Goal: Task Accomplishment & Management: Manage account settings

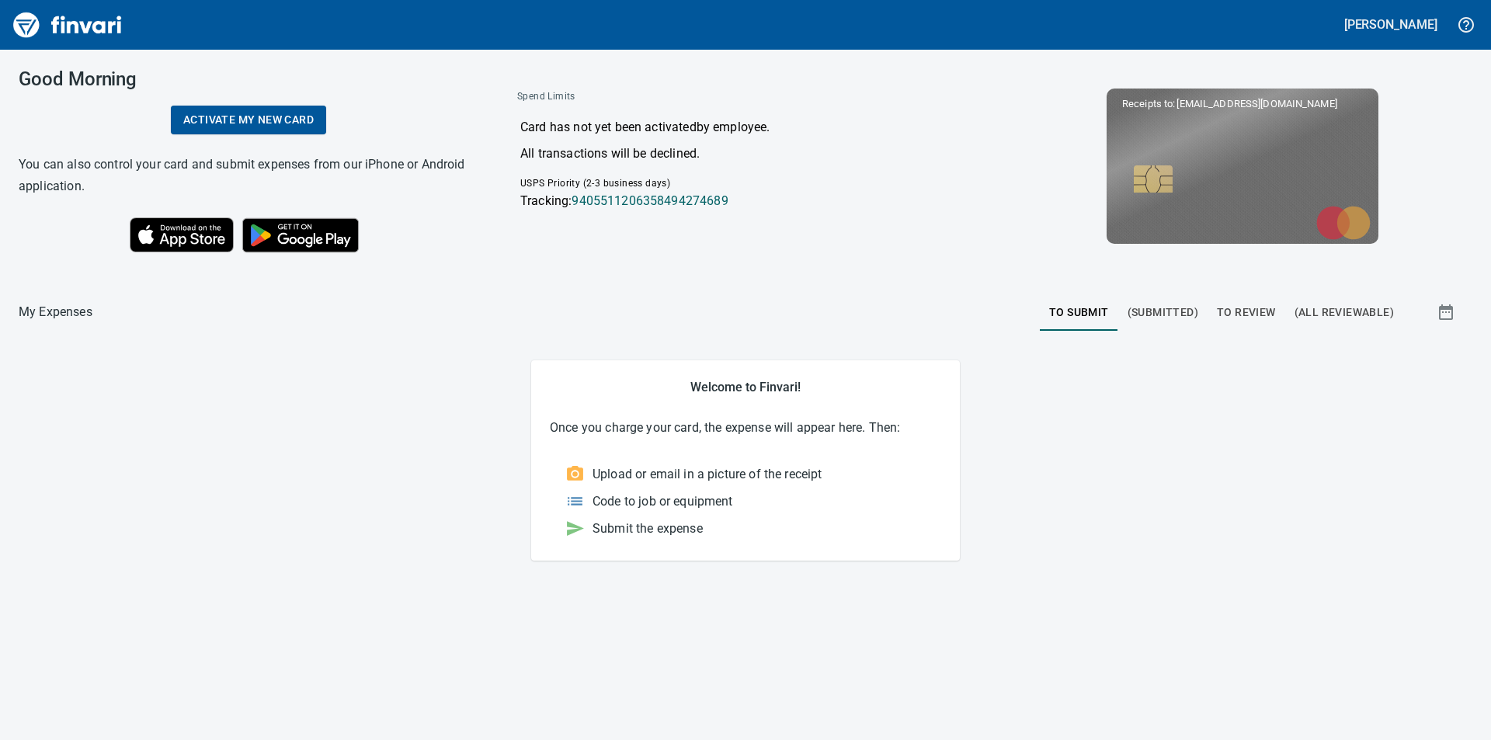
click at [1238, 313] on span "To Review" at bounding box center [1246, 312] width 59 height 19
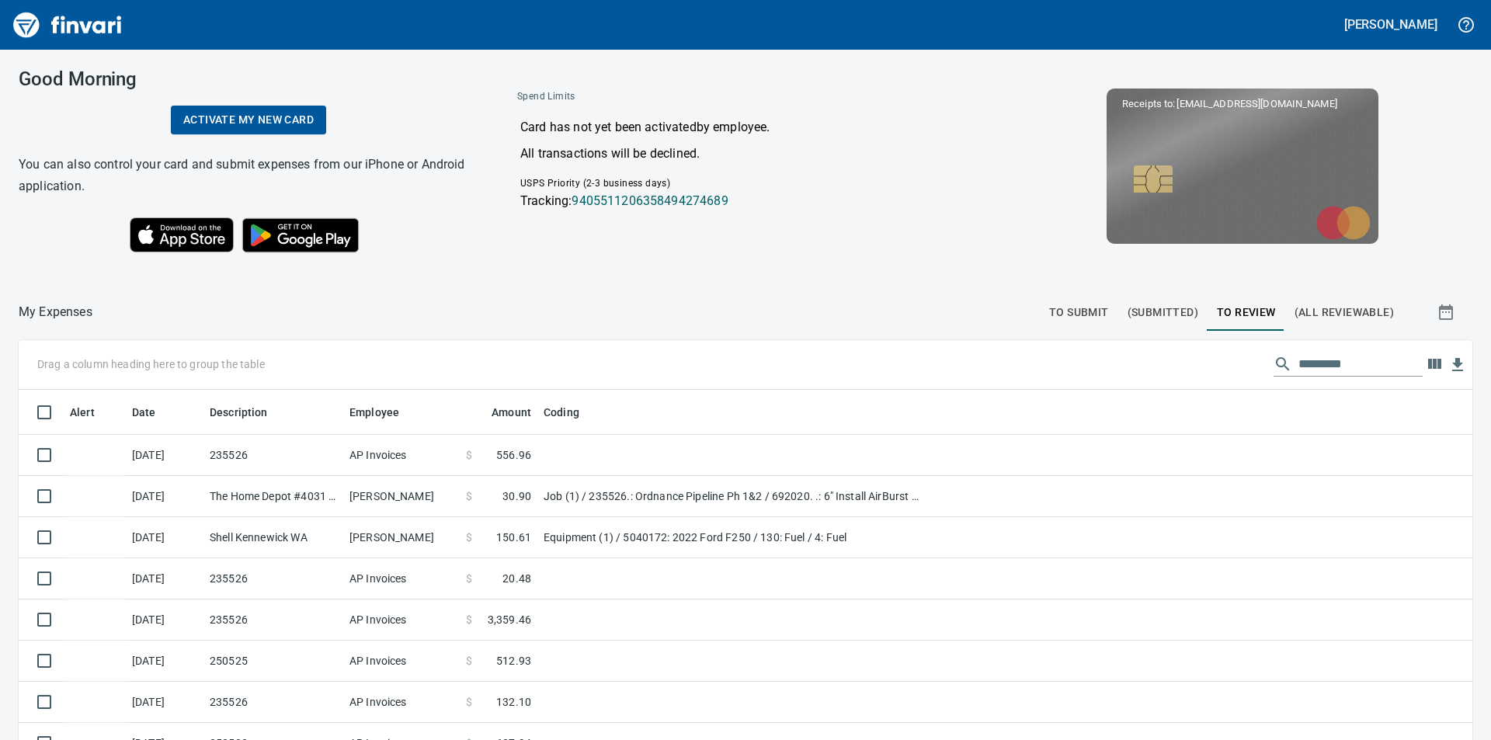
scroll to position [557, 1418]
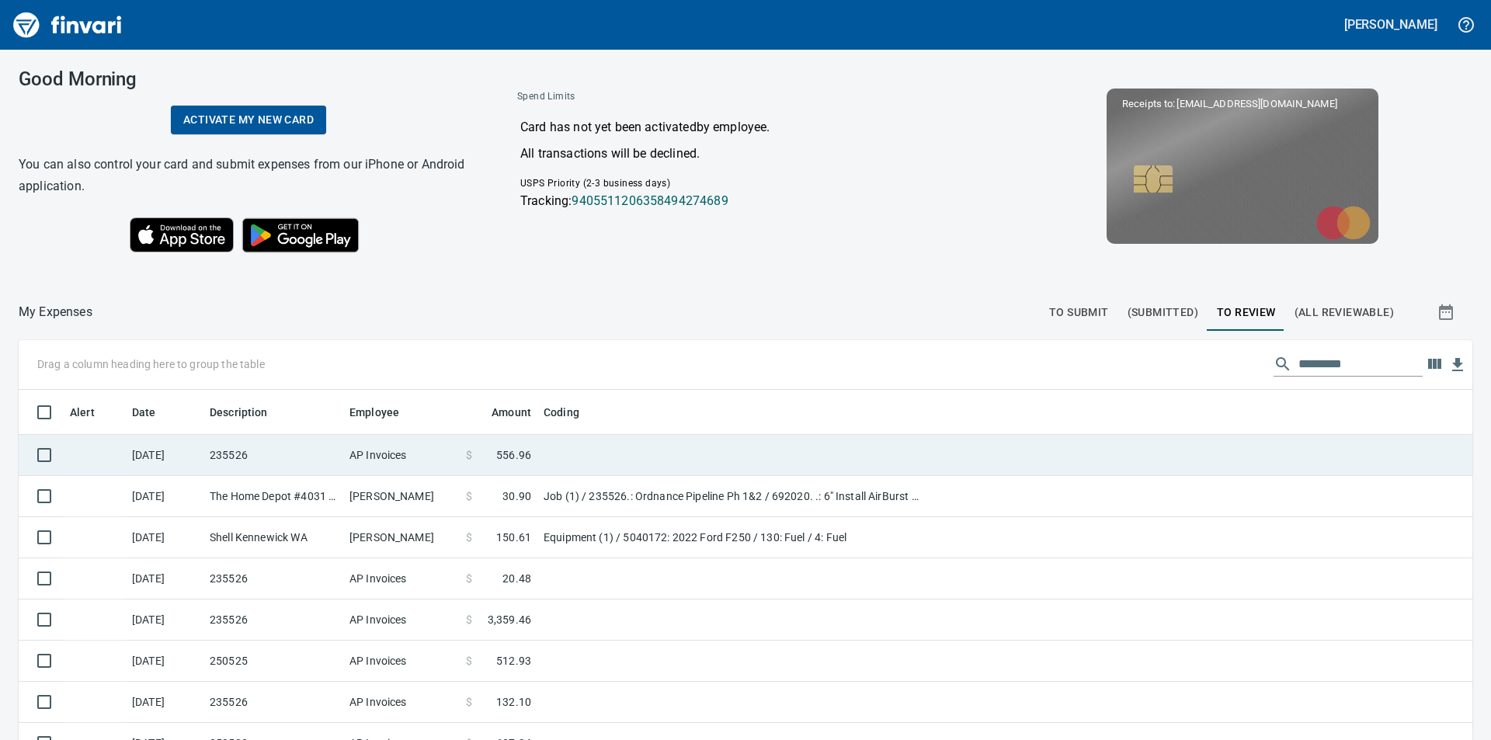
click at [515, 453] on span "556.96" at bounding box center [513, 455] width 35 height 16
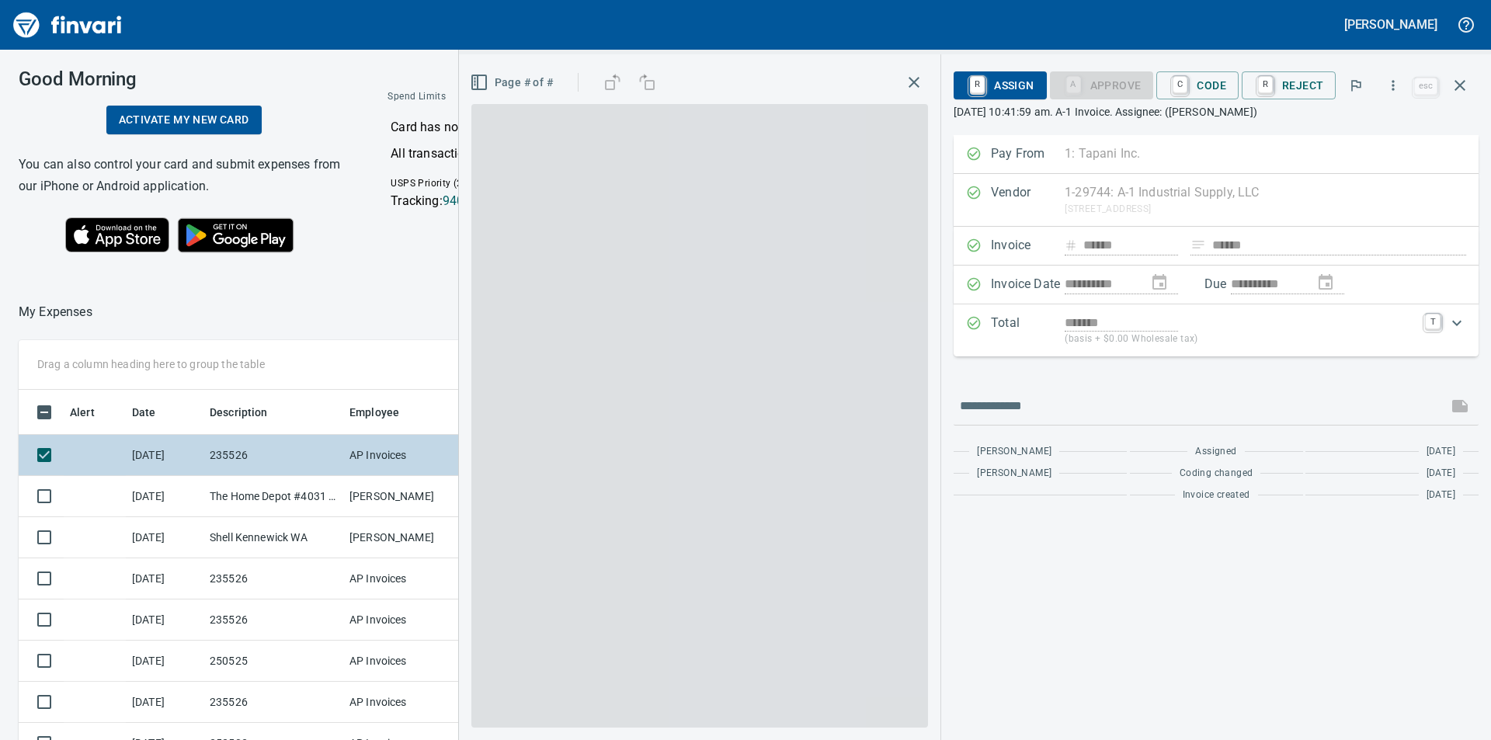
scroll to position [557, 1030]
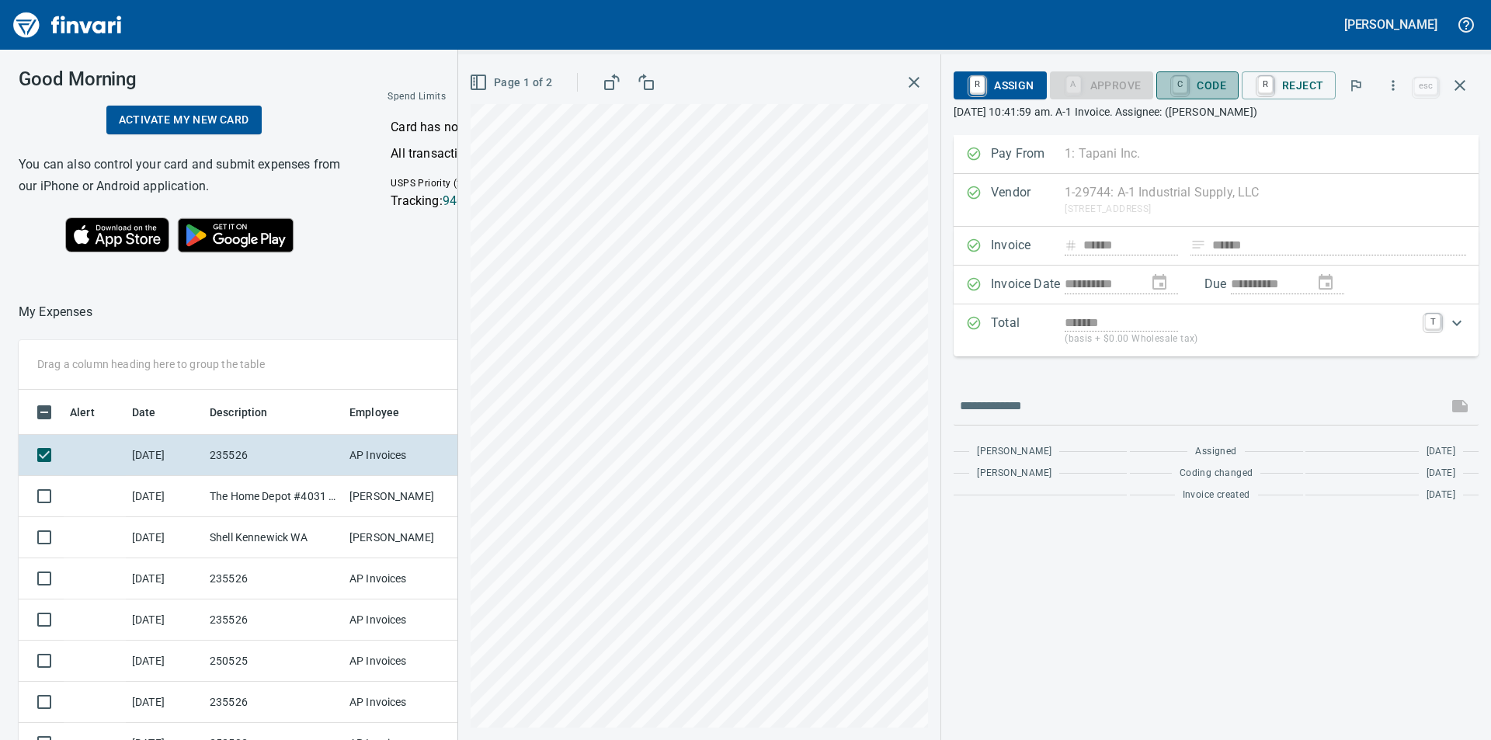
click at [1214, 82] on span "C Code" at bounding box center [1196, 85] width 57 height 26
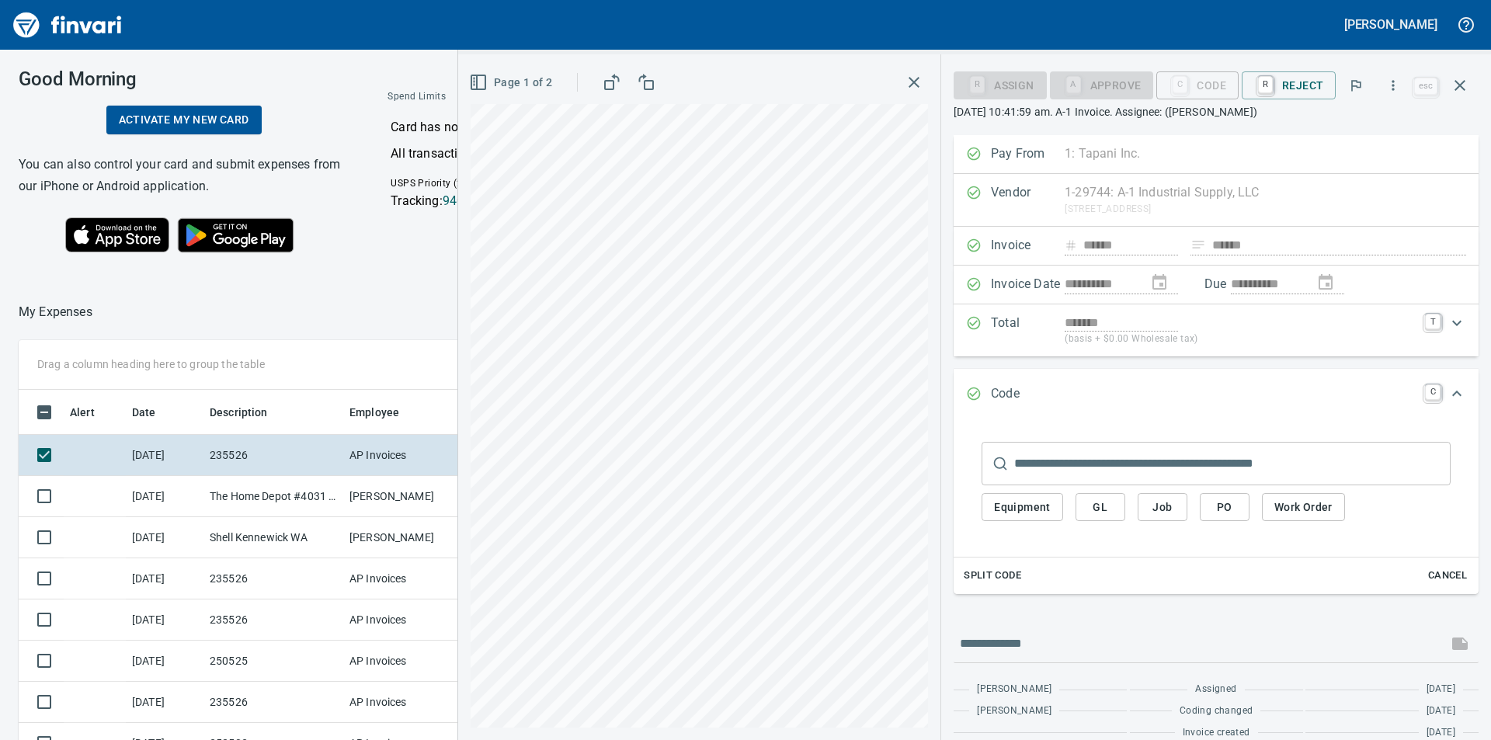
click at [1175, 507] on span "Job" at bounding box center [1162, 507] width 25 height 19
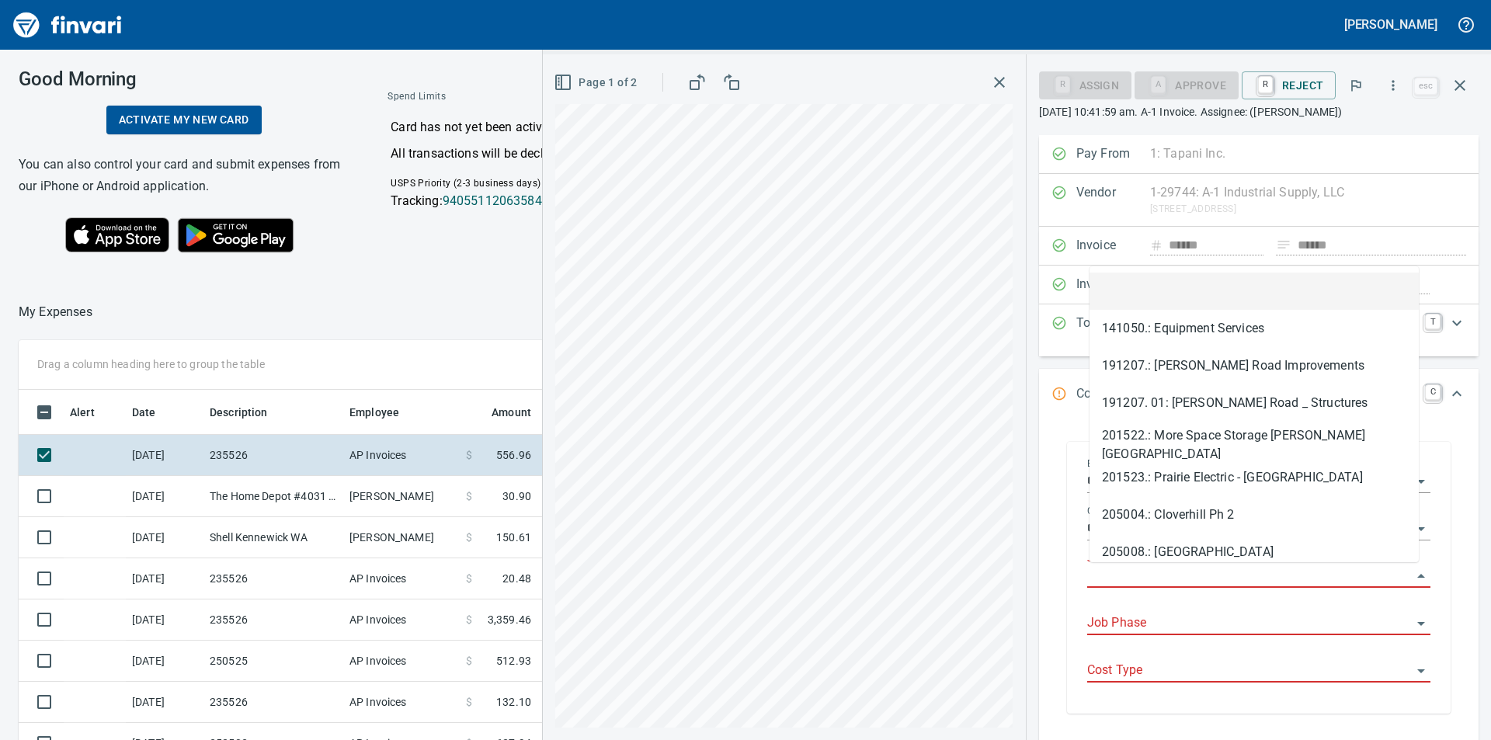
click at [1173, 569] on input "Job" at bounding box center [1249, 576] width 325 height 22
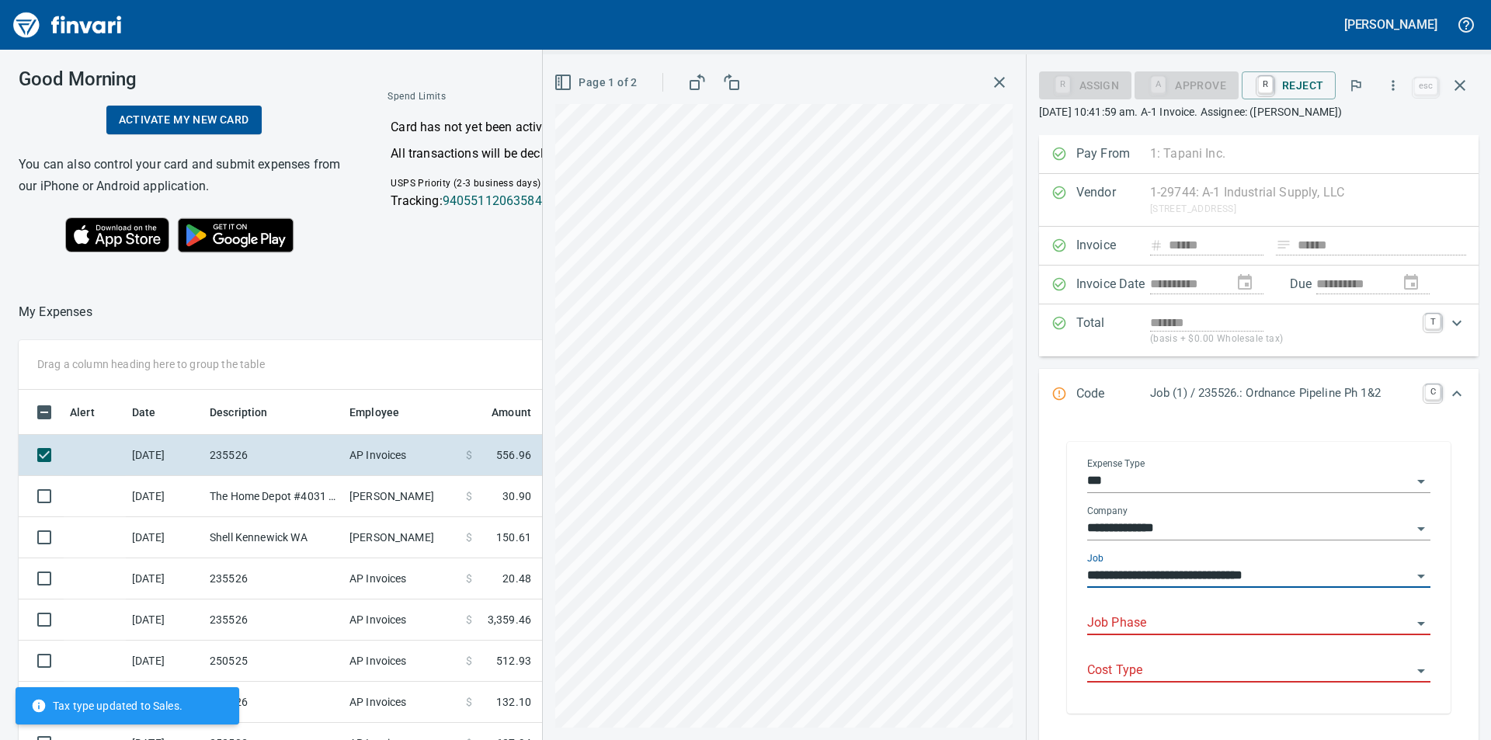
type input "**********"
click at [1137, 624] on input "Job Phase" at bounding box center [1249, 624] width 325 height 22
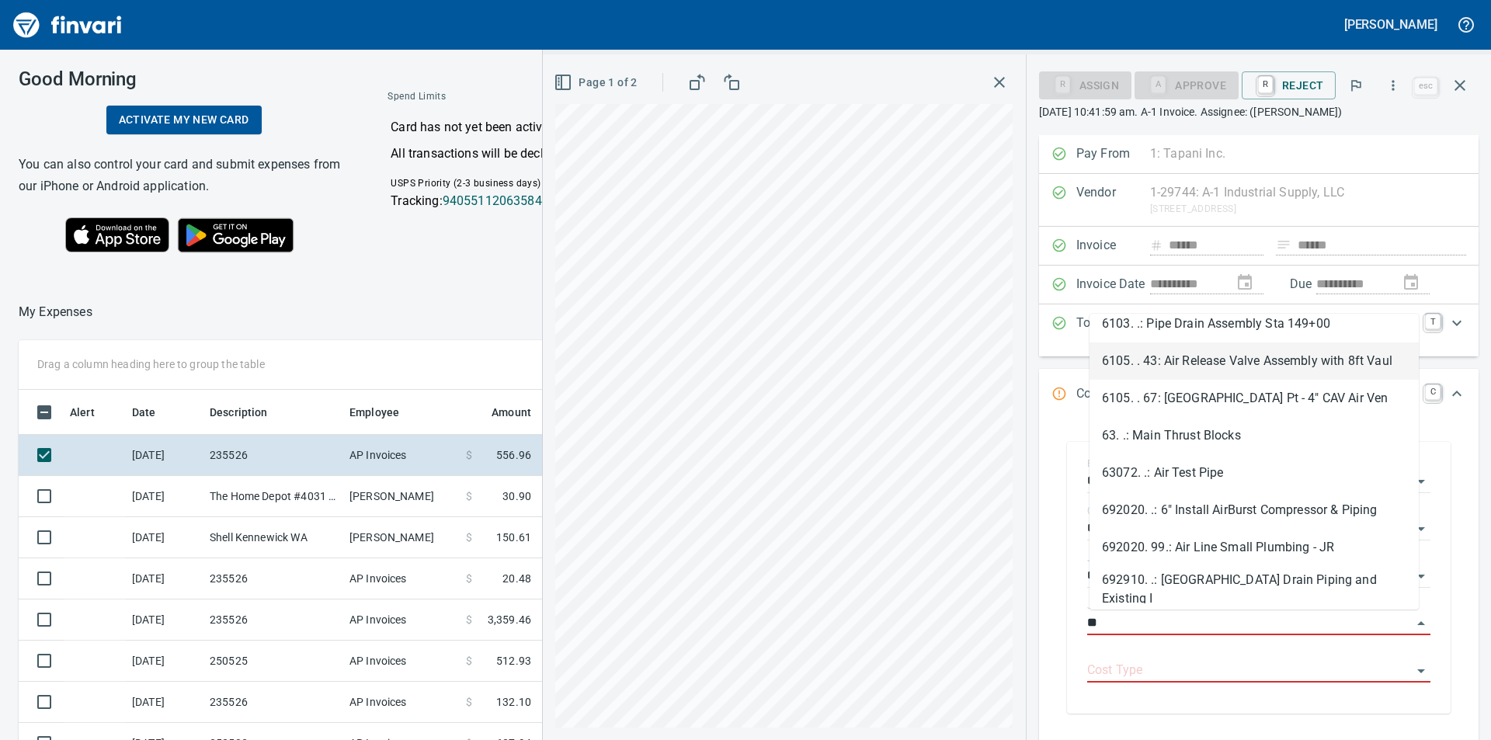
type input "**"
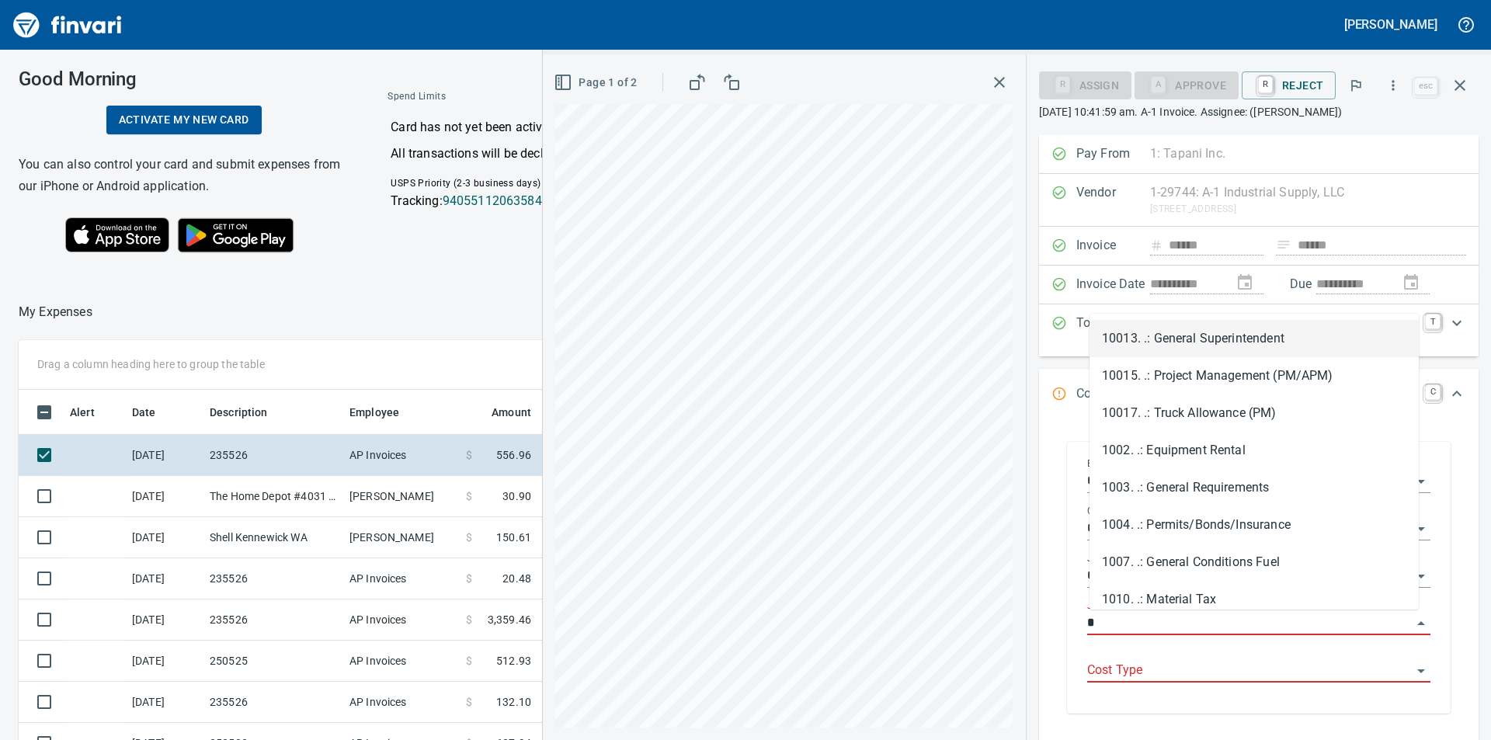
type input "**"
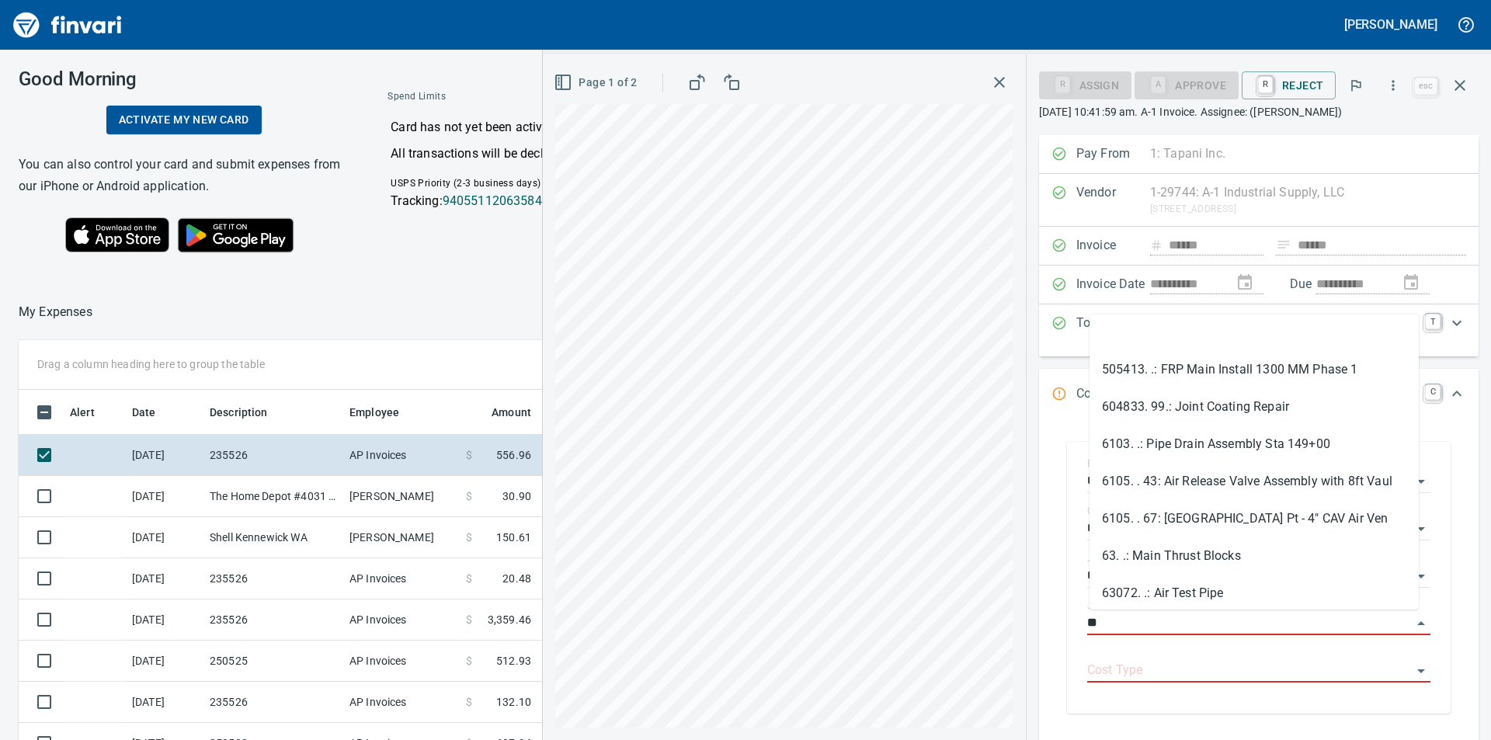
scroll to position [276, 0]
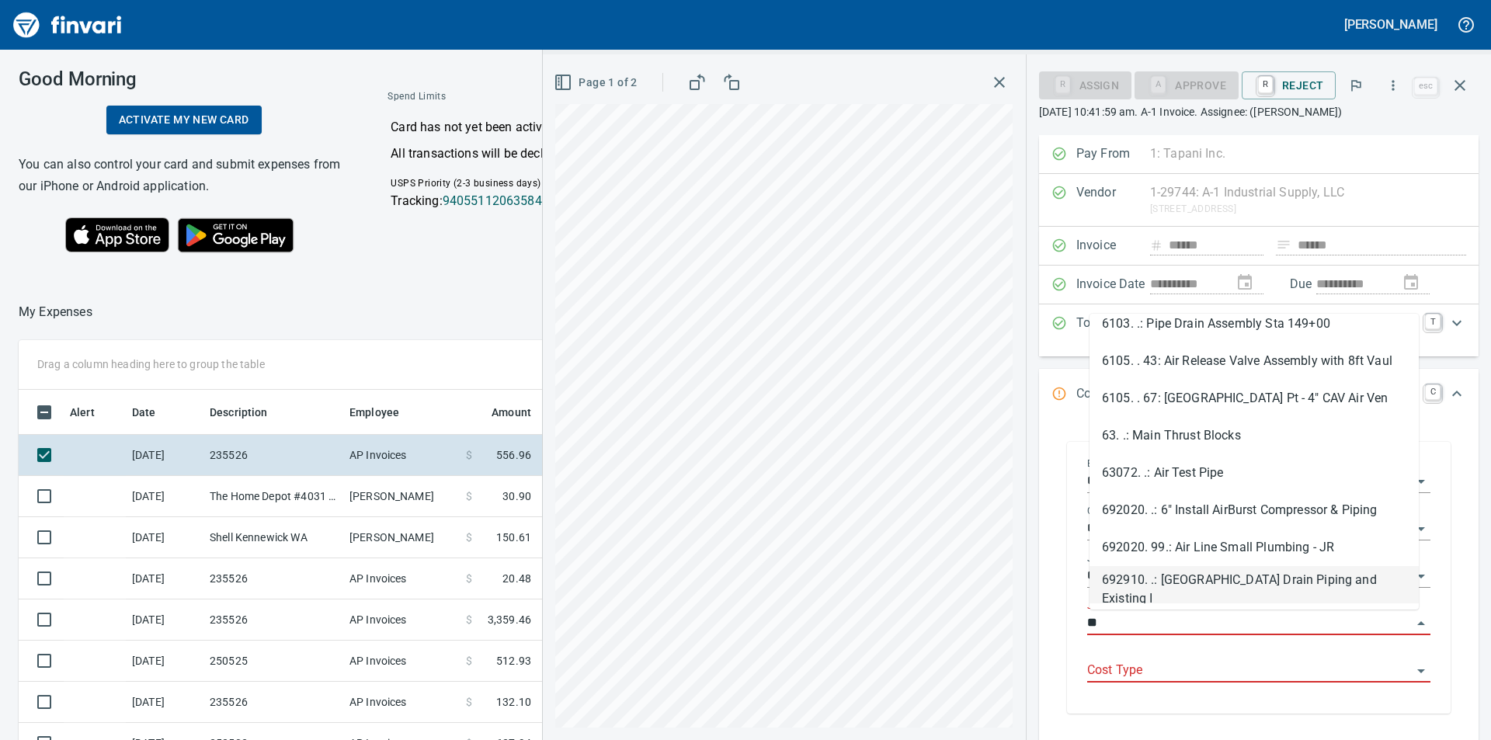
click at [1390, 621] on input "**" at bounding box center [1249, 624] width 325 height 22
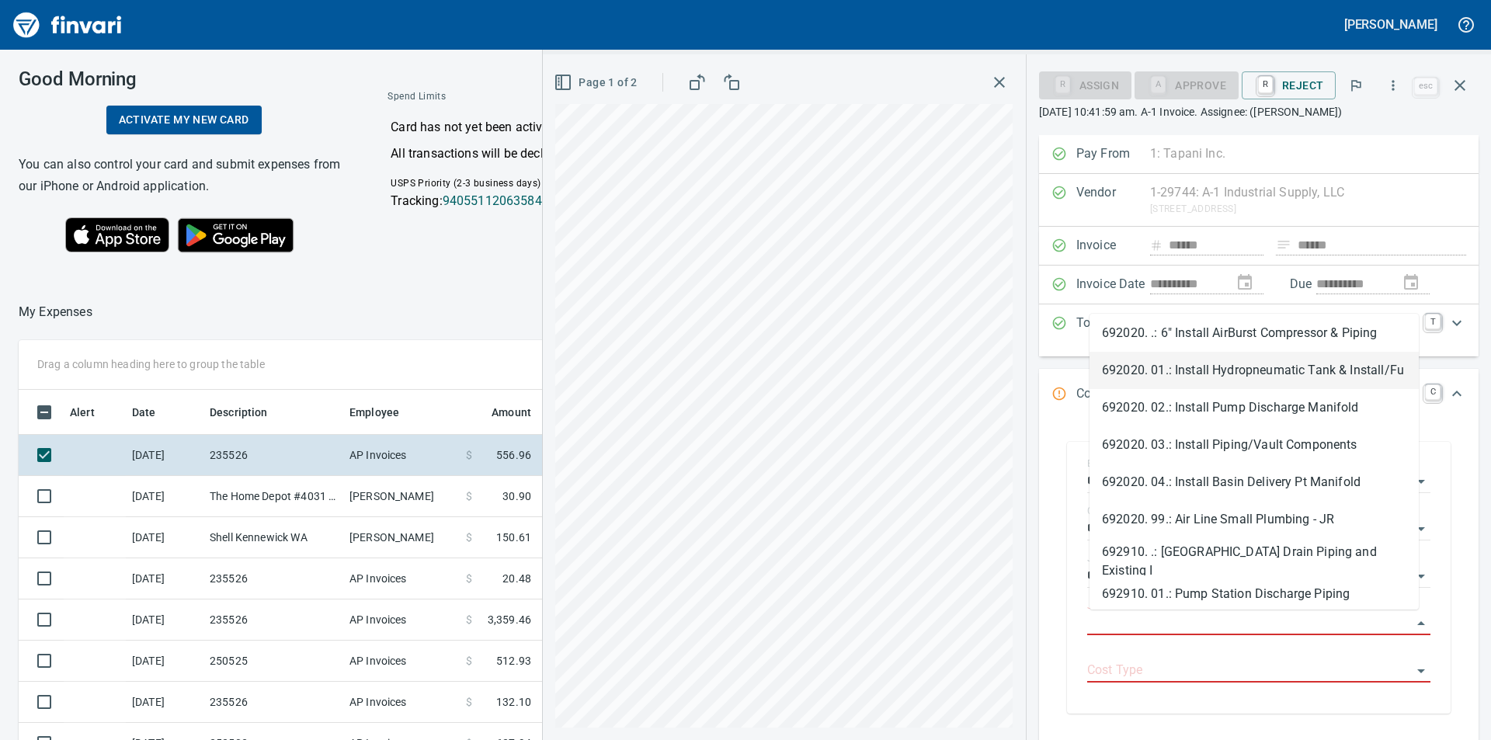
scroll to position [4809, 0]
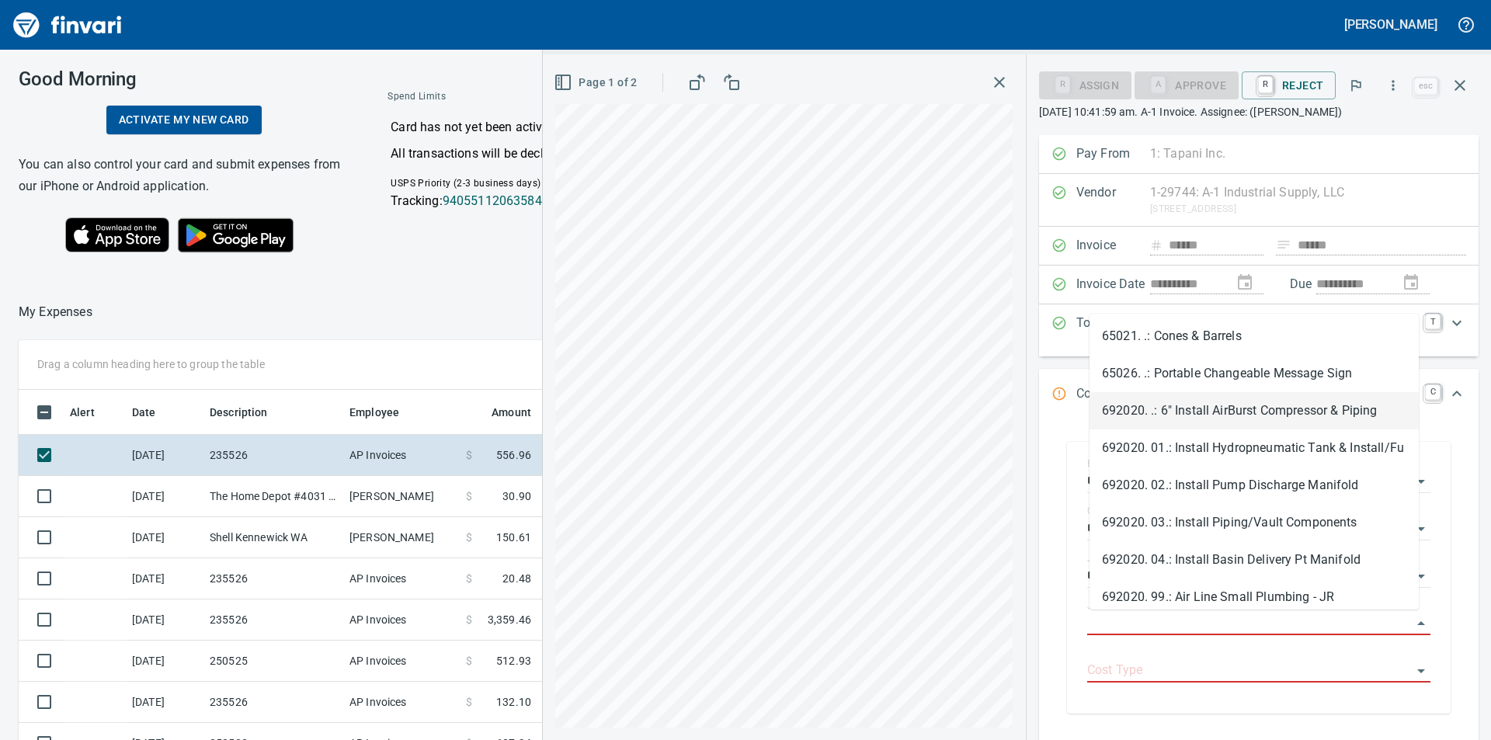
click at [1276, 411] on li "692020. .: 6" Install AirBurst Compressor & Piping" at bounding box center [1253, 410] width 329 height 37
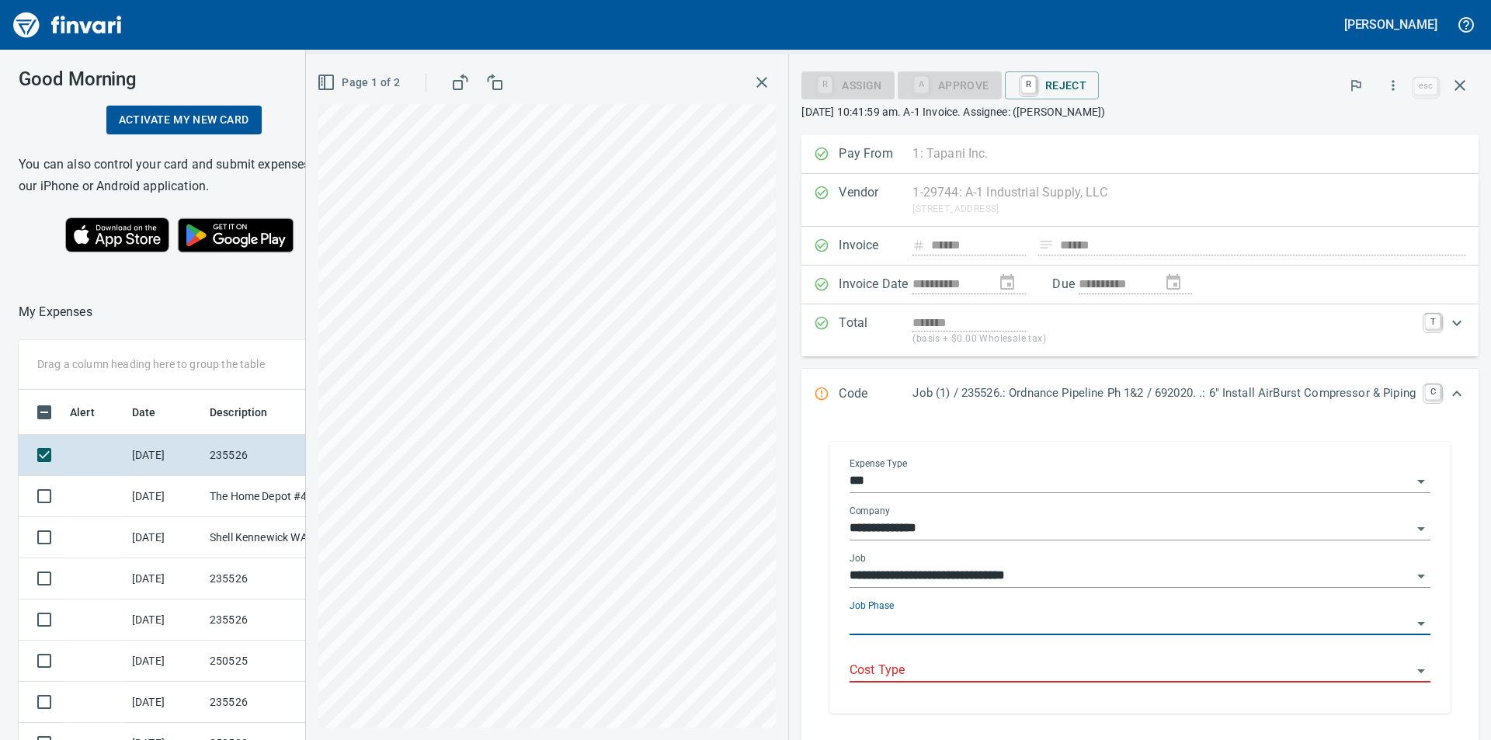
type input "**********"
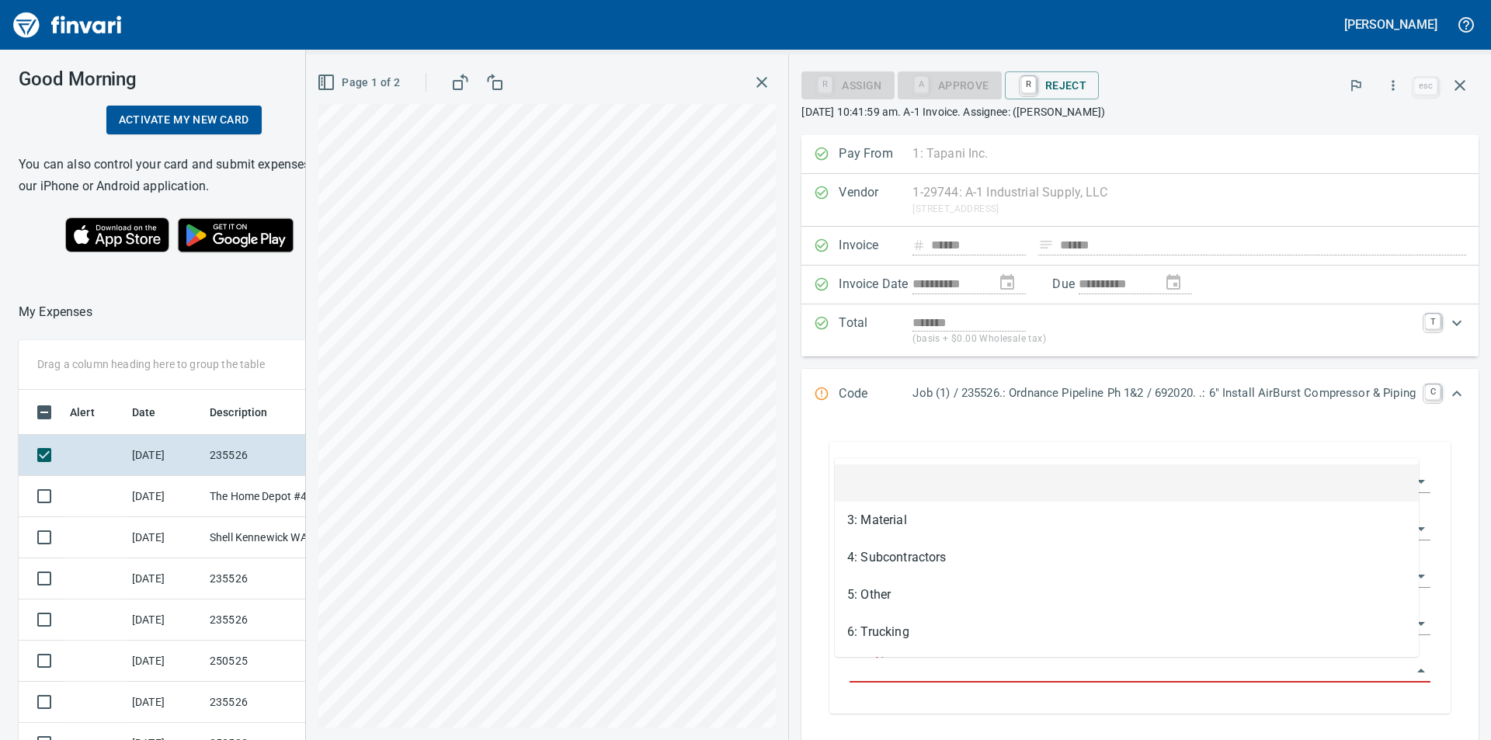
click at [1201, 671] on input "Cost Type" at bounding box center [1130, 671] width 562 height 22
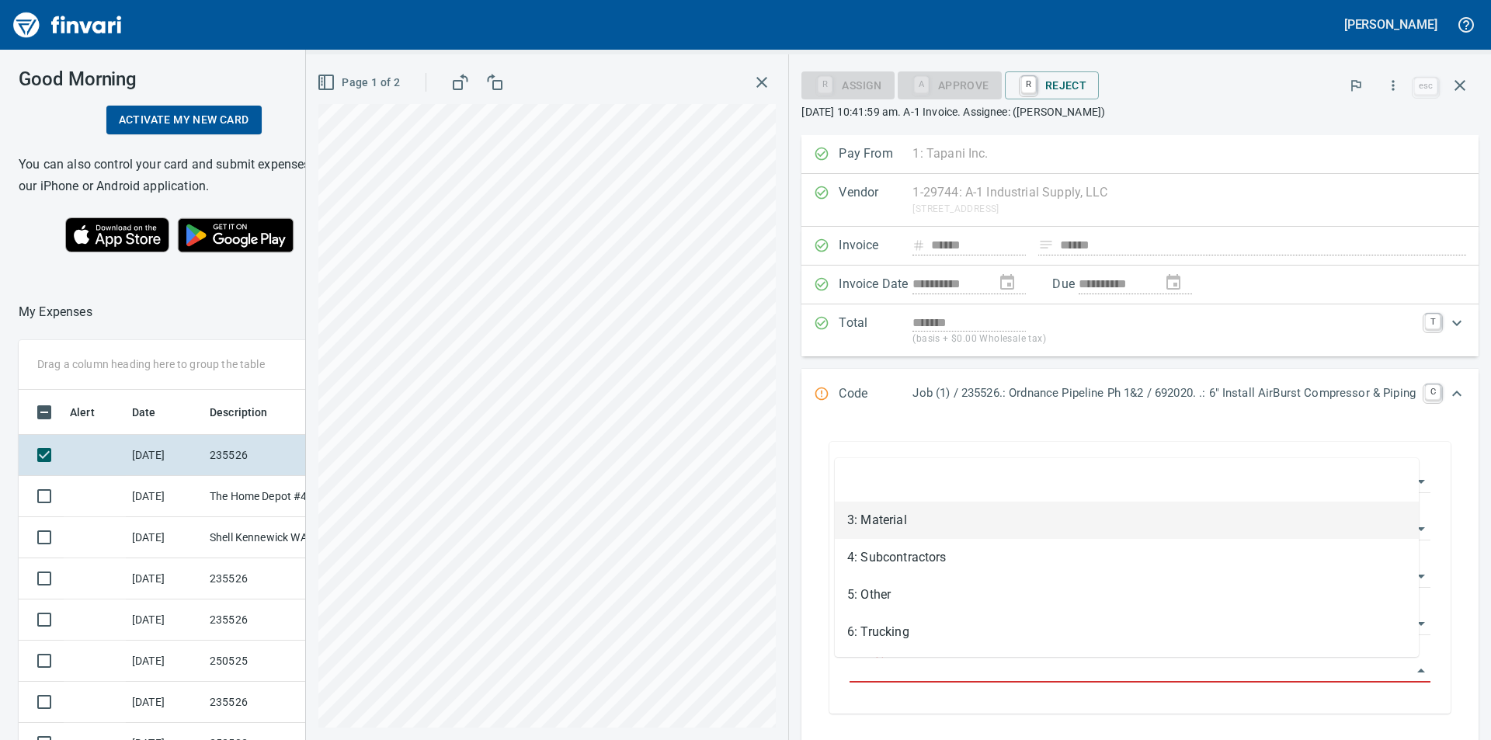
click at [901, 522] on li "3: Material" at bounding box center [1127, 520] width 584 height 37
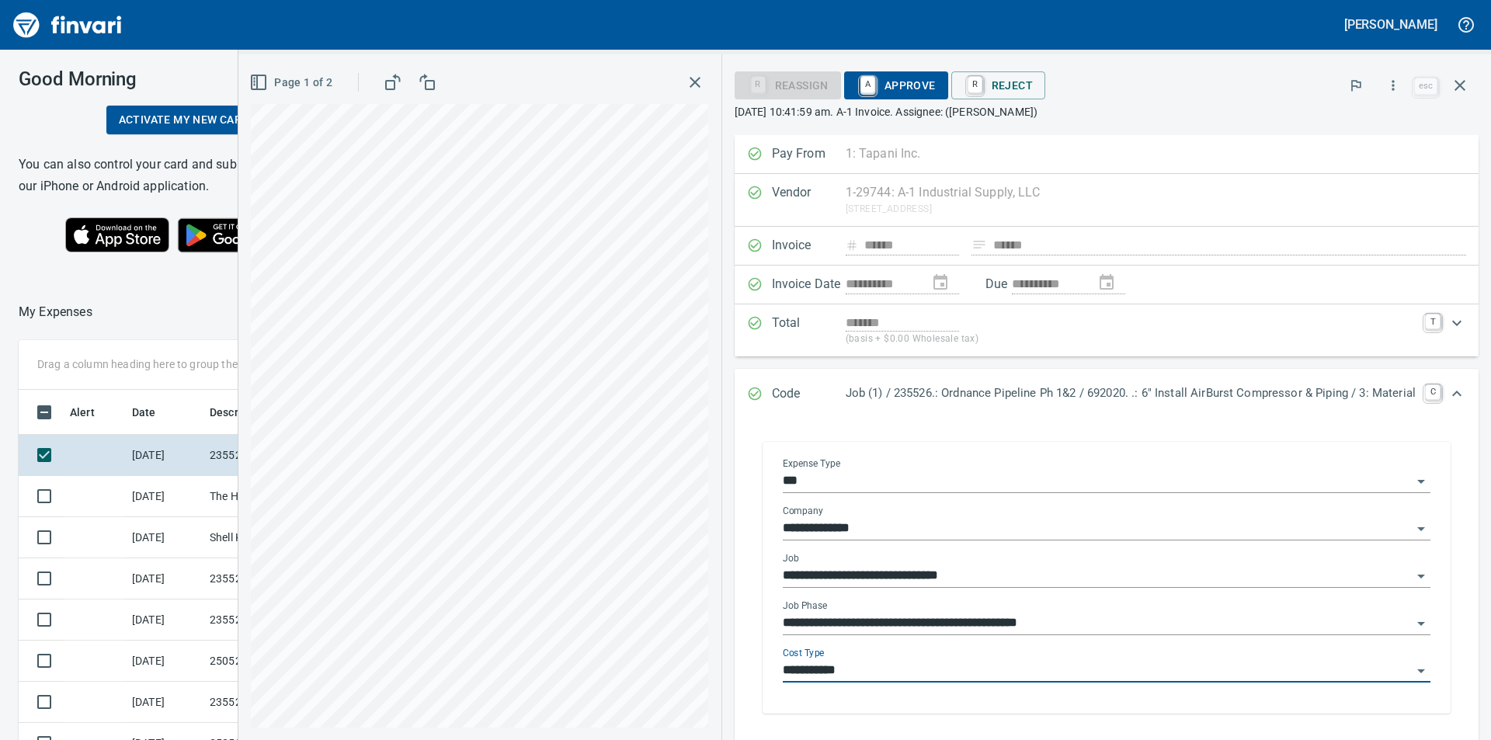
type input "**********"
click at [901, 89] on span "A Approve" at bounding box center [895, 85] width 79 height 26
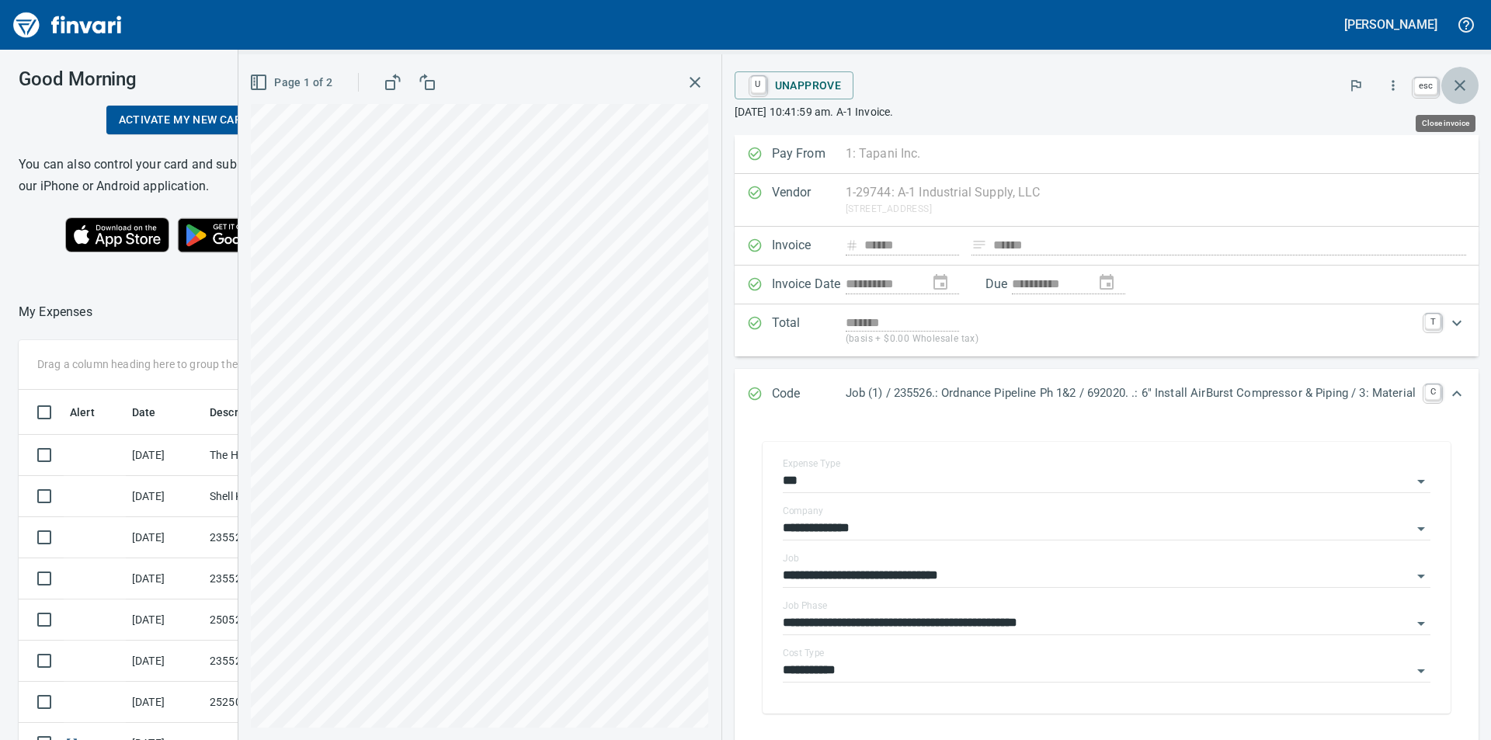
click at [1460, 84] on icon "button" at bounding box center [1459, 85] width 19 height 19
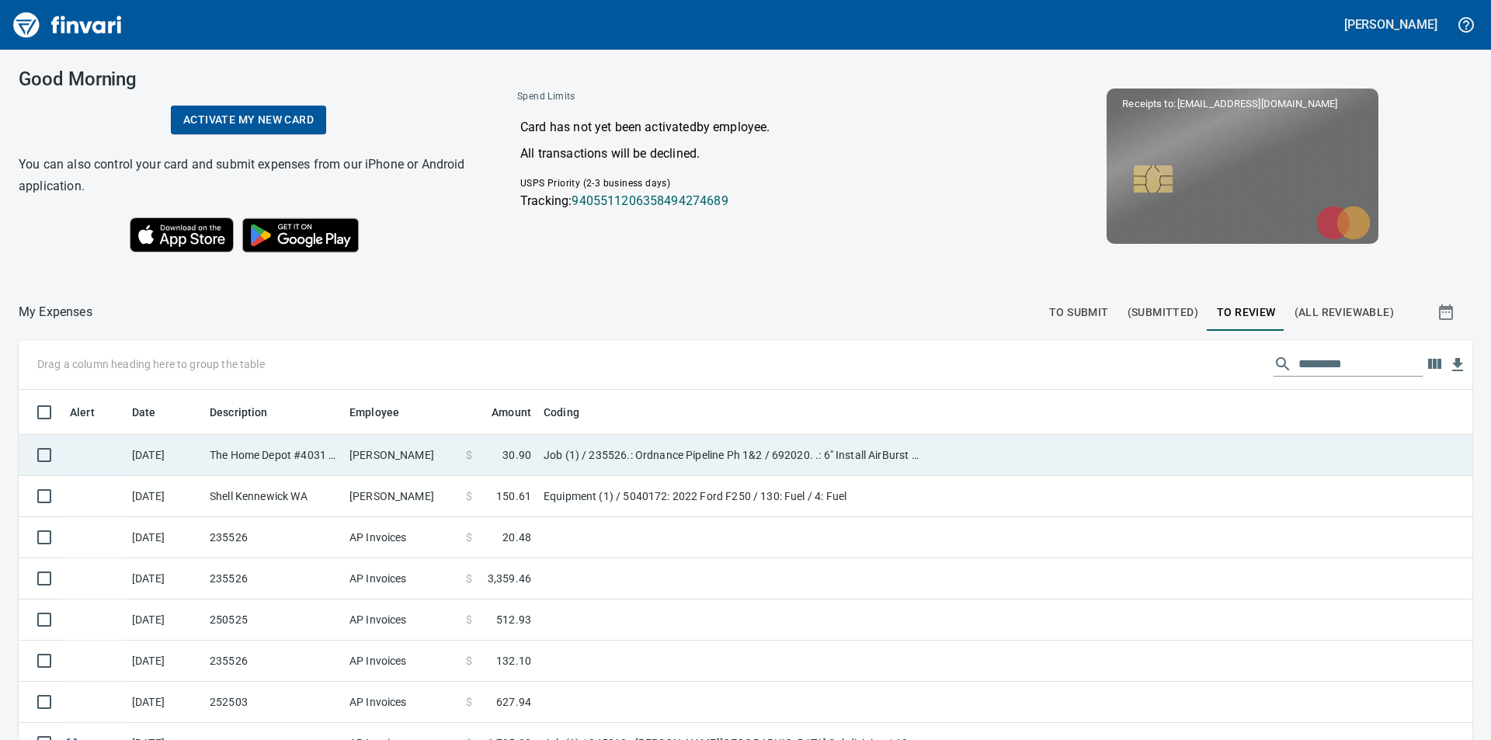
scroll to position [557, 1418]
click at [636, 452] on td "Job (1) / 235526.: Ordnance Pipeline Ph 1&2 / 692020. .: 6" Install AirBurst Co…" at bounding box center [731, 455] width 388 height 41
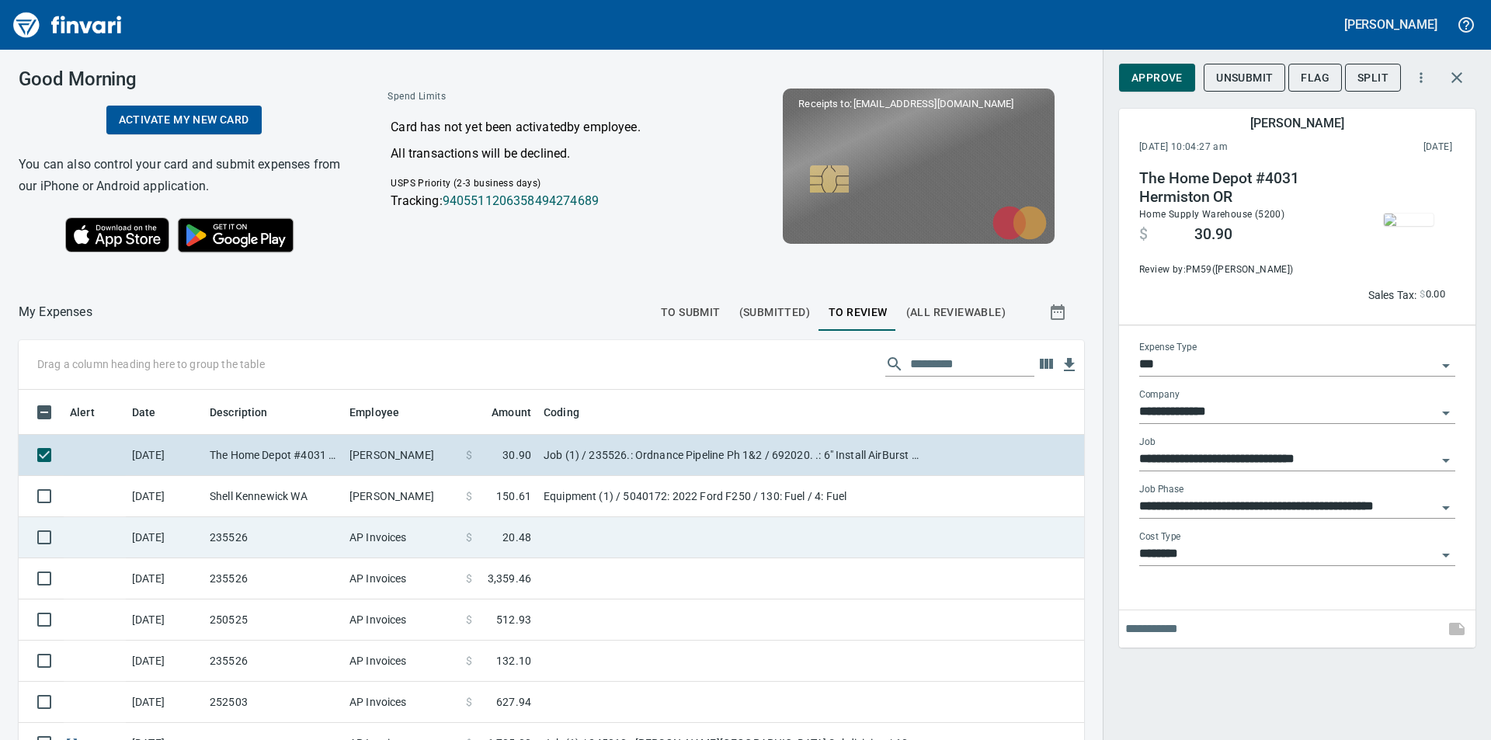
scroll to position [557, 1030]
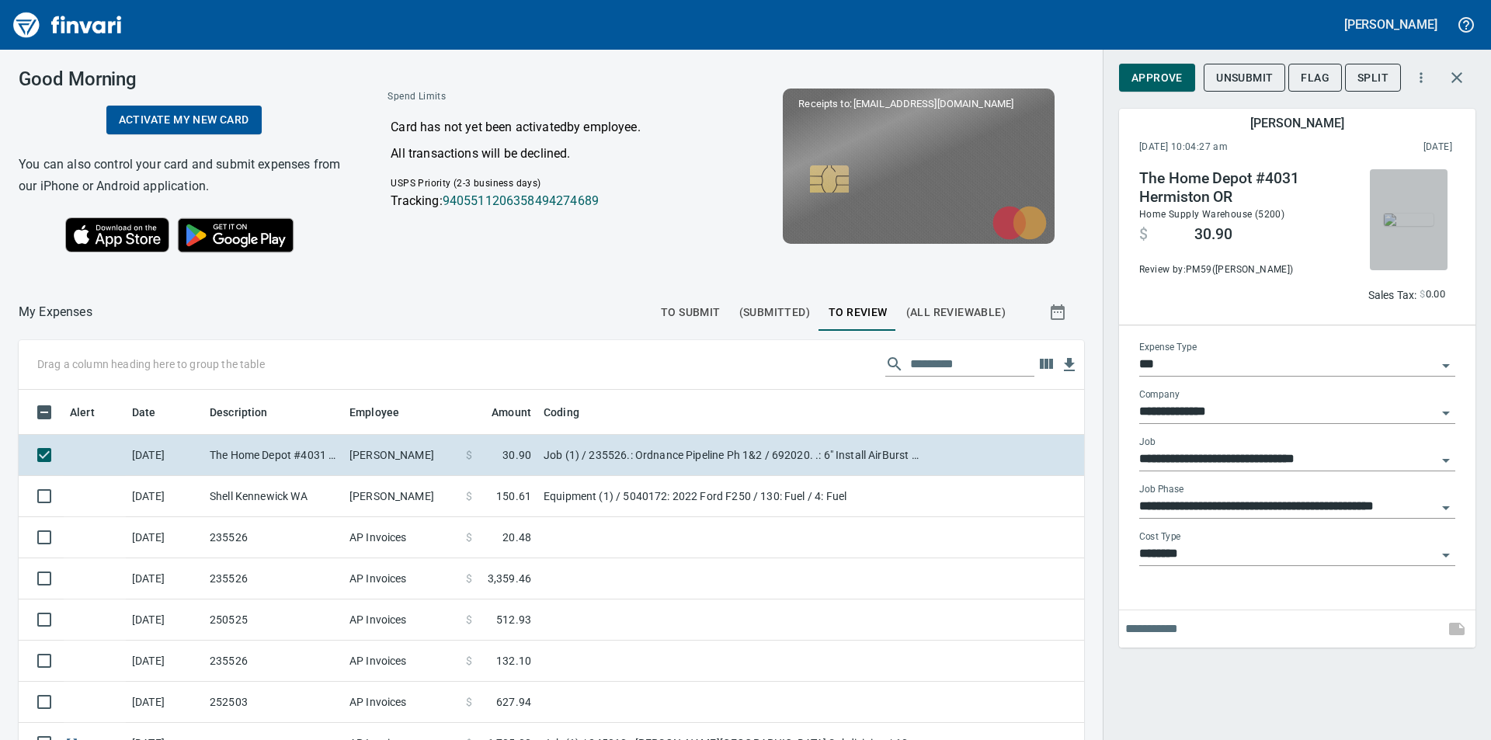
click at [1401, 226] on img "button" at bounding box center [1408, 219] width 50 height 12
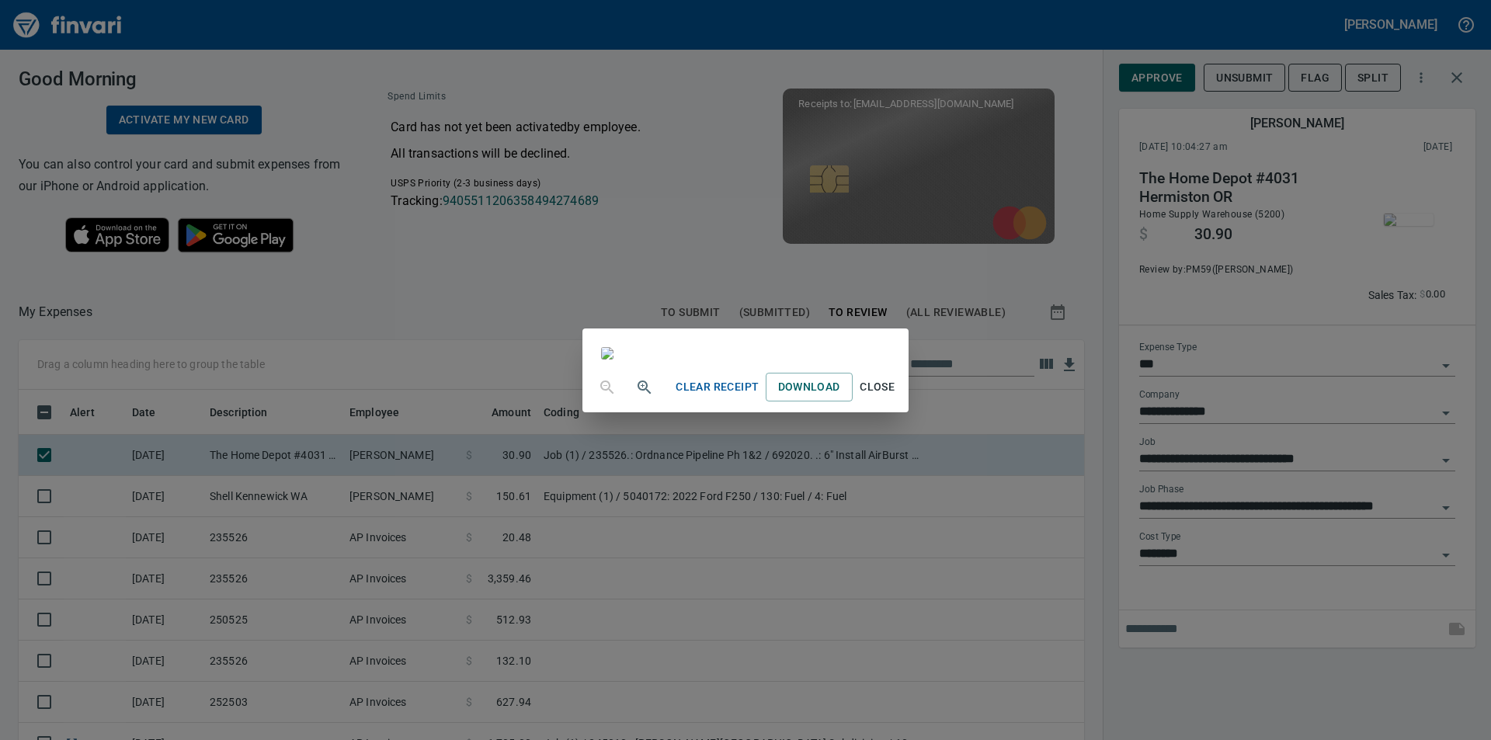
click at [1043, 78] on div "Clear Receipt Download Close" at bounding box center [745, 370] width 1491 height 740
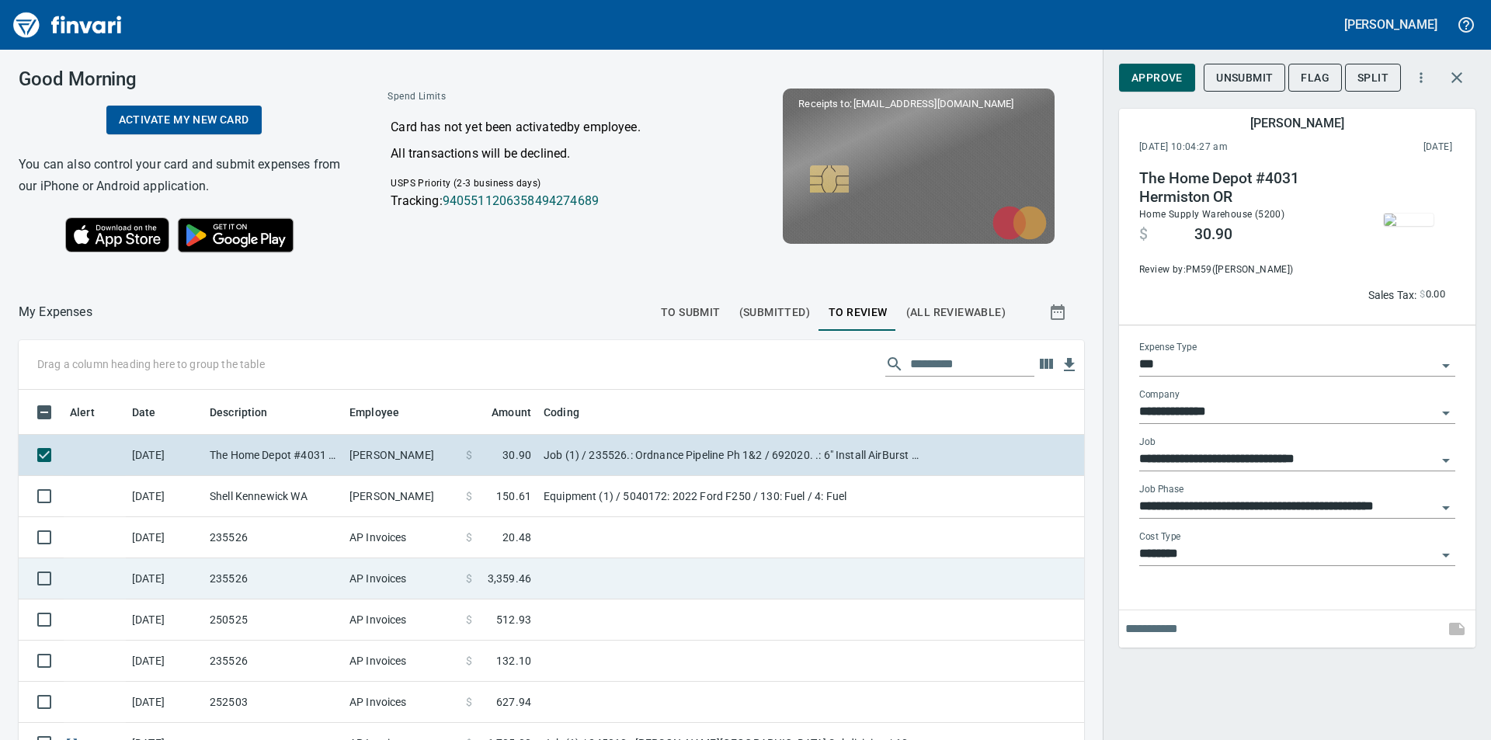
click at [511, 575] on span "3,359.46" at bounding box center [509, 579] width 43 height 16
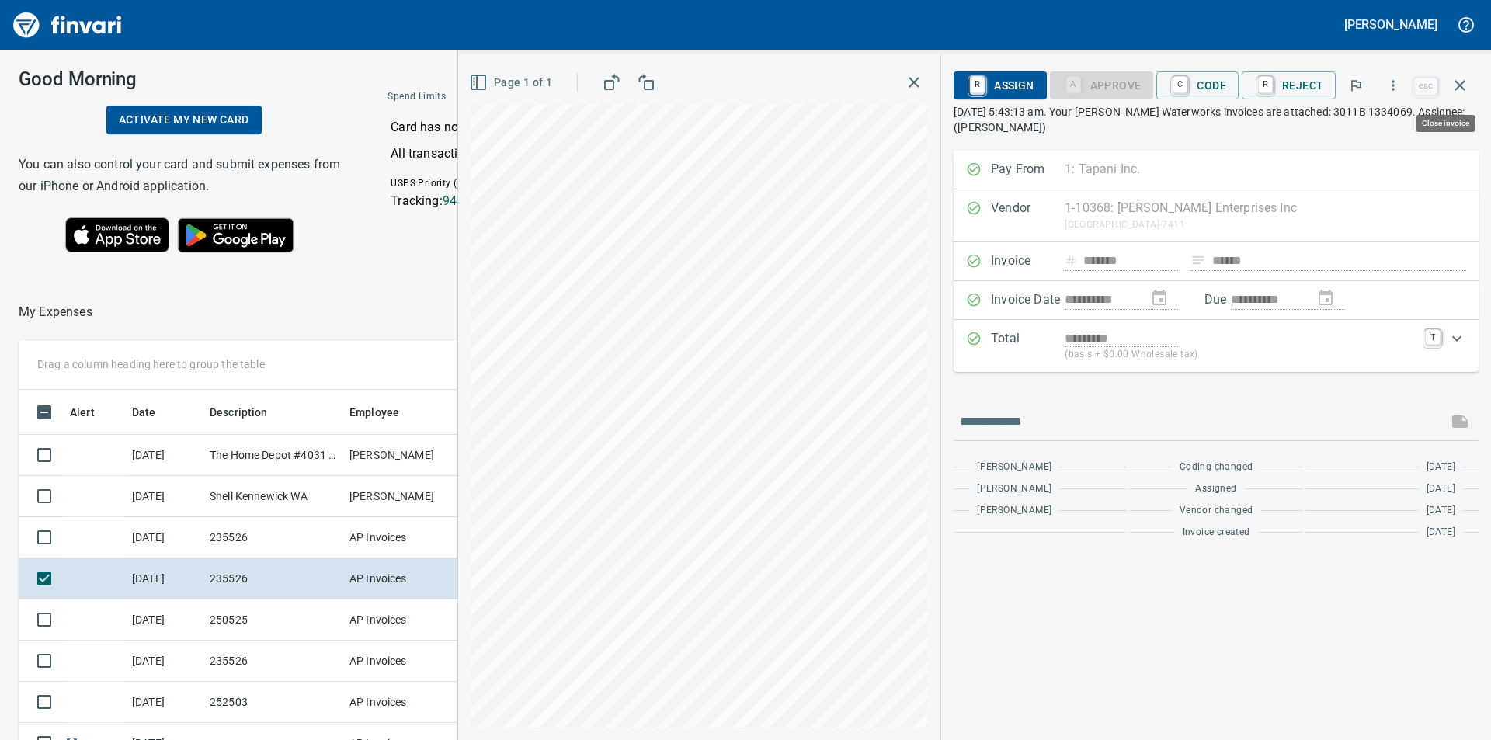
scroll to position [557, 1030]
click at [917, 84] on icon "button" at bounding box center [913, 82] width 19 height 19
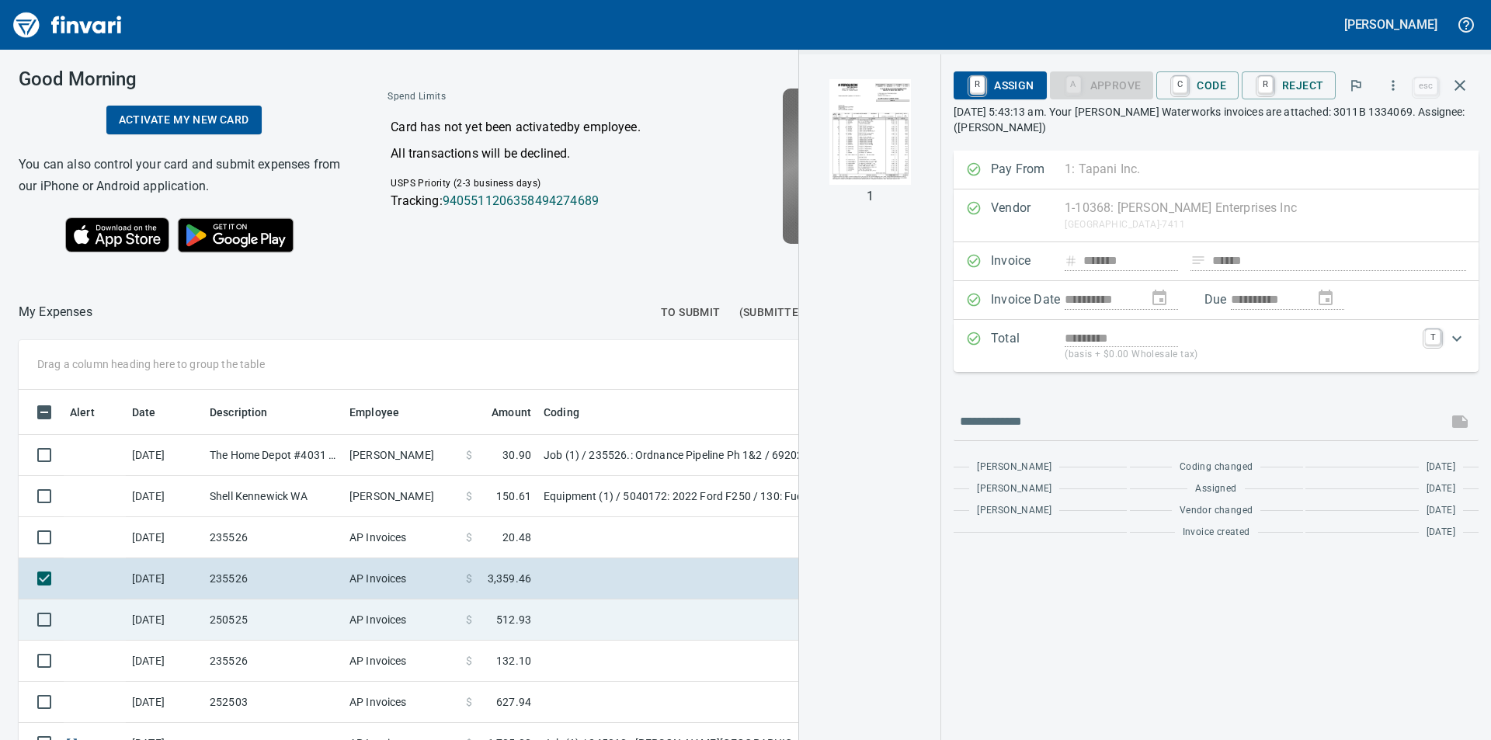
scroll to position [78, 0]
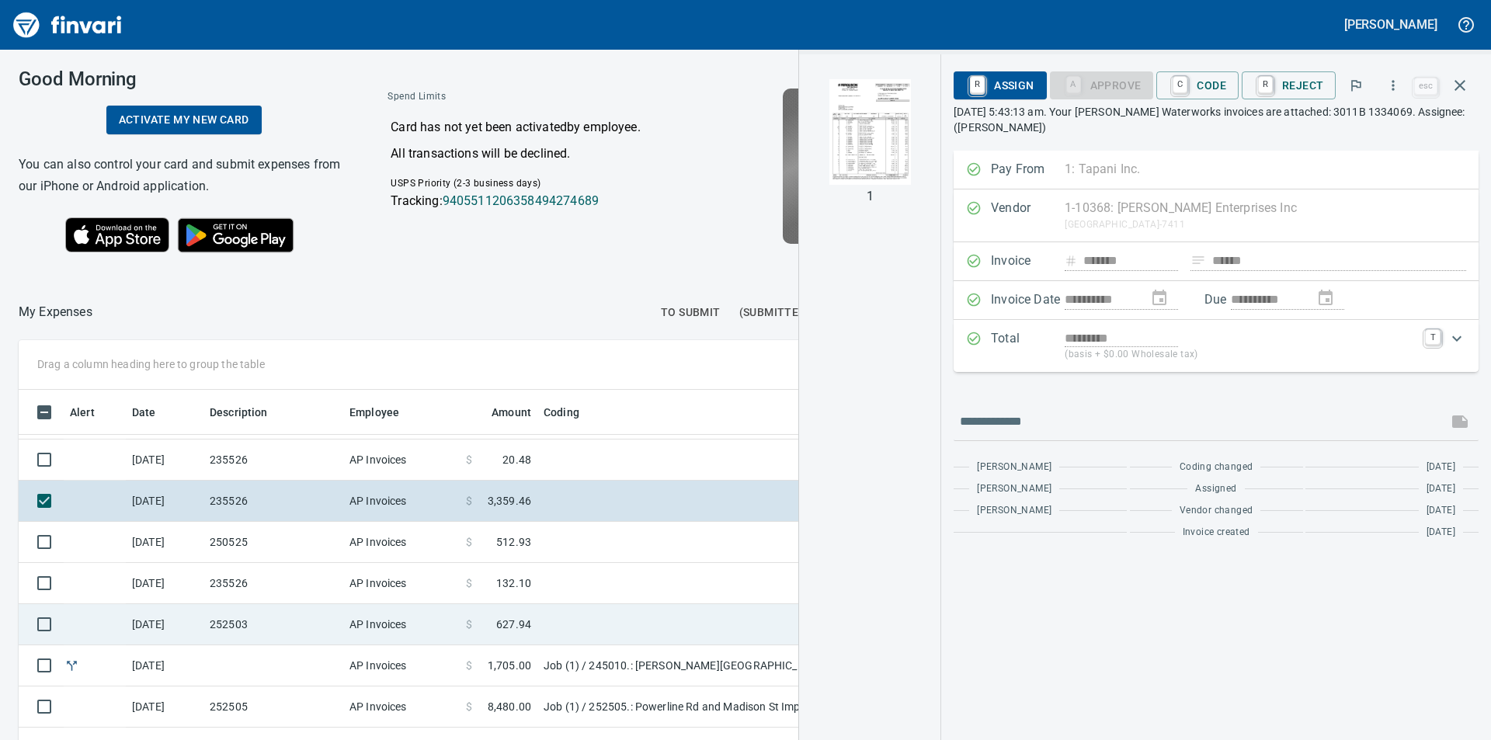
click at [519, 617] on span "627.94" at bounding box center [513, 624] width 35 height 16
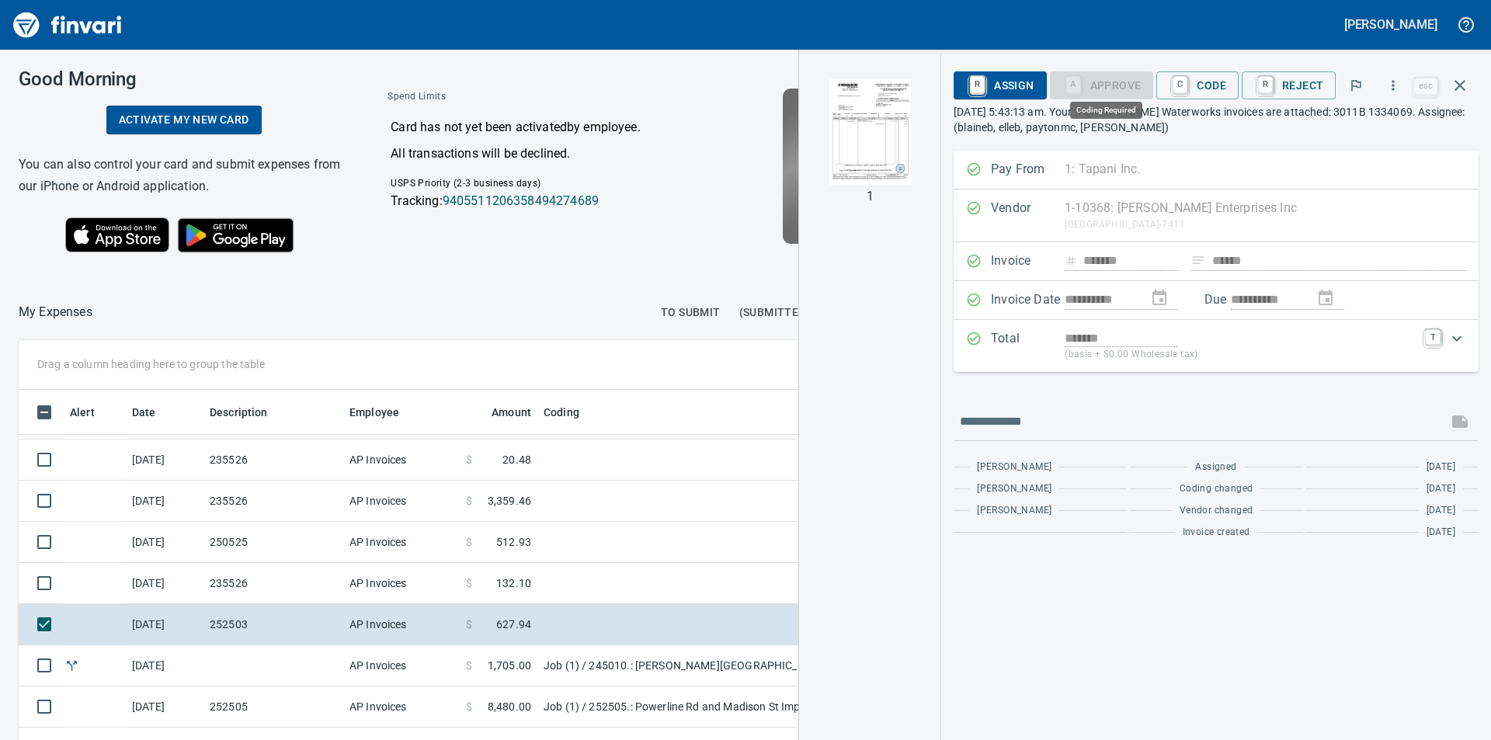
scroll to position [557, 1030]
click at [901, 142] on img "button" at bounding box center [870, 132] width 106 height 106
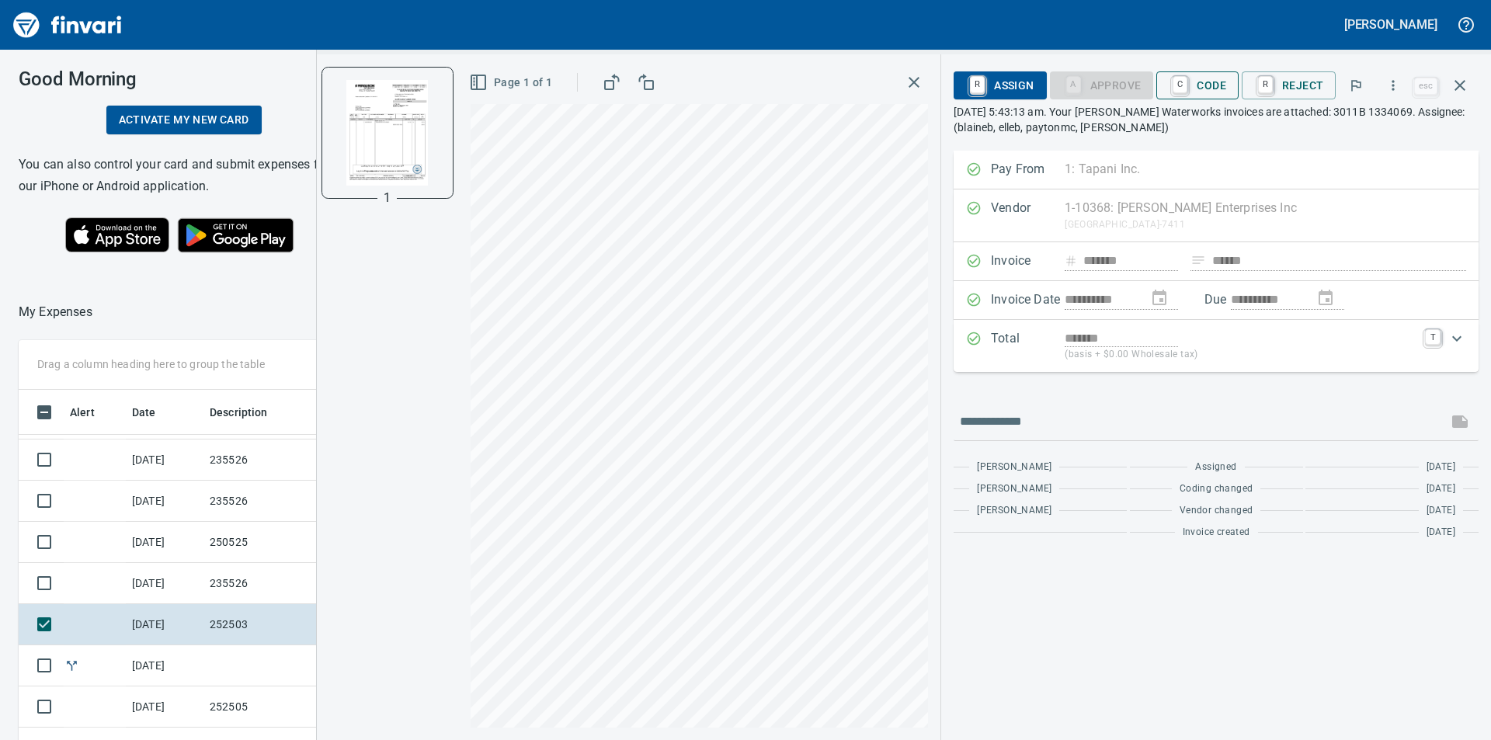
click at [1230, 90] on button "C Code" at bounding box center [1197, 85] width 82 height 28
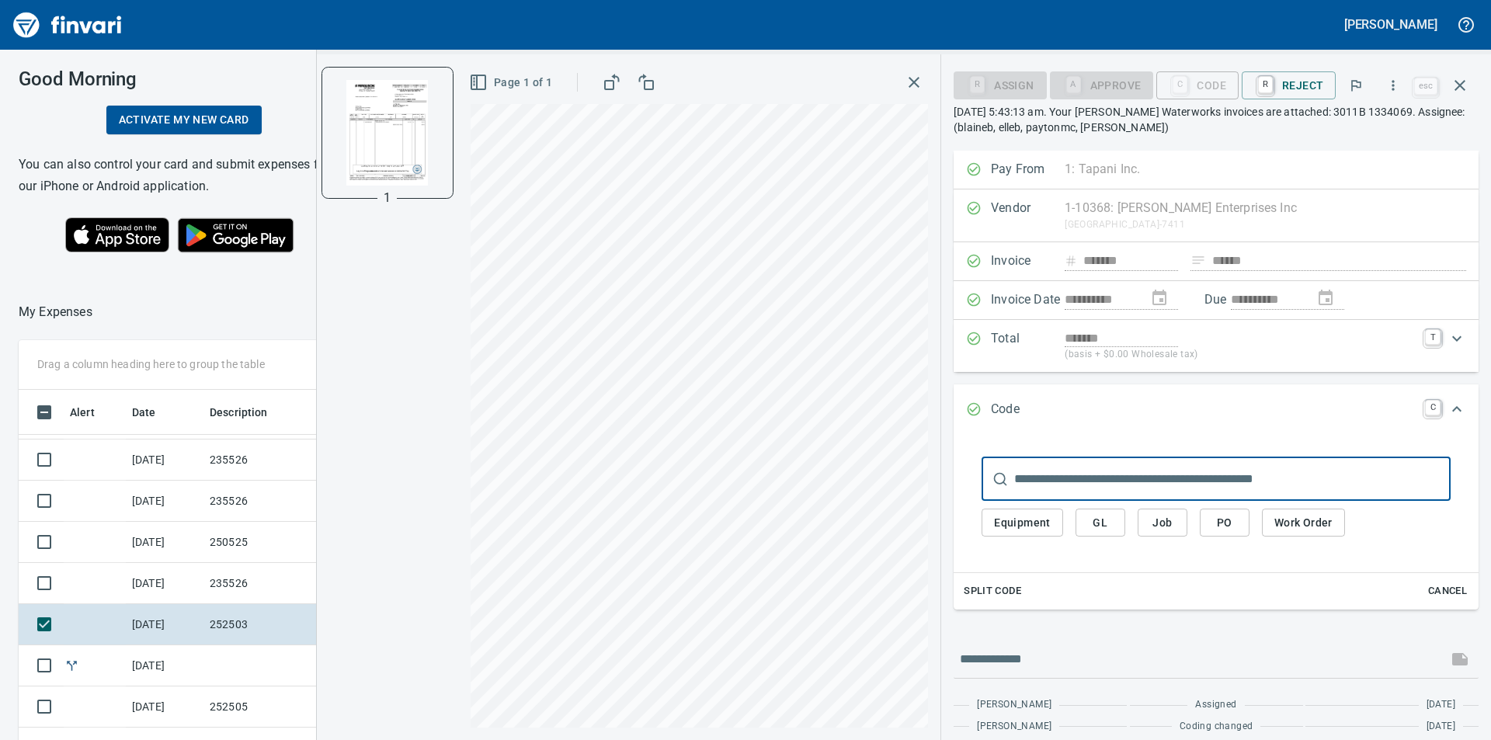
click at [1182, 533] on button "Job" at bounding box center [1162, 523] width 50 height 29
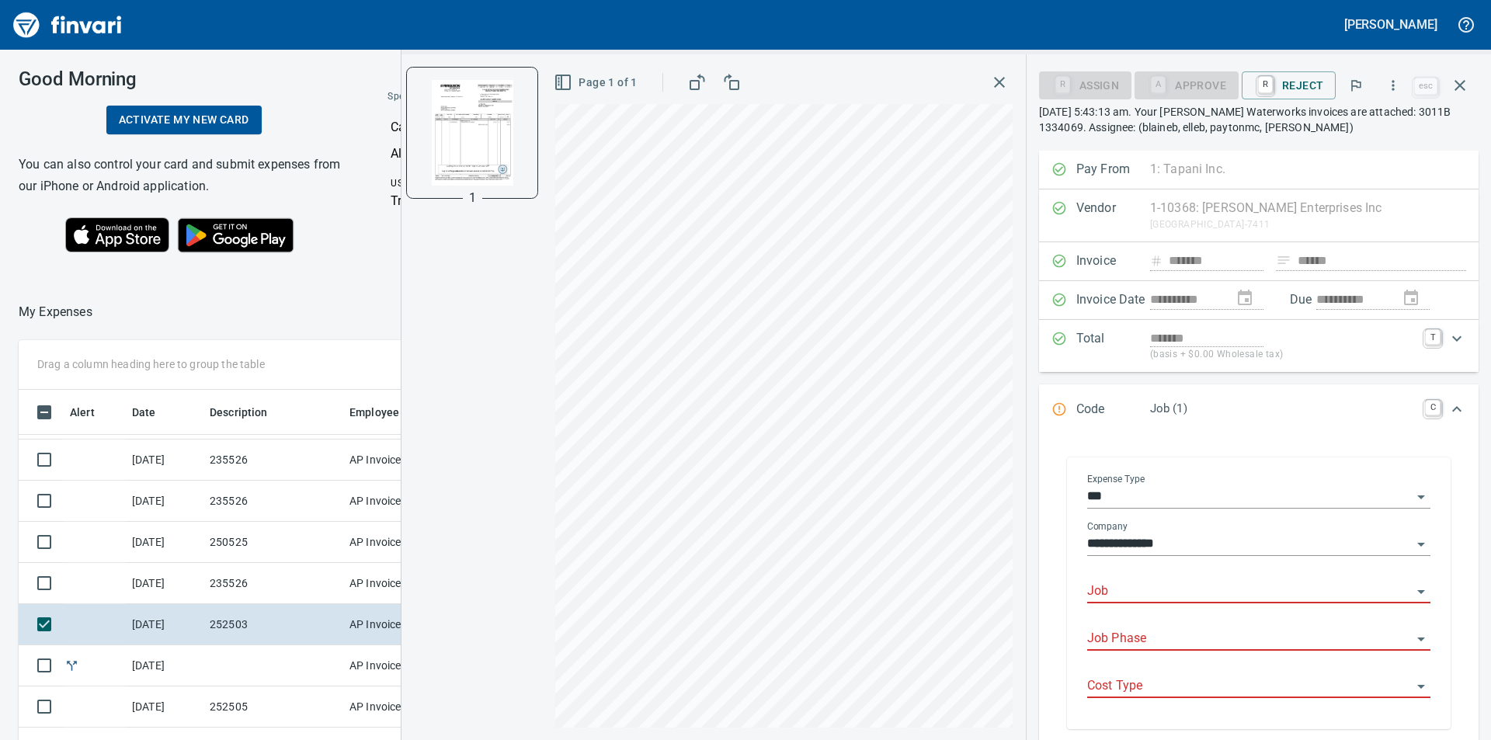
click at [1175, 592] on input "Job" at bounding box center [1249, 592] width 325 height 22
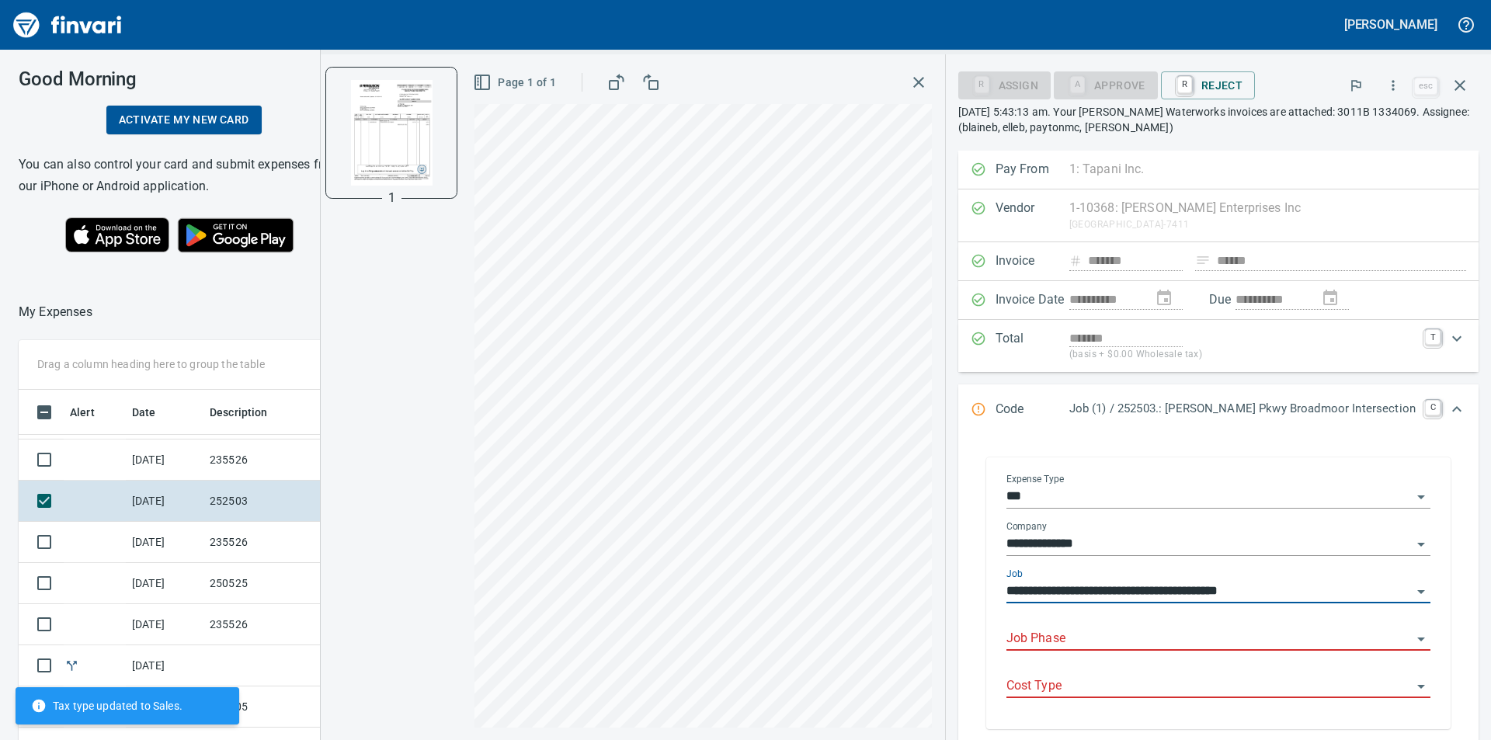
type input "**********"
click at [1157, 639] on input "Job Phase" at bounding box center [1208, 639] width 405 height 22
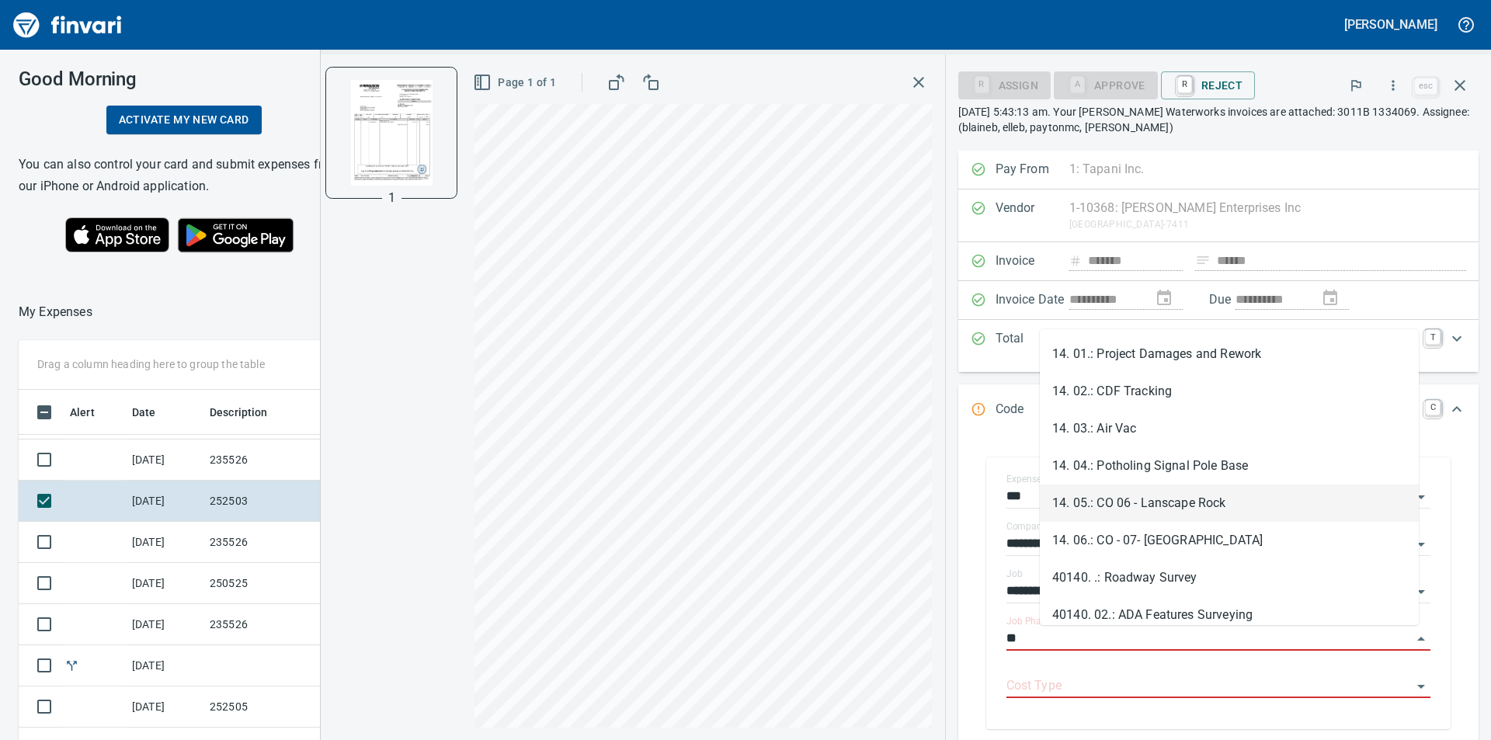
click at [1158, 505] on li "14. 05.: CO 06 - Lanscape Rock" at bounding box center [1229, 502] width 379 height 37
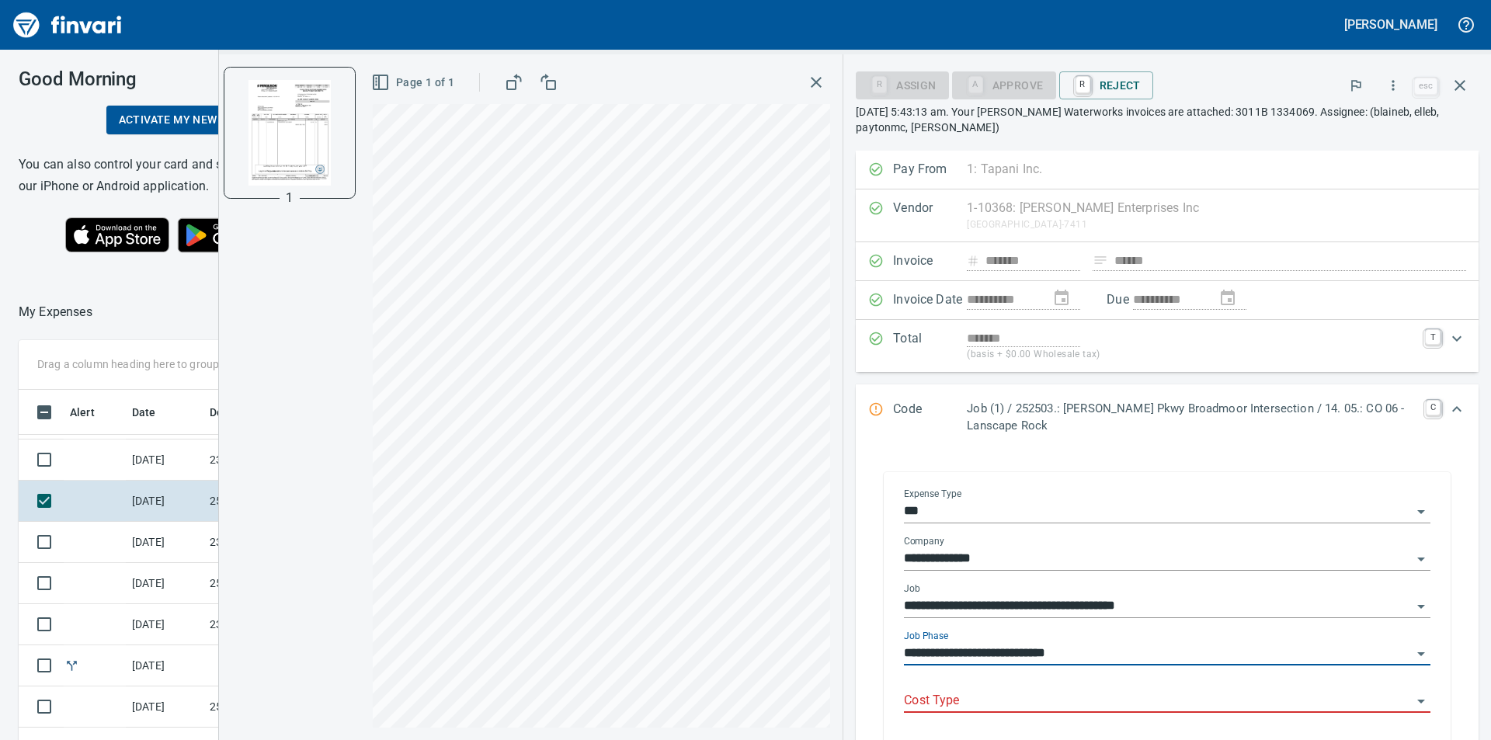
type input "**********"
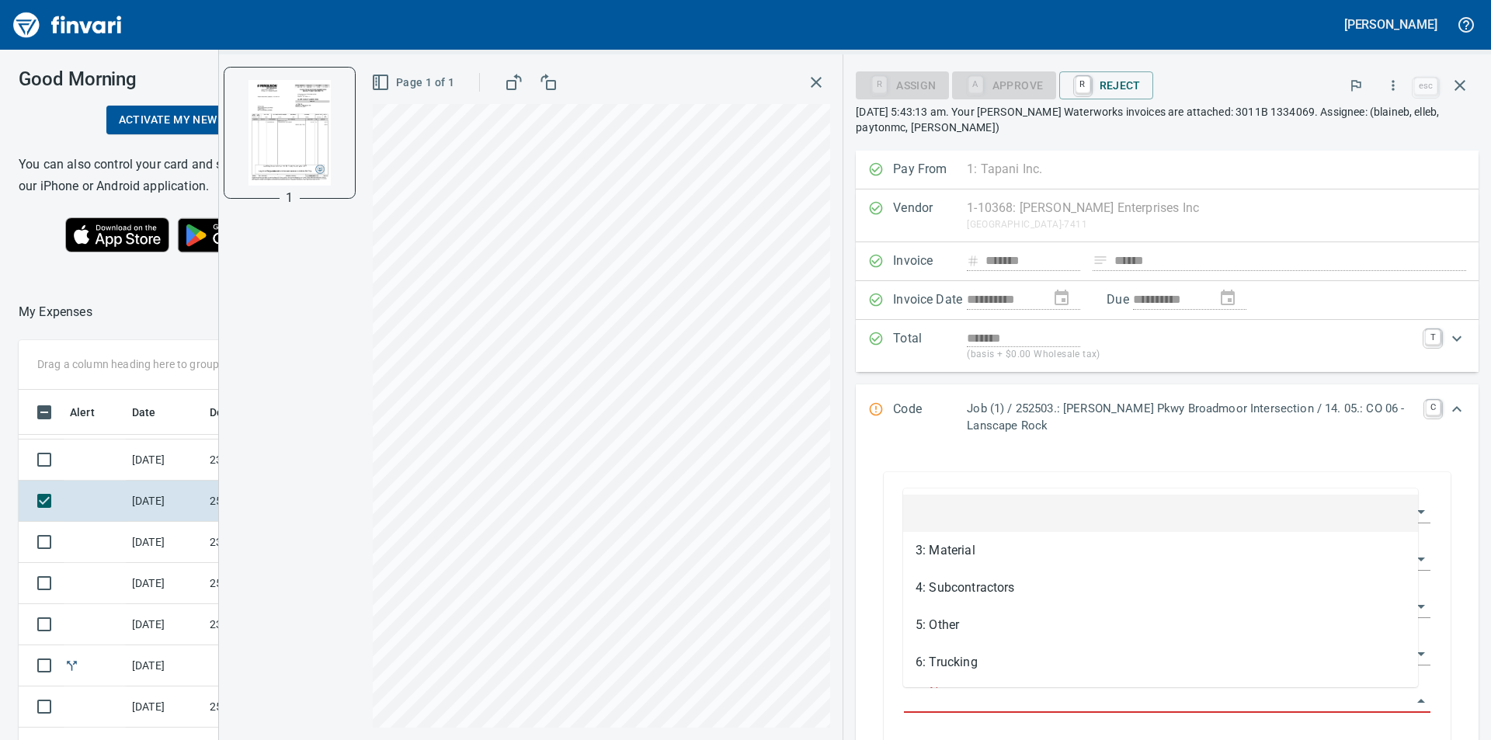
click at [1106, 701] on input "Cost Type" at bounding box center [1158, 701] width 508 height 22
click at [986, 554] on li "3: Material" at bounding box center [1160, 550] width 515 height 37
type input "**********"
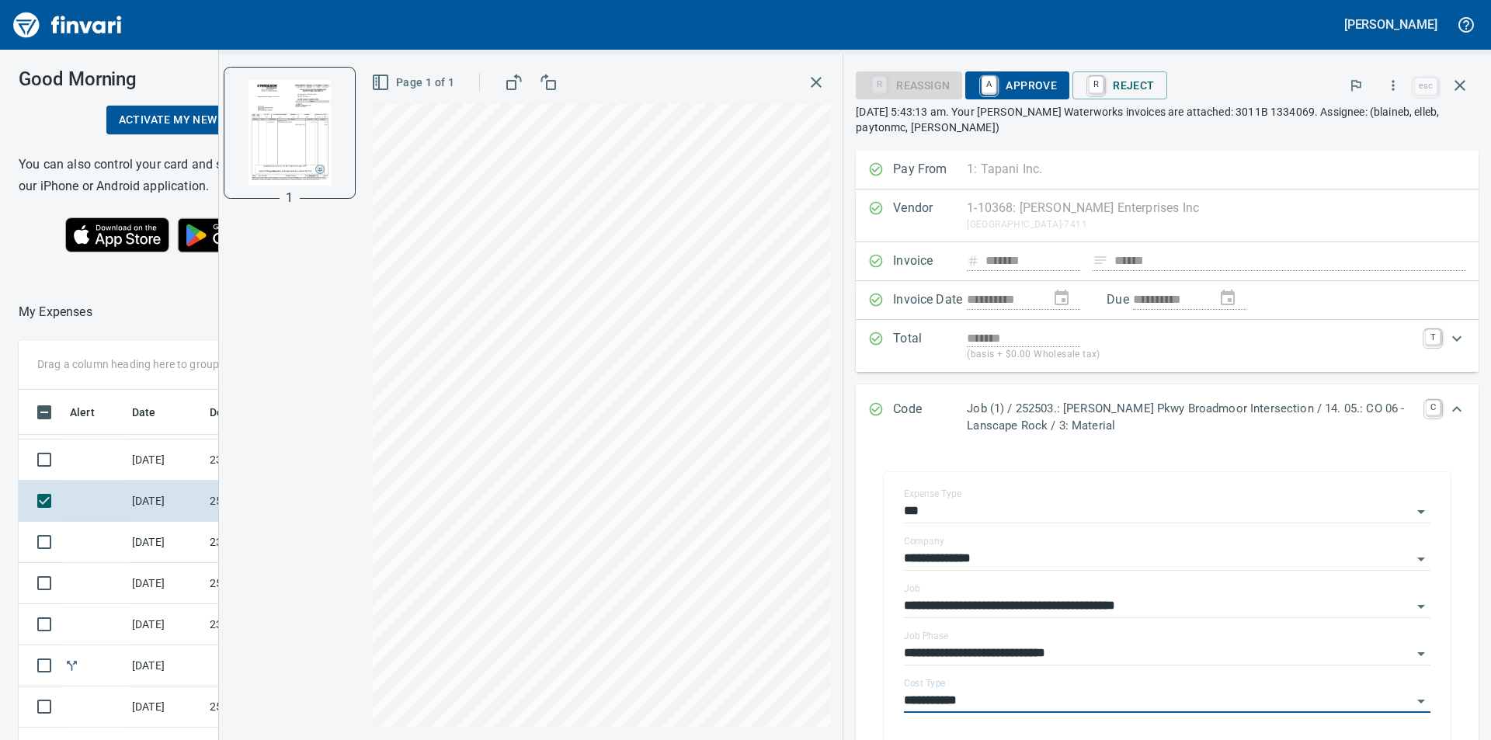
click at [1030, 82] on span "A Approve" at bounding box center [1016, 85] width 79 height 26
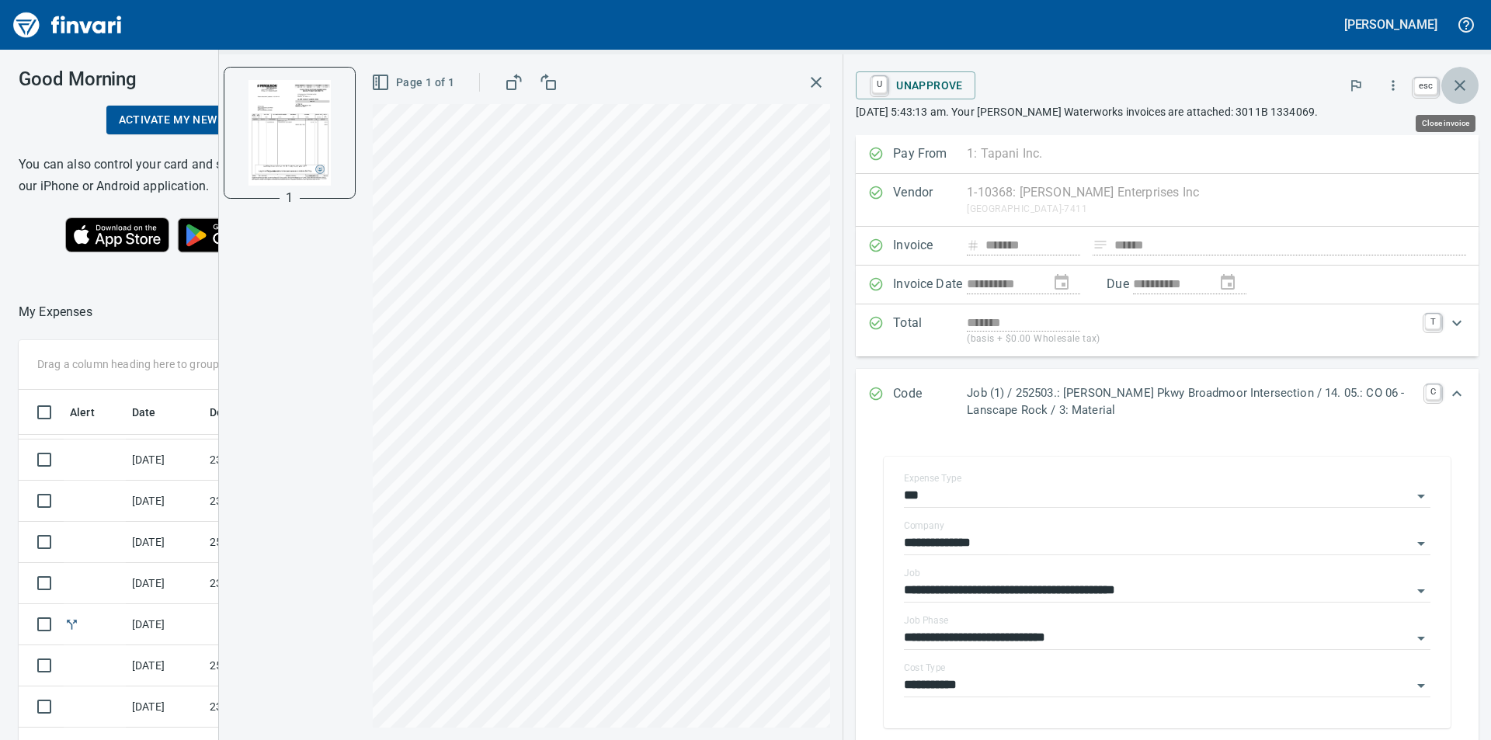
click at [1460, 85] on icon "button" at bounding box center [1459, 85] width 11 height 11
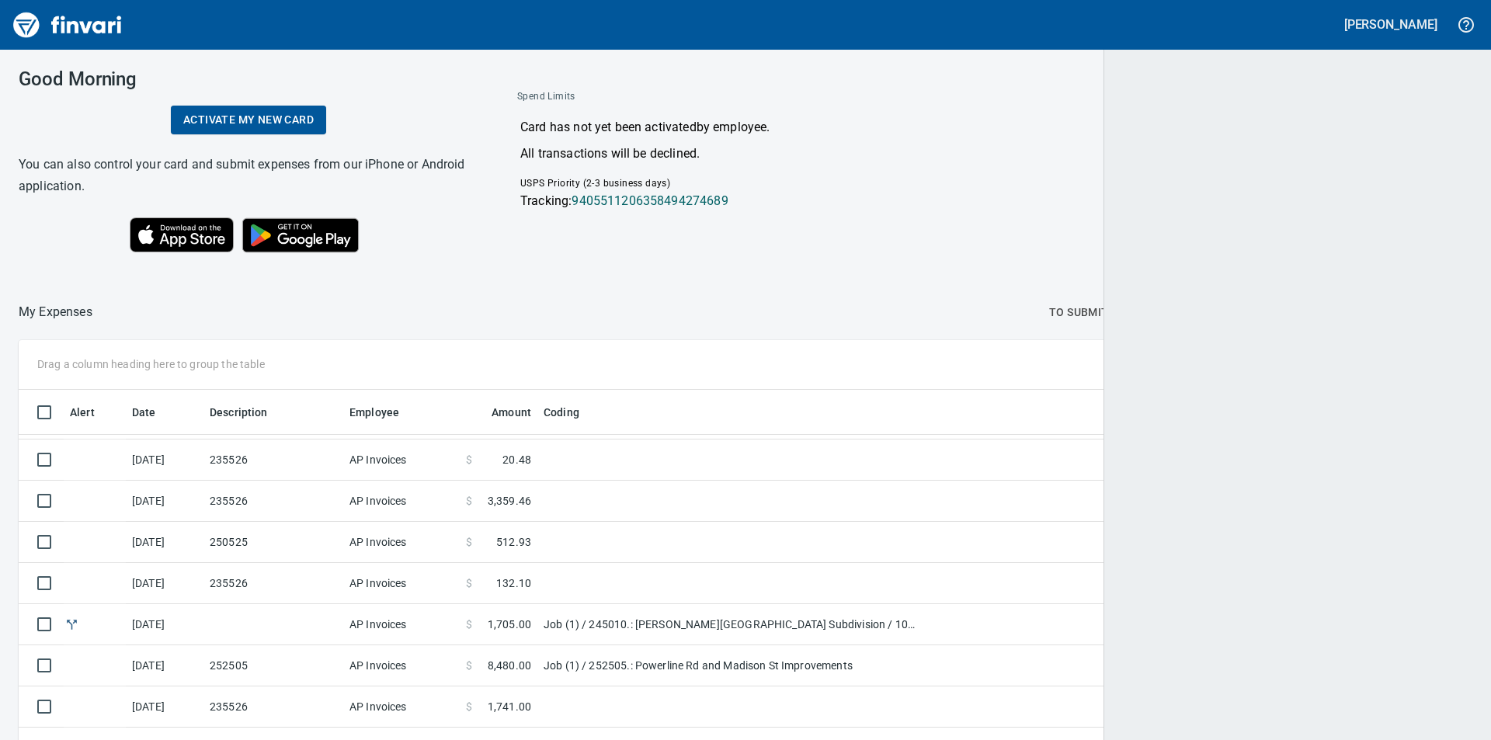
scroll to position [557, 1418]
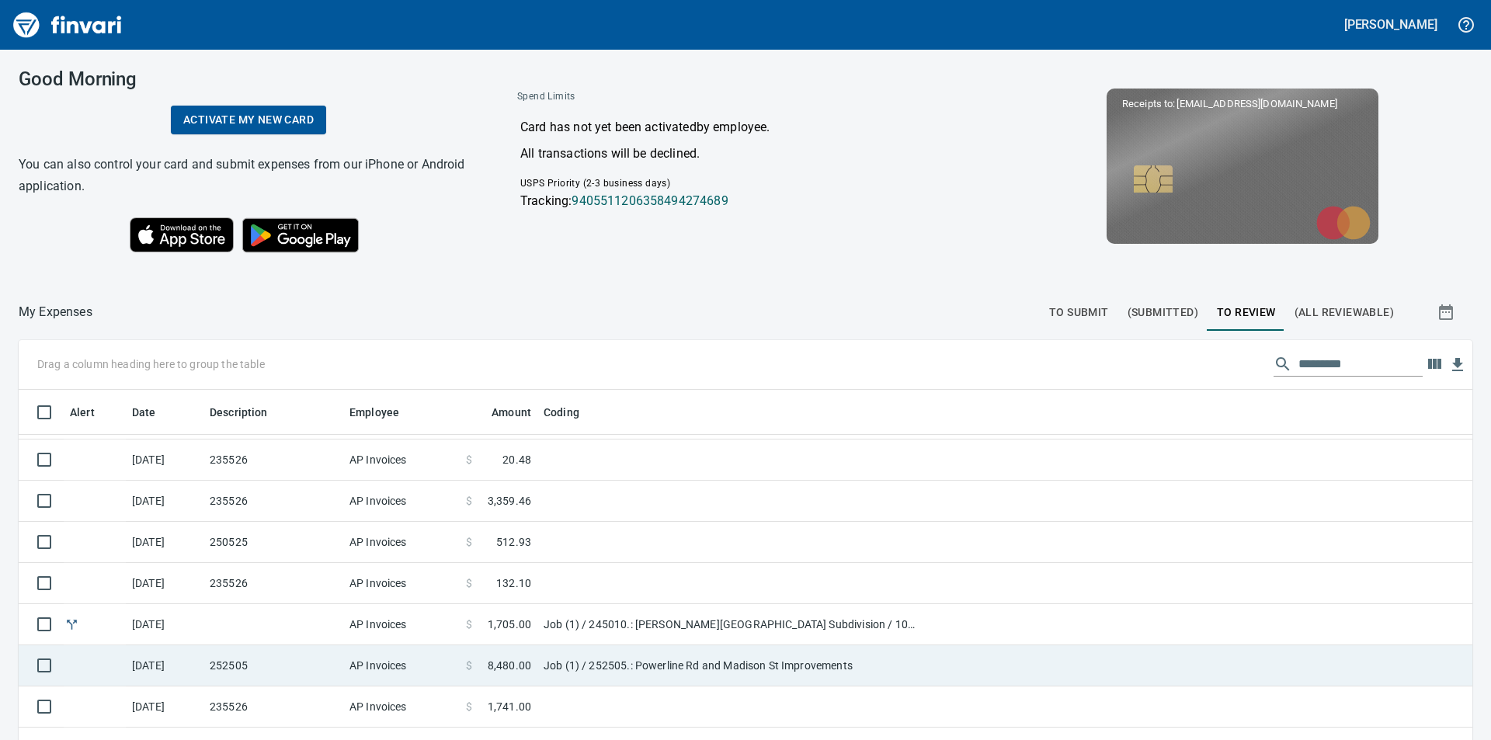
click at [581, 662] on td "Job (1) / 252505.: Powerline Rd and Madison St Improvements" at bounding box center [731, 665] width 388 height 41
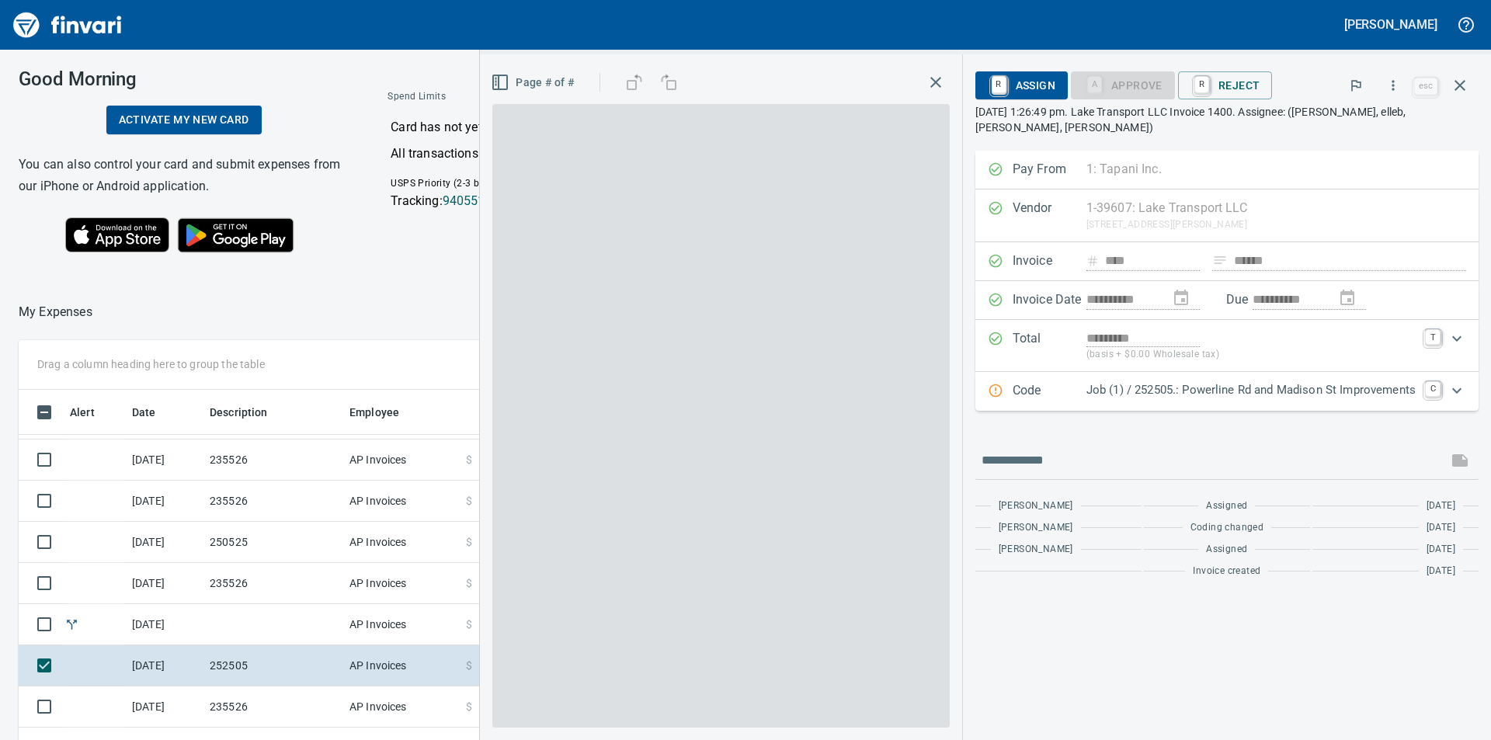
scroll to position [557, 1030]
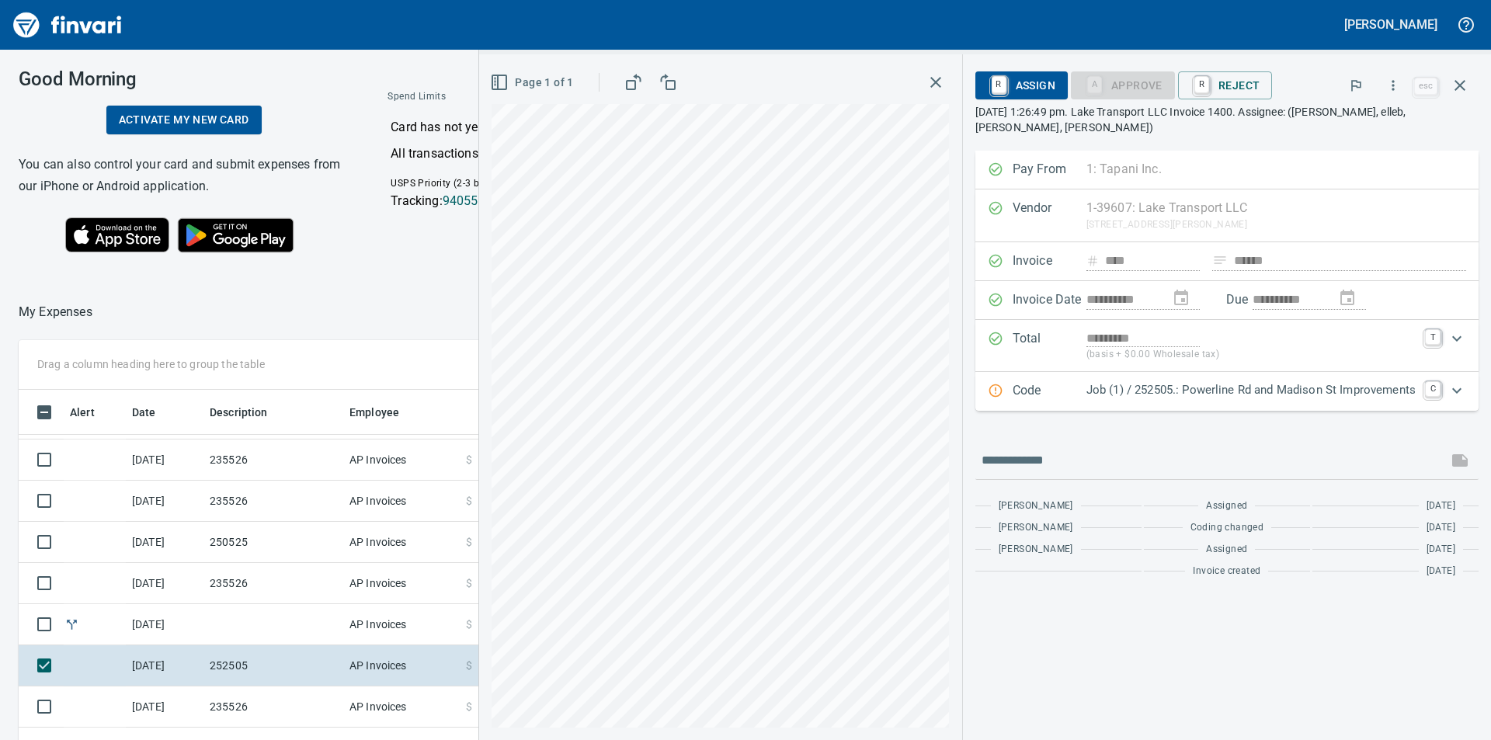
click at [1459, 389] on icon "Expand" at bounding box center [1456, 390] width 19 height 19
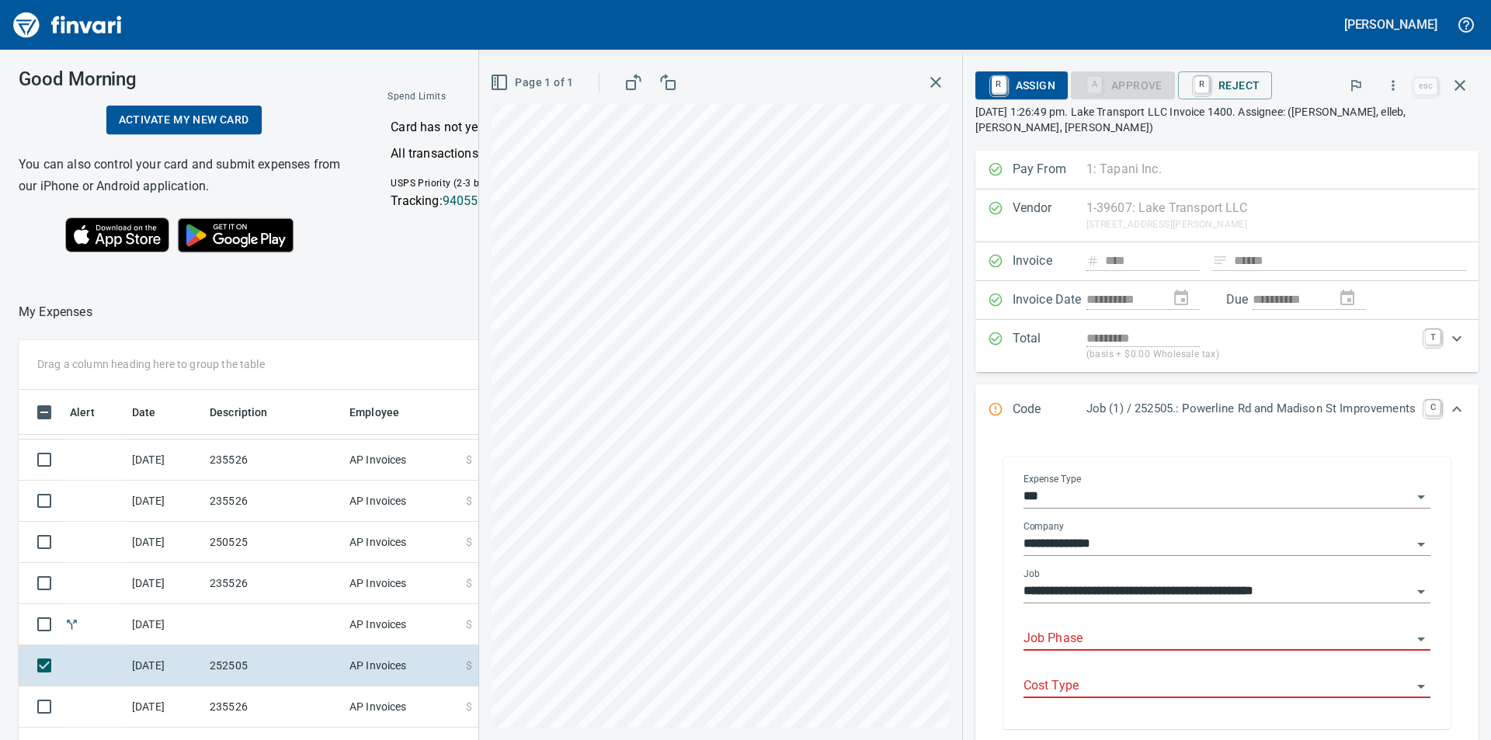
click at [1182, 628] on input "Job Phase" at bounding box center [1217, 639] width 388 height 22
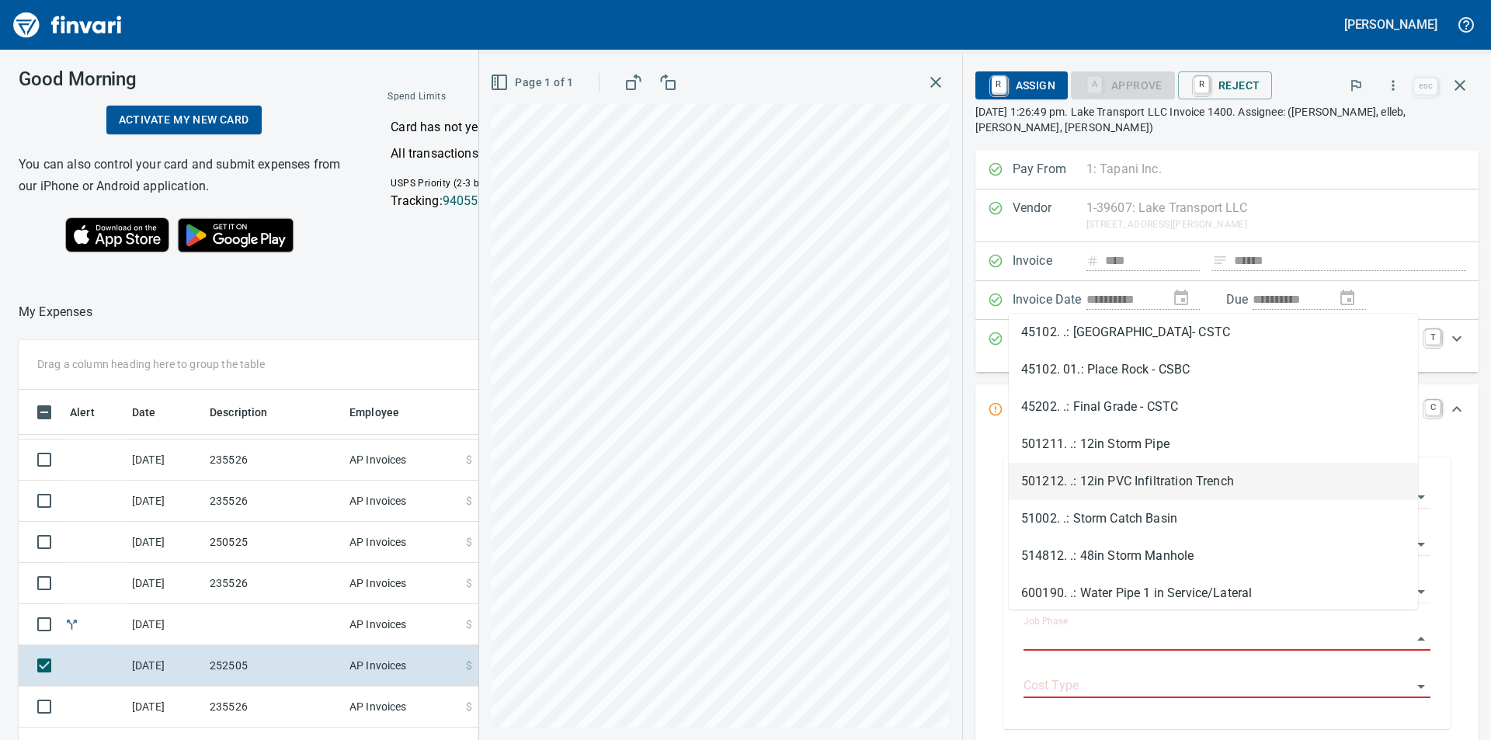
click at [1212, 478] on li "501212. .: 12in PVC Infiltration Trench" at bounding box center [1212, 481] width 409 height 37
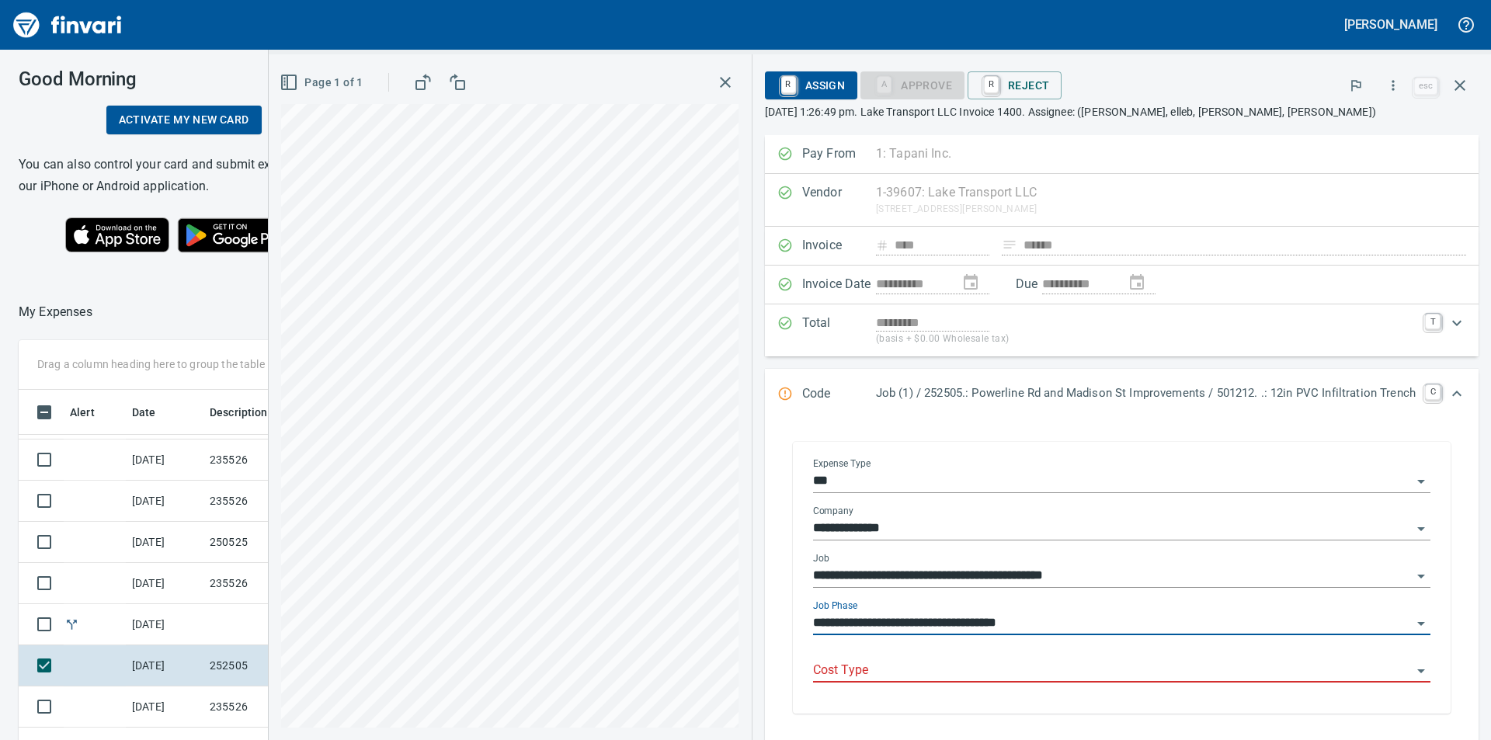
type input "**********"
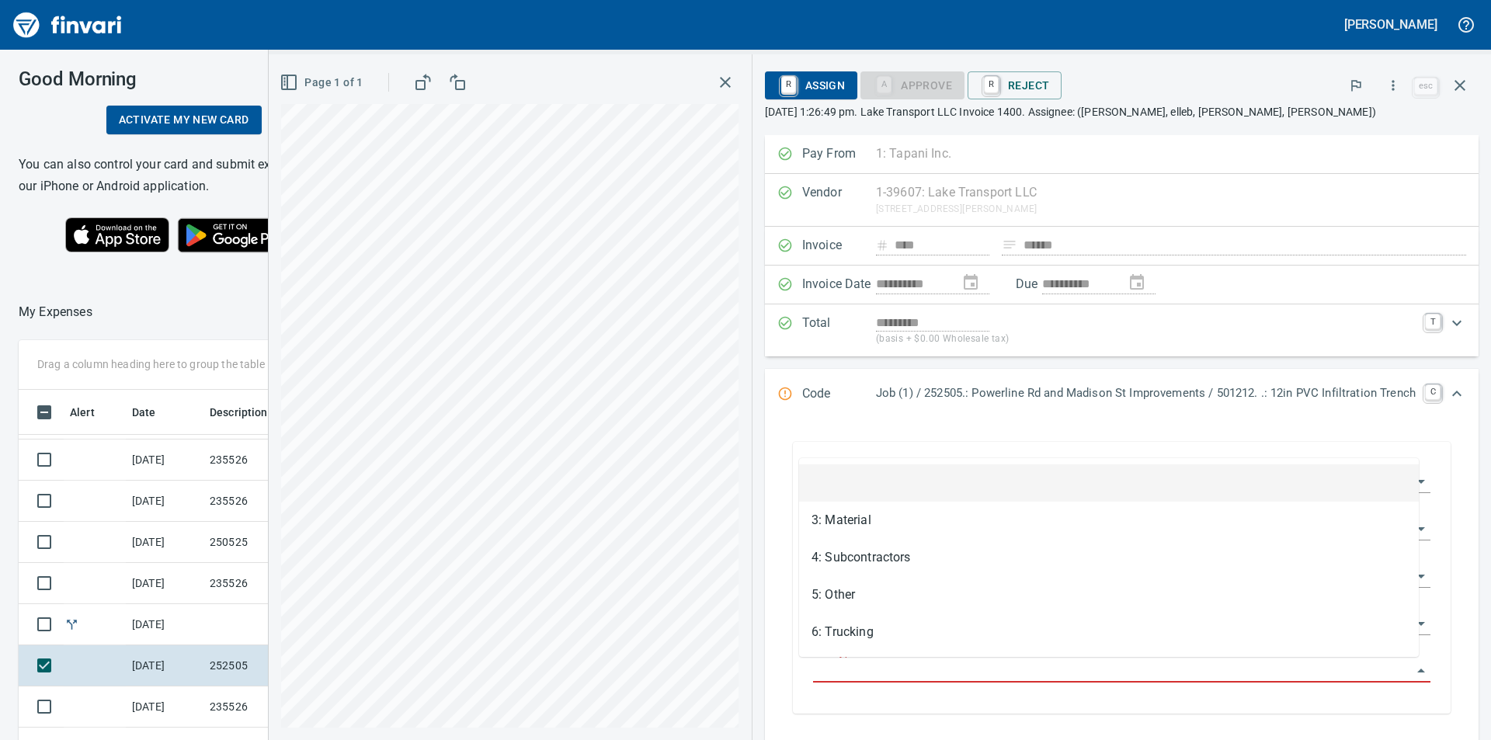
click at [1099, 674] on input "Cost Type" at bounding box center [1112, 671] width 599 height 22
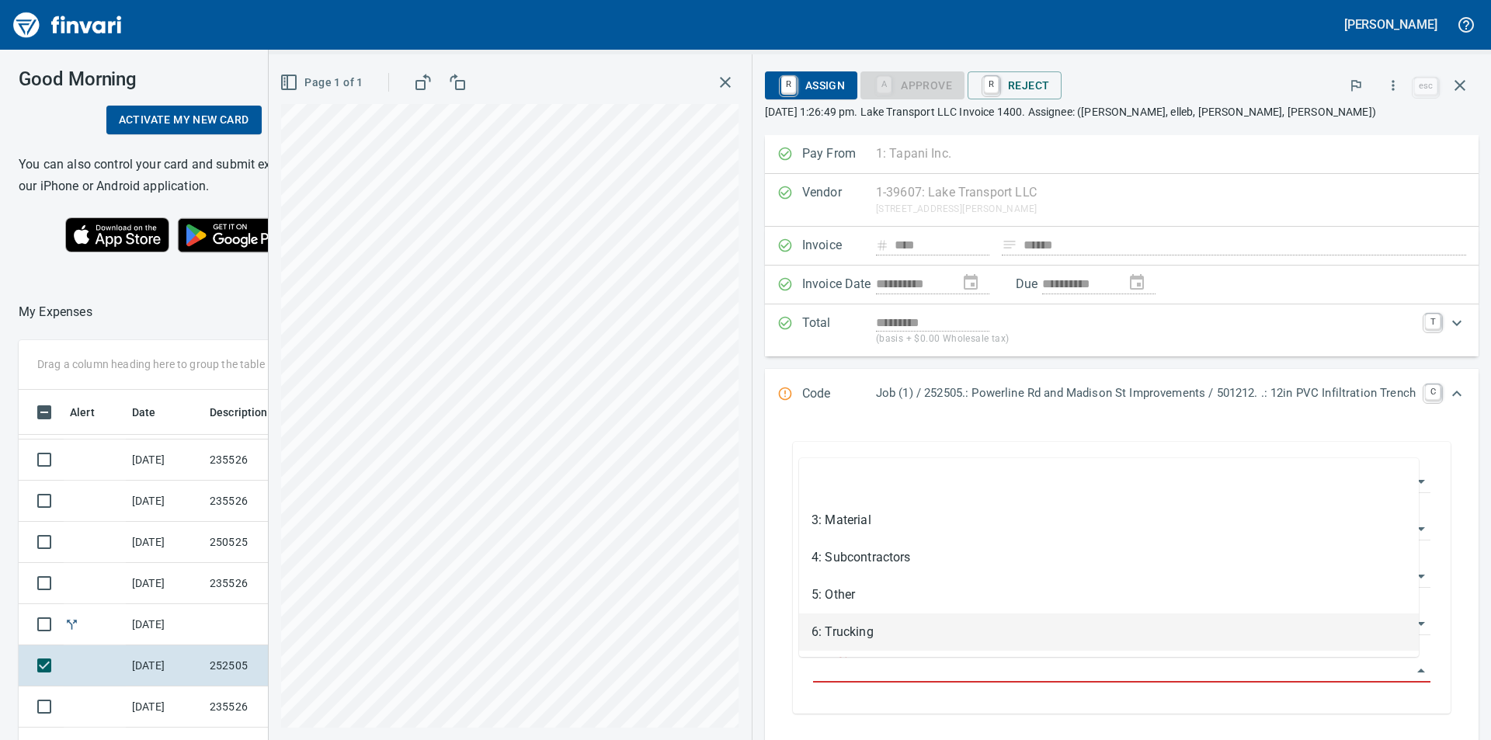
click at [857, 634] on li "6: Trucking" at bounding box center [1109, 631] width 620 height 37
type input "**********"
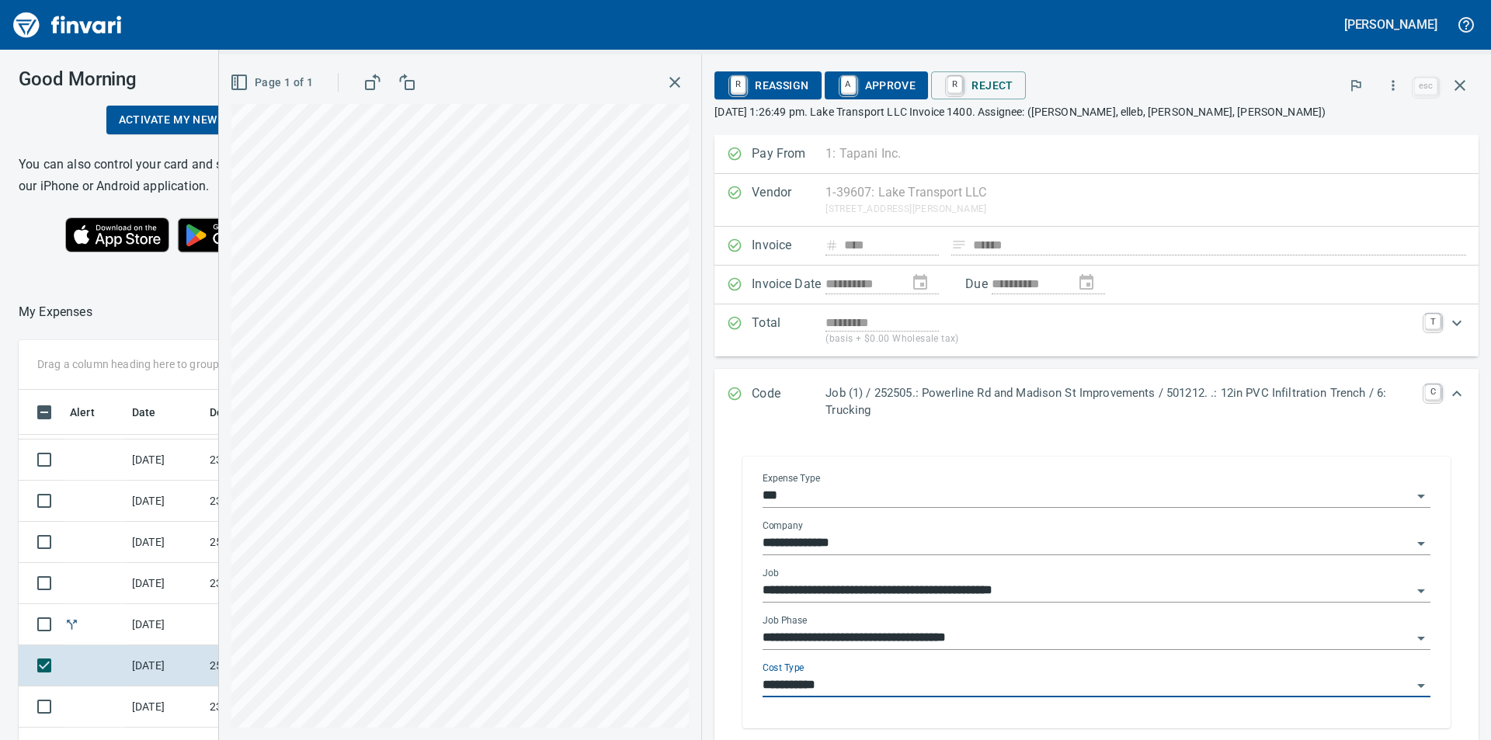
scroll to position [78, 0]
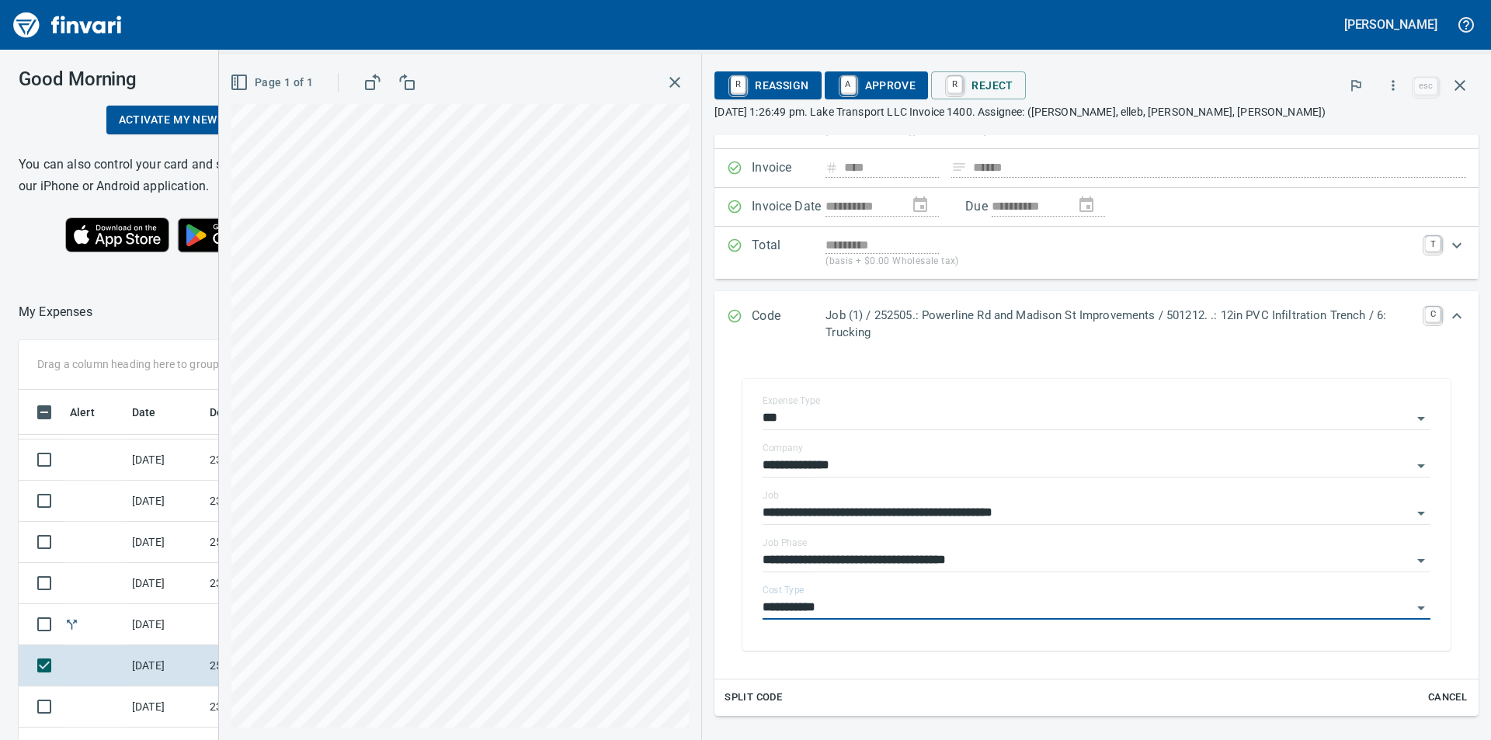
click at [890, 83] on span "A Approve" at bounding box center [876, 85] width 79 height 26
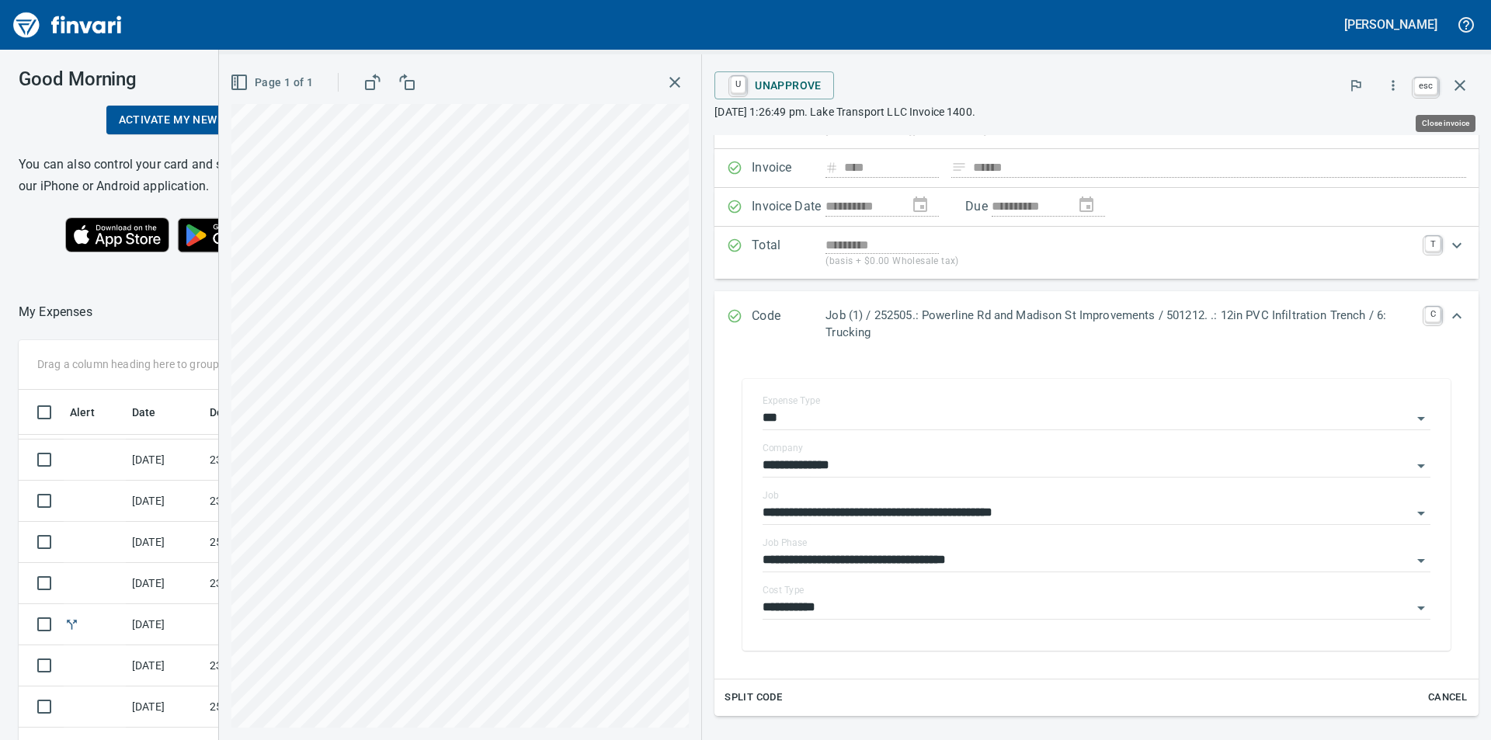
scroll to position [557, 1030]
click at [1463, 89] on icon "button" at bounding box center [1459, 85] width 11 height 11
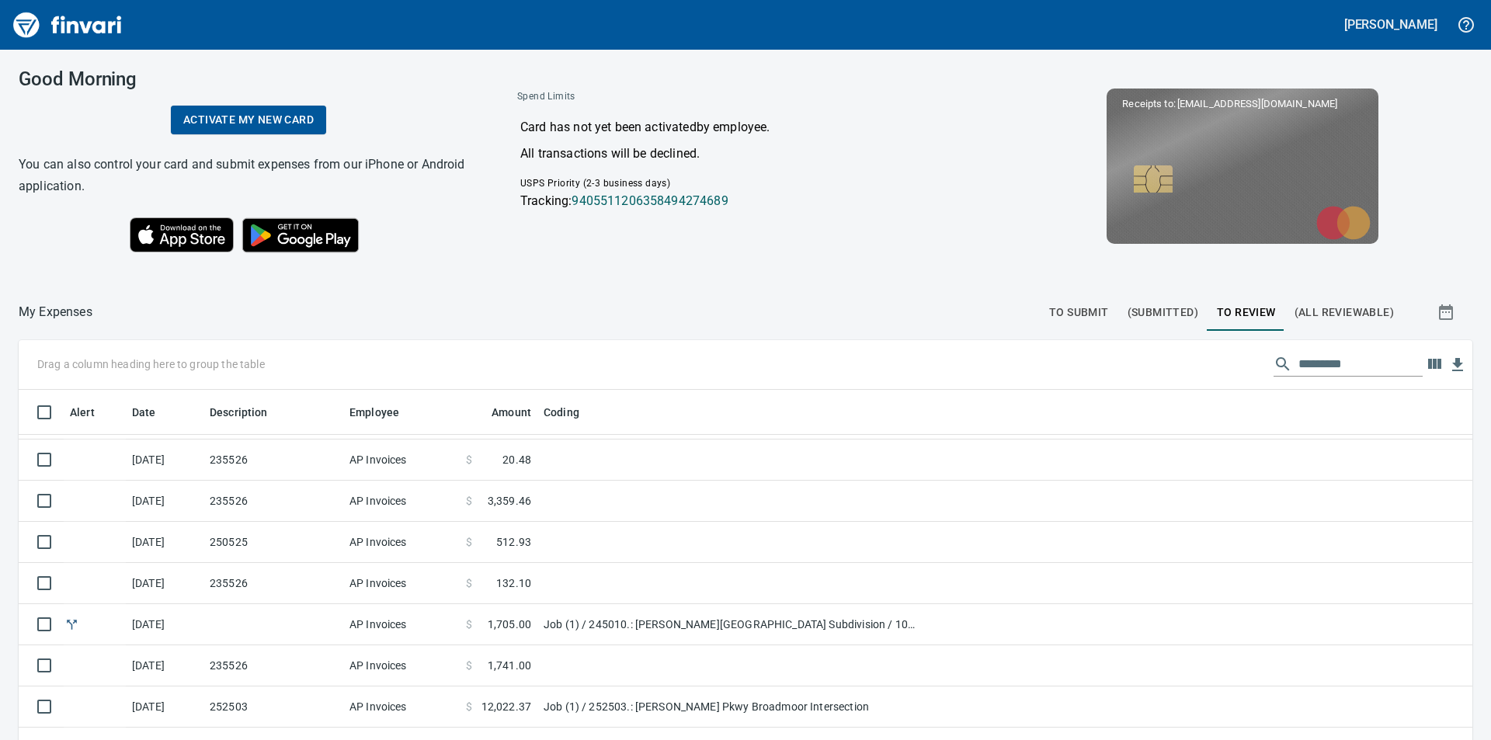
scroll to position [557, 1418]
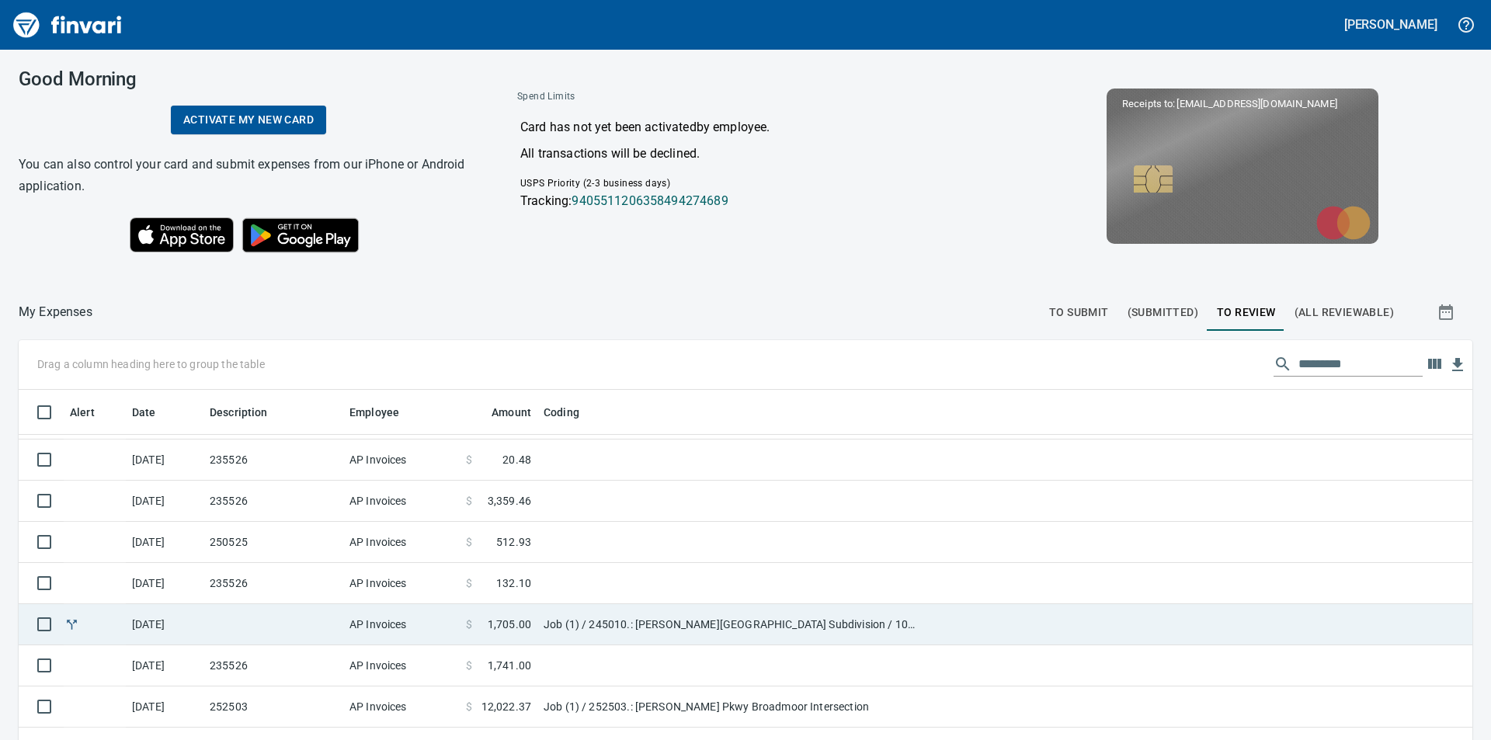
click at [603, 616] on td "Job (1) / 245010.: [PERSON_NAME][GEOGRAPHIC_DATA] Subdivision / 1003. .: Genera…" at bounding box center [731, 624] width 388 height 41
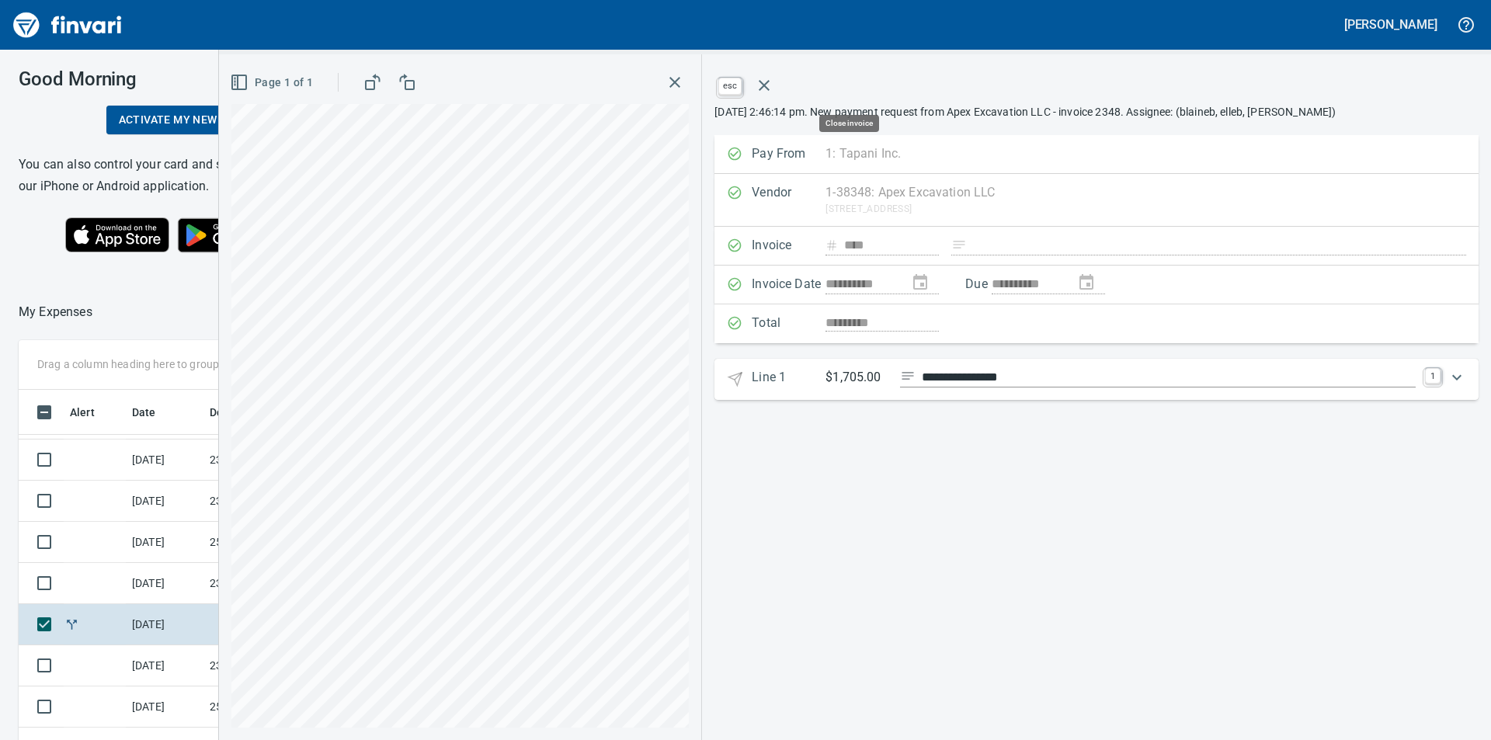
scroll to position [557, 1030]
click at [773, 84] on icon "button" at bounding box center [764, 85] width 19 height 19
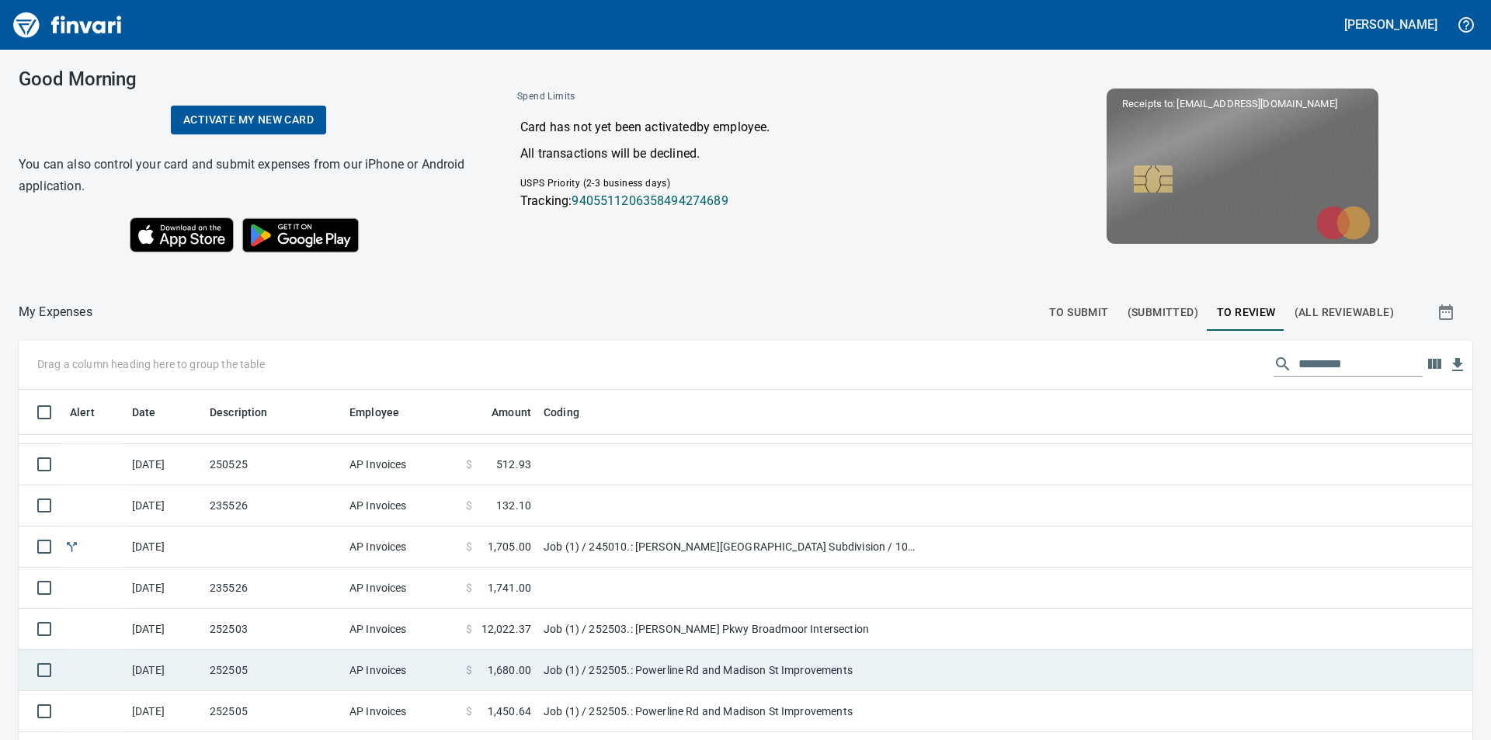
scroll to position [233, 0]
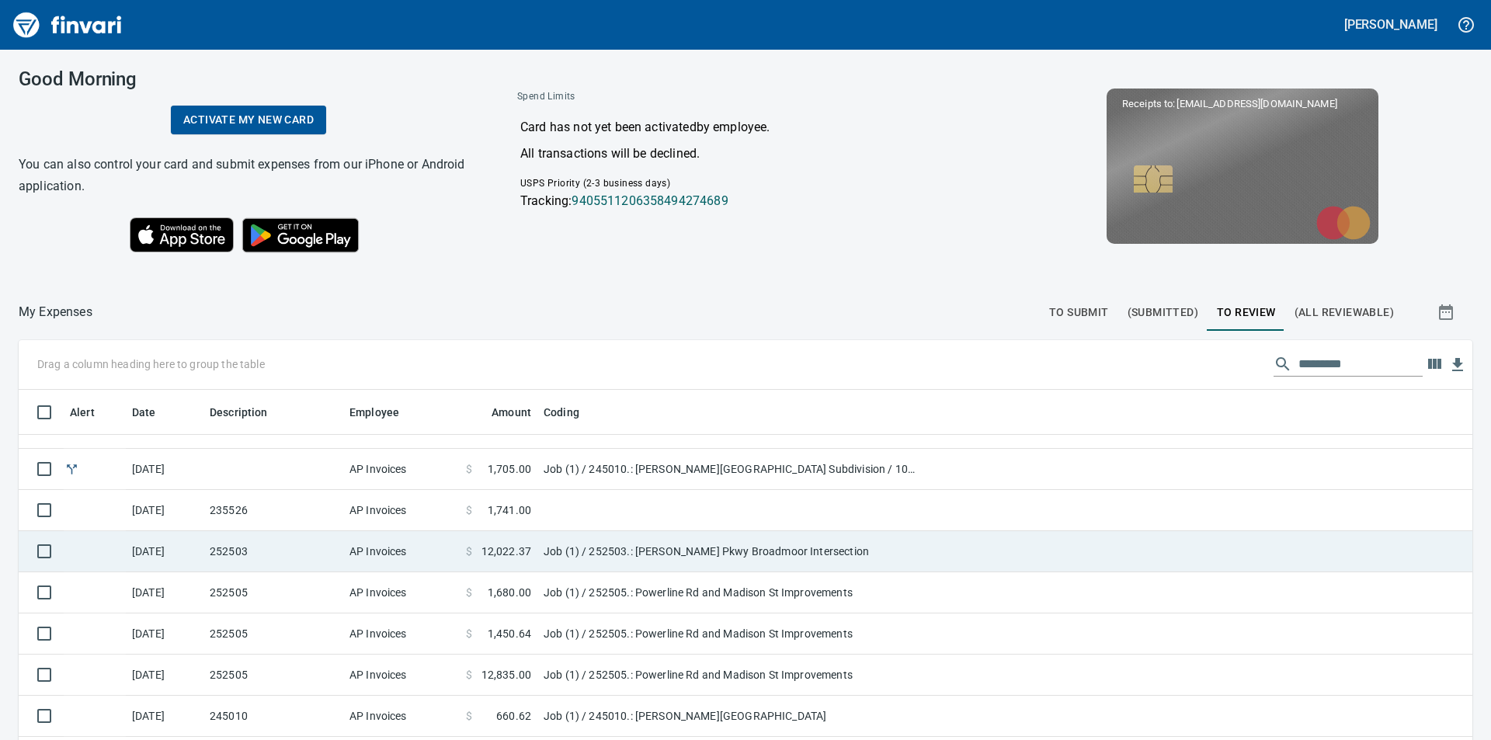
click at [579, 554] on td "Job (1) / 252503.: [PERSON_NAME] Pkwy Broadmoor Intersection" at bounding box center [731, 551] width 388 height 41
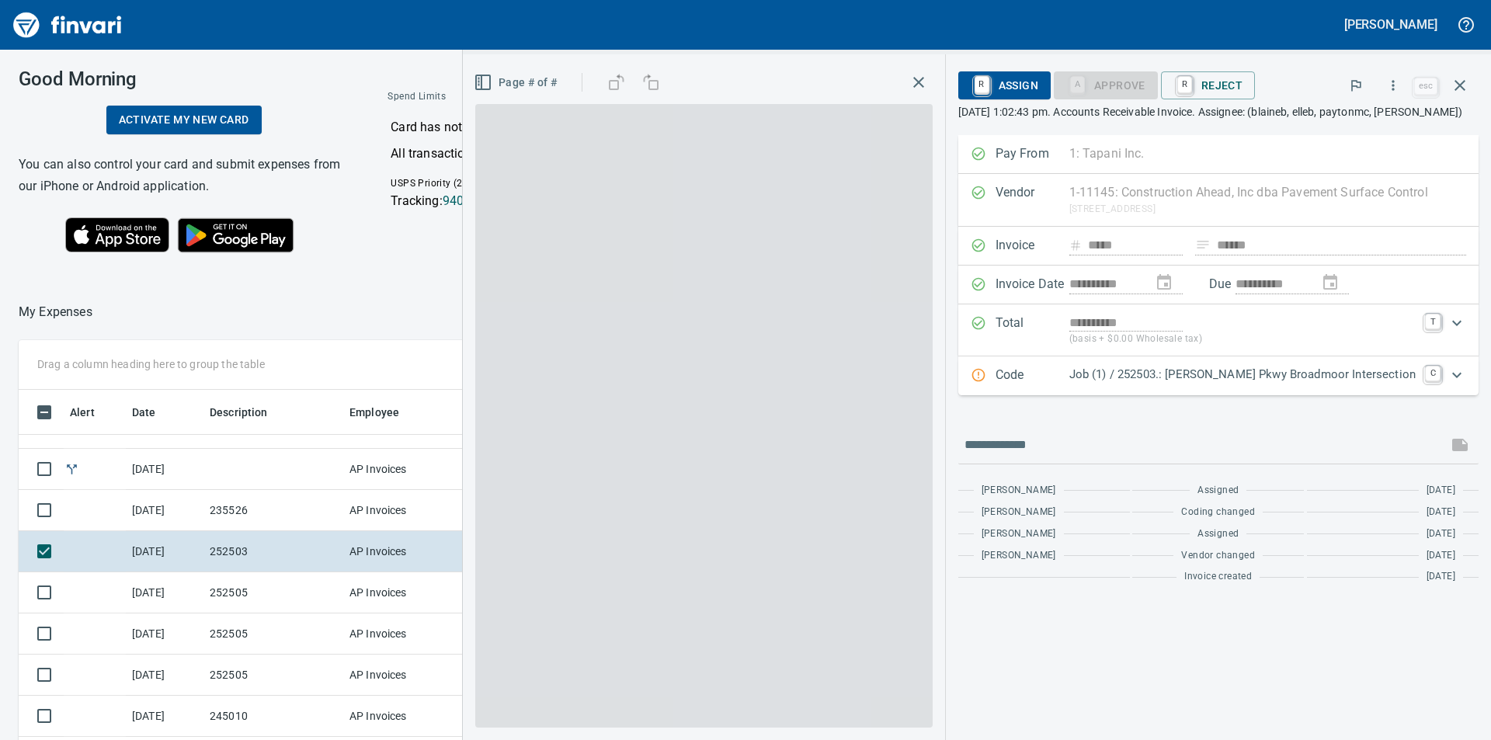
scroll to position [557, 1030]
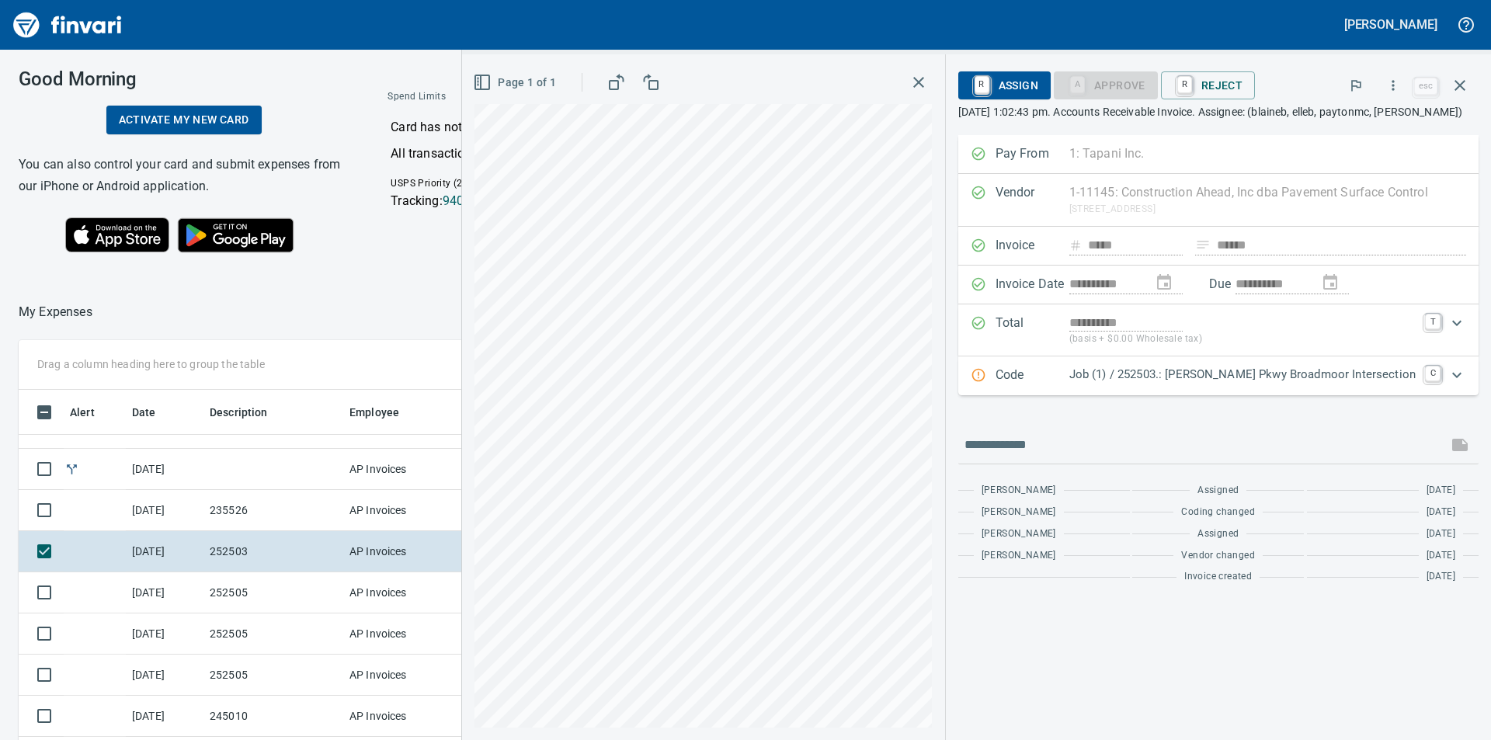
click at [1456, 384] on icon "Expand" at bounding box center [1456, 375] width 19 height 19
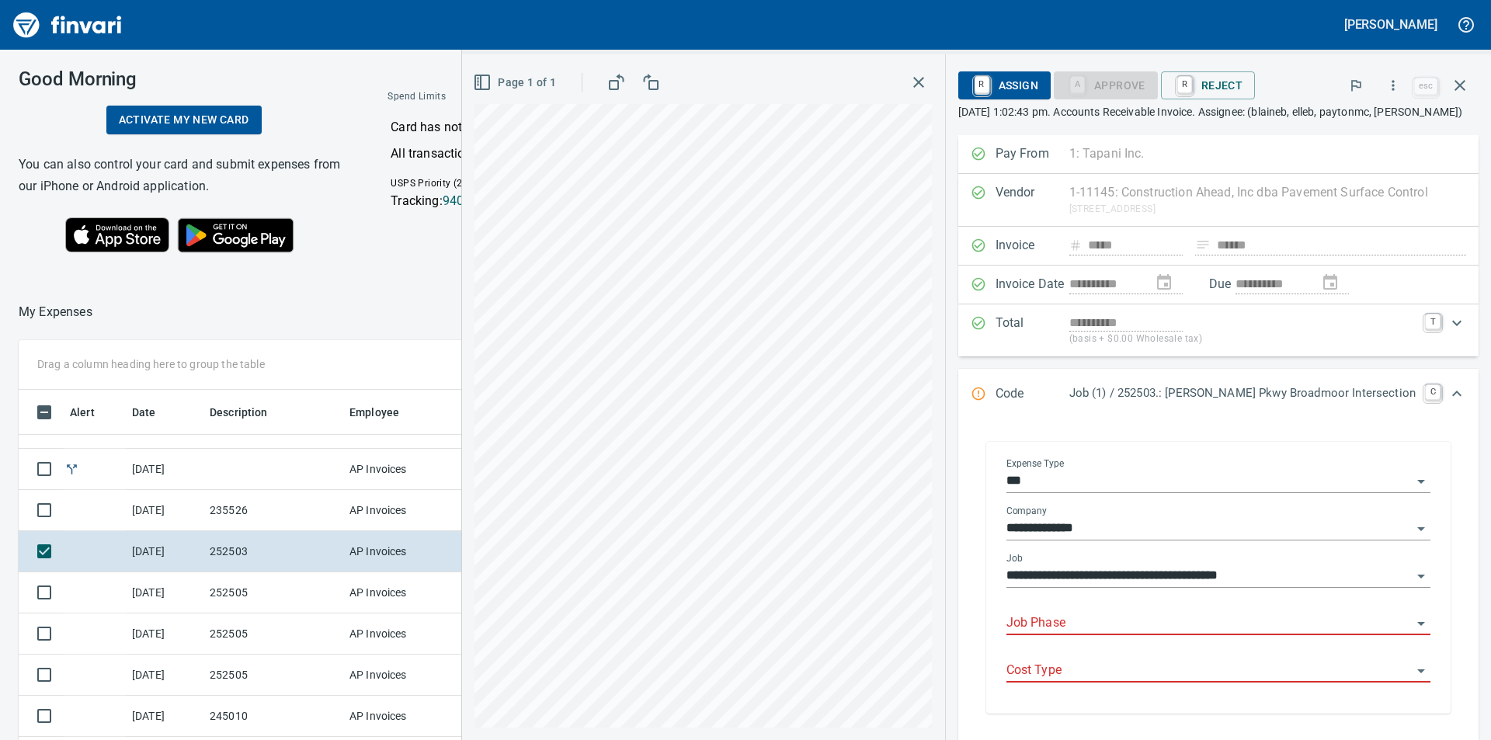
scroll to position [78, 0]
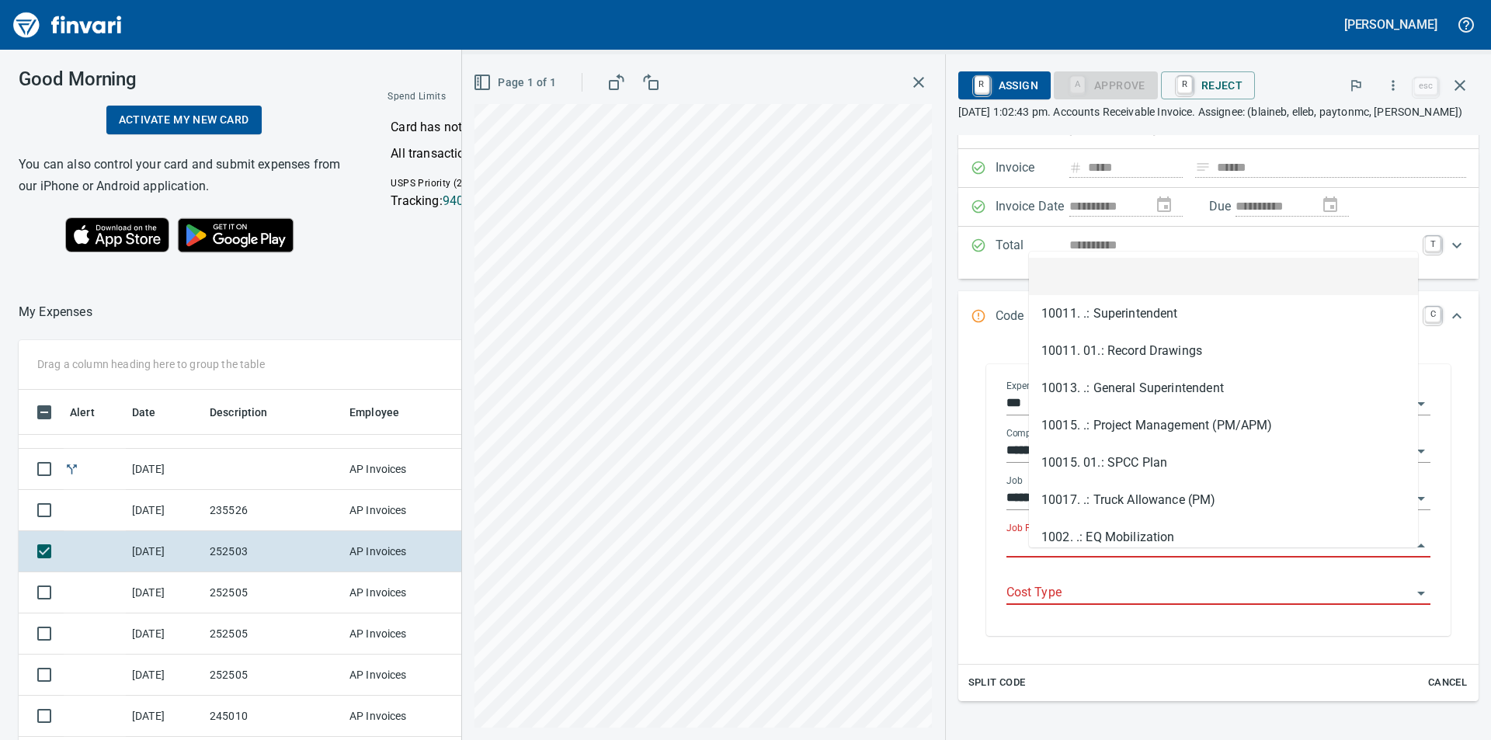
click at [1171, 557] on input "Job Phase" at bounding box center [1208, 546] width 405 height 22
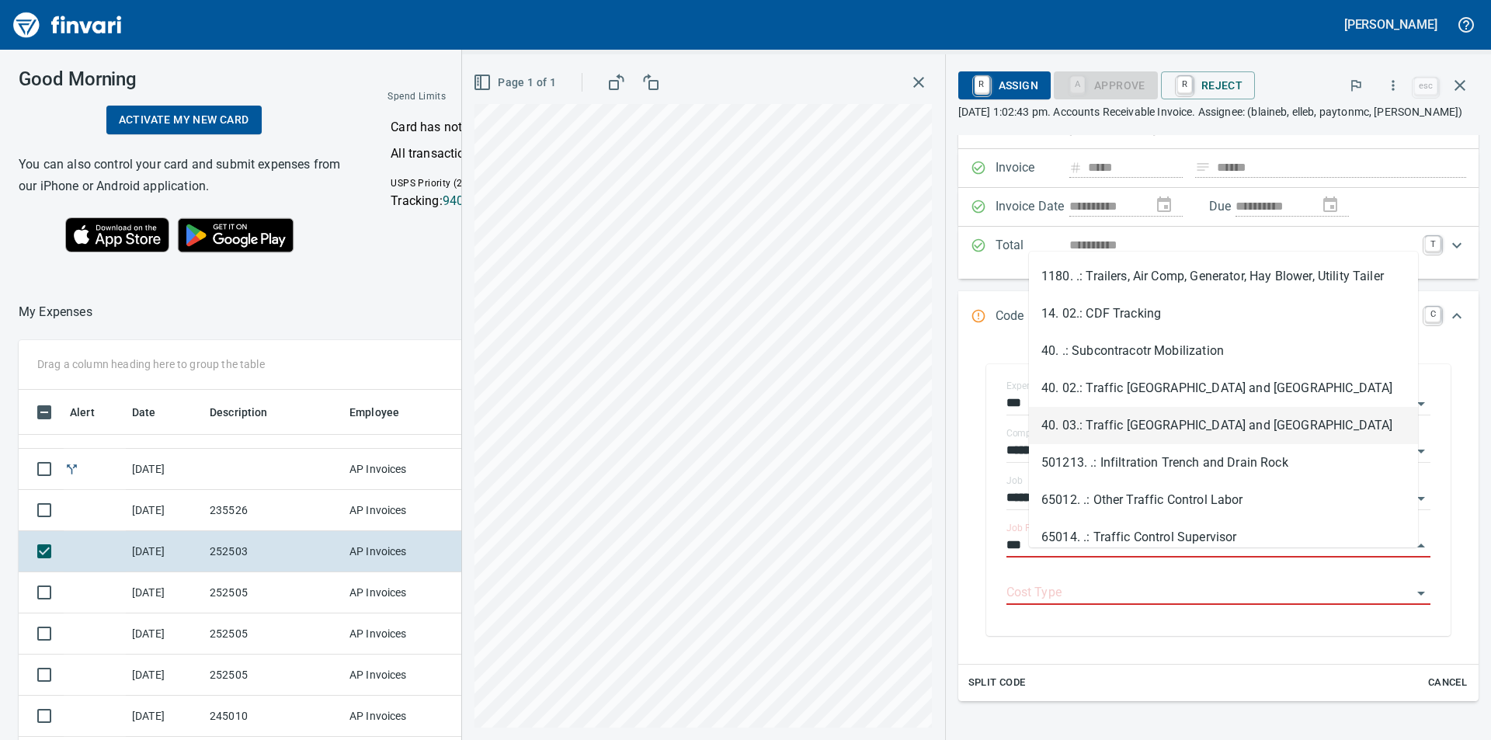
scroll to position [52, 0]
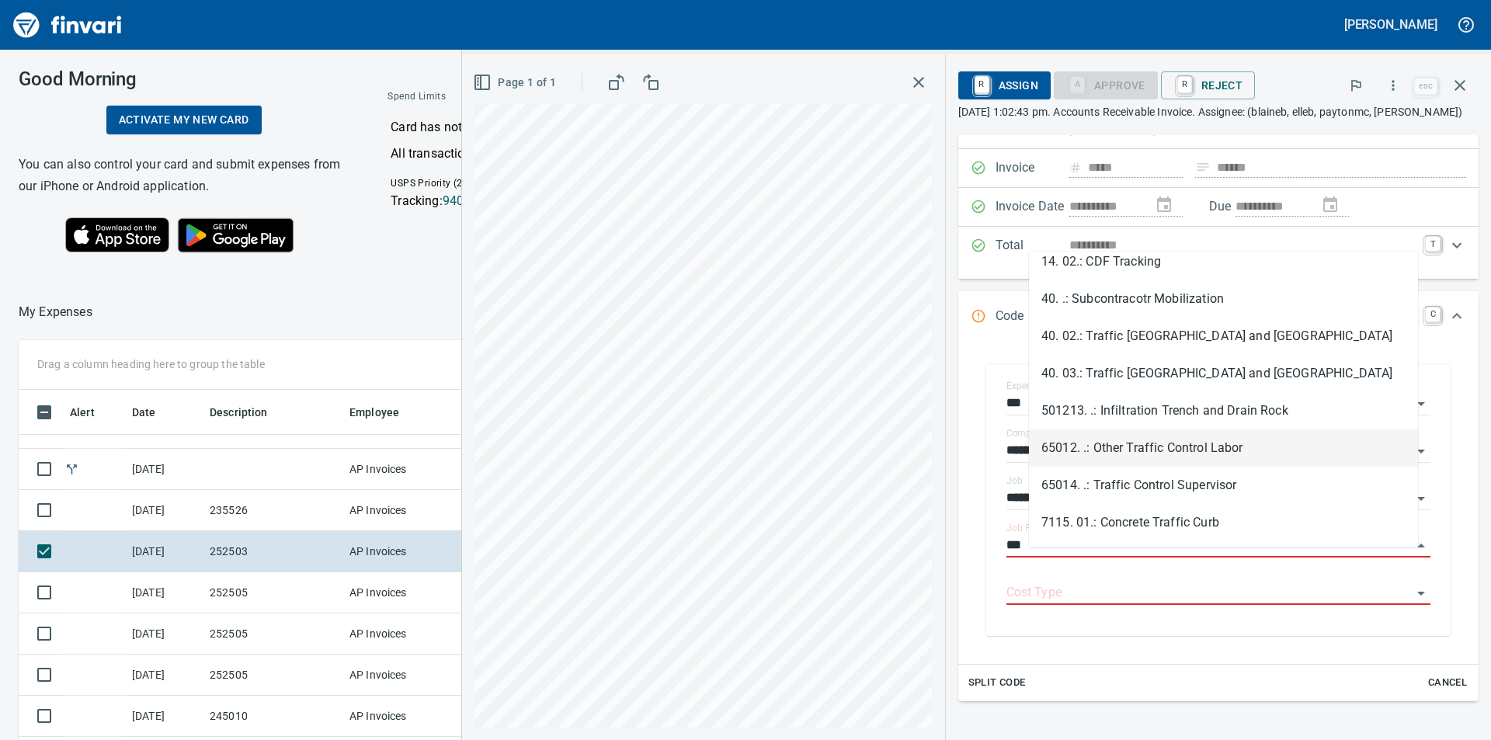
click at [1182, 448] on li "65012. .: Other Traffic Control Labor" at bounding box center [1223, 447] width 389 height 37
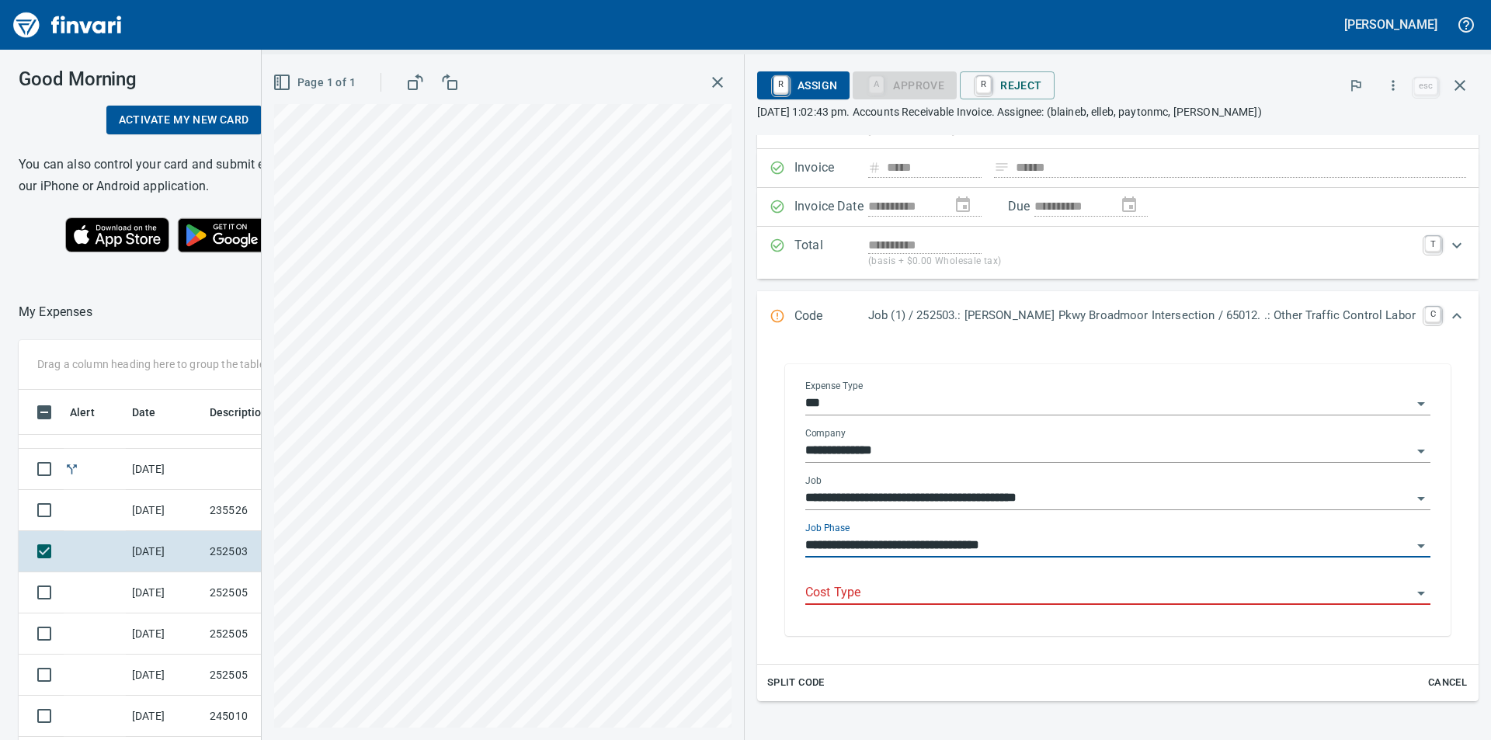
type input "**********"
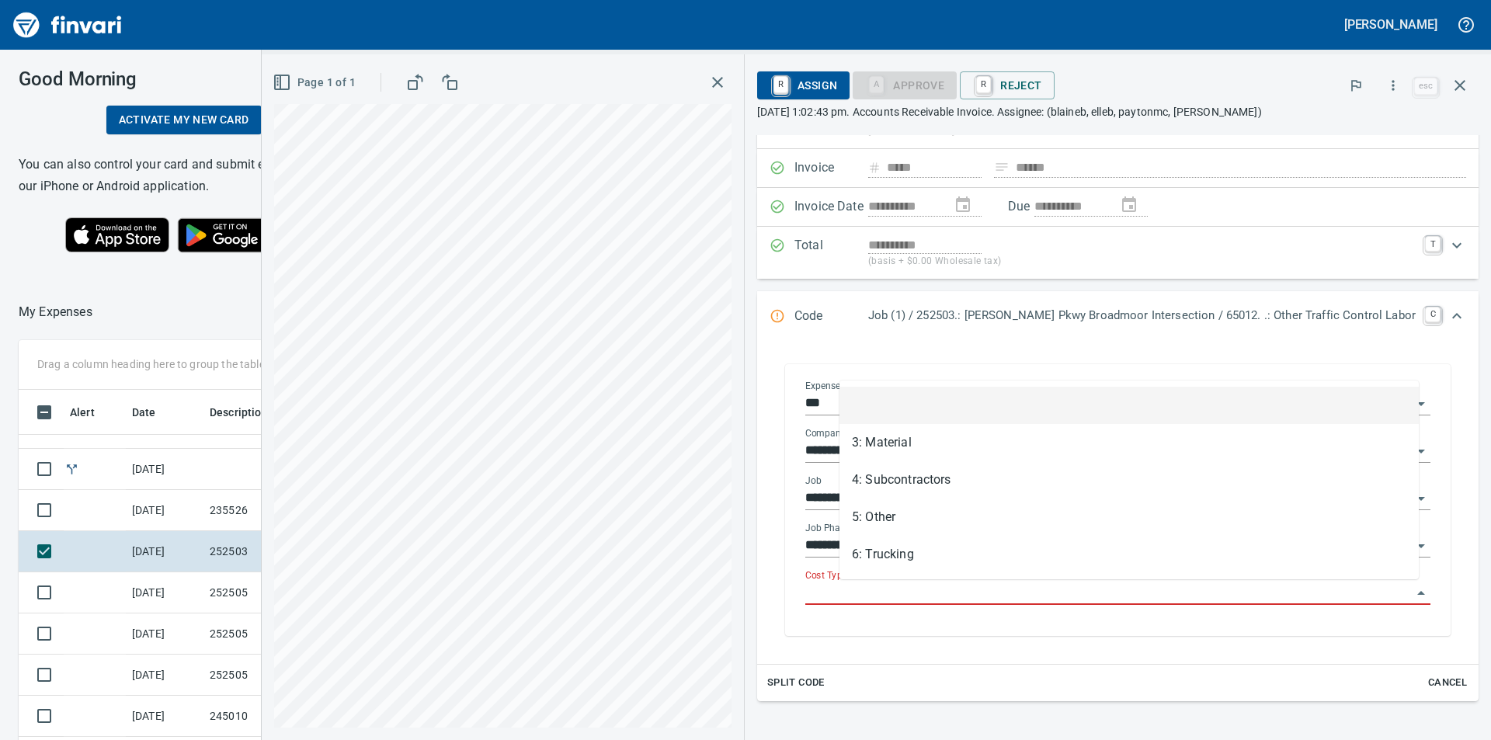
click at [1028, 597] on input "Cost Type" at bounding box center [1108, 593] width 606 height 22
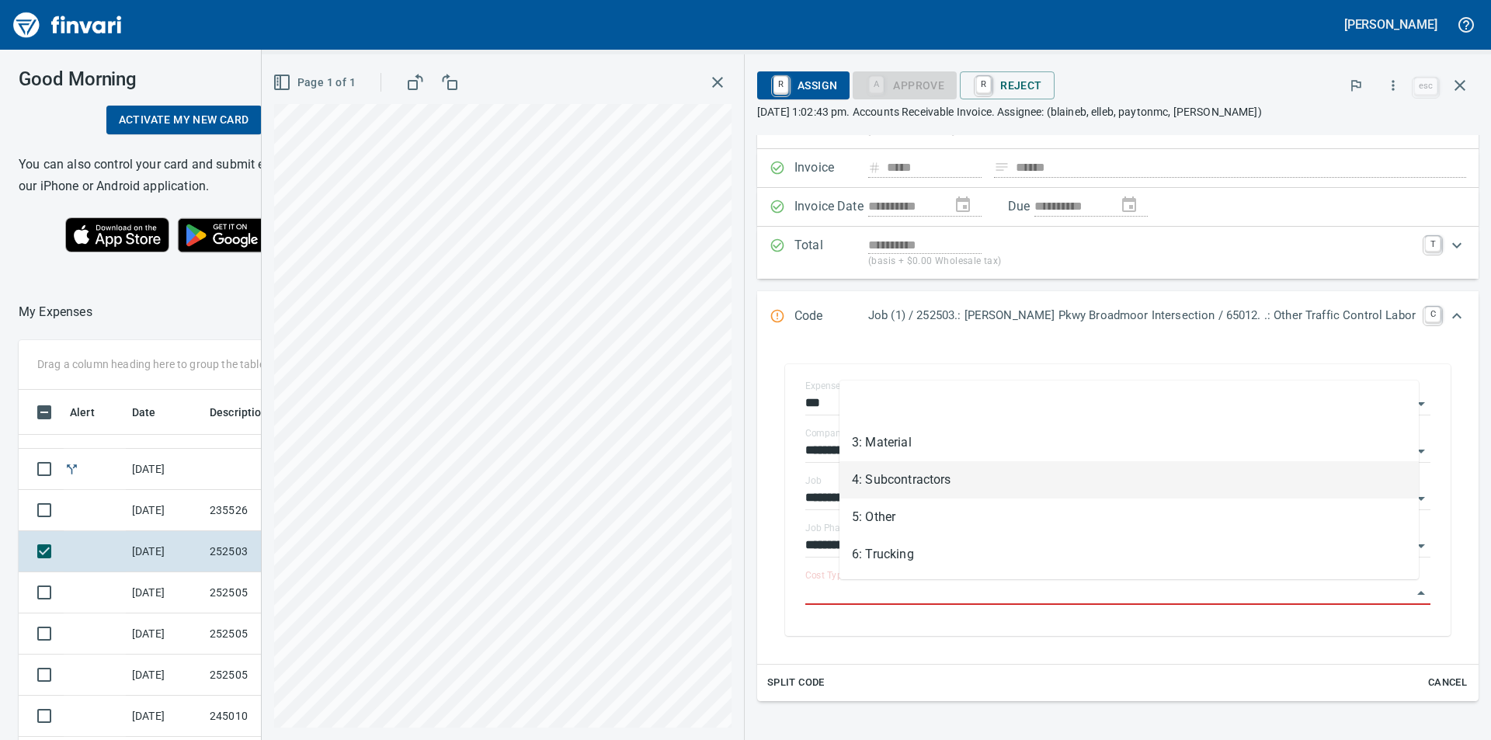
scroll to position [557, 1030]
click at [893, 479] on li "4: Subcontractors" at bounding box center [1128, 479] width 579 height 37
type input "**********"
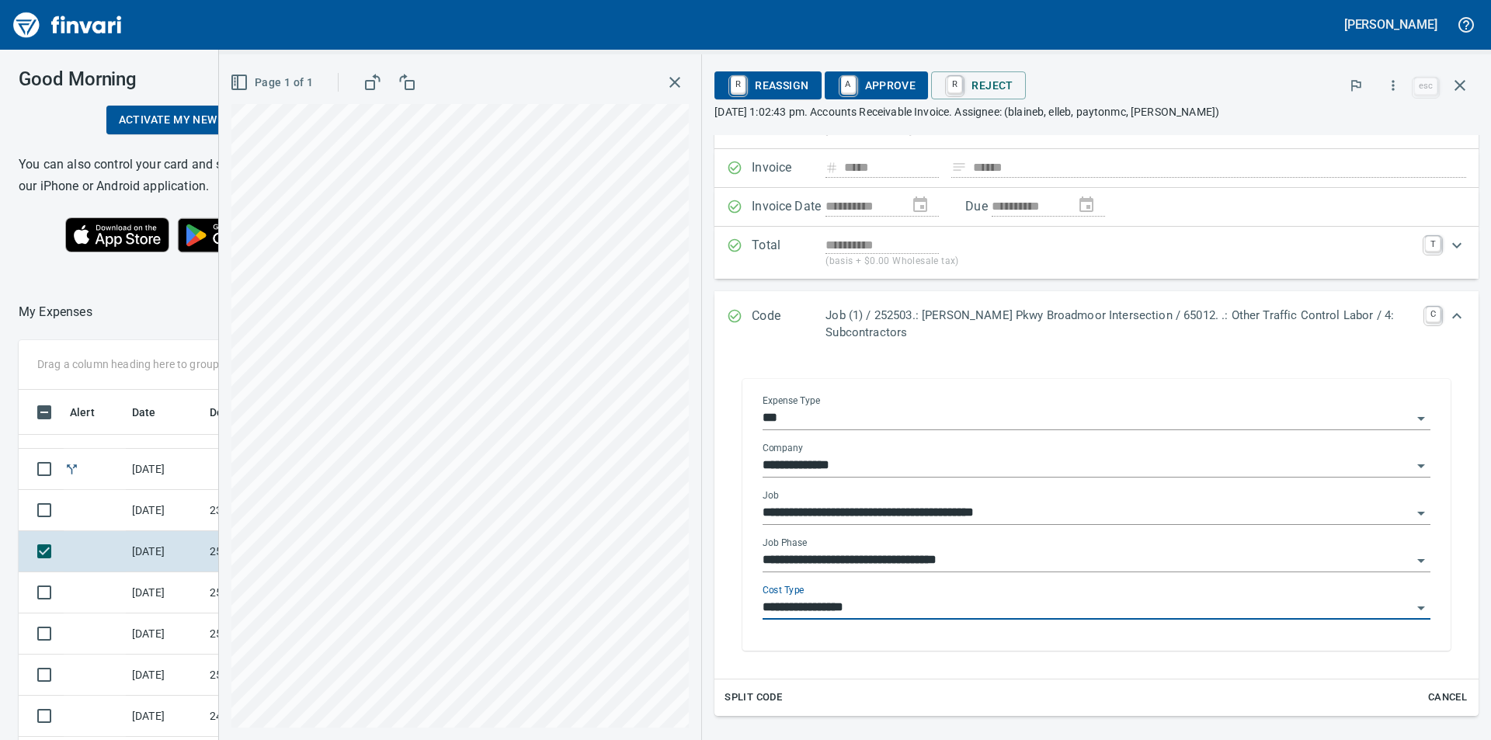
click at [1411, 561] on icon "Open" at bounding box center [1420, 560] width 19 height 19
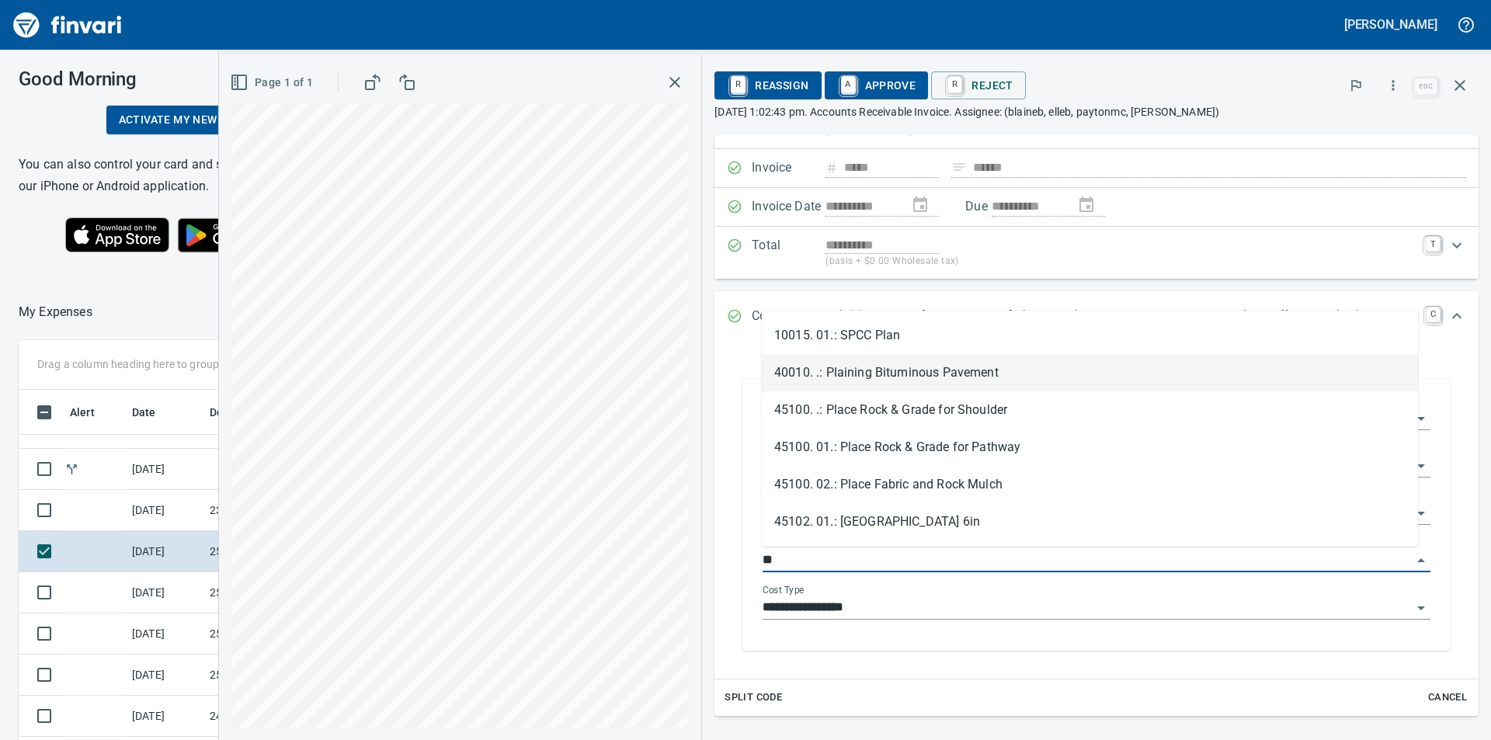
drag, startPoint x: 932, startPoint y: 373, endPoint x: 925, endPoint y: 424, distance: 50.8
click at [932, 374] on li "40010. .: Plaining Bituminous Pavement" at bounding box center [1090, 372] width 656 height 37
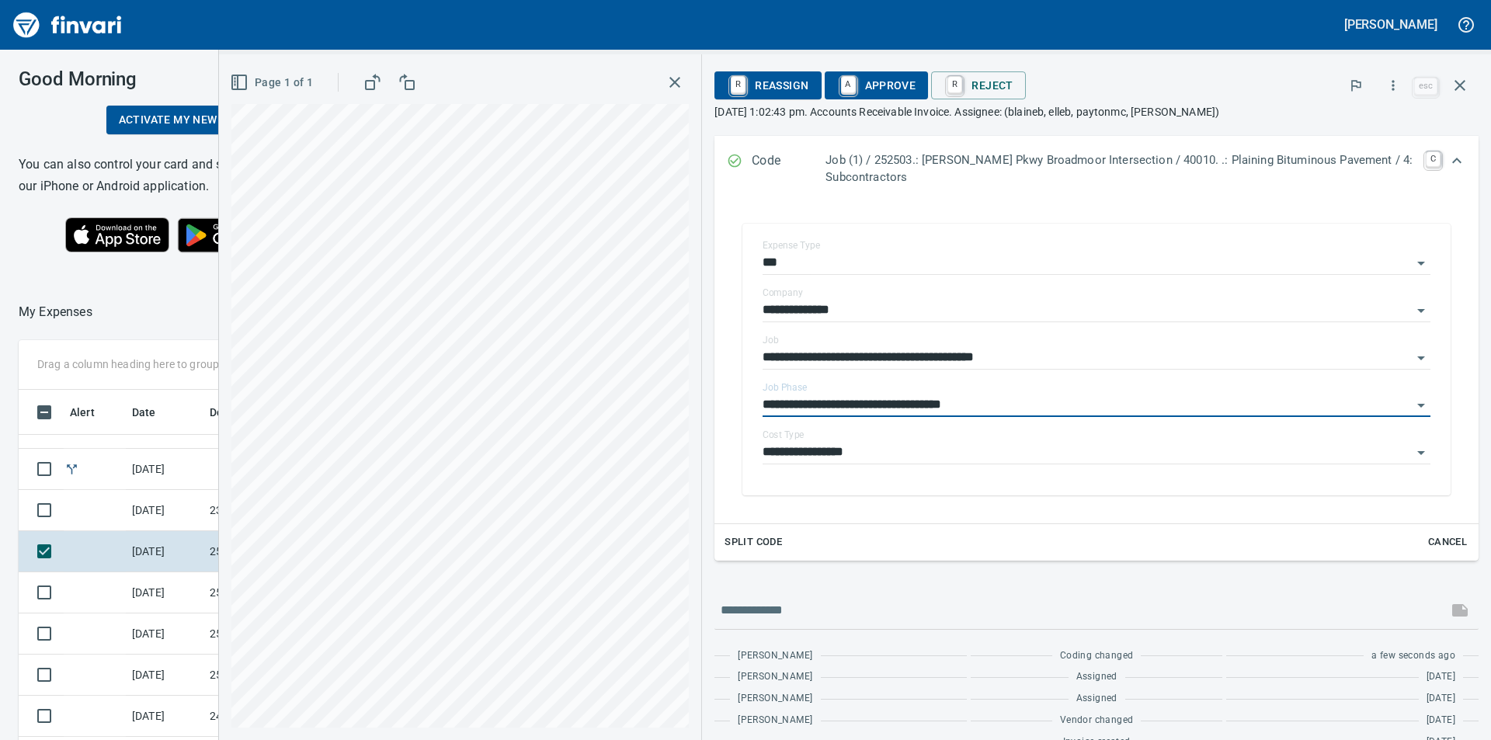
scroll to position [0, 0]
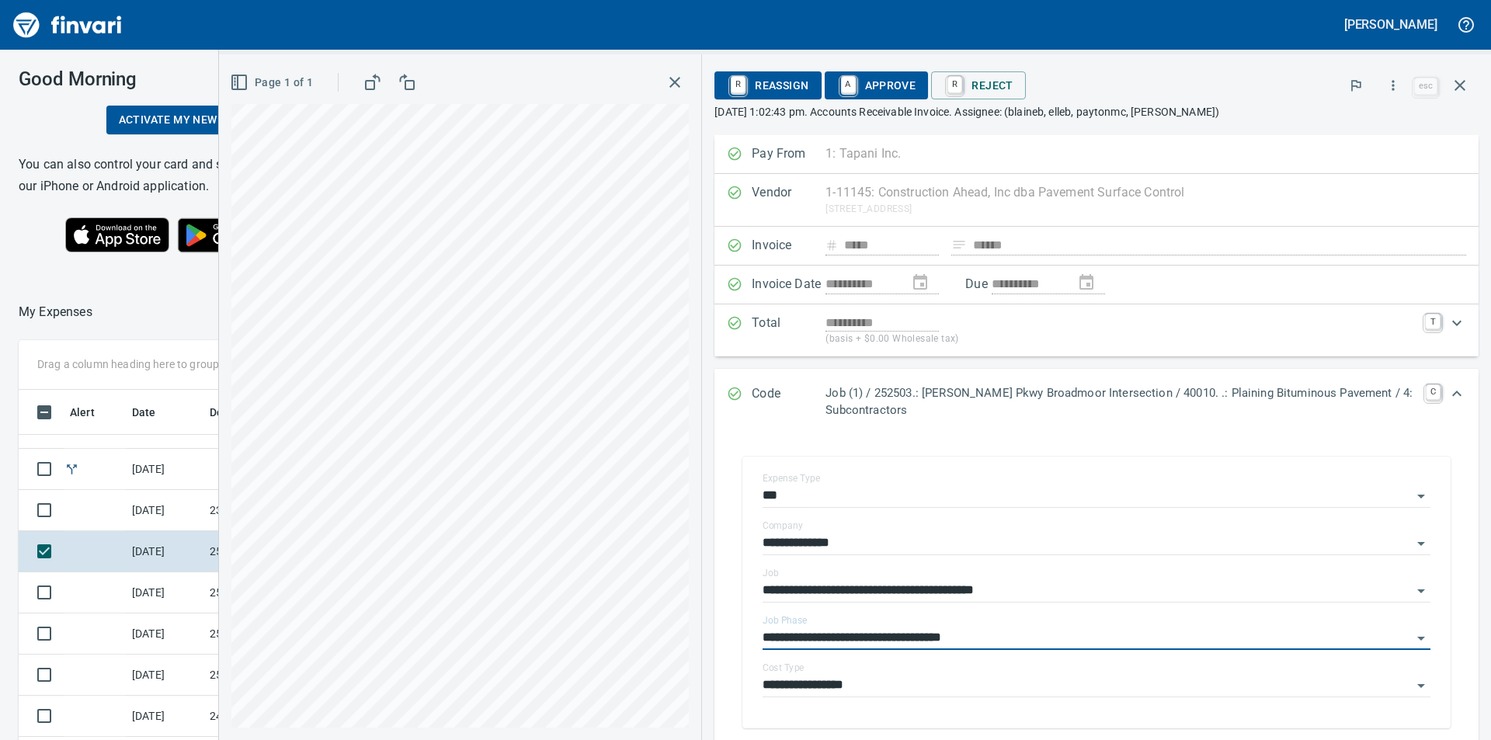
type input "**********"
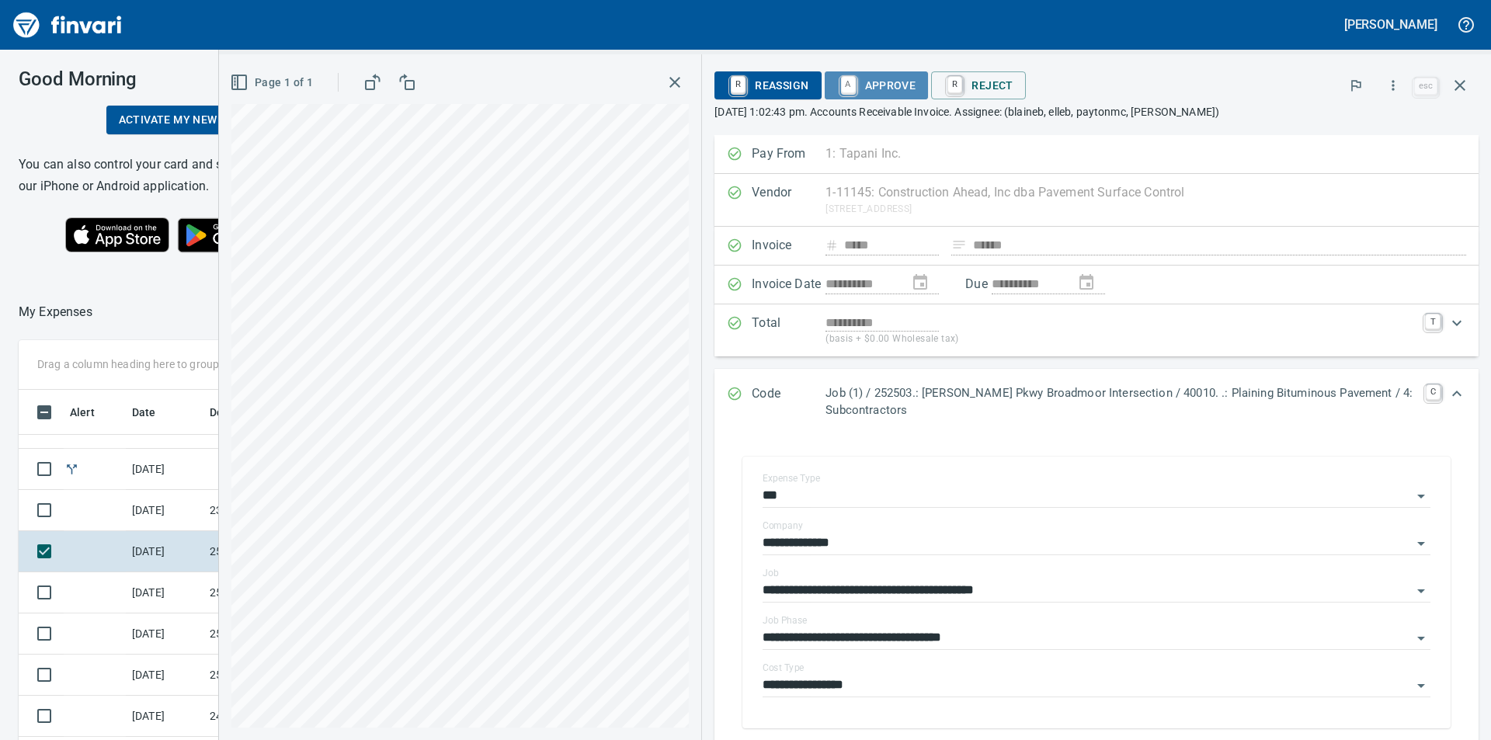
click at [897, 82] on span "A Approve" at bounding box center [876, 85] width 79 height 26
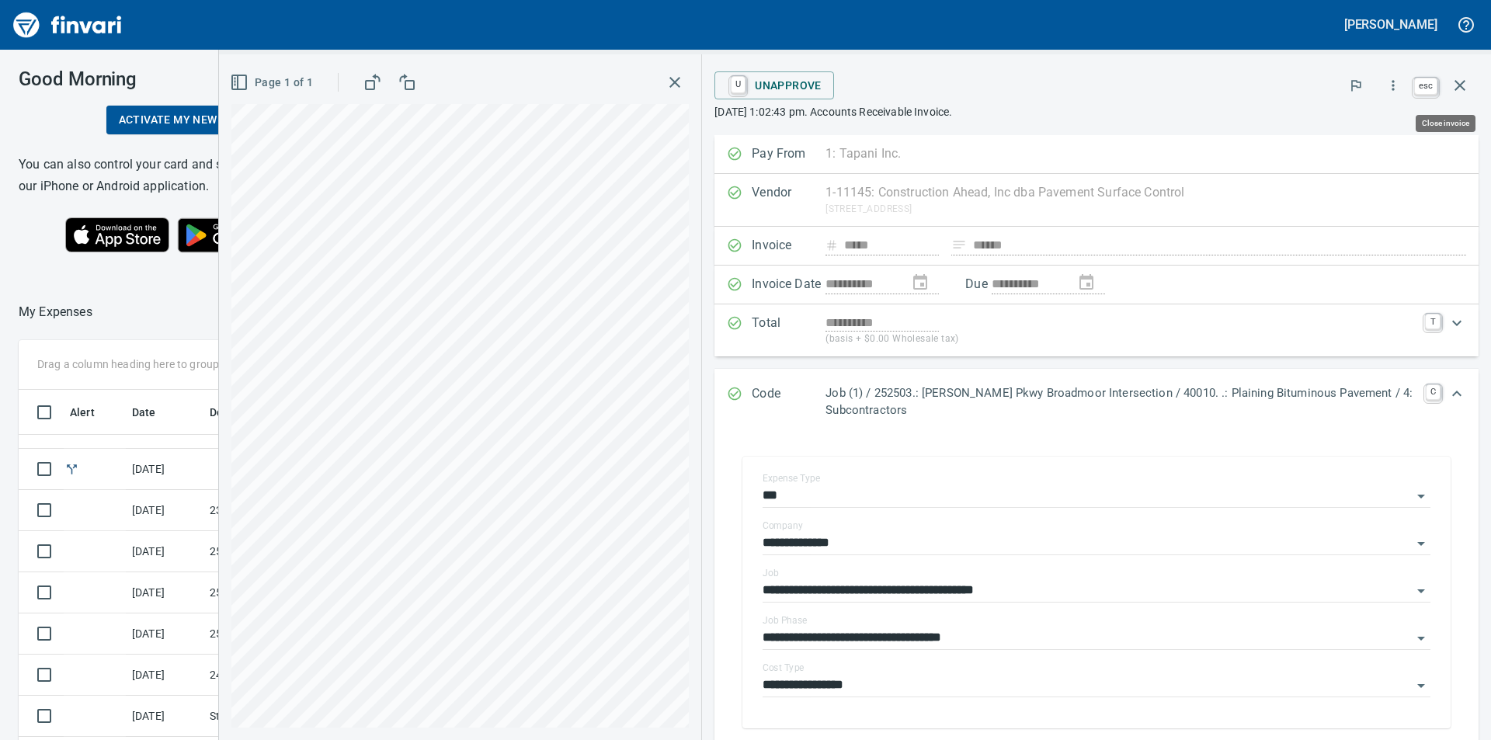
scroll to position [557, 1030]
click at [1463, 84] on icon "button" at bounding box center [1459, 85] width 19 height 19
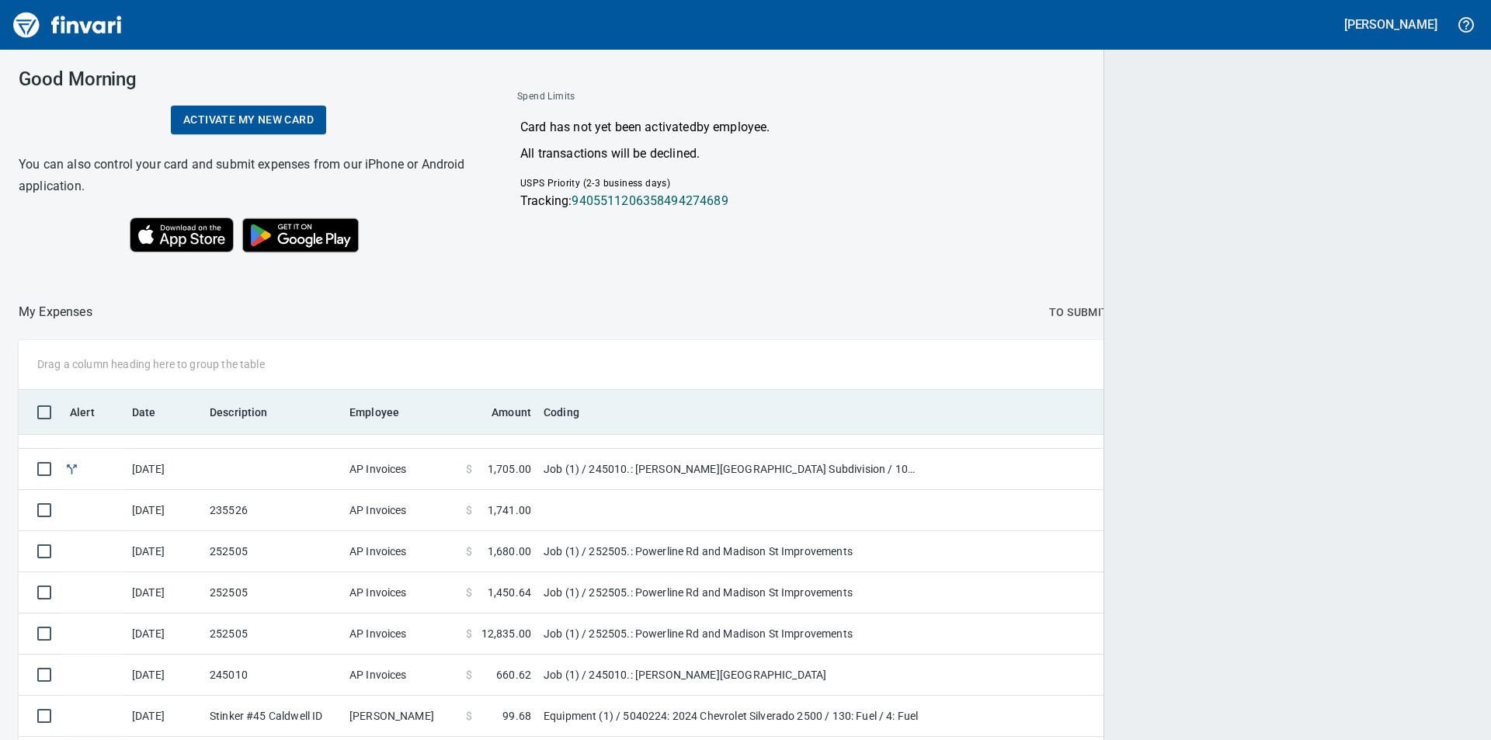
scroll to position [557, 1418]
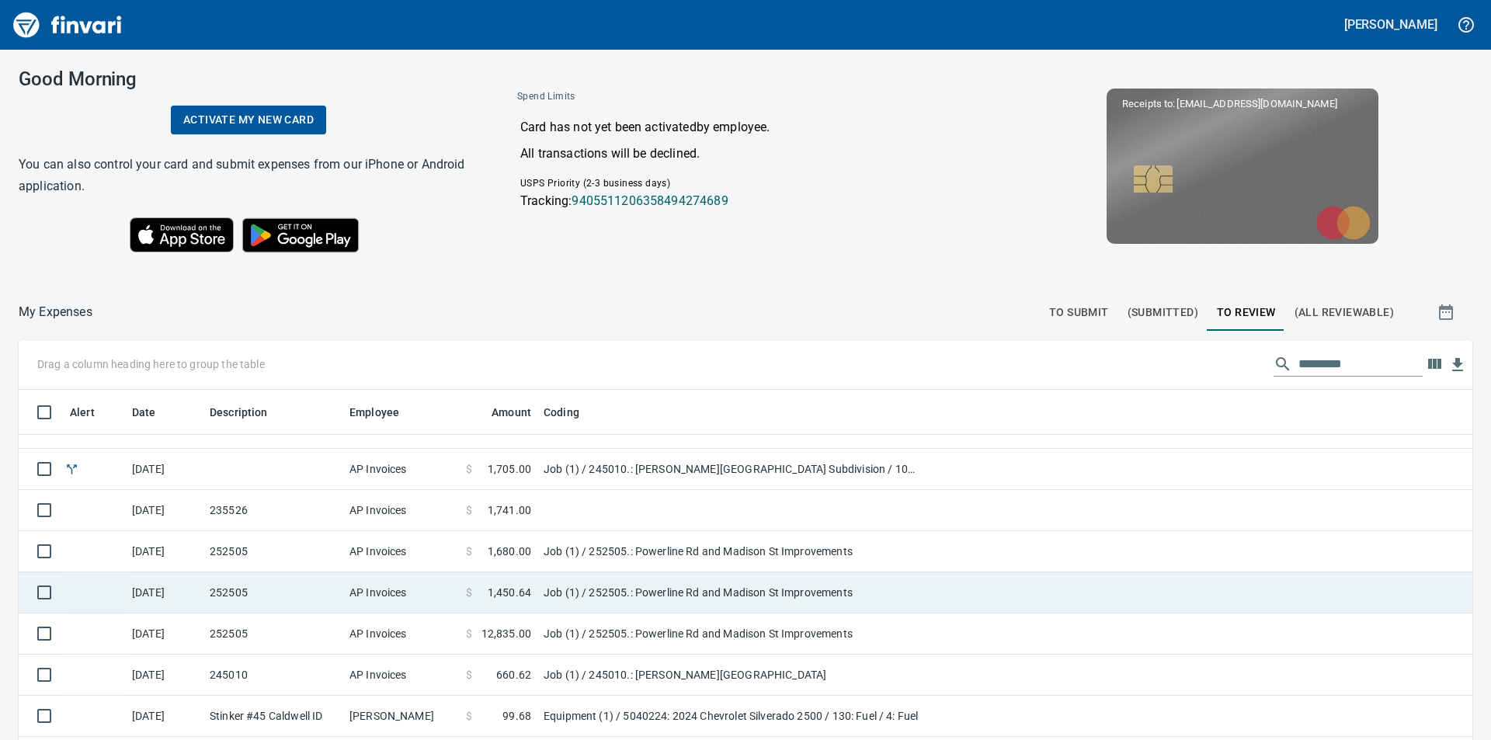
click at [620, 590] on td "Job (1) / 252505.: Powerline Rd and Madison St Improvements" at bounding box center [731, 592] width 388 height 41
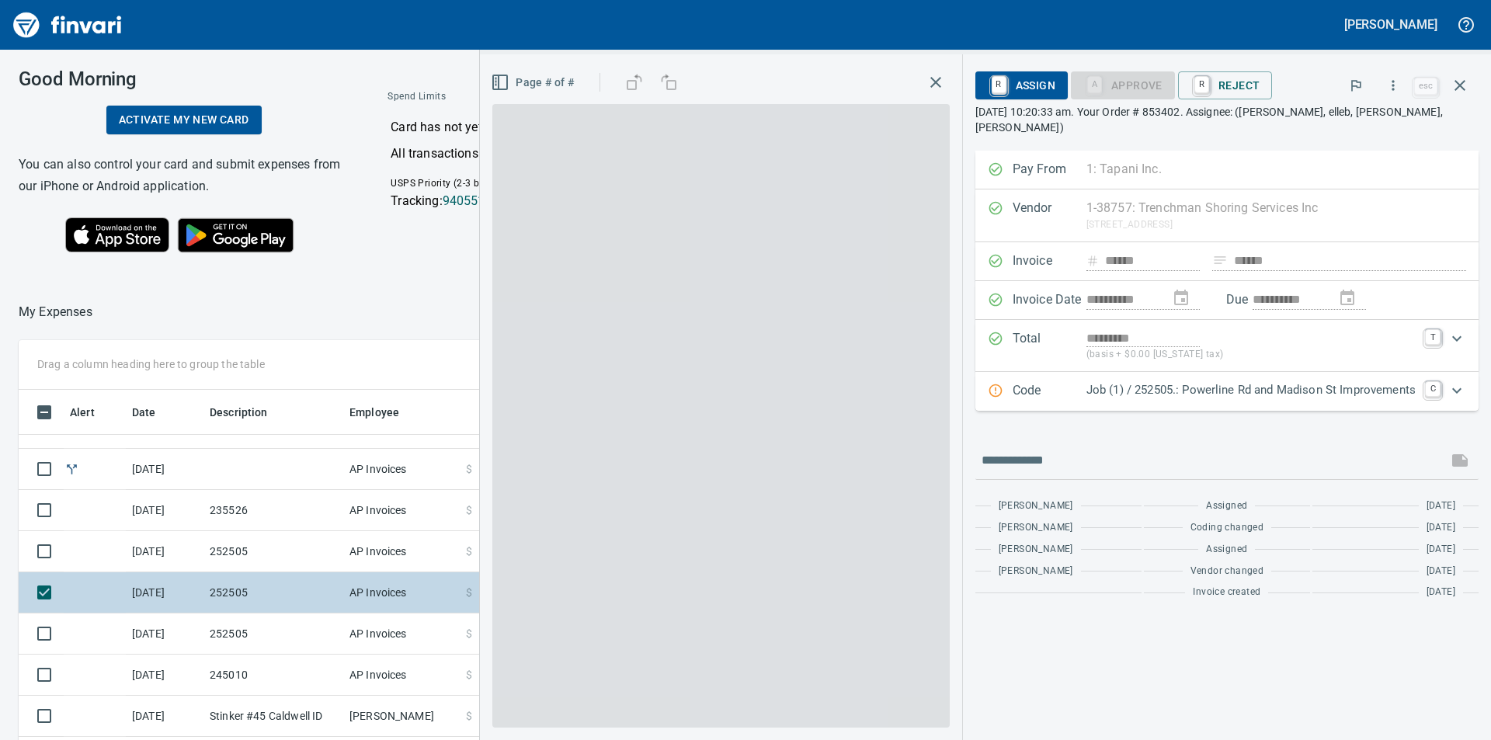
scroll to position [557, 1030]
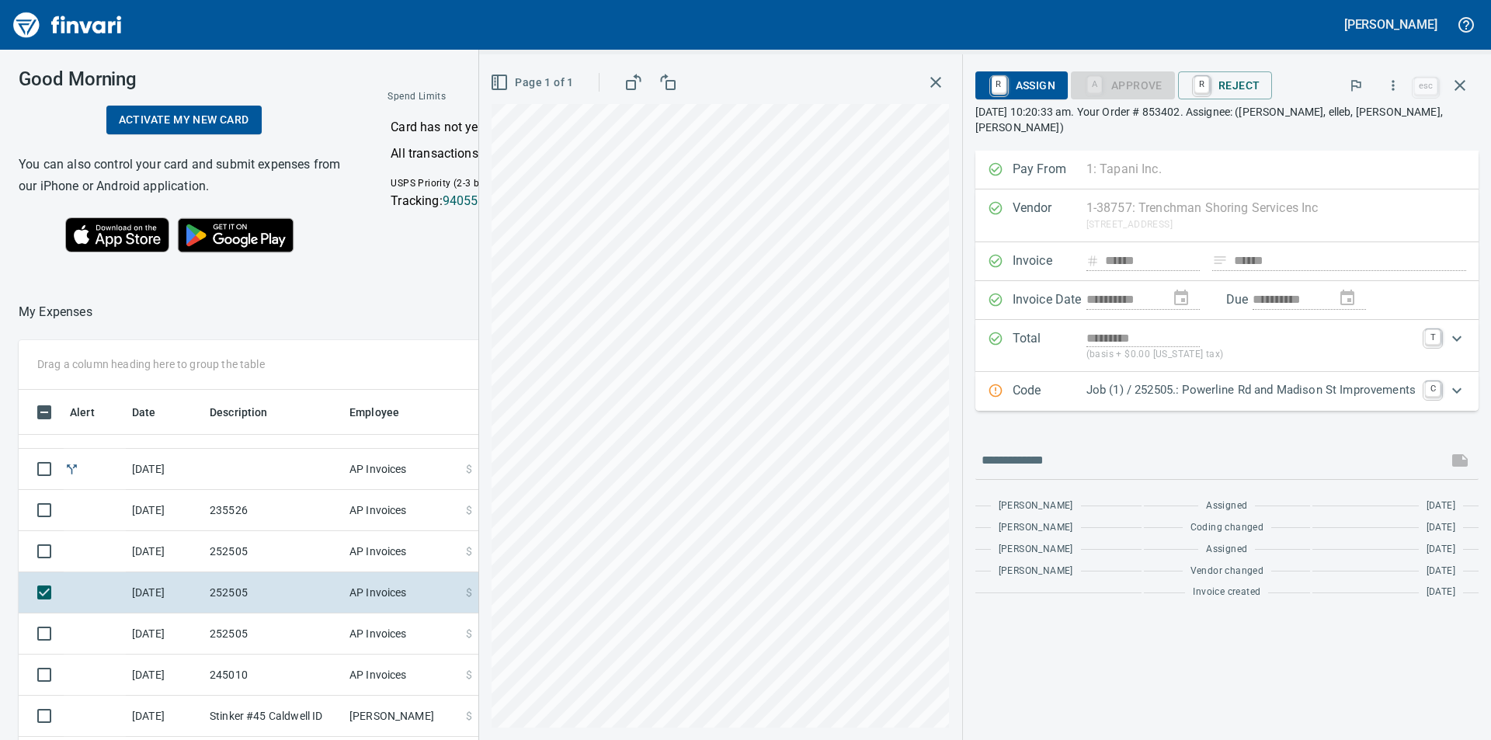
click at [1455, 381] on icon "Expand" at bounding box center [1456, 390] width 19 height 19
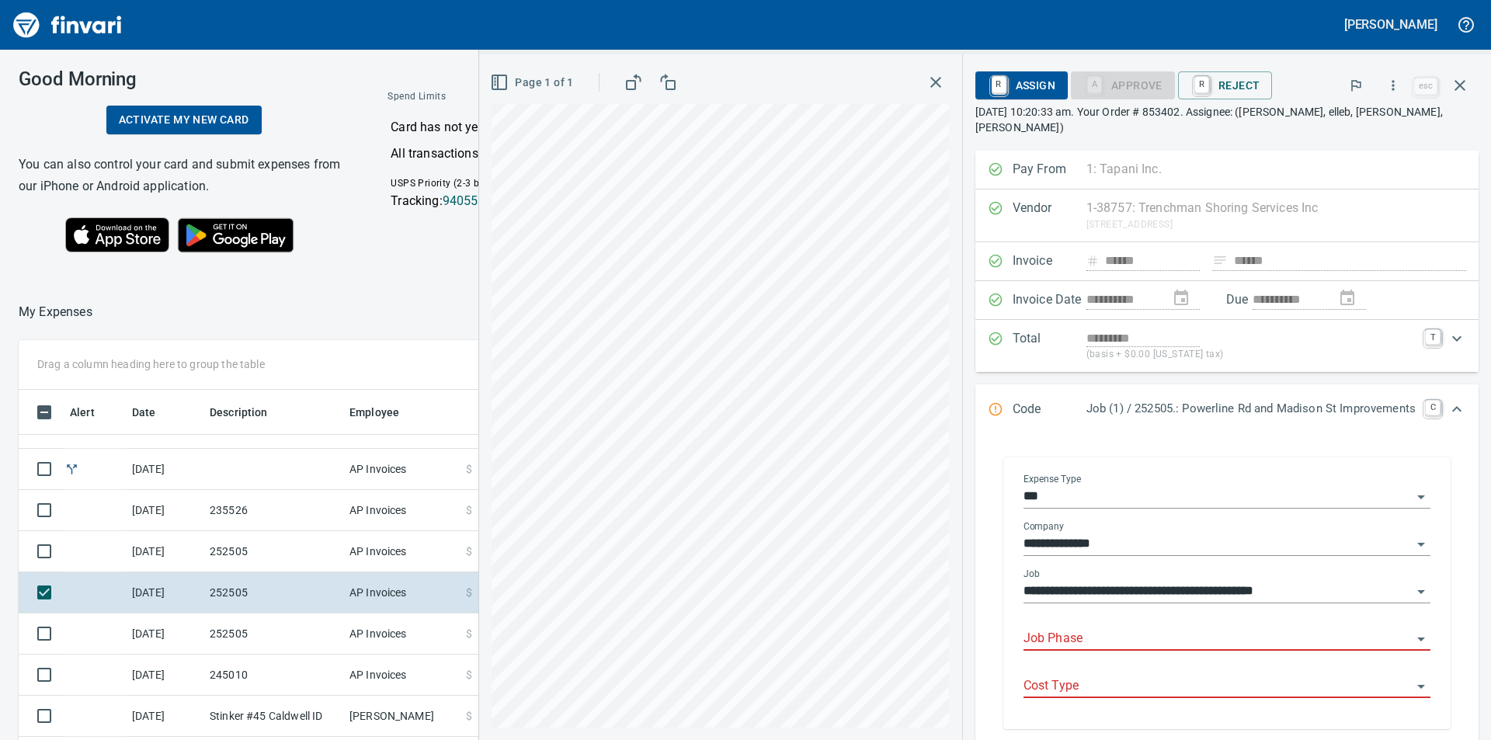
click at [1252, 628] on input "Job Phase" at bounding box center [1217, 639] width 388 height 22
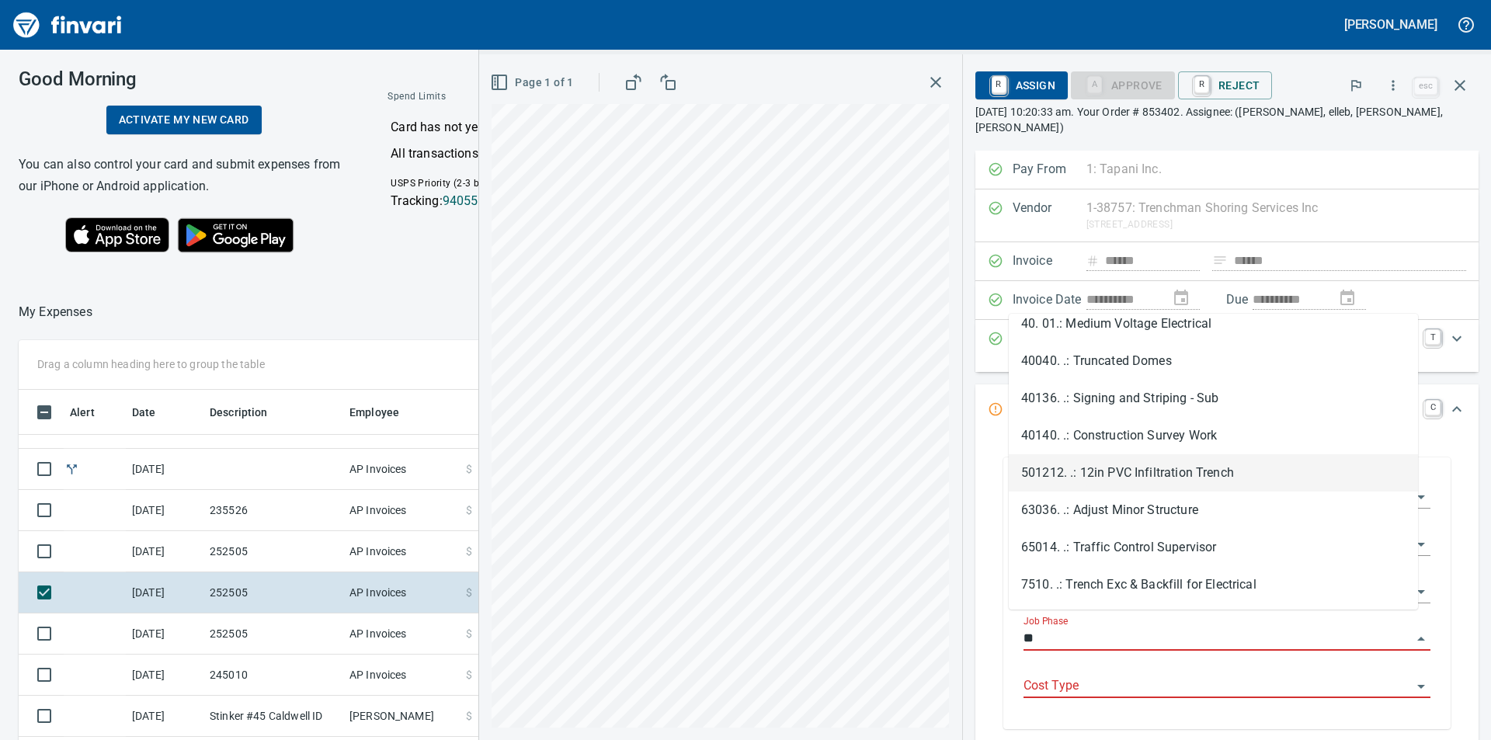
drag, startPoint x: 1181, startPoint y: 471, endPoint x: 1203, endPoint y: 520, distance: 53.5
click at [1181, 474] on li "501212. .: 12in PVC Infiltration Trench" at bounding box center [1212, 472] width 409 height 37
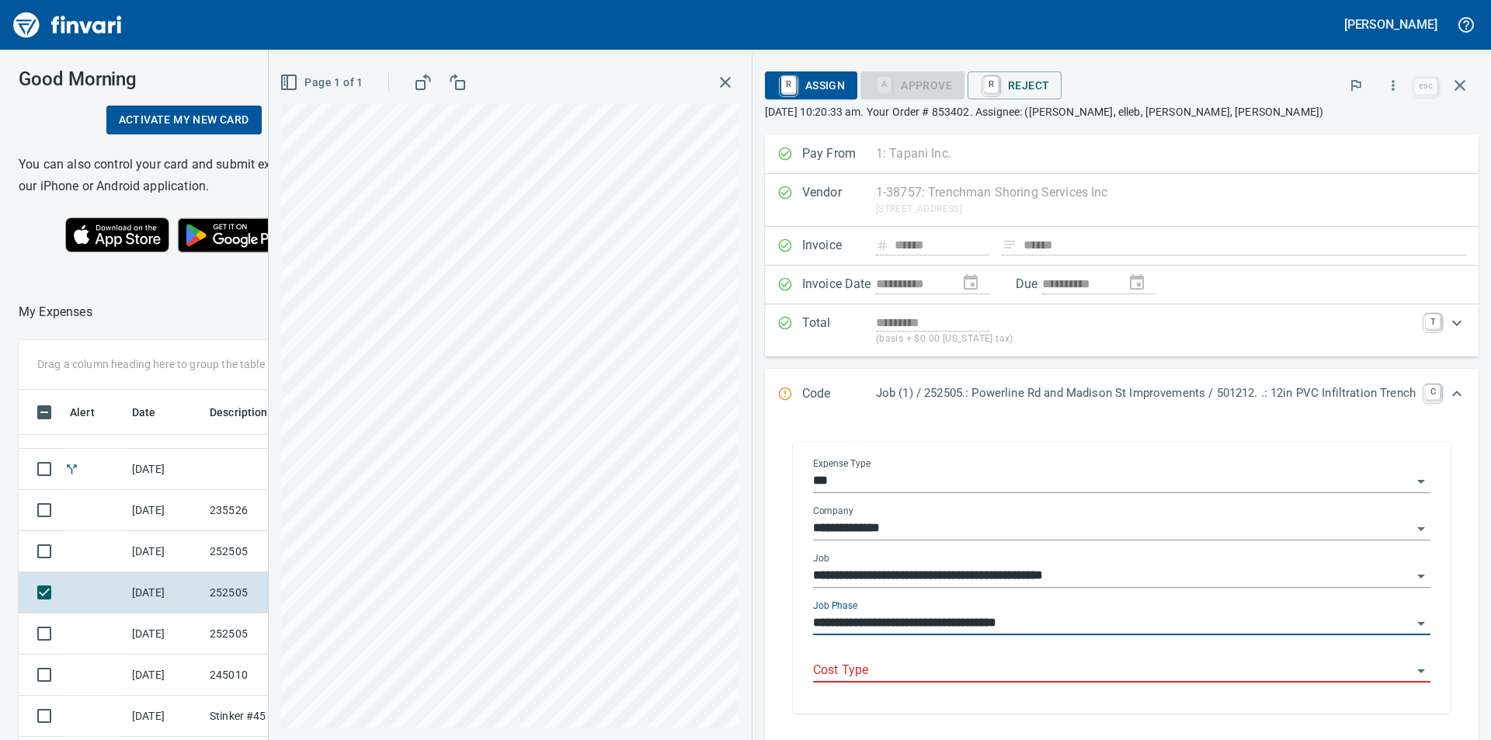
type input "**********"
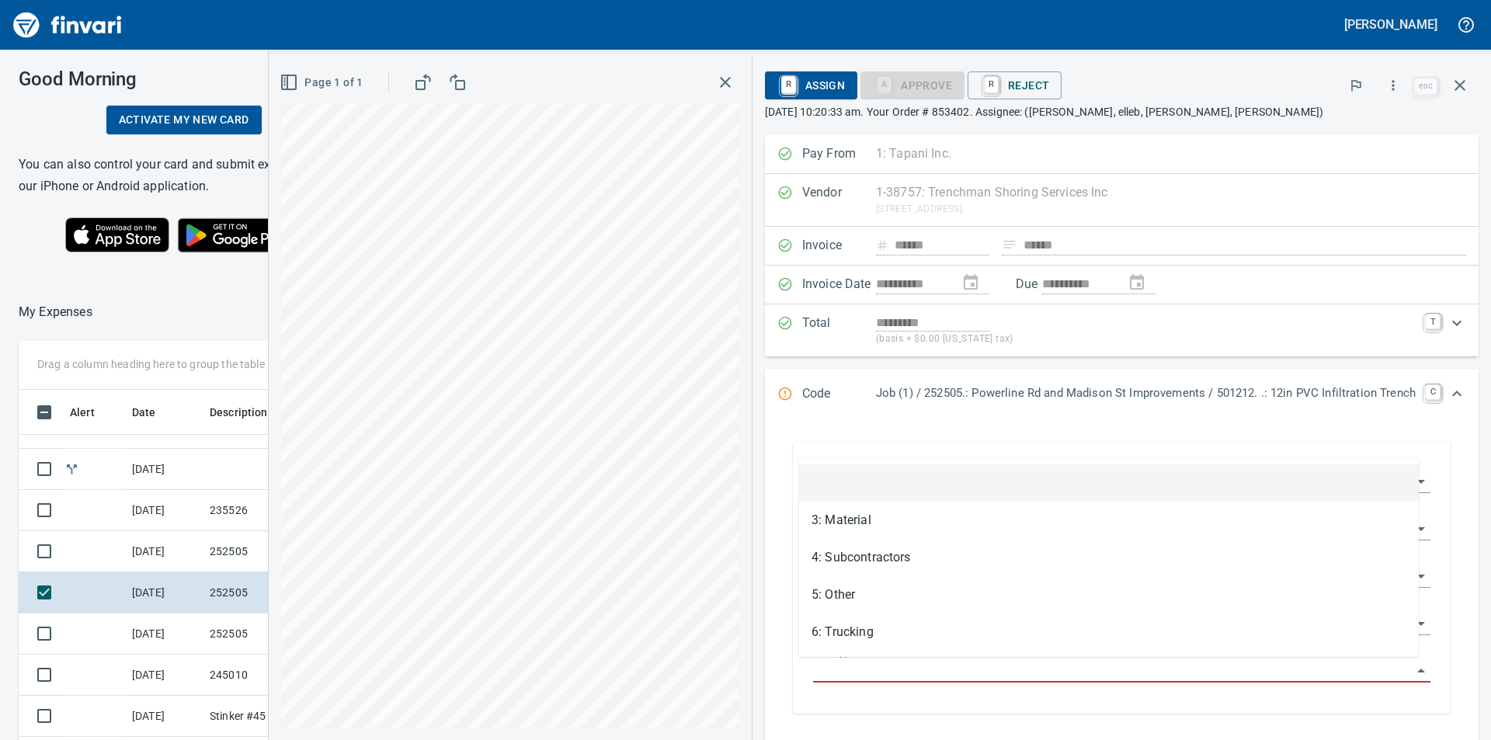
click at [924, 671] on input "Cost Type" at bounding box center [1112, 671] width 599 height 22
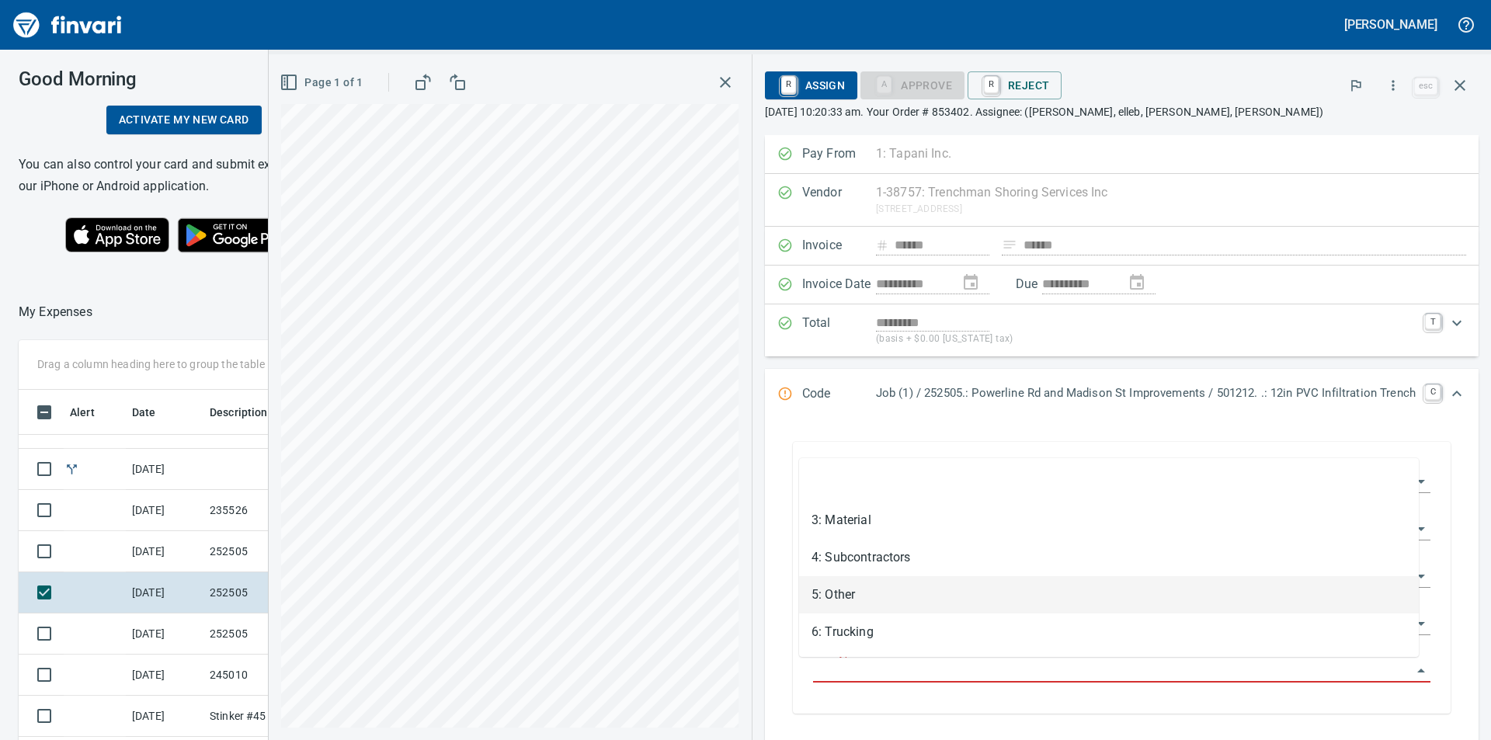
click at [866, 591] on li "5: Other" at bounding box center [1109, 594] width 620 height 37
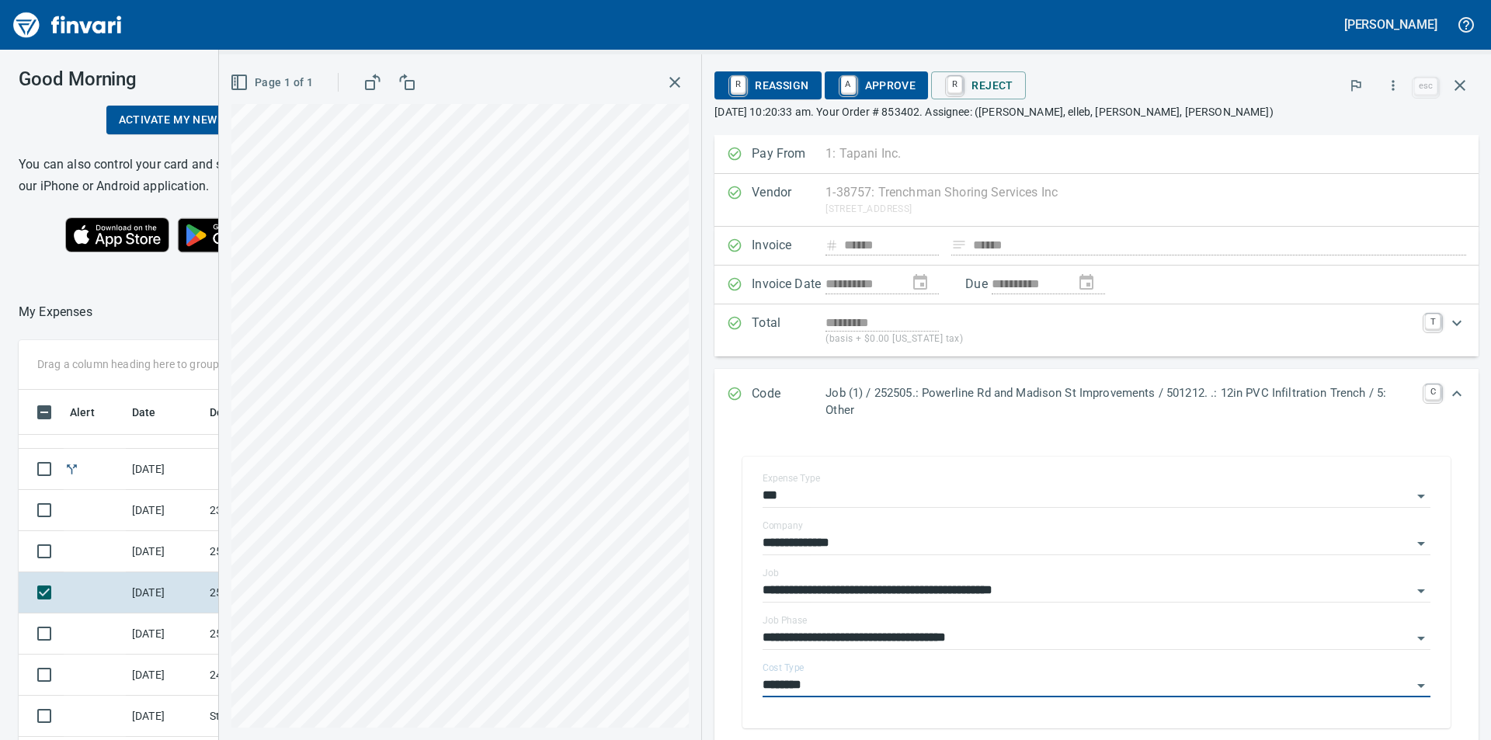
type input "********"
click at [888, 86] on span "A Approve" at bounding box center [876, 85] width 79 height 26
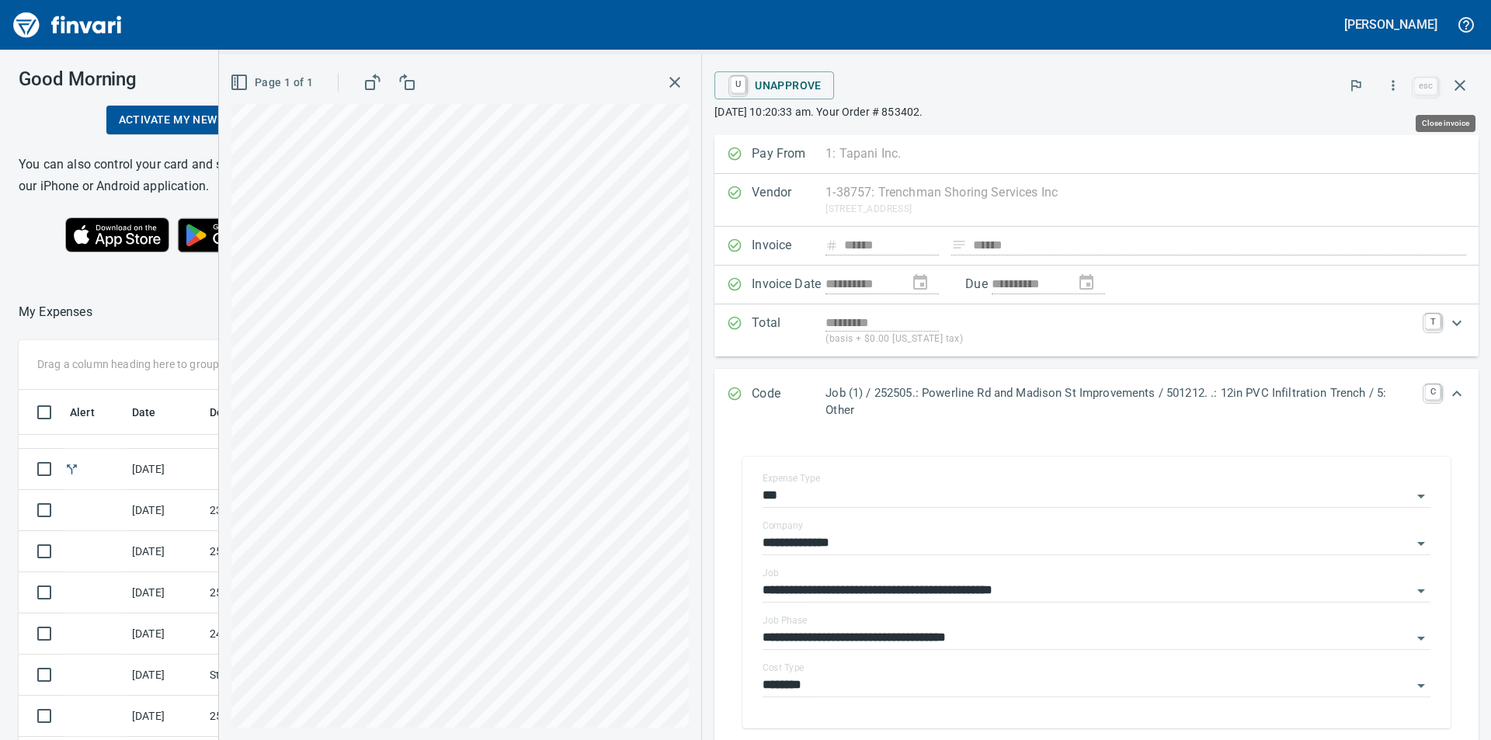
click at [1460, 88] on icon "button" at bounding box center [1459, 85] width 19 height 19
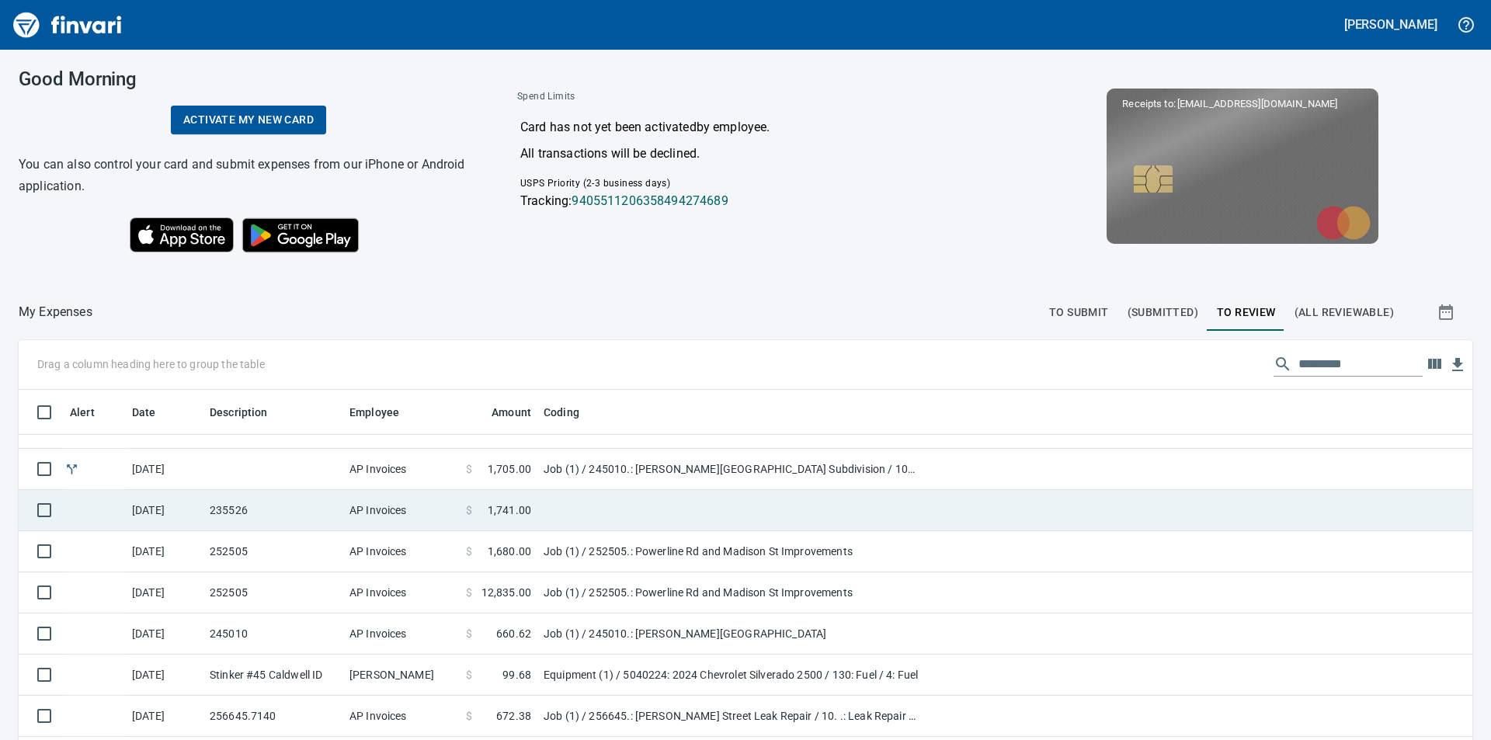
scroll to position [557, 1418]
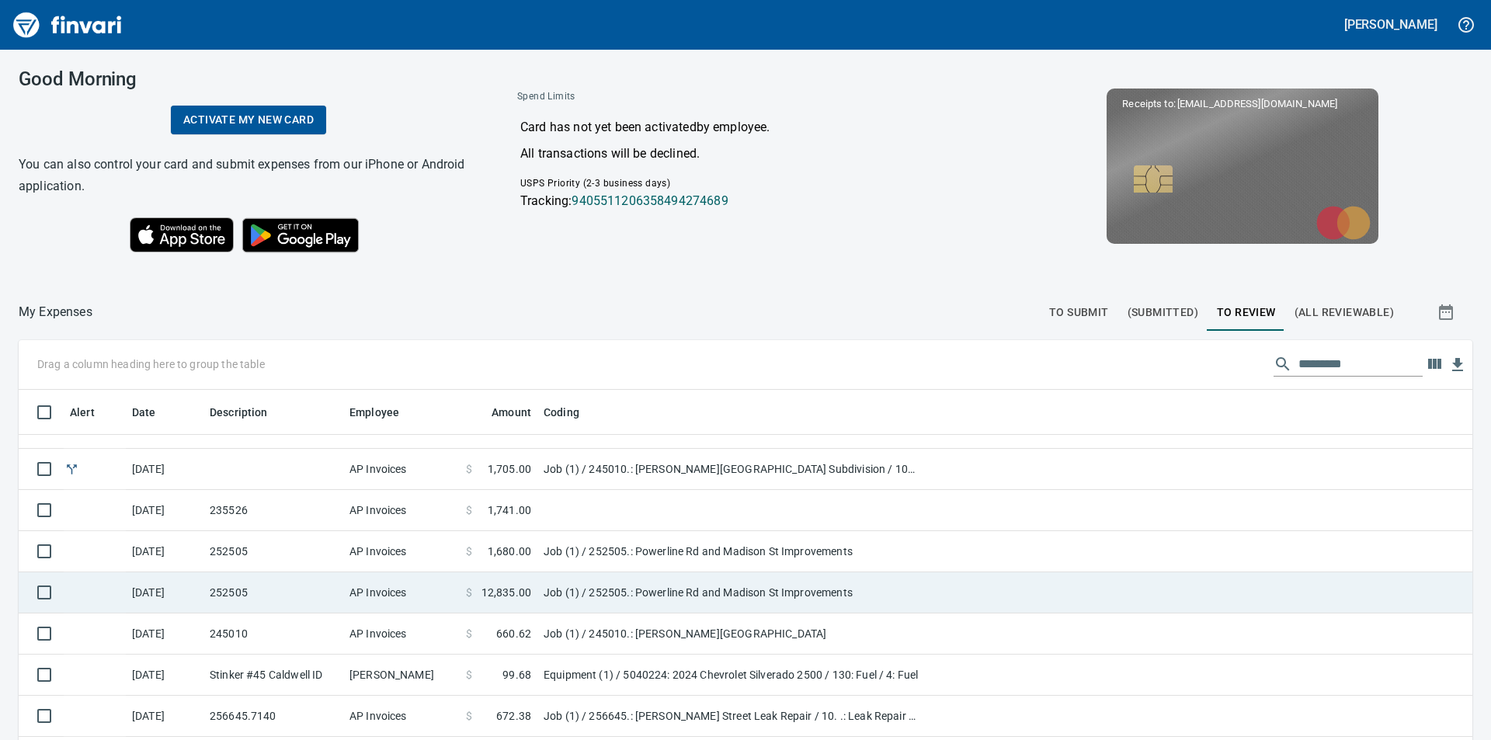
click at [606, 590] on td "Job (1) / 252505.: Powerline Rd and Madison St Improvements" at bounding box center [731, 592] width 388 height 41
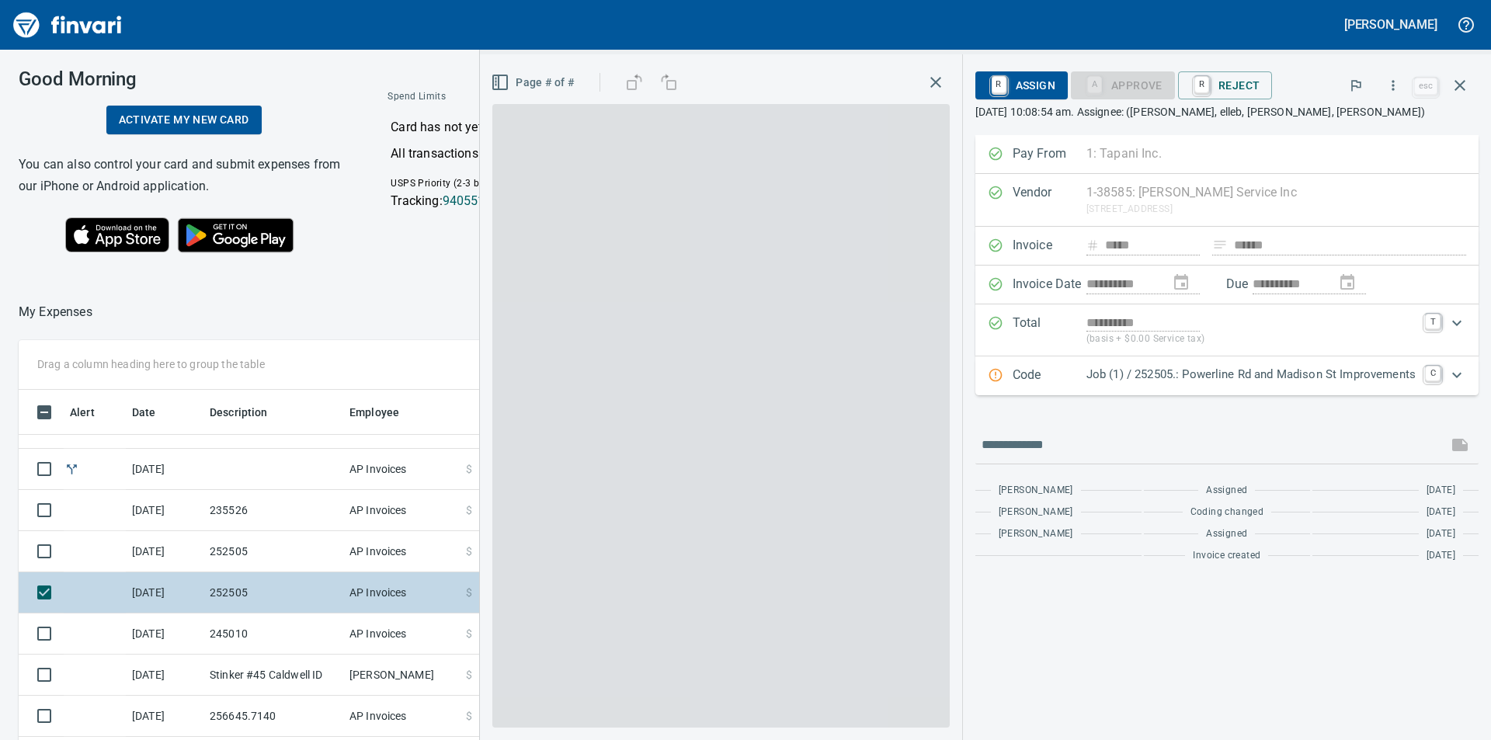
scroll to position [557, 1030]
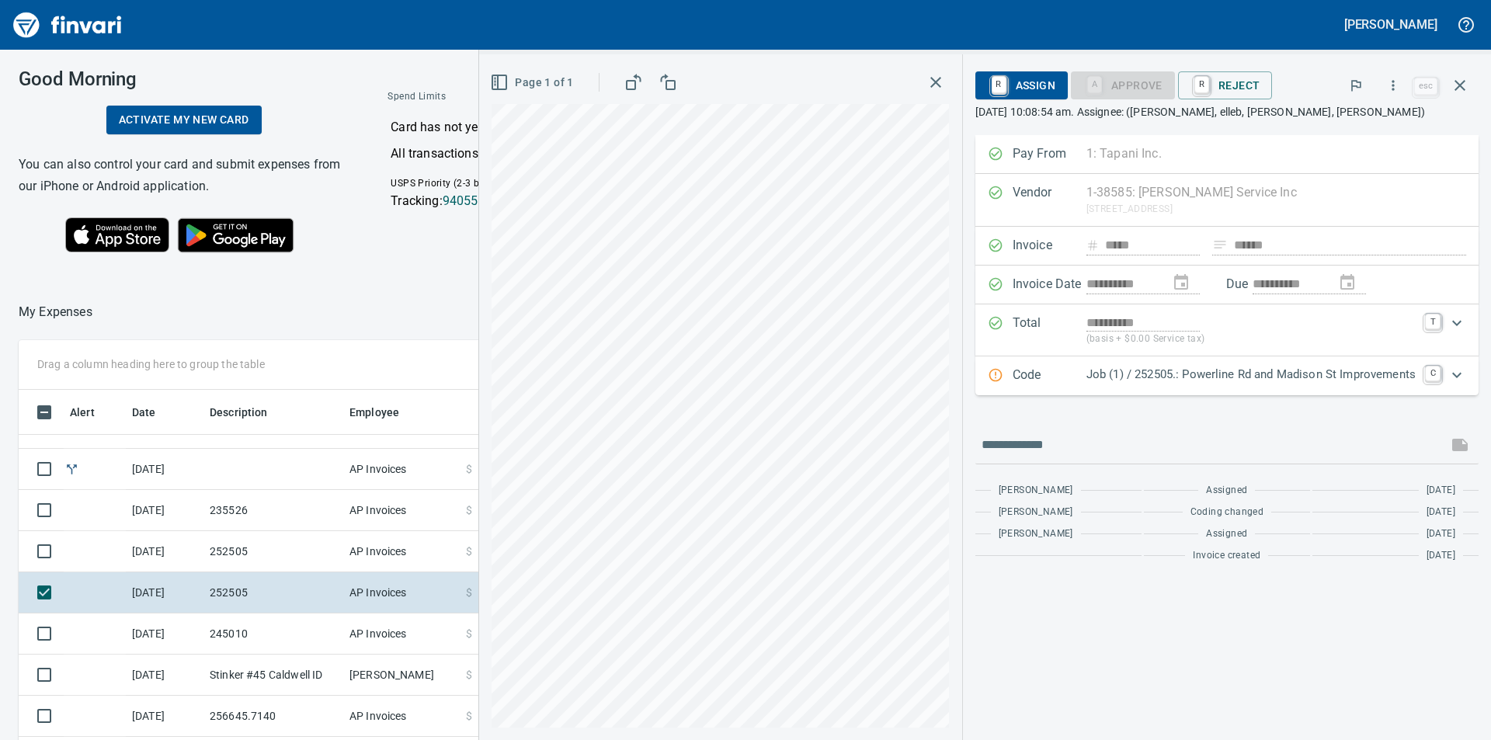
click at [1458, 376] on icon "Expand" at bounding box center [1456, 374] width 9 height 5
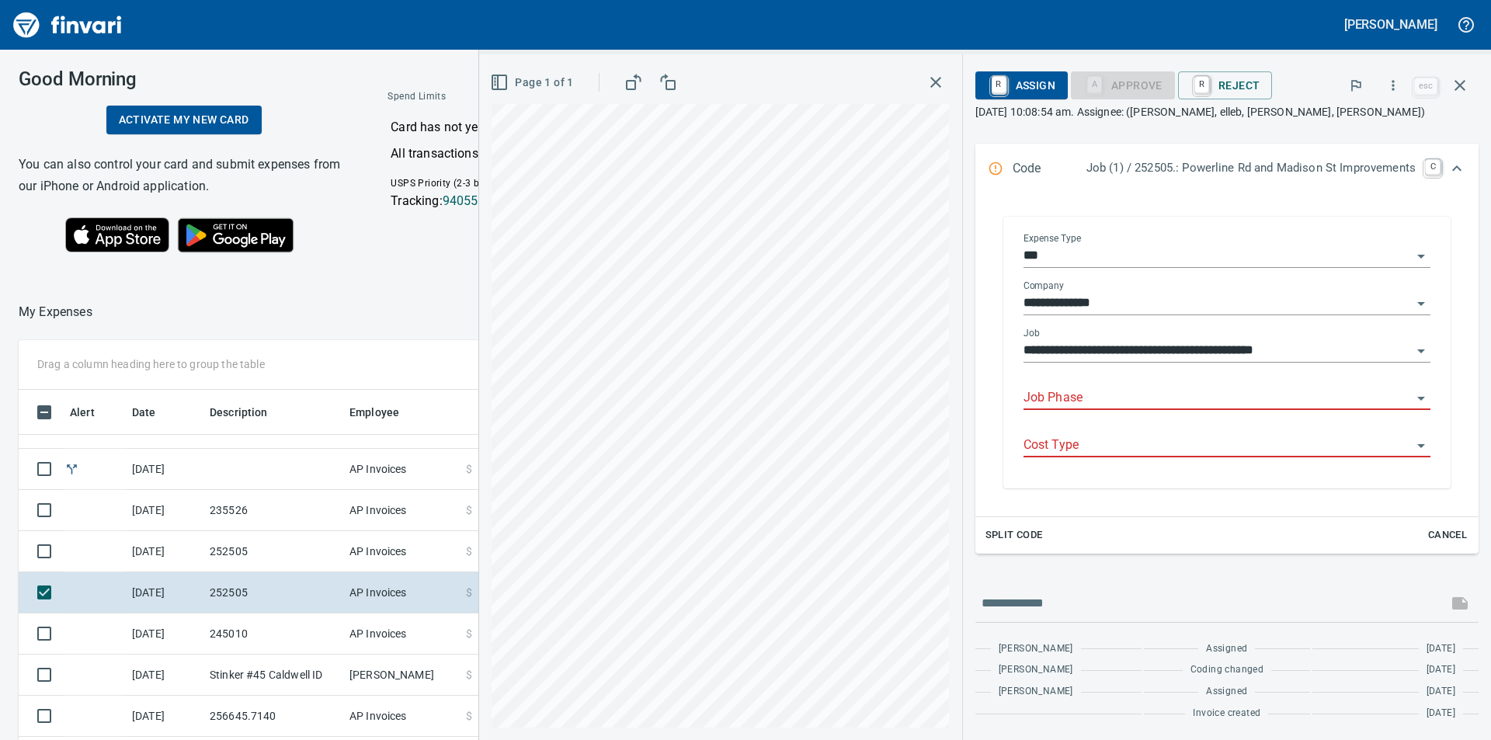
scroll to position [148, 0]
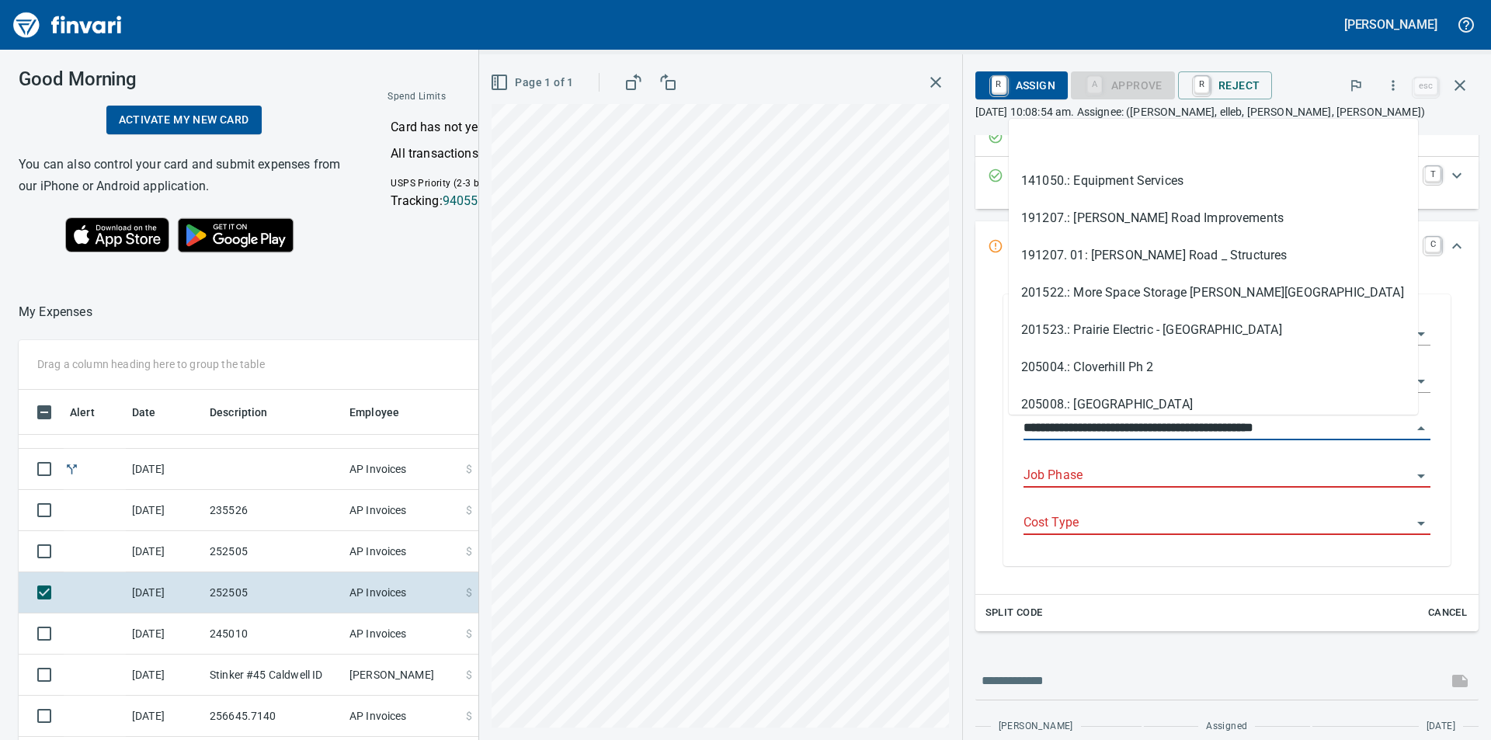
click at [1396, 427] on input "**********" at bounding box center [1217, 429] width 388 height 22
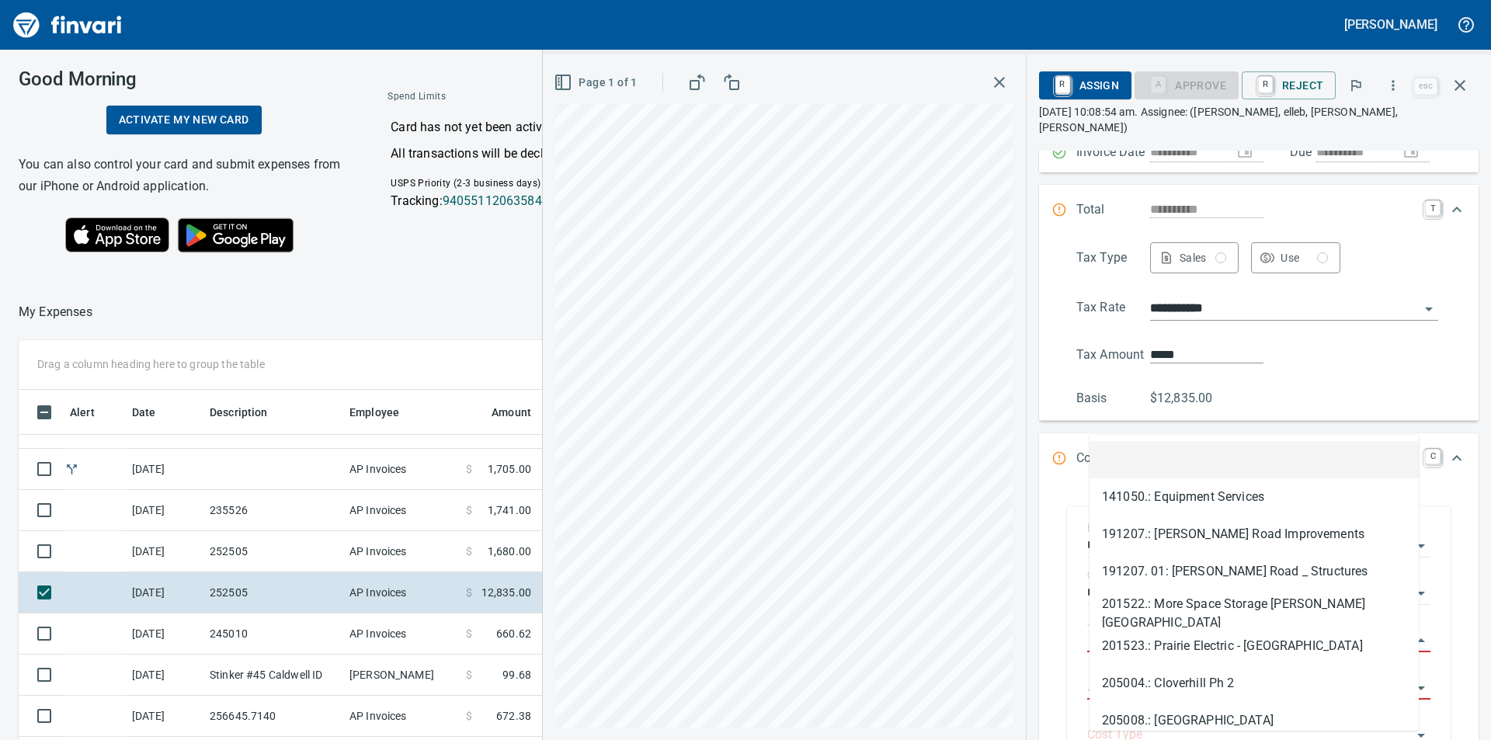
type input "**********"
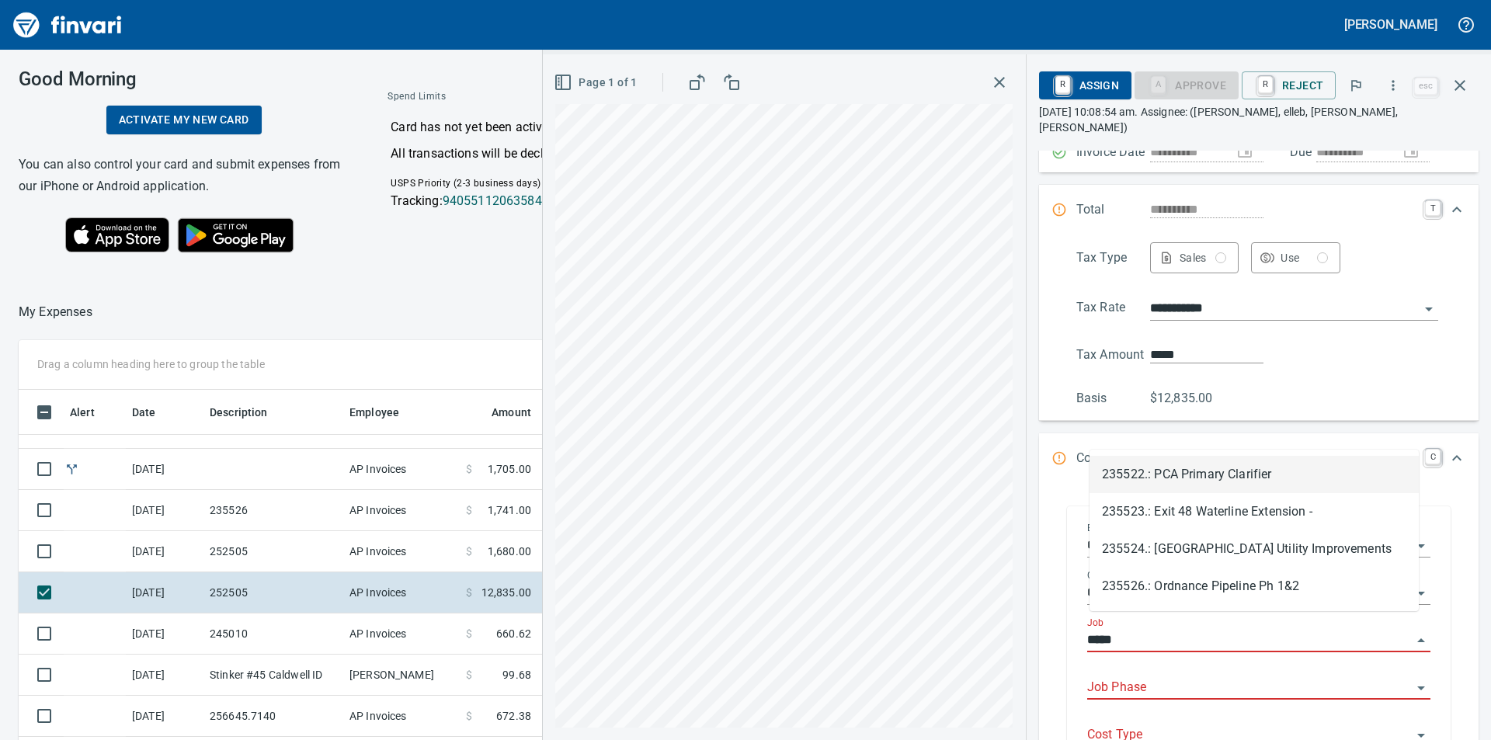
scroll to position [557, 1030]
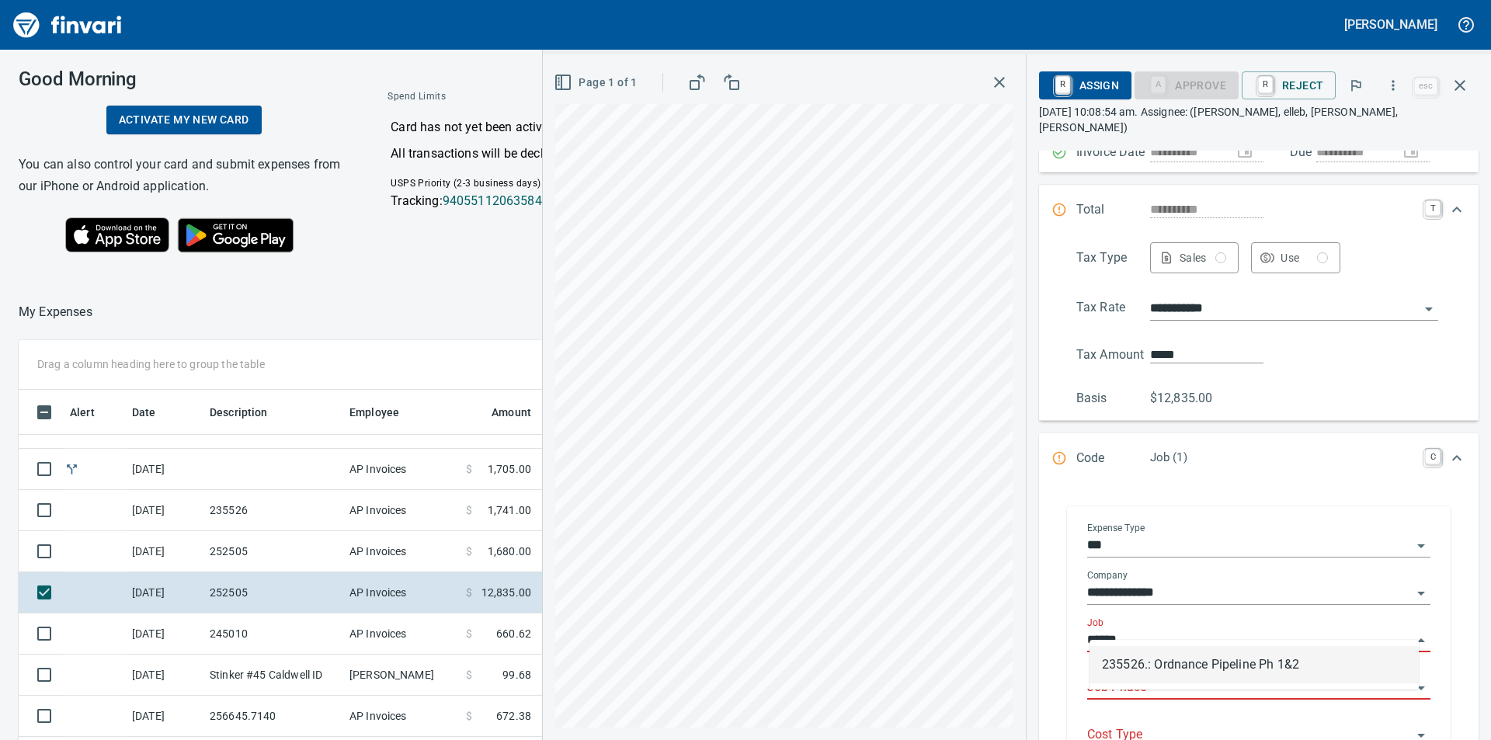
drag, startPoint x: 1212, startPoint y: 670, endPoint x: 1140, endPoint y: 548, distance: 141.3
click at [1212, 669] on li "235526.: Ordnance Pipeline Ph 1&2" at bounding box center [1253, 664] width 329 height 37
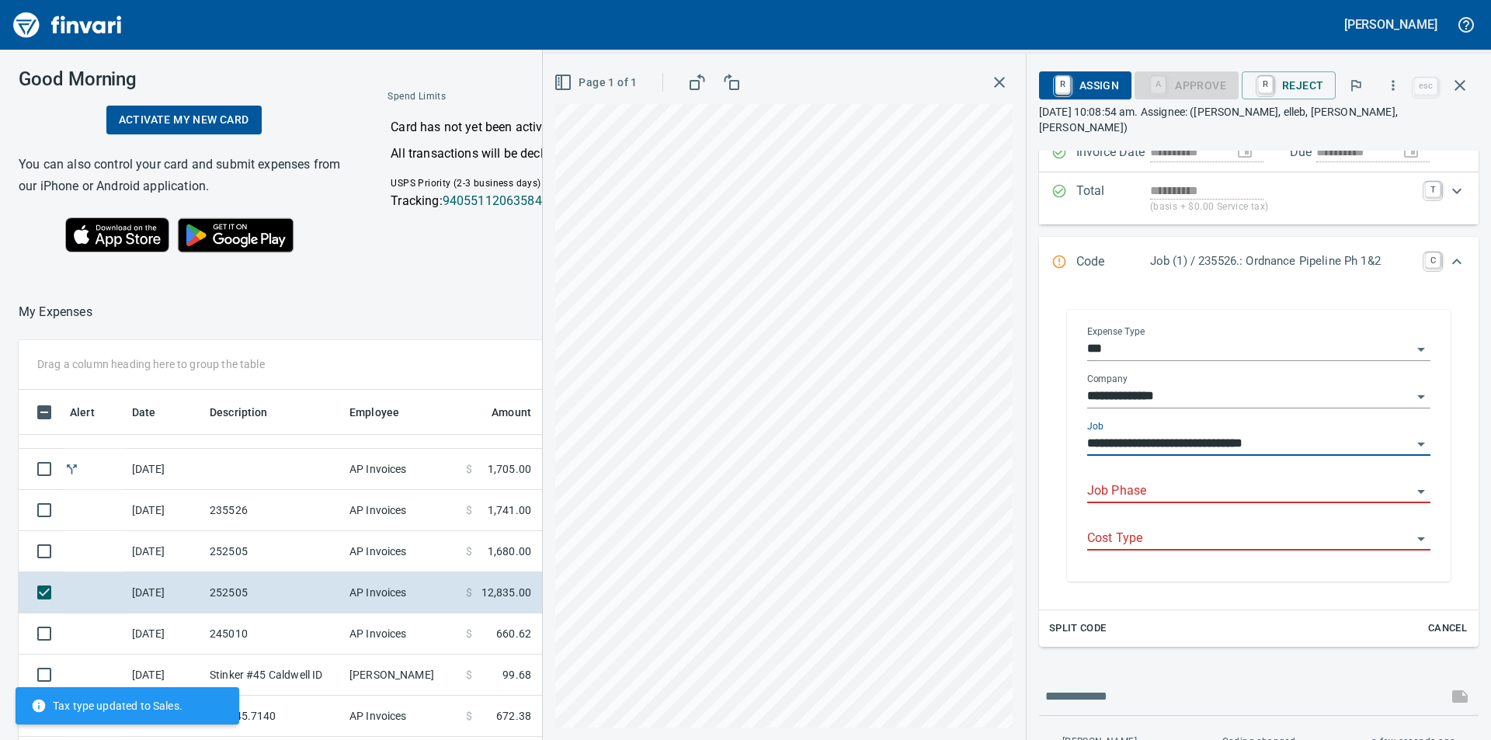
scroll to position [247, 0]
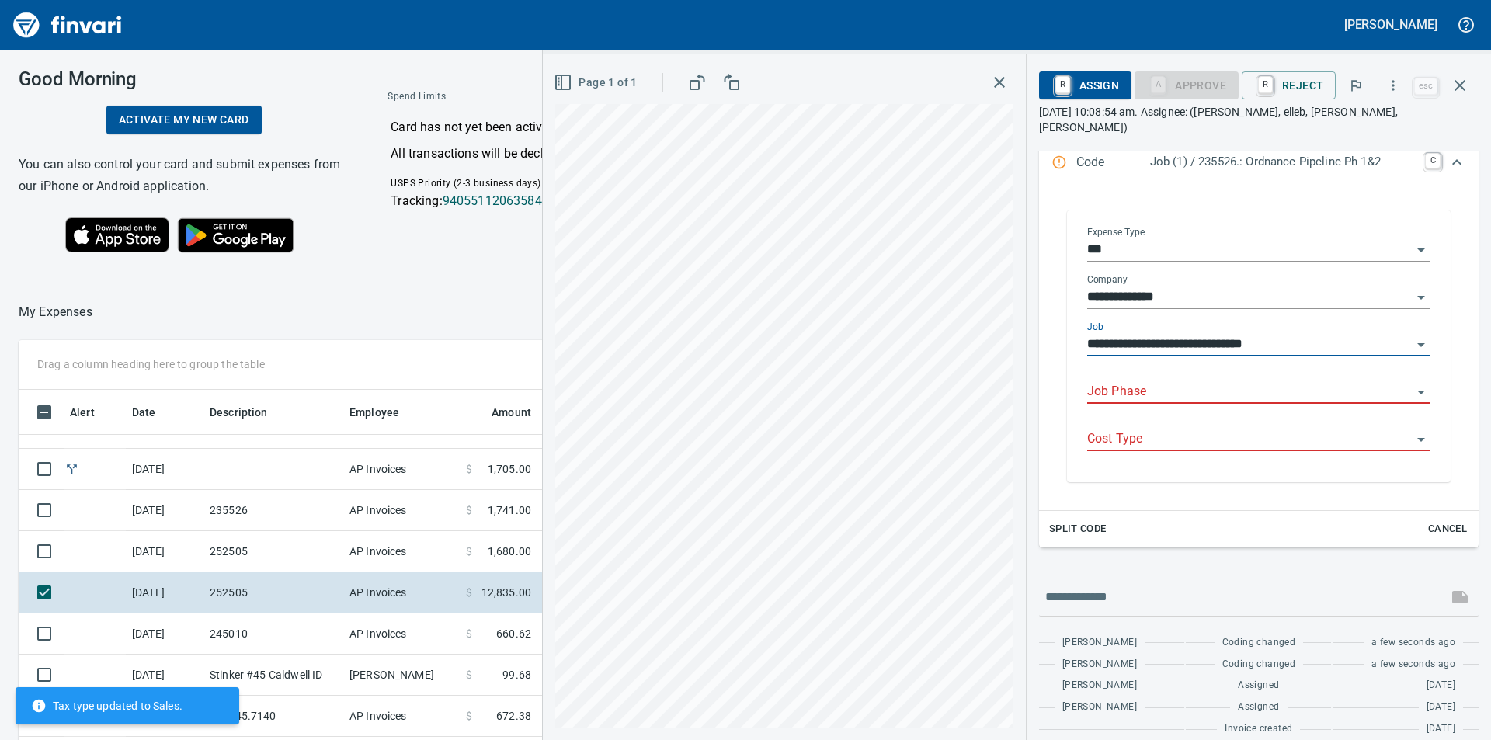
type input "**********"
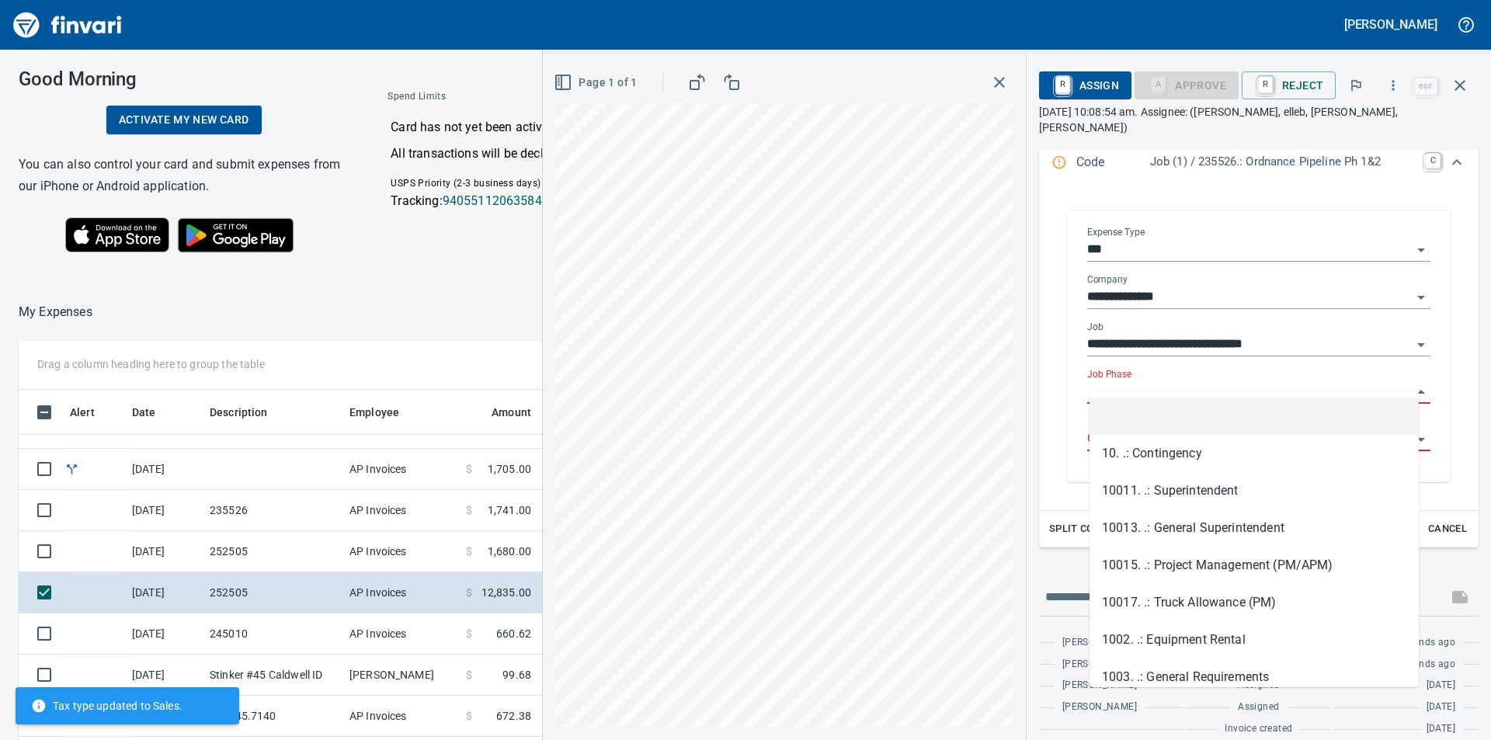
click at [1153, 381] on input "Job Phase" at bounding box center [1249, 392] width 325 height 22
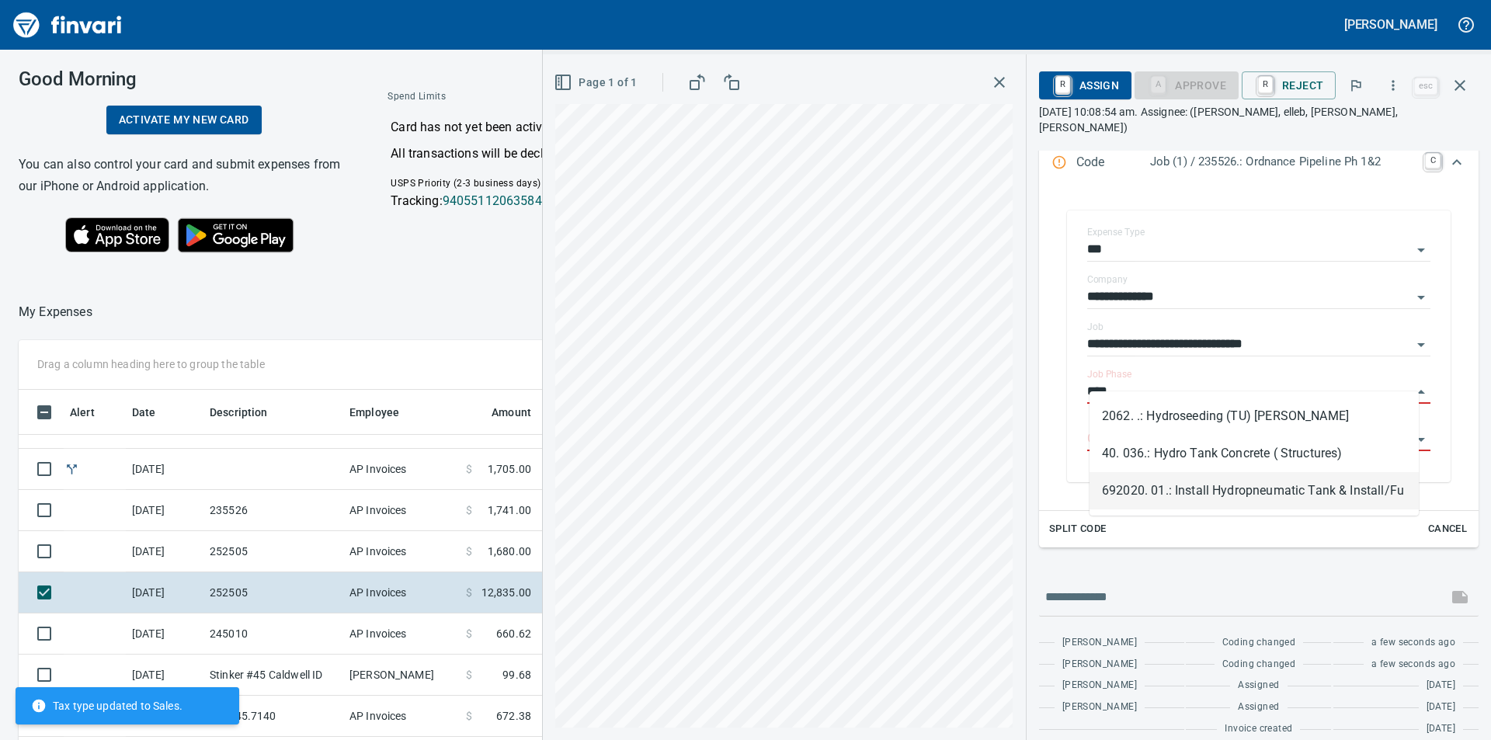
click at [1233, 491] on li "692020. 01.: Install Hydropneumatic Tank & Install/Fu" at bounding box center [1253, 490] width 329 height 37
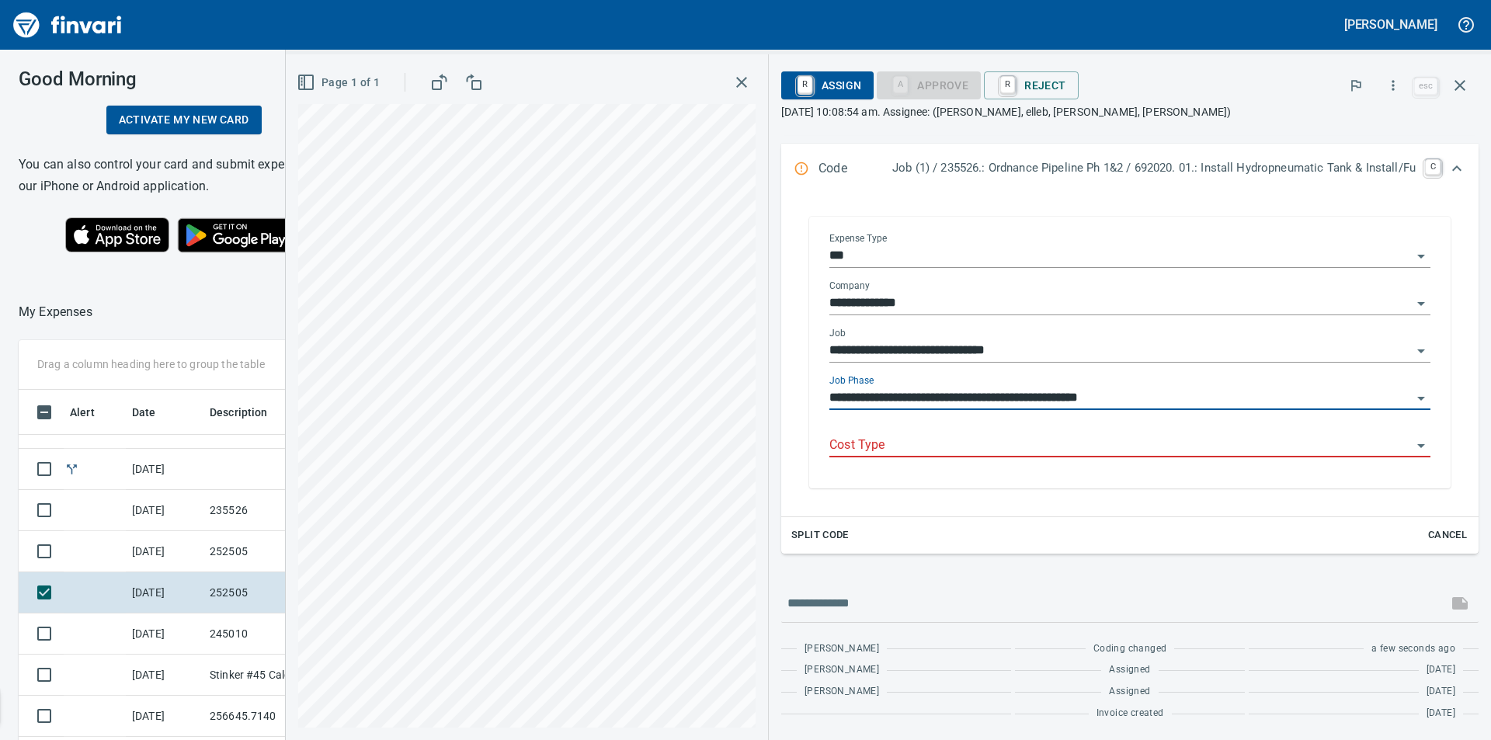
scroll to position [247, 0]
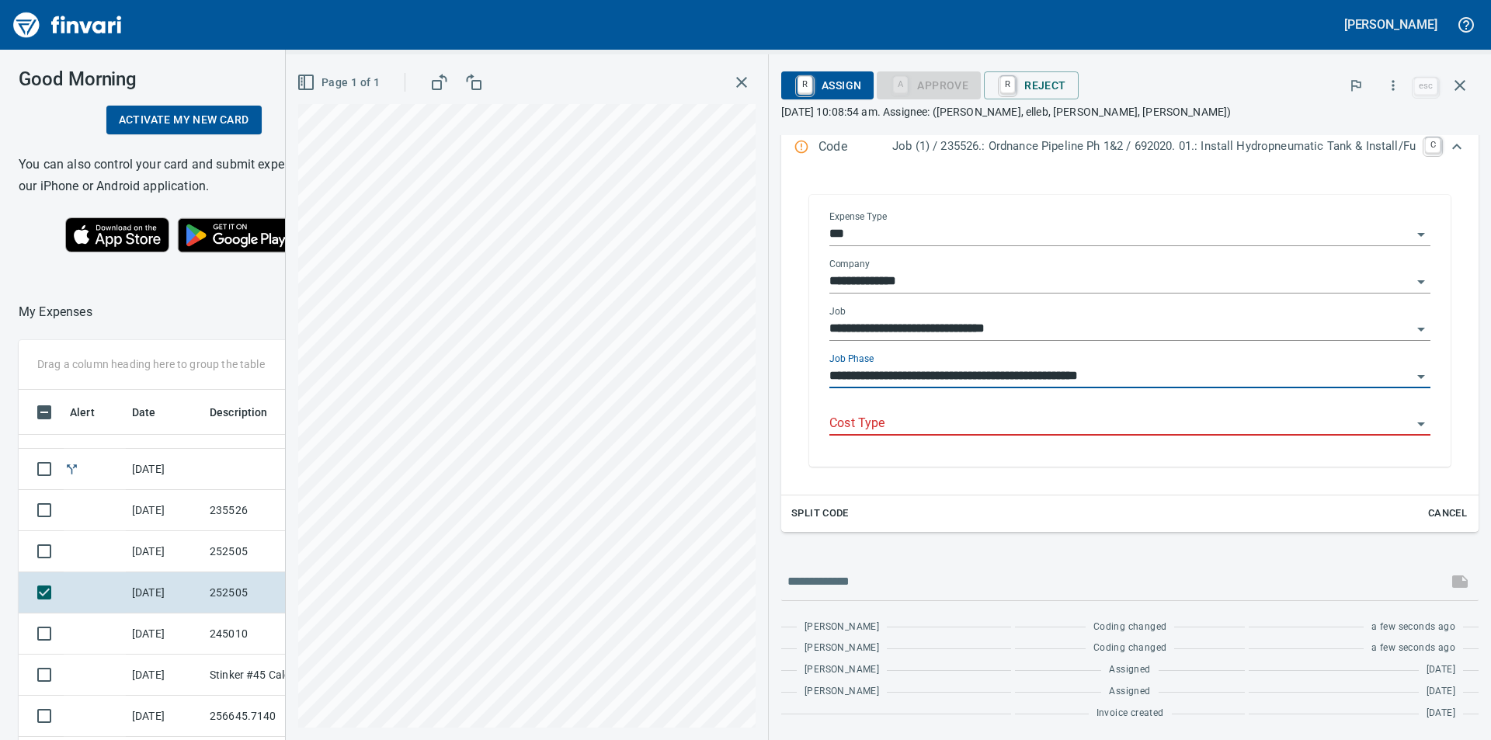
type input "**********"
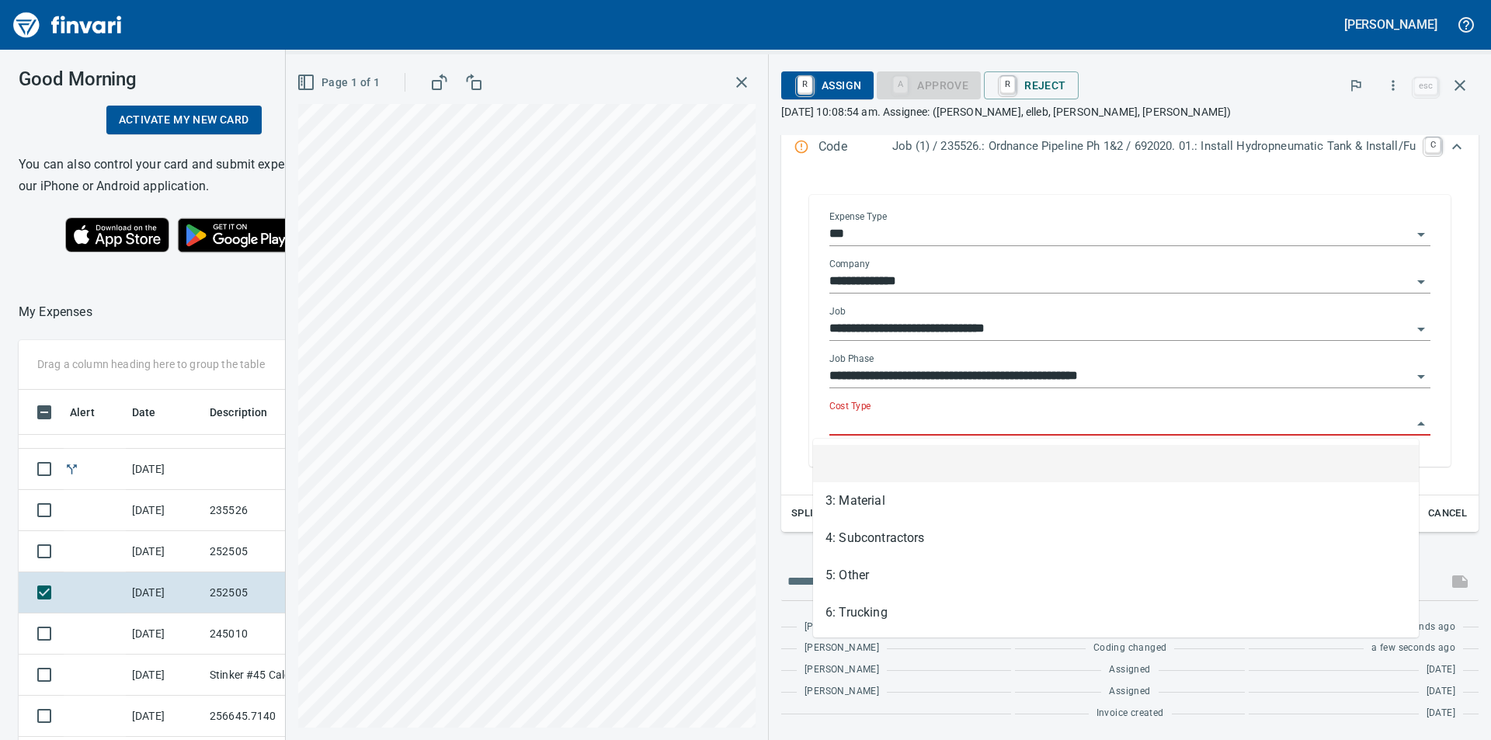
scroll to position [557, 1030]
click at [1146, 426] on input "Cost Type" at bounding box center [1120, 424] width 582 height 22
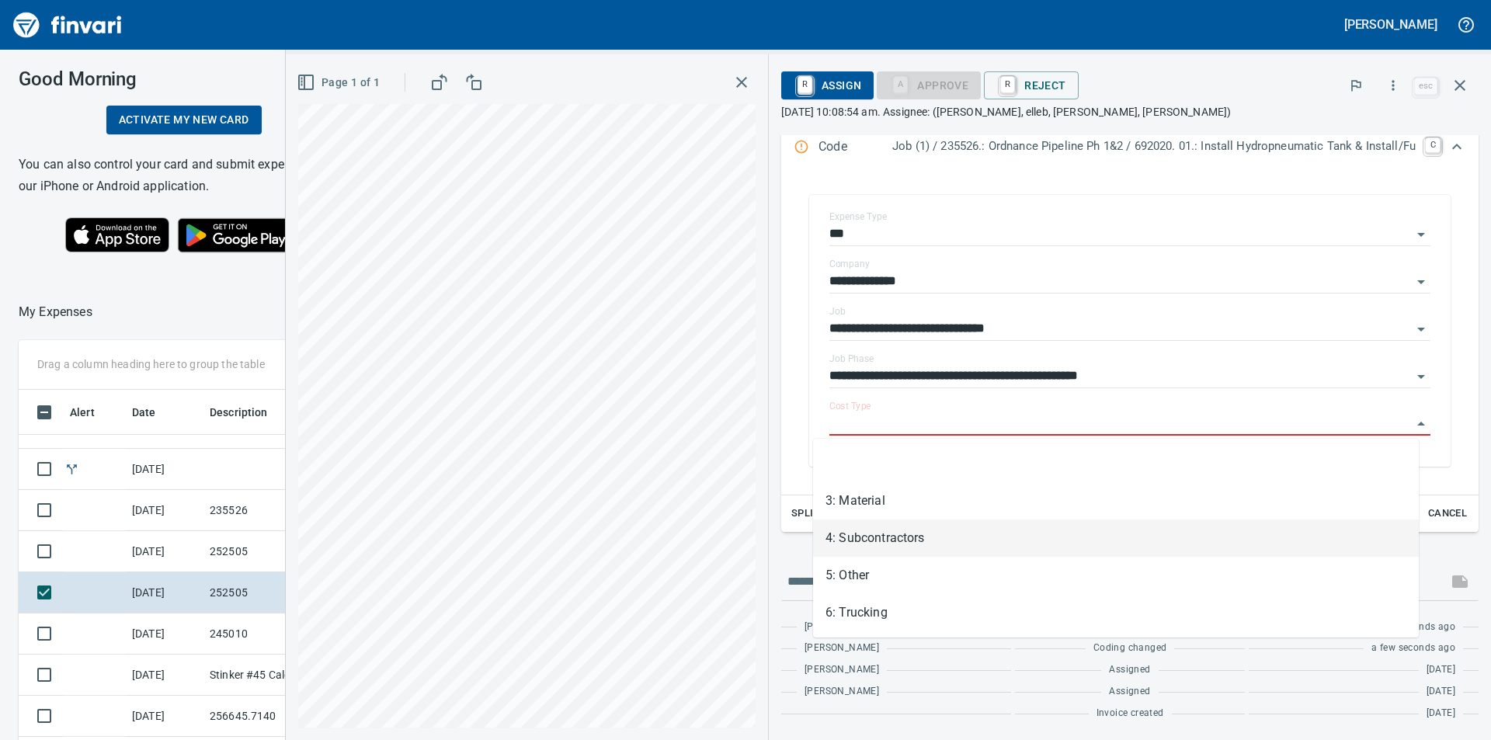
click at [914, 540] on li "4: Subcontractors" at bounding box center [1116, 537] width 606 height 37
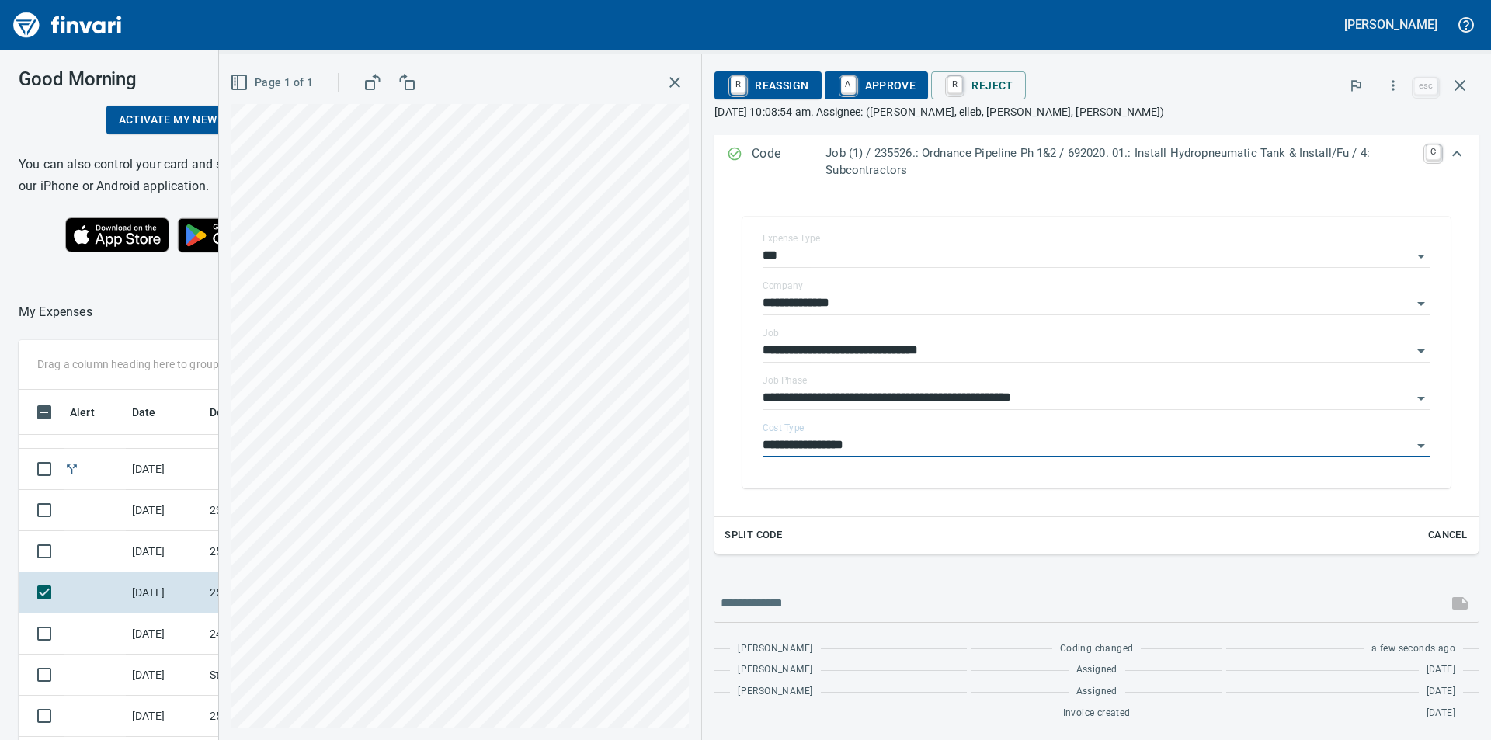
type input "**********"
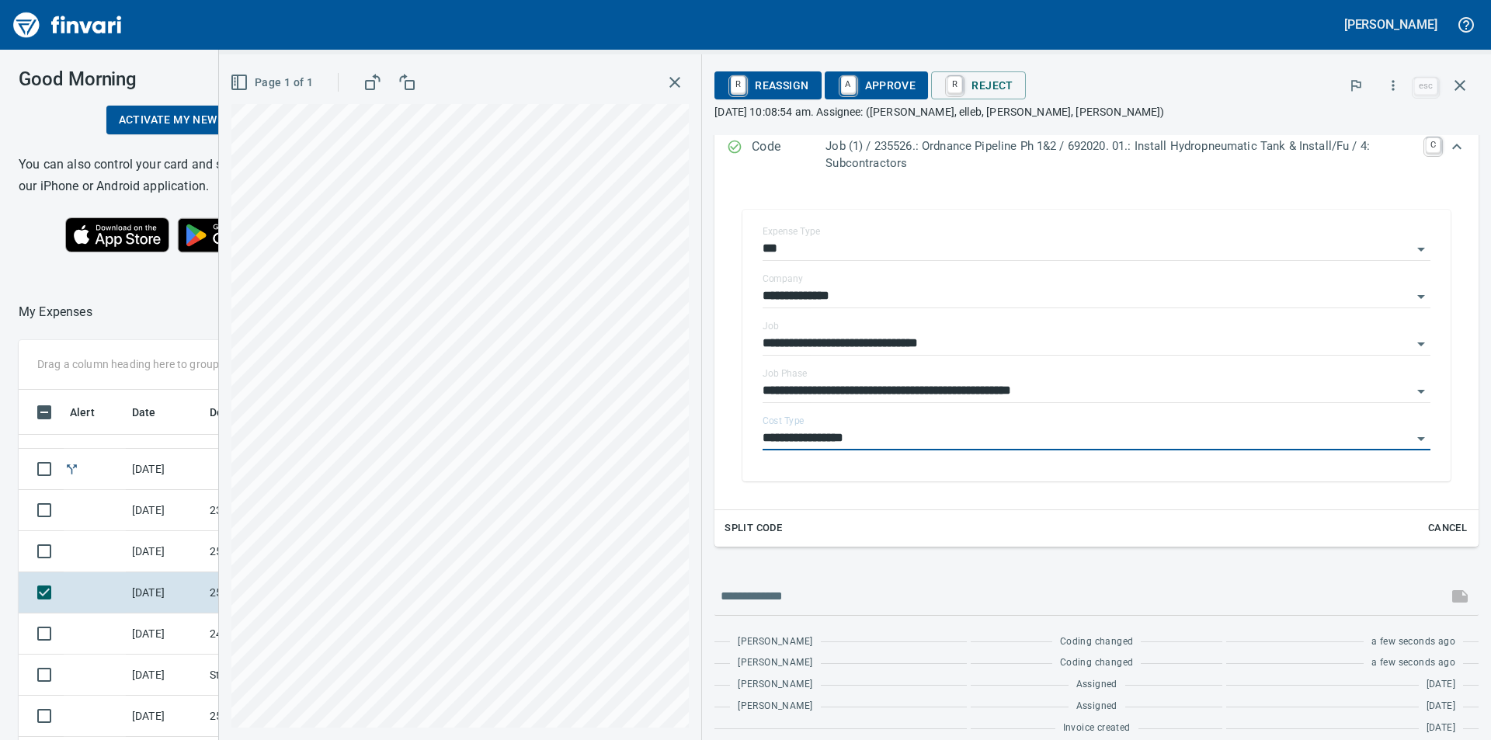
scroll to position [247, 0]
click at [883, 88] on span "A Approve" at bounding box center [876, 85] width 79 height 26
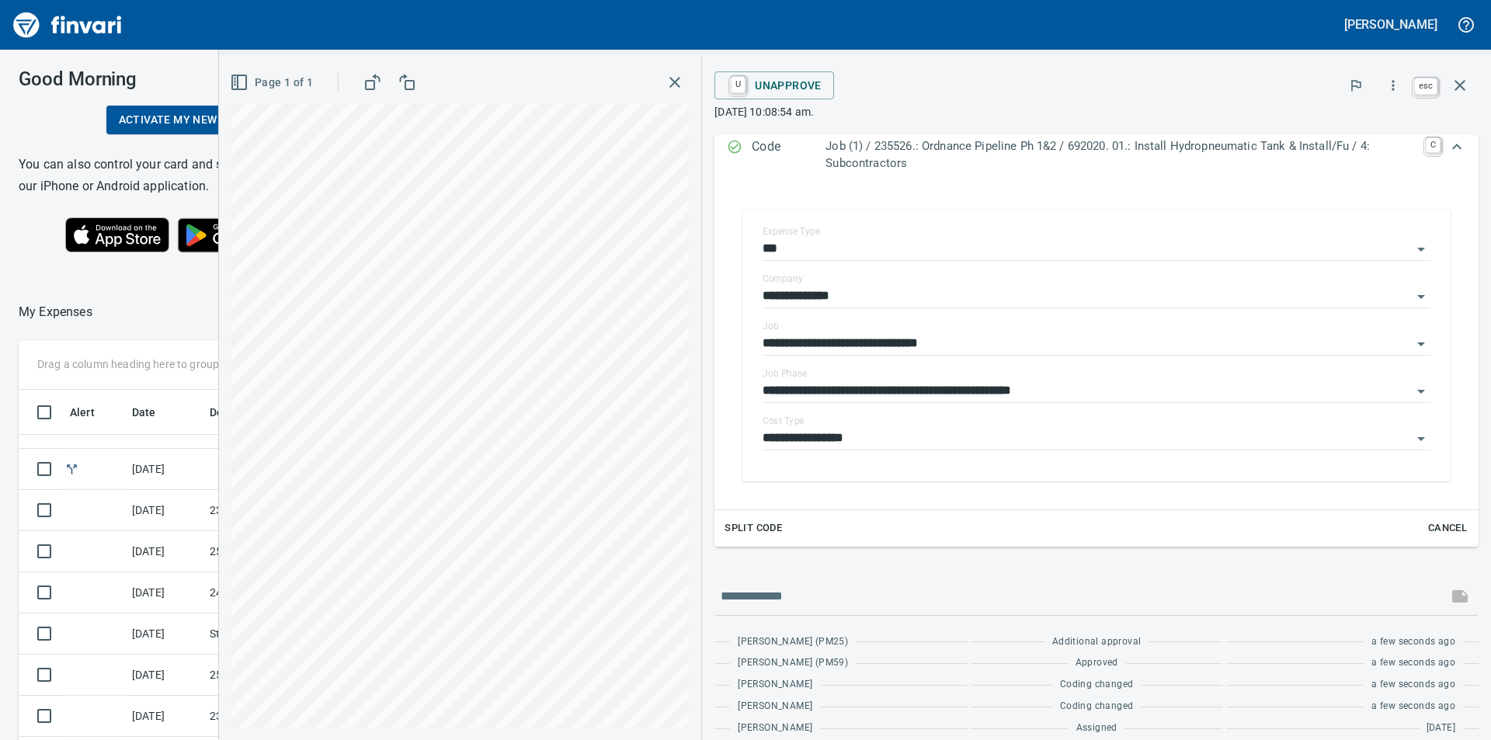
scroll to position [557, 1030]
click at [1460, 86] on icon "button" at bounding box center [1459, 85] width 11 height 11
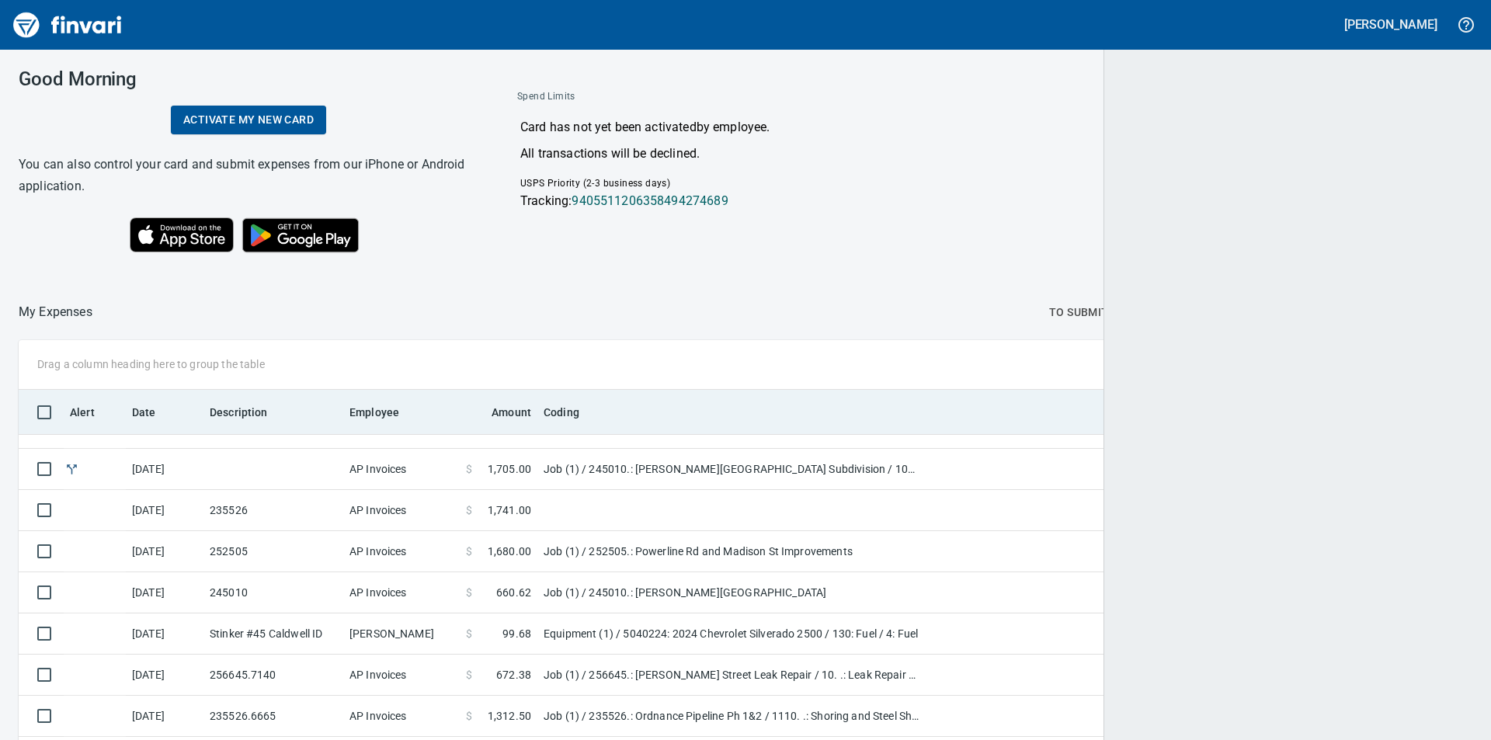
scroll to position [557, 1418]
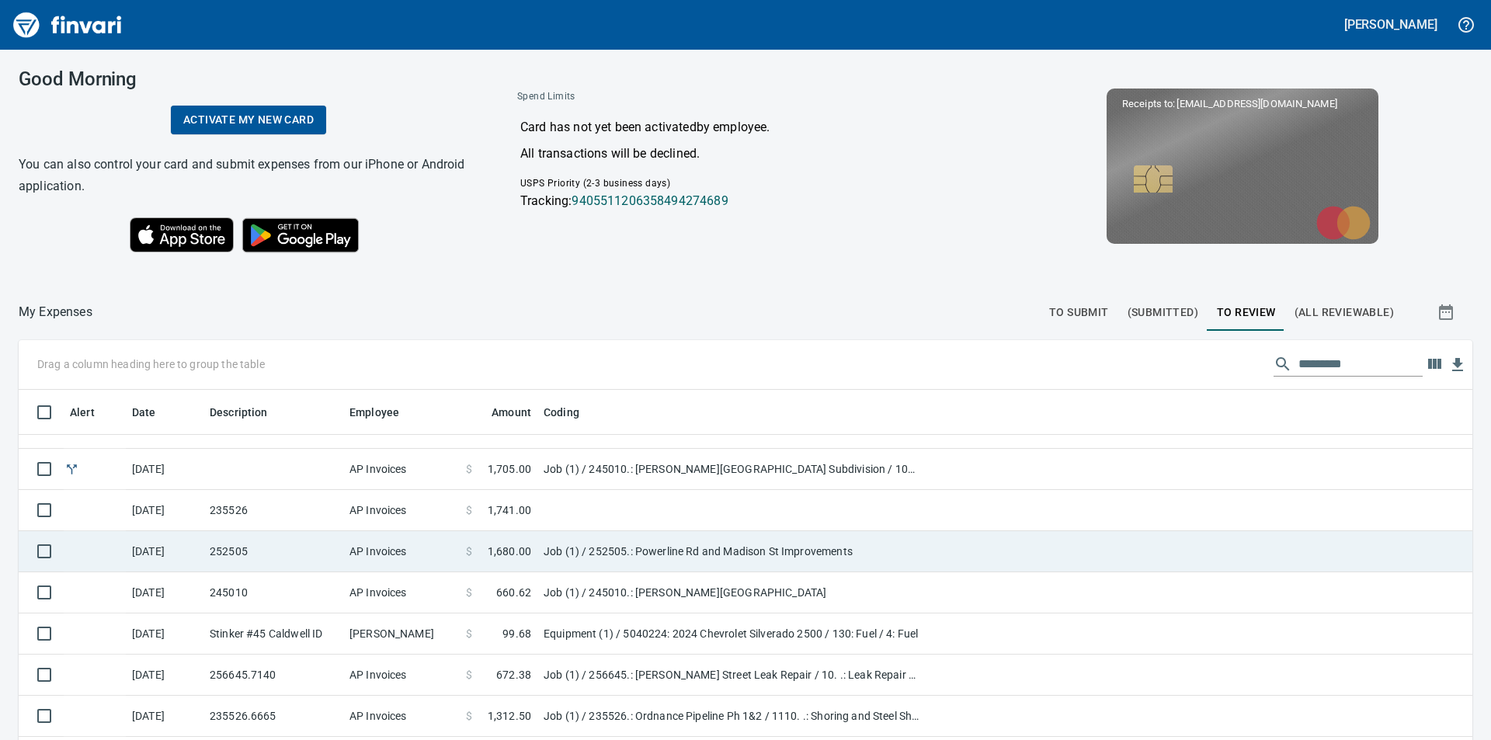
click at [584, 547] on td "Job (1) / 252505.: Powerline Rd and Madison St Improvements" at bounding box center [731, 551] width 388 height 41
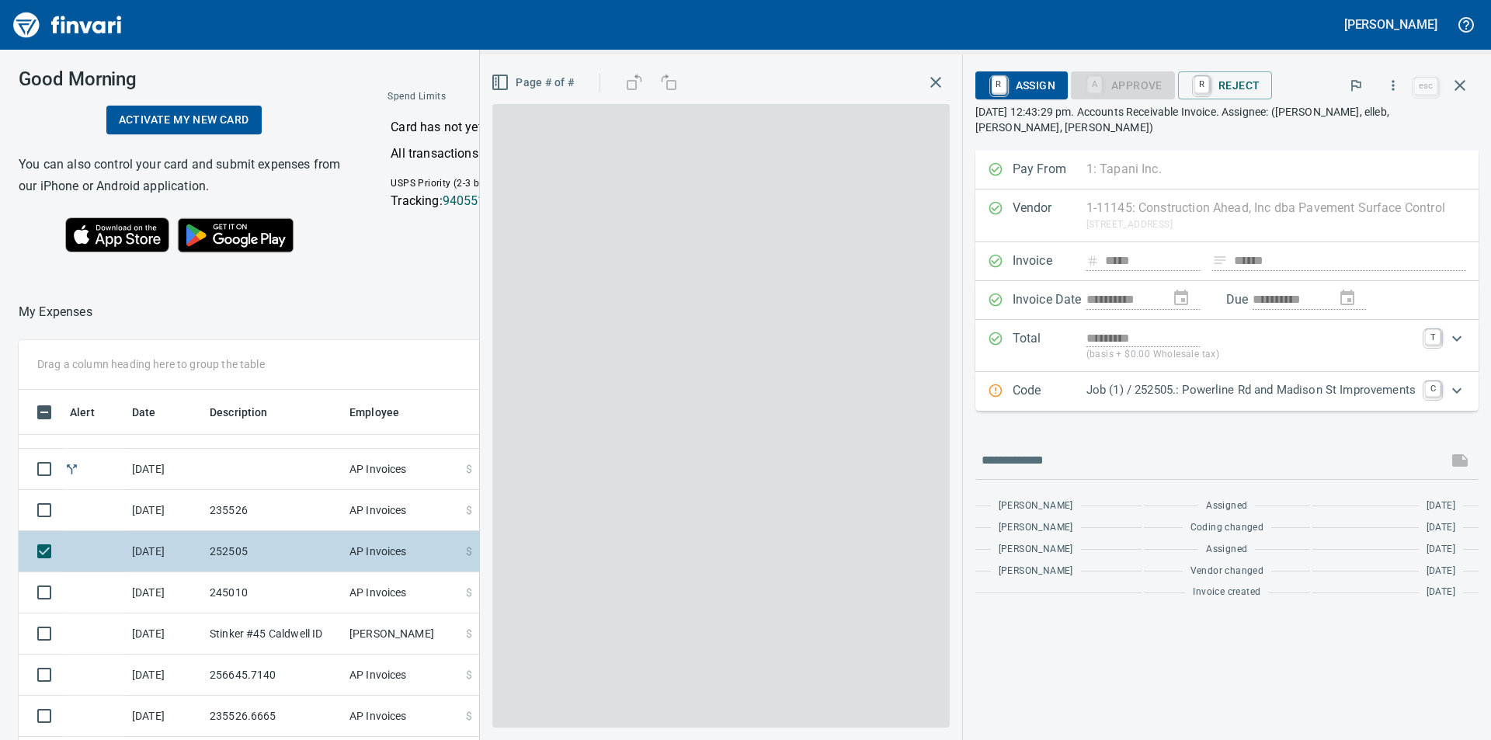
scroll to position [557, 1030]
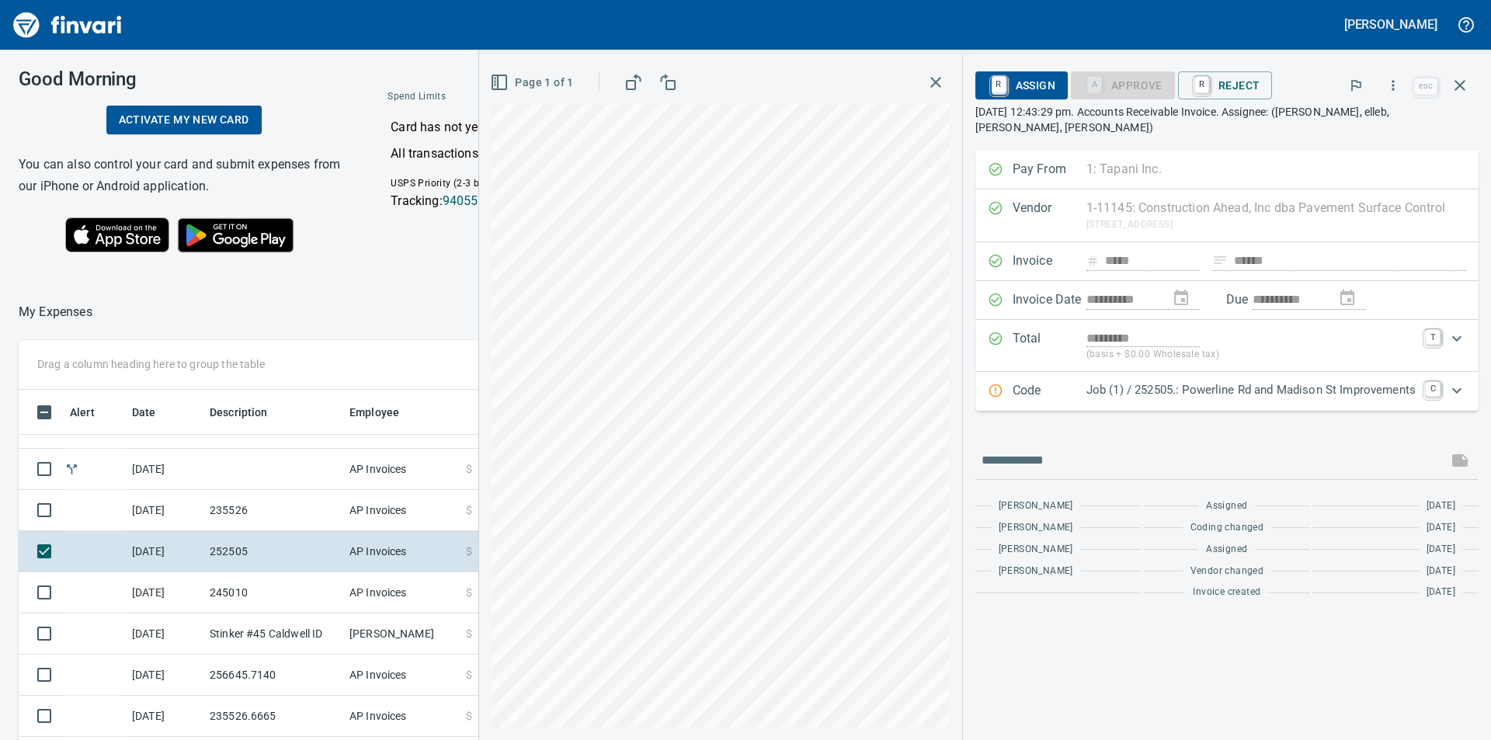
click at [1460, 381] on icon "Expand" at bounding box center [1456, 390] width 19 height 19
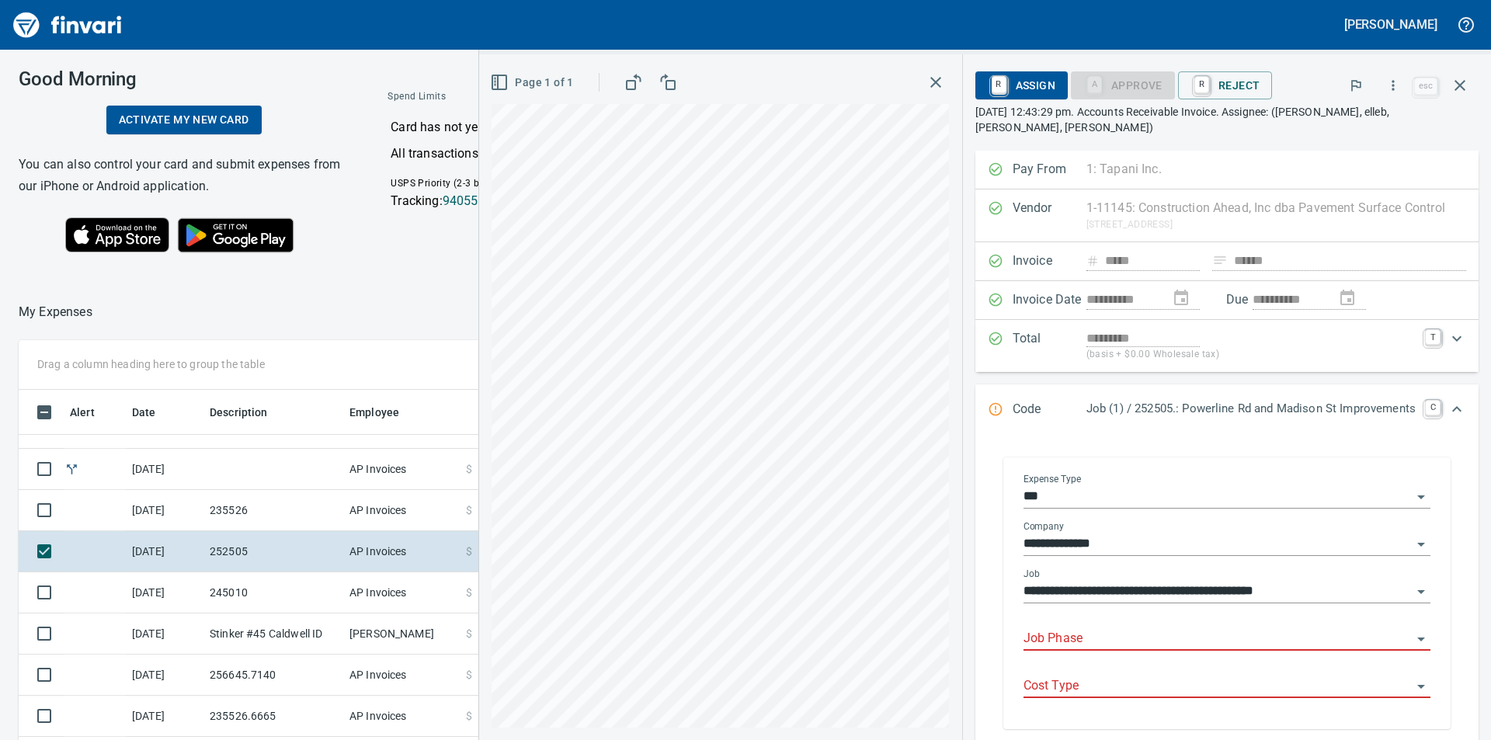
click at [1218, 628] on input "Job Phase" at bounding box center [1217, 639] width 388 height 22
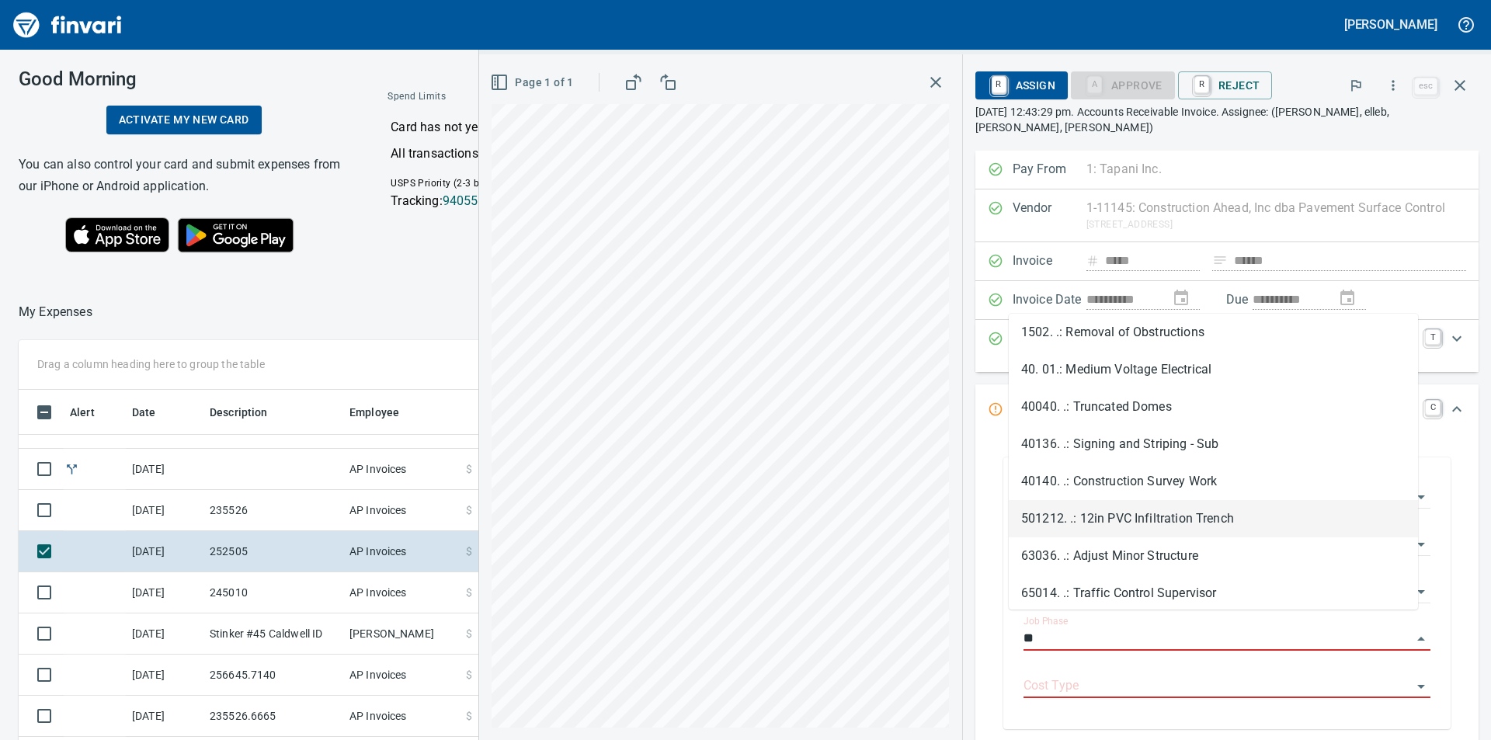
scroll to position [201, 0]
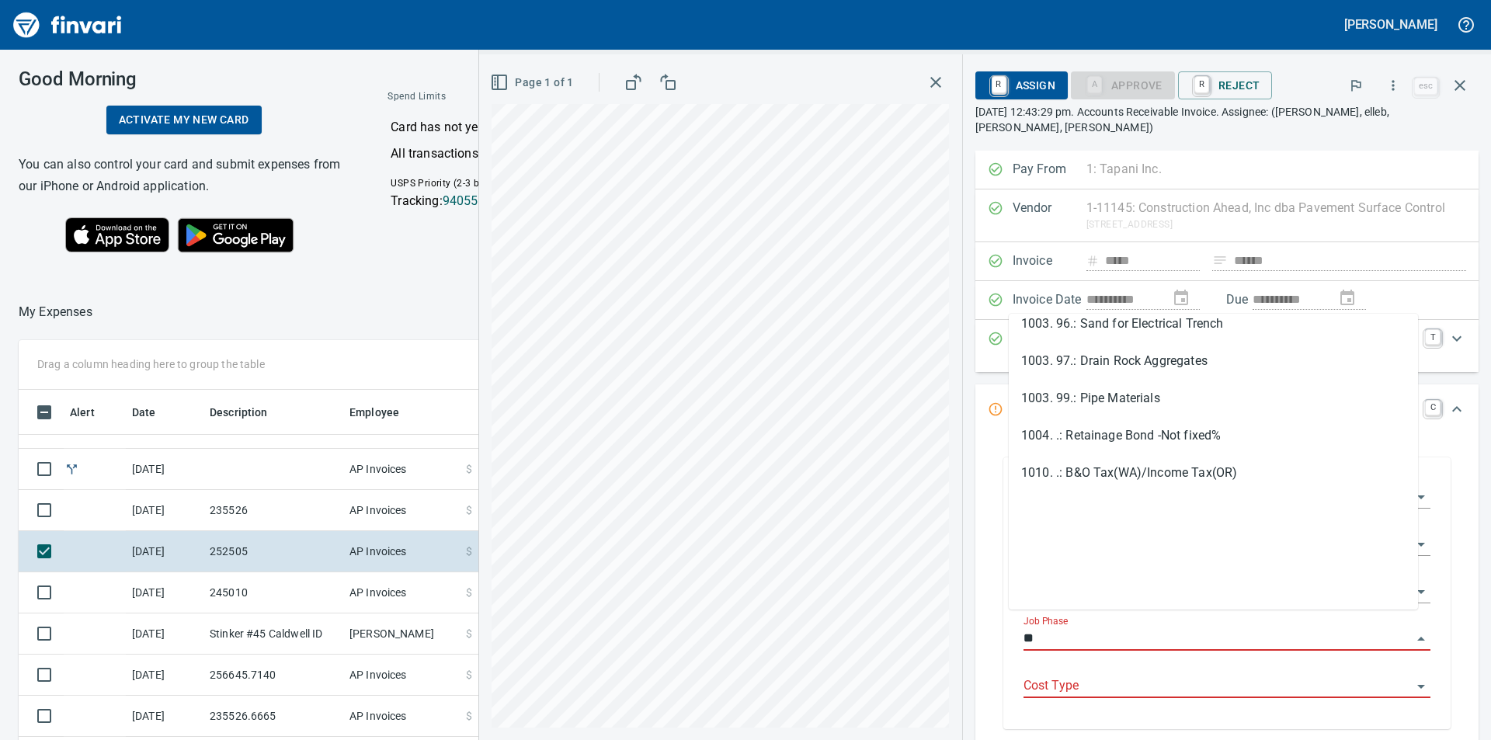
type input "*"
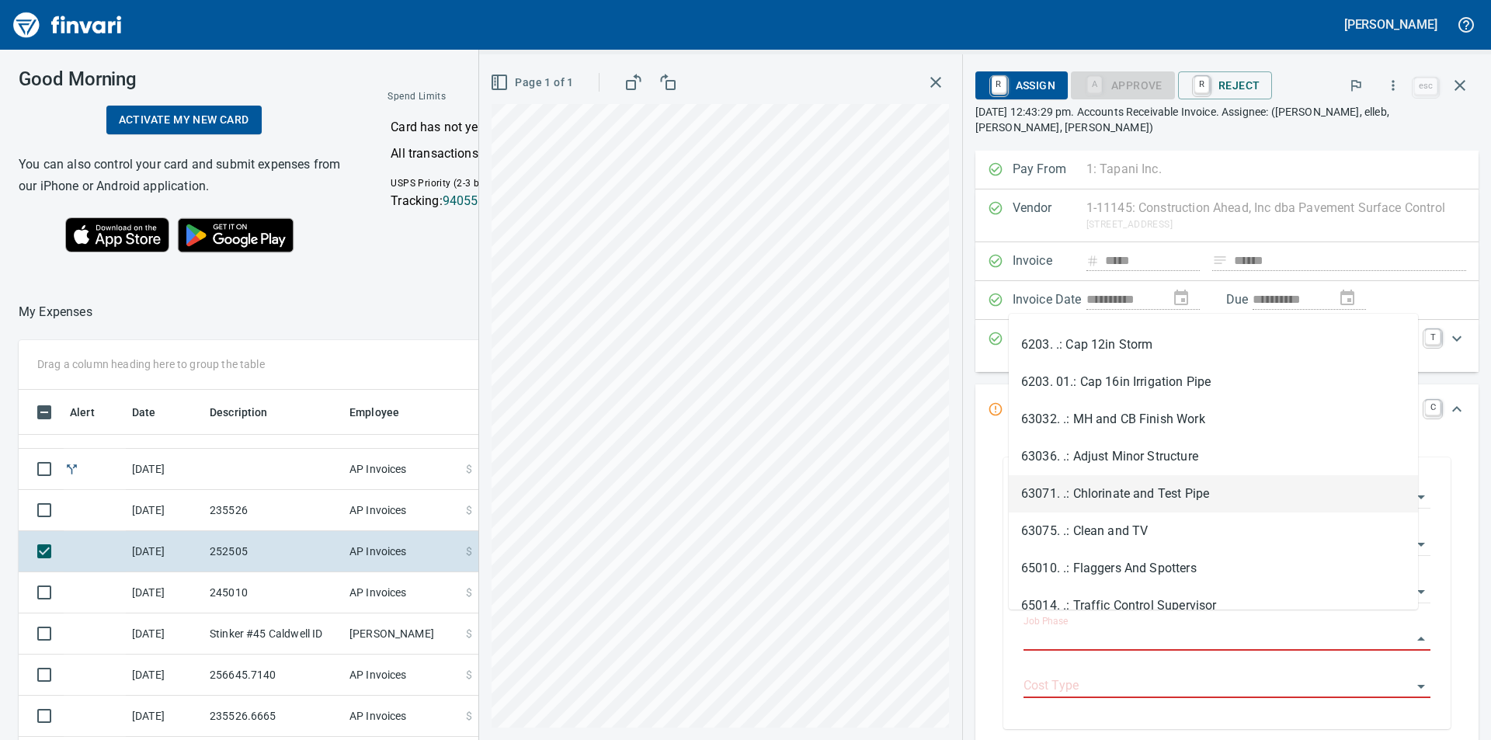
scroll to position [2717, 0]
click at [1139, 494] on li "65010. .: Flaggers And Spotters" at bounding box center [1212, 490] width 409 height 37
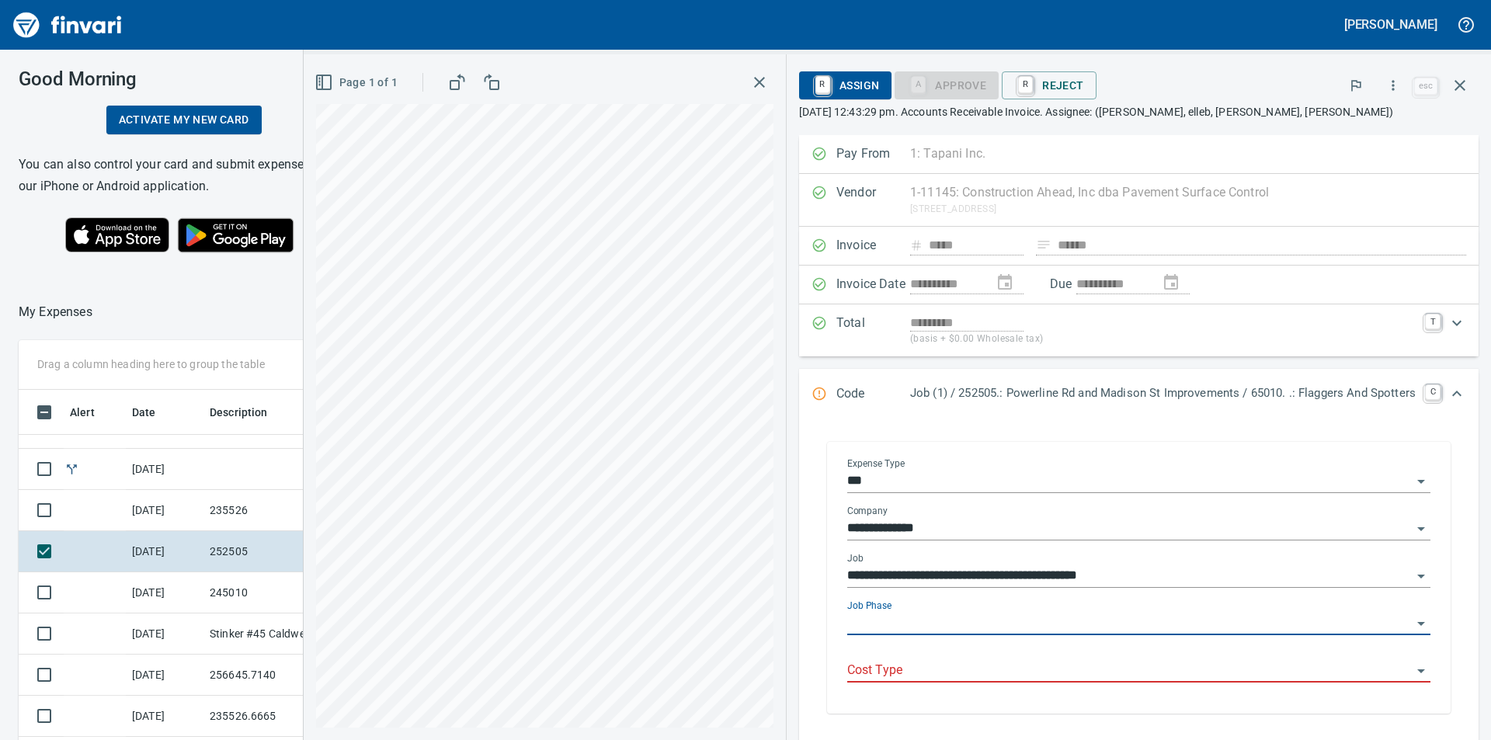
type input "**********"
click at [1021, 665] on input "Cost Type" at bounding box center [1129, 671] width 564 height 22
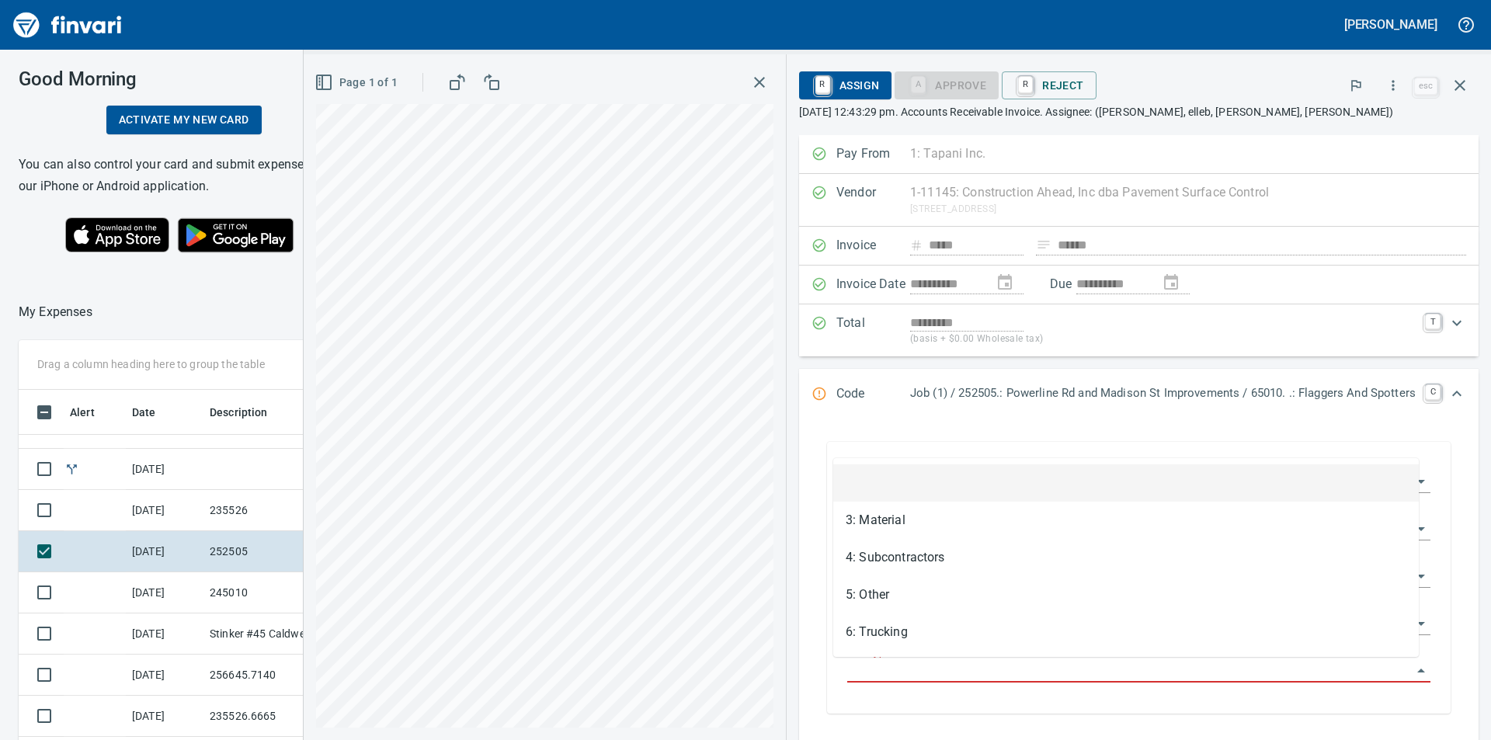
scroll to position [557, 1030]
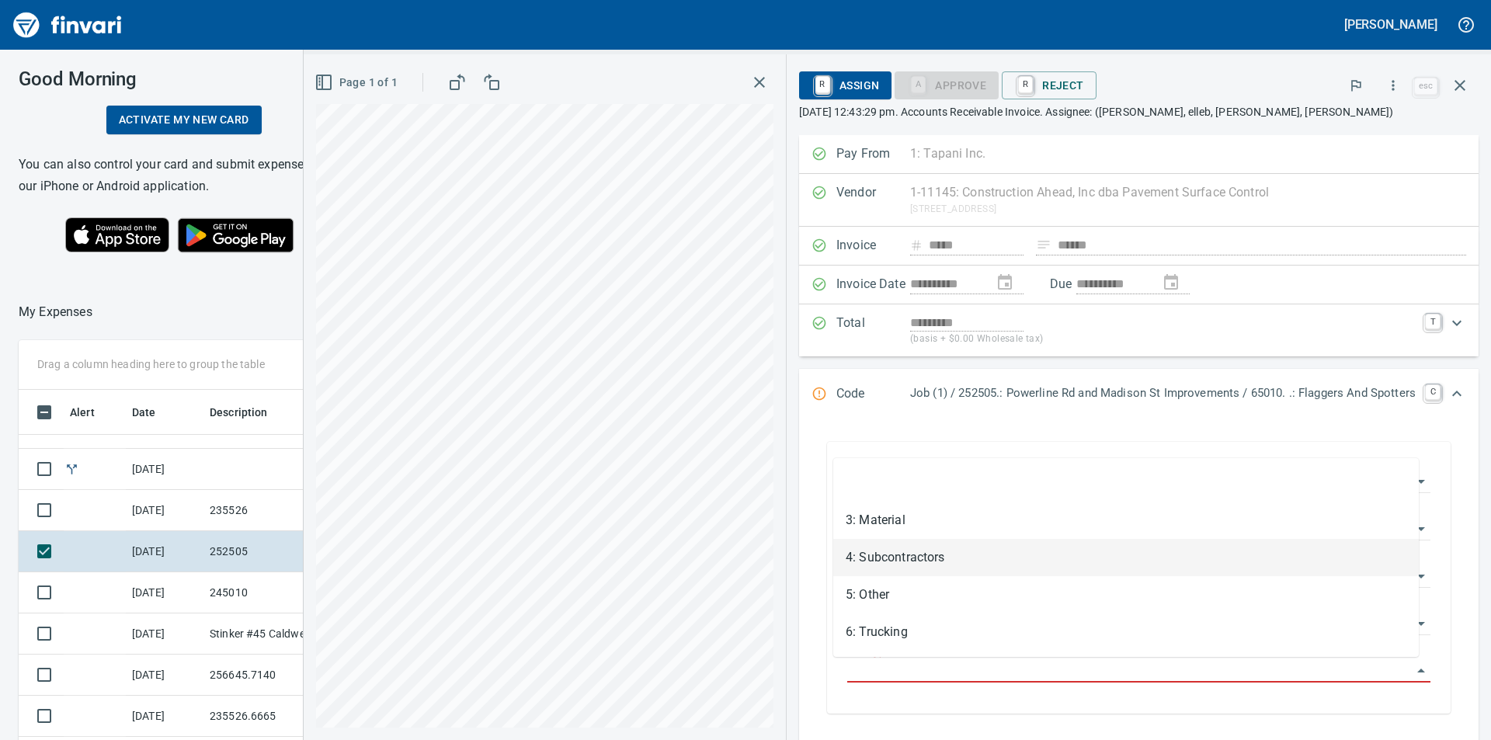
click at [945, 561] on li "4: Subcontractors" at bounding box center [1125, 557] width 585 height 37
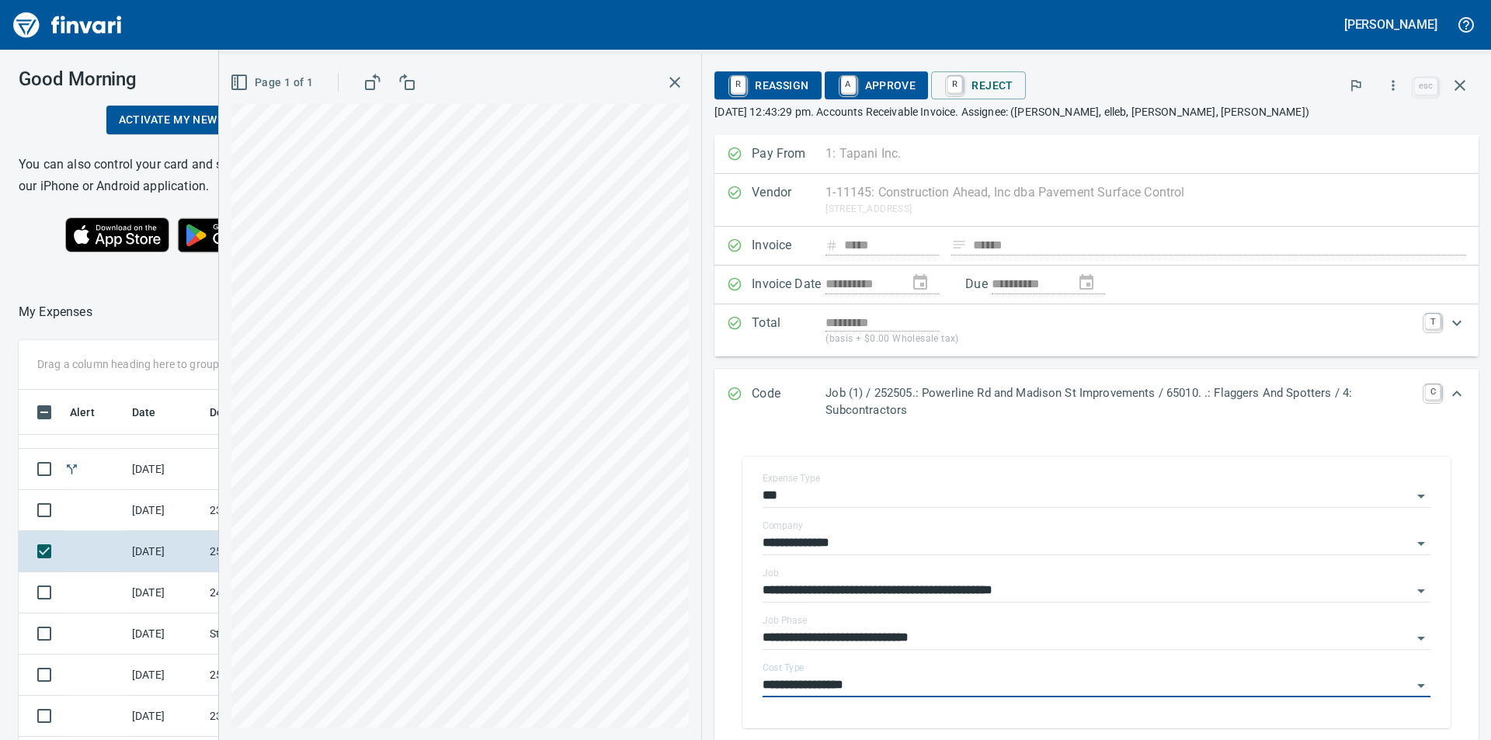
type input "**********"
click at [895, 89] on span "A Approve" at bounding box center [876, 85] width 79 height 26
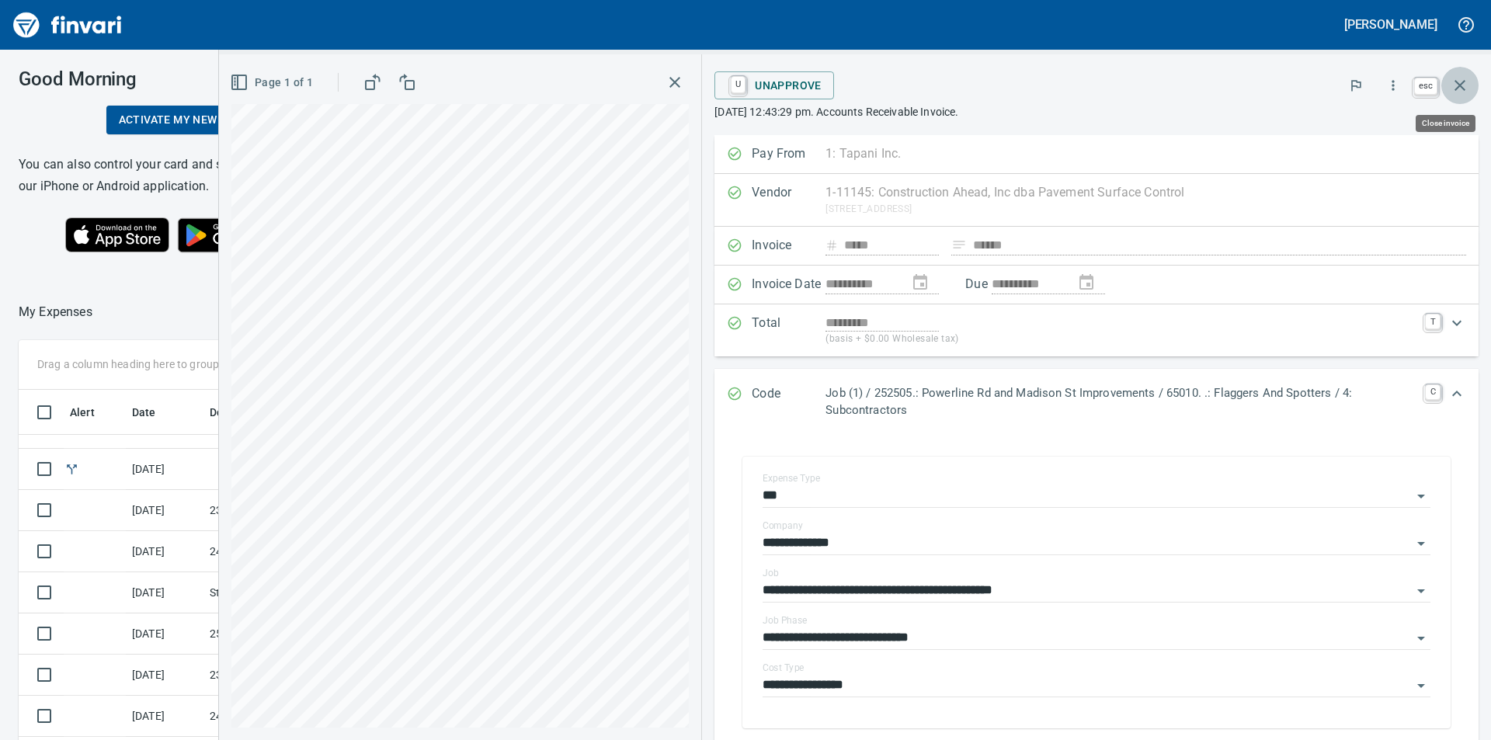
click at [1460, 85] on icon "button" at bounding box center [1459, 85] width 11 height 11
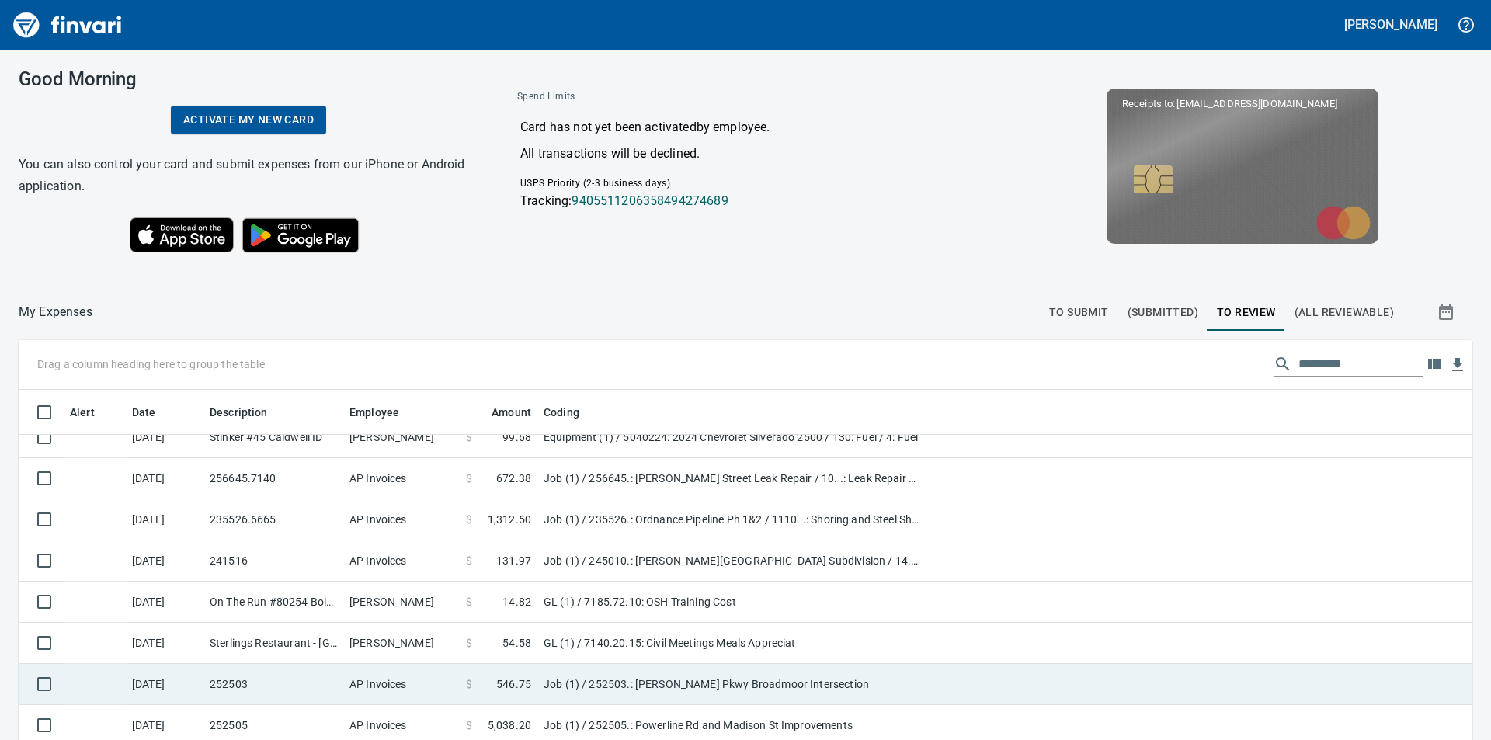
scroll to position [466, 0]
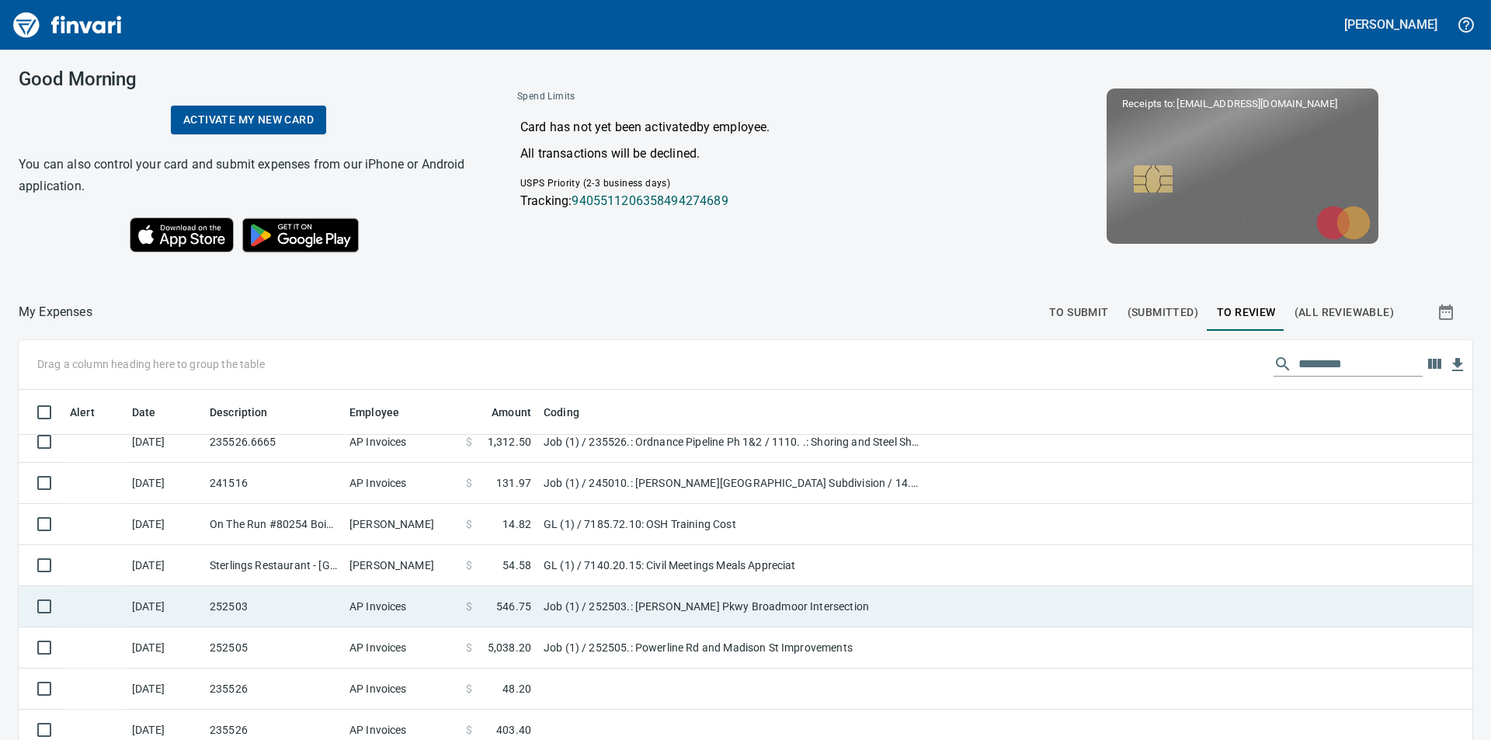
click at [609, 607] on td "Job (1) / 252503.: [PERSON_NAME] Pkwy Broadmoor Intersection" at bounding box center [731, 606] width 388 height 41
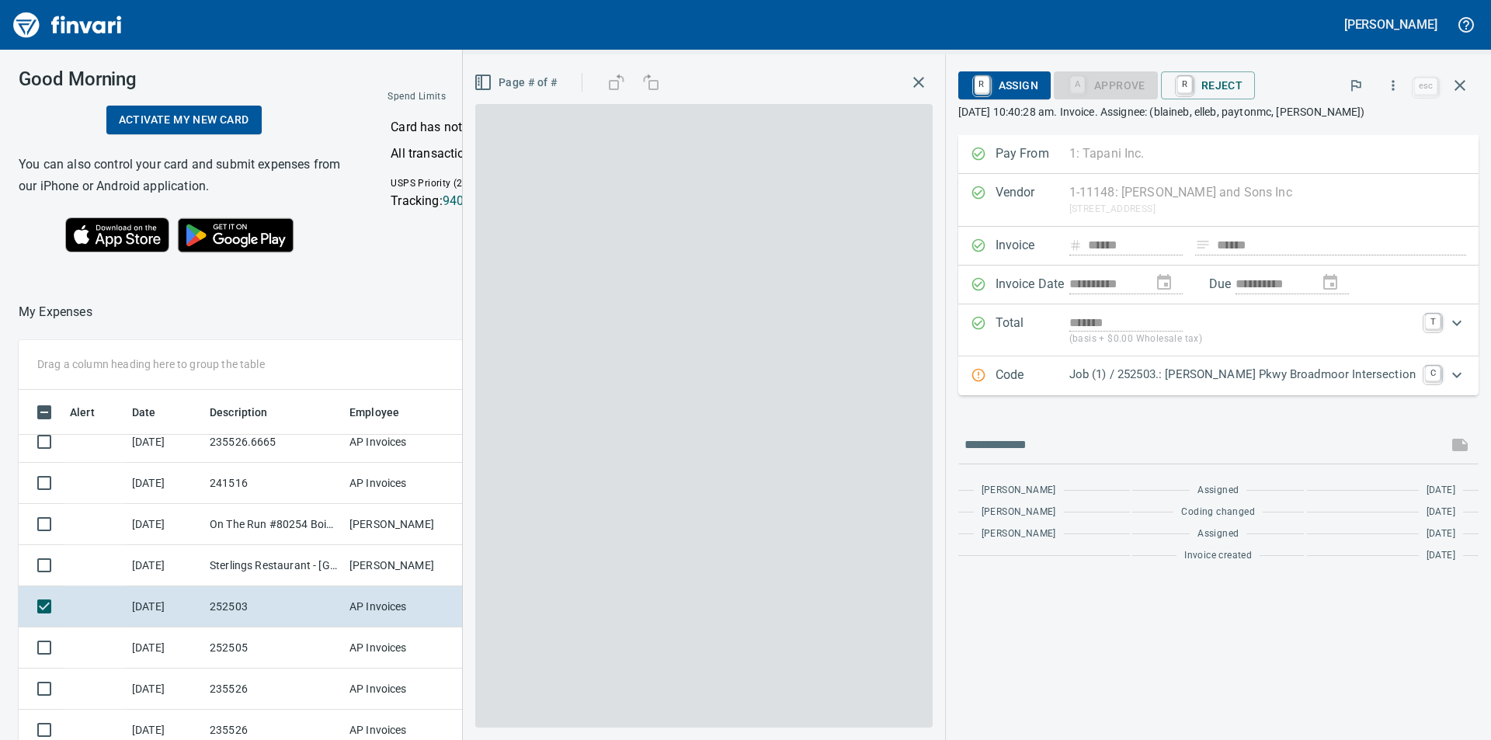
scroll to position [557, 1030]
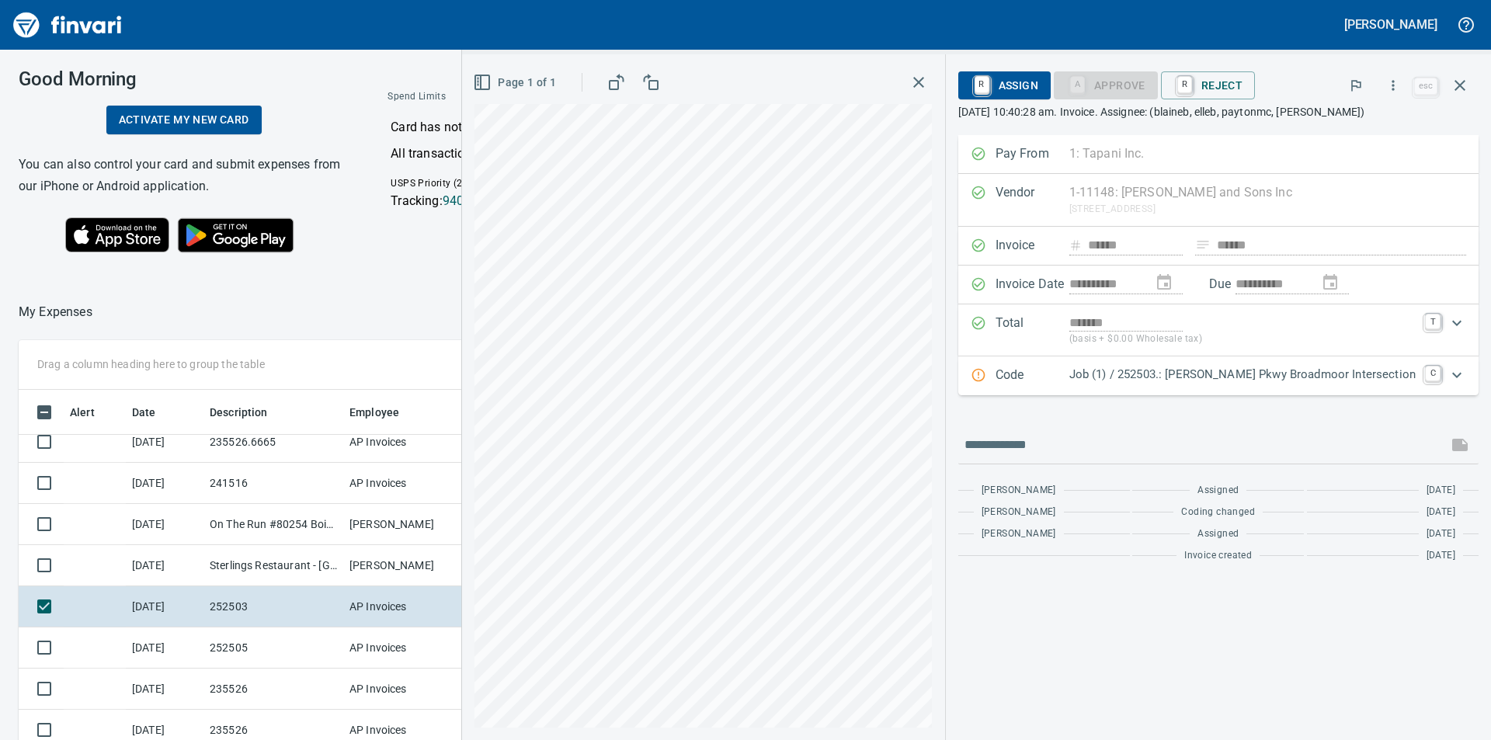
click at [1456, 372] on icon "Expand" at bounding box center [1456, 375] width 19 height 19
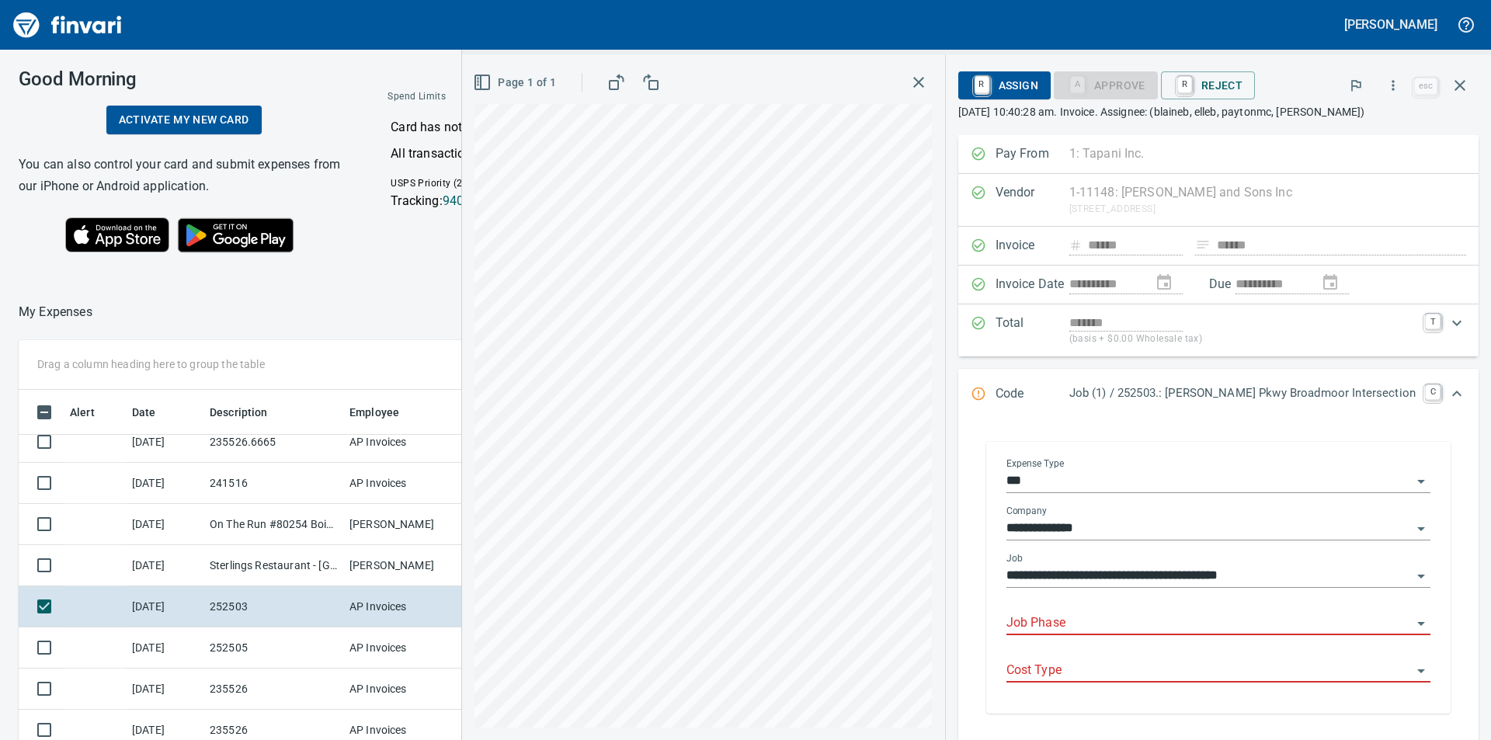
click at [1218, 627] on input "Job Phase" at bounding box center [1208, 624] width 405 height 22
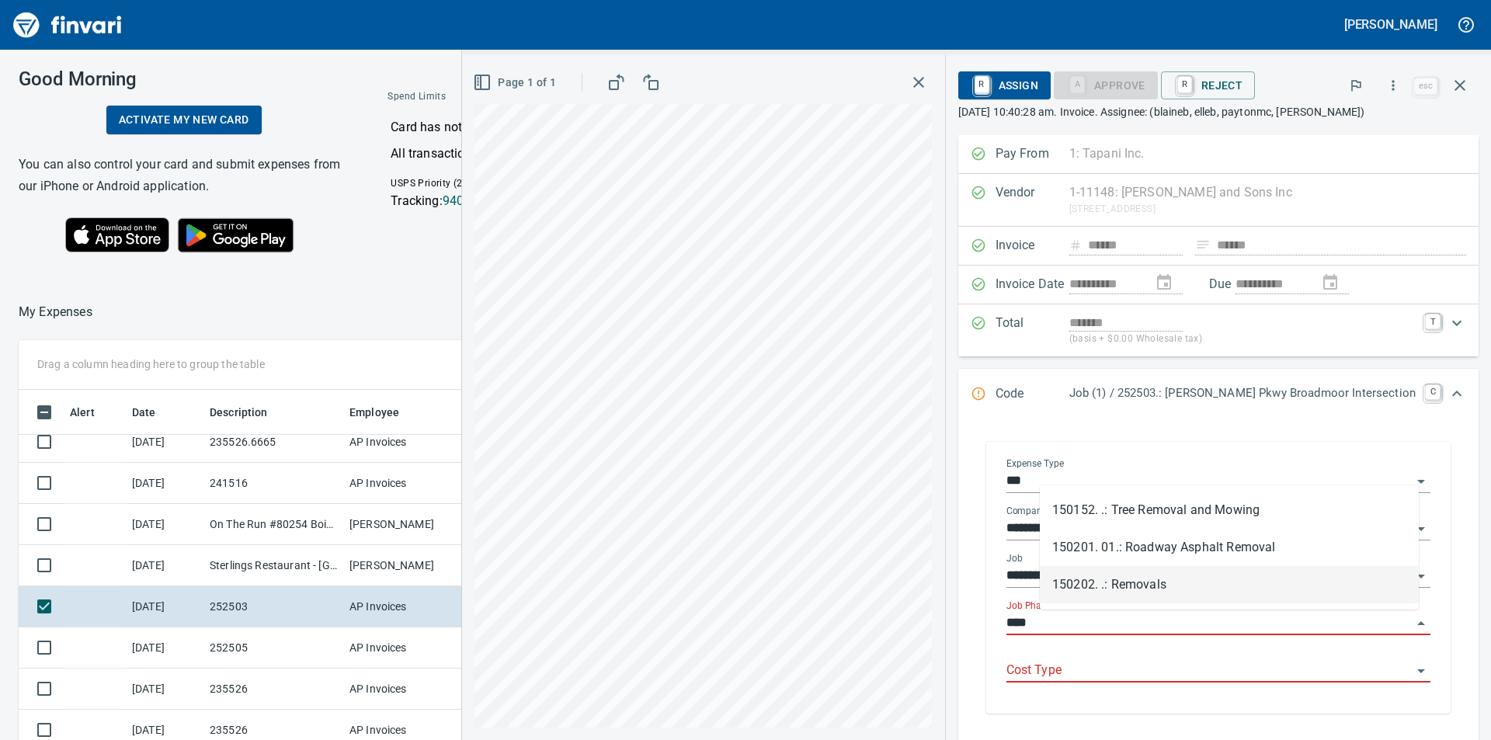
drag, startPoint x: 1158, startPoint y: 576, endPoint x: 1211, endPoint y: 636, distance: 79.8
click at [1159, 577] on li "150202. .: Removals" at bounding box center [1229, 584] width 379 height 37
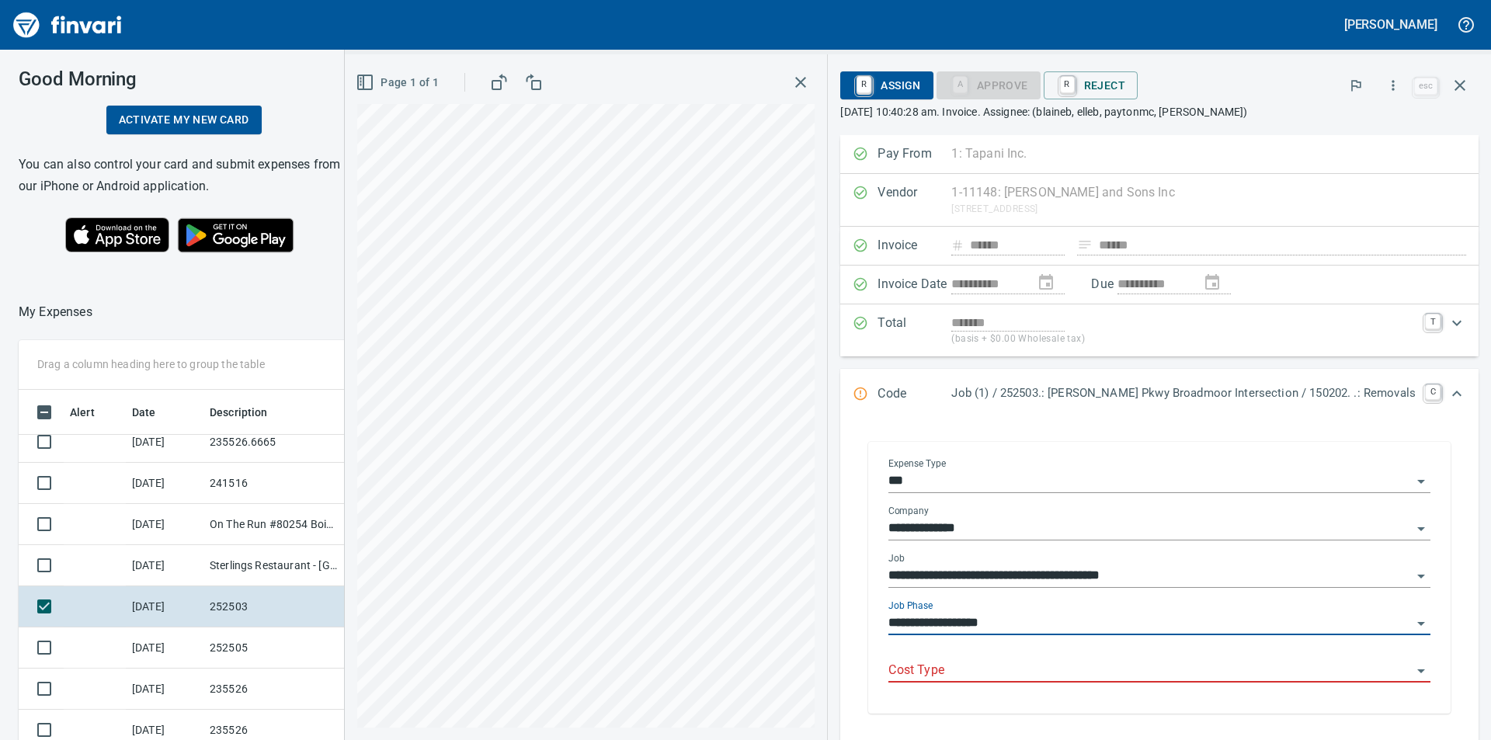
type input "**********"
click at [1175, 680] on input "Cost Type" at bounding box center [1149, 671] width 523 height 22
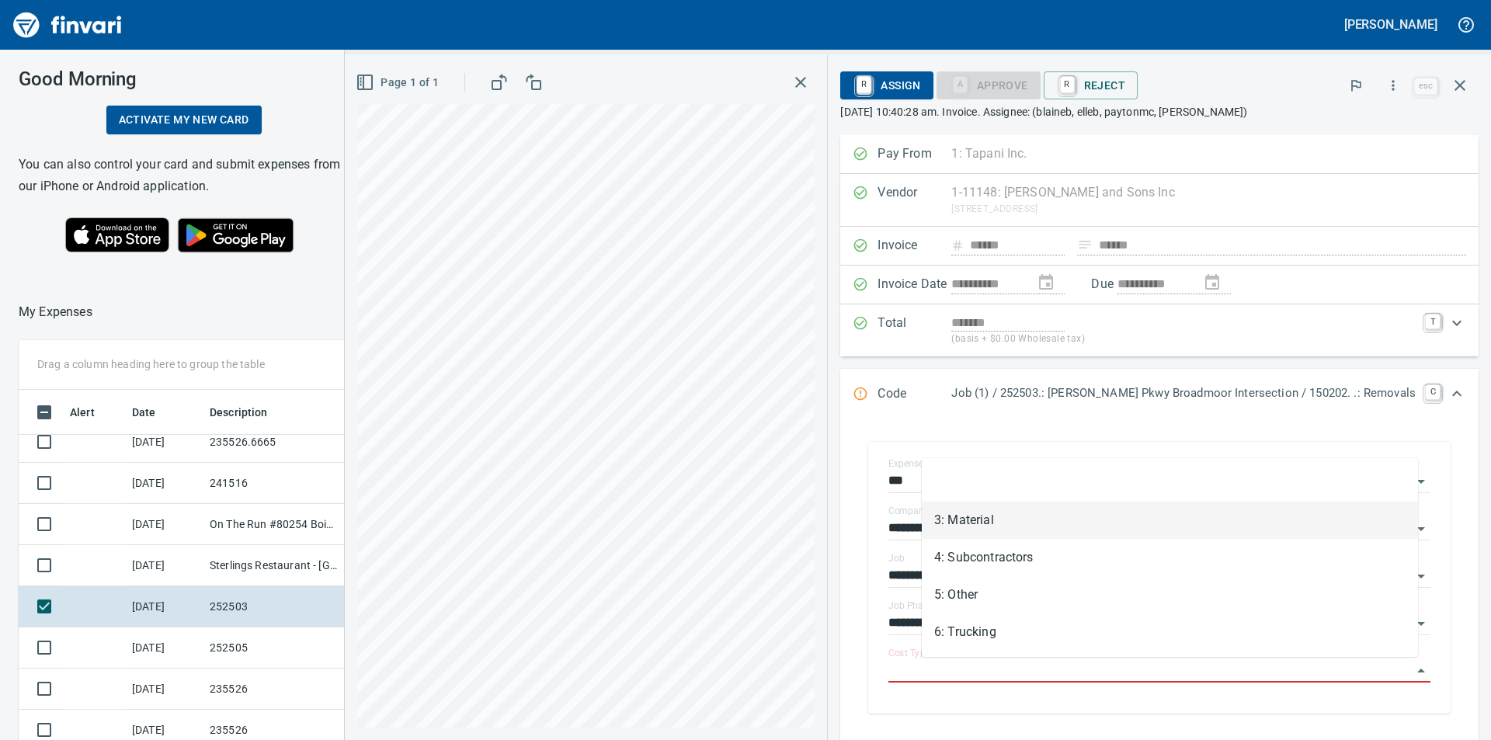
click at [988, 521] on li "3: Material" at bounding box center [1170, 520] width 496 height 37
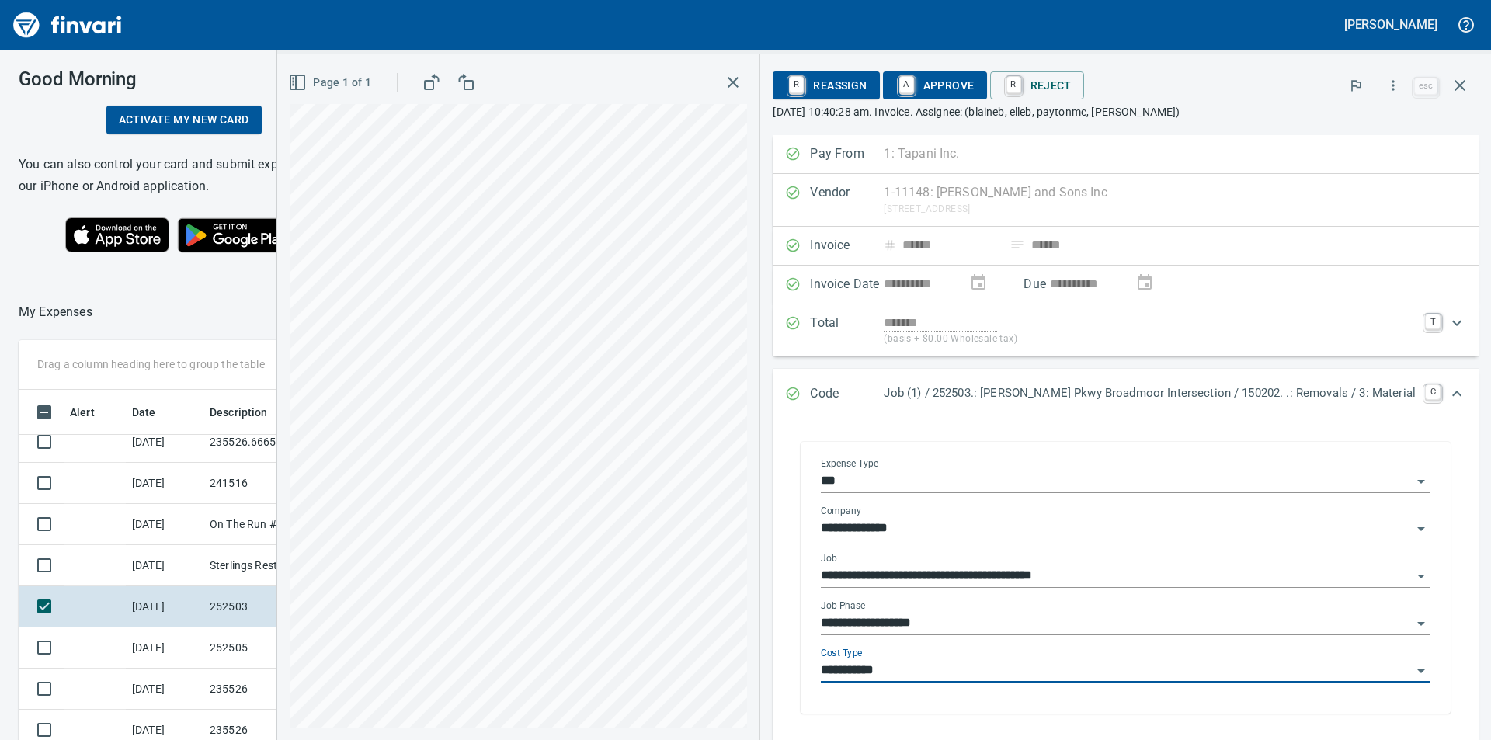
type input "**********"
click at [974, 89] on span "A Approve" at bounding box center [934, 85] width 79 height 26
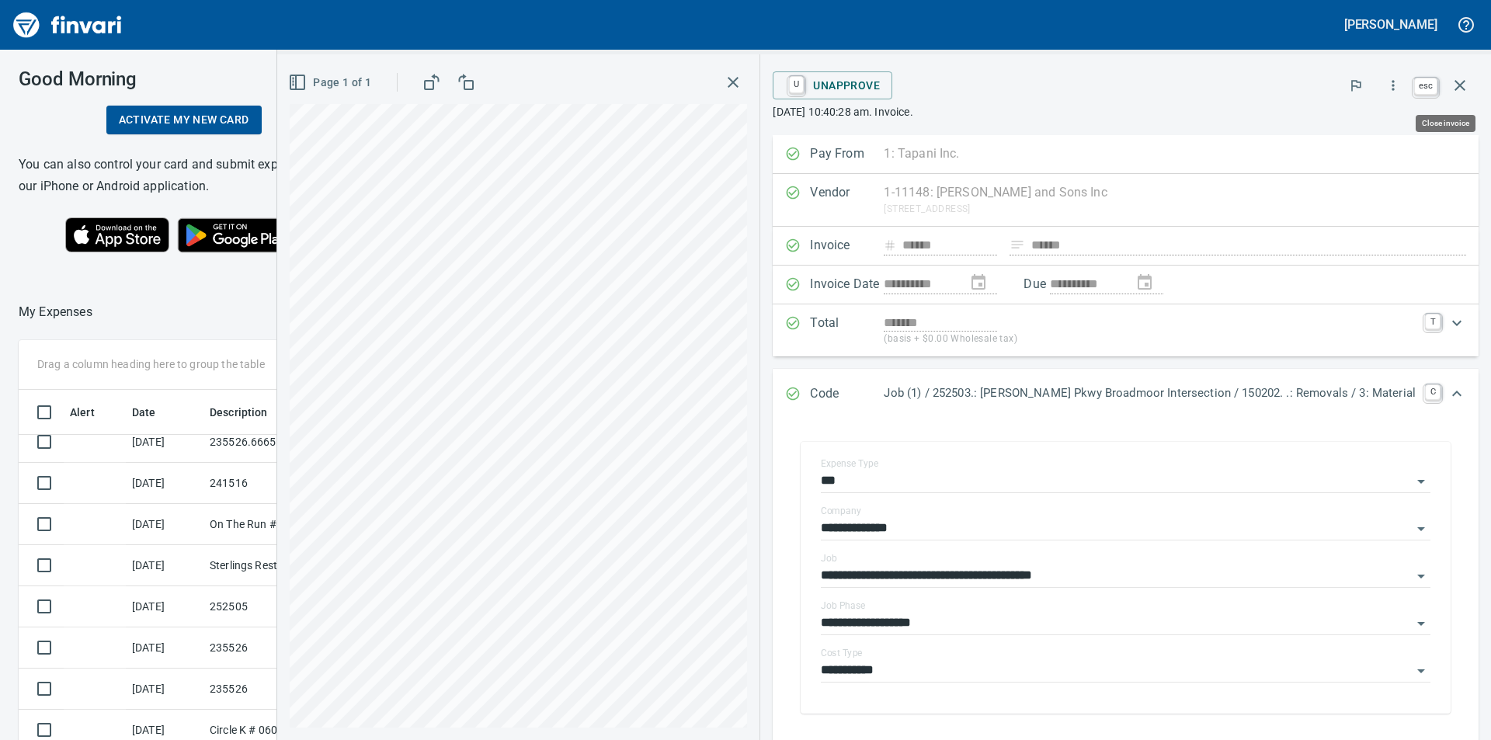
click at [1460, 87] on icon "button" at bounding box center [1459, 85] width 11 height 11
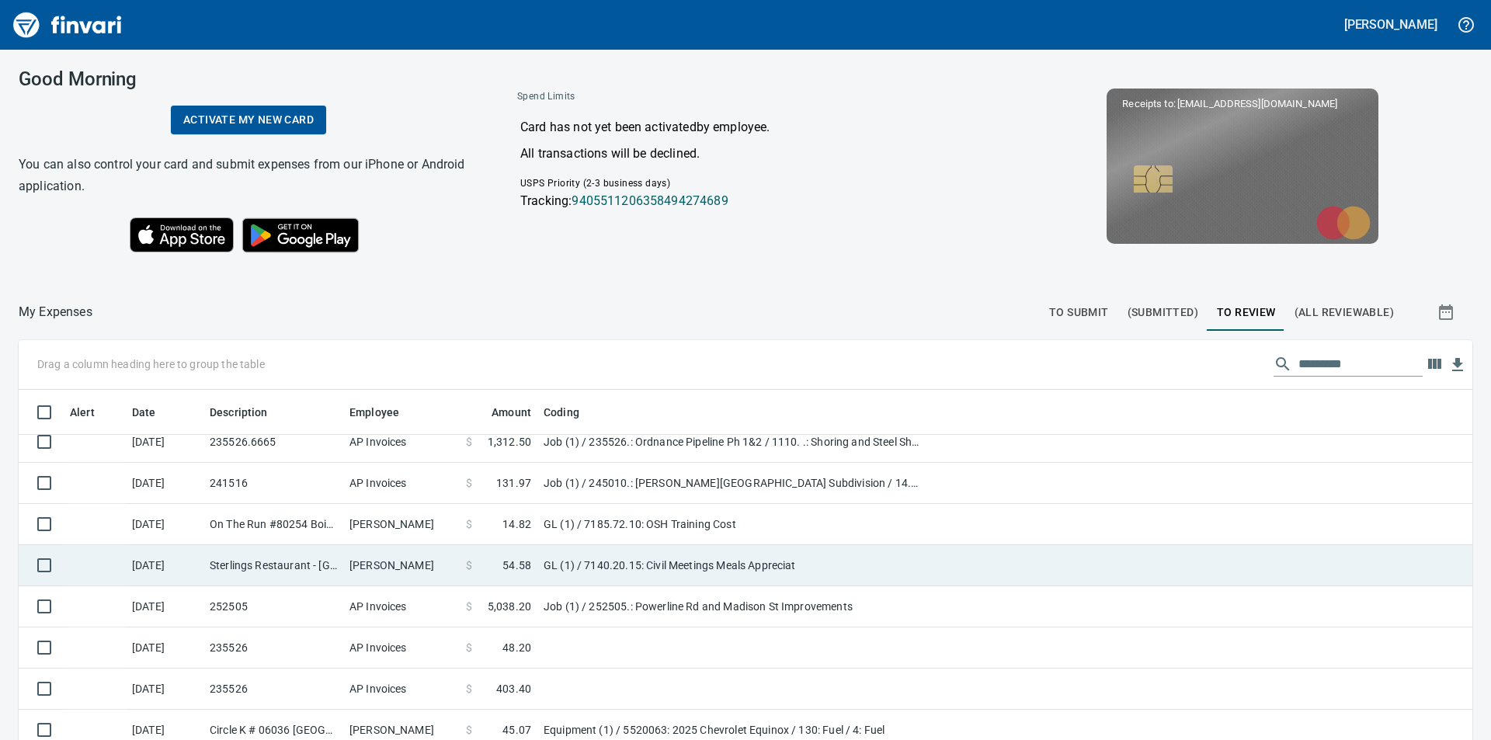
scroll to position [557, 1418]
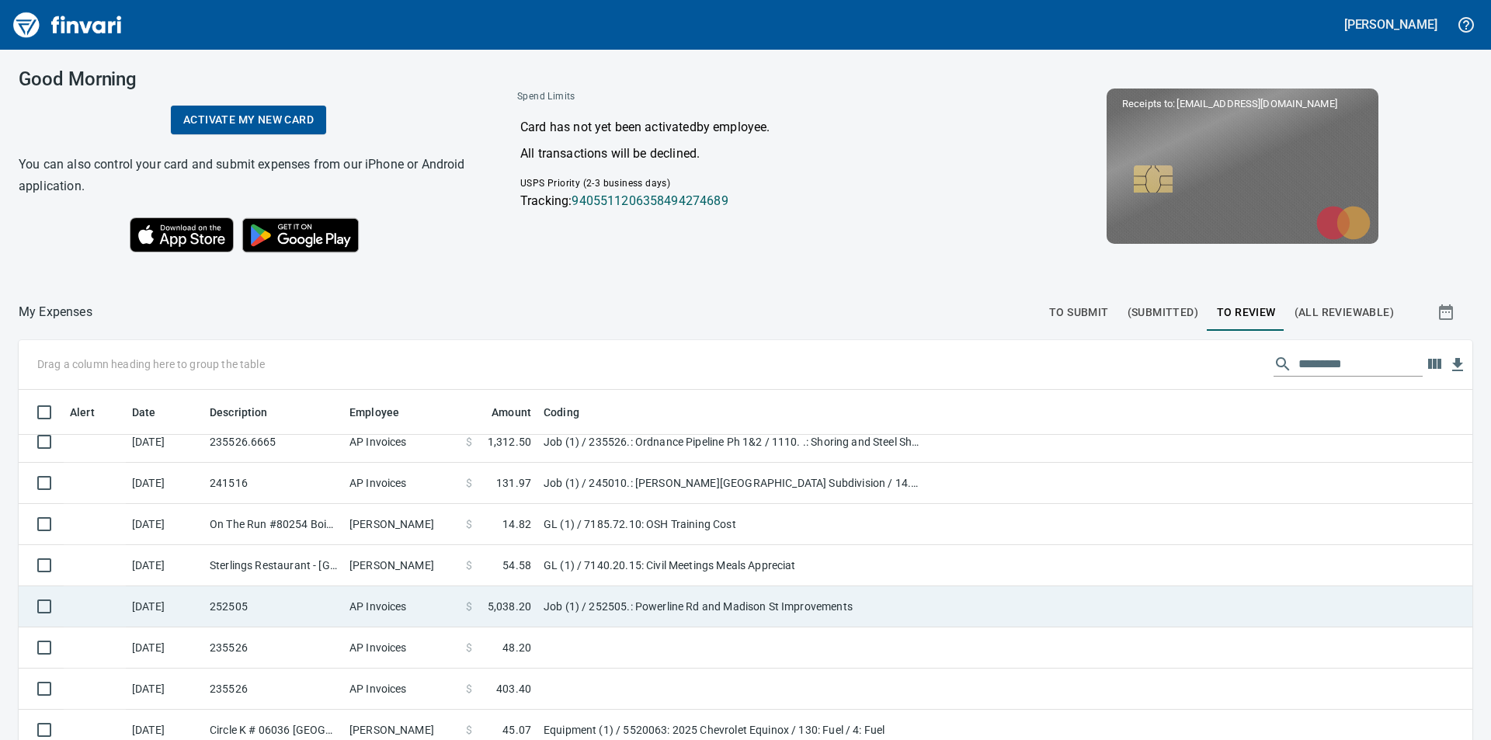
click at [633, 602] on td "Job (1) / 252505.: Powerline Rd and Madison St Improvements" at bounding box center [731, 606] width 388 height 41
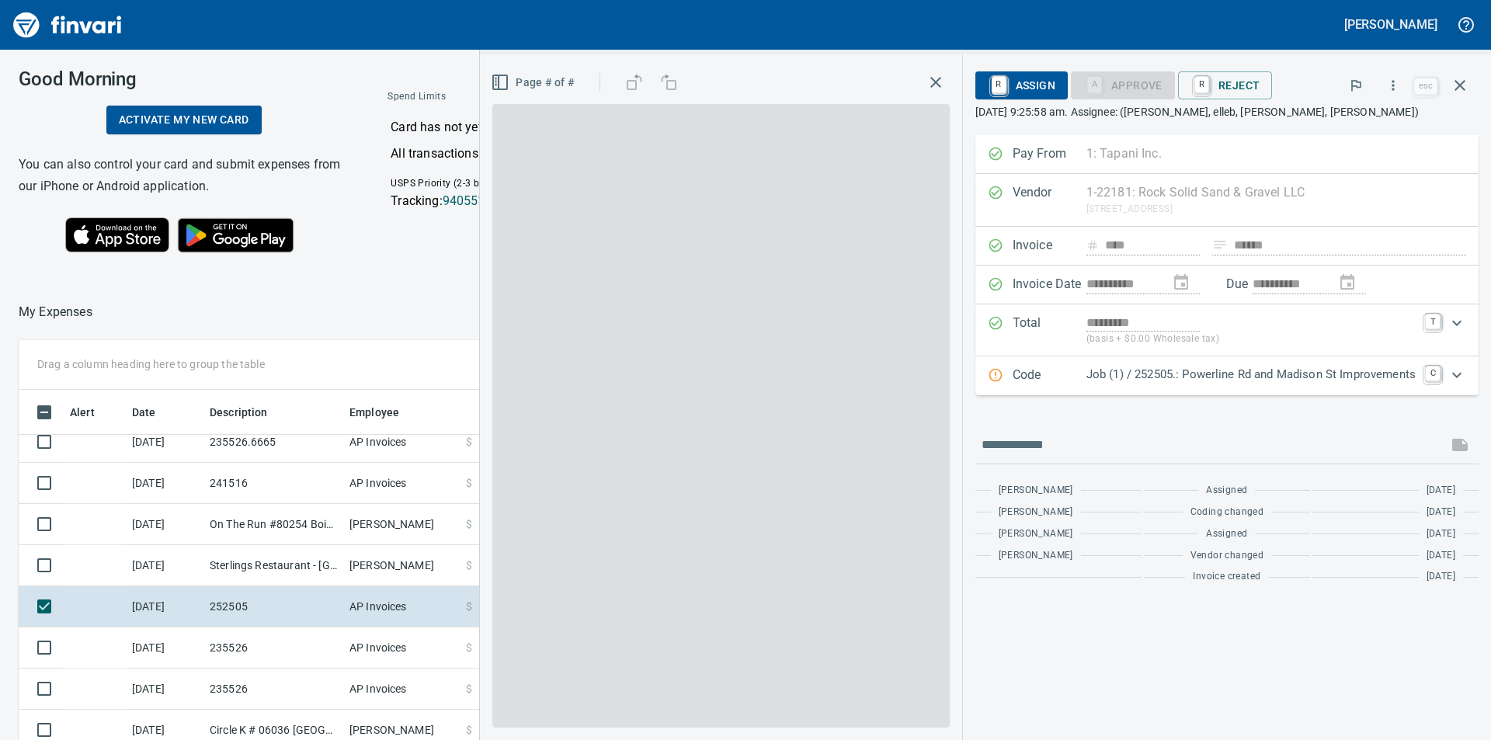
scroll to position [557, 1030]
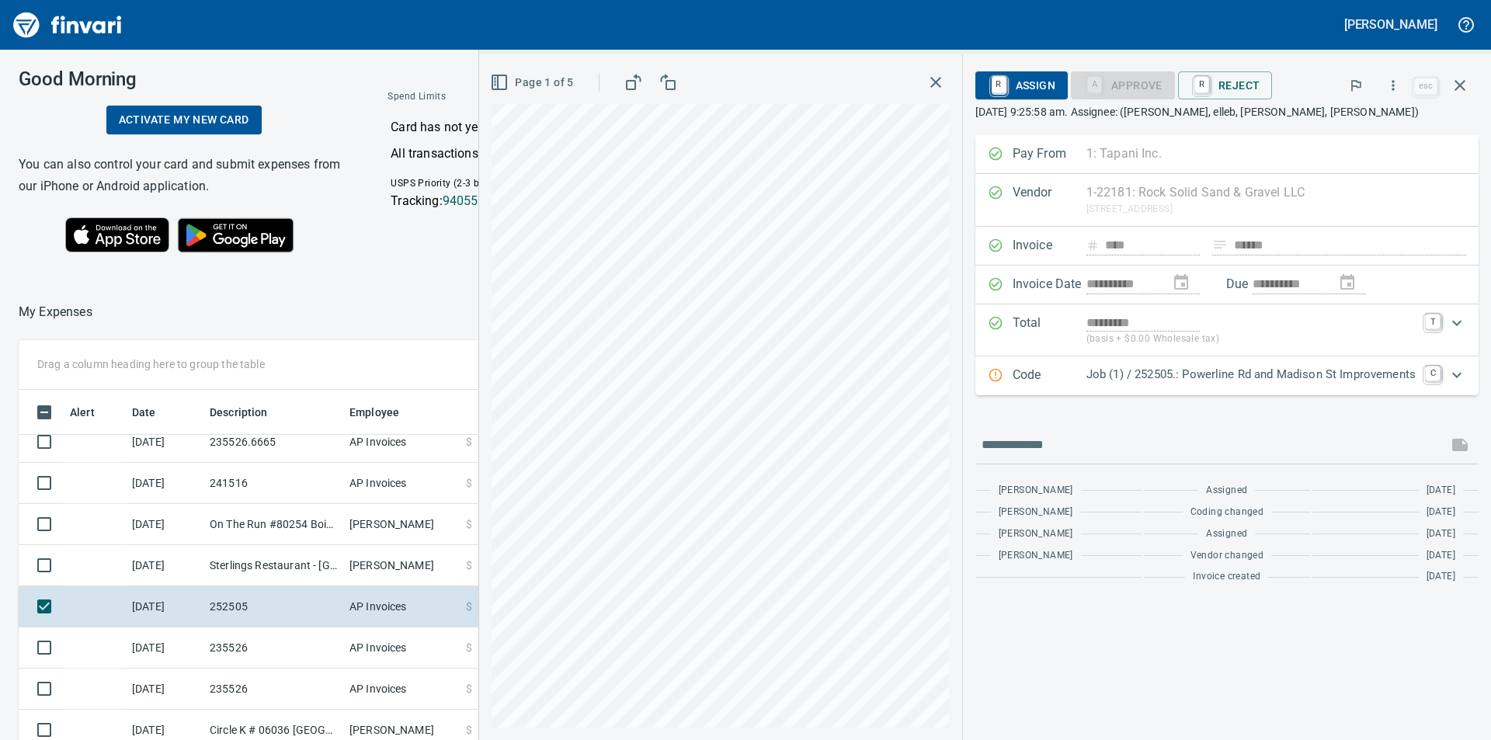
click at [1456, 374] on icon "Expand" at bounding box center [1456, 375] width 19 height 19
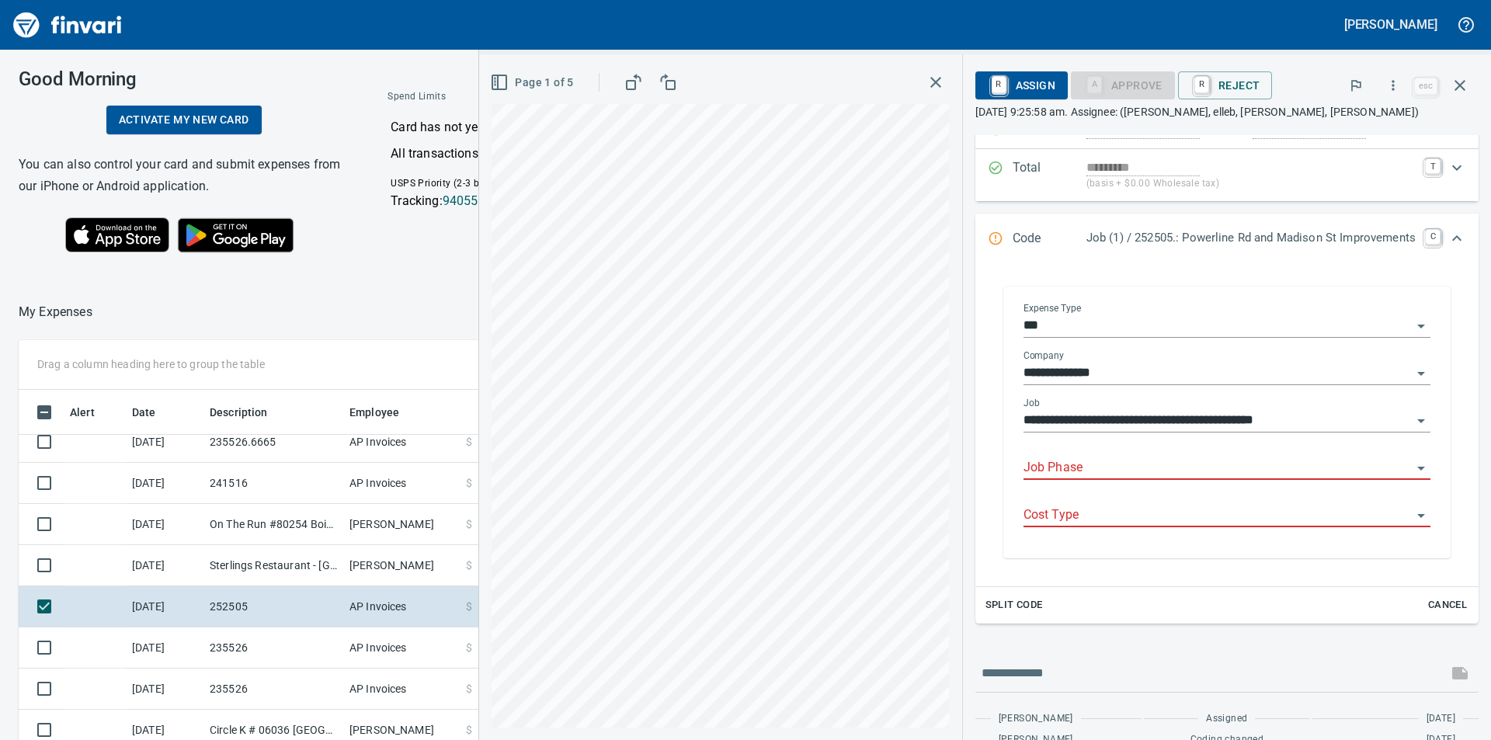
scroll to position [233, 0]
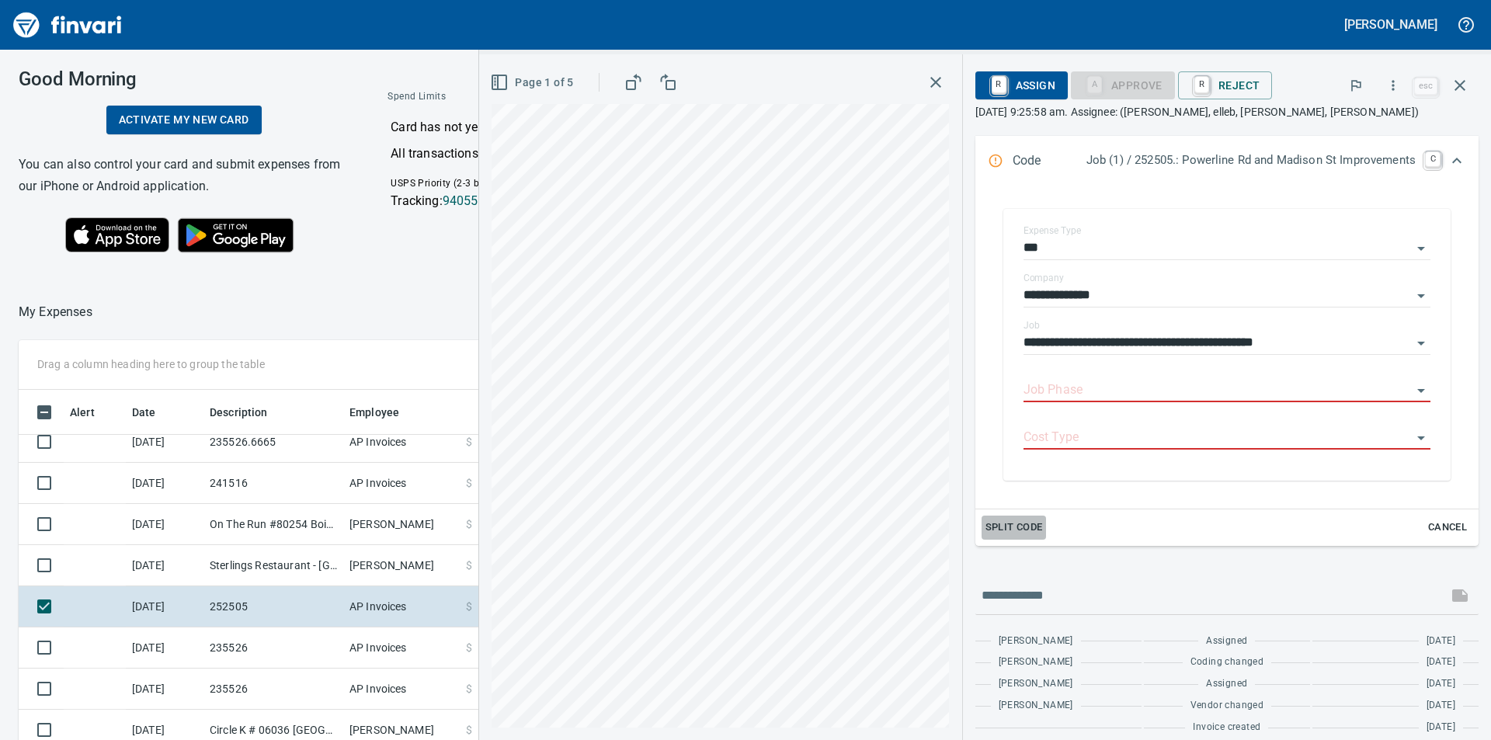
click at [1002, 528] on span "Split Code" at bounding box center [1013, 528] width 57 height 18
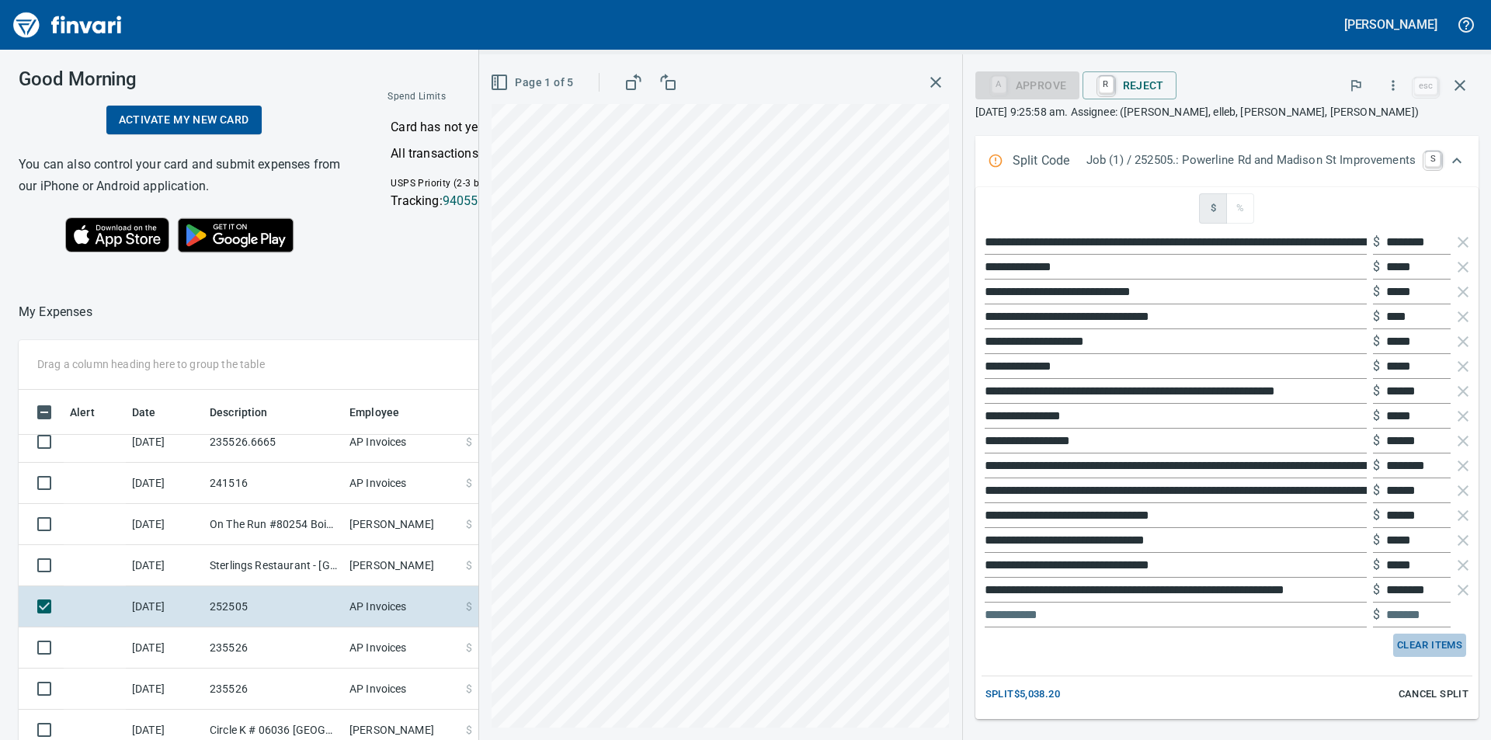
click at [1404, 644] on span "Clear Items" at bounding box center [1429, 646] width 65 height 18
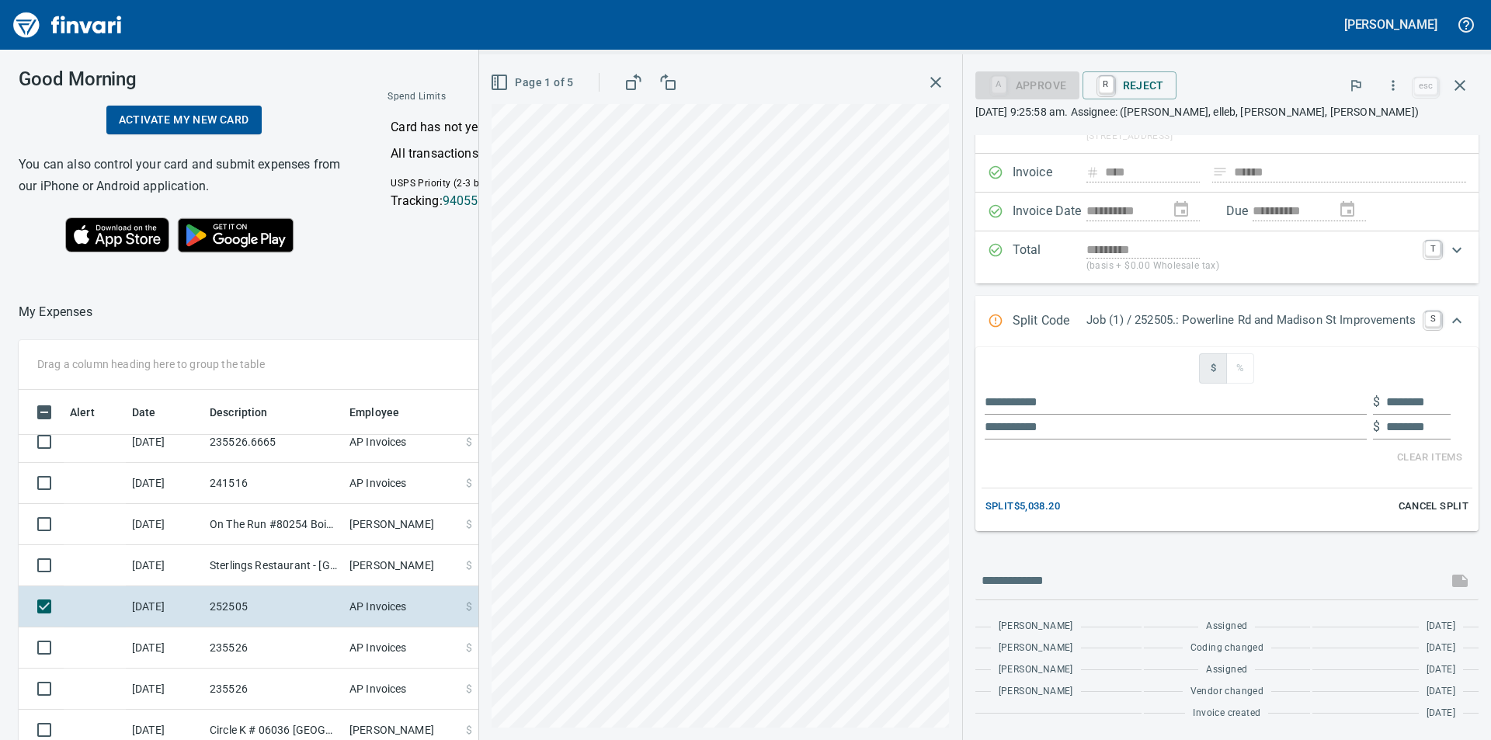
scroll to position [73, 0]
click at [1007, 404] on input "text" at bounding box center [1175, 402] width 382 height 25
type input "**"
type input "********"
type input "**********"
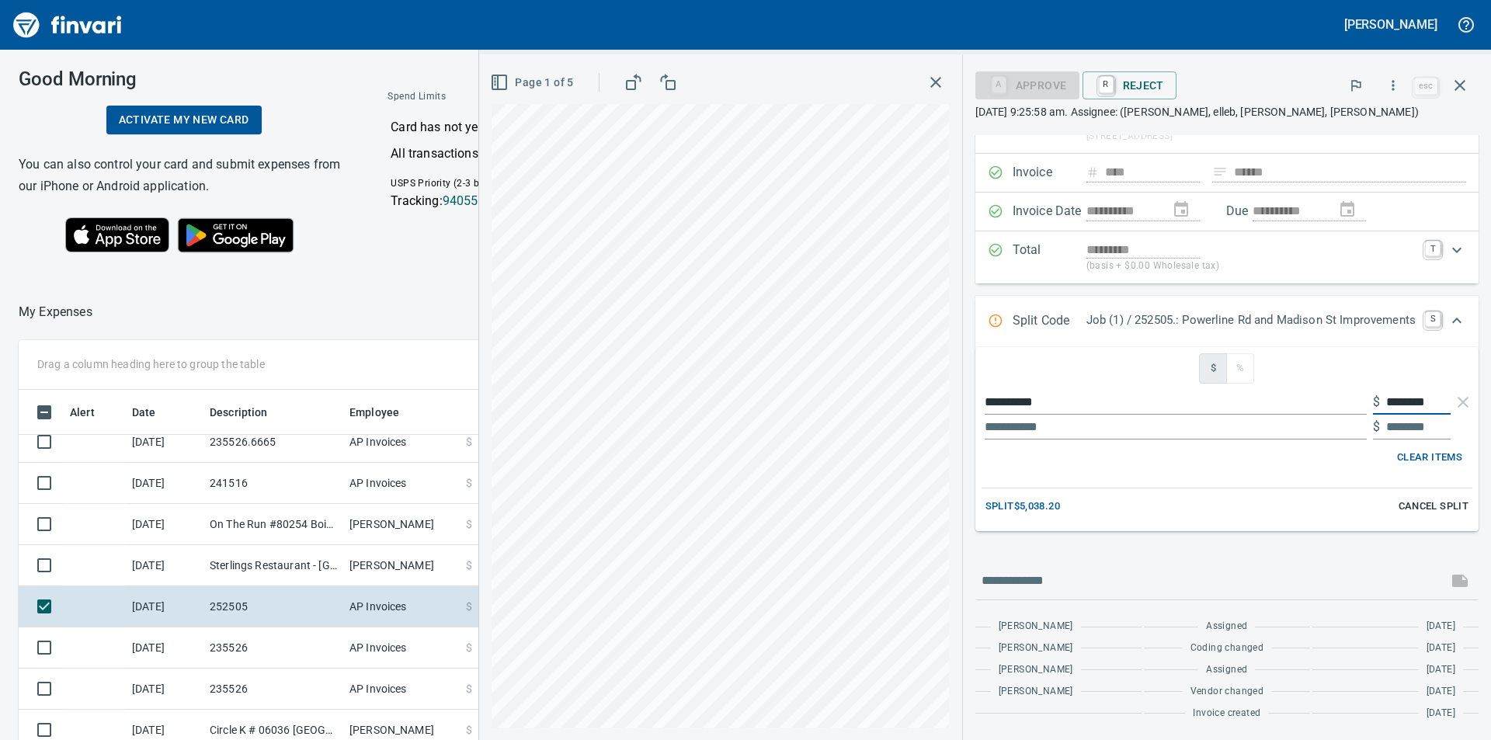
drag, startPoint x: 1424, startPoint y: 401, endPoint x: 1376, endPoint y: 402, distance: 48.1
click at [1386, 402] on input "********" at bounding box center [1418, 402] width 64 height 25
type input "****"
type input "******"
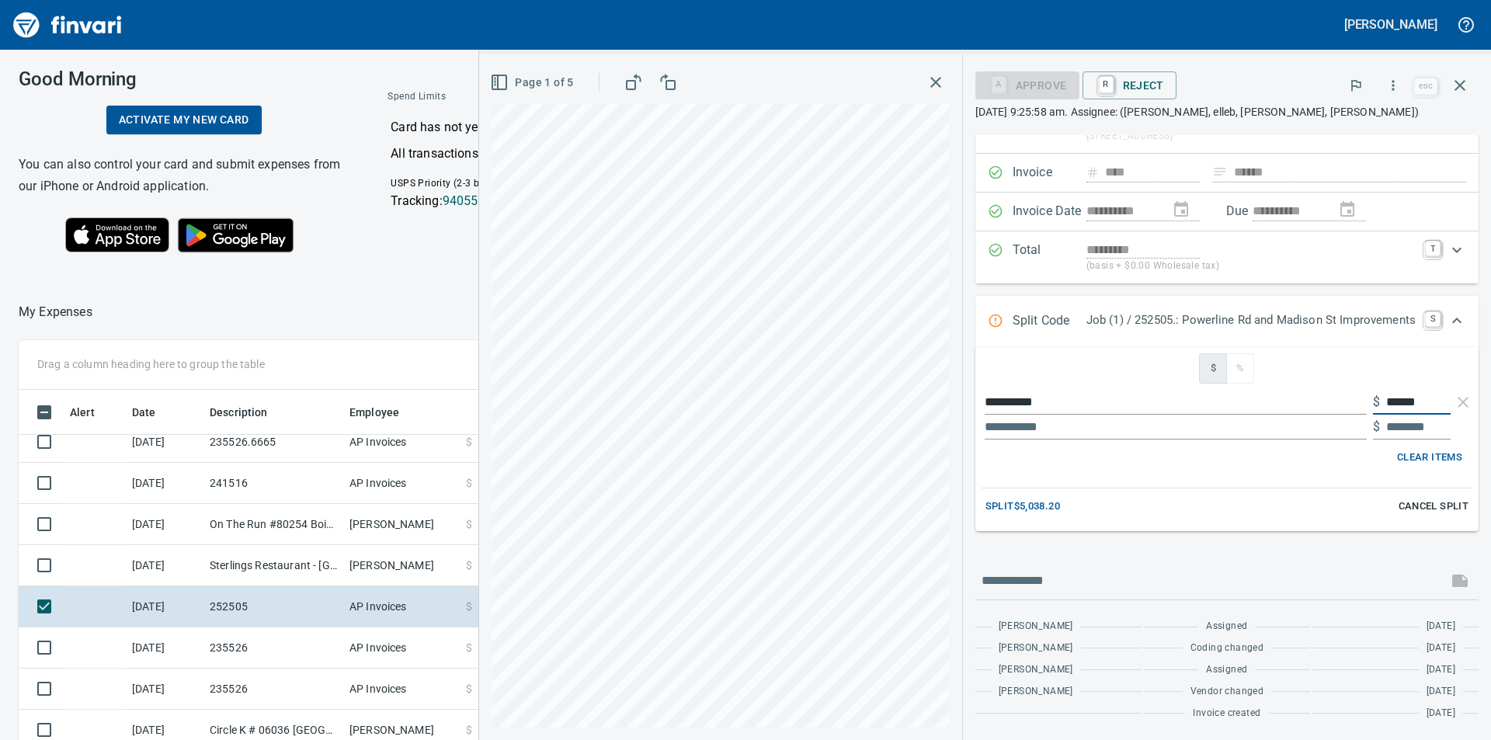
drag, startPoint x: 1414, startPoint y: 402, endPoint x: 1403, endPoint y: 402, distance: 11.6
click at [1403, 402] on input "******" at bounding box center [1418, 402] width 64 height 25
type input "*****"
type input "***"
type input "******"
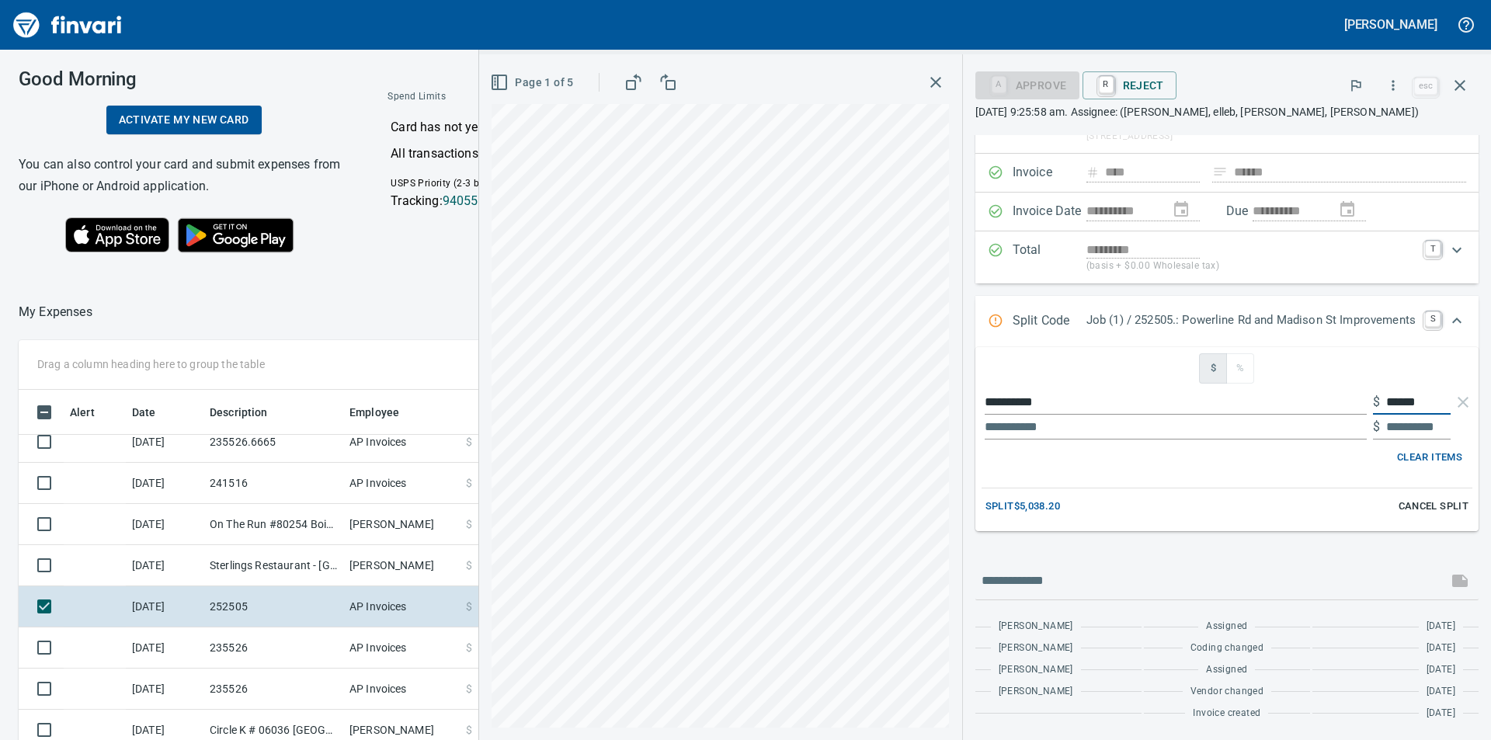
click at [1398, 402] on input "******" at bounding box center [1418, 402] width 64 height 25
type input "******"
click at [1088, 434] on input "text" at bounding box center [1175, 427] width 382 height 25
type input "*"
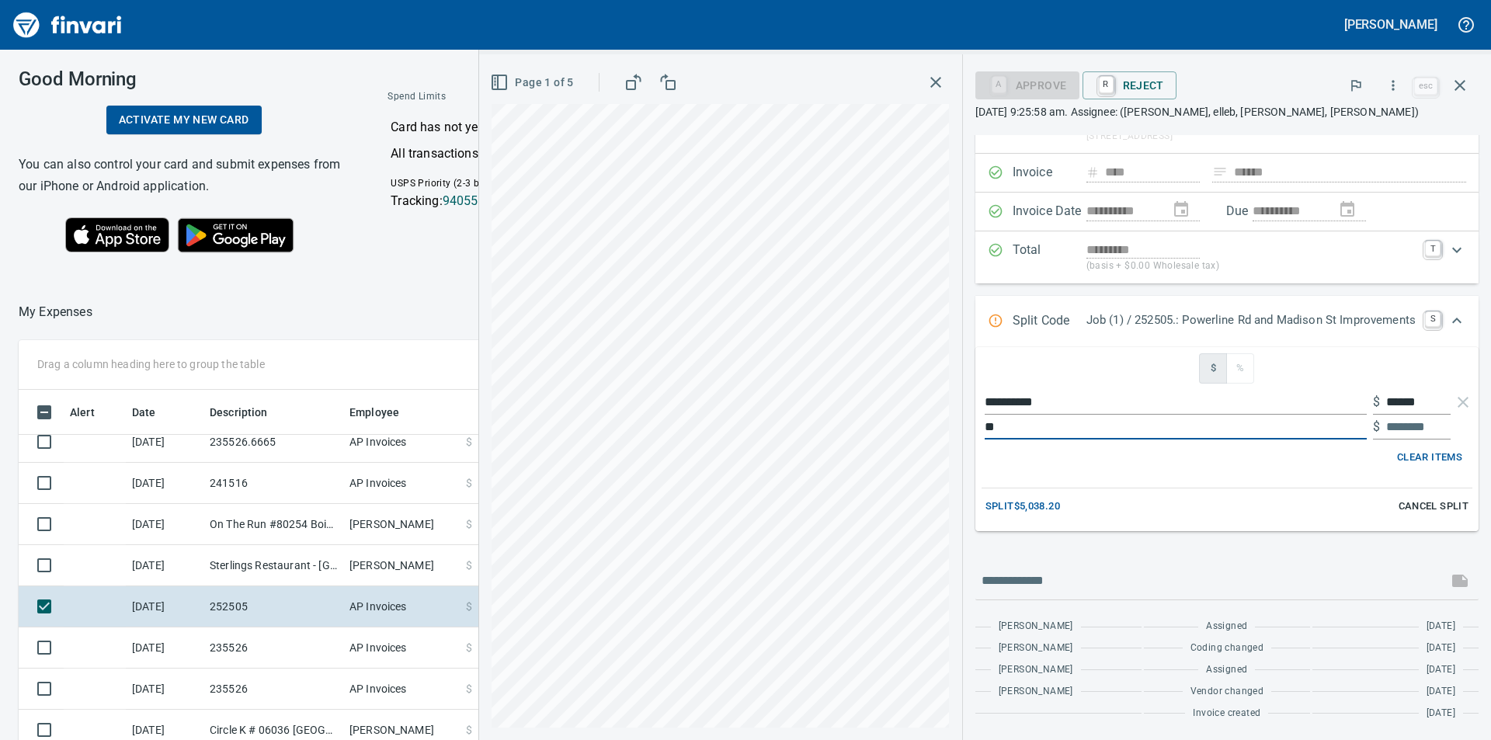
type input "********"
type input "**********"
drag, startPoint x: 1416, startPoint y: 425, endPoint x: 1371, endPoint y: 426, distance: 45.0
click at [1373, 426] on div "$ ********" at bounding box center [1412, 427] width 78 height 25
type input "**"
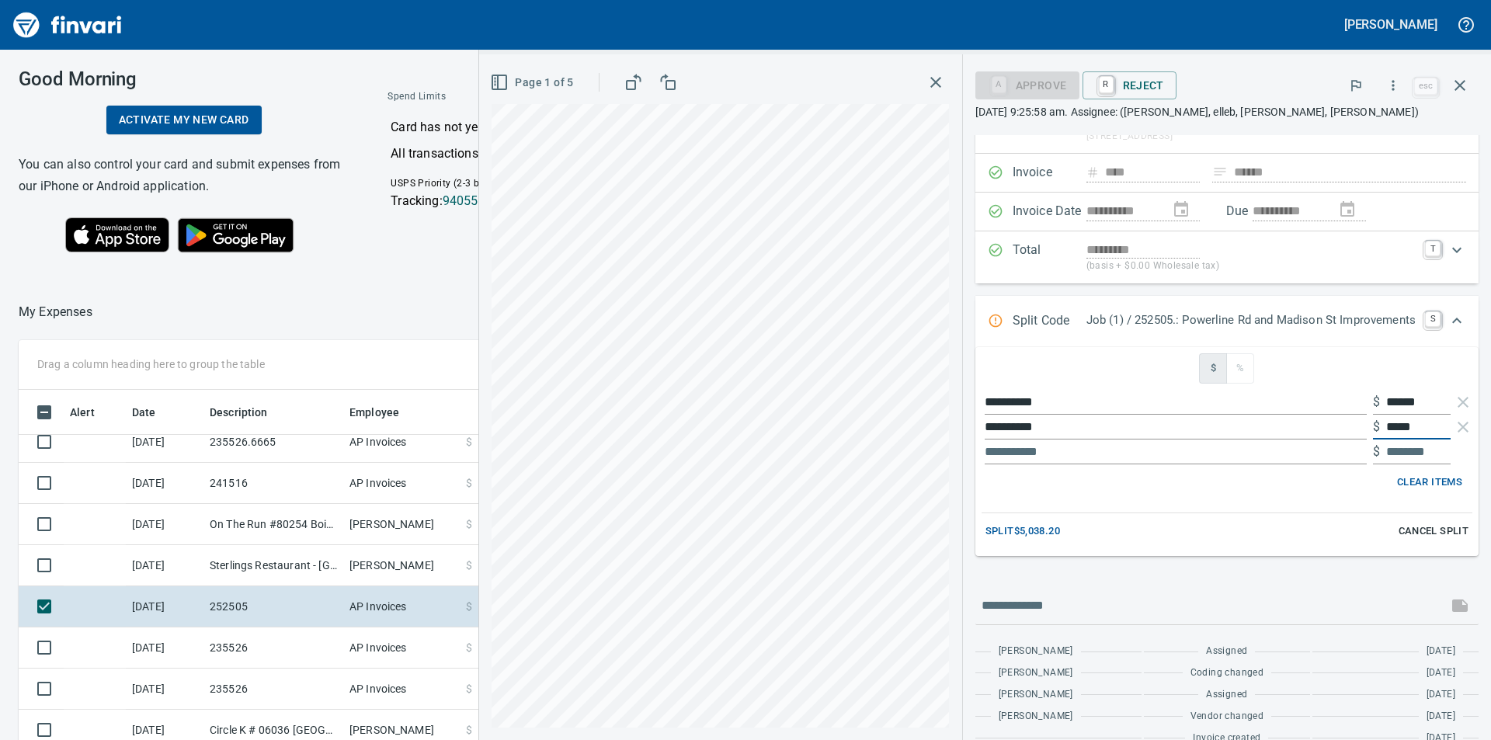
type input "******"
type input "********"
click at [1074, 454] on input "text" at bounding box center [1175, 451] width 382 height 25
type input "**"
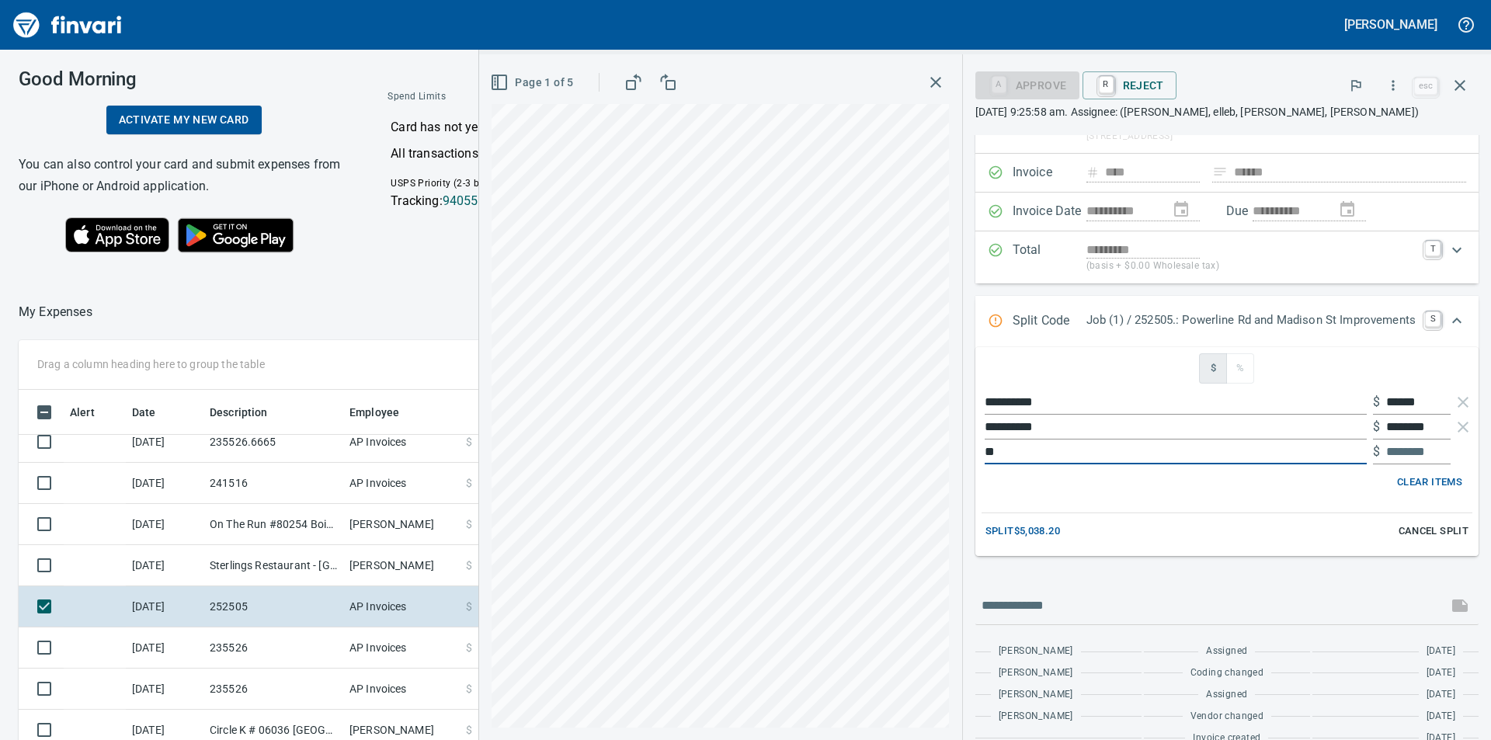
type input "********"
type input "**********"
drag, startPoint x: 1427, startPoint y: 449, endPoint x: 1376, endPoint y: 451, distance: 50.5
click at [1386, 451] on input "********" at bounding box center [1418, 451] width 64 height 25
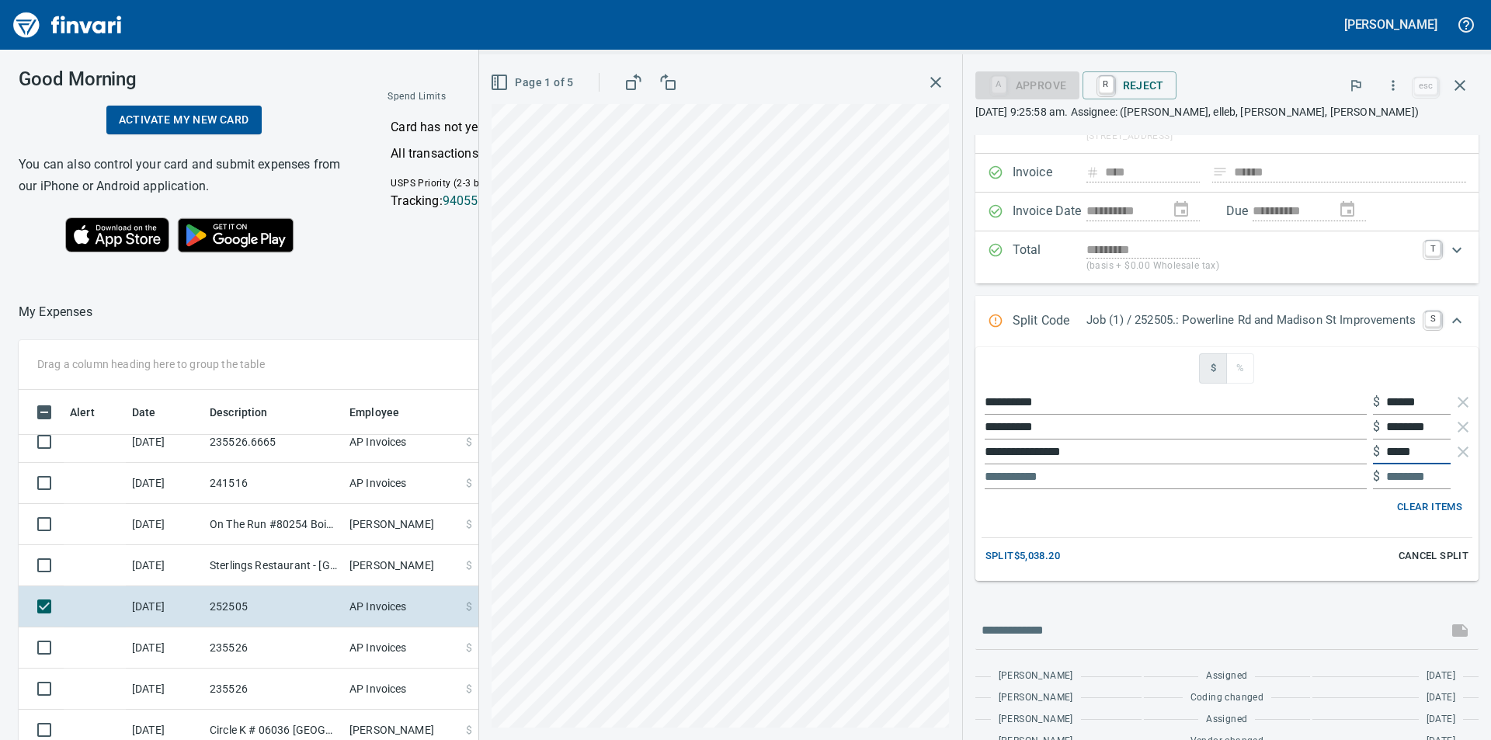
type input "*****"
type input "*******"
click at [1407, 451] on input "*******" at bounding box center [1418, 451] width 64 height 25
type input "********"
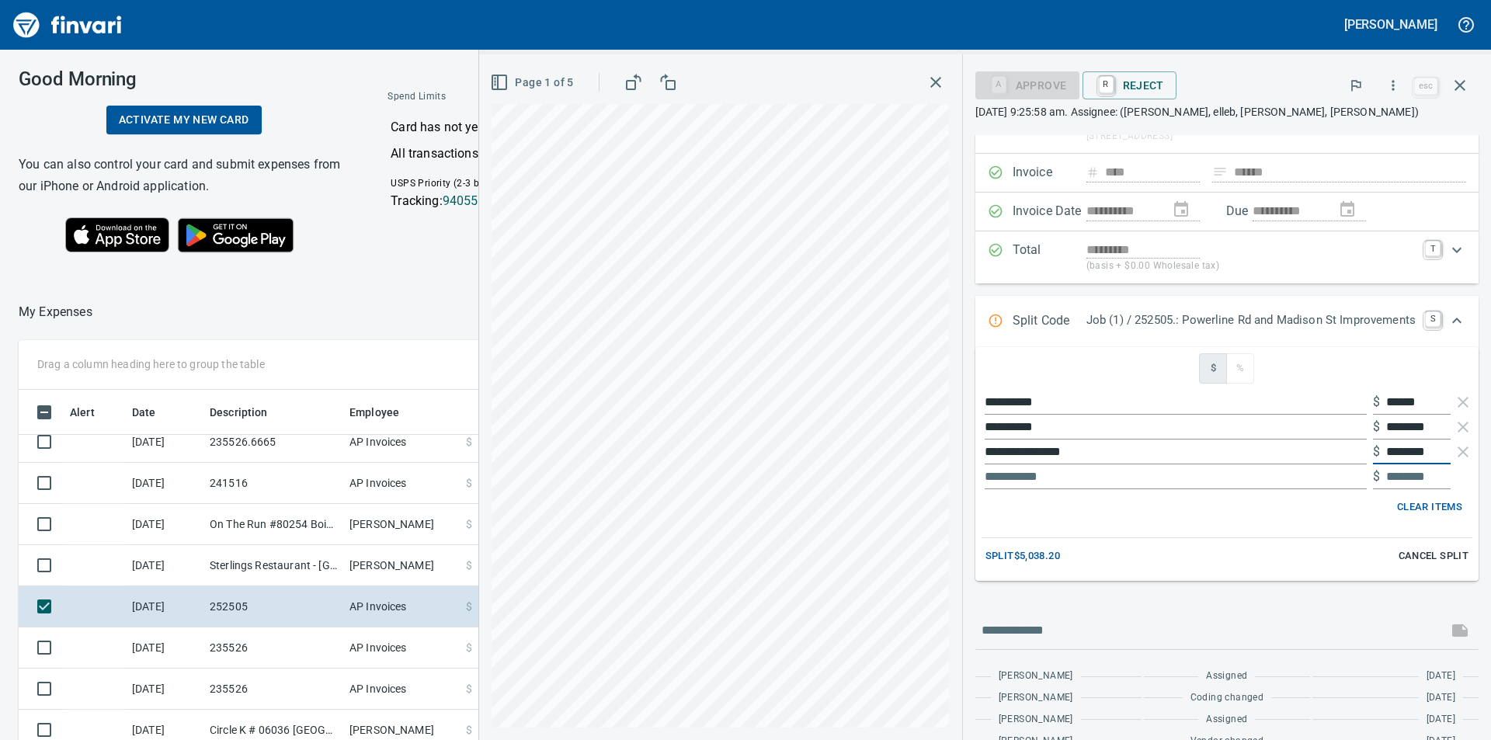
click at [1175, 476] on input "text" at bounding box center [1175, 476] width 382 height 25
type input "***"
type input "********"
type input "**********"
click at [1026, 553] on span "Split $5,038.20" at bounding box center [1022, 556] width 75 height 18
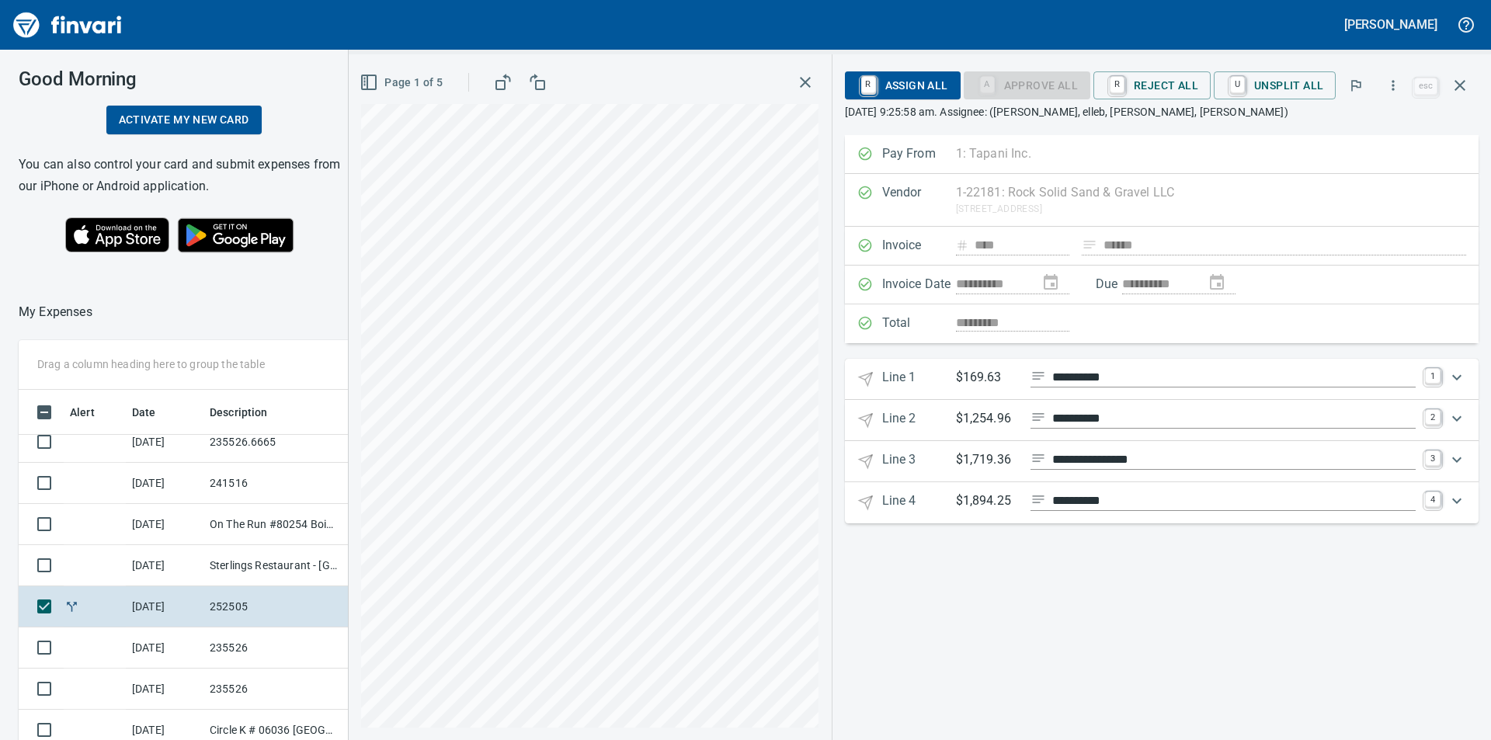
scroll to position [0, 0]
click at [1456, 388] on div "Expand" at bounding box center [1456, 377] width 37 height 37
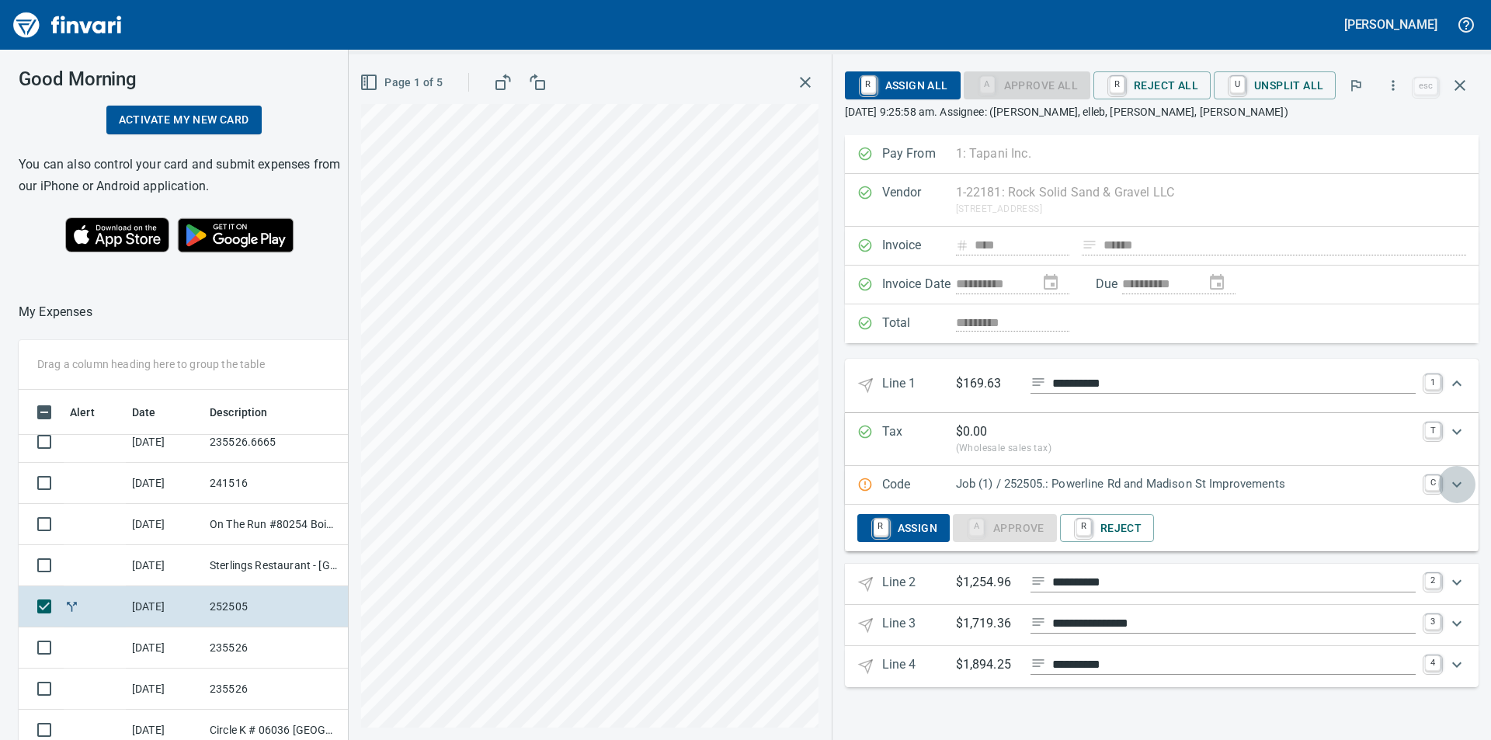
click at [1449, 488] on icon "Expand" at bounding box center [1456, 484] width 19 height 19
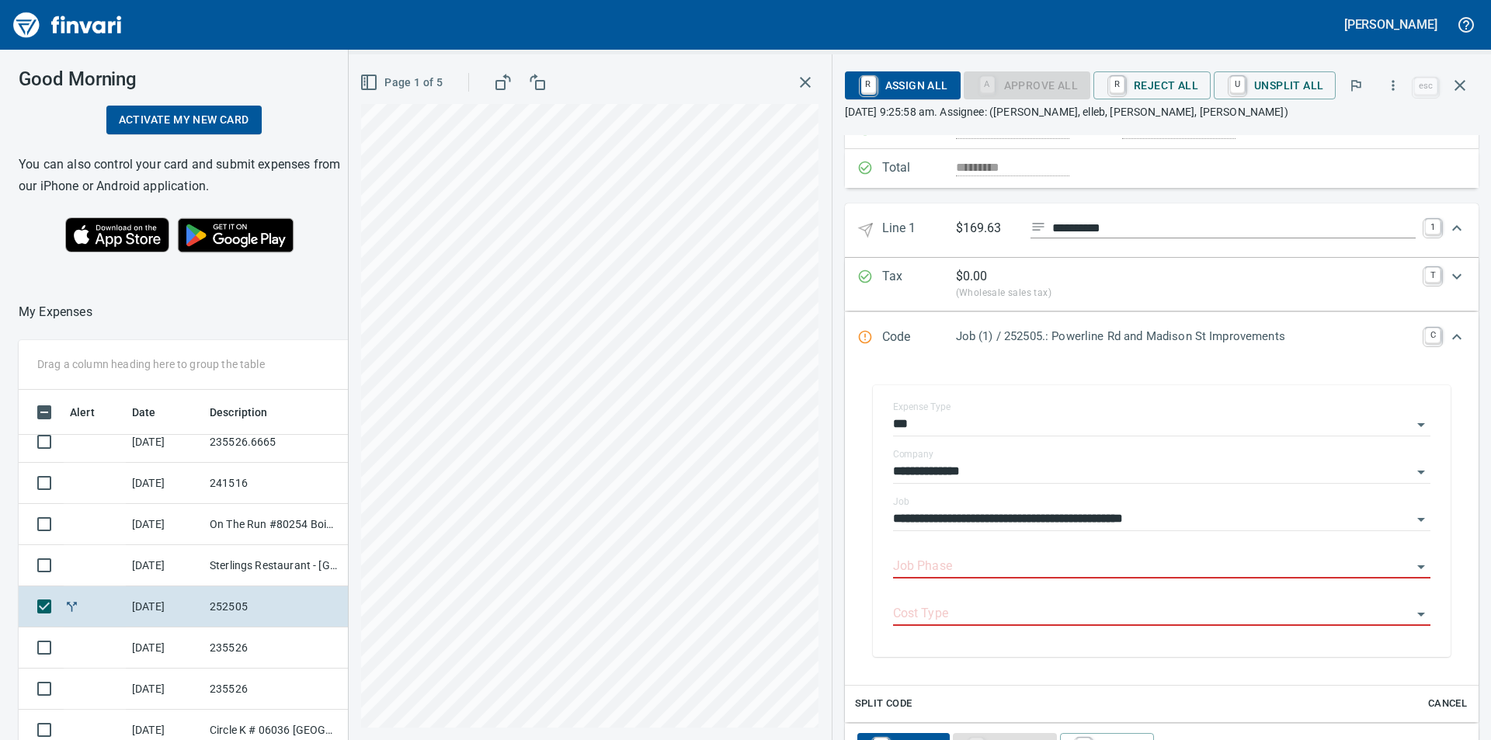
scroll to position [233, 0]
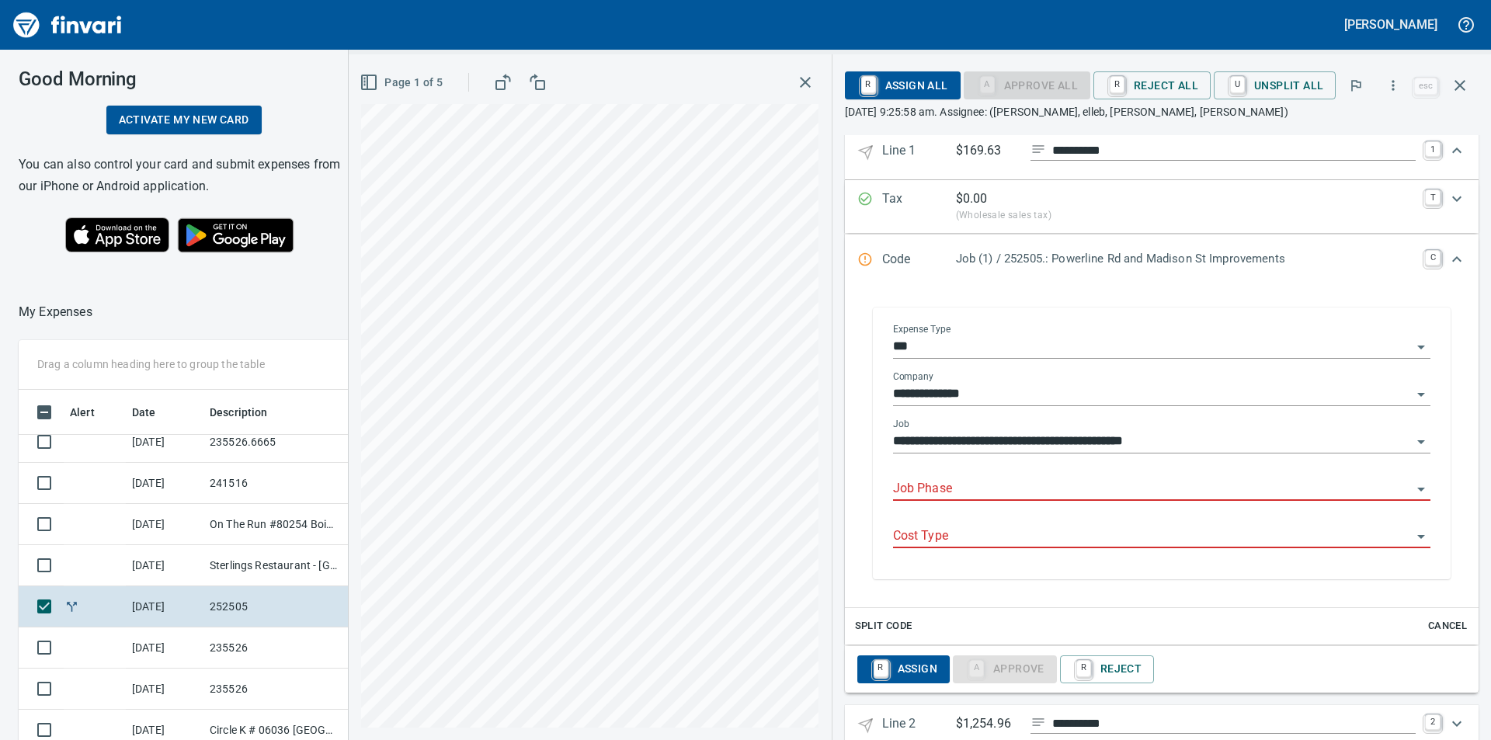
click at [1411, 489] on icon "Open" at bounding box center [1420, 489] width 19 height 19
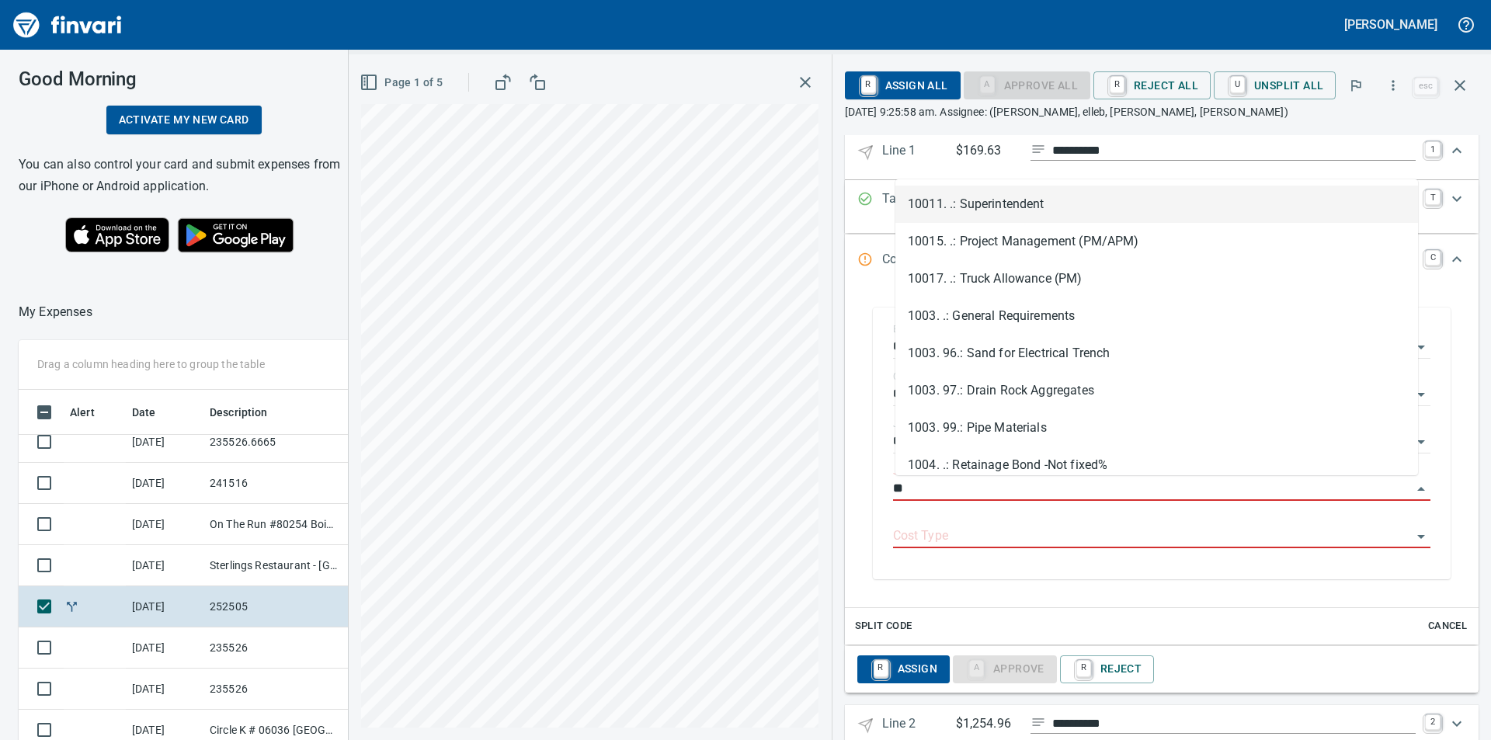
scroll to position [557, 1030]
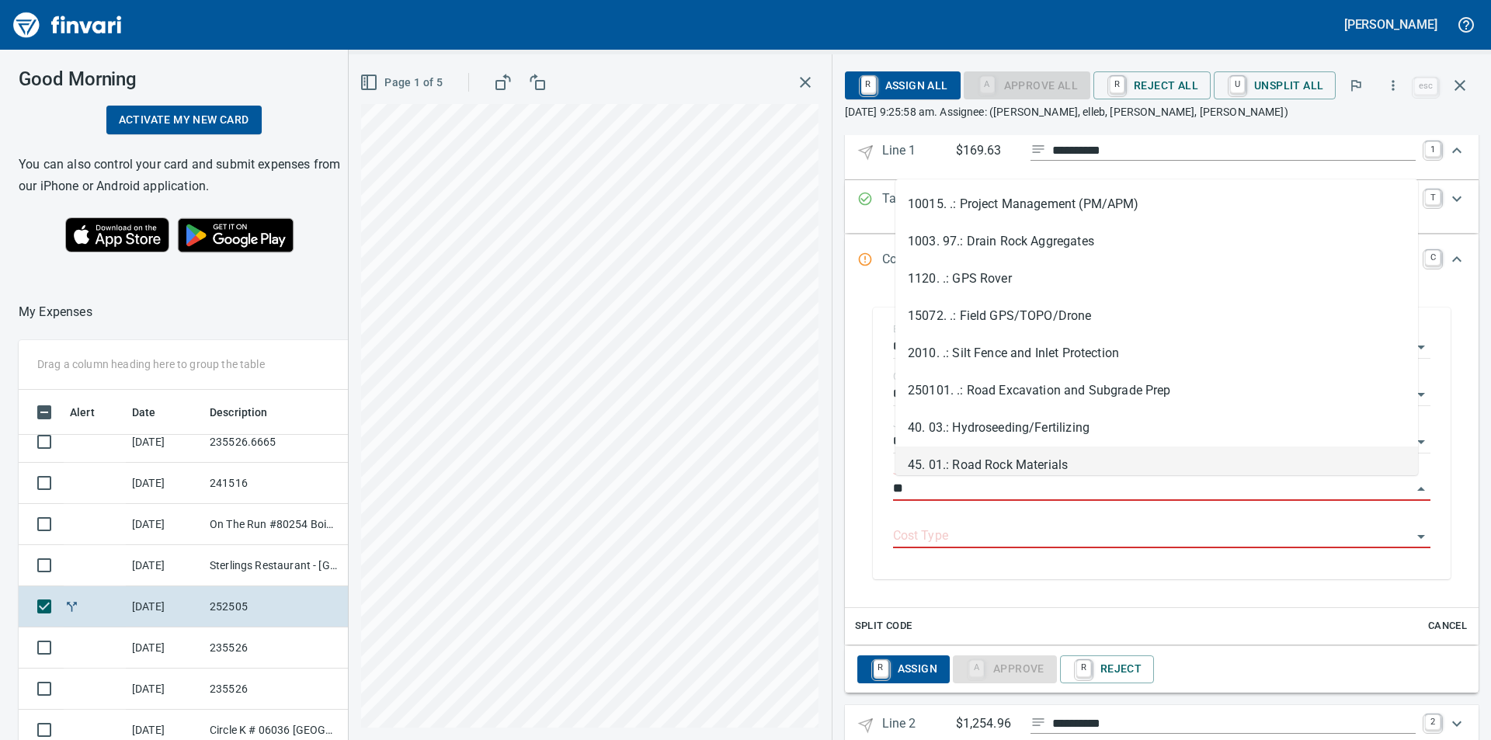
click at [1023, 464] on li "45. 01.: Road Rock Materials" at bounding box center [1156, 464] width 522 height 37
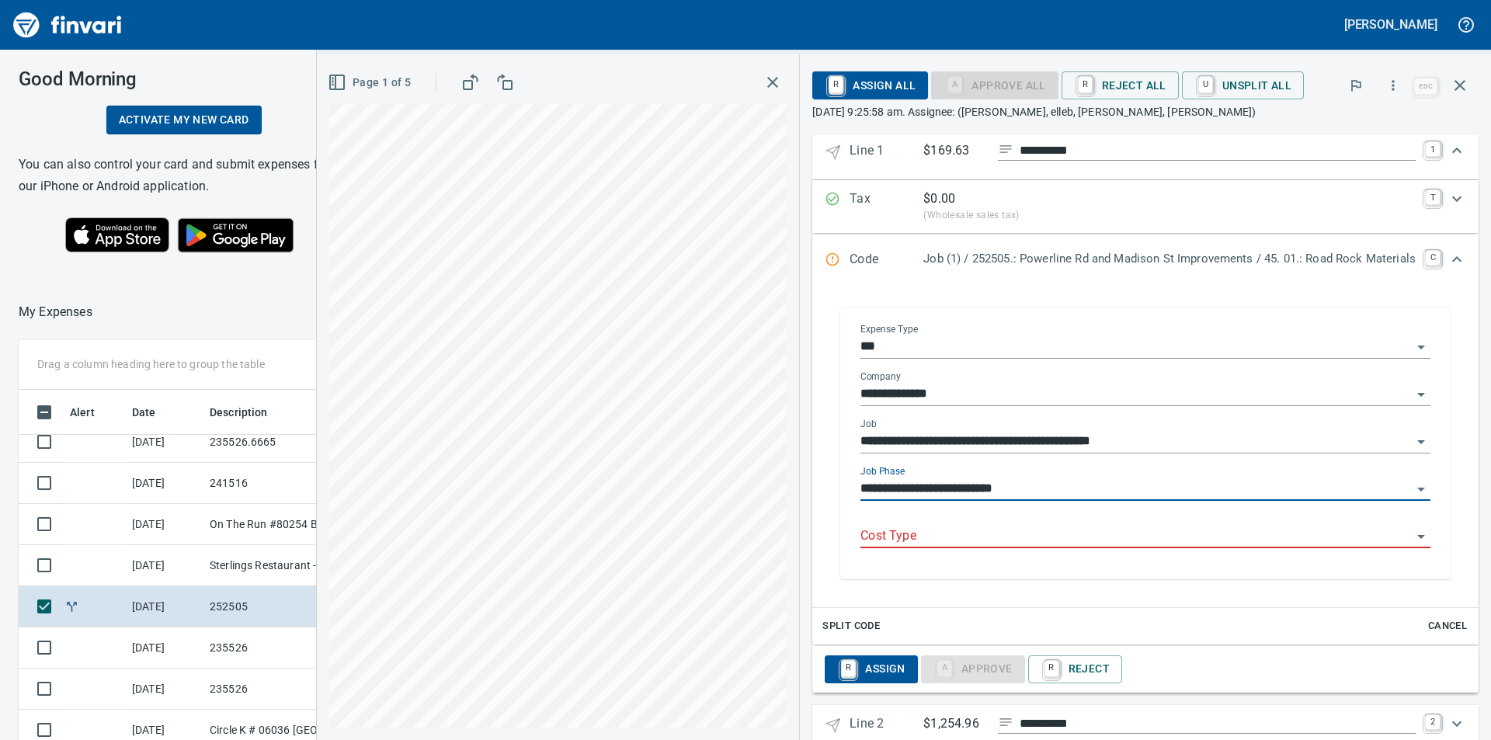
type input "**********"
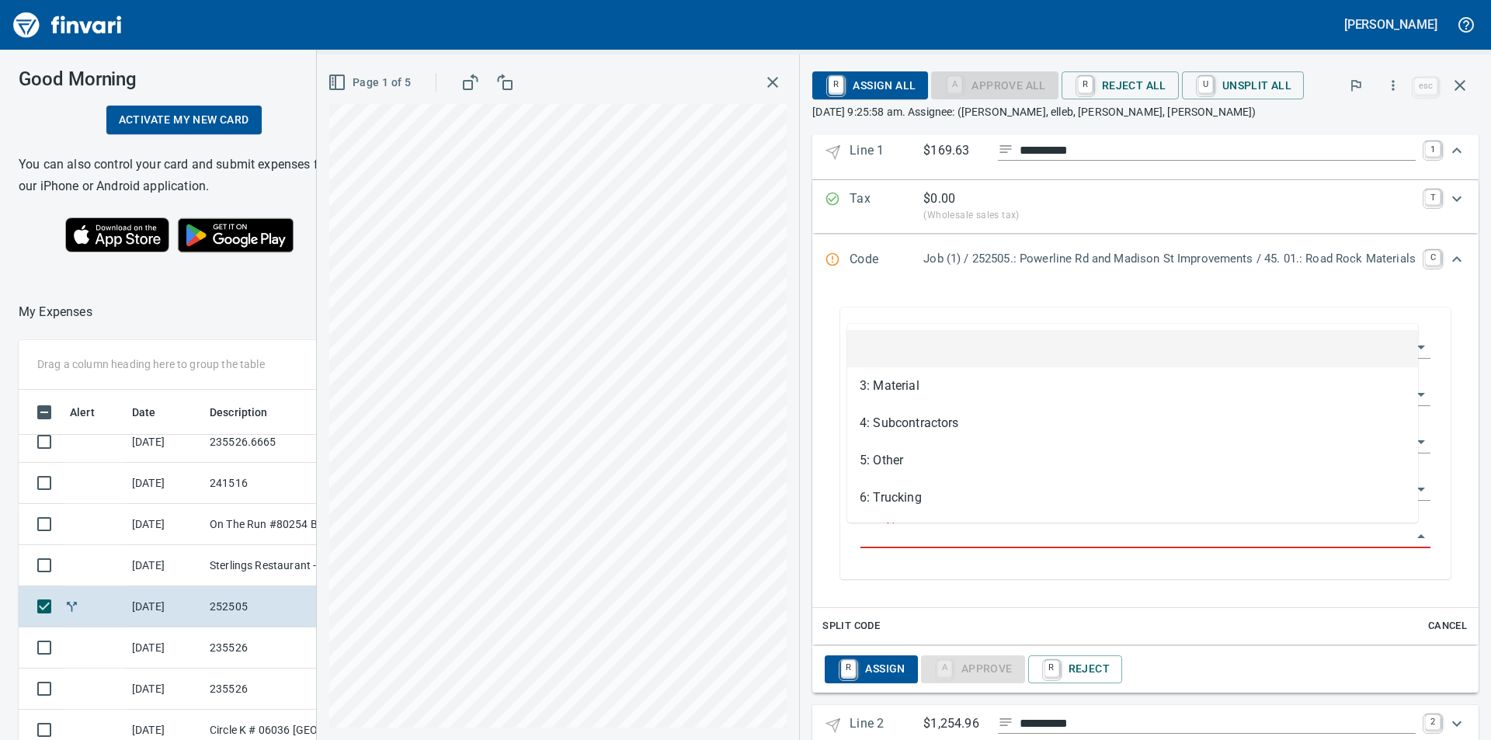
click at [1004, 541] on input "Cost Type" at bounding box center [1135, 537] width 551 height 22
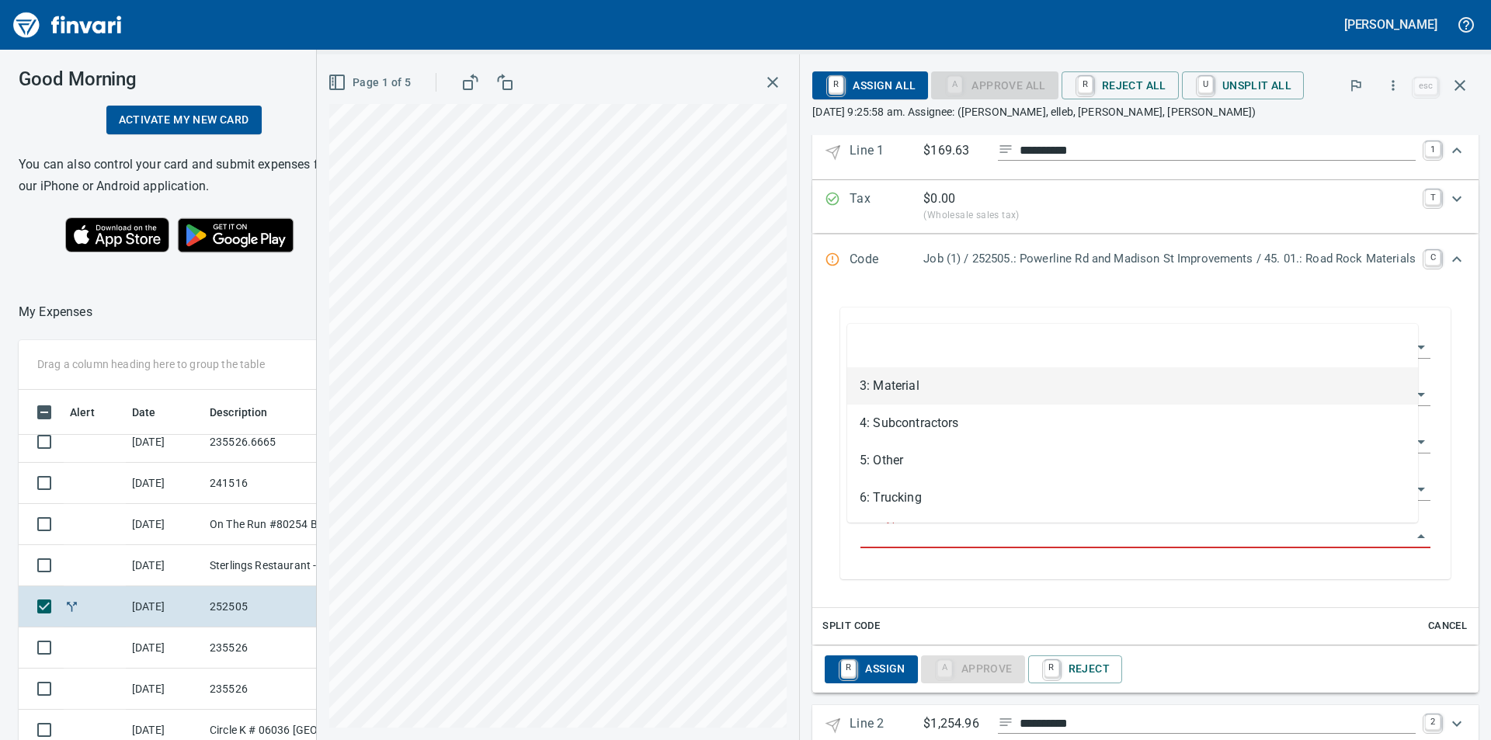
click at [944, 385] on li "3: Material" at bounding box center [1132, 385] width 571 height 37
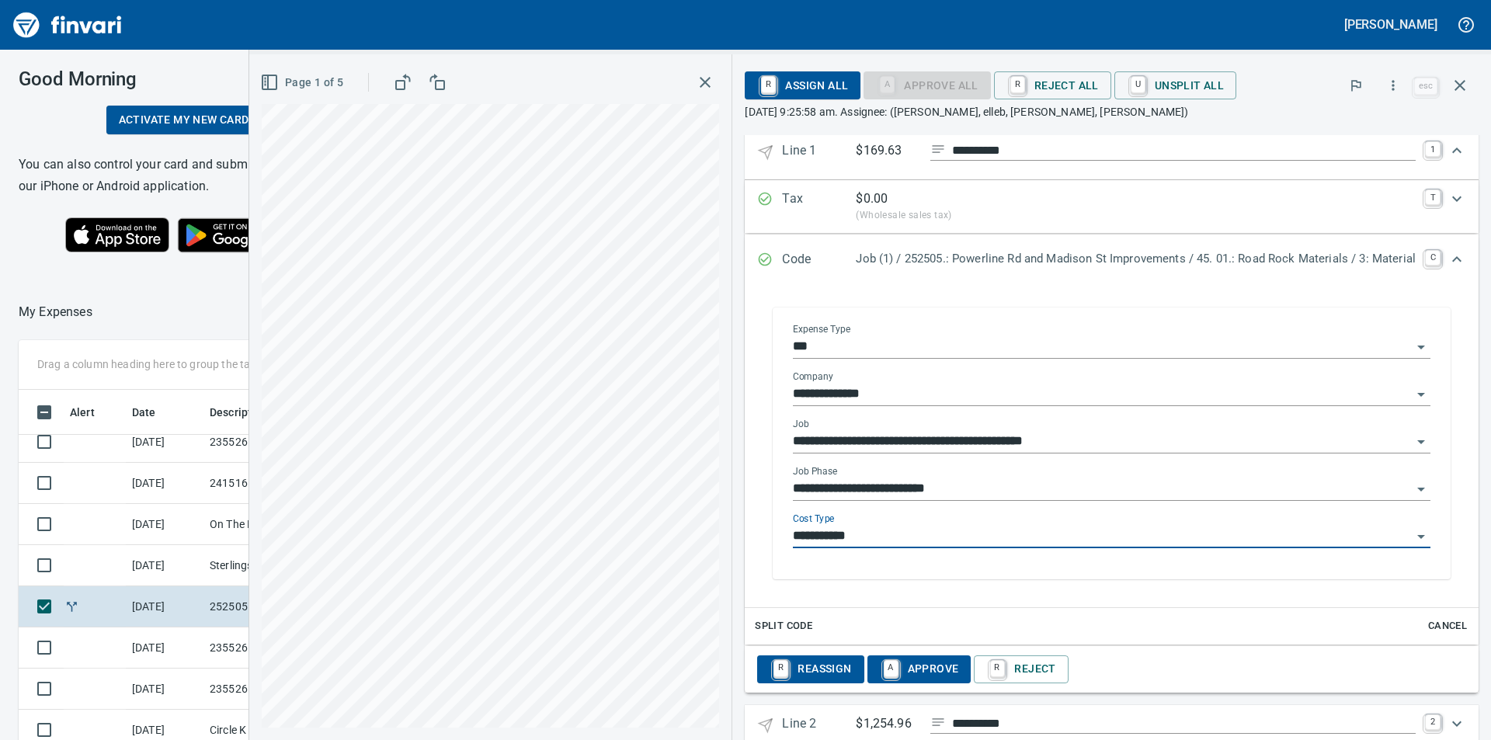
type input "**********"
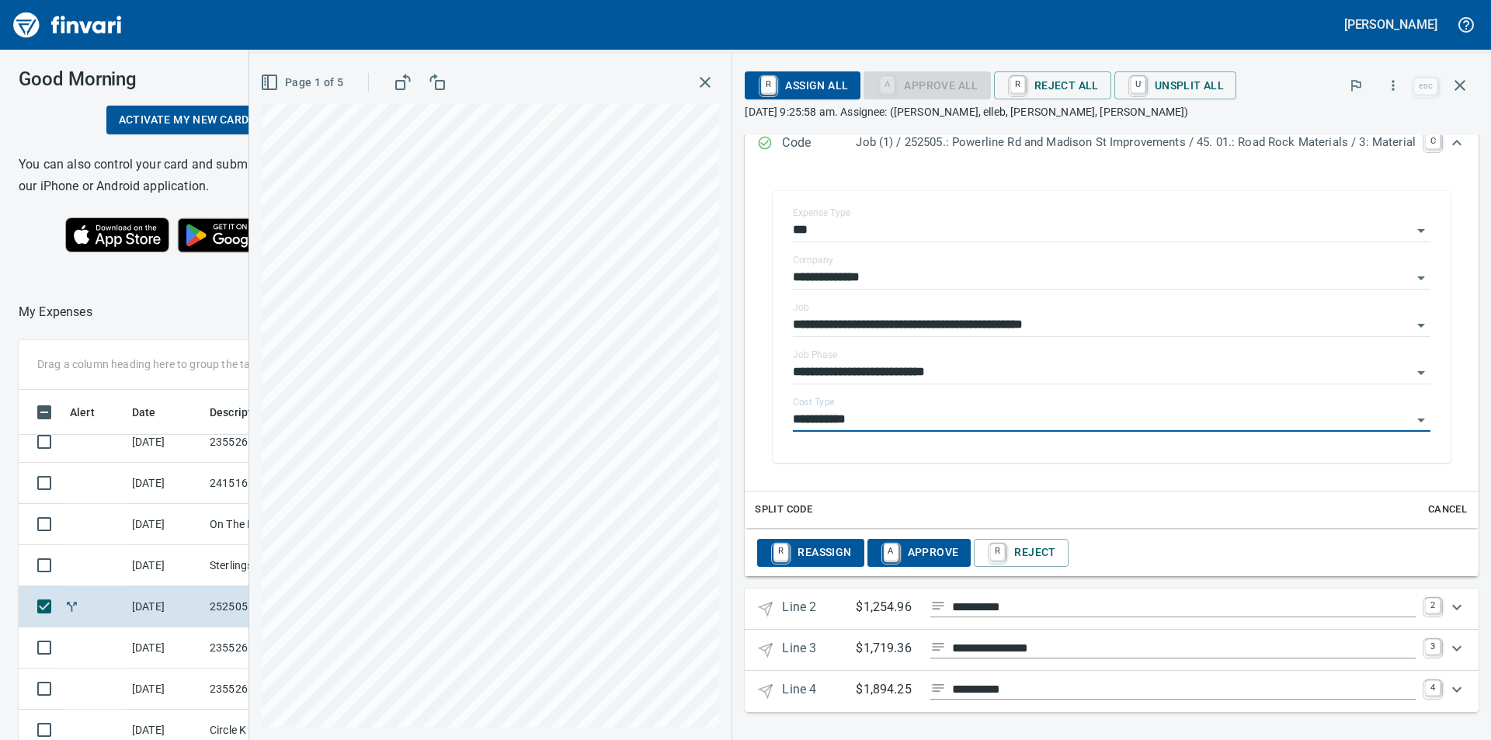
click at [1447, 602] on icon "Expand" at bounding box center [1456, 607] width 19 height 19
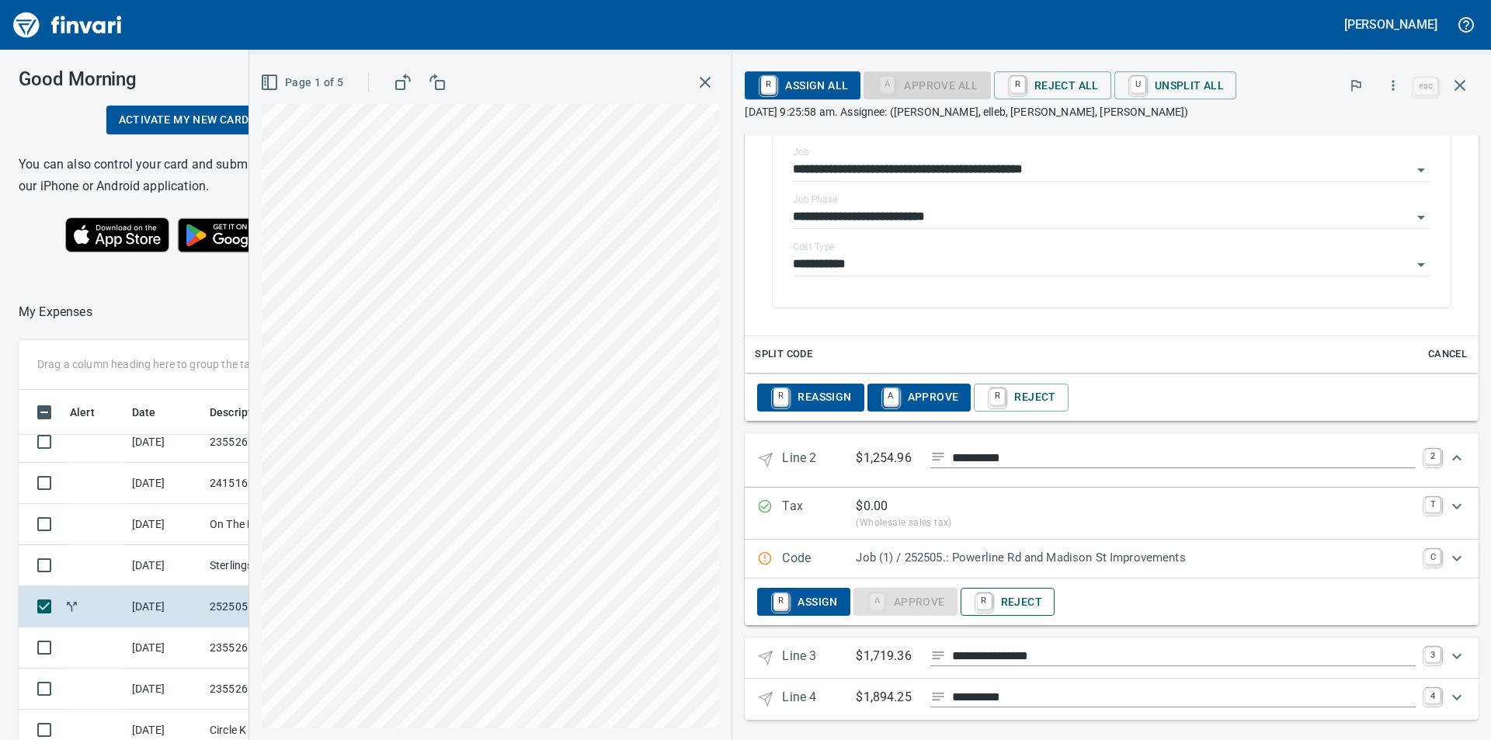
scroll to position [512, 0]
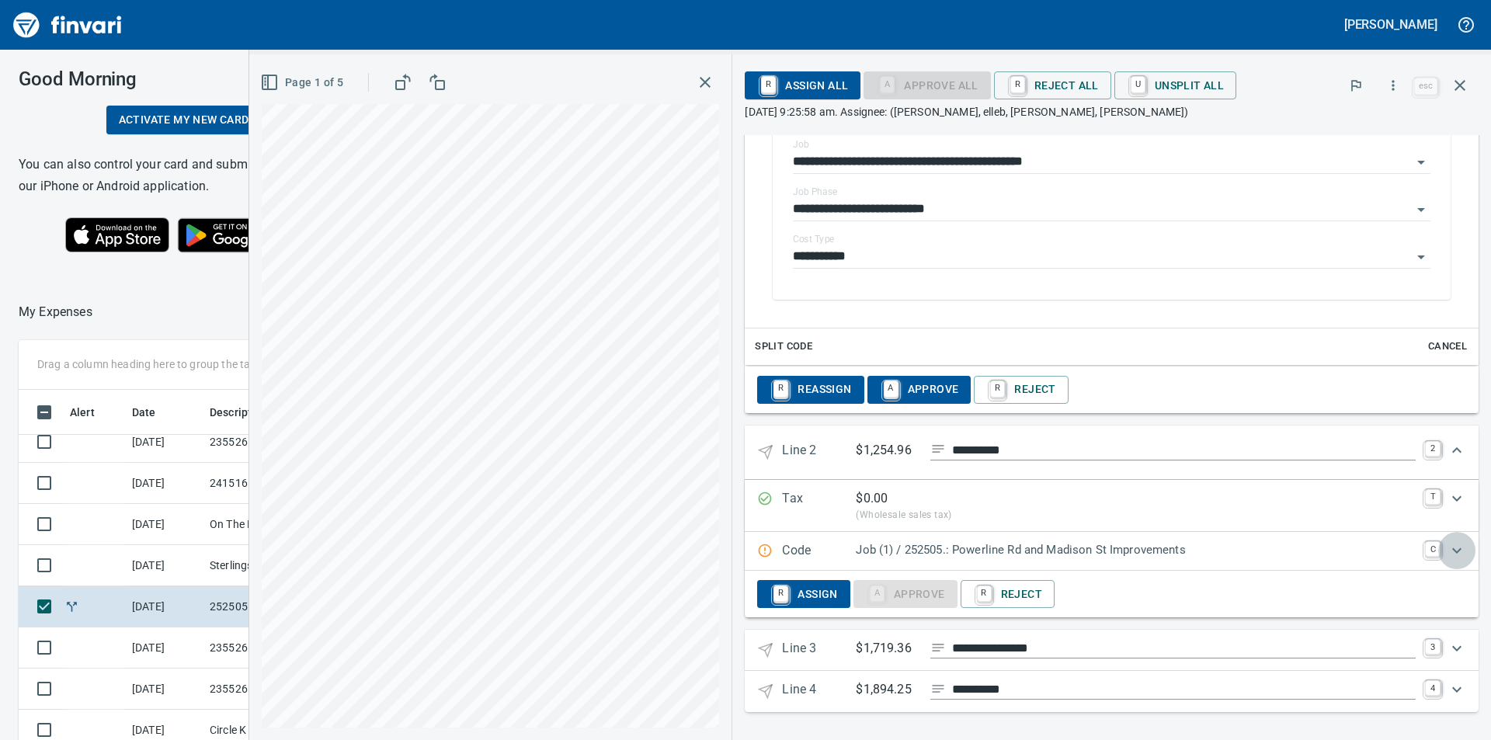
click at [1447, 550] on icon "Expand" at bounding box center [1456, 550] width 19 height 19
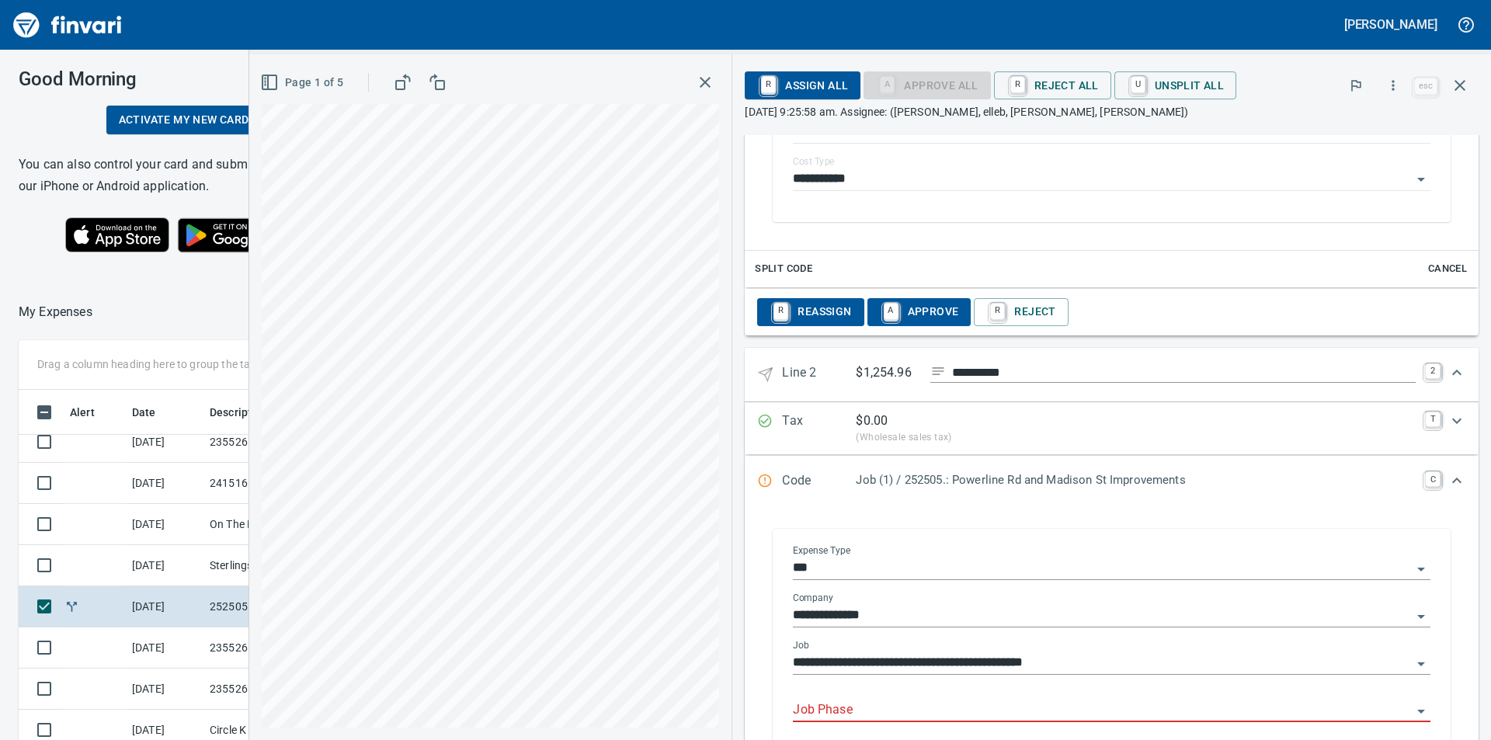
scroll to position [668, 0]
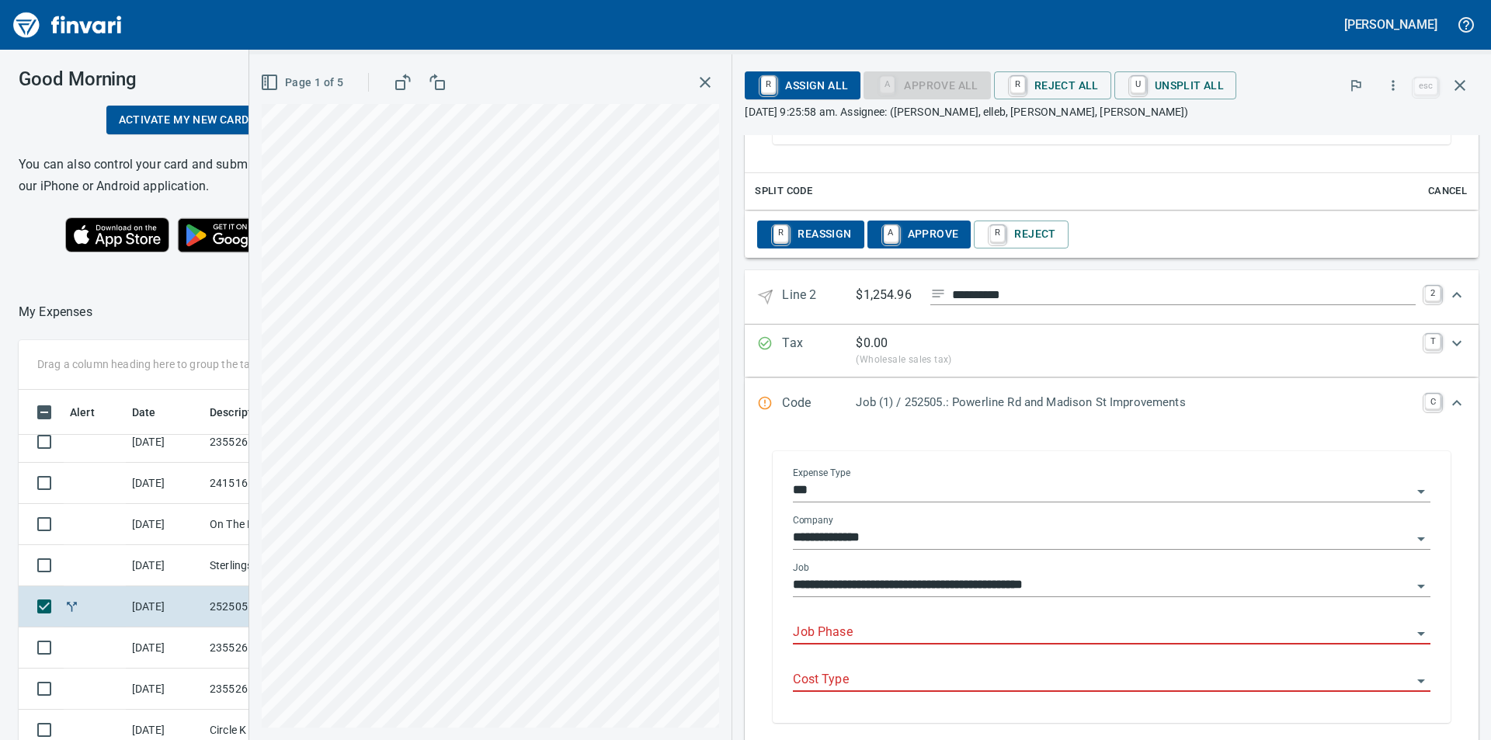
click at [862, 636] on input "Job Phase" at bounding box center [1102, 633] width 619 height 22
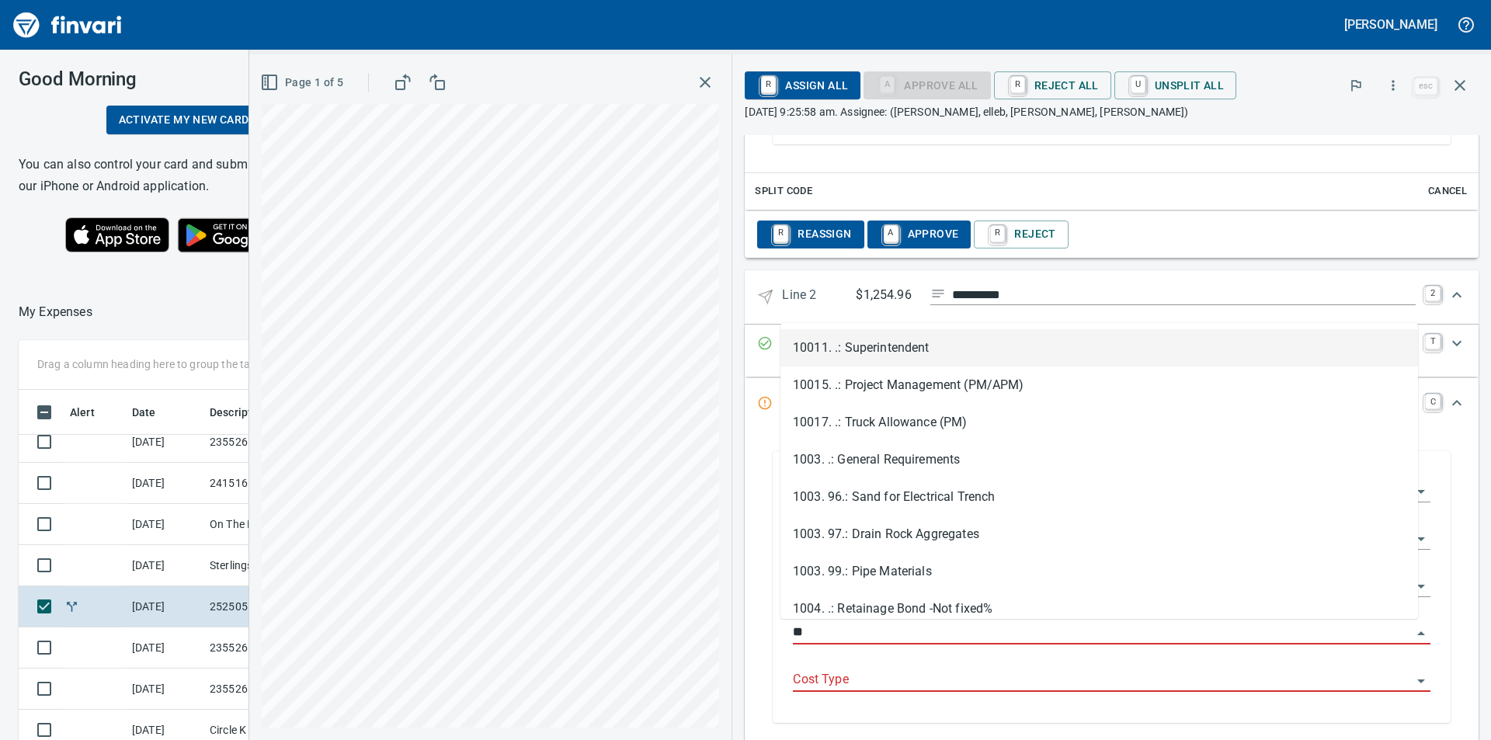
scroll to position [557, 1030]
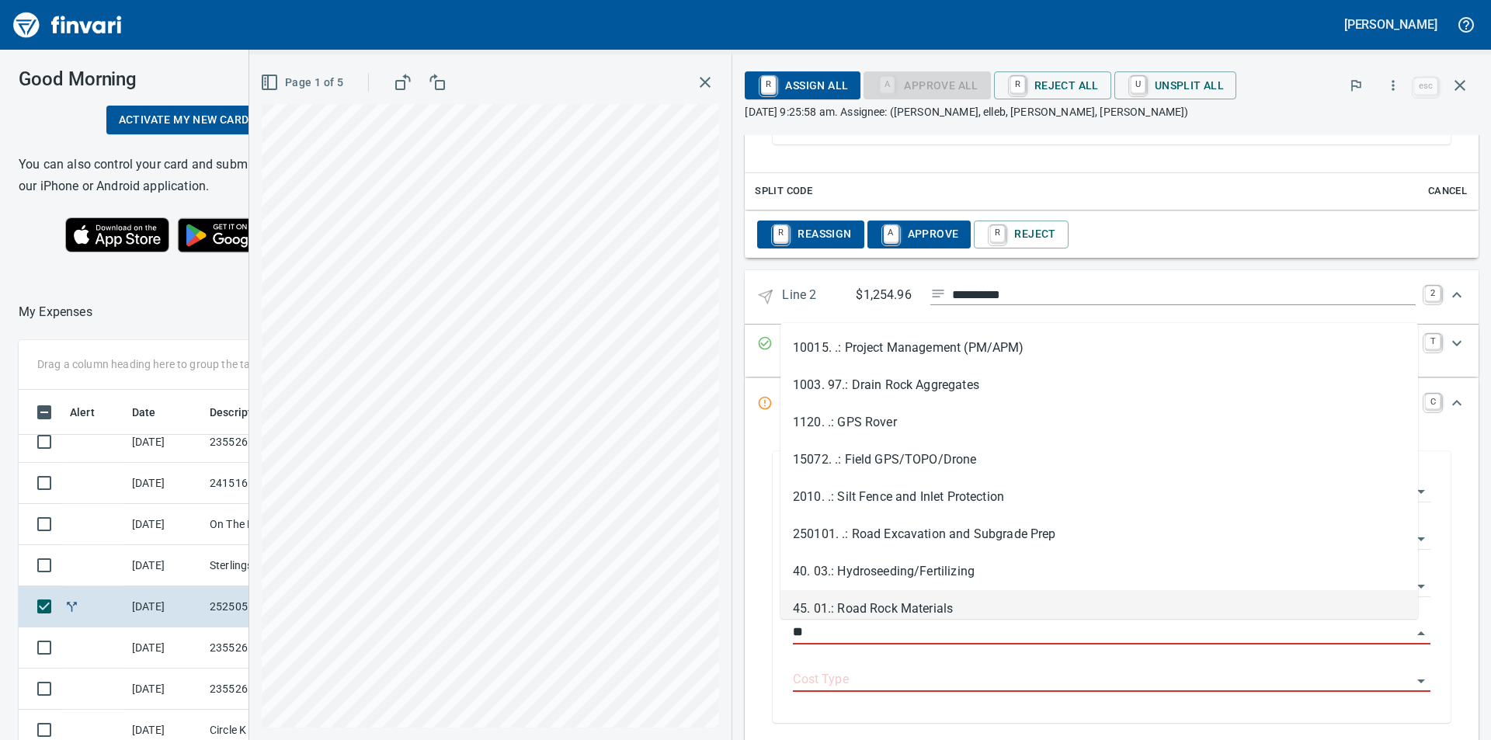
click at [884, 609] on li "45. 01.: Road Rock Materials" at bounding box center [1098, 608] width 637 height 37
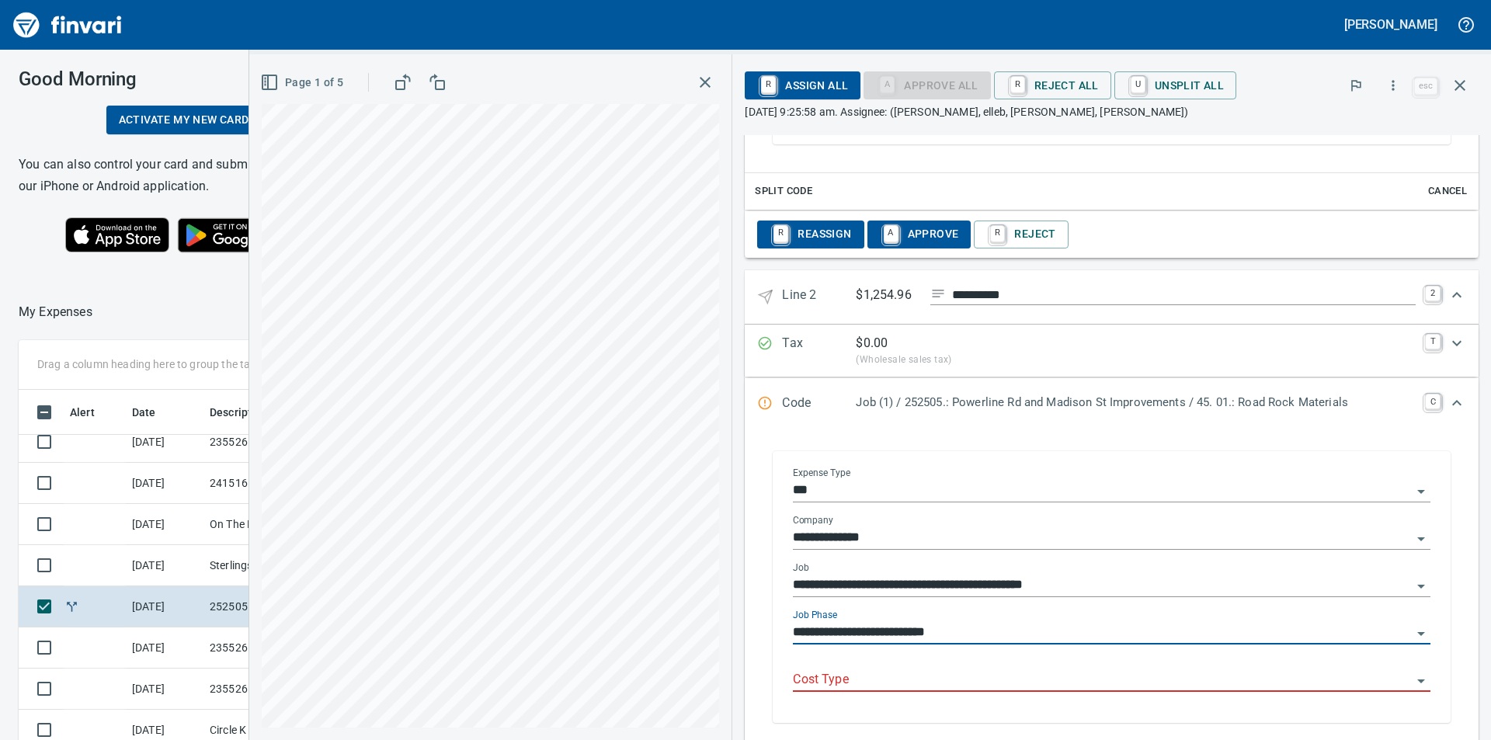
type input "**********"
click at [902, 686] on input "Cost Type" at bounding box center [1102, 680] width 619 height 22
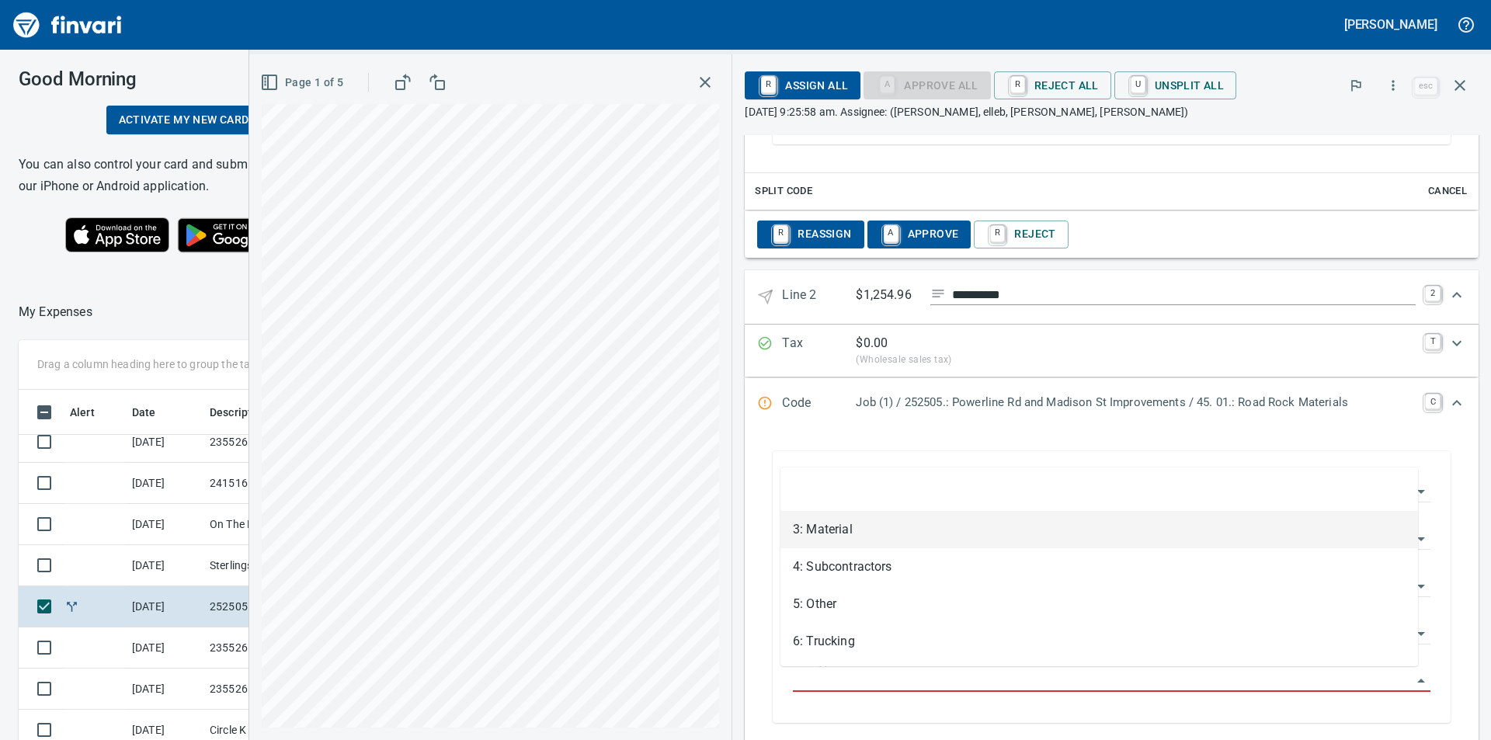
click at [858, 533] on li "3: Material" at bounding box center [1098, 529] width 637 height 37
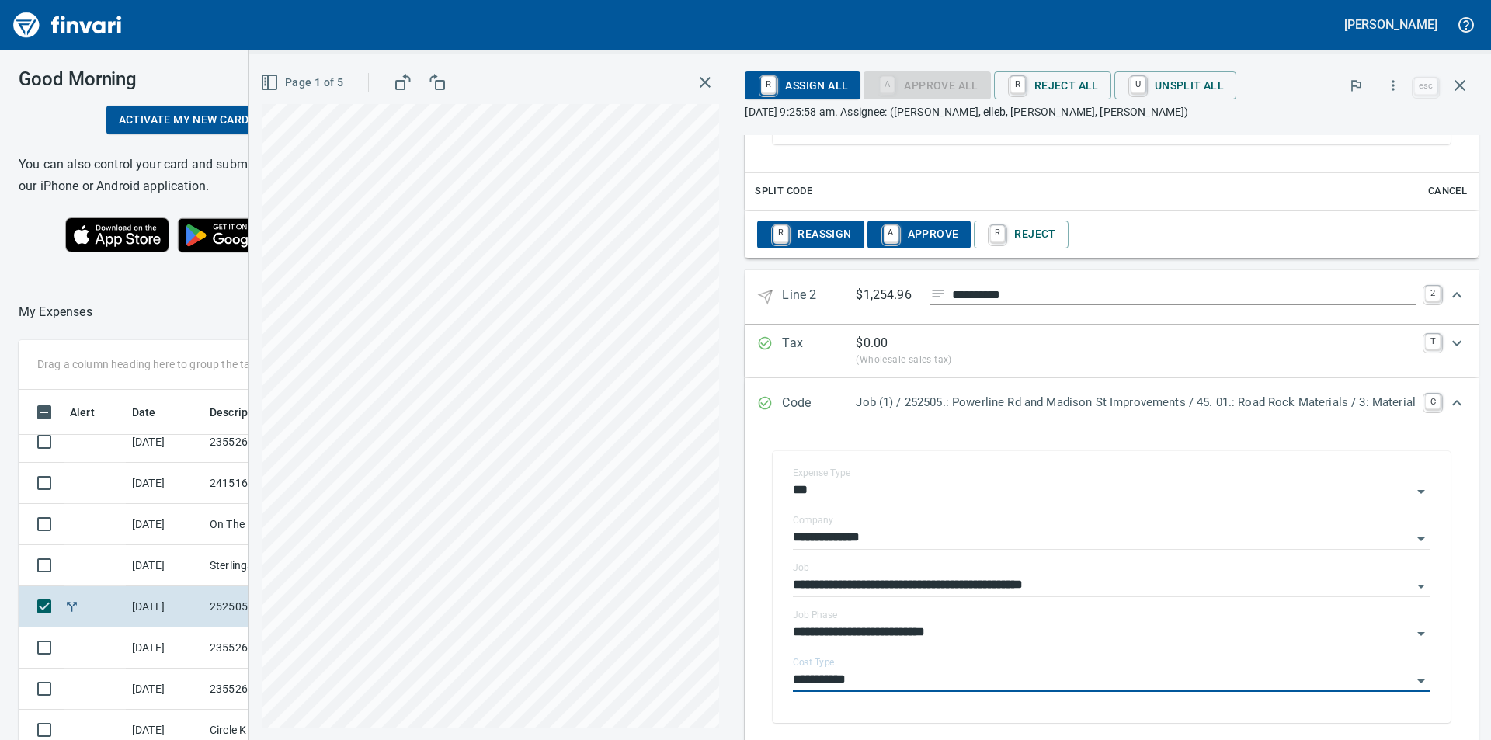
type input "**********"
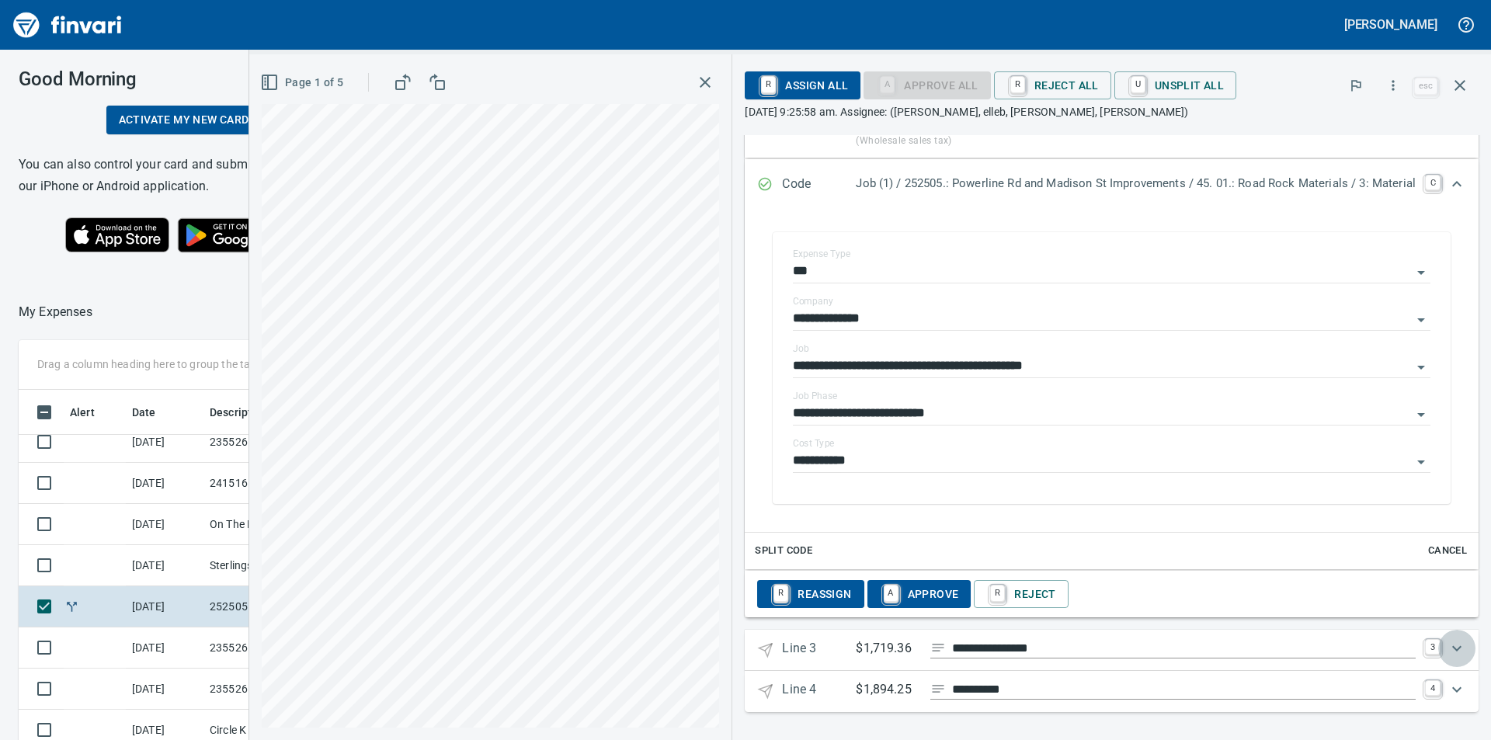
click at [1453, 649] on icon "Expand" at bounding box center [1456, 648] width 19 height 19
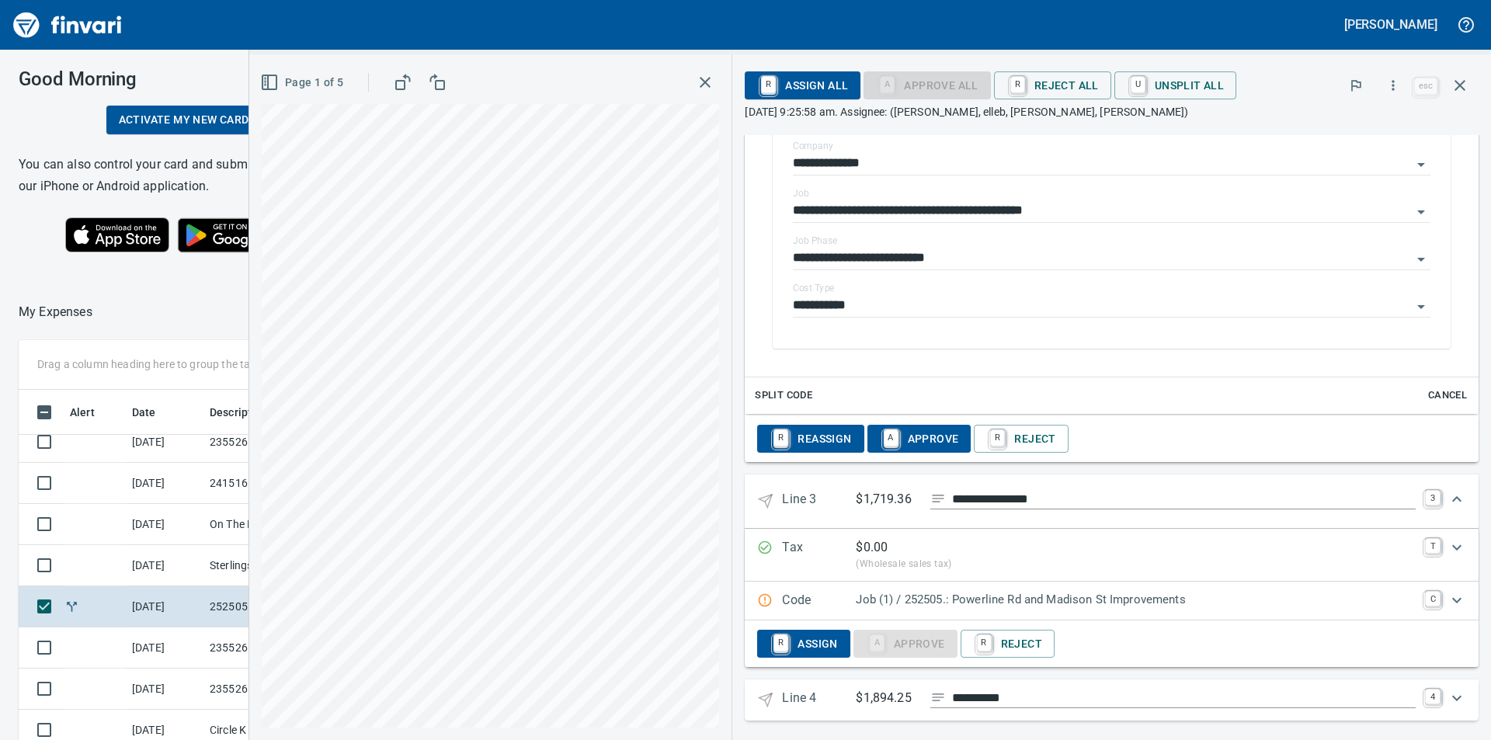
scroll to position [1050, 0]
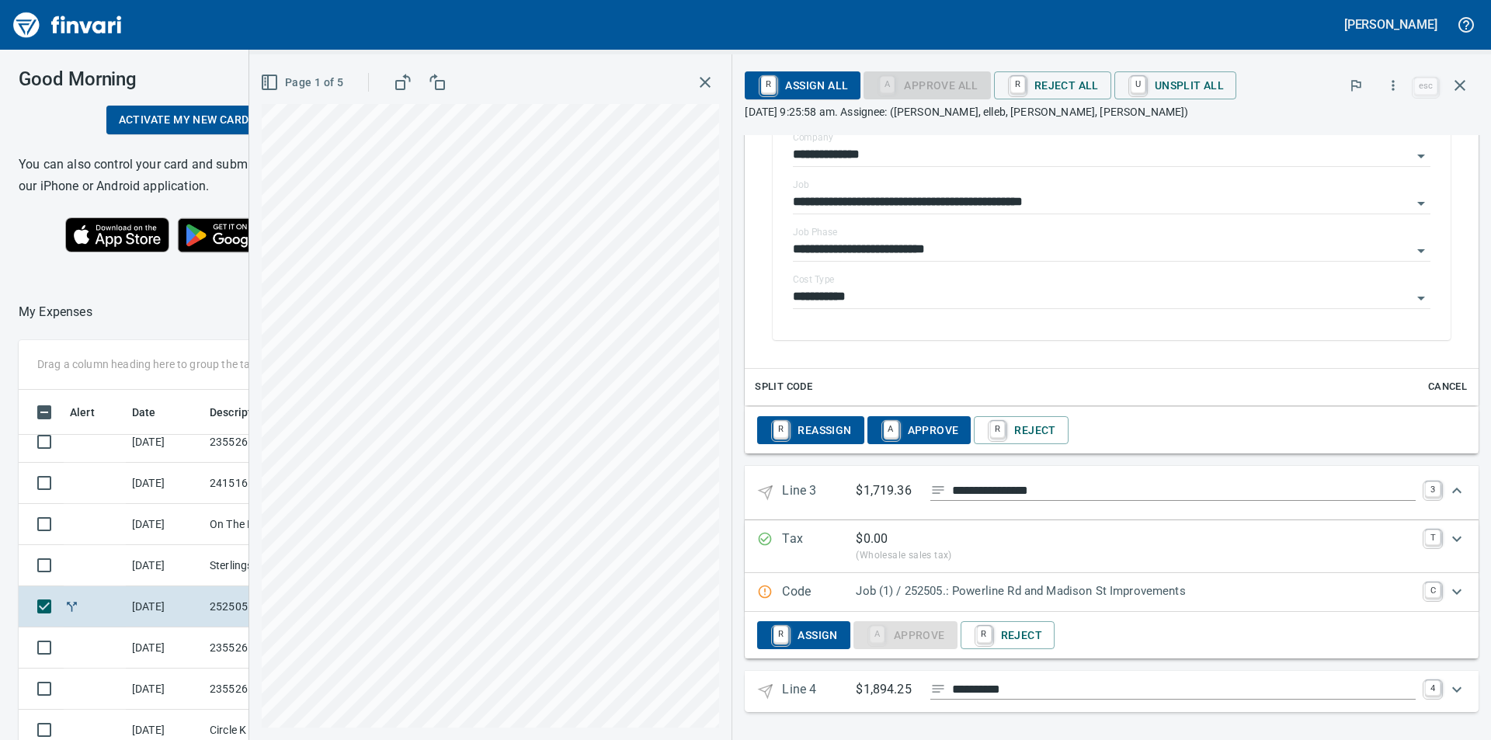
click at [1447, 588] on icon "Expand" at bounding box center [1456, 591] width 19 height 19
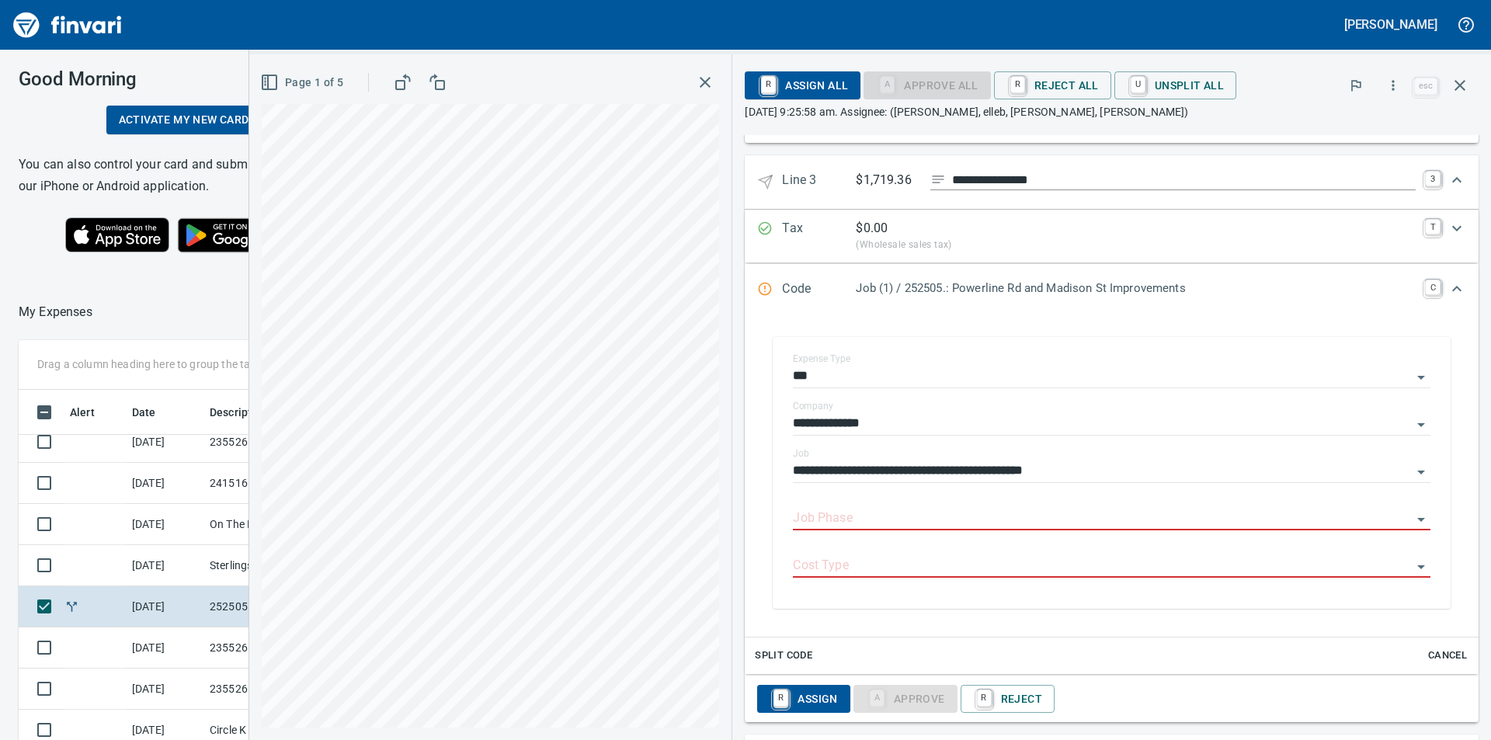
scroll to position [1425, 0]
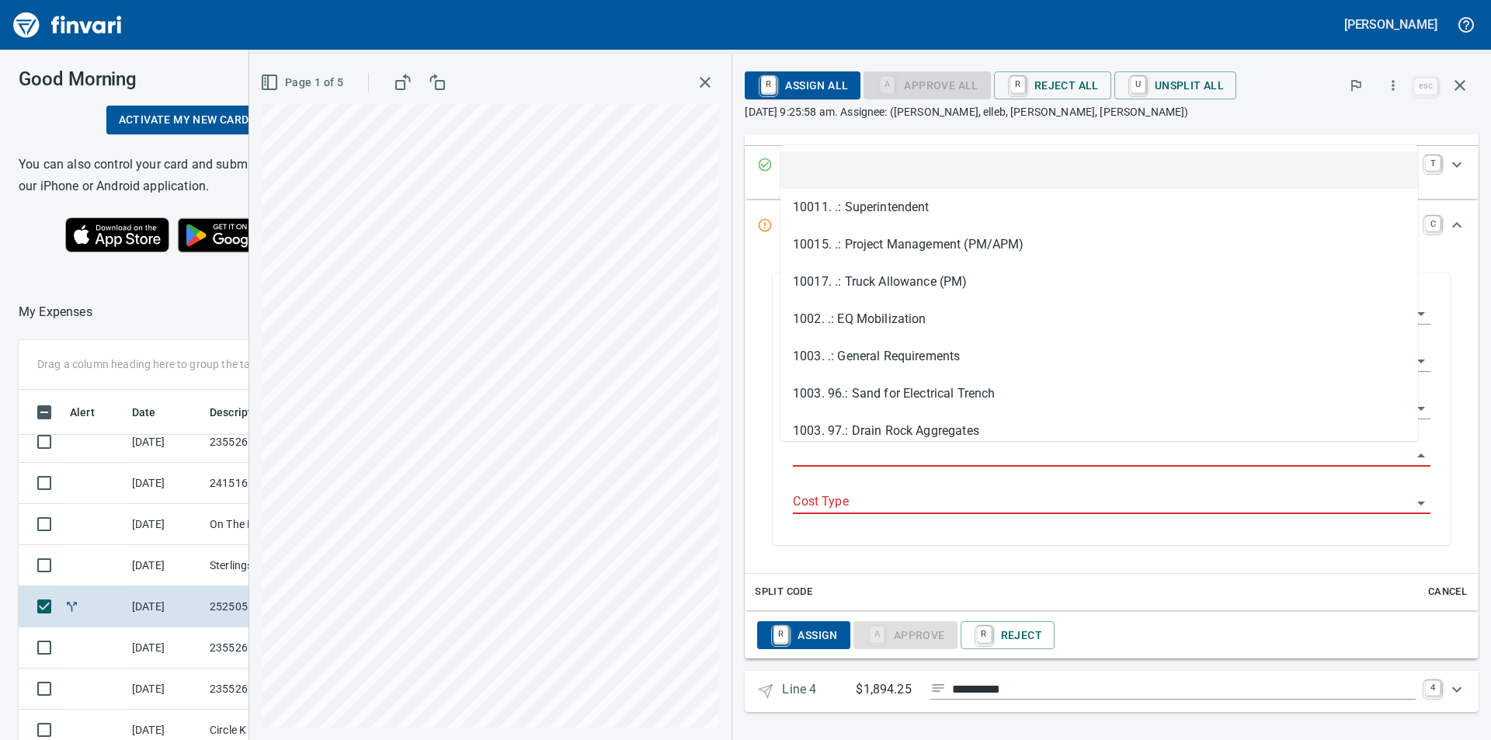
click at [862, 458] on input "Job Phase" at bounding box center [1102, 455] width 619 height 22
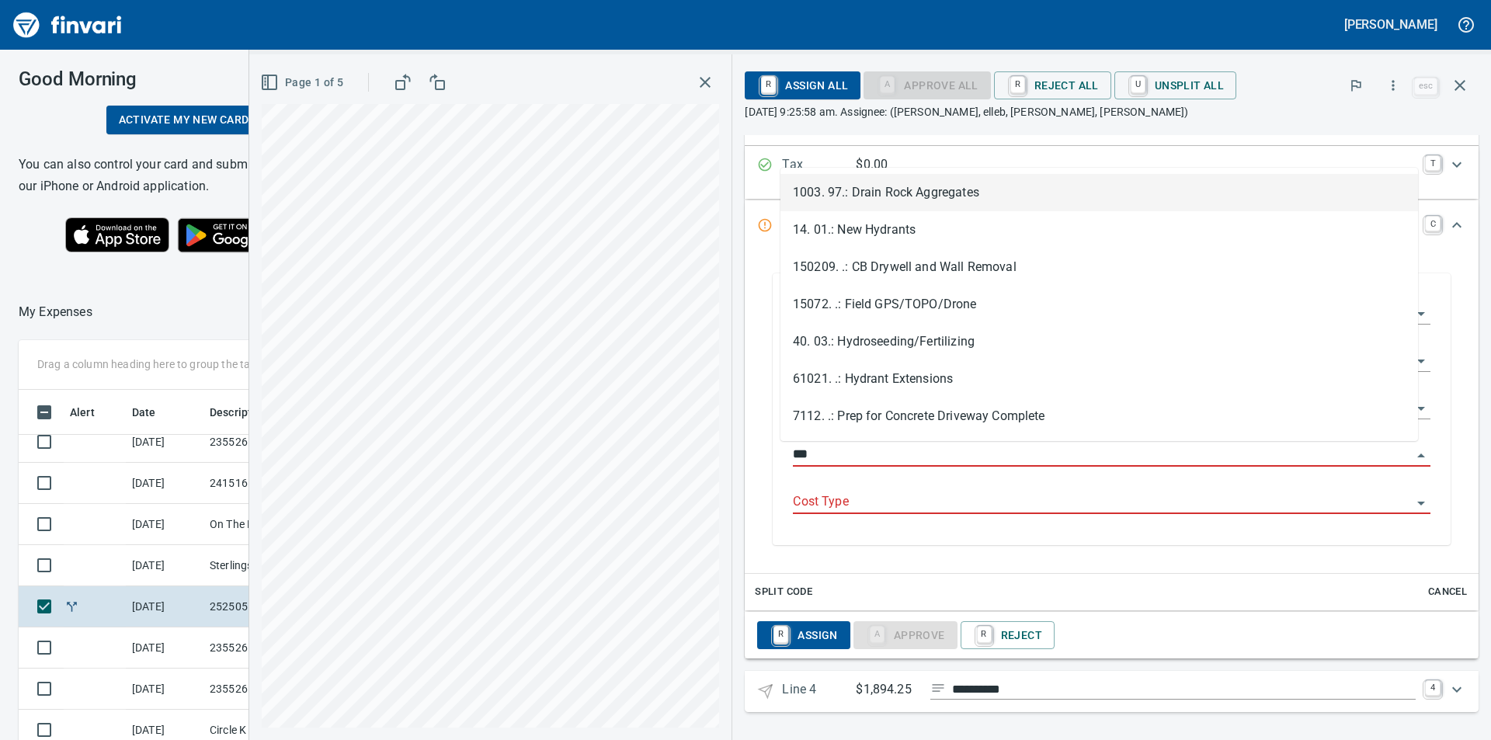
scroll to position [557, 1030]
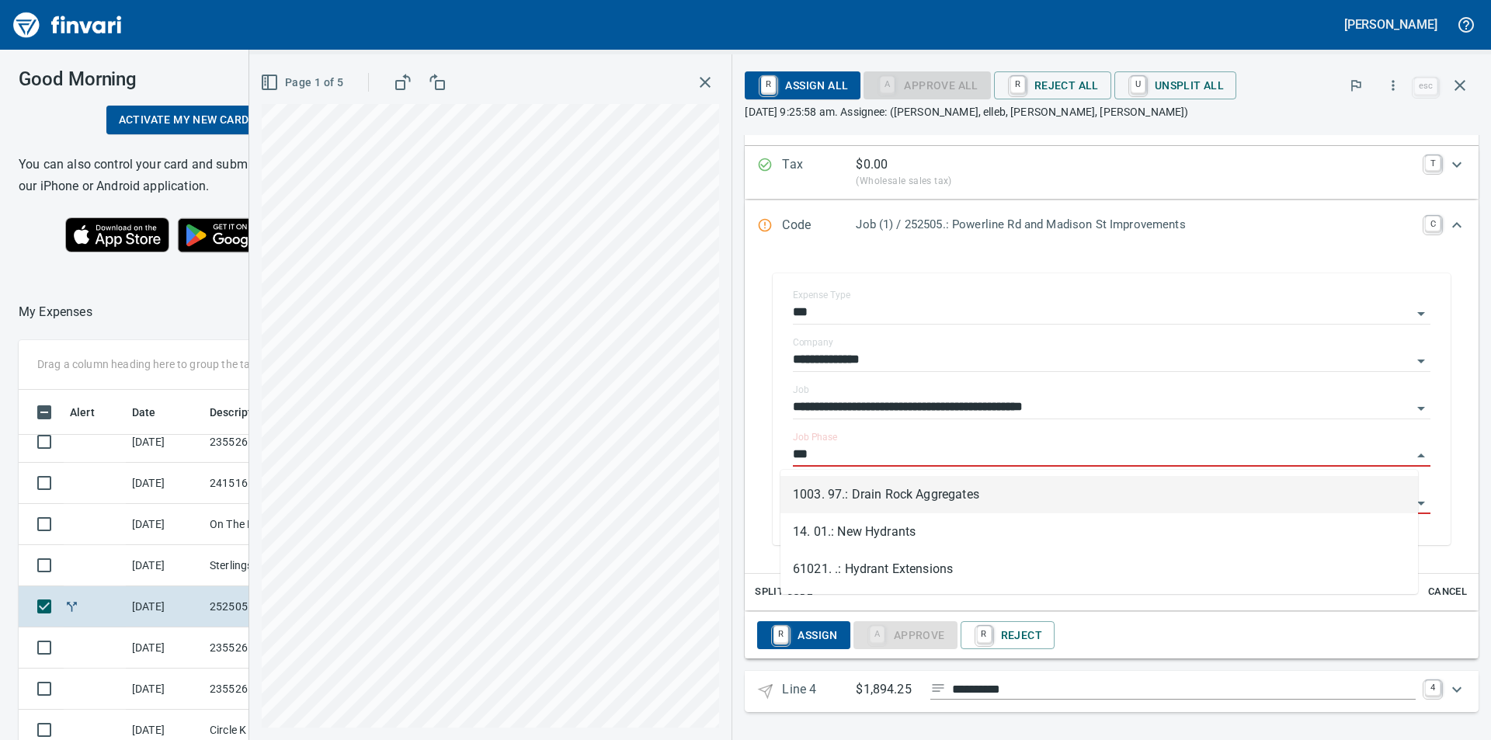
drag, startPoint x: 878, startPoint y: 495, endPoint x: 908, endPoint y: 559, distance: 70.2
click at [879, 495] on li "1003. 97.: Drain Rock Aggregates" at bounding box center [1098, 494] width 637 height 37
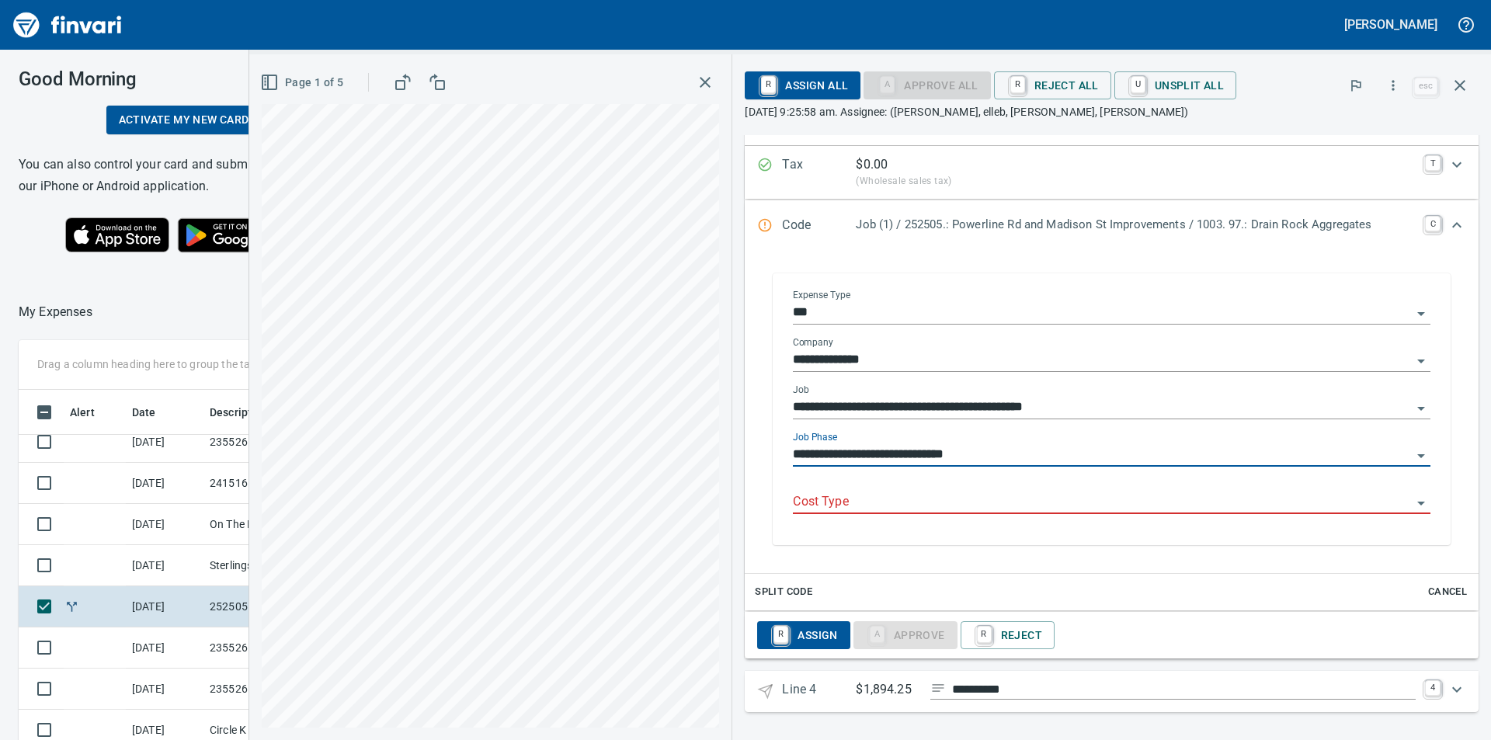
type input "**********"
click at [921, 510] on input "Cost Type" at bounding box center [1102, 502] width 619 height 22
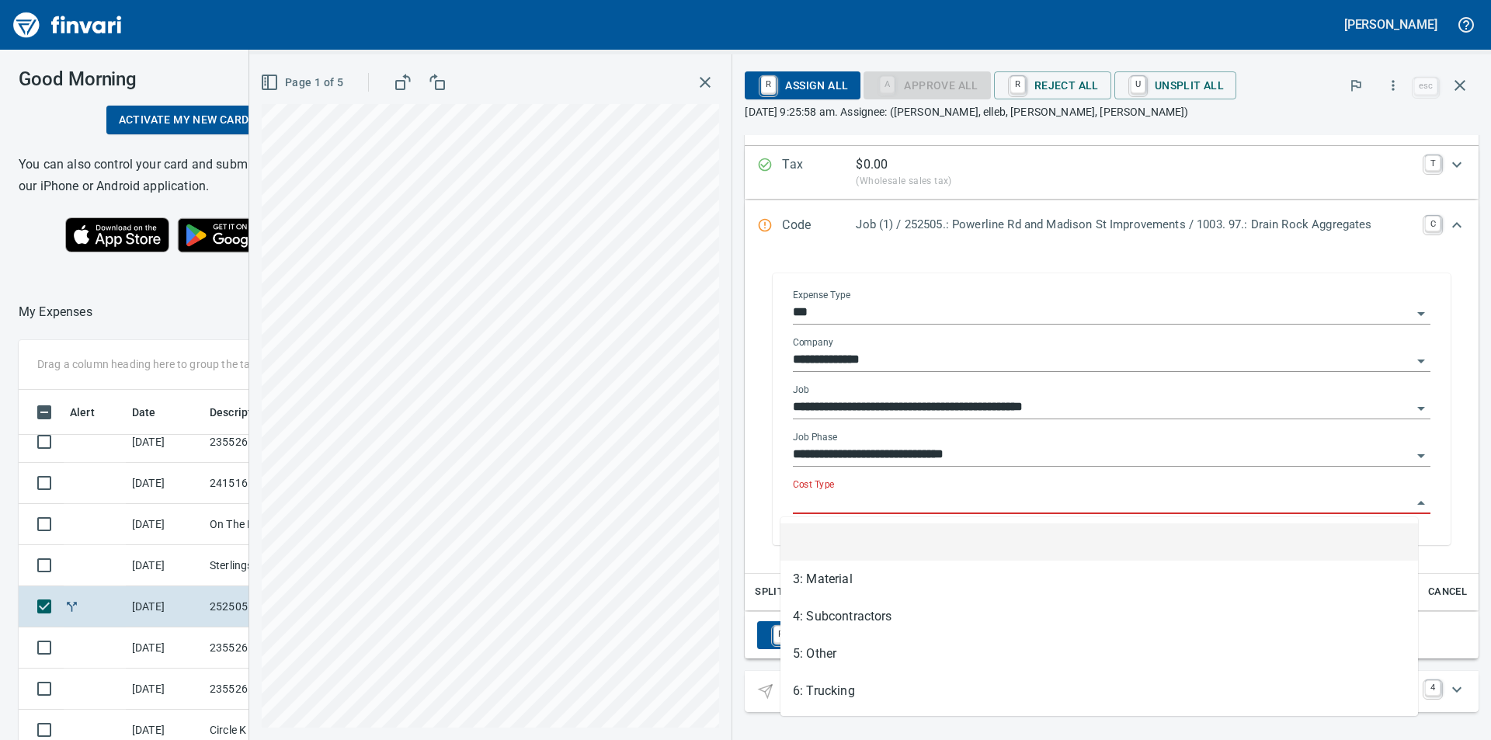
click at [842, 505] on input "Cost Type" at bounding box center [1102, 502] width 619 height 22
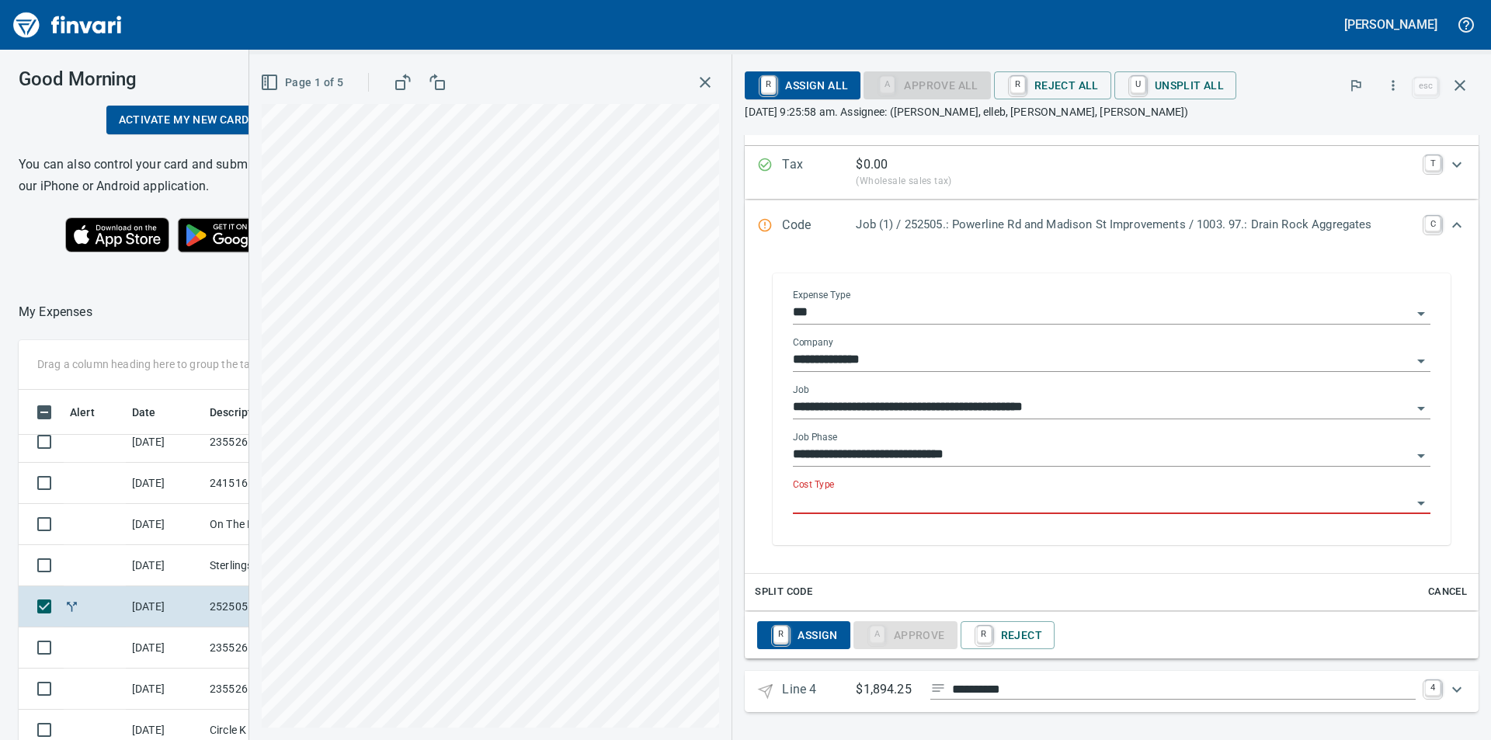
click at [843, 505] on input "Cost Type" at bounding box center [1102, 502] width 619 height 22
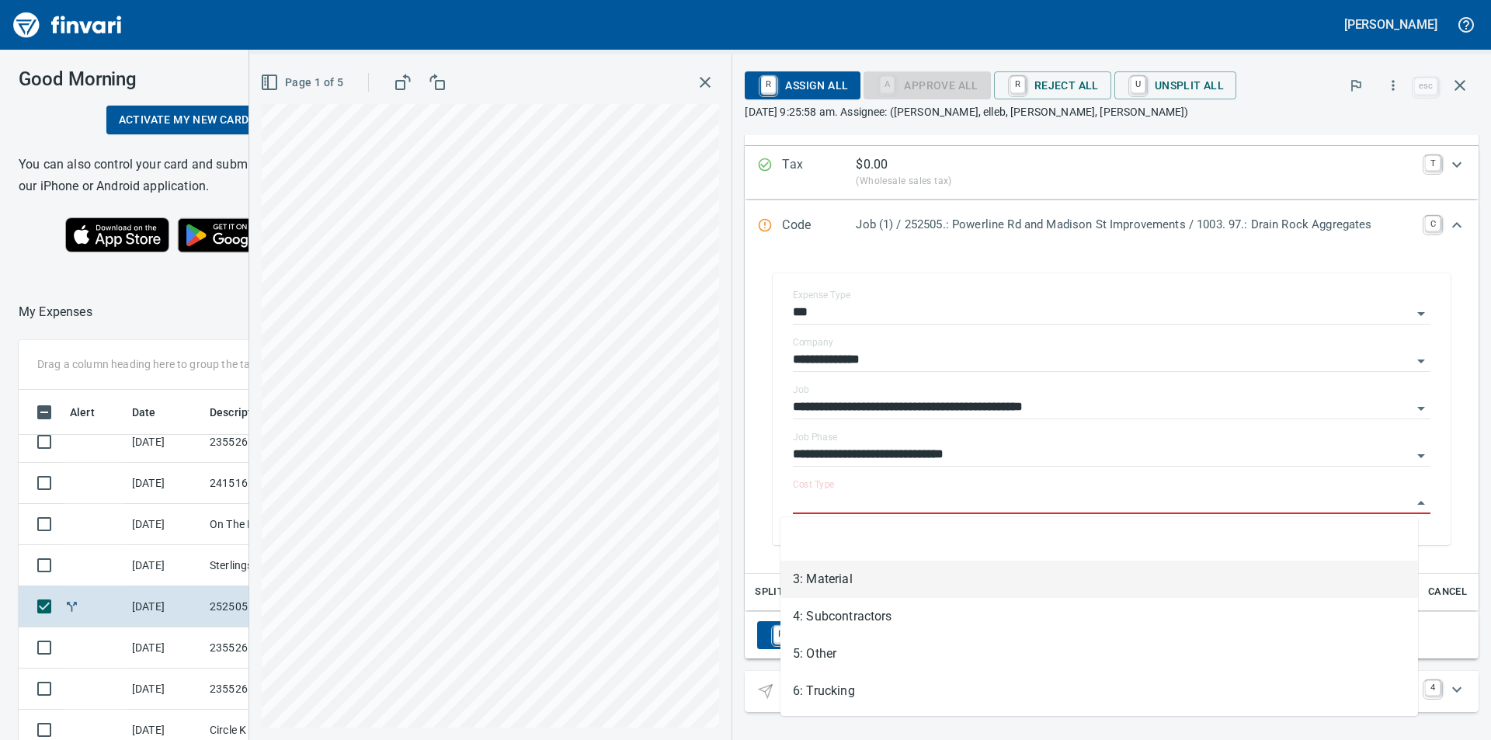
click at [834, 583] on li "3: Material" at bounding box center [1098, 579] width 637 height 37
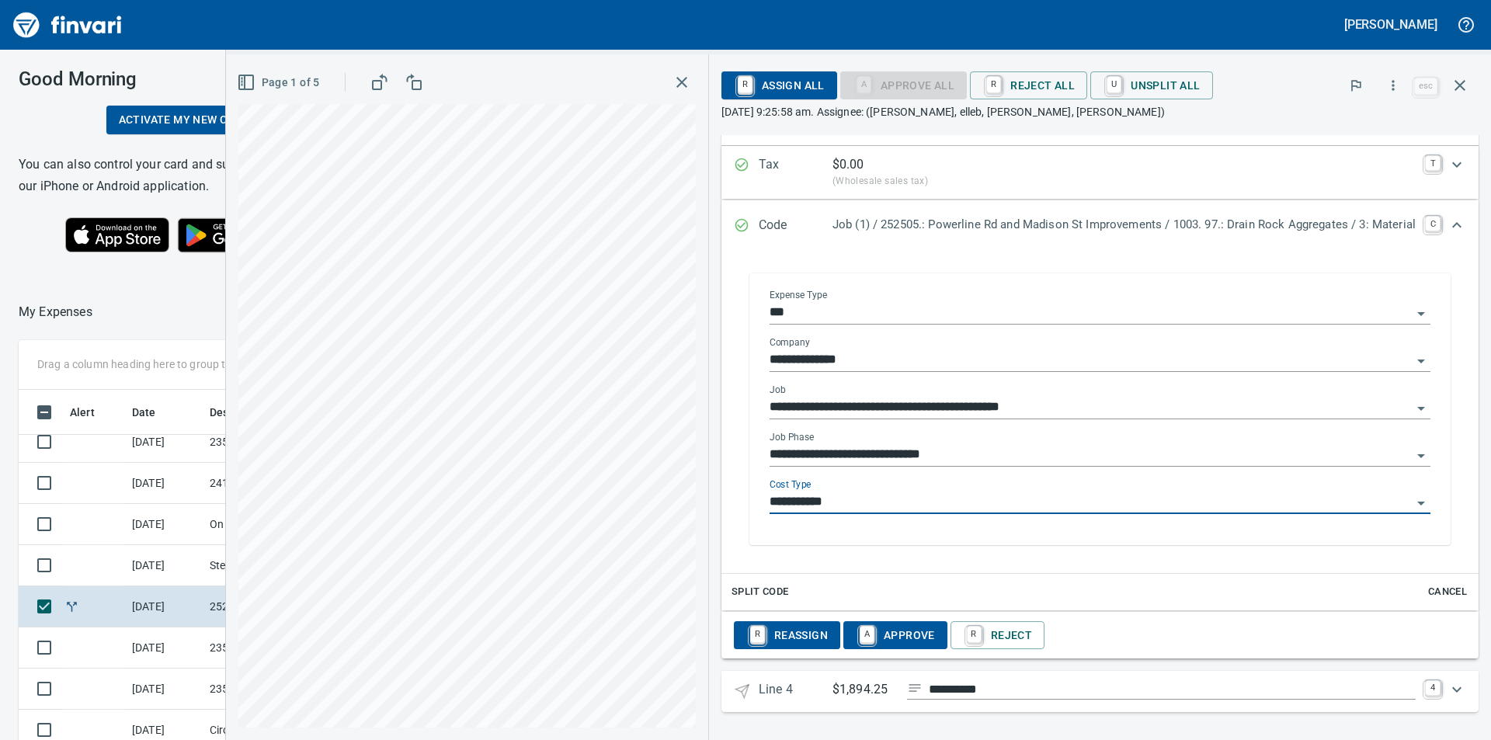
type input "**********"
click at [1447, 689] on icon "Expand" at bounding box center [1456, 689] width 19 height 19
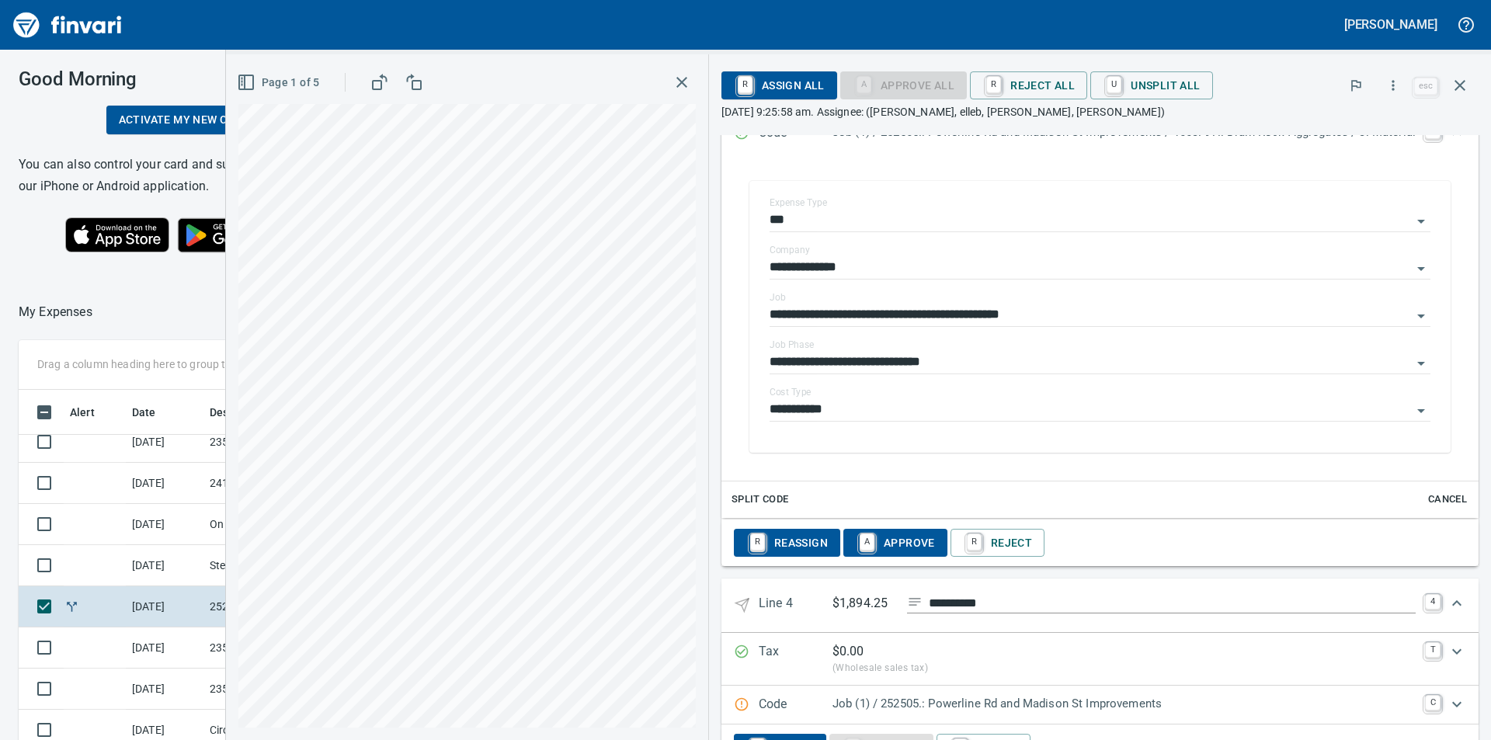
scroll to position [1591, 0]
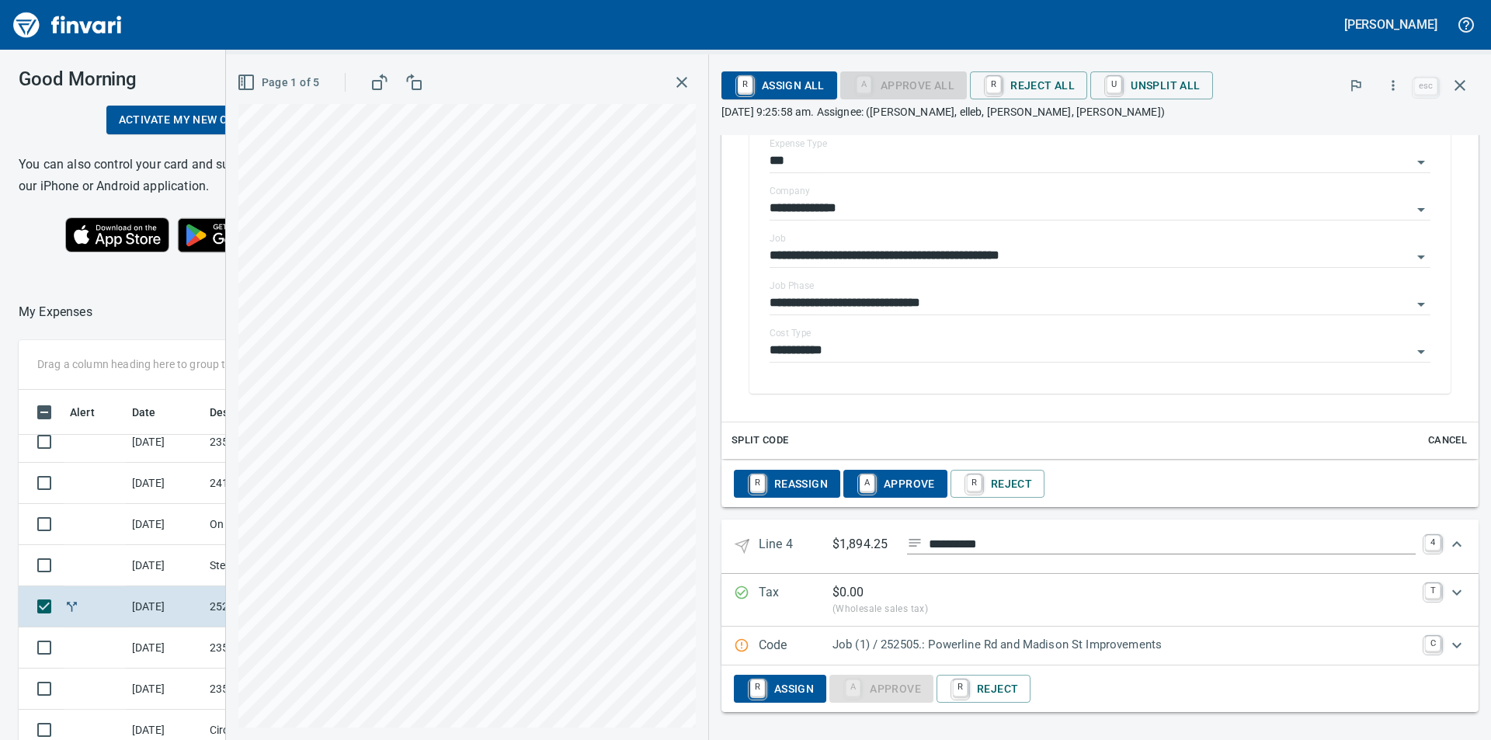
click at [1452, 644] on icon "Expand" at bounding box center [1456, 644] width 9 height 5
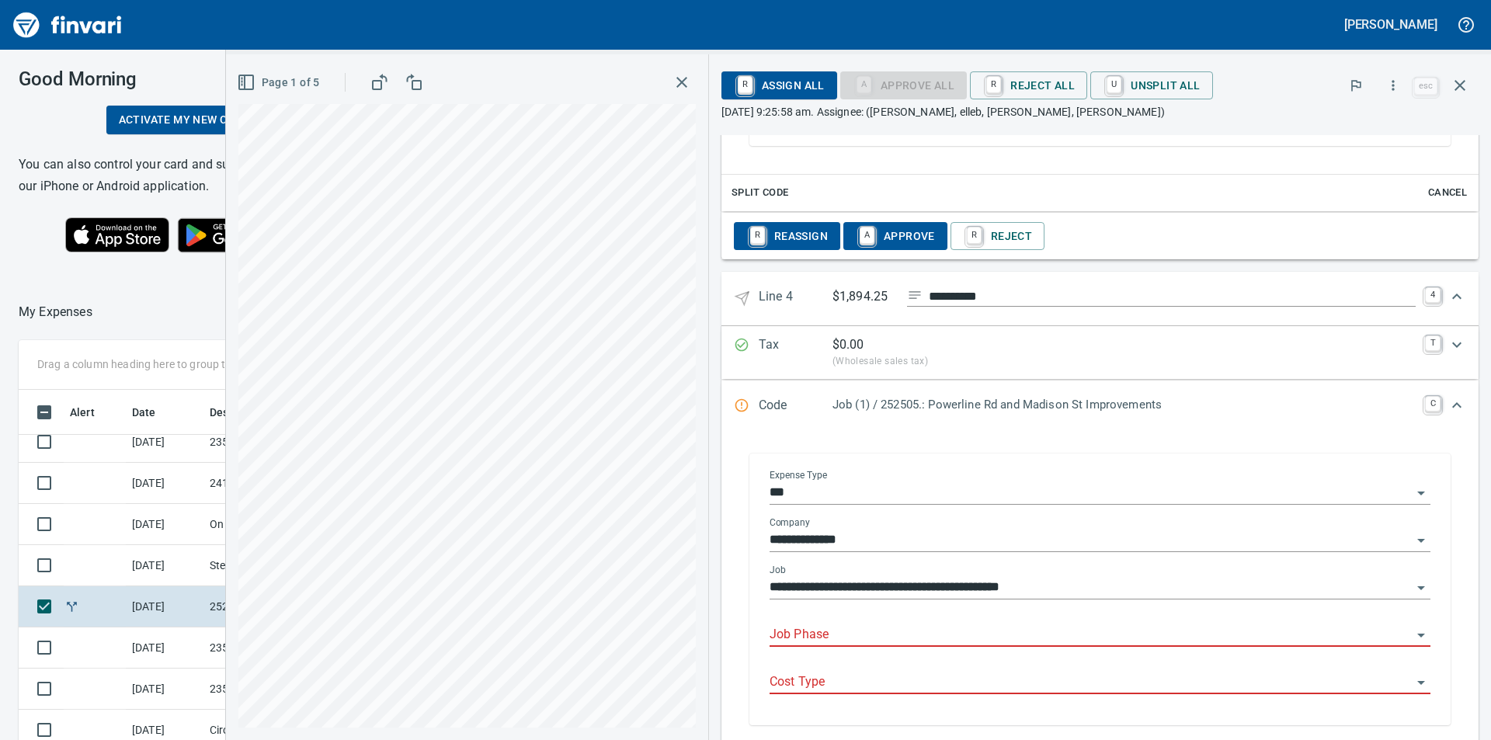
scroll to position [1901, 0]
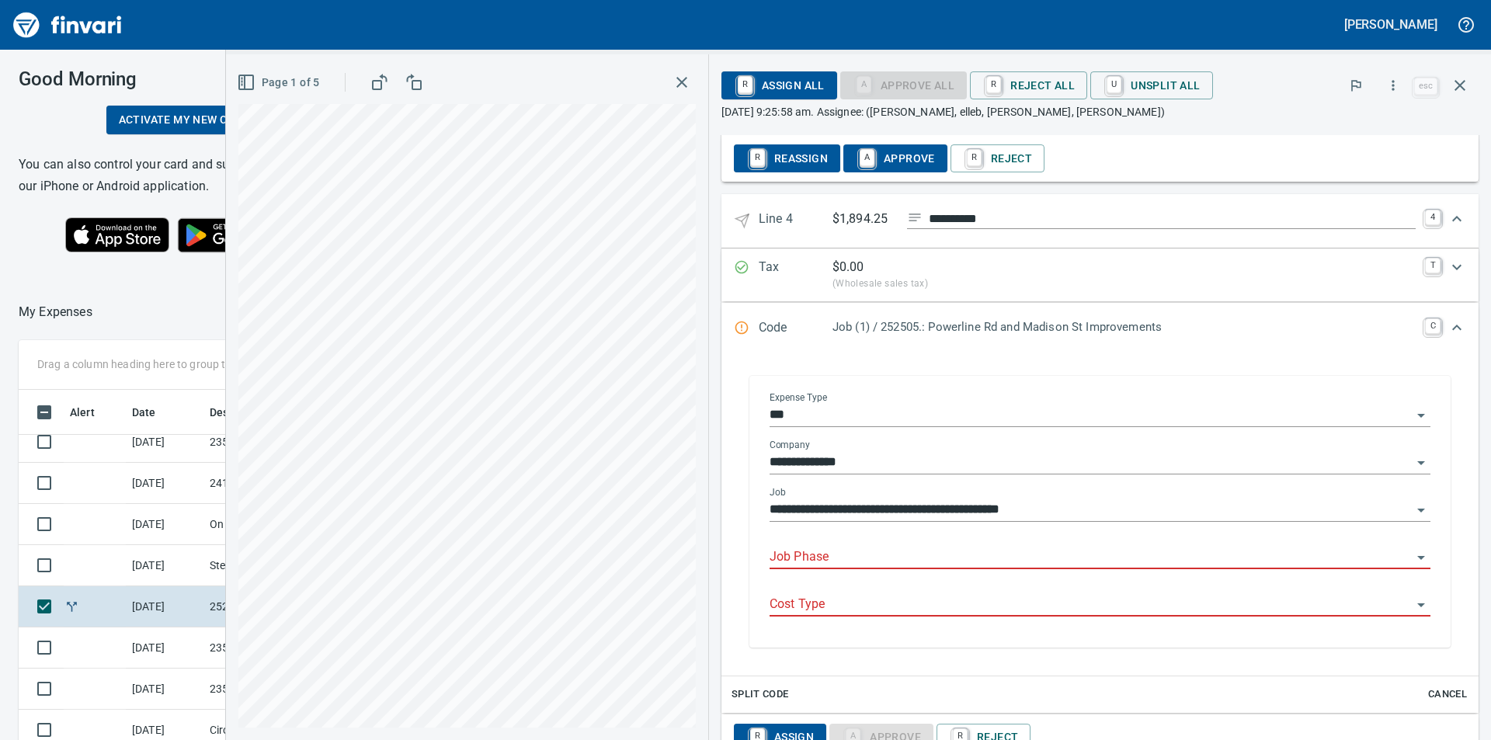
click at [871, 568] on input "Job Phase" at bounding box center [1090, 558] width 642 height 22
click at [886, 614] on li "501212. .: 12in PVC Infiltration Trench" at bounding box center [1090, 611] width 656 height 37
click at [852, 616] on input "Cost Type" at bounding box center [1090, 605] width 642 height 22
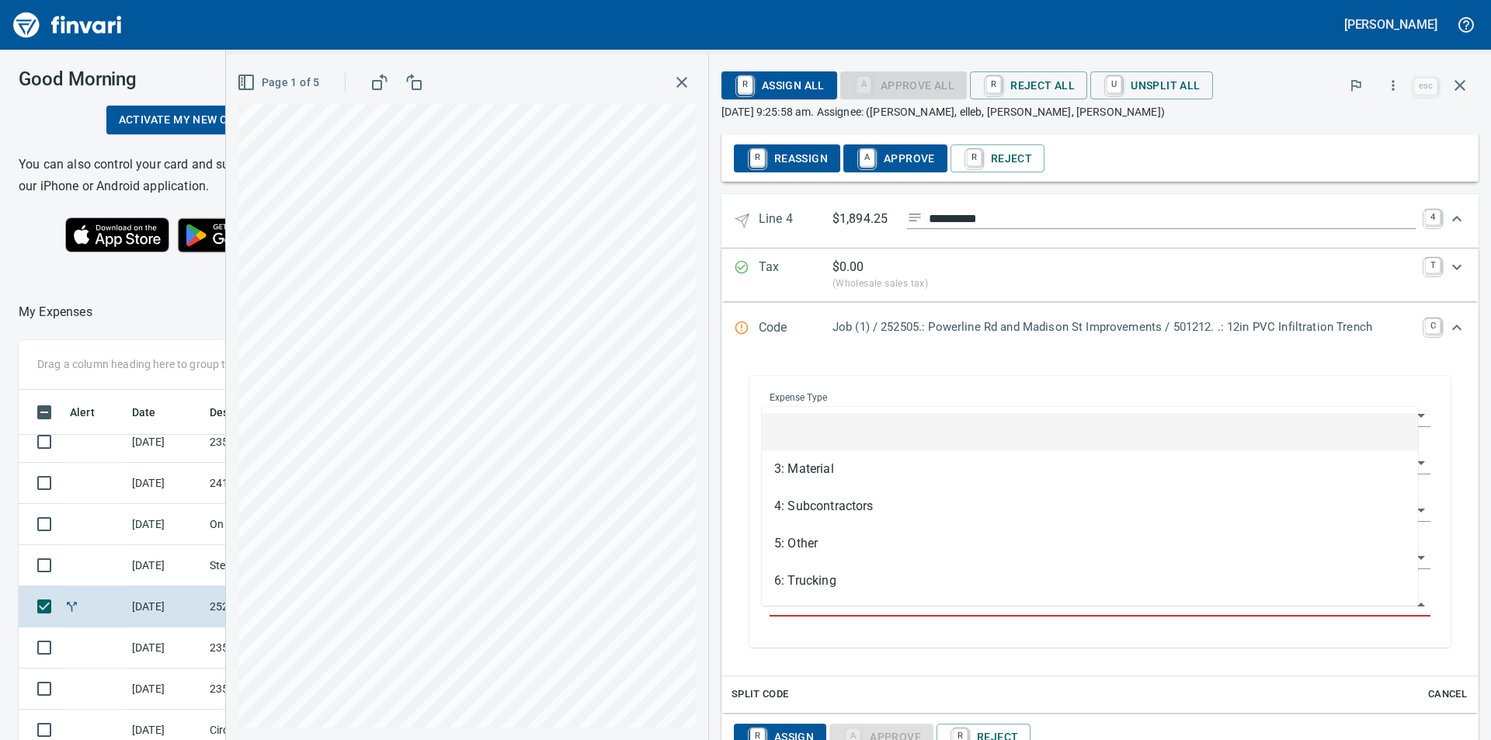
type input "**********"
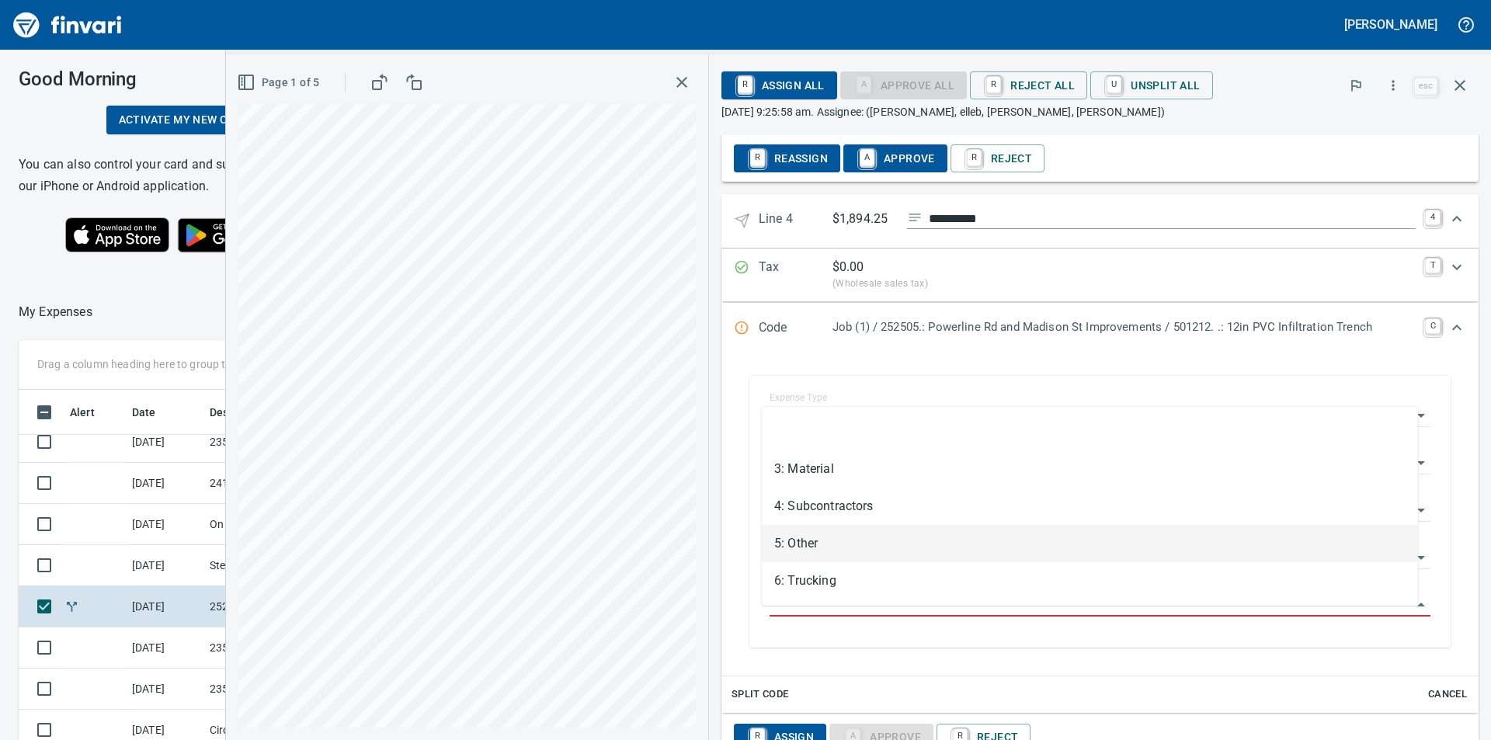
scroll to position [557, 1019]
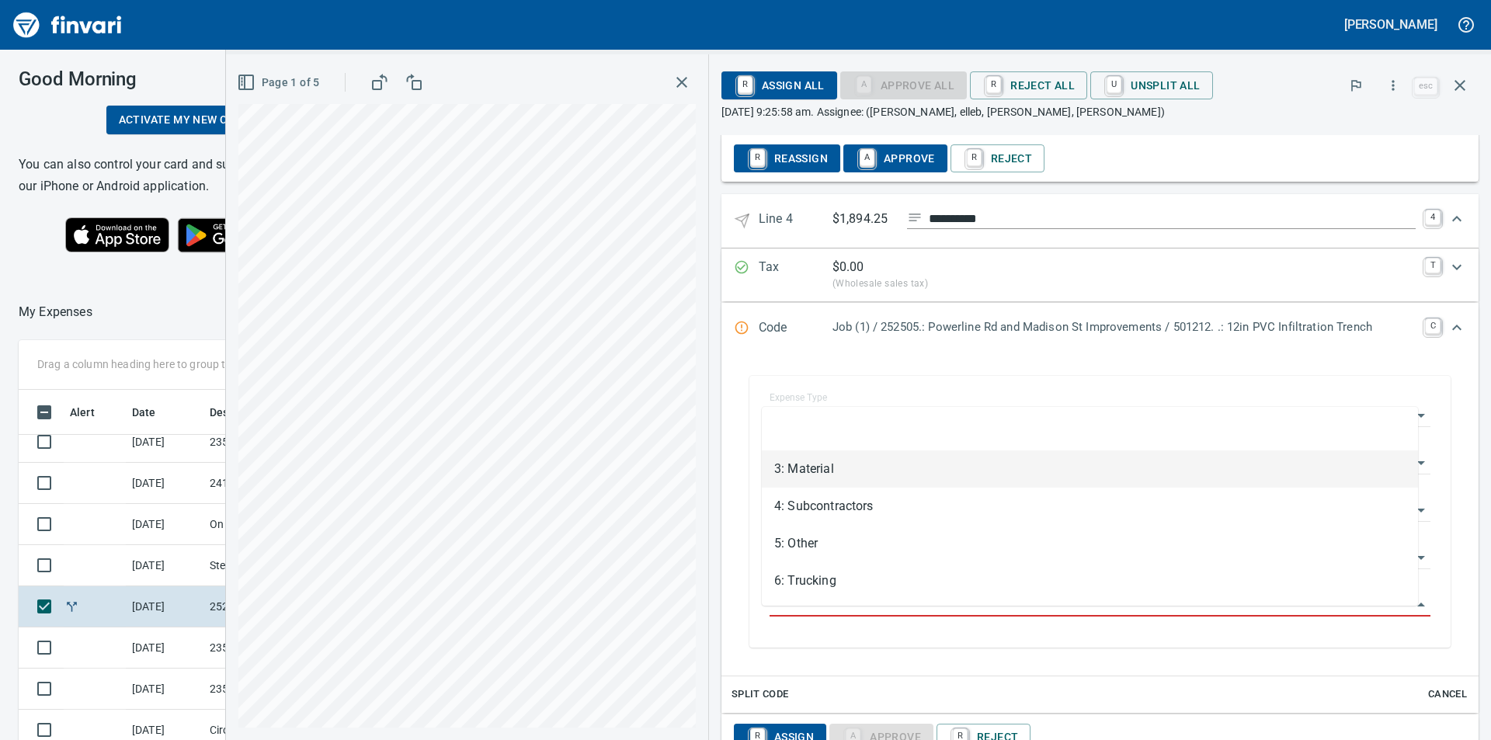
click at [825, 475] on li "3: Material" at bounding box center [1090, 468] width 656 height 37
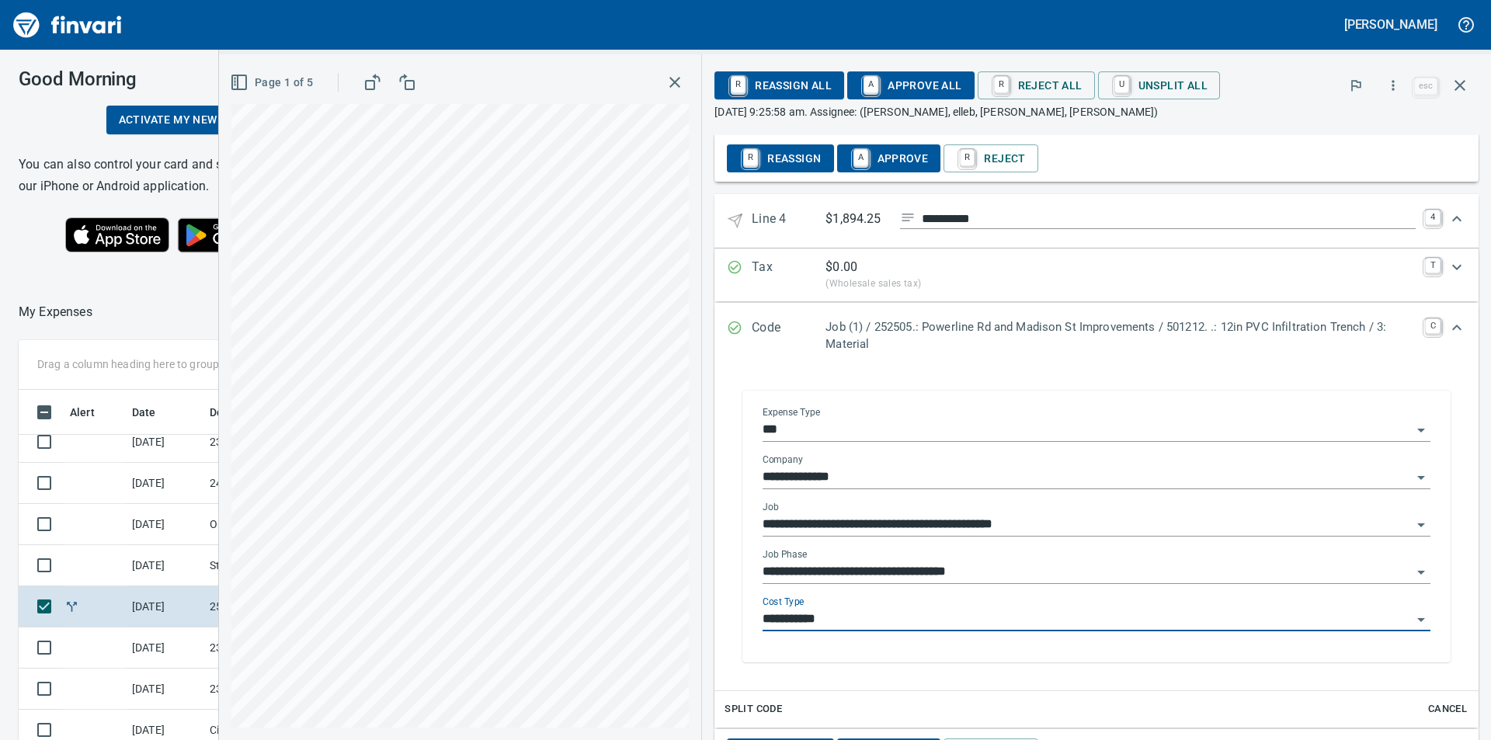
type input "**********"
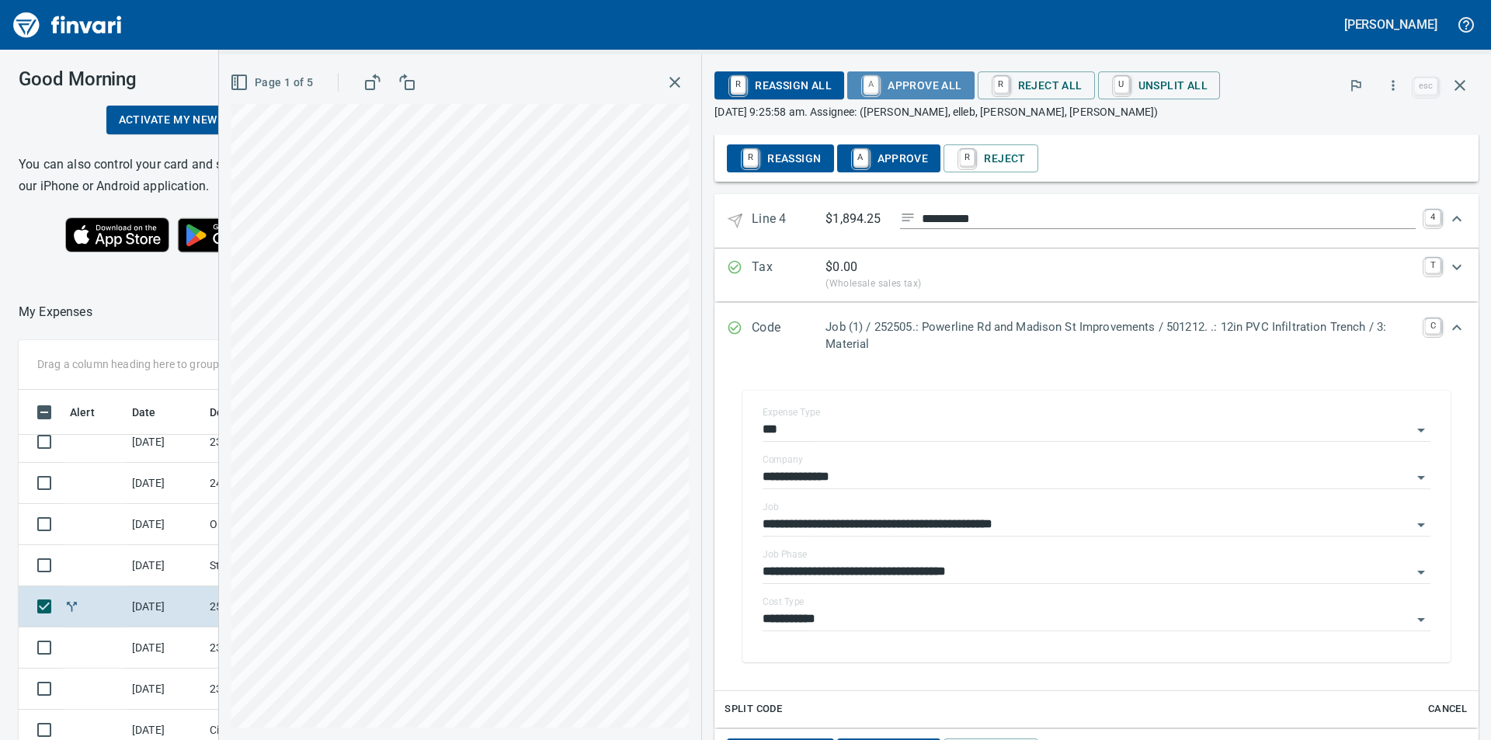
click at [921, 77] on span "A Approve All" at bounding box center [910, 85] width 102 height 26
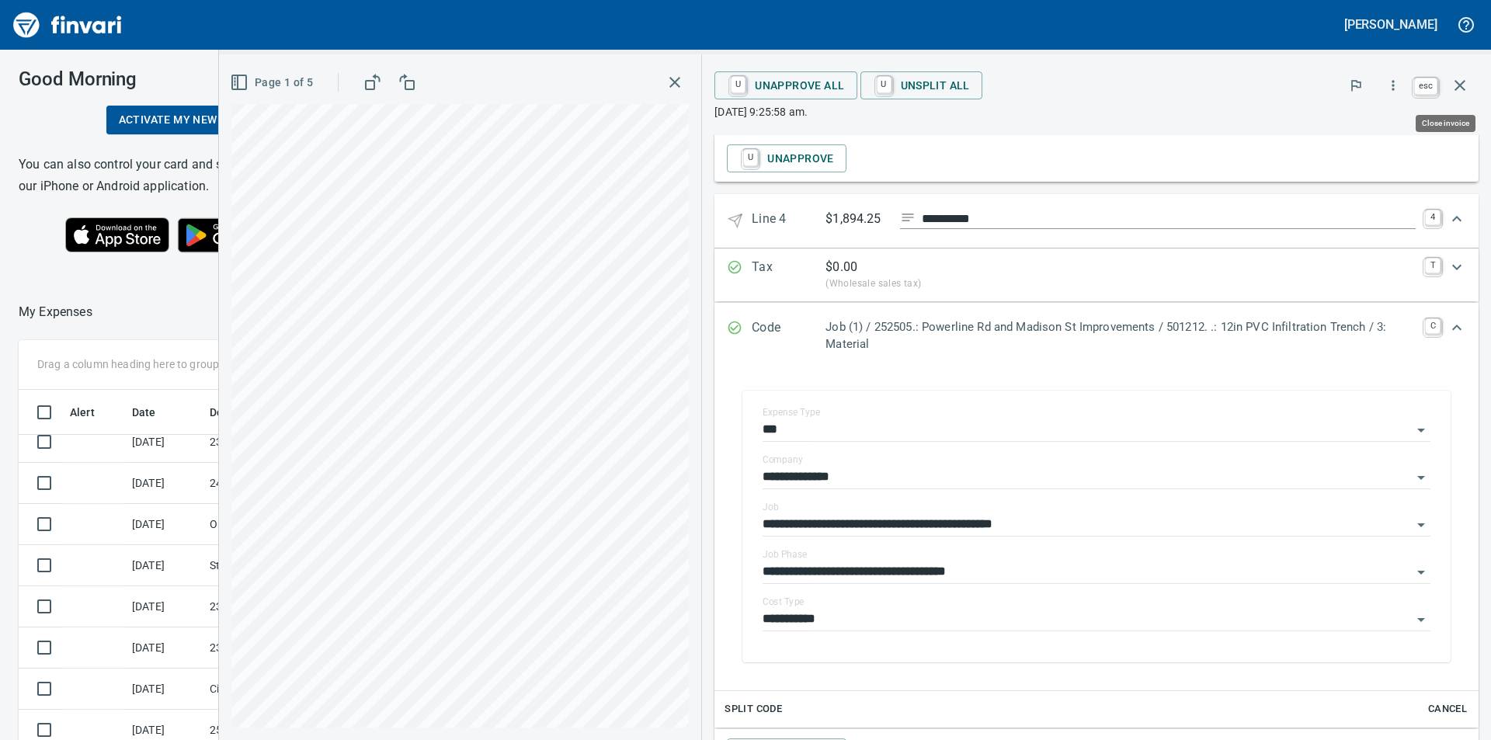
click at [1466, 82] on icon "button" at bounding box center [1459, 85] width 19 height 19
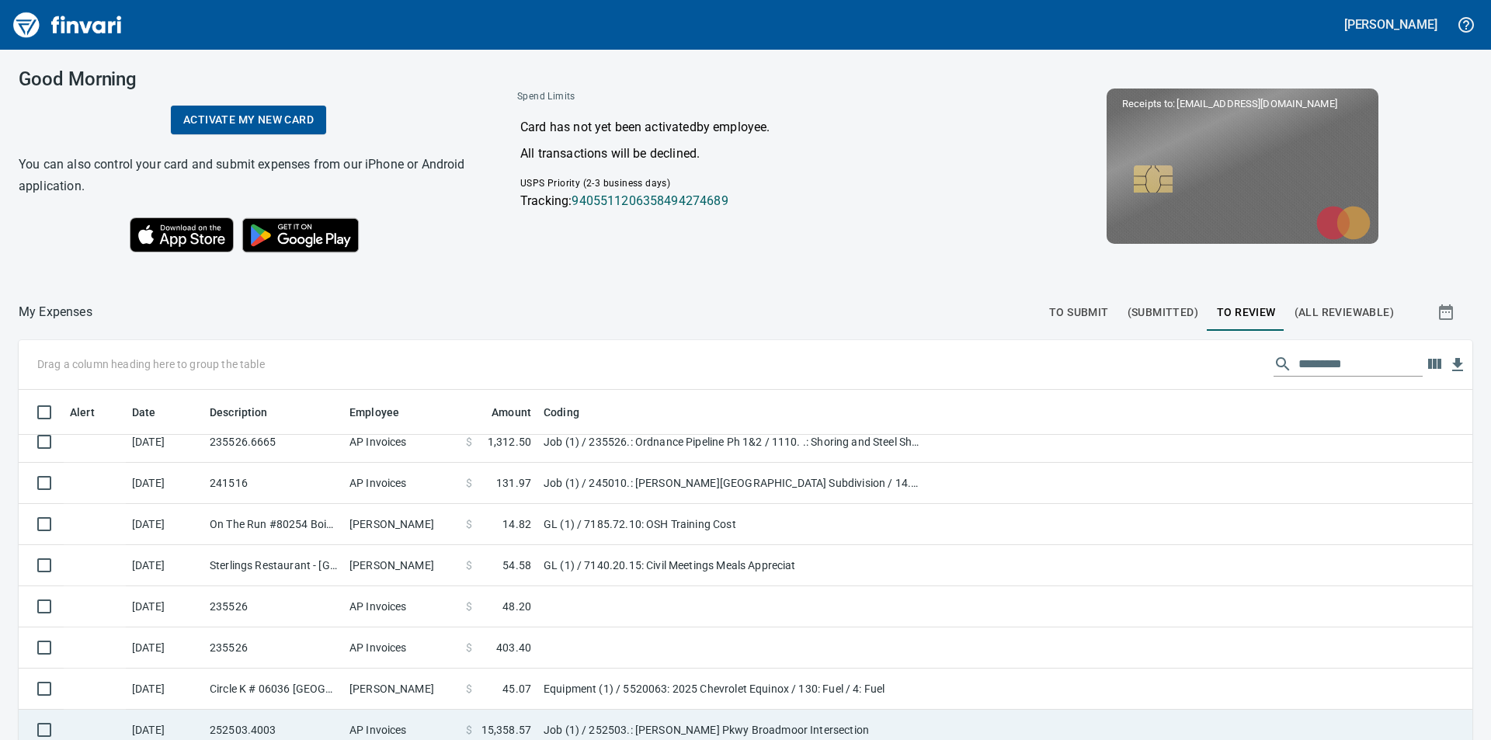
scroll to position [543, 0]
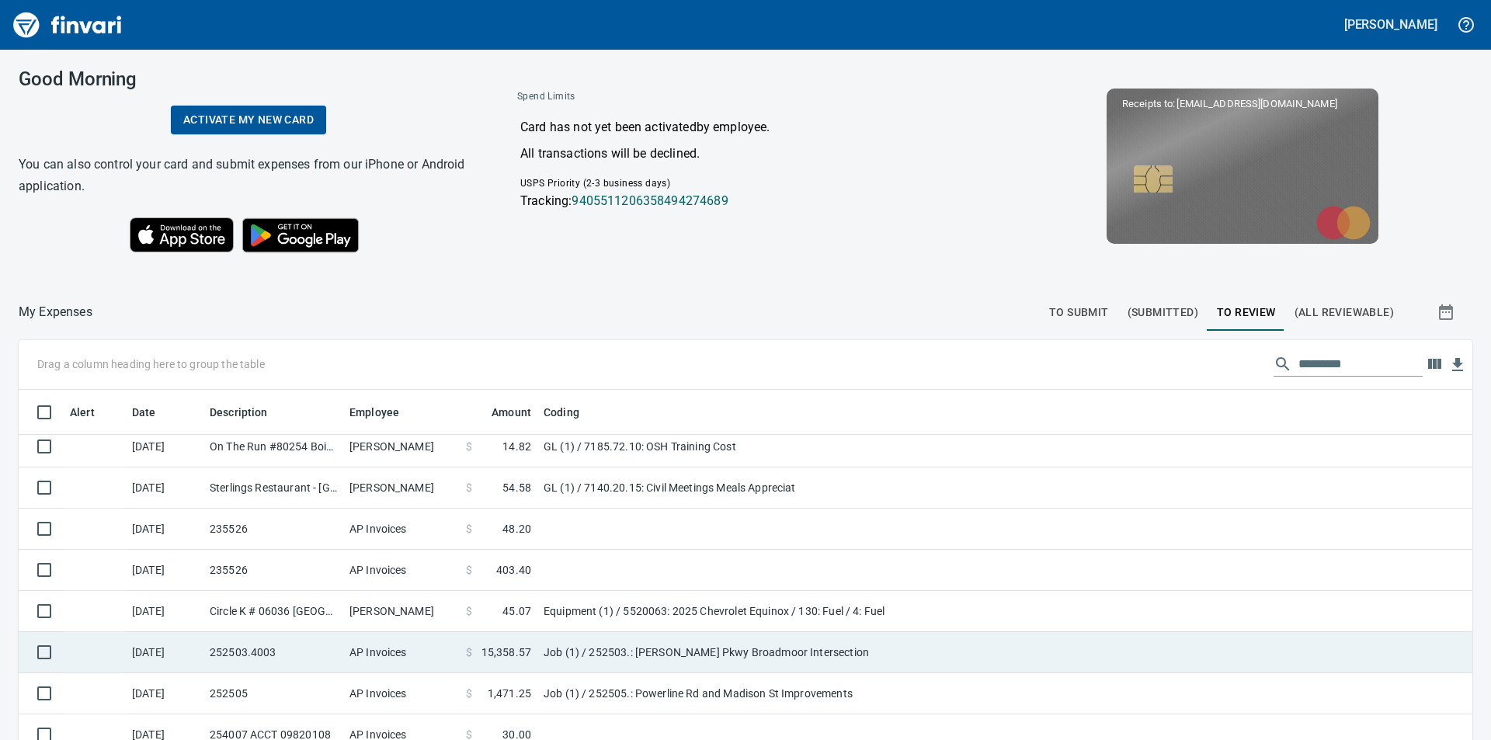
click at [599, 648] on td "Job (1) / 252503.: [PERSON_NAME] Pkwy Broadmoor Intersection" at bounding box center [731, 652] width 388 height 41
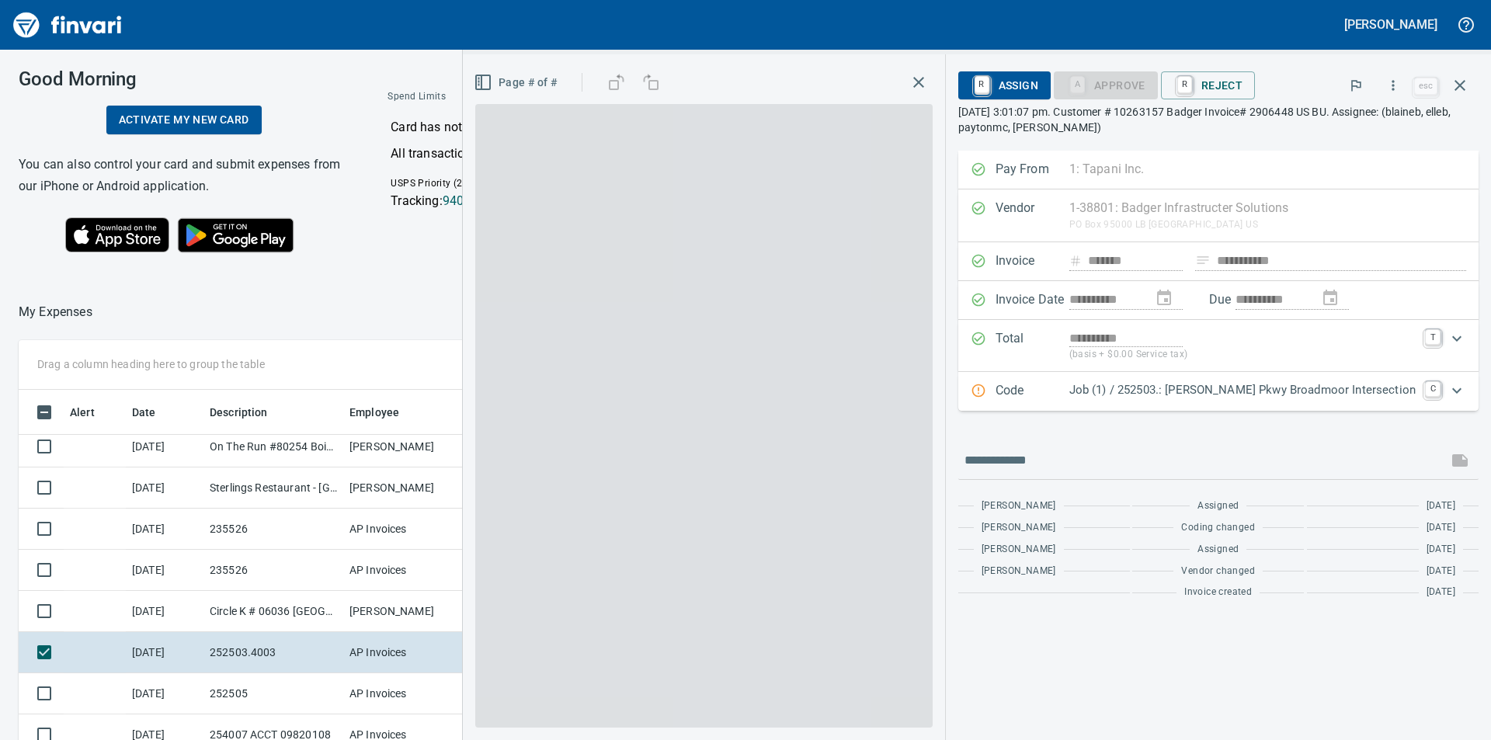
scroll to position [557, 1030]
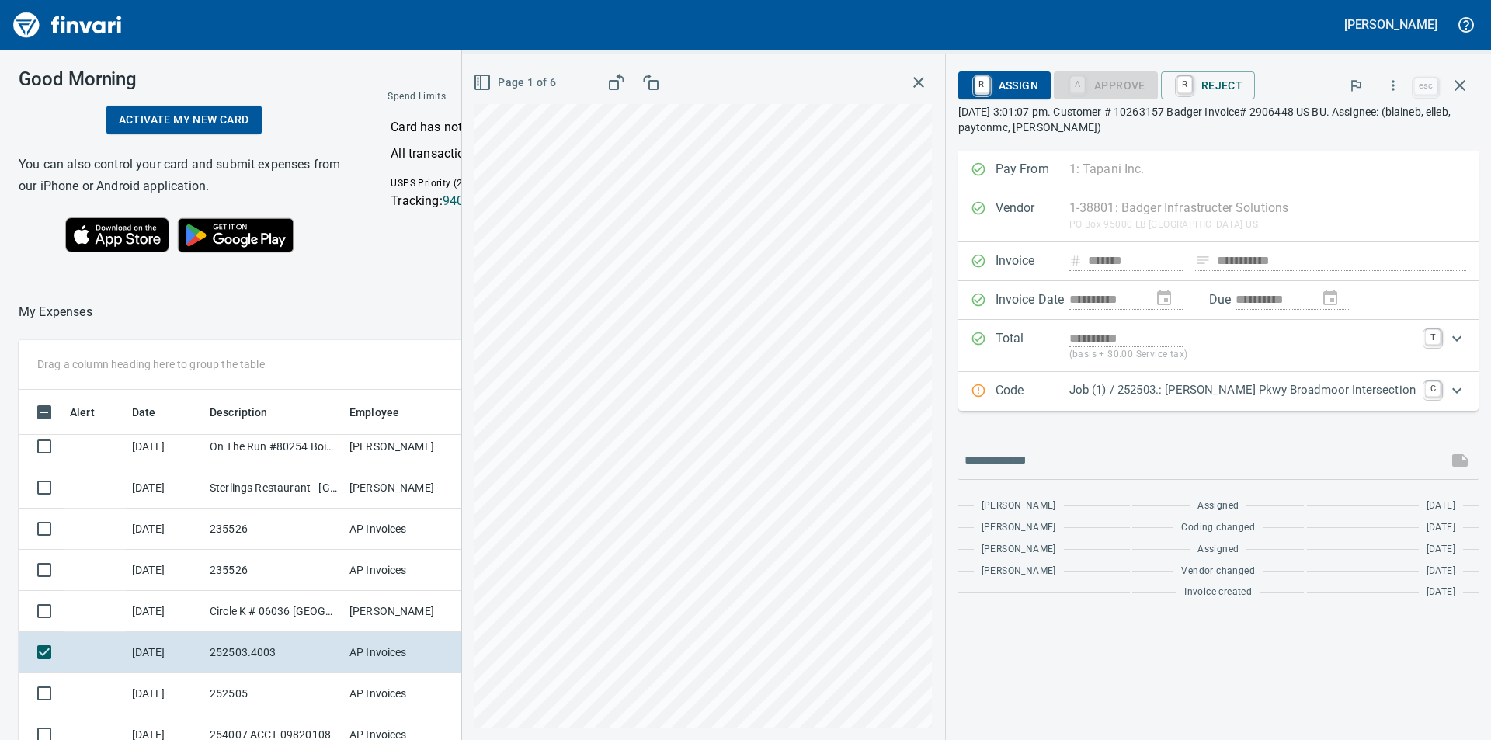
click at [1460, 390] on icon "Expand" at bounding box center [1456, 390] width 19 height 19
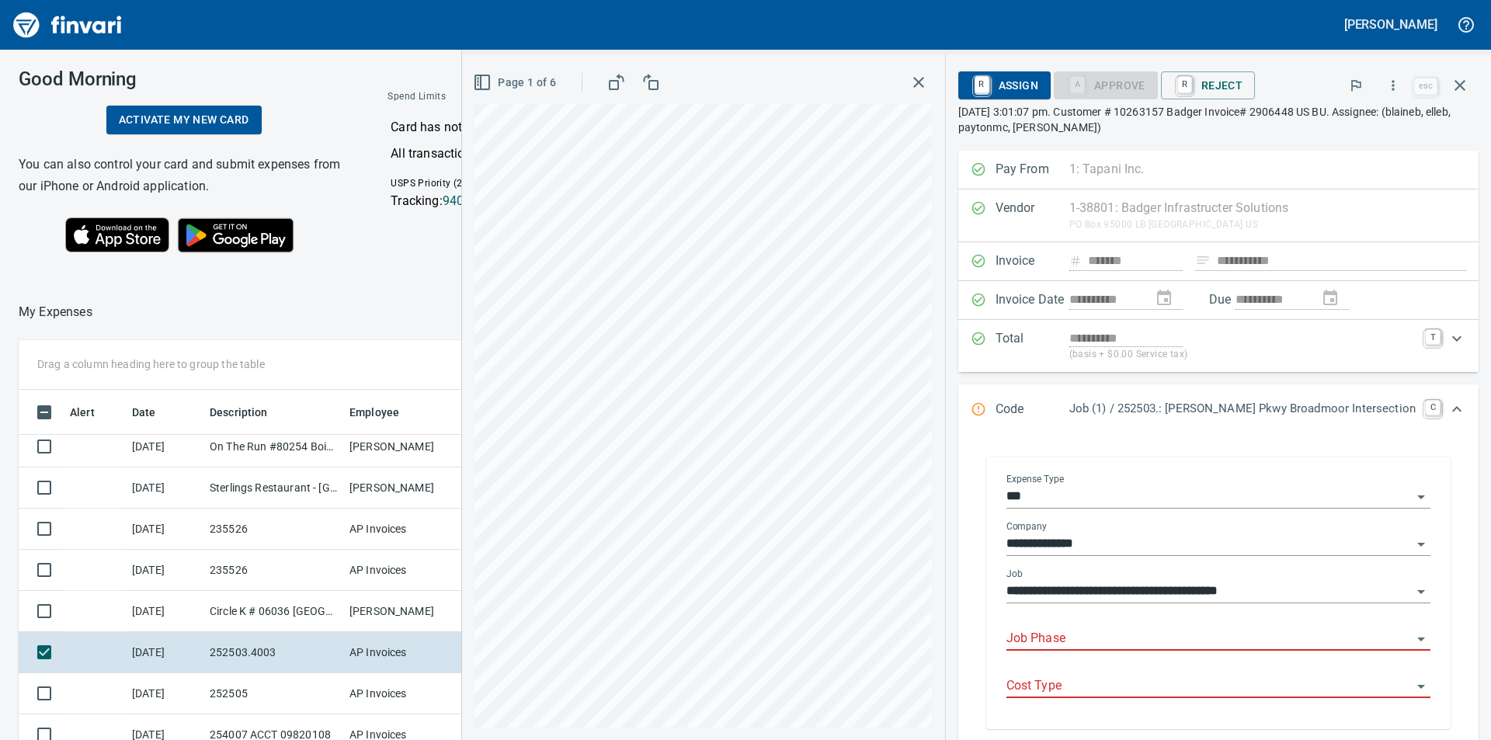
scroll to position [78, 0]
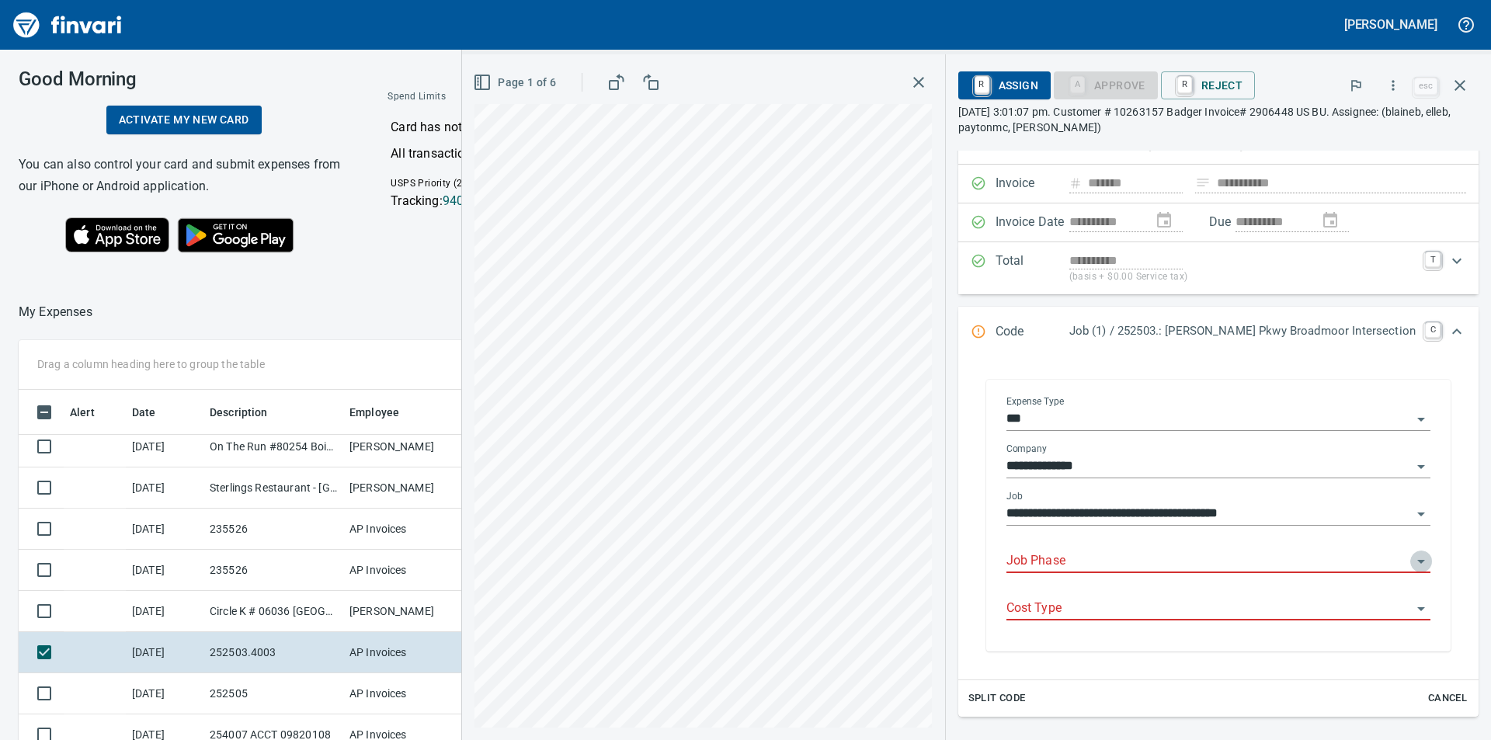
click at [1411, 560] on icon "Open" at bounding box center [1420, 561] width 19 height 19
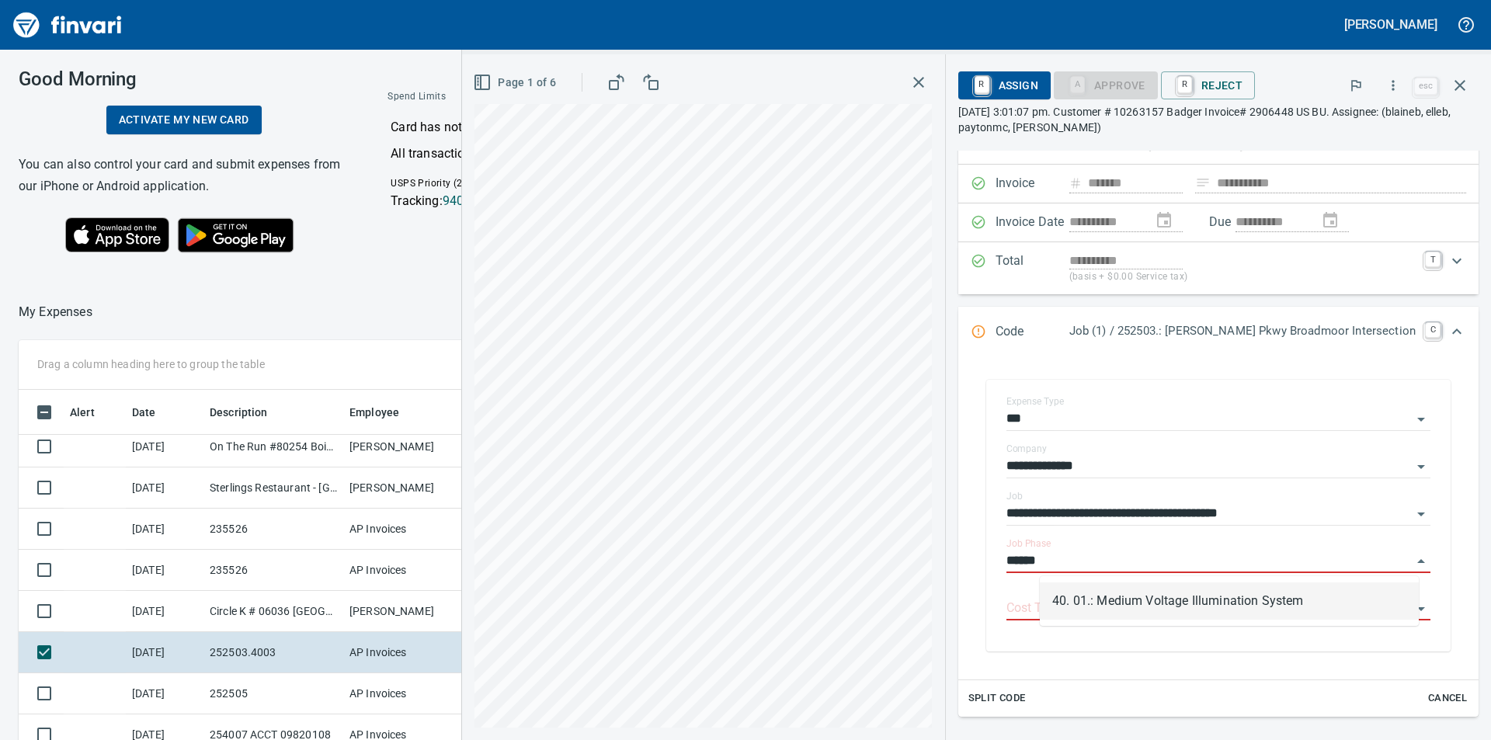
scroll to position [557, 1030]
click at [1189, 604] on li "40. 01.: Medium Voltage Illumination System" at bounding box center [1229, 600] width 379 height 37
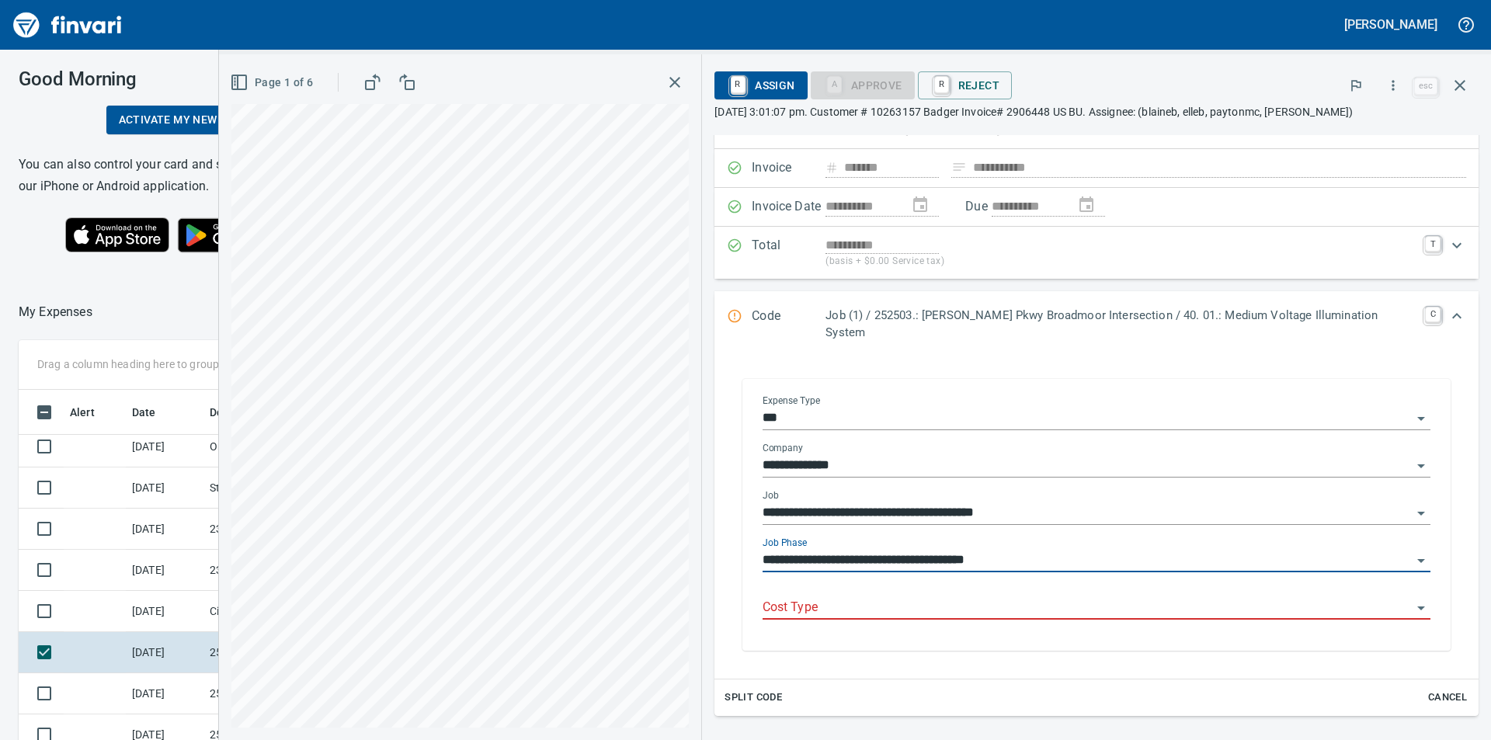
scroll to position [225, 0]
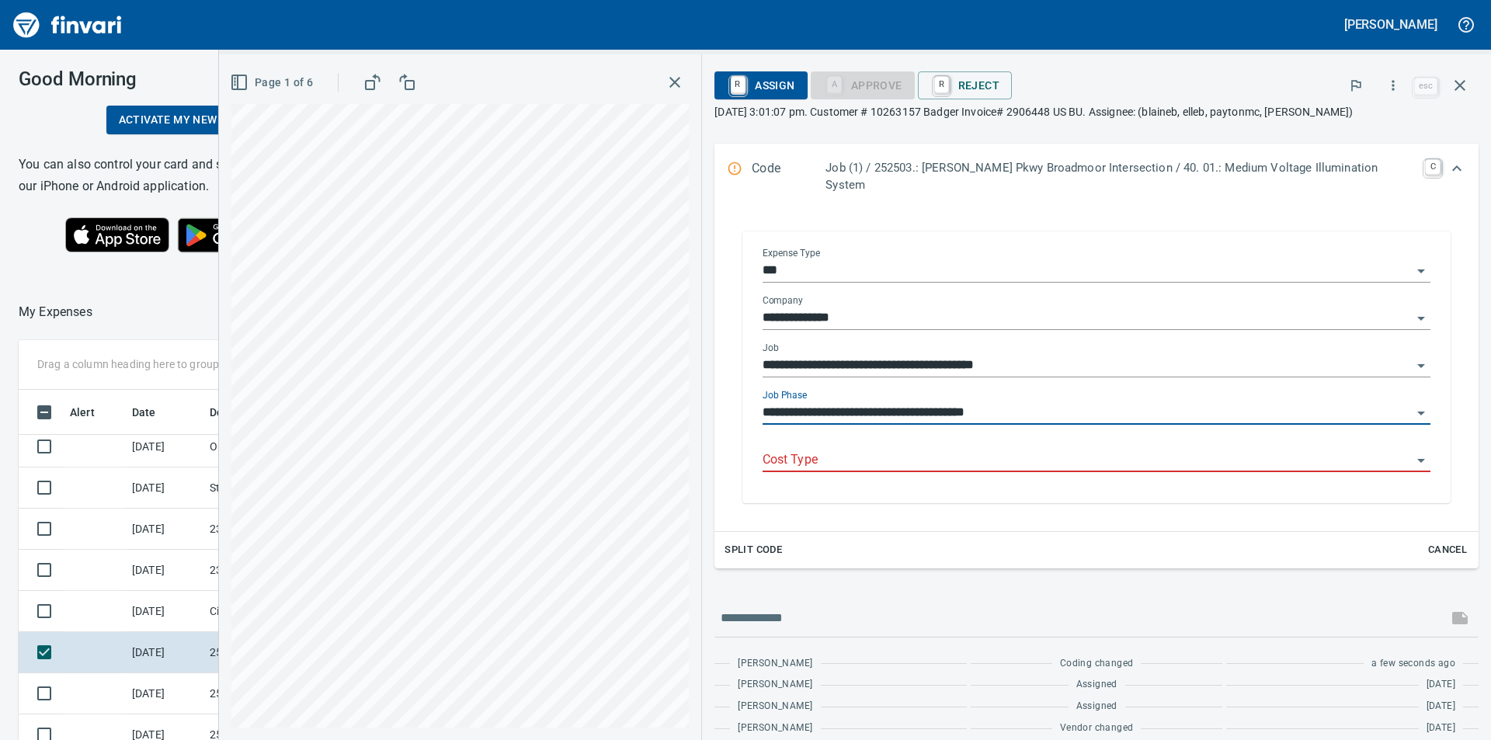
type input "**********"
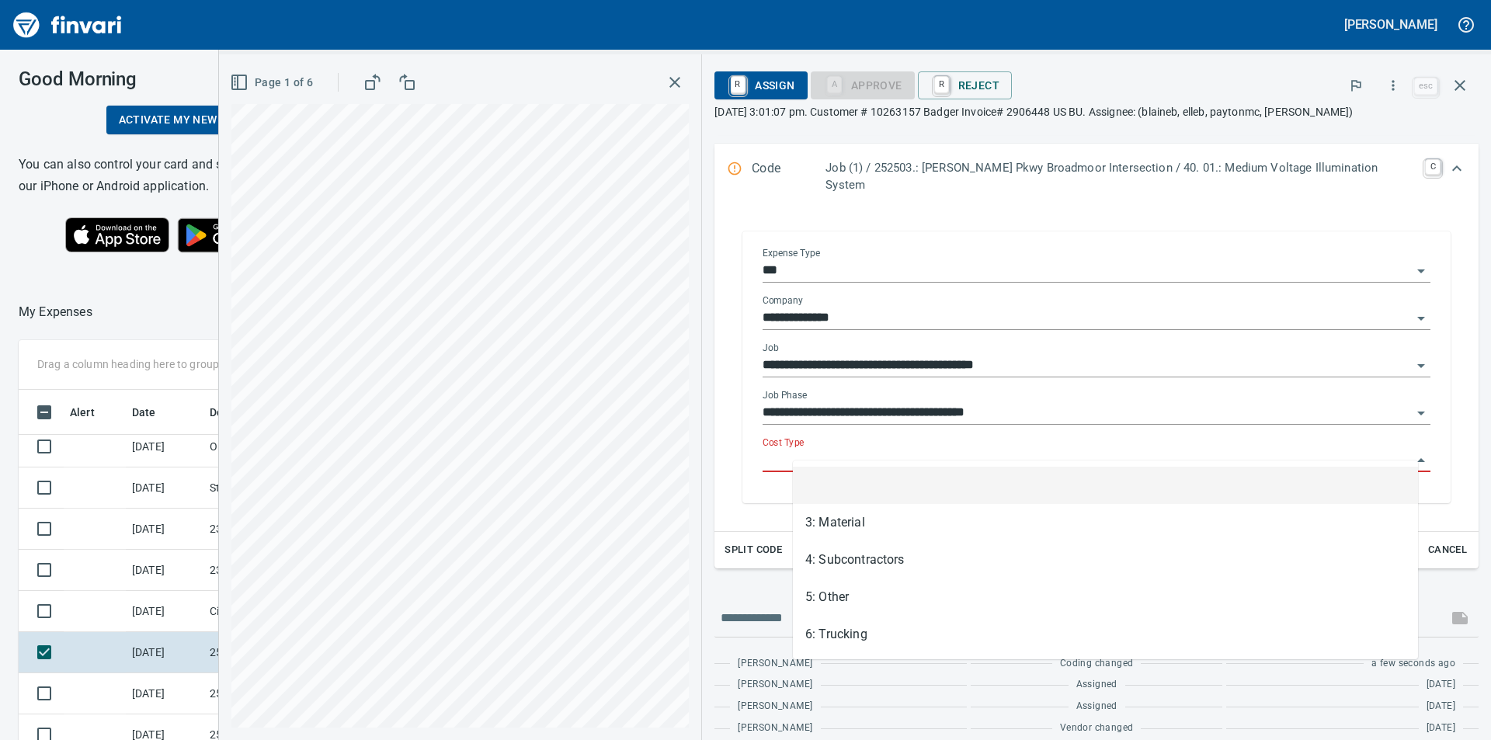
click at [1035, 449] on input "Cost Type" at bounding box center [1086, 460] width 649 height 22
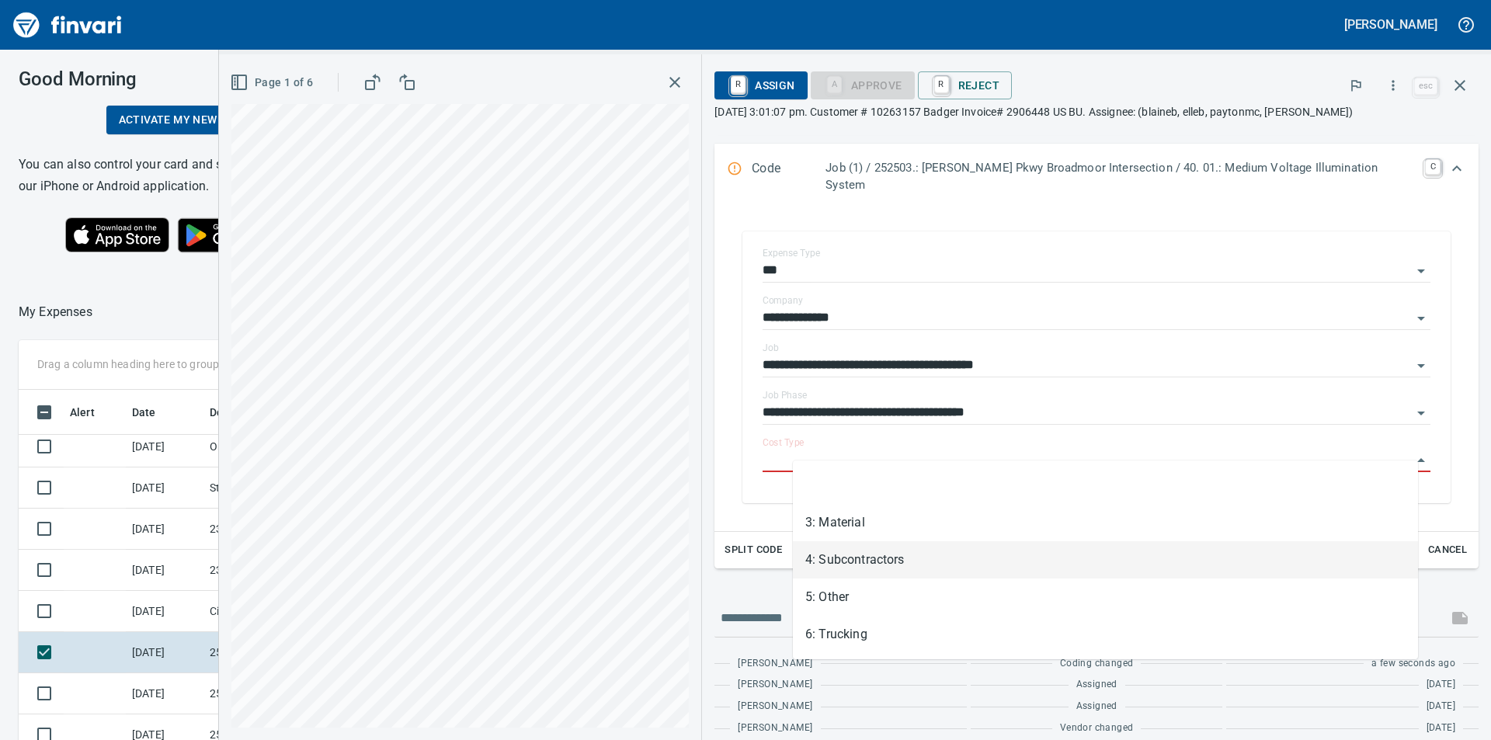
click at [894, 554] on li "4: Subcontractors" at bounding box center [1105, 559] width 625 height 37
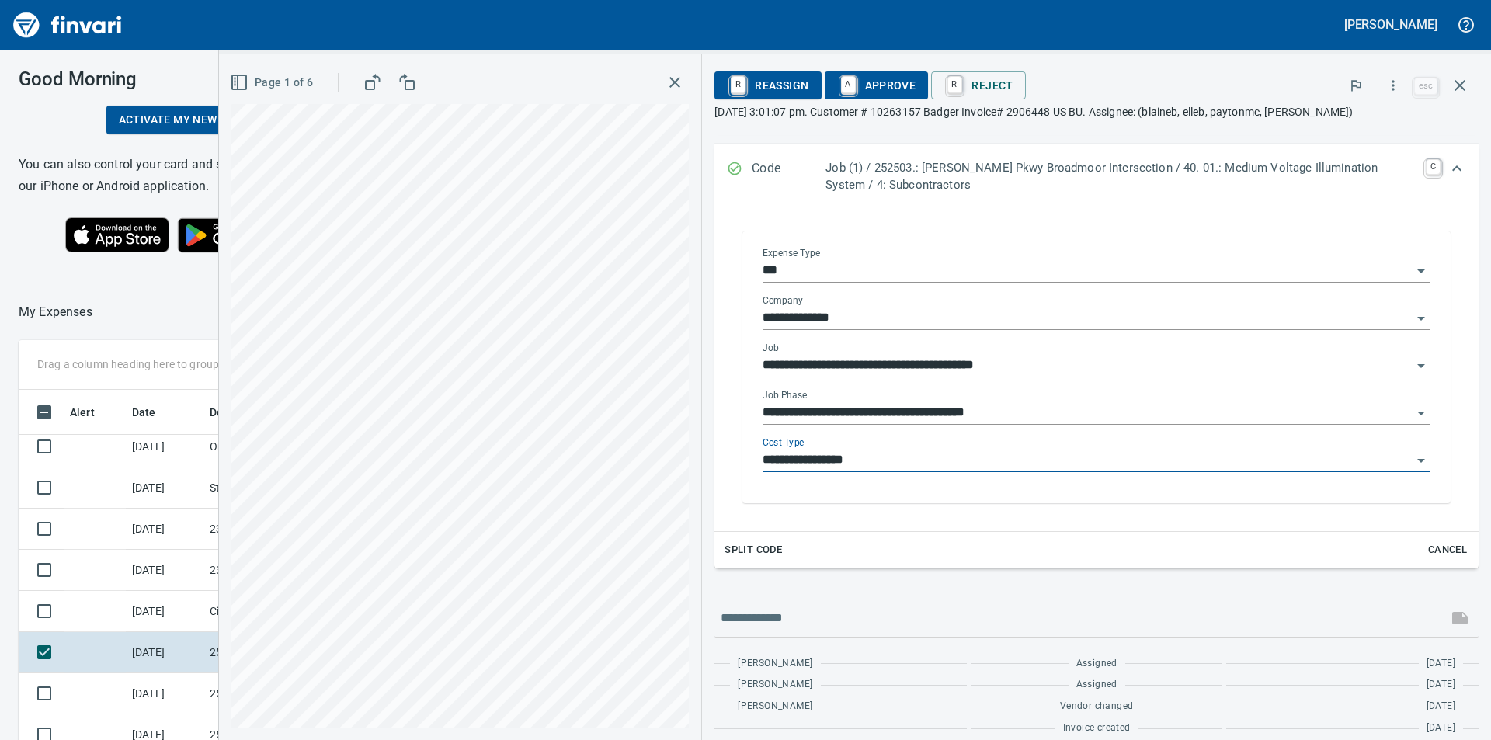
type input "**********"
click at [880, 85] on span "A Approve" at bounding box center [876, 85] width 79 height 26
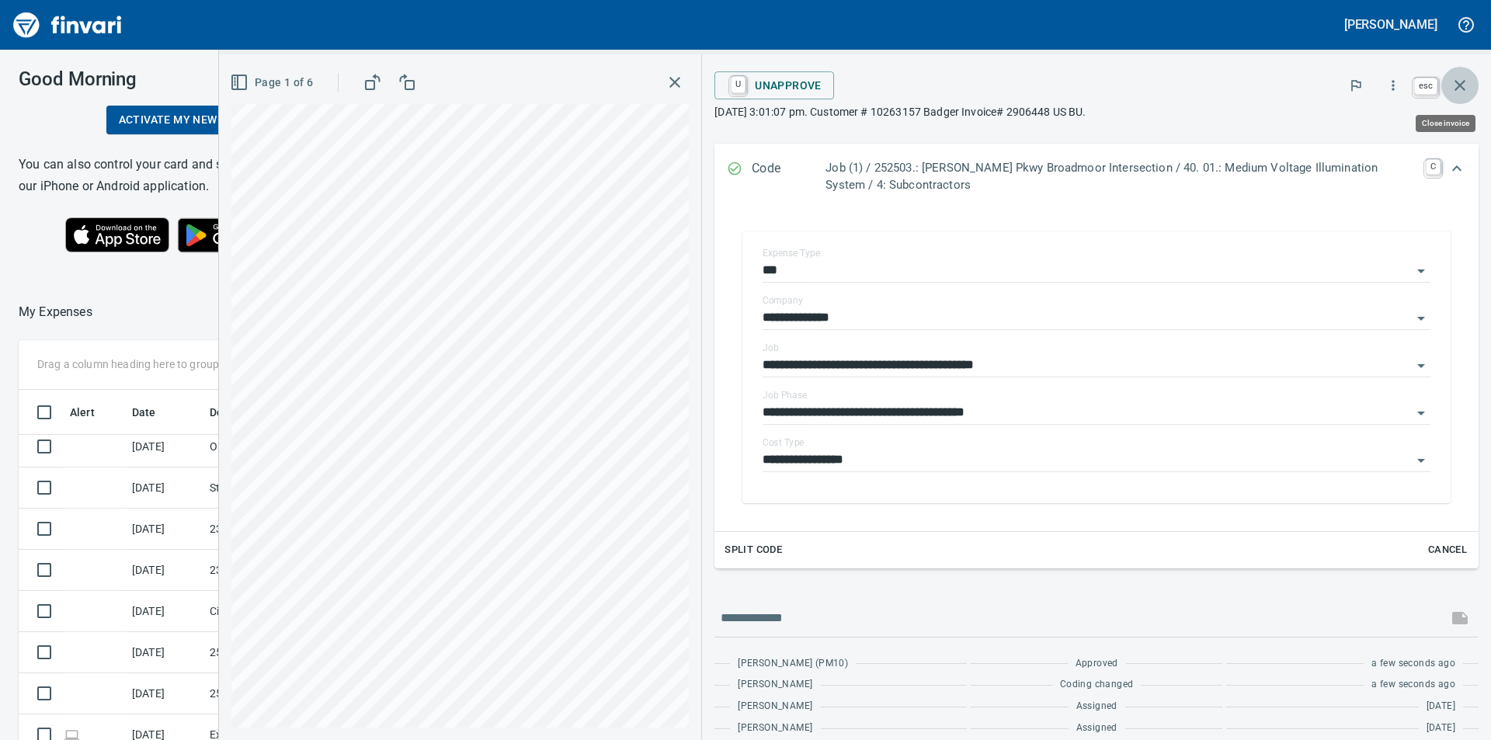
click at [1463, 85] on icon "button" at bounding box center [1459, 85] width 19 height 19
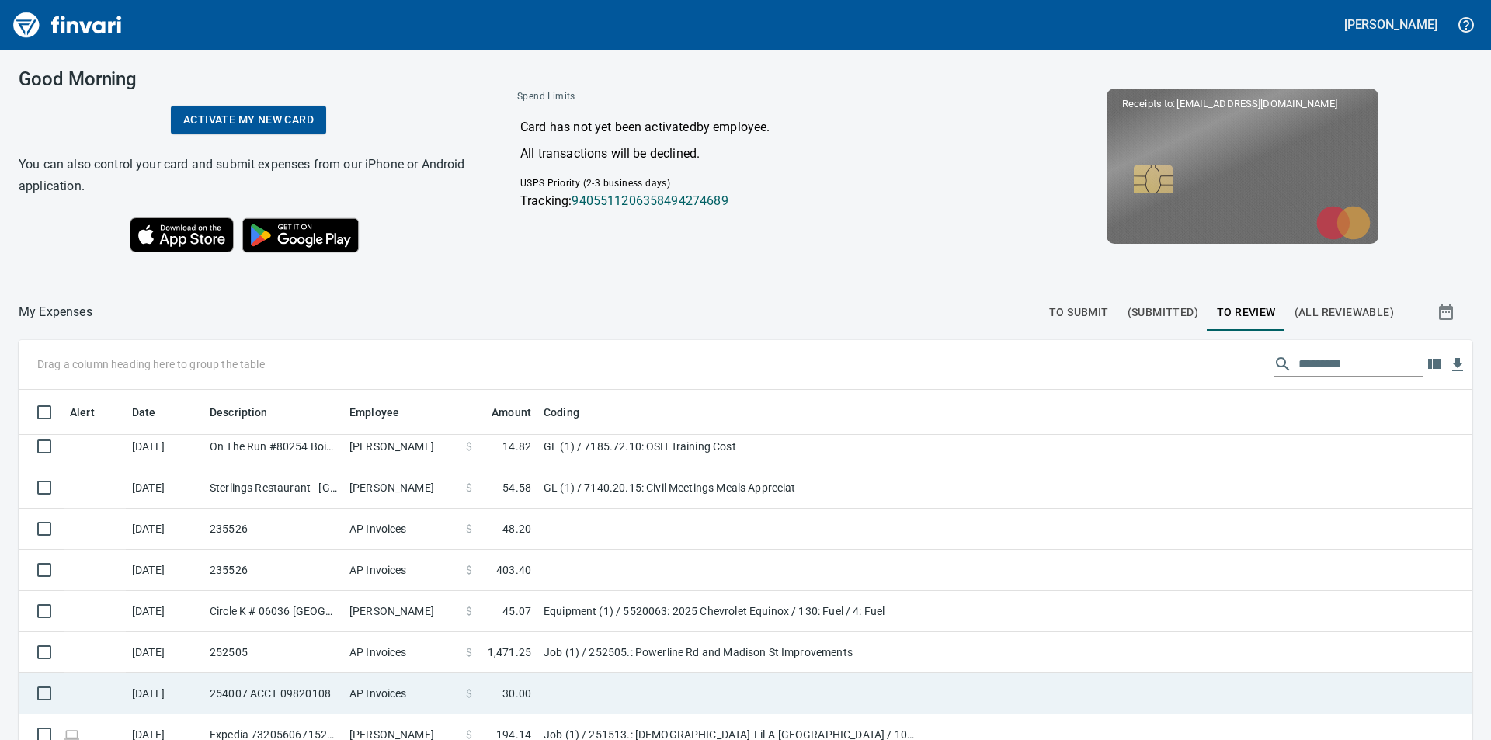
scroll to position [621, 0]
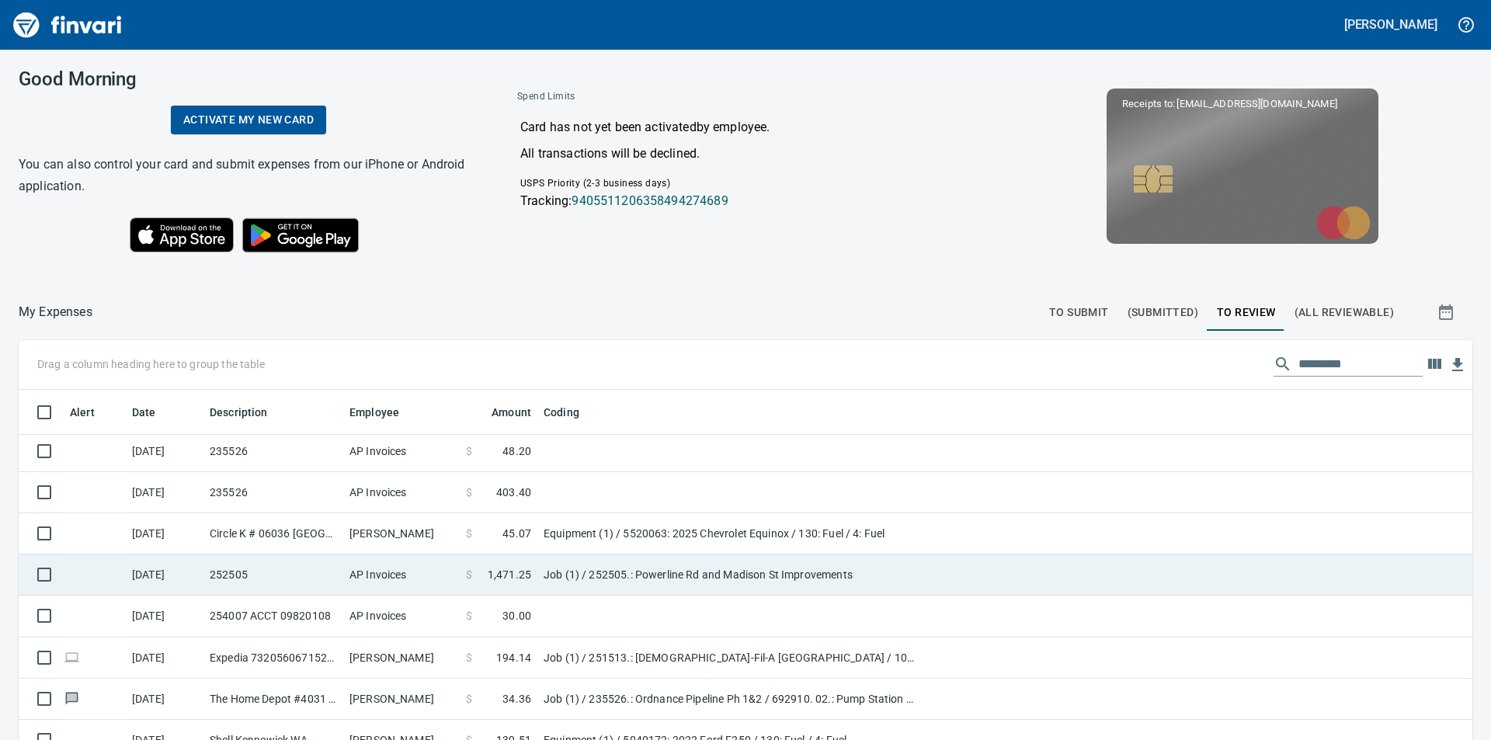
click at [599, 571] on td "Job (1) / 252505.: Powerline Rd and Madison St Improvements" at bounding box center [731, 574] width 388 height 41
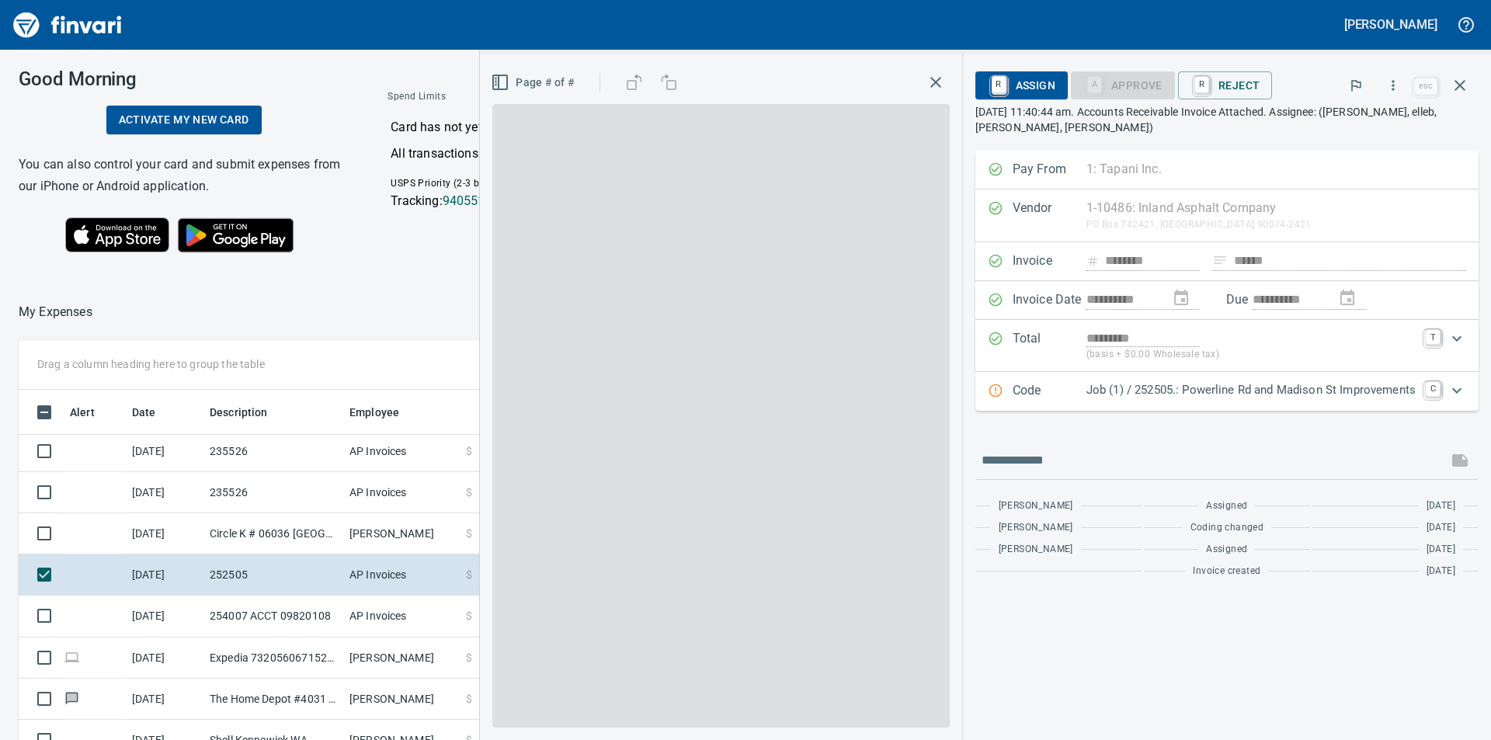
scroll to position [557, 1030]
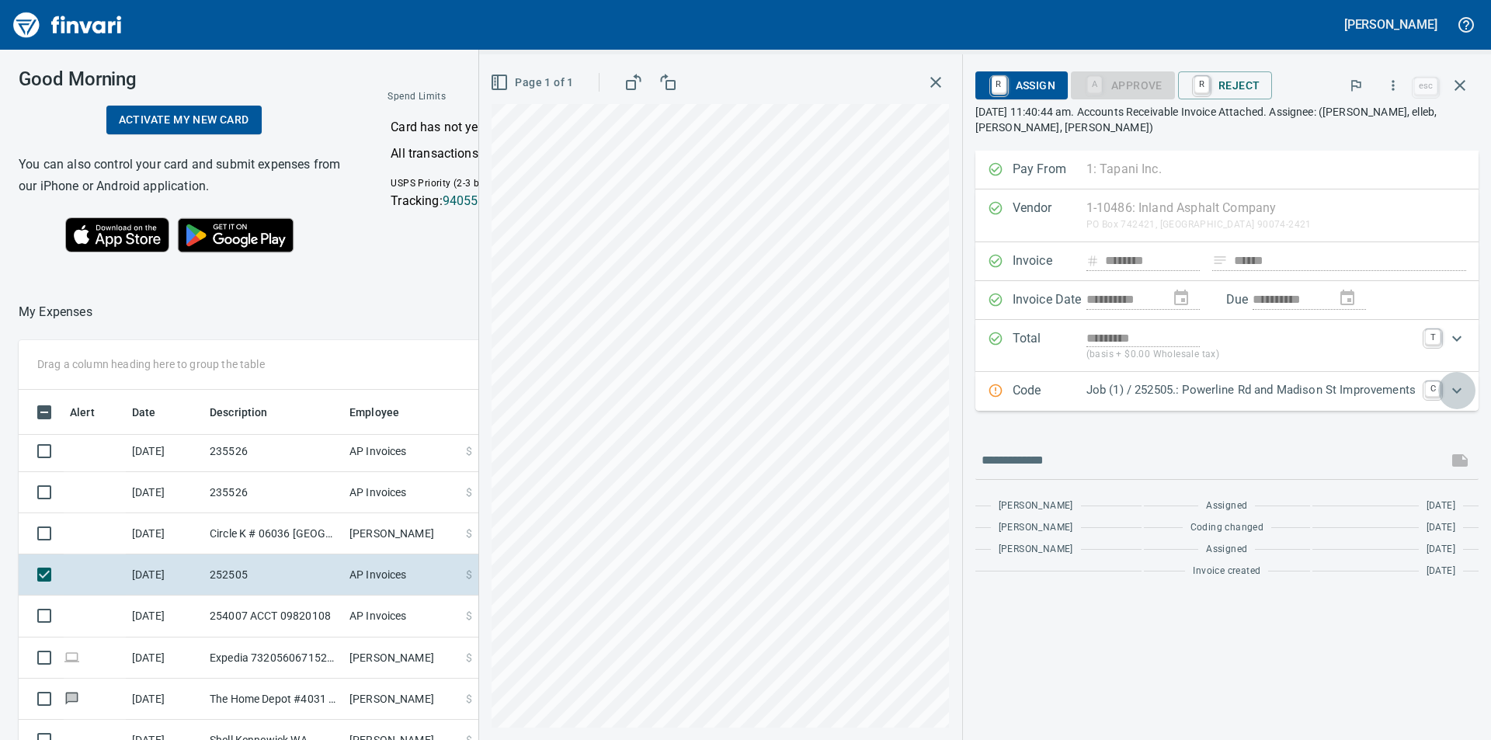
click at [1458, 390] on icon "Expand" at bounding box center [1456, 389] width 9 height 5
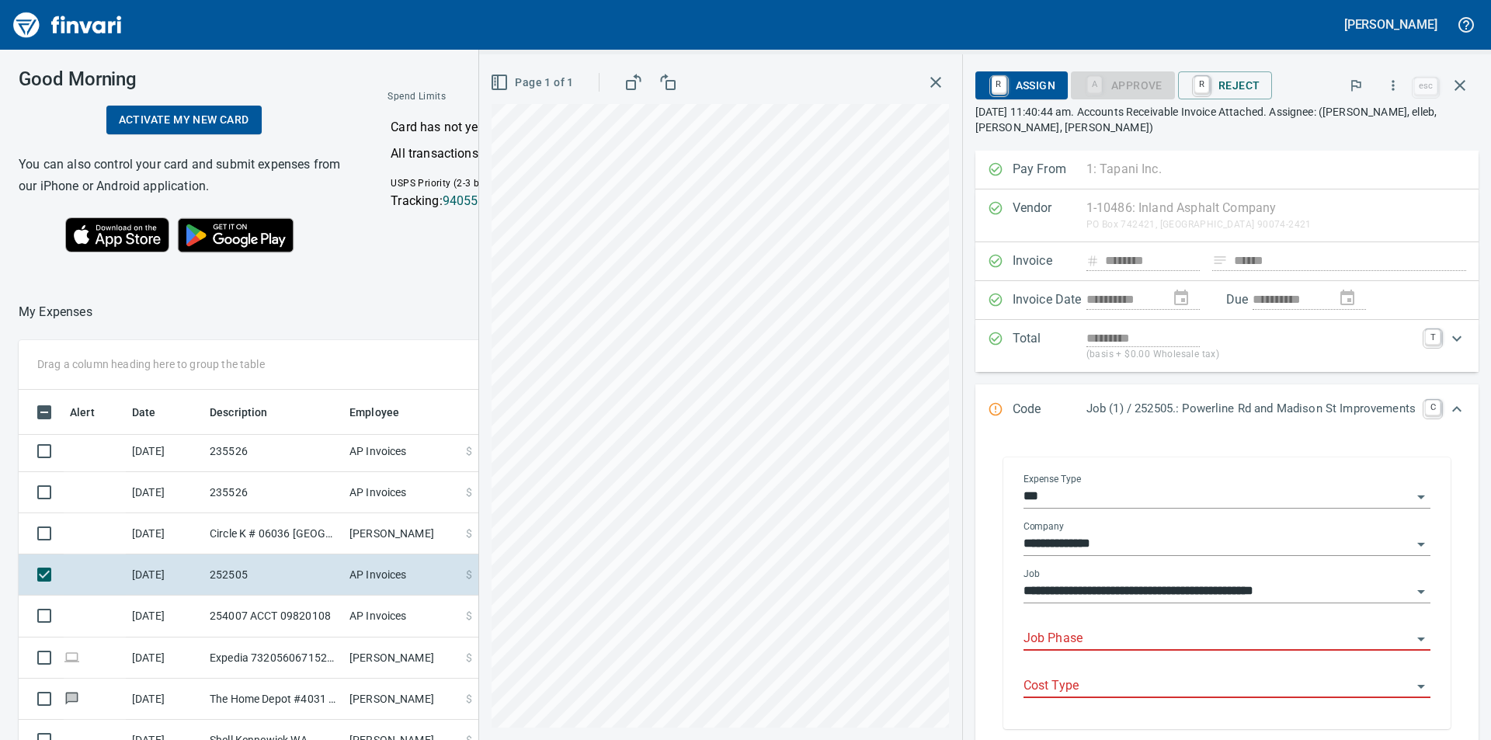
scroll to position [155, 0]
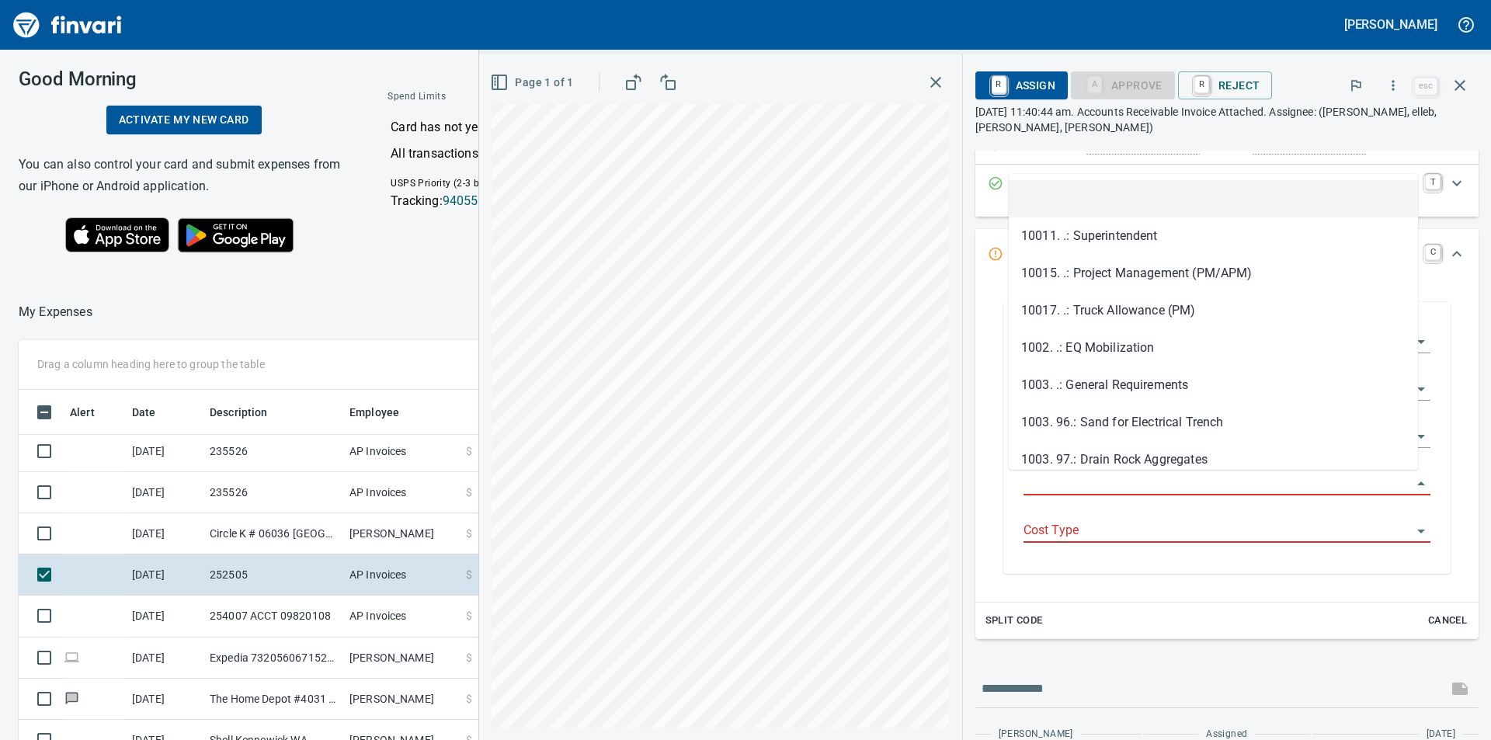
click at [1116, 487] on input "Job Phase" at bounding box center [1217, 484] width 388 height 22
type input "*"
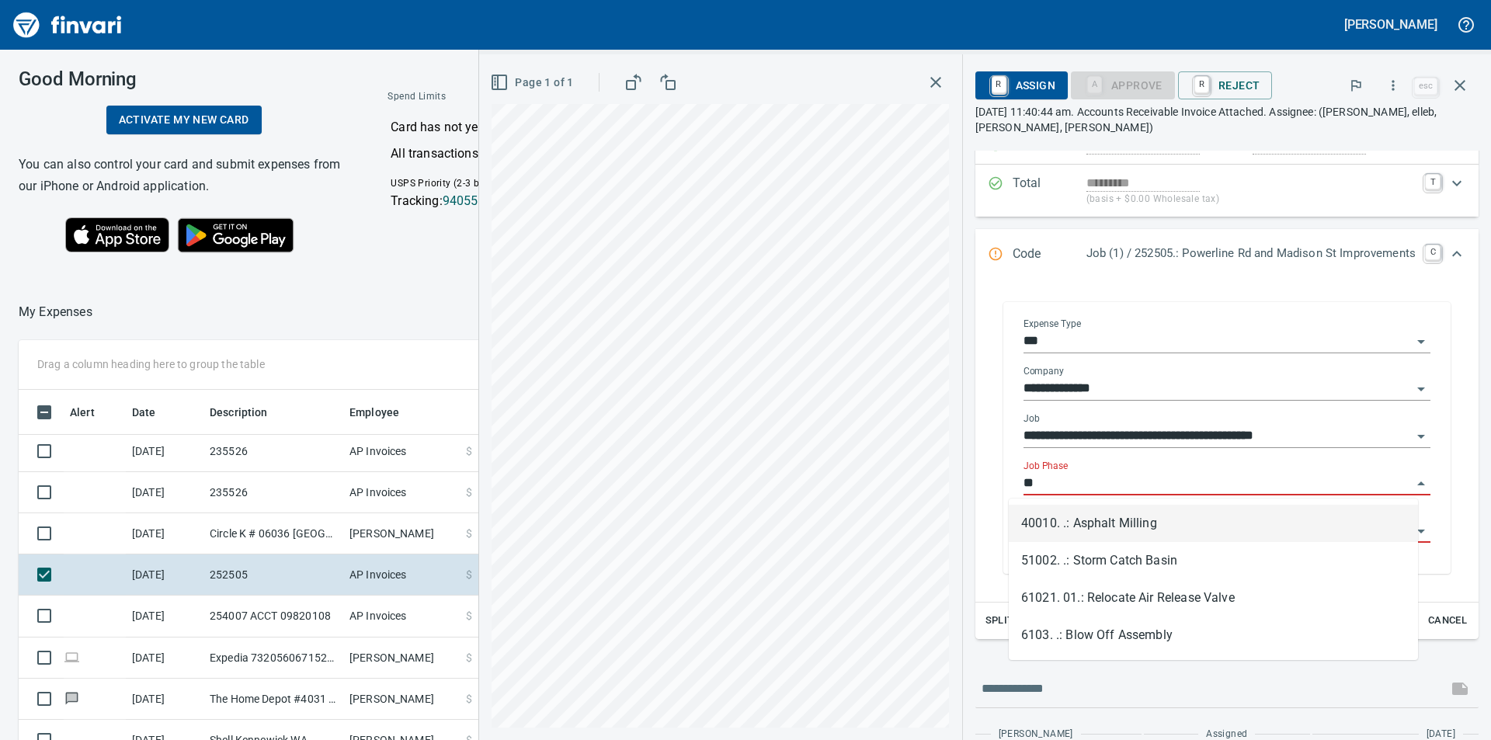
type input "*"
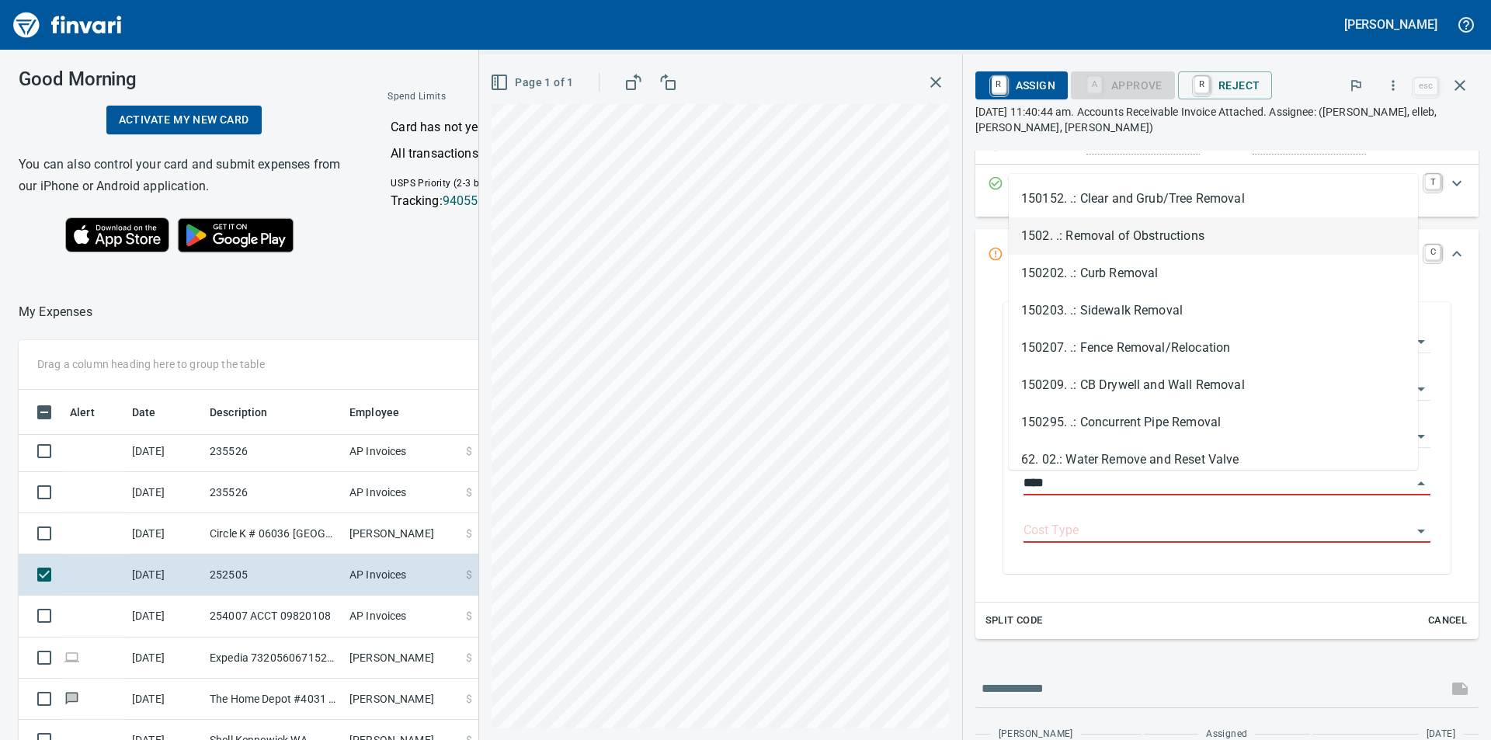
click at [1149, 237] on li "1502. .: Removal of Obstructions" at bounding box center [1212, 235] width 409 height 37
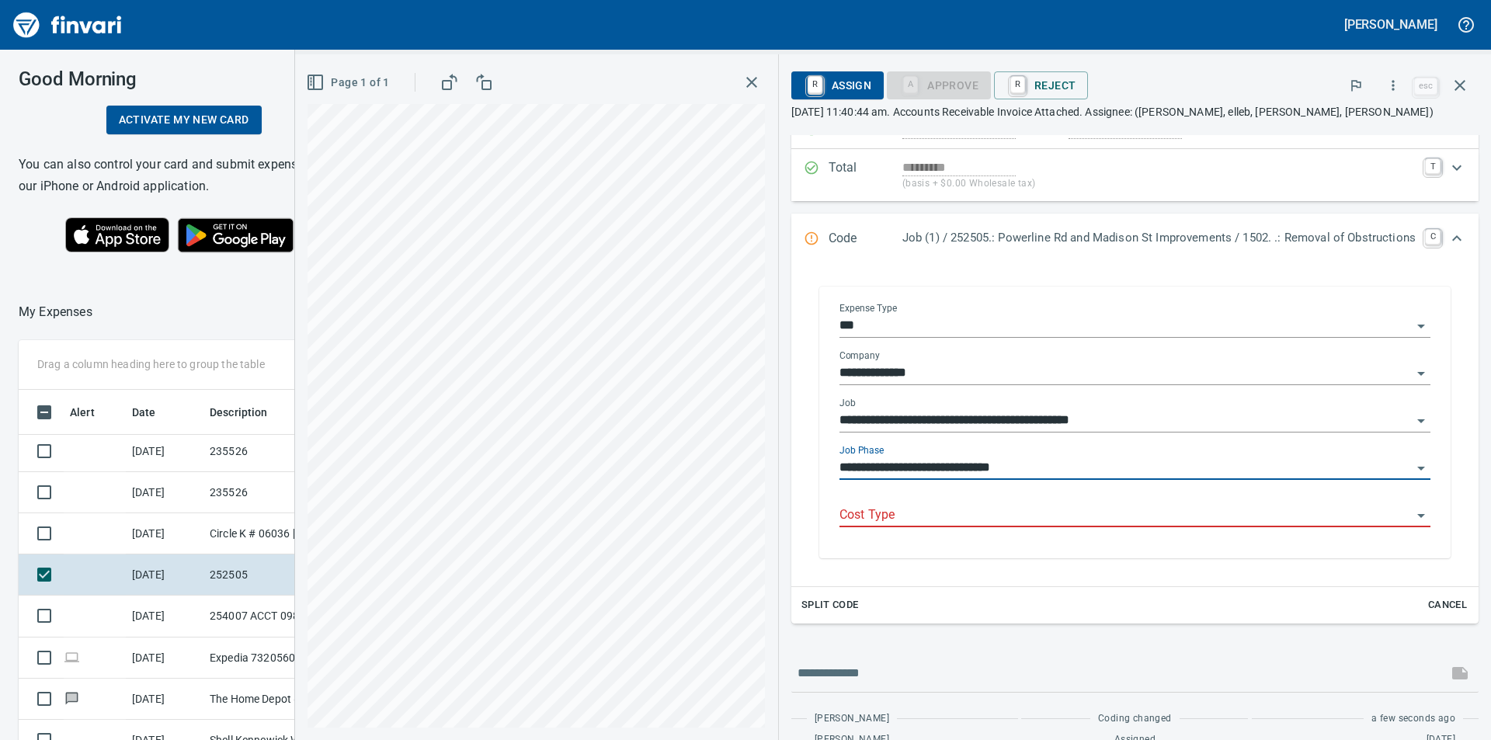
type input "**********"
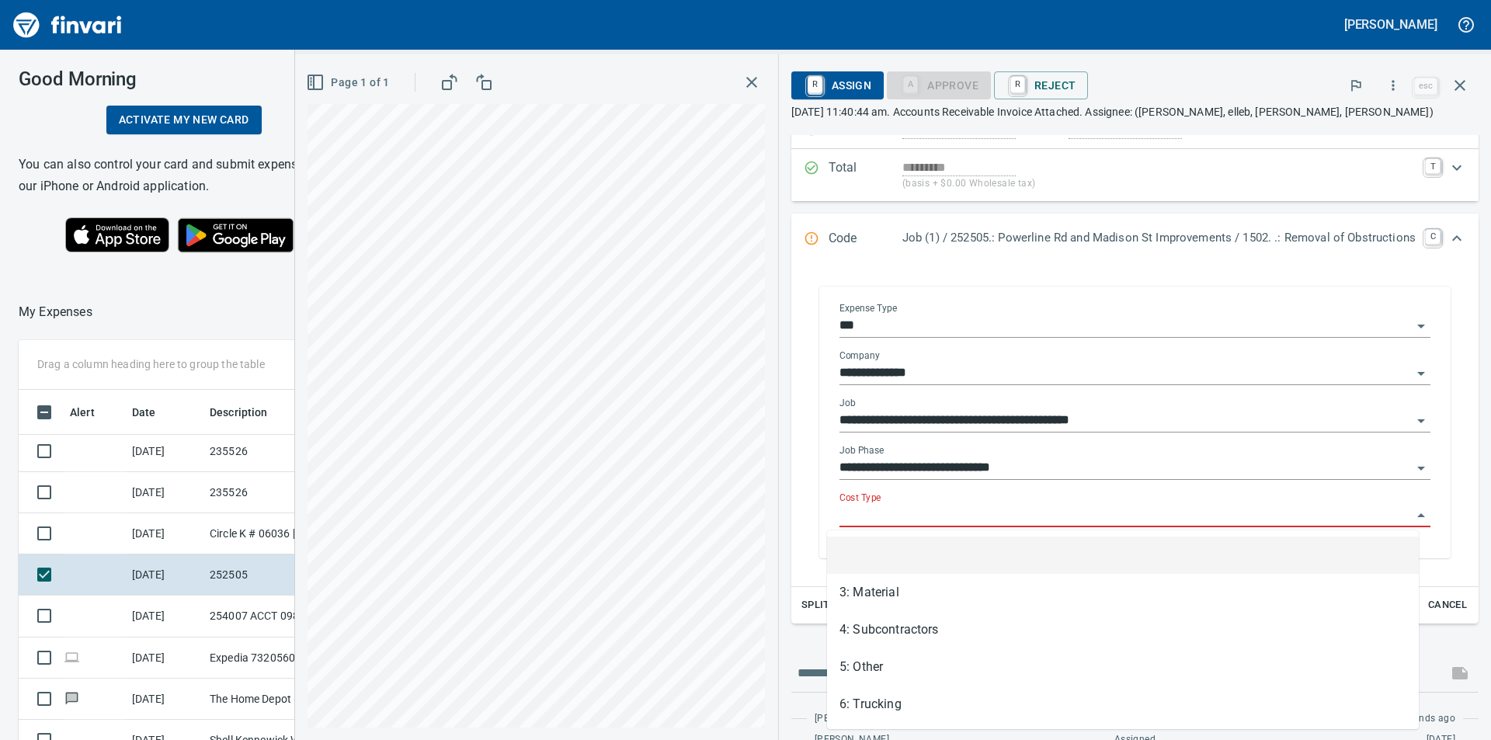
click at [1051, 512] on input "Cost Type" at bounding box center [1125, 516] width 572 height 22
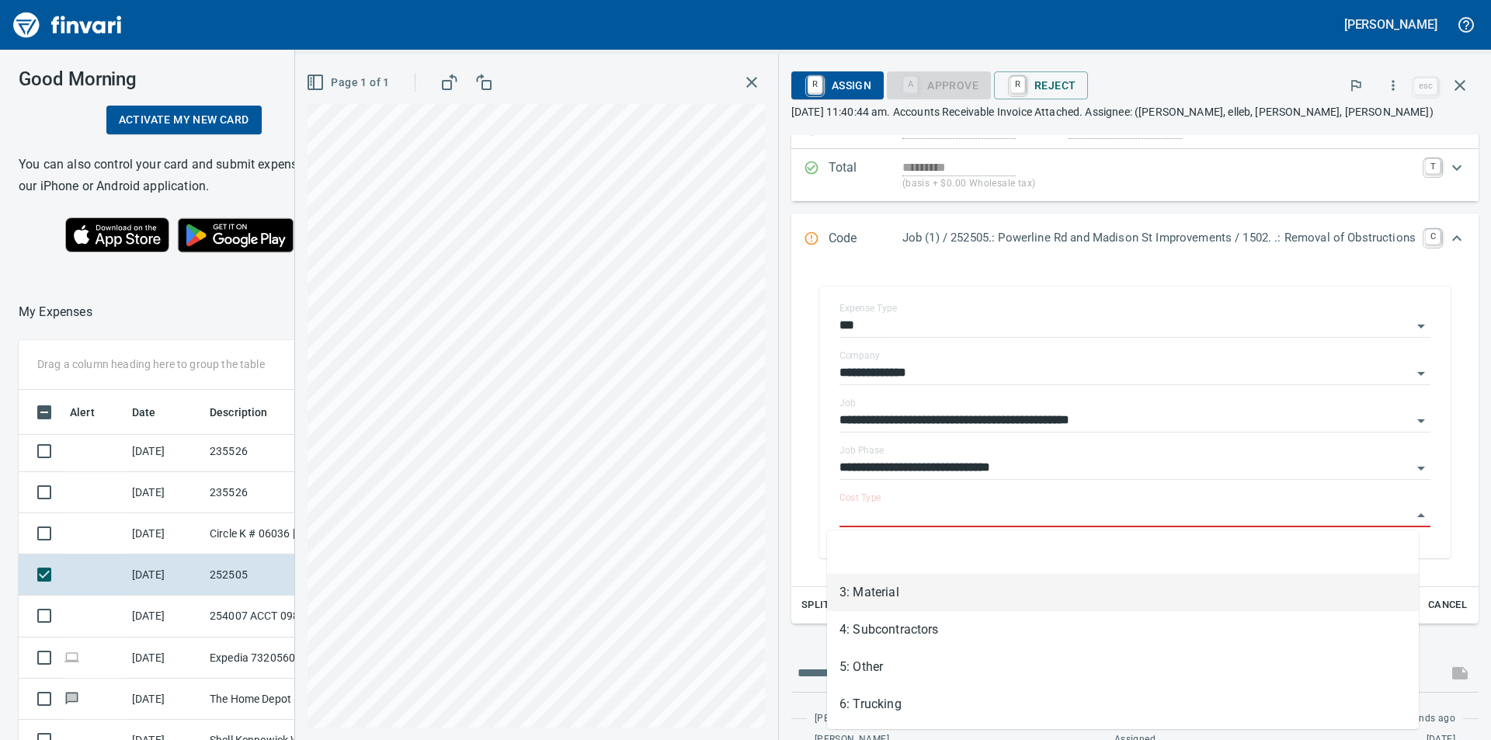
click at [897, 591] on li "3: Material" at bounding box center [1123, 592] width 592 height 37
type input "**********"
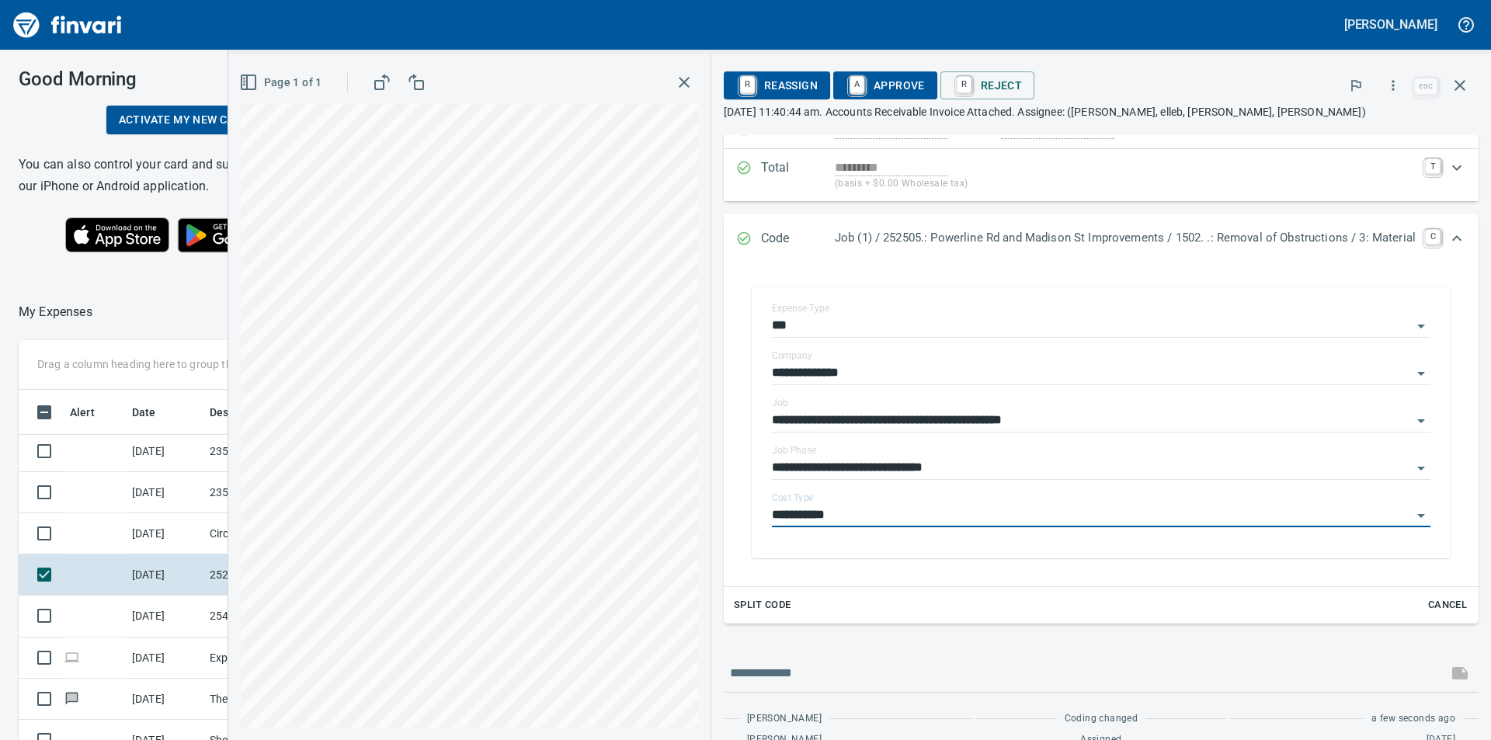
click at [893, 88] on span "A Approve" at bounding box center [884, 85] width 79 height 26
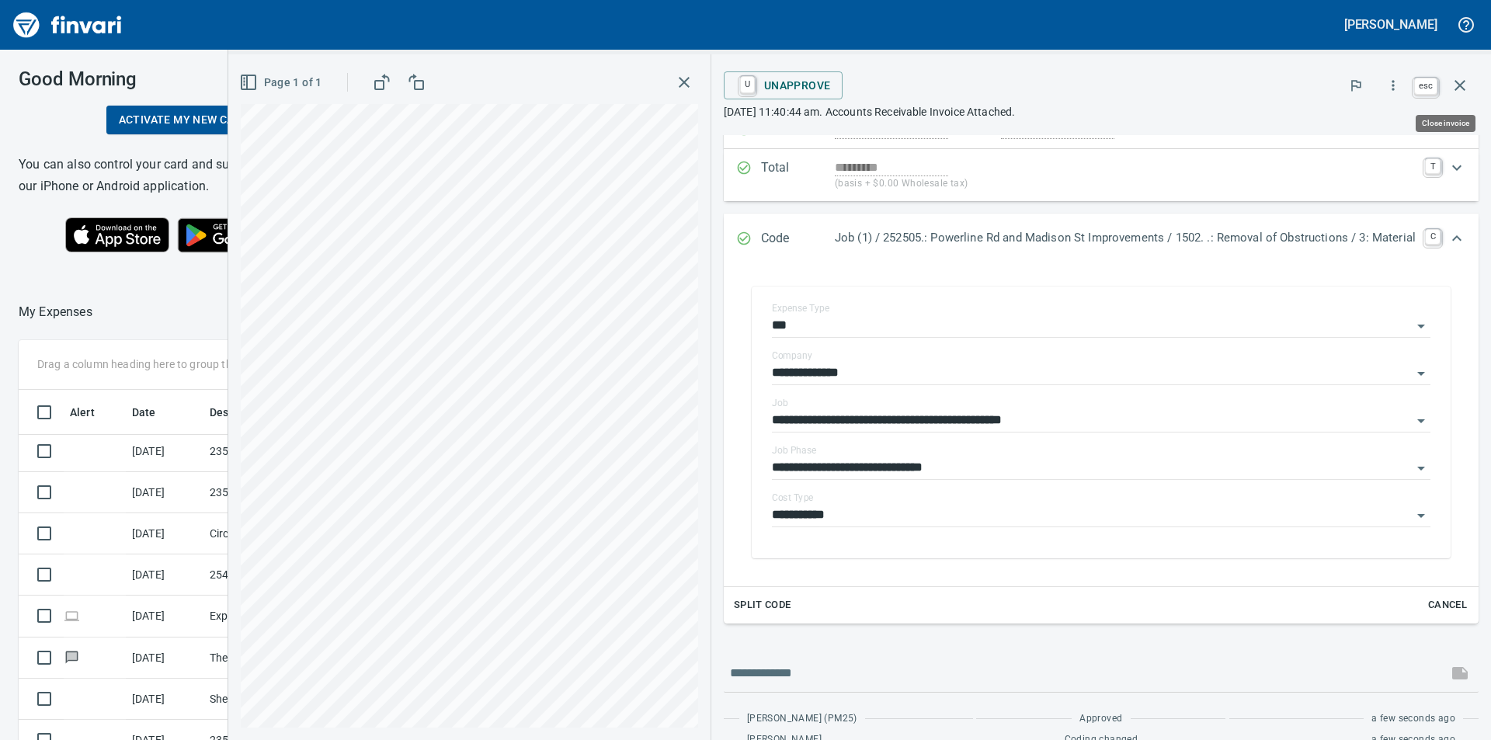
click at [1462, 85] on icon "button" at bounding box center [1459, 85] width 19 height 19
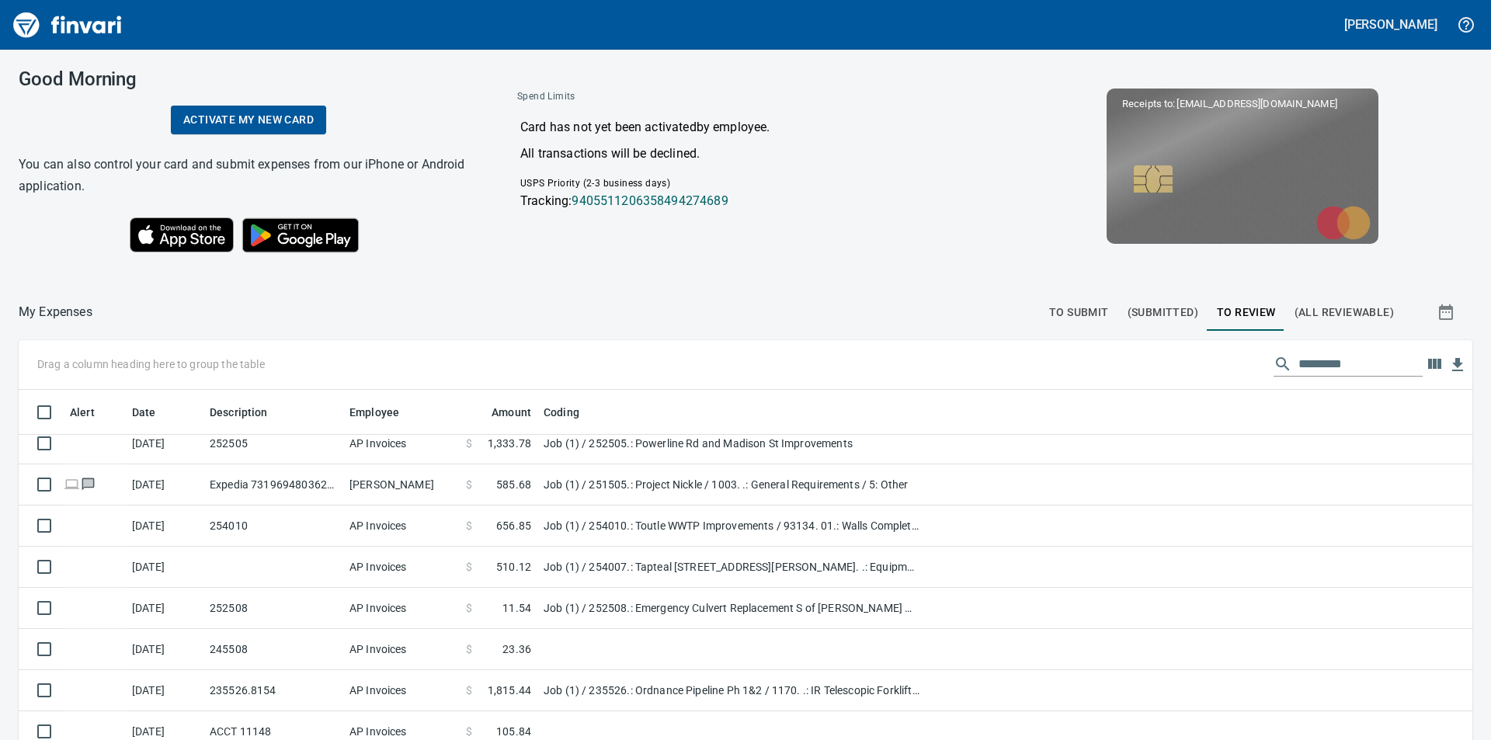
scroll to position [219, 0]
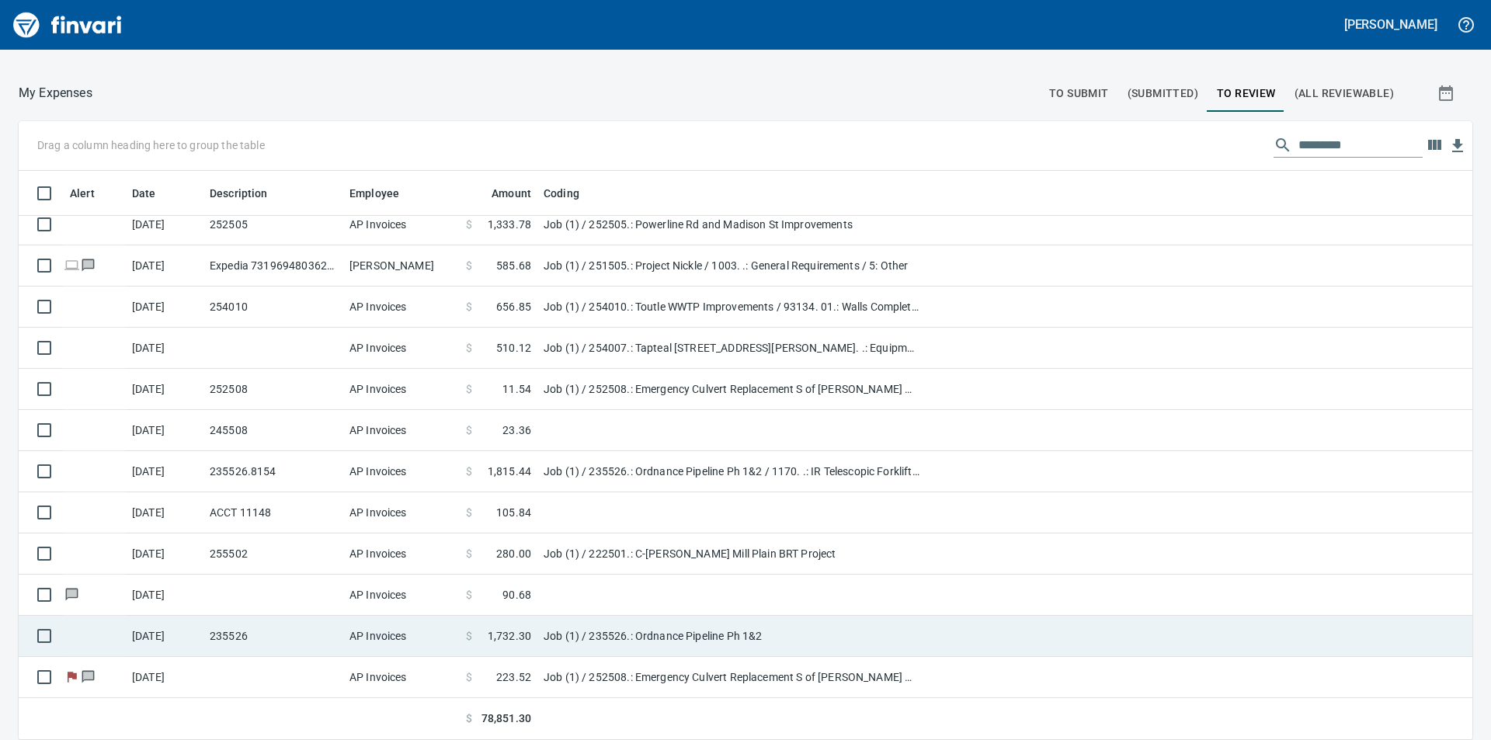
click at [637, 634] on td "Job (1) / 235526.: Ordnance Pipeline Ph 1&2" at bounding box center [731, 636] width 388 height 41
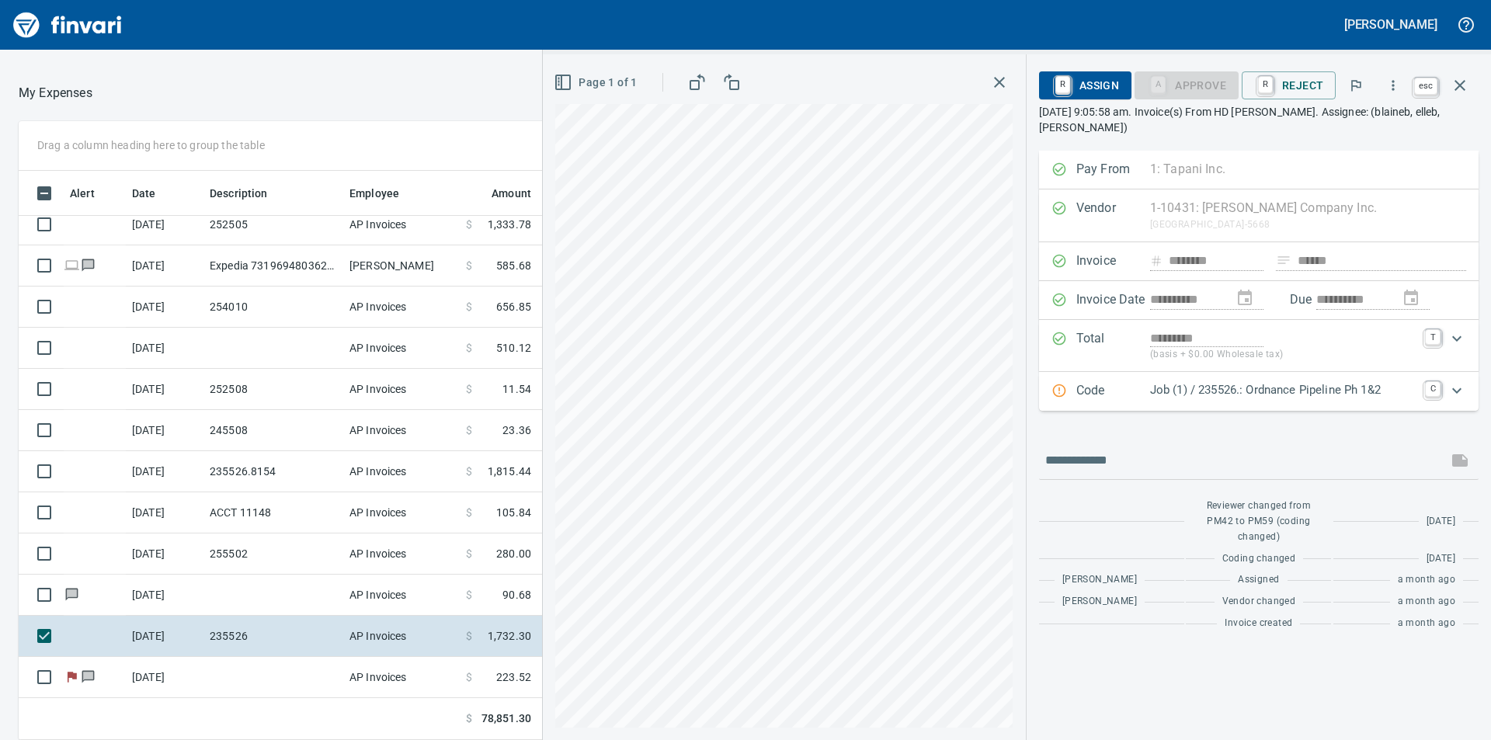
scroll to position [557, 1030]
click at [1458, 86] on icon "button" at bounding box center [1459, 85] width 11 height 11
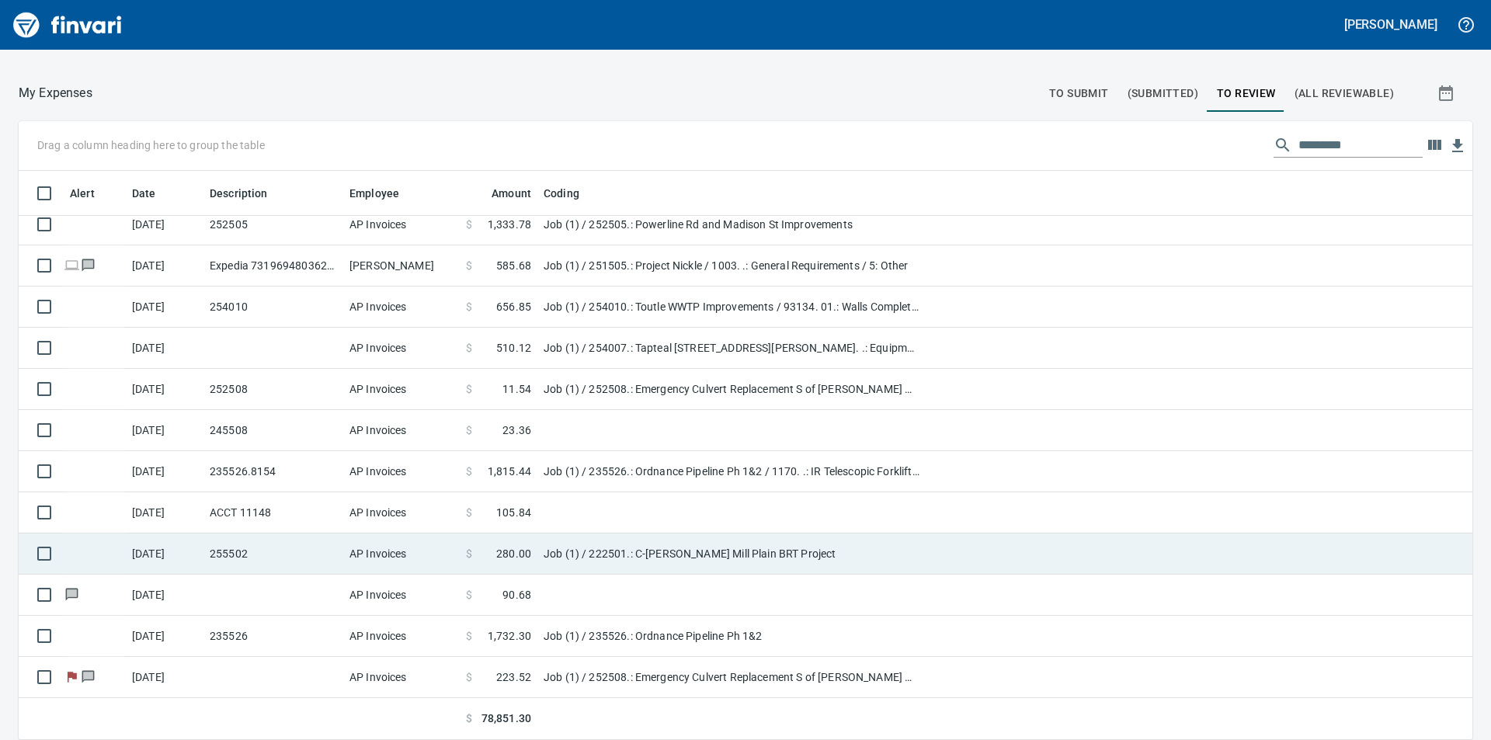
scroll to position [557, 1418]
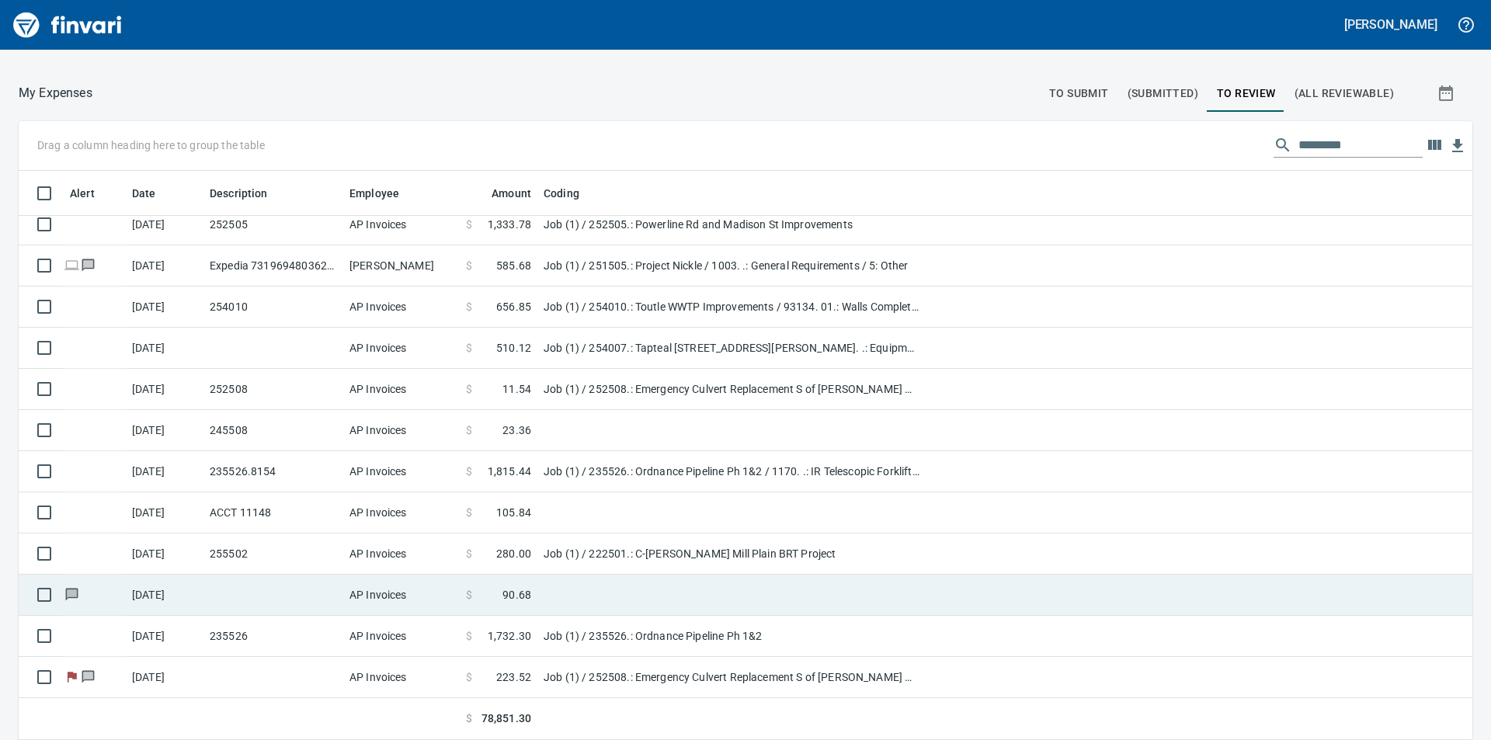
click at [522, 591] on span "90.68" at bounding box center [516, 595] width 29 height 16
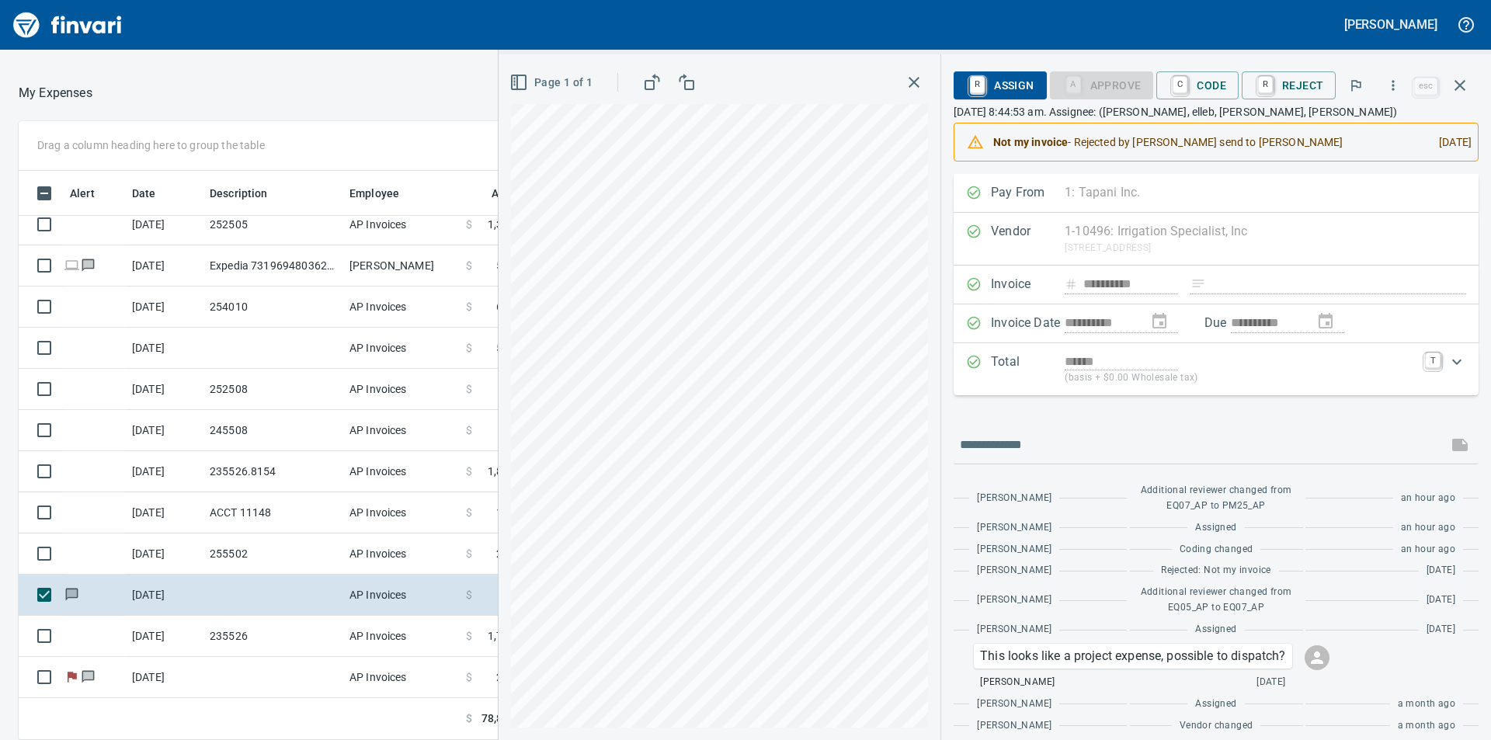
scroll to position [34, 0]
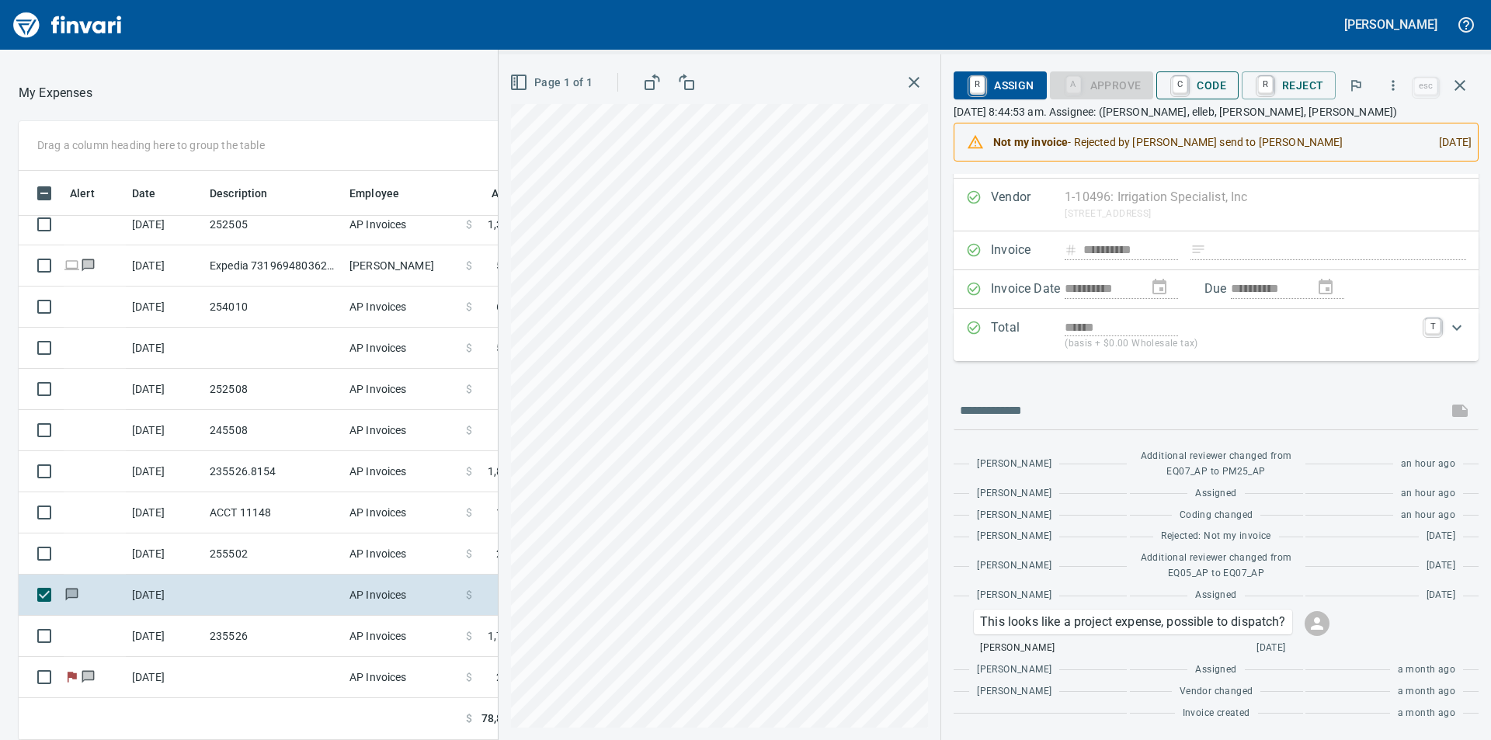
click at [1225, 90] on span "C Code" at bounding box center [1196, 85] width 57 height 26
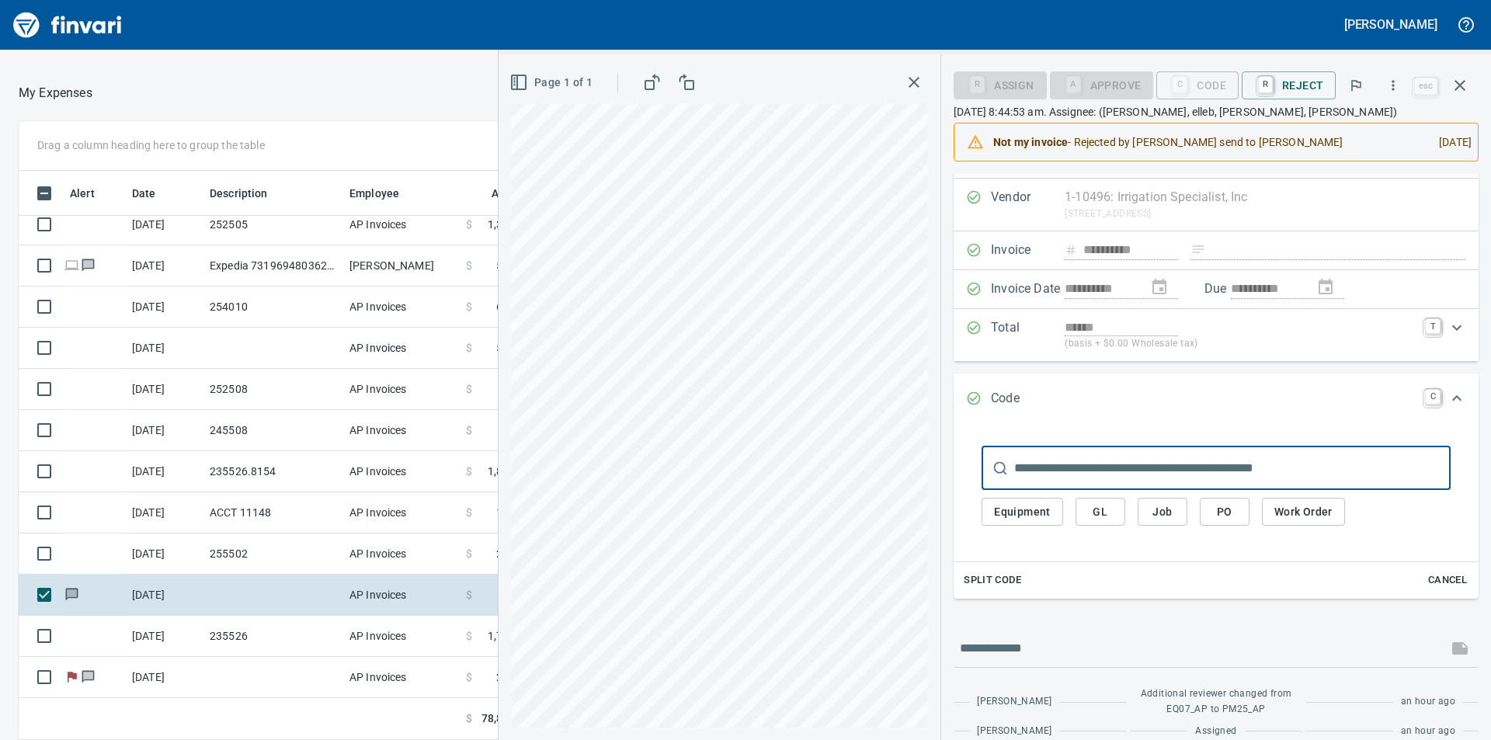
scroll to position [557, 1030]
click at [1173, 509] on span "Job" at bounding box center [1162, 511] width 25 height 19
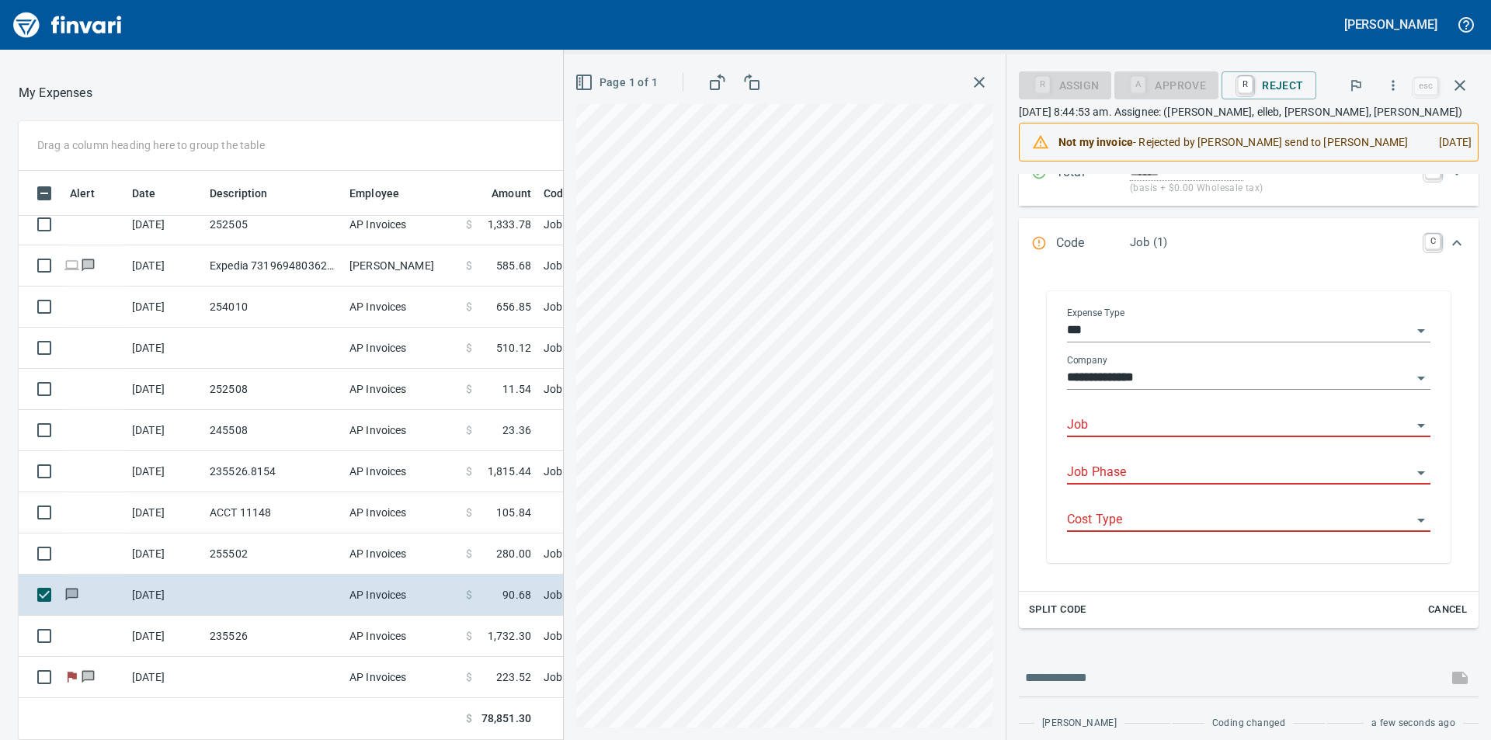
scroll to position [345, 0]
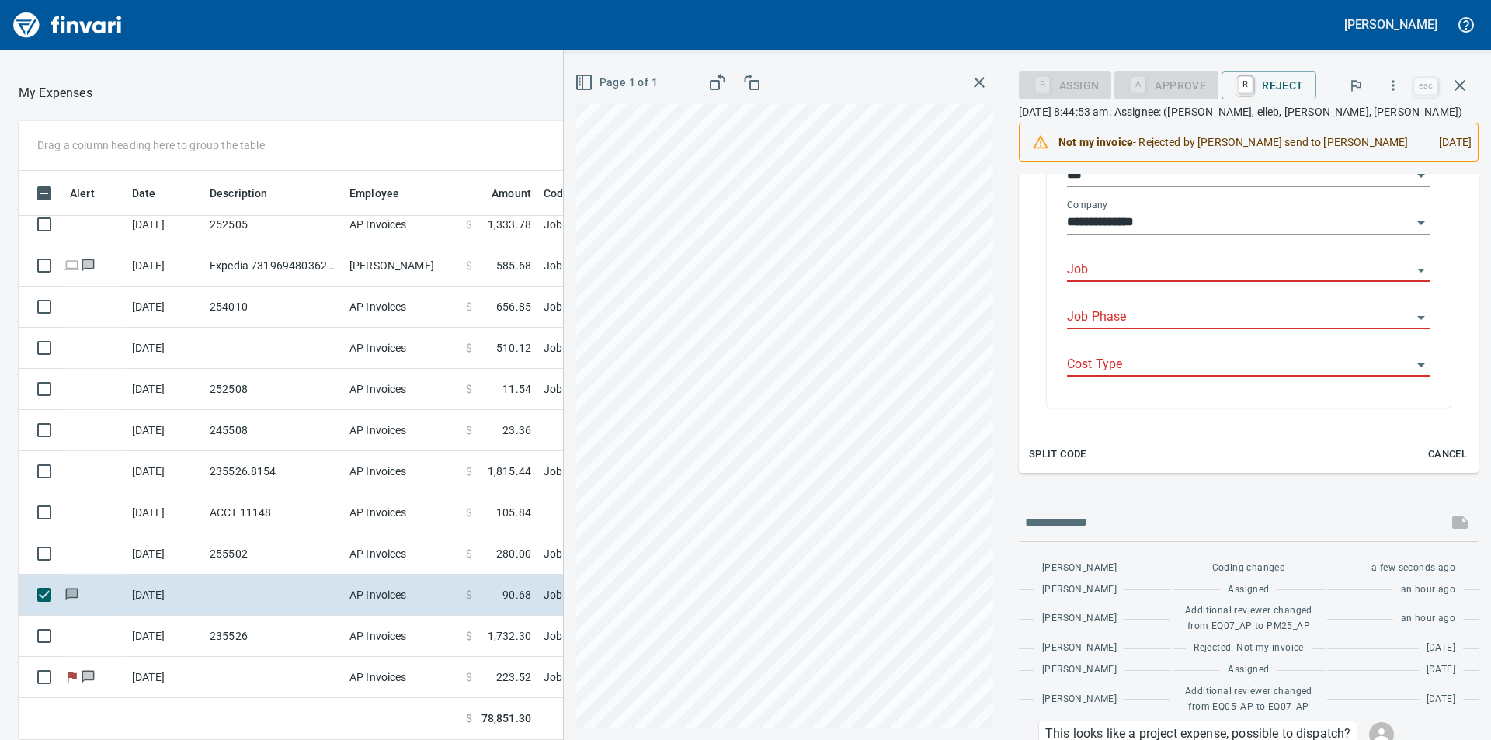
click at [1205, 276] on input "Job" at bounding box center [1239, 270] width 345 height 22
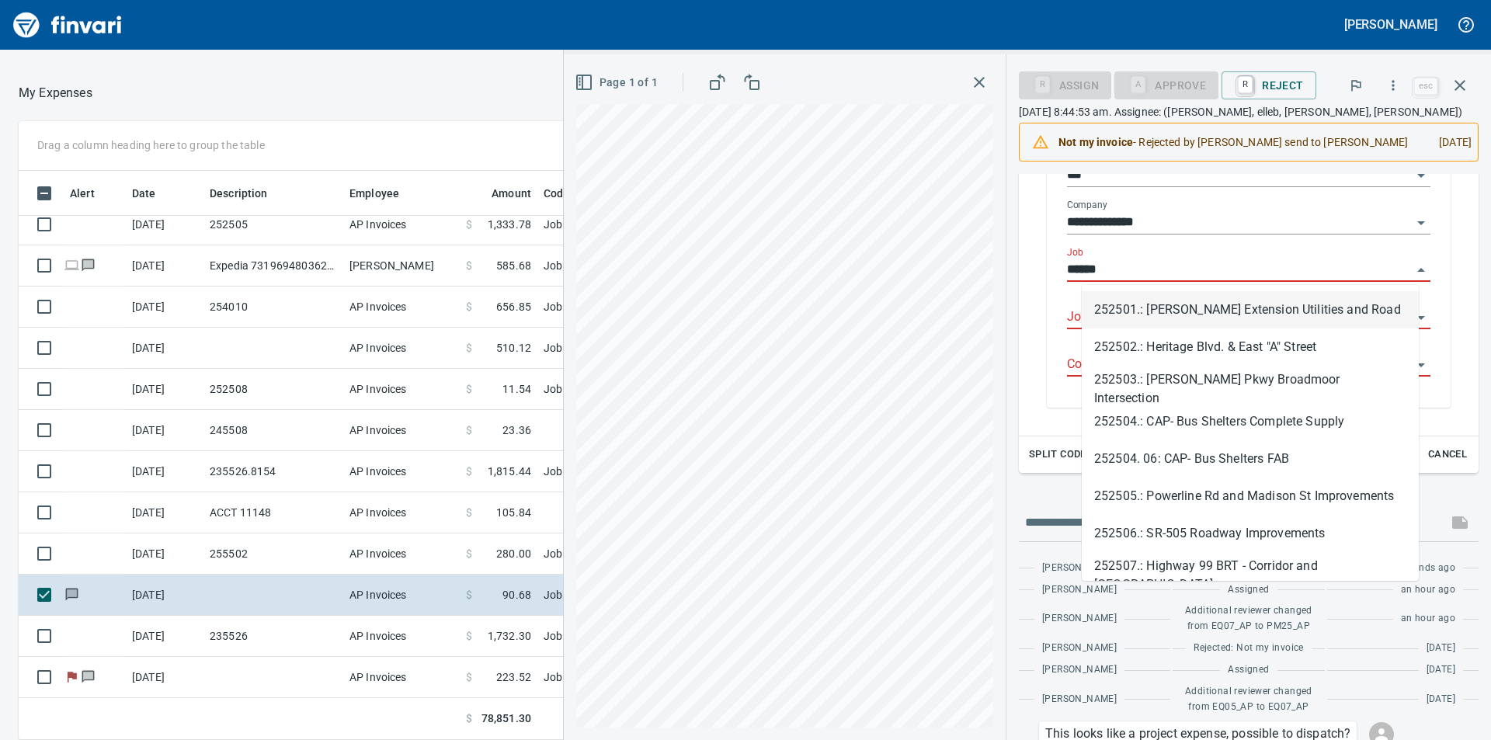
scroll to position [557, 1030]
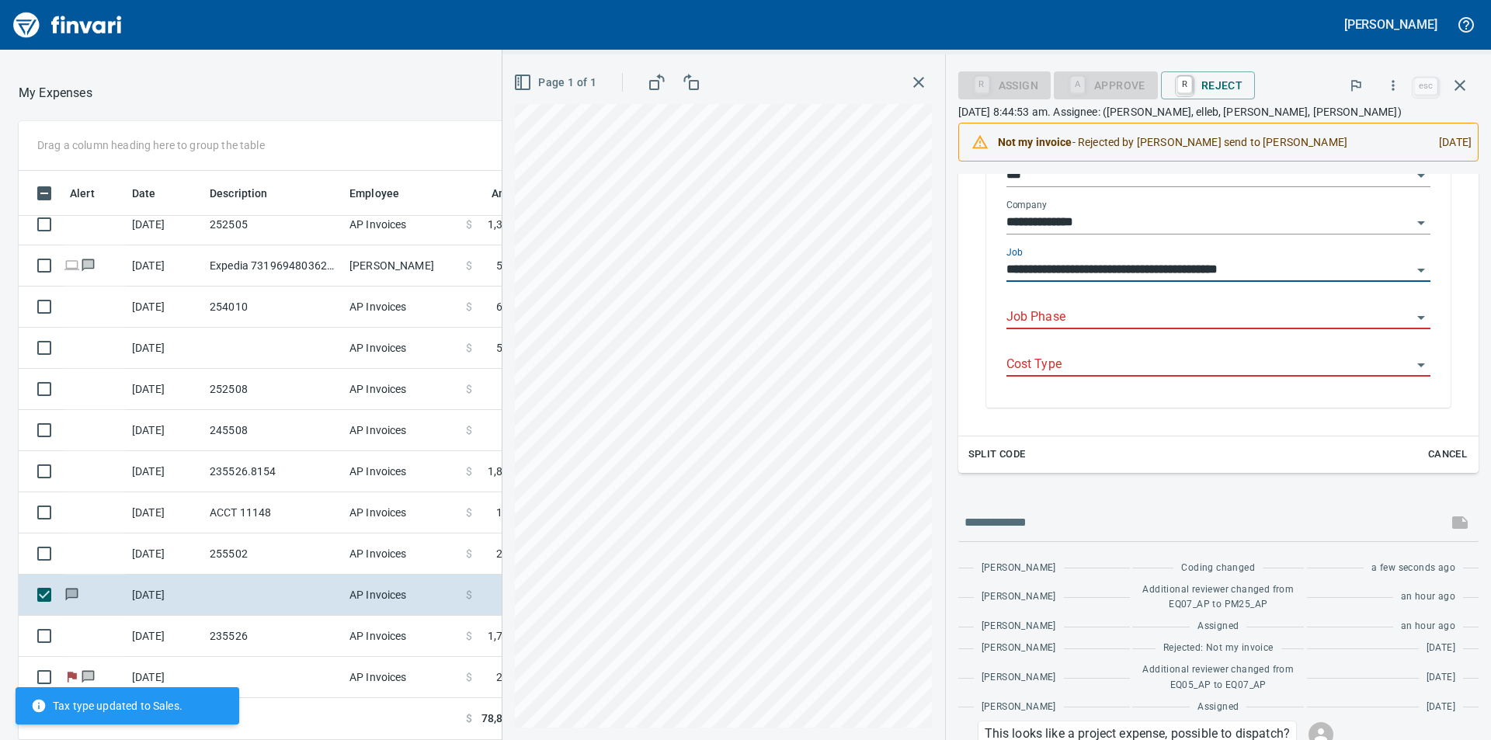
type input "**********"
click at [1164, 315] on input "Job Phase" at bounding box center [1208, 318] width 405 height 22
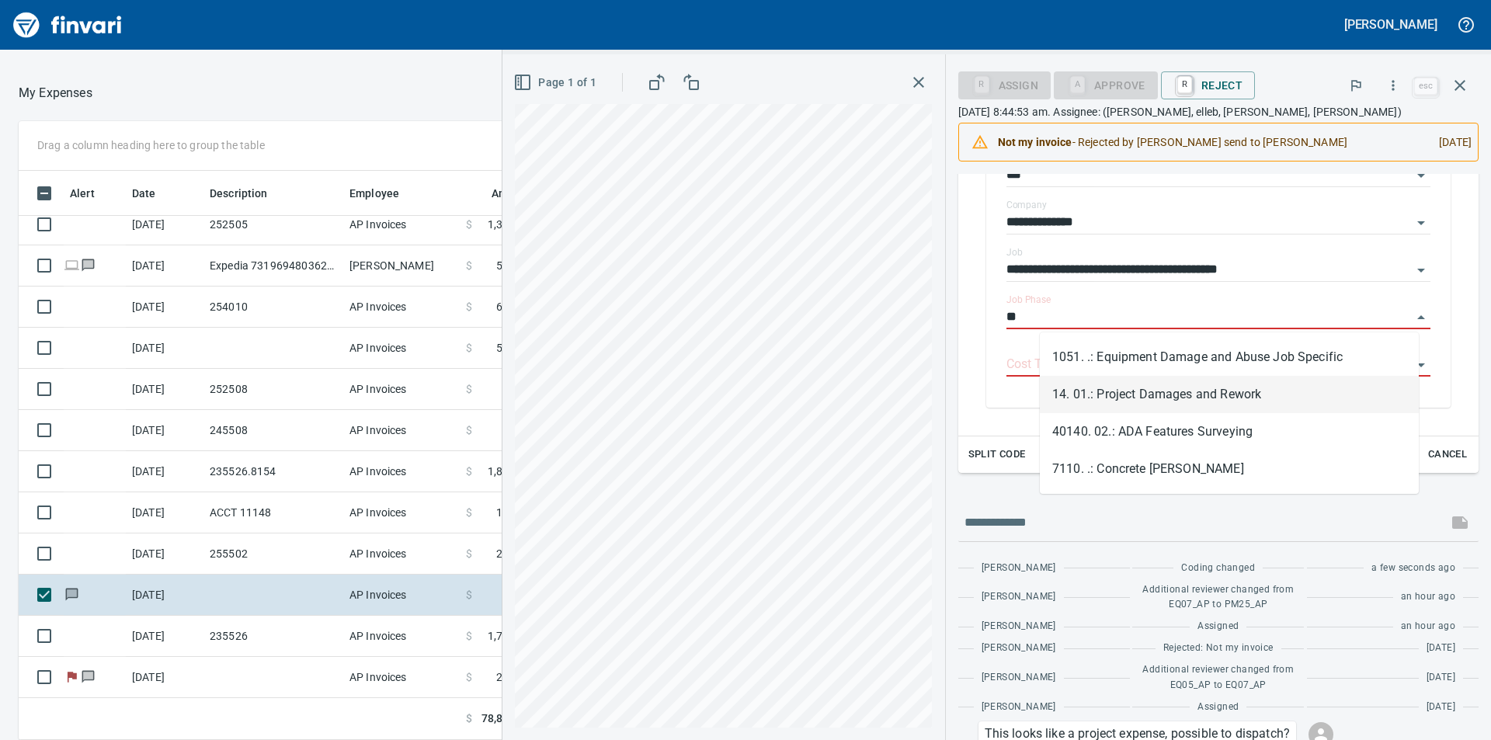
click at [1202, 397] on li "14. 01.: Project Damages and Rework" at bounding box center [1229, 394] width 379 height 37
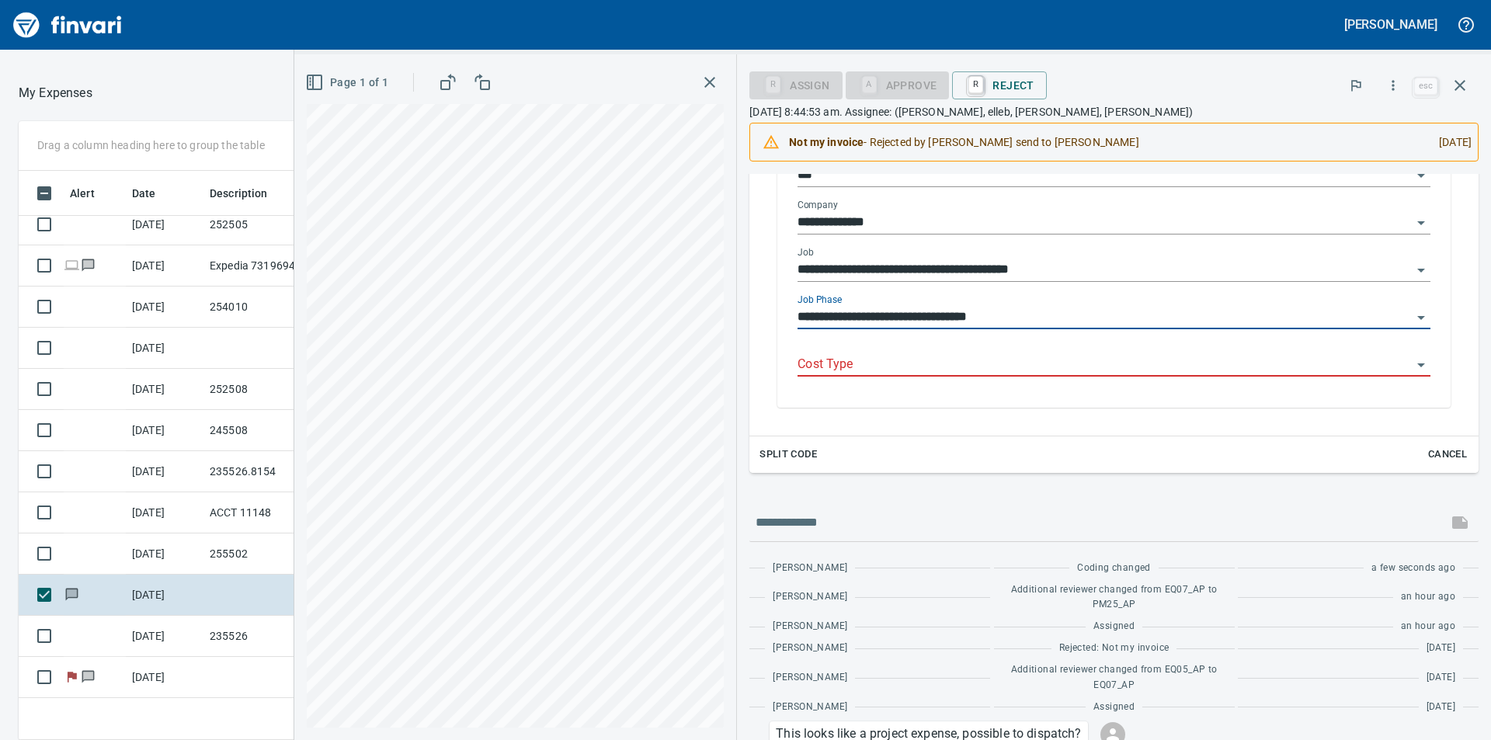
type input "**********"
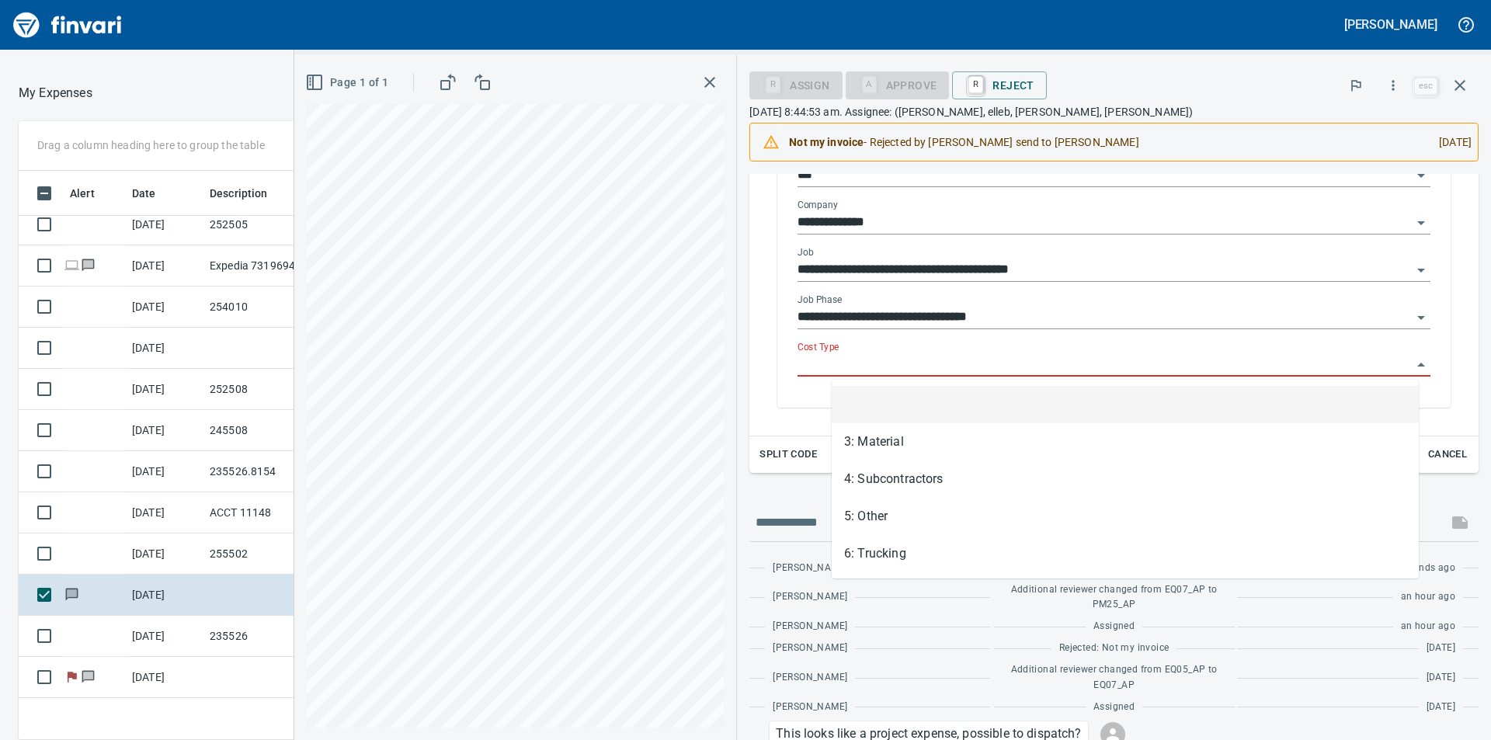
click at [1033, 370] on input "Cost Type" at bounding box center [1104, 365] width 614 height 22
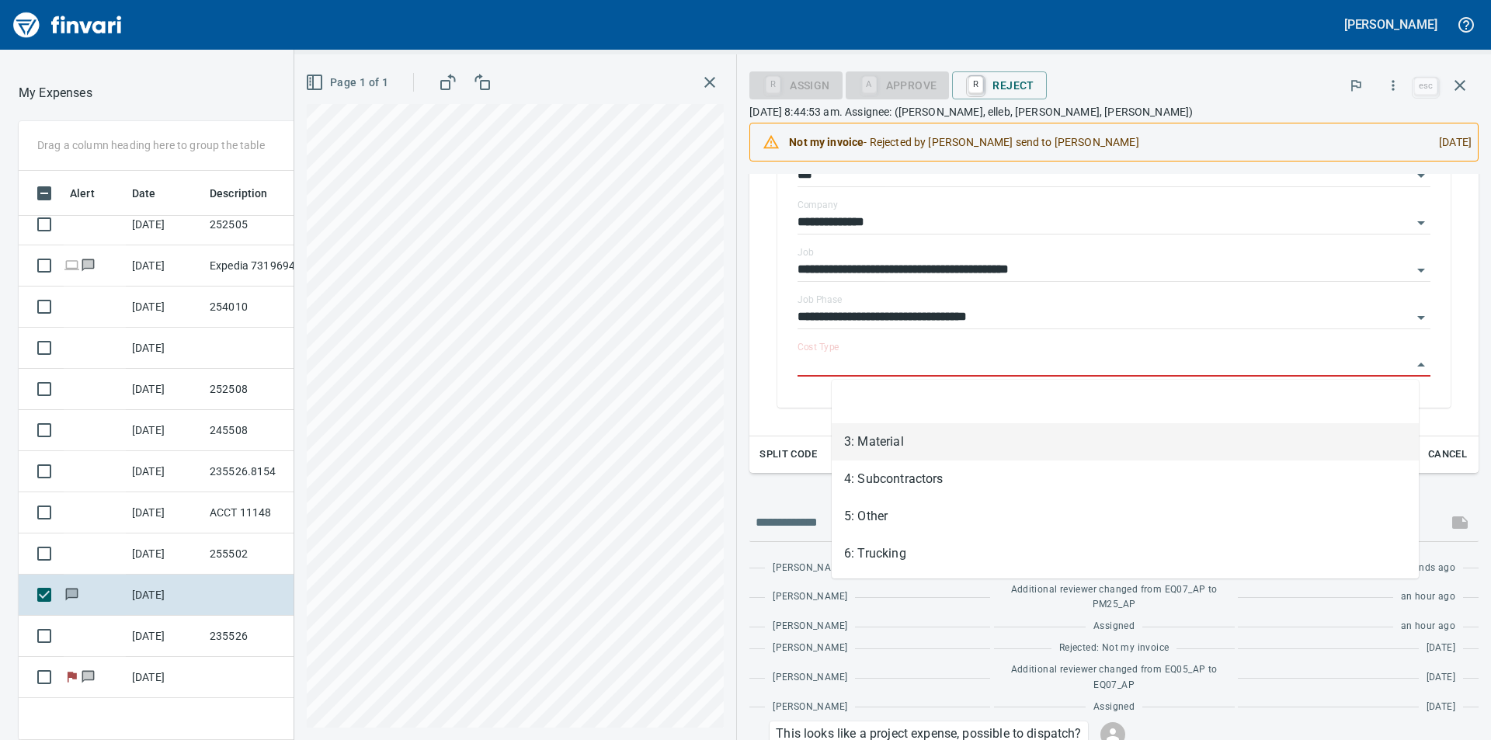
click at [932, 439] on li "3: Material" at bounding box center [1124, 441] width 587 height 37
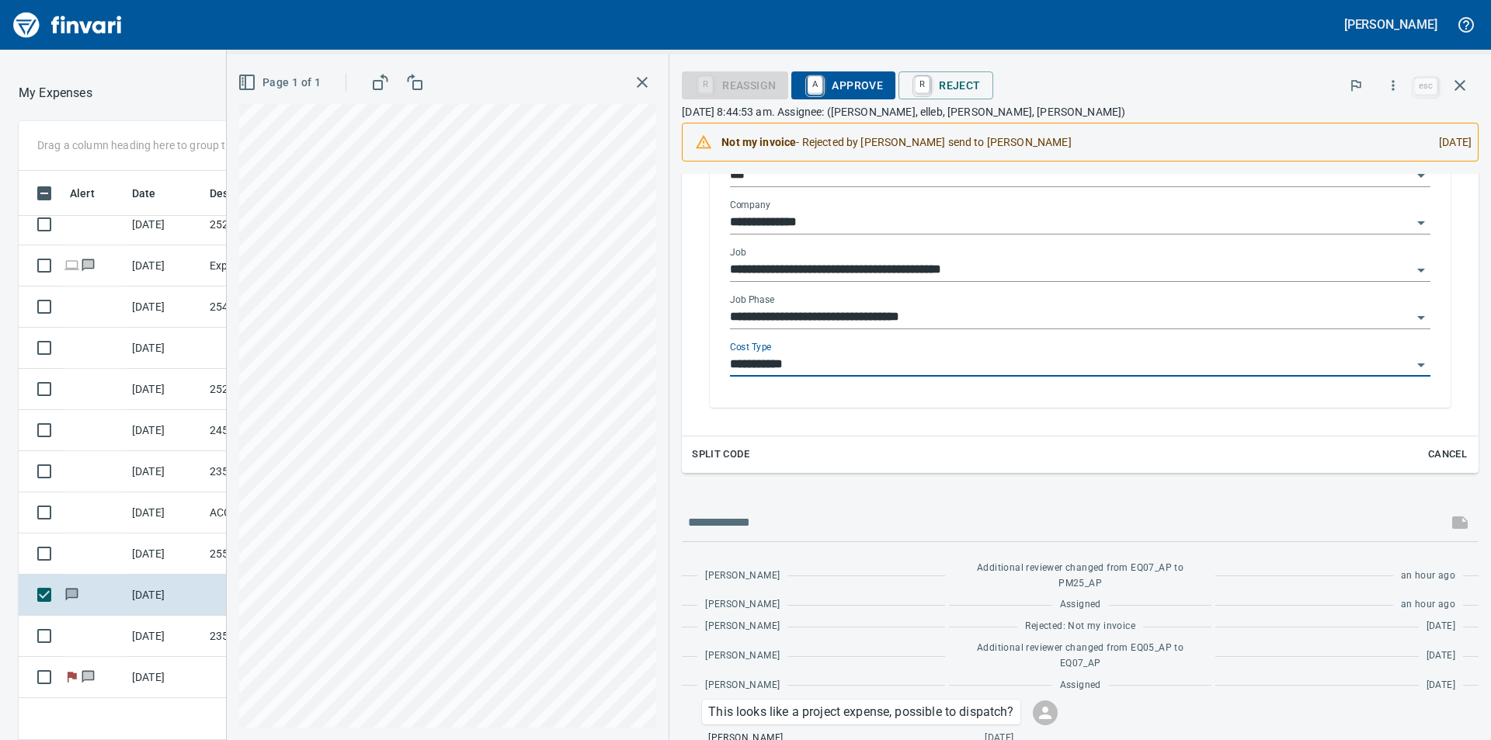
type input "**********"
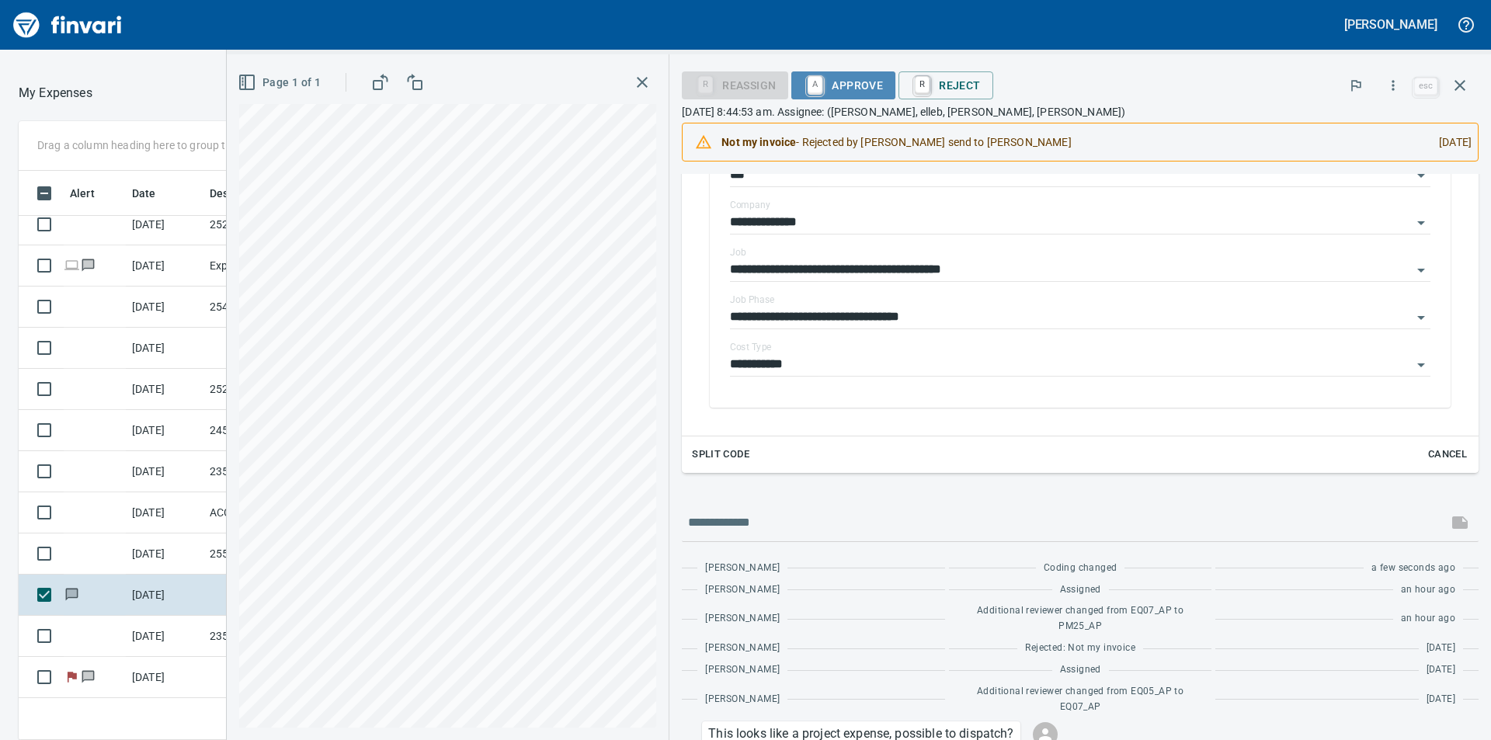
click at [883, 81] on span "A Approve" at bounding box center [843, 85] width 79 height 26
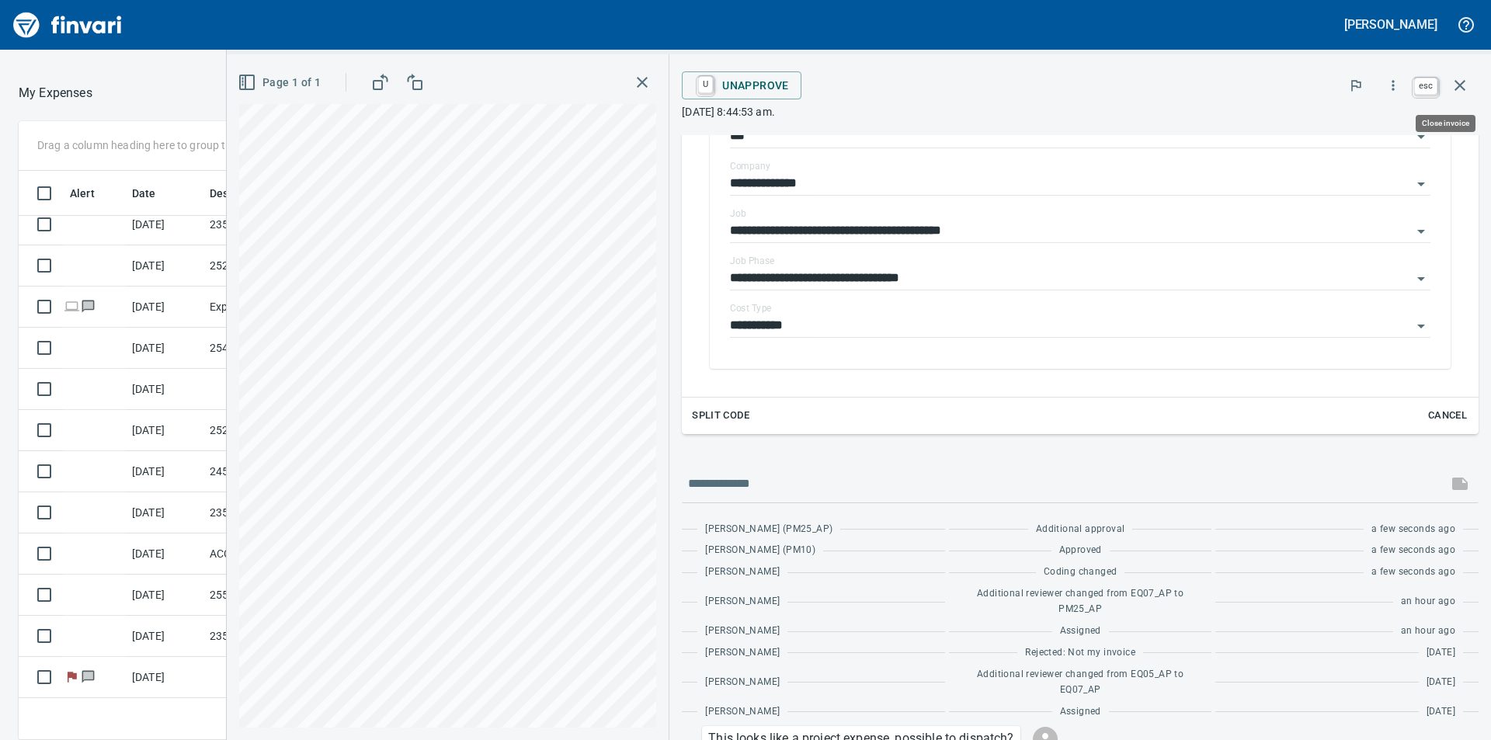
click at [1462, 86] on icon "button" at bounding box center [1459, 85] width 19 height 19
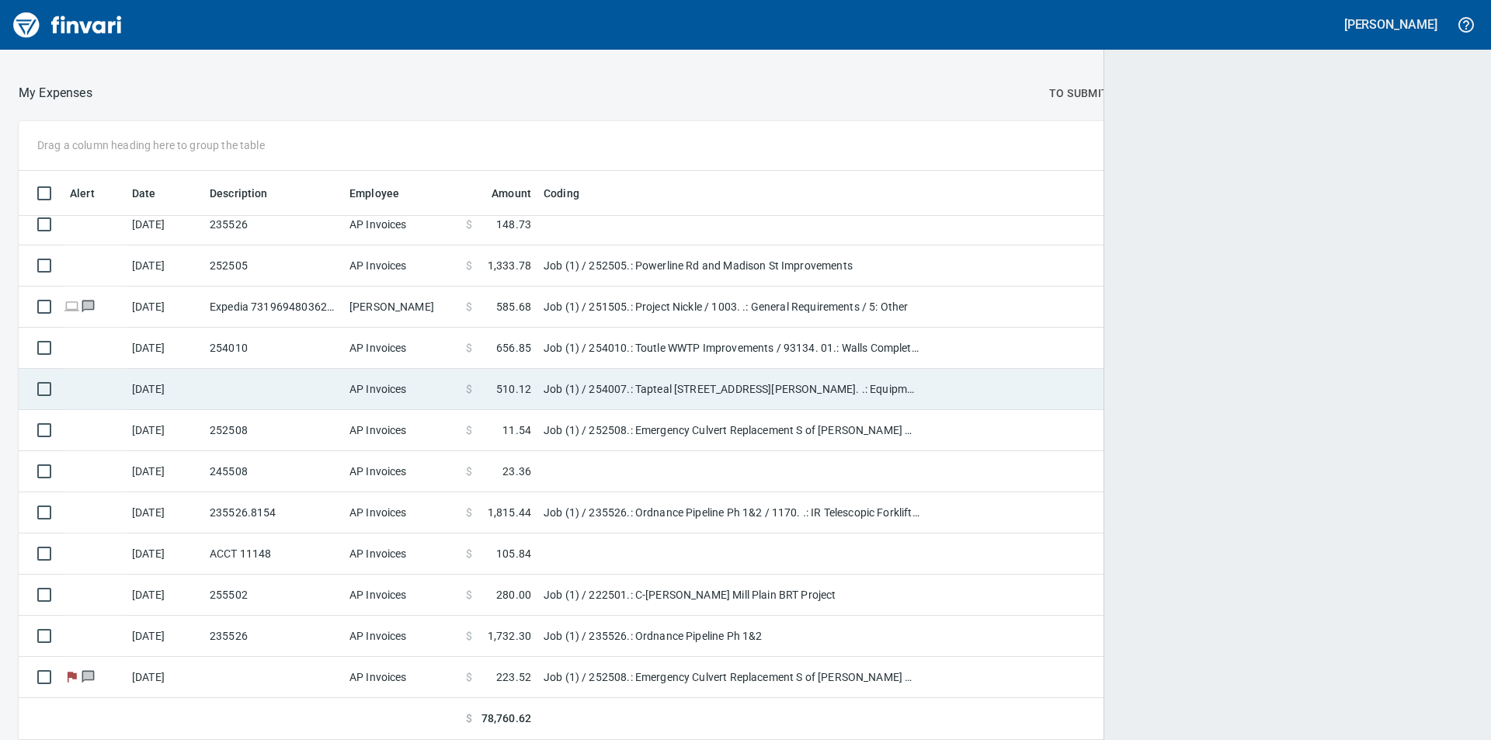
scroll to position [557, 1418]
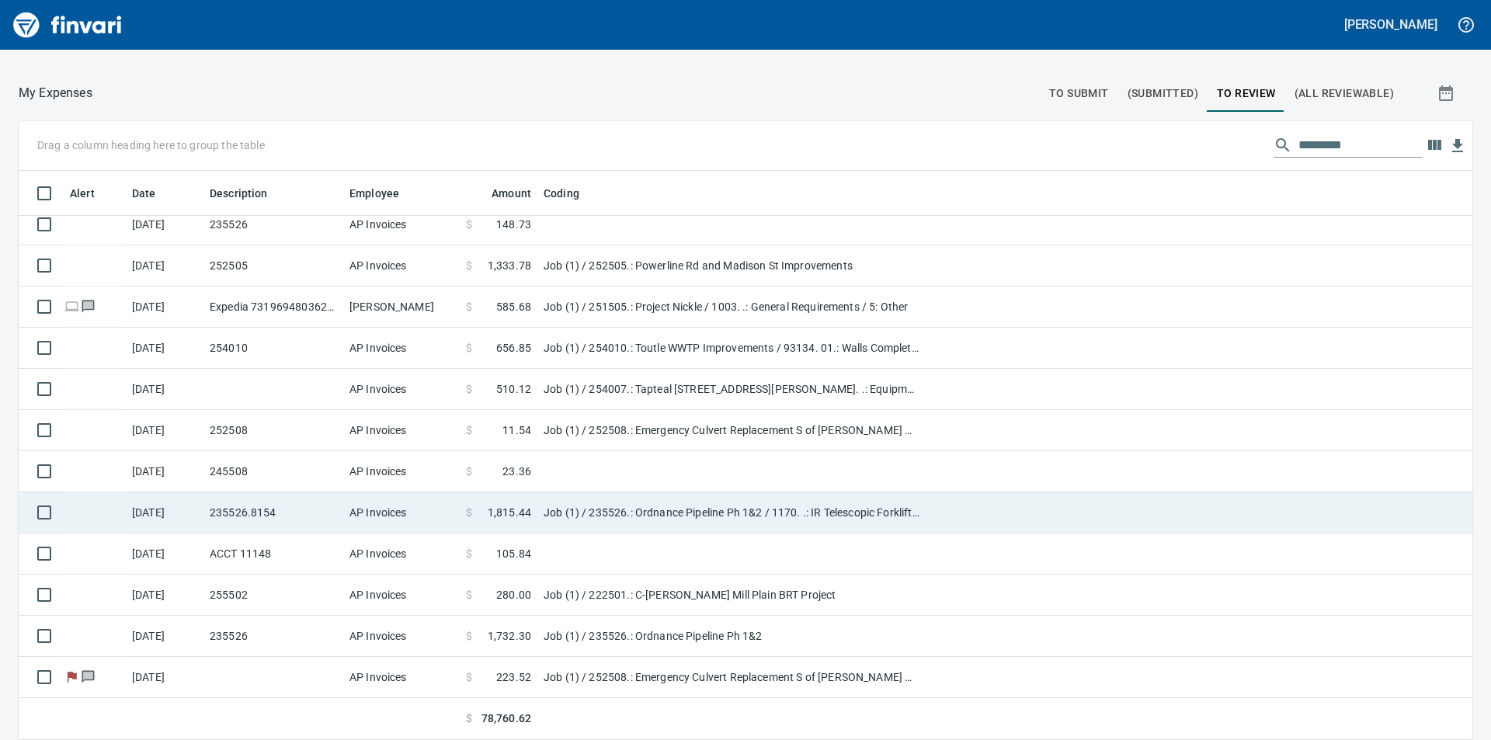
click at [550, 509] on td "Job (1) / 235526.: Ordnance Pipeline Ph 1&2 / 1170. .: IR Telescopic Forklift 1…" at bounding box center [731, 512] width 388 height 41
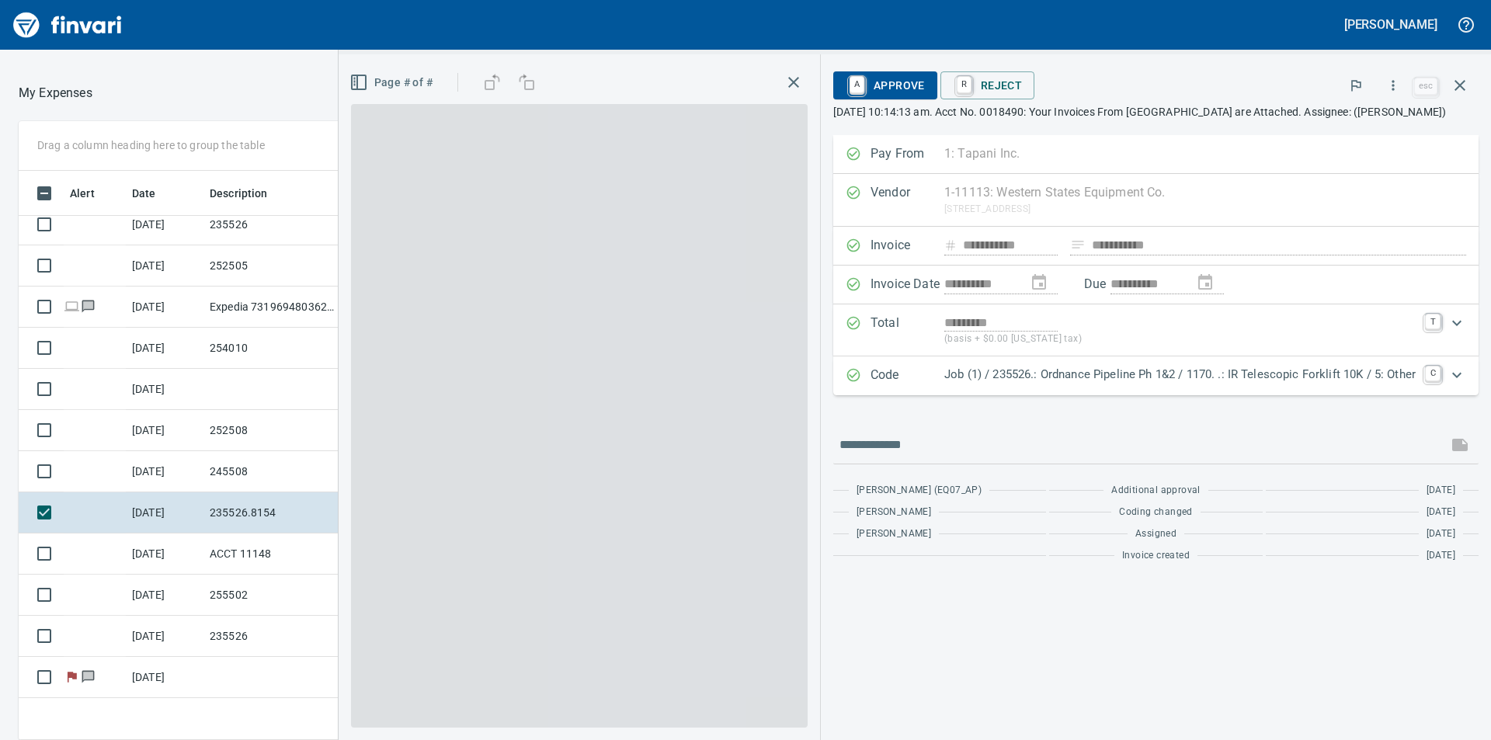
scroll to position [557, 1030]
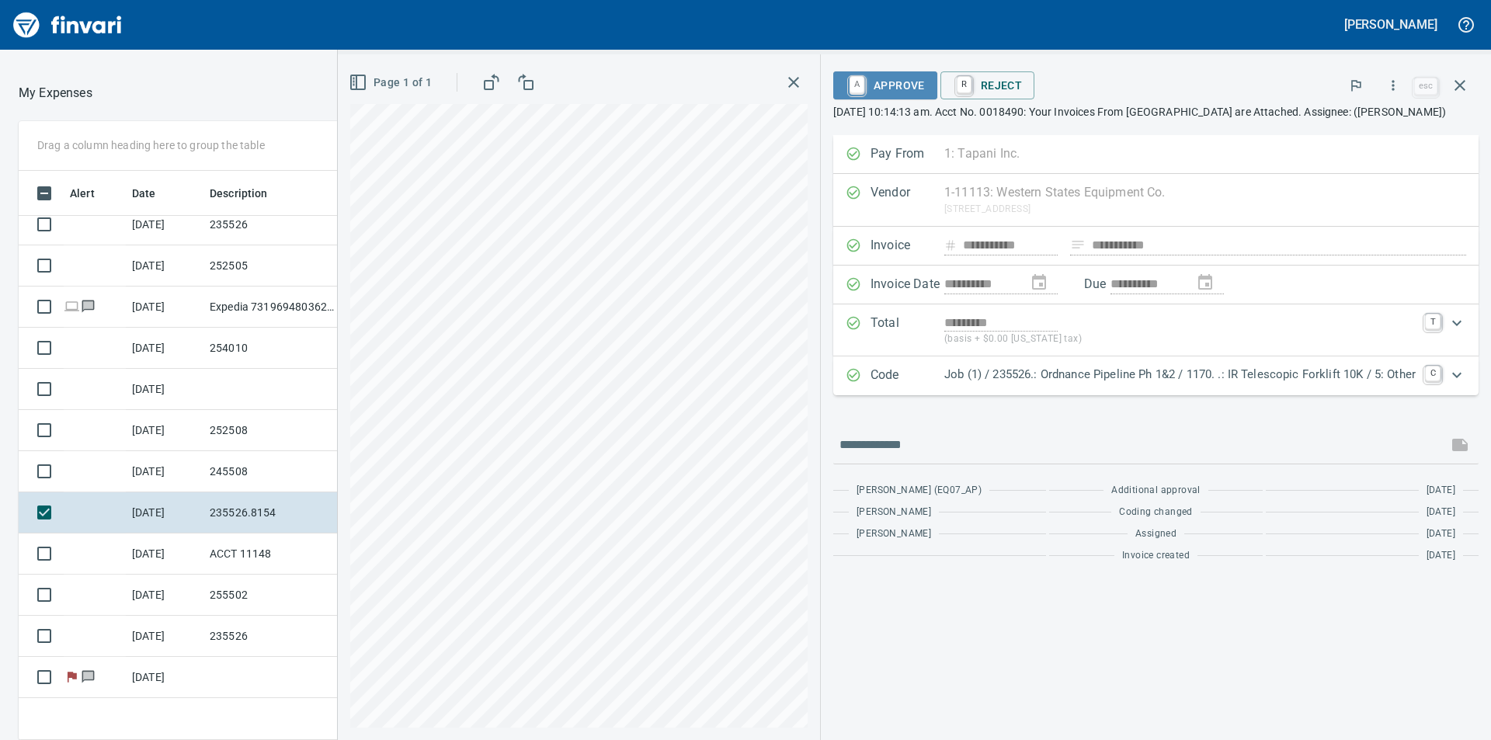
click at [902, 85] on span "A Approve" at bounding box center [884, 85] width 79 height 26
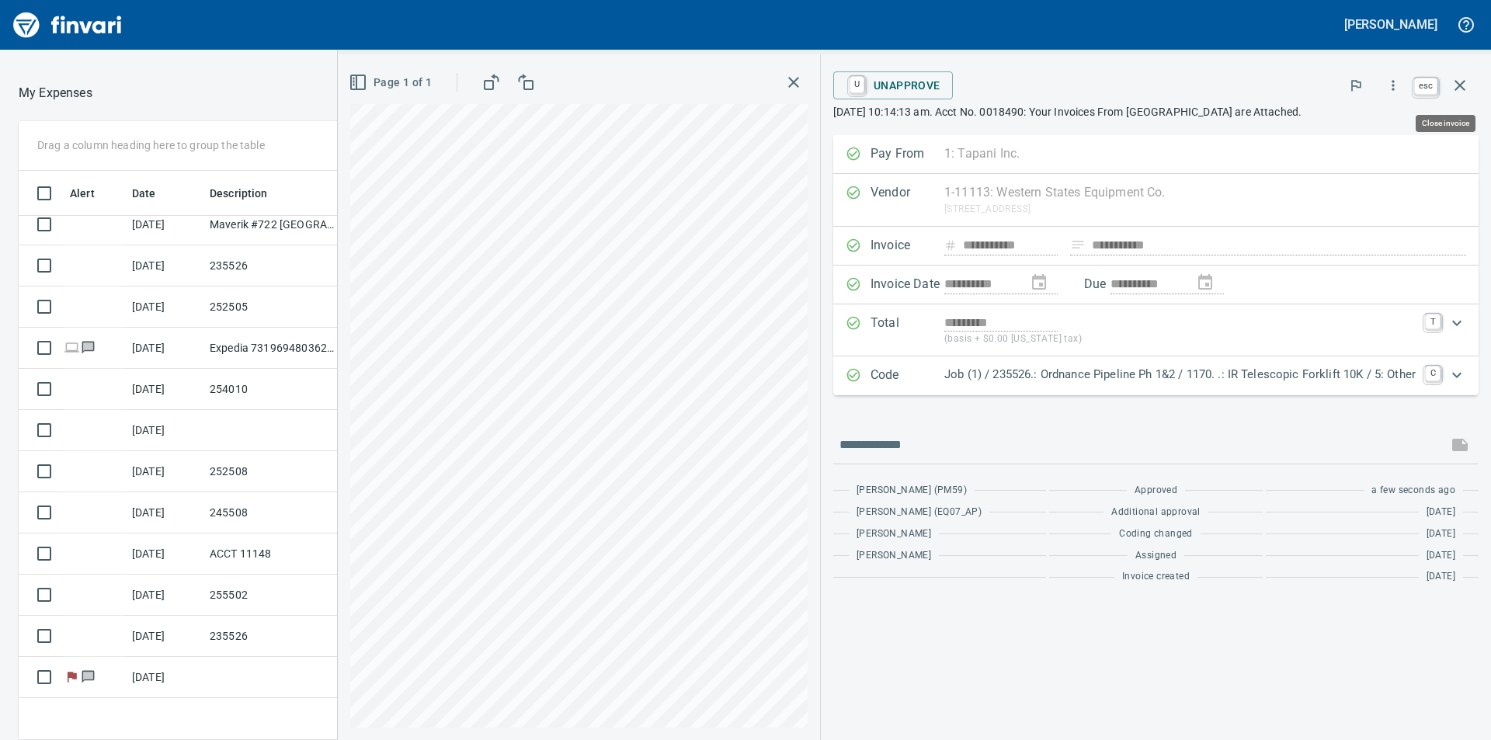
click at [1466, 83] on icon "button" at bounding box center [1459, 85] width 19 height 19
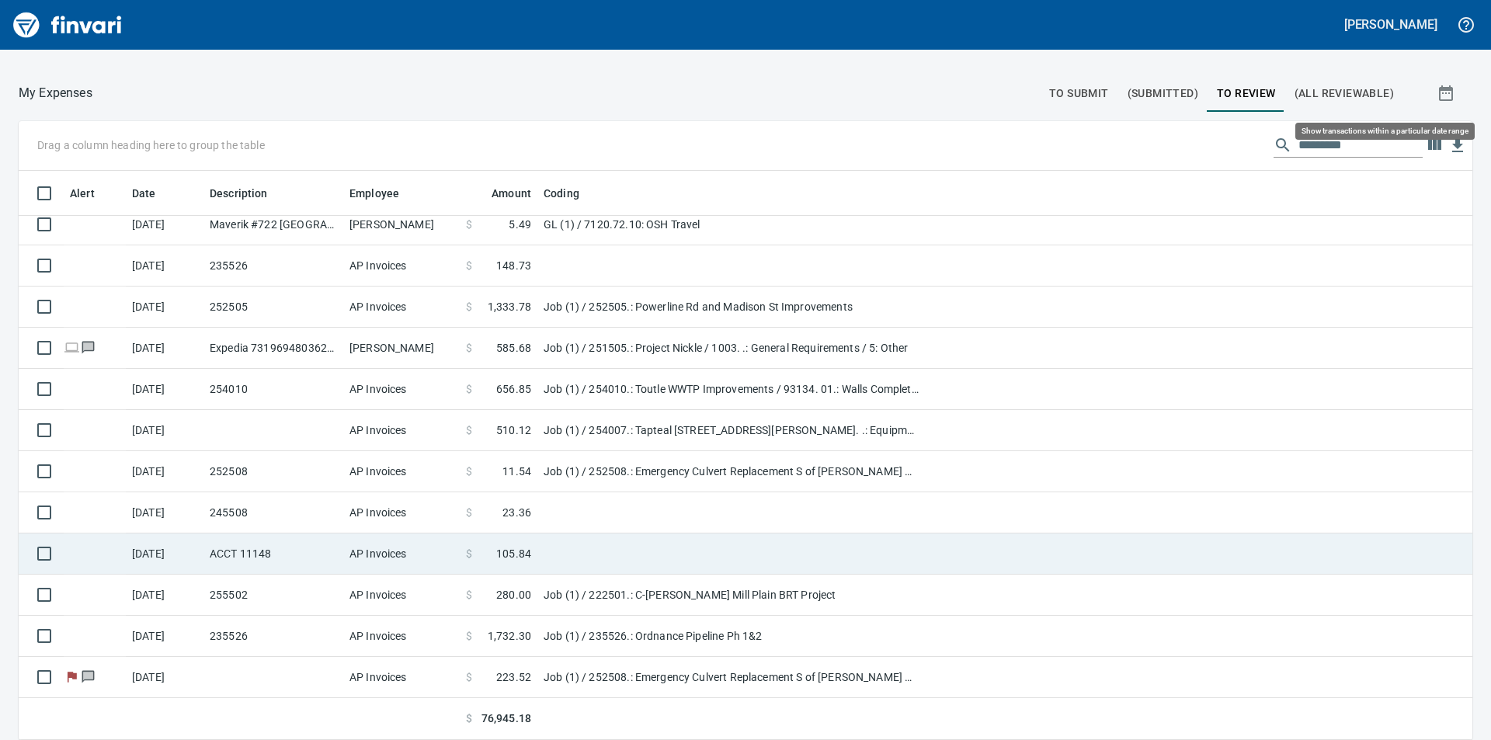
scroll to position [557, 1418]
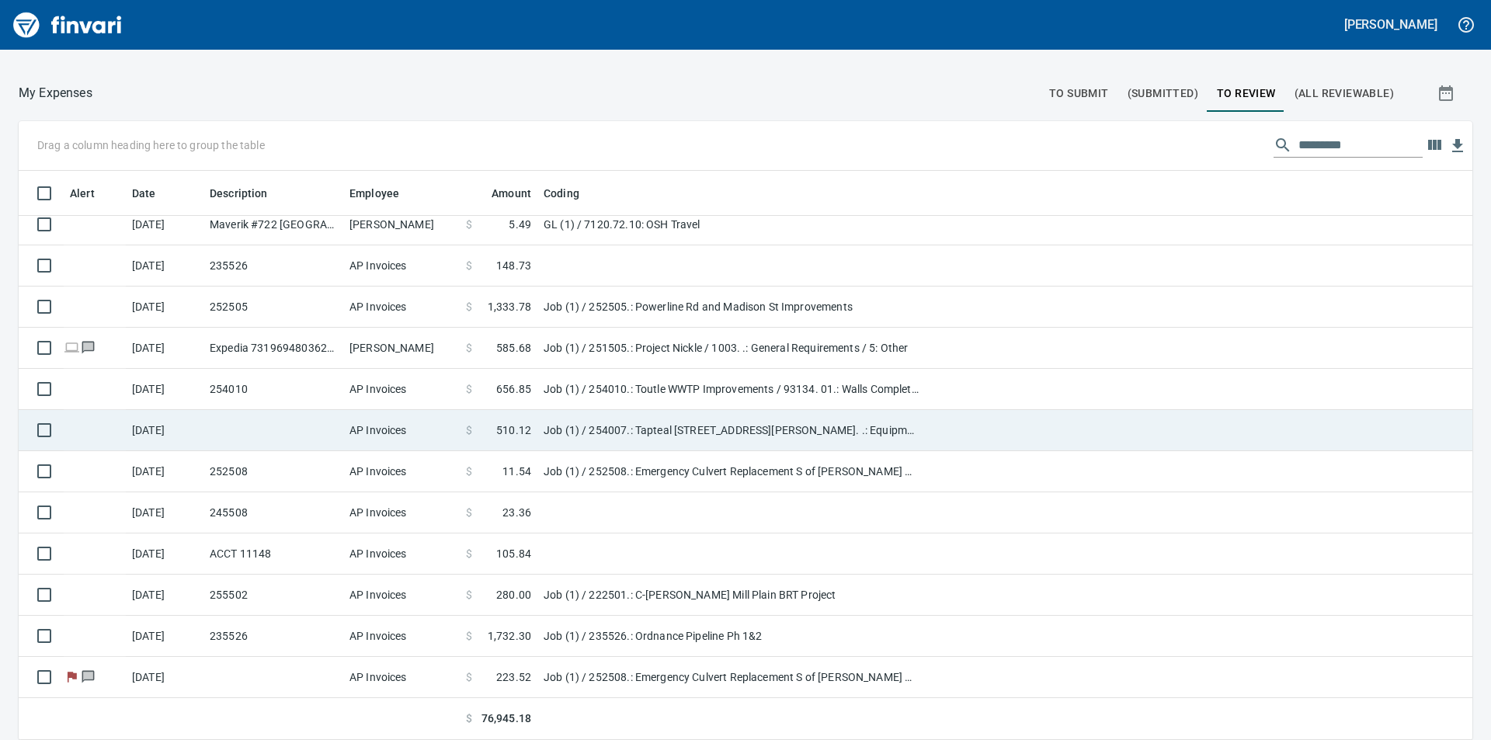
click at [595, 425] on td "Job (1) / 254007.: Tapteal [STREET_ADDRESS][PERSON_NAME]. .: Equipment Damage a…" at bounding box center [731, 430] width 388 height 41
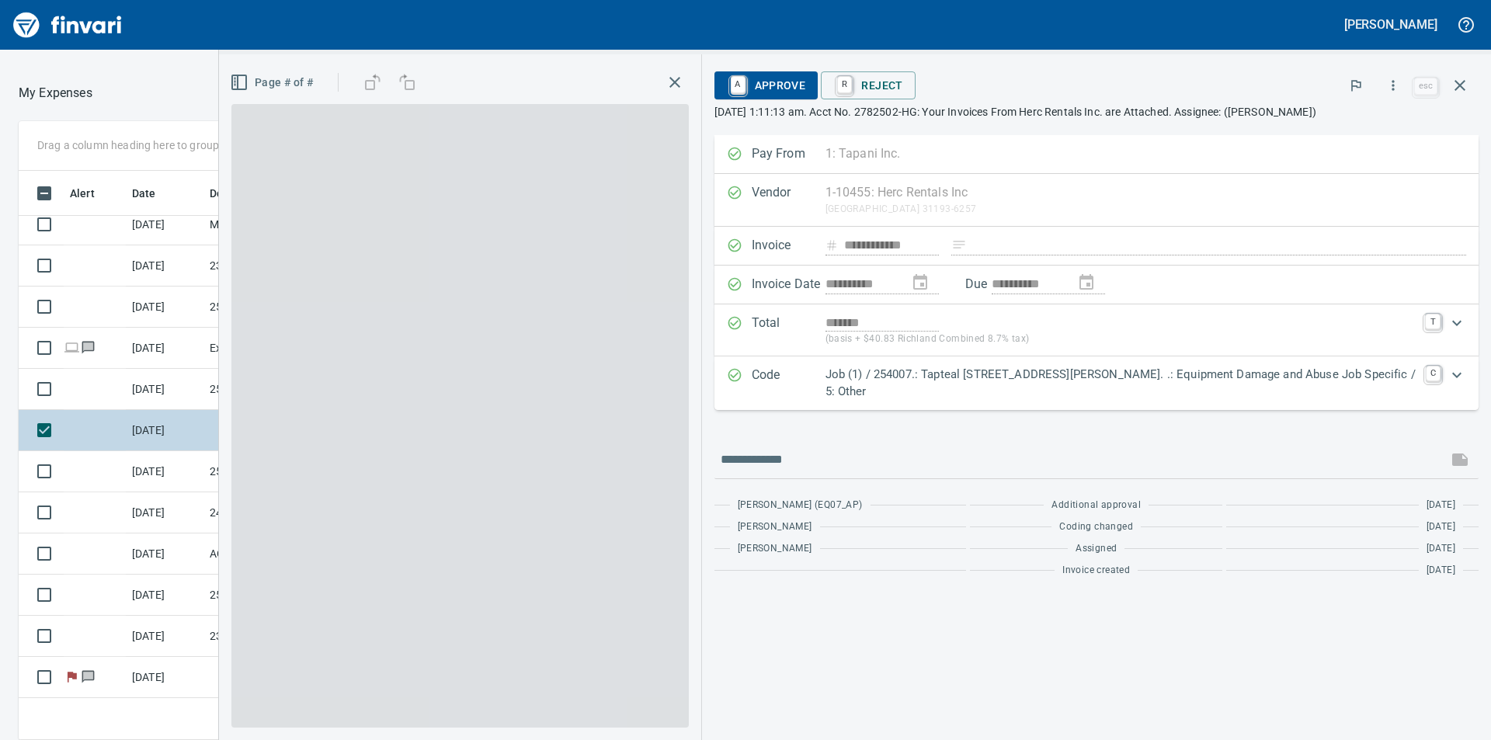
scroll to position [557, 1030]
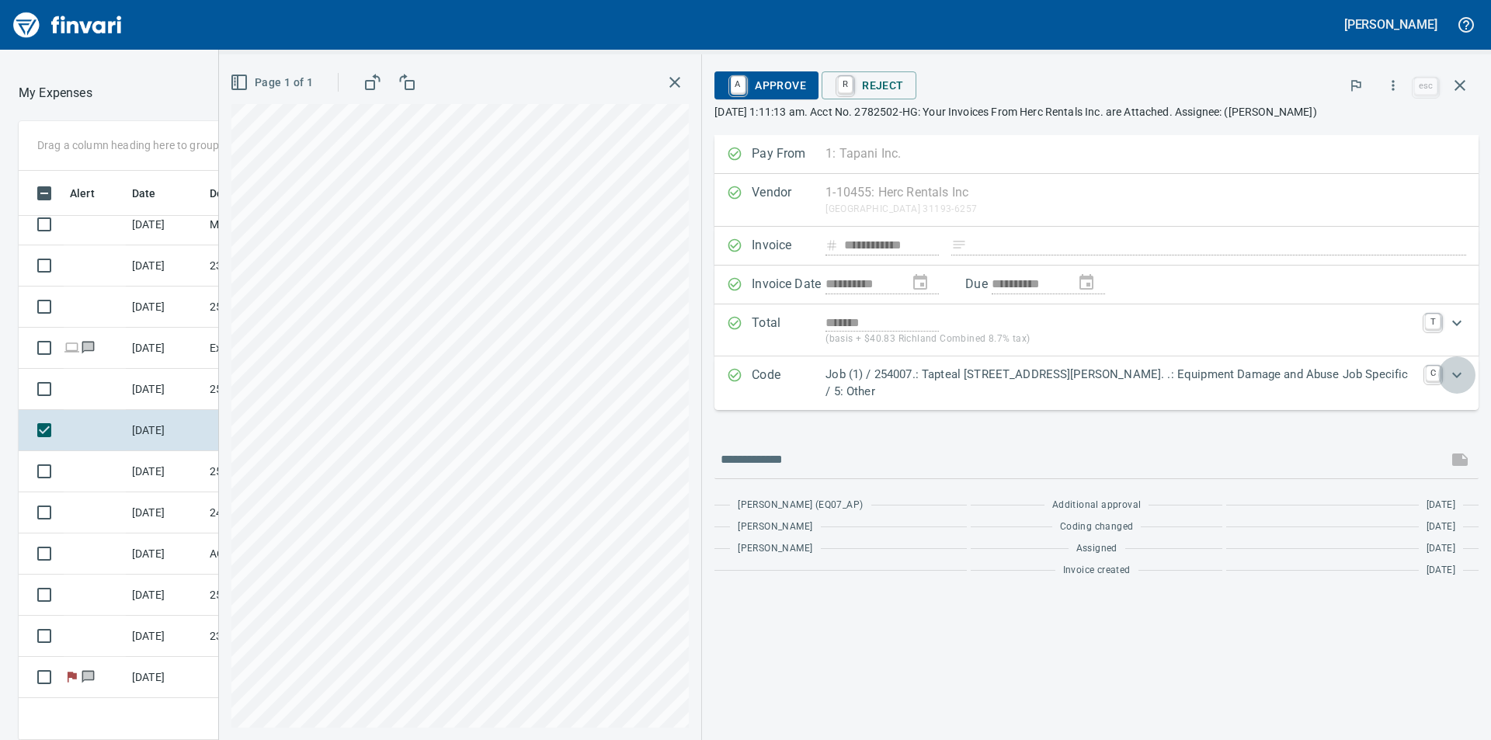
click at [1456, 374] on icon "Expand" at bounding box center [1456, 375] width 19 height 19
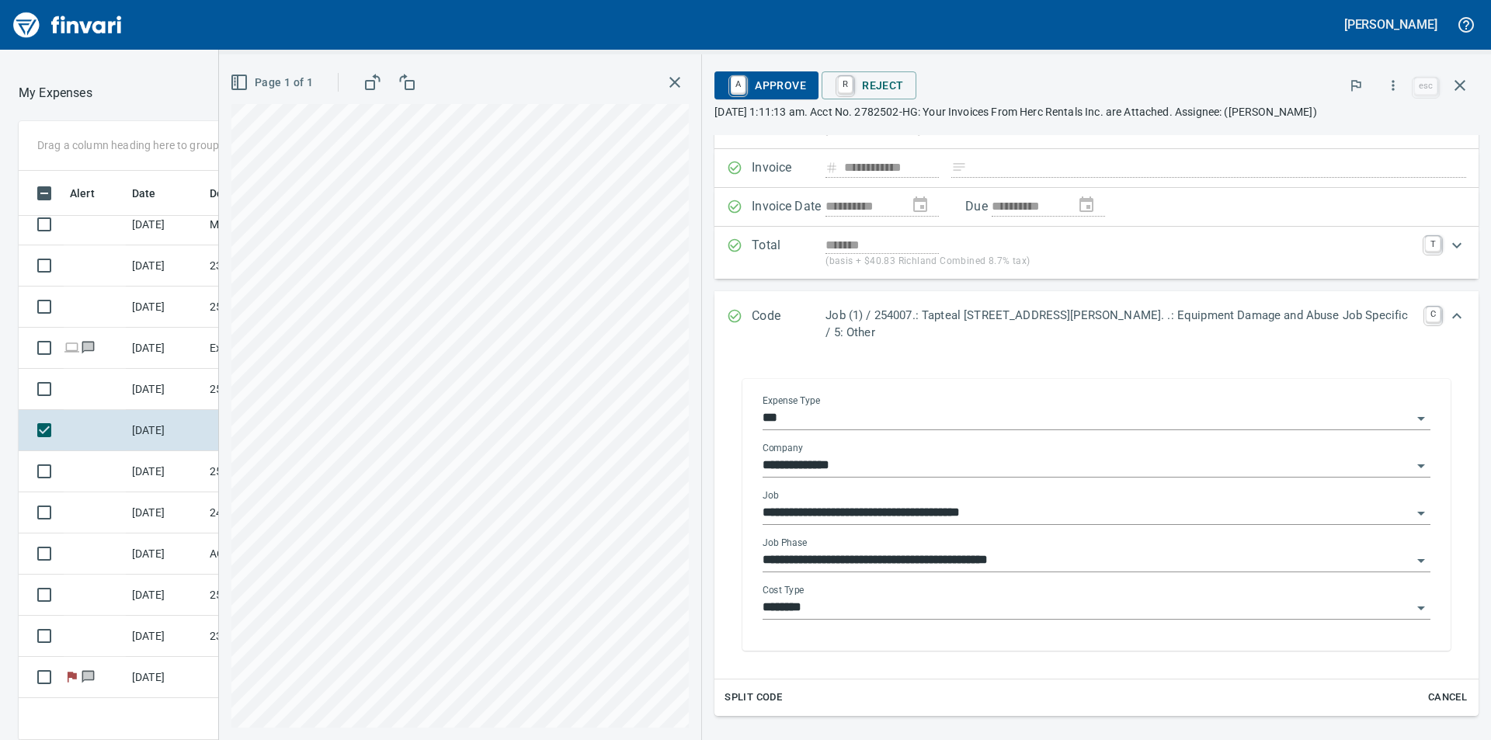
scroll to position [155, 0]
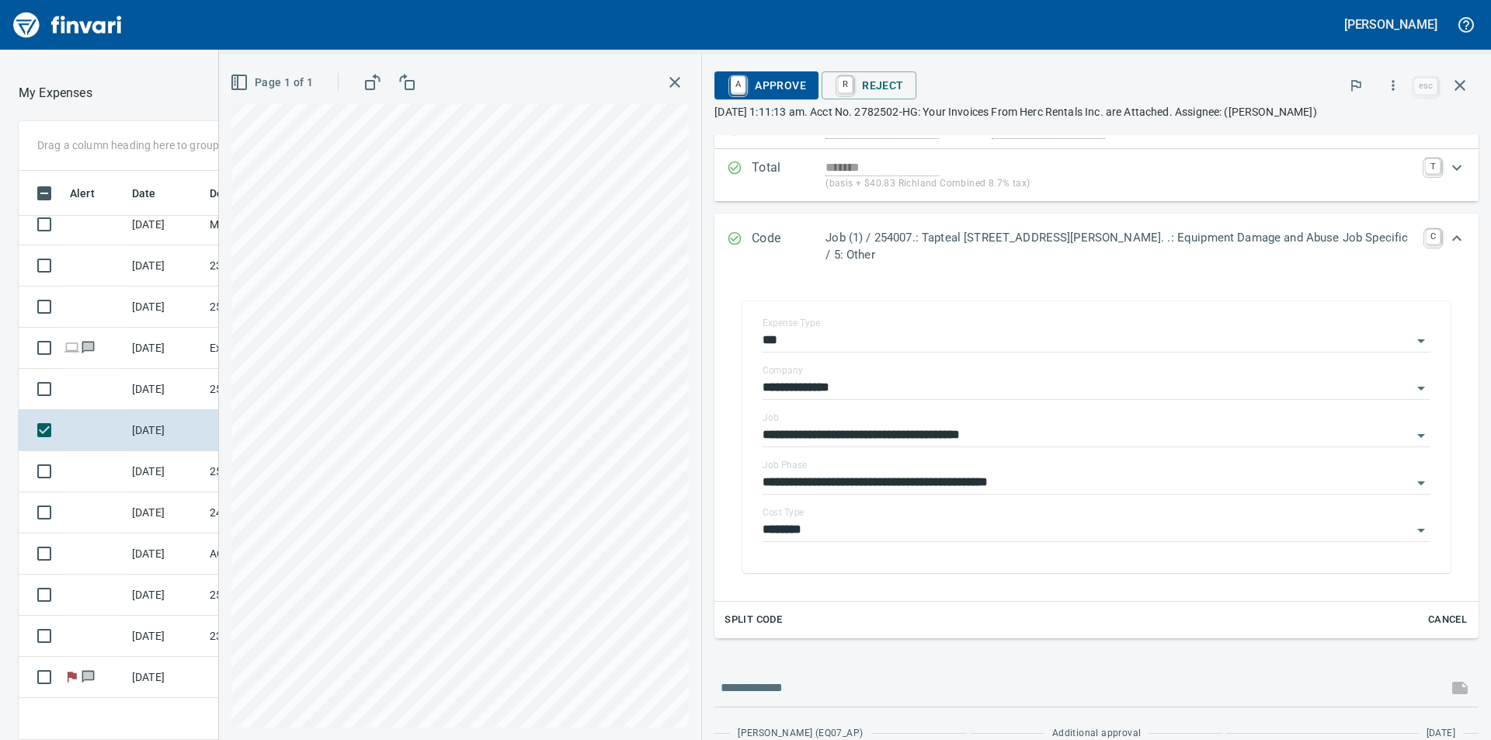
click at [783, 87] on span "A Approve" at bounding box center [766, 85] width 79 height 26
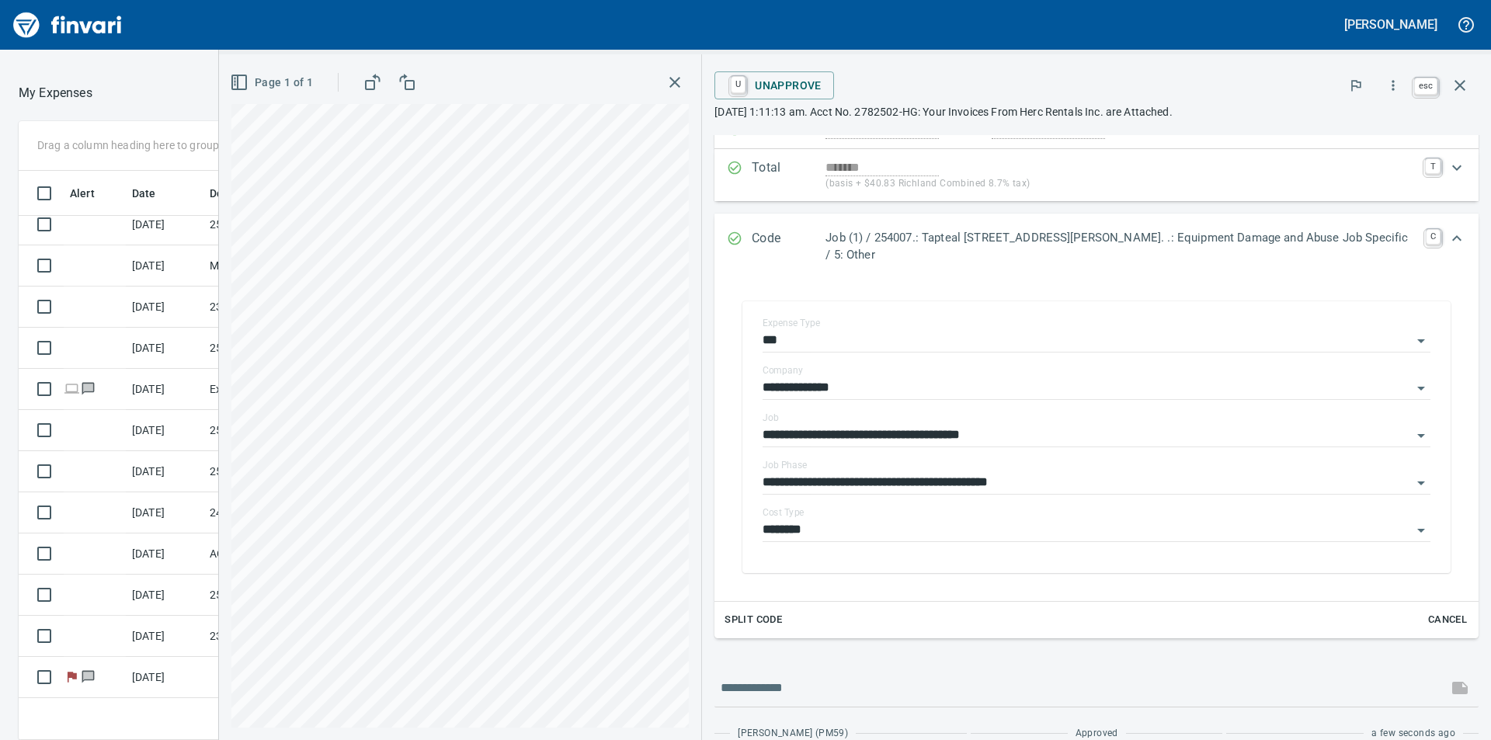
scroll to position [557, 1030]
click at [1457, 84] on icon "button" at bounding box center [1459, 85] width 11 height 11
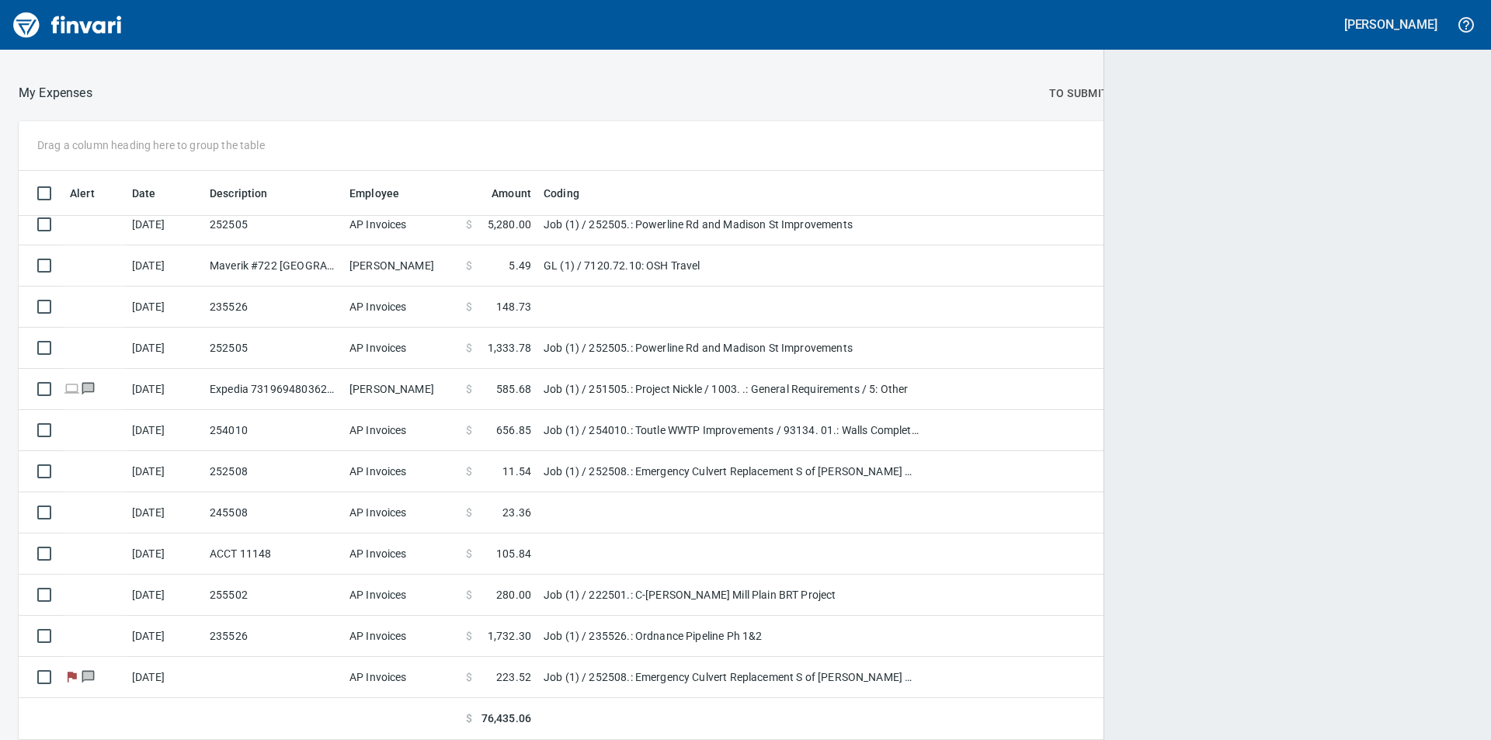
scroll to position [557, 1418]
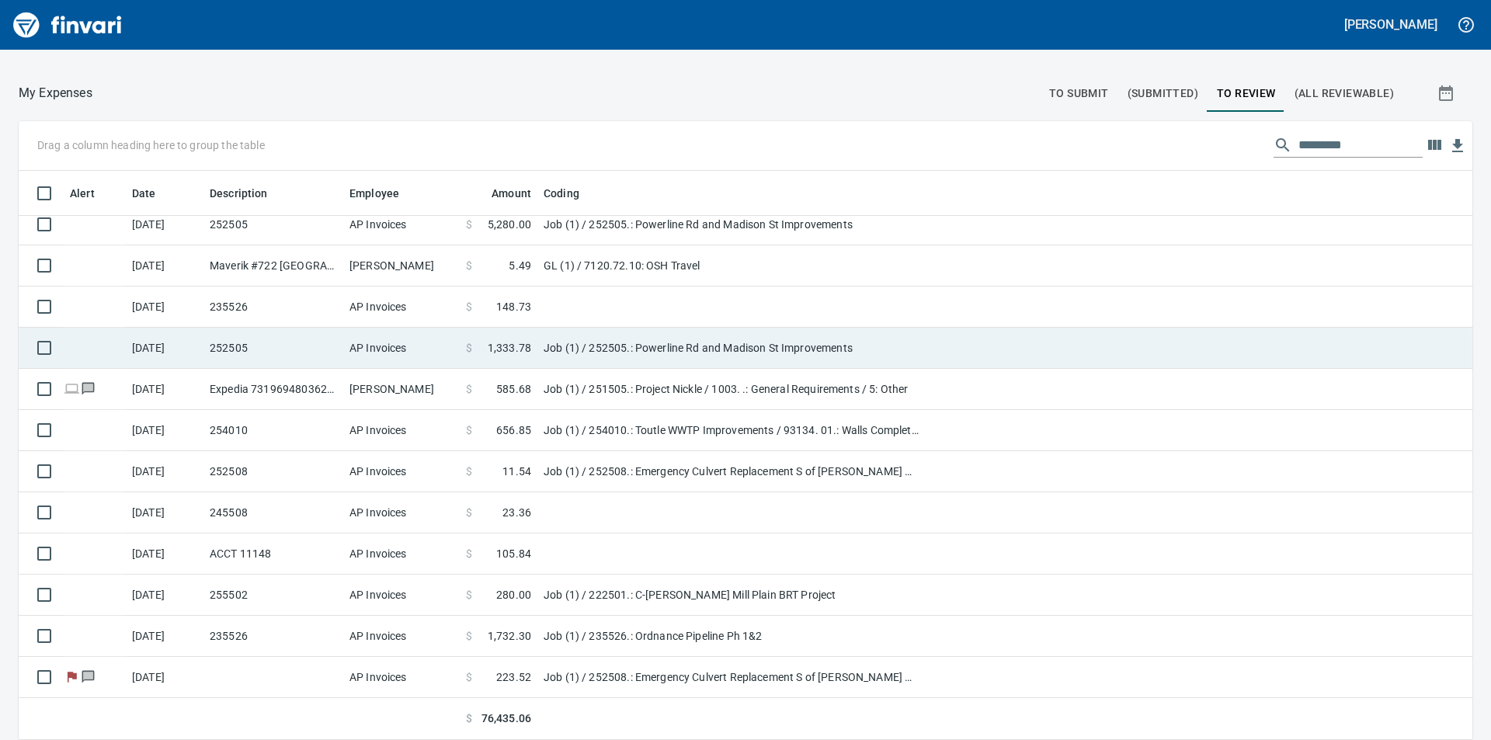
click at [581, 346] on td "Job (1) / 252505.: Powerline Rd and Madison St Improvements" at bounding box center [731, 348] width 388 height 41
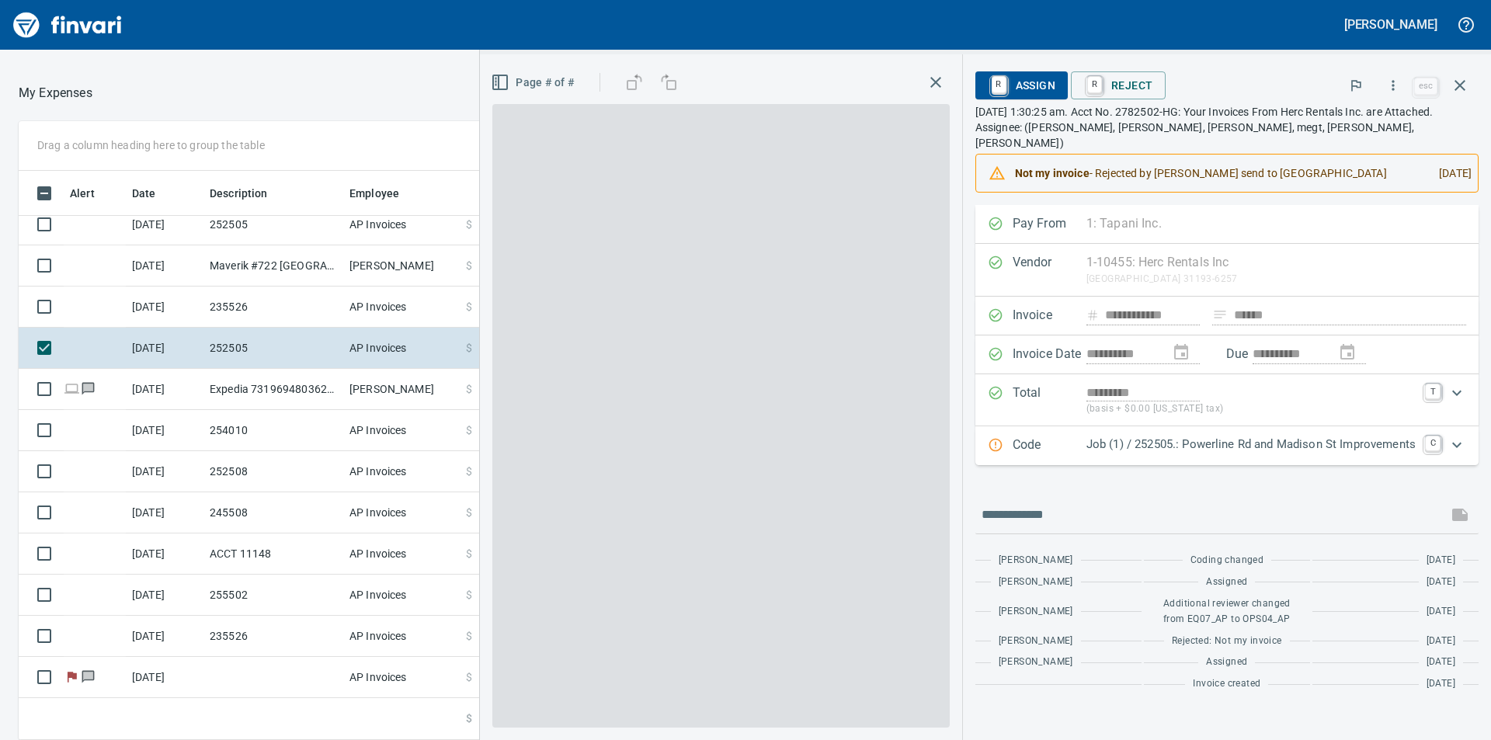
scroll to position [557, 1030]
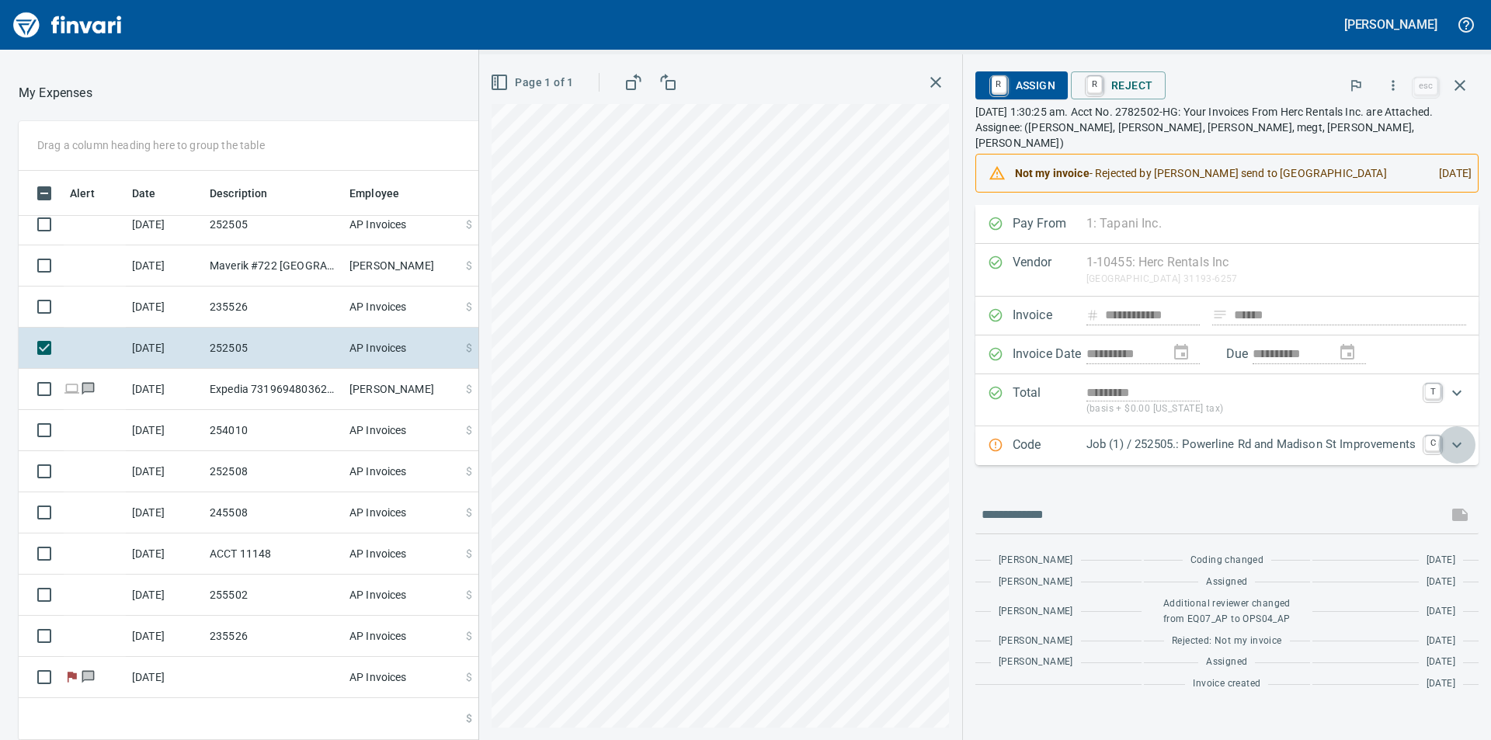
click at [1457, 436] on icon "Expand" at bounding box center [1456, 445] width 19 height 19
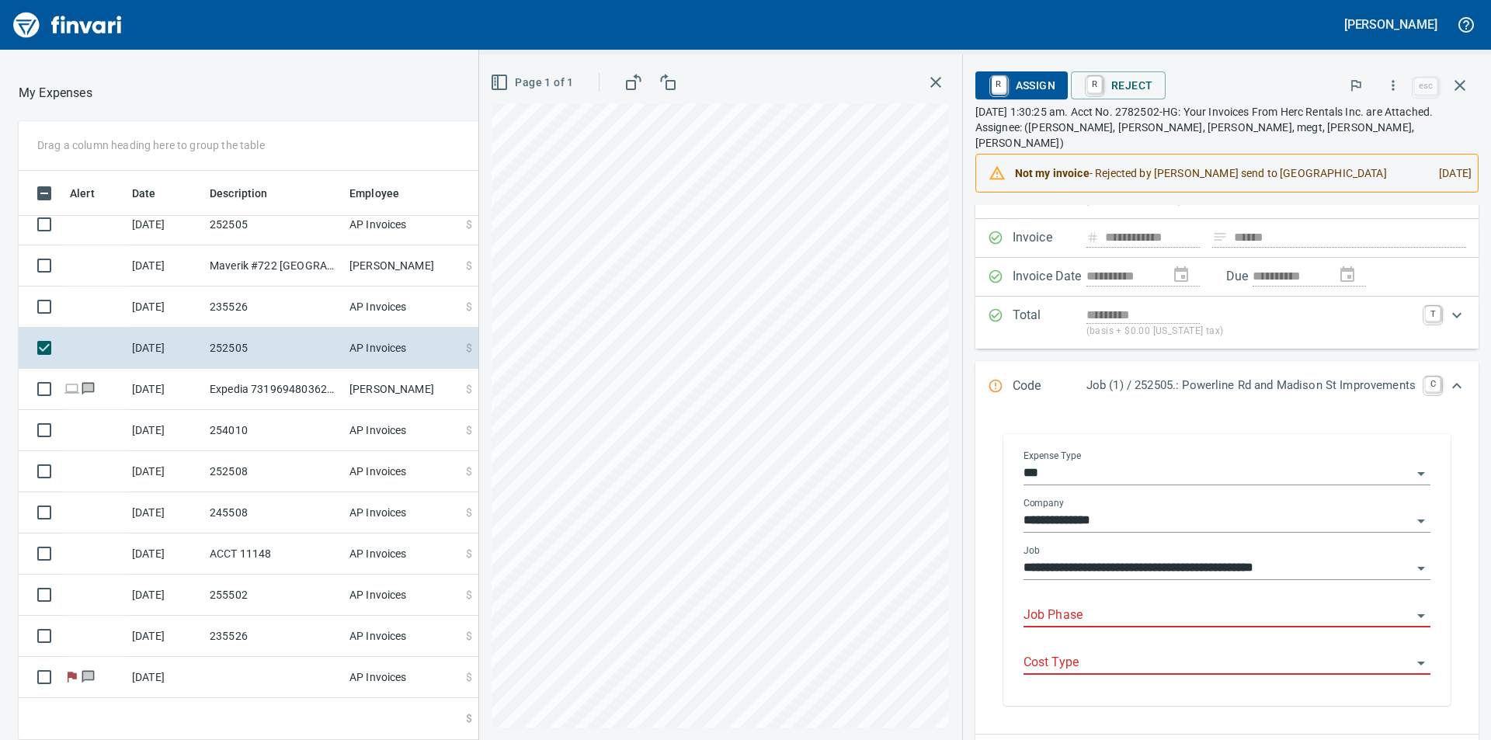
scroll to position [155, 0]
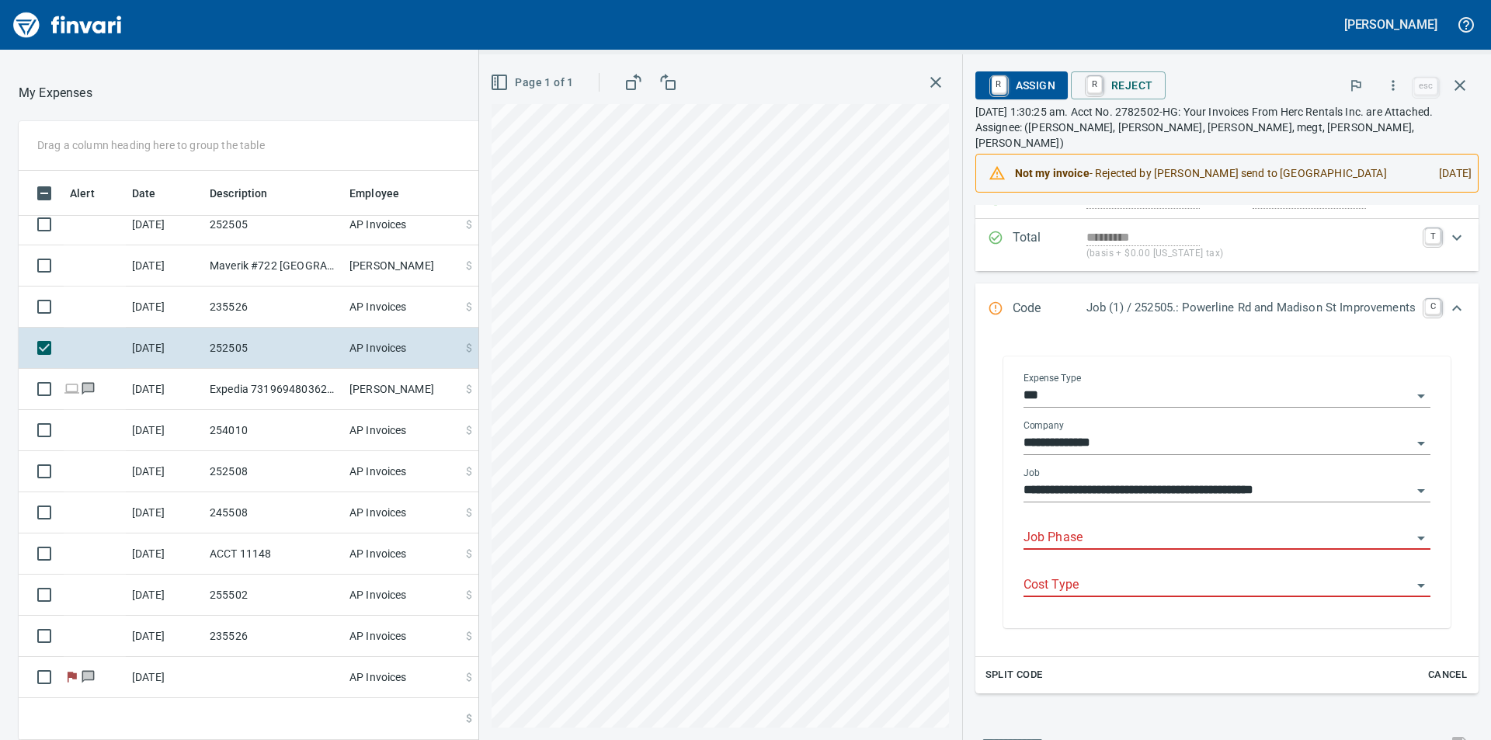
click at [1242, 527] on input "Job Phase" at bounding box center [1217, 538] width 388 height 22
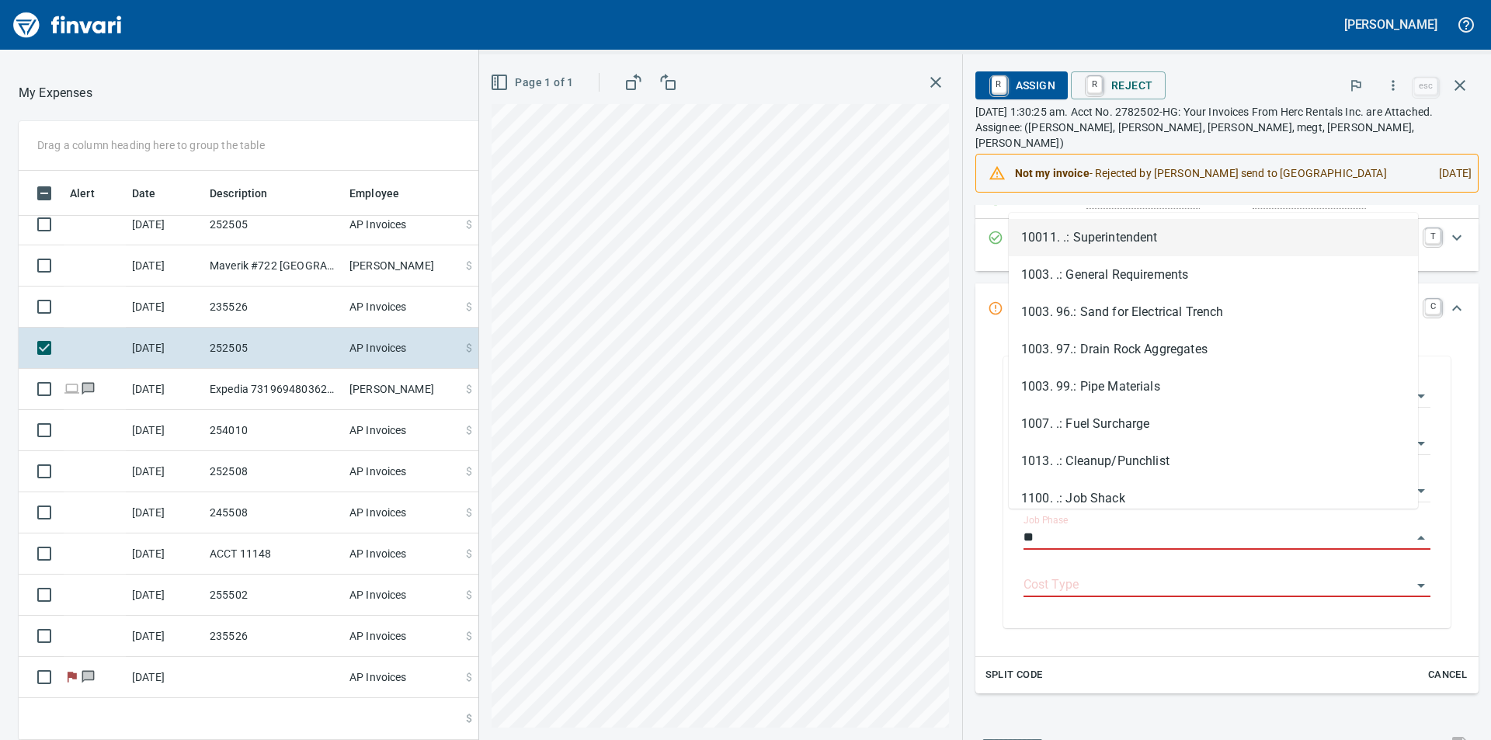
scroll to position [557, 1030]
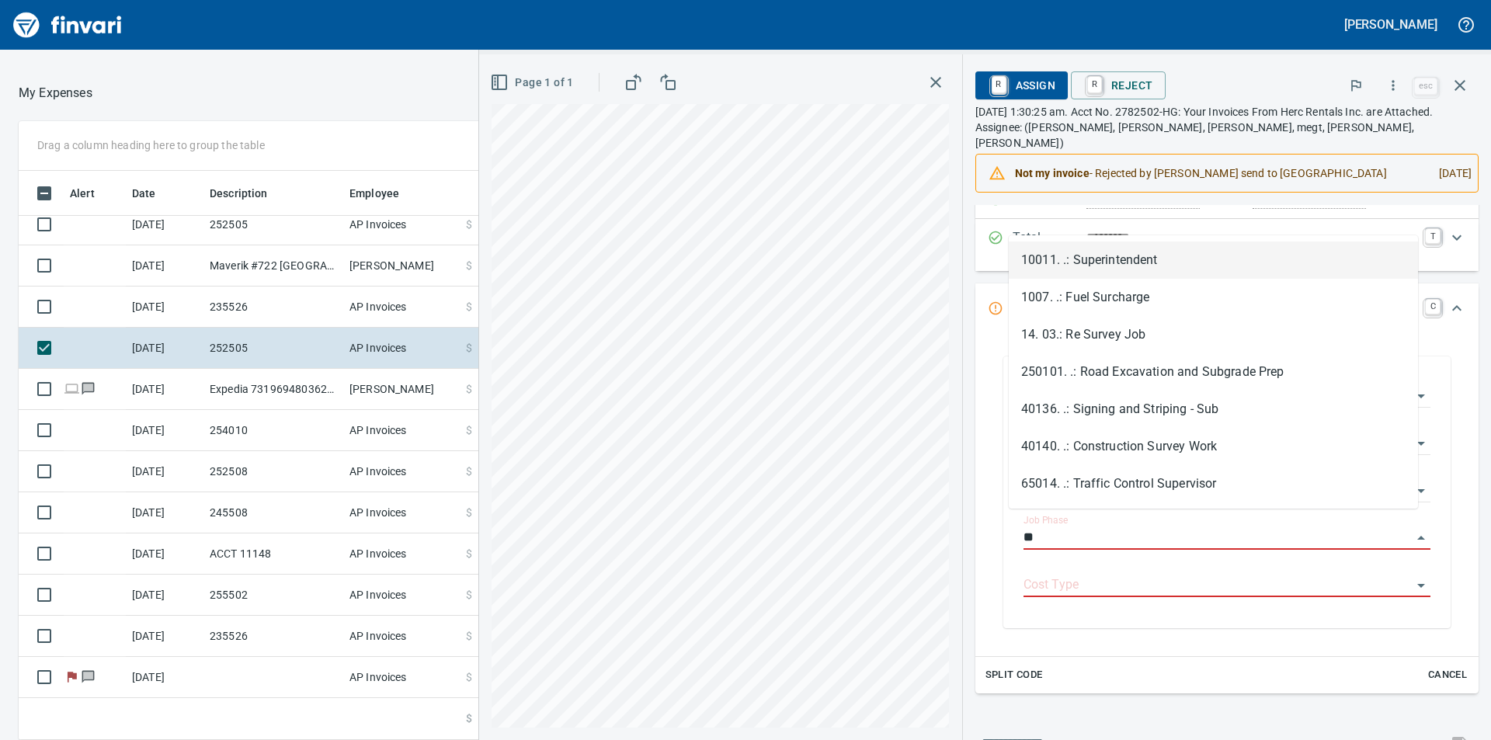
type input "*"
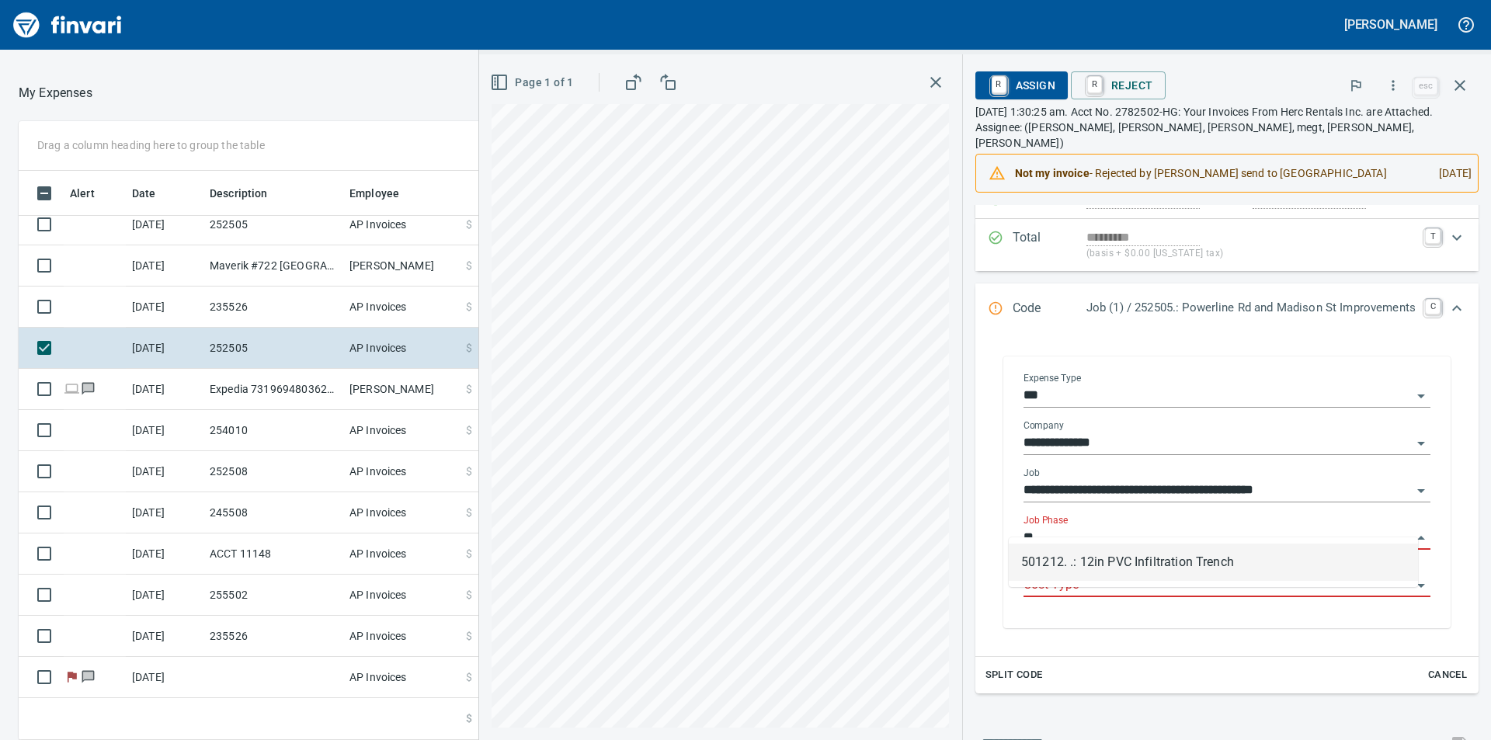
type input "*"
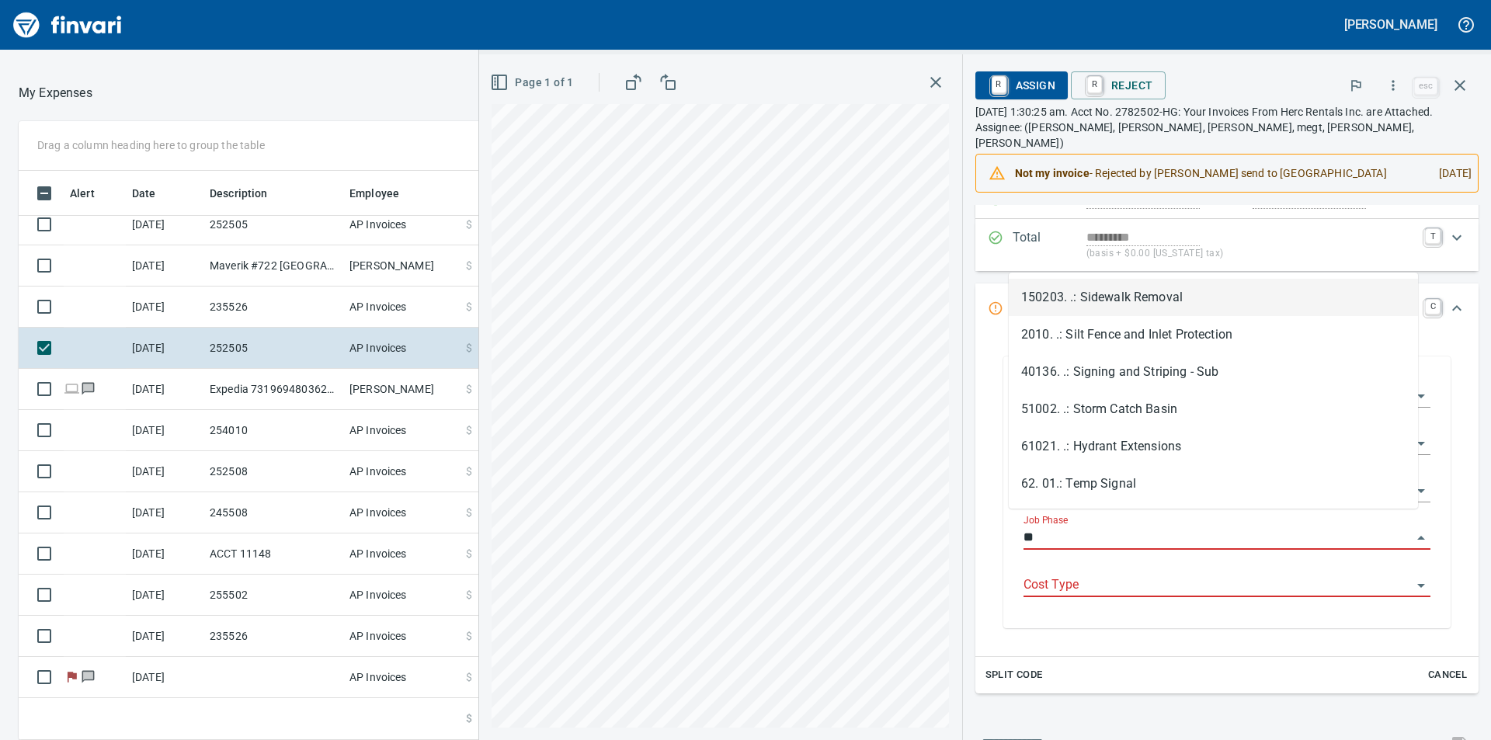
type input "*"
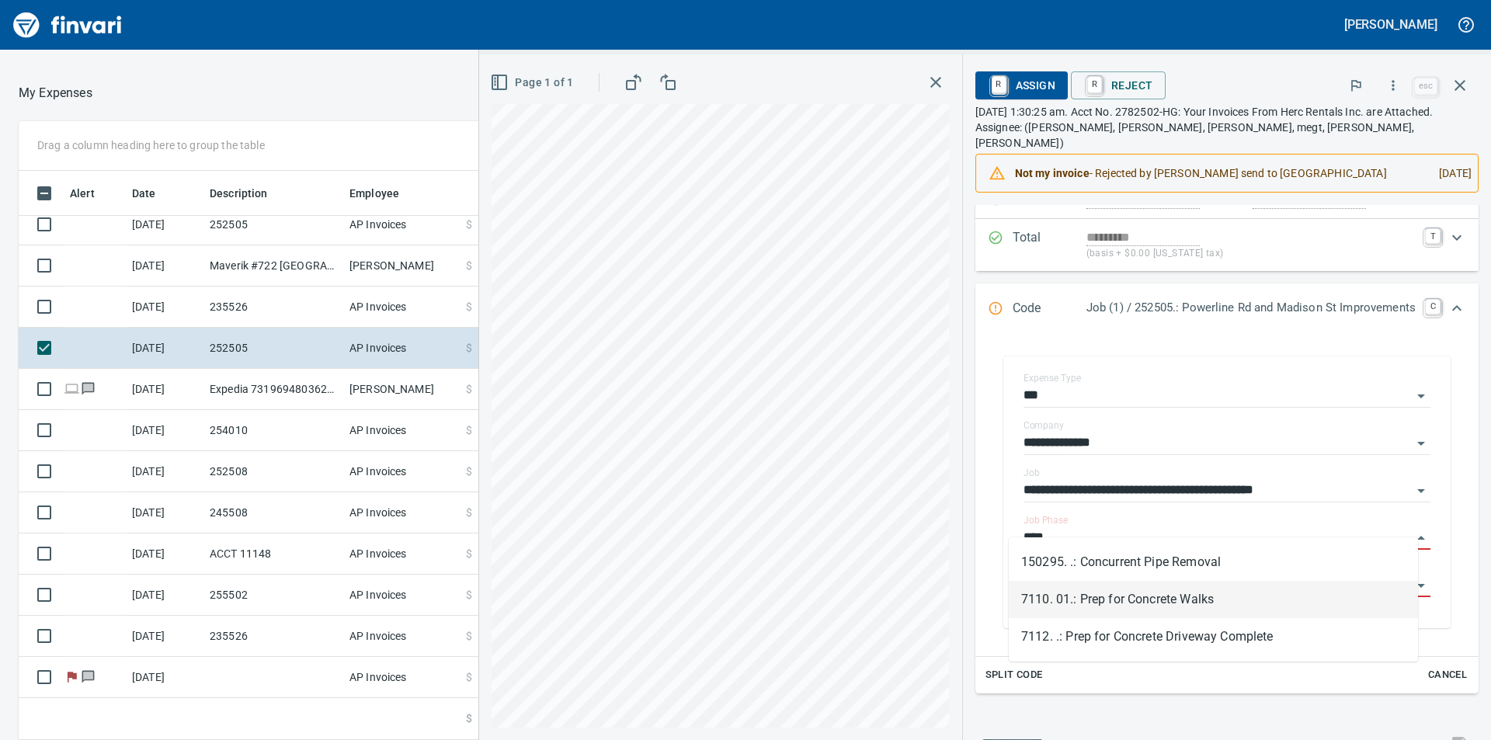
click at [1149, 599] on li "7110. 01.: Prep for Concrete Walks" at bounding box center [1212, 599] width 409 height 37
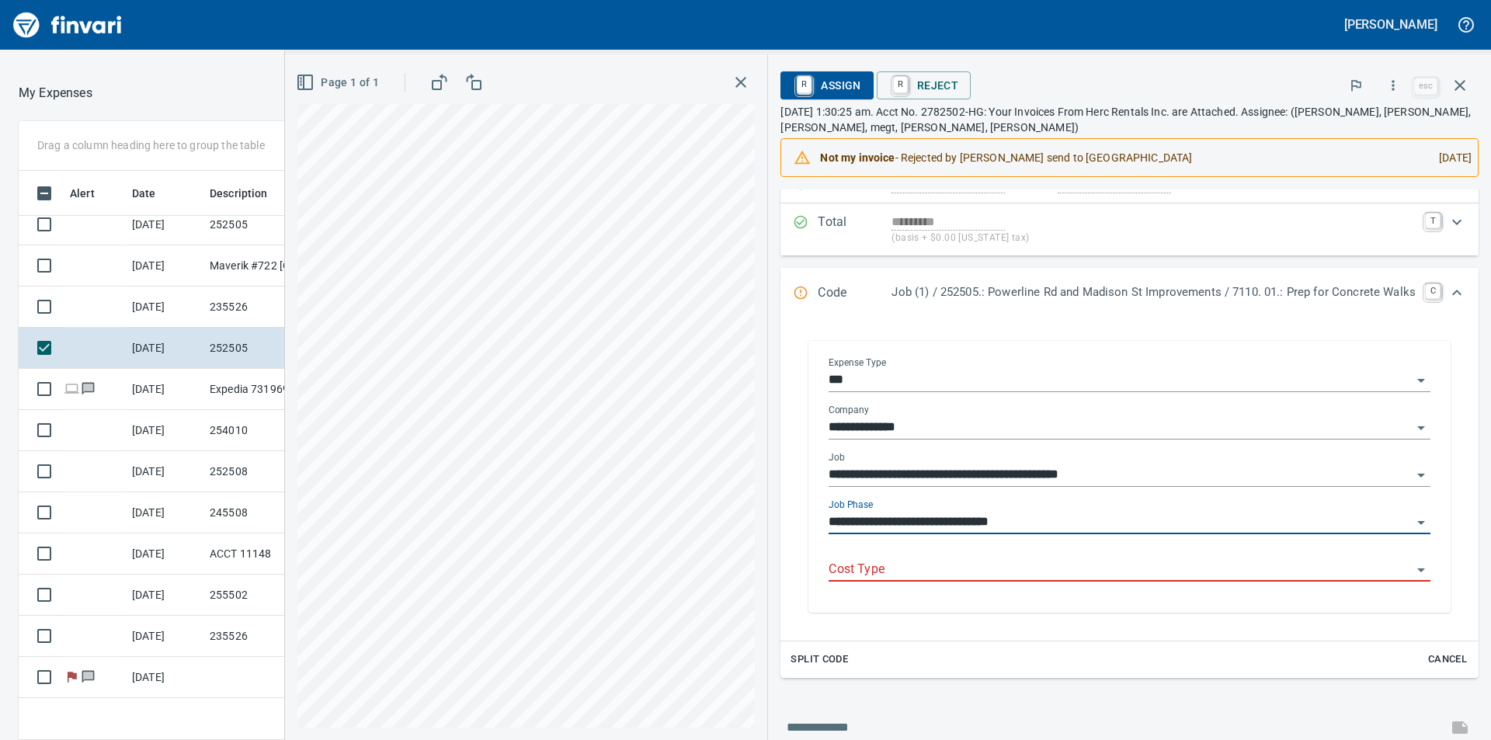
click at [1417, 523] on icon "Open" at bounding box center [1421, 523] width 8 height 4
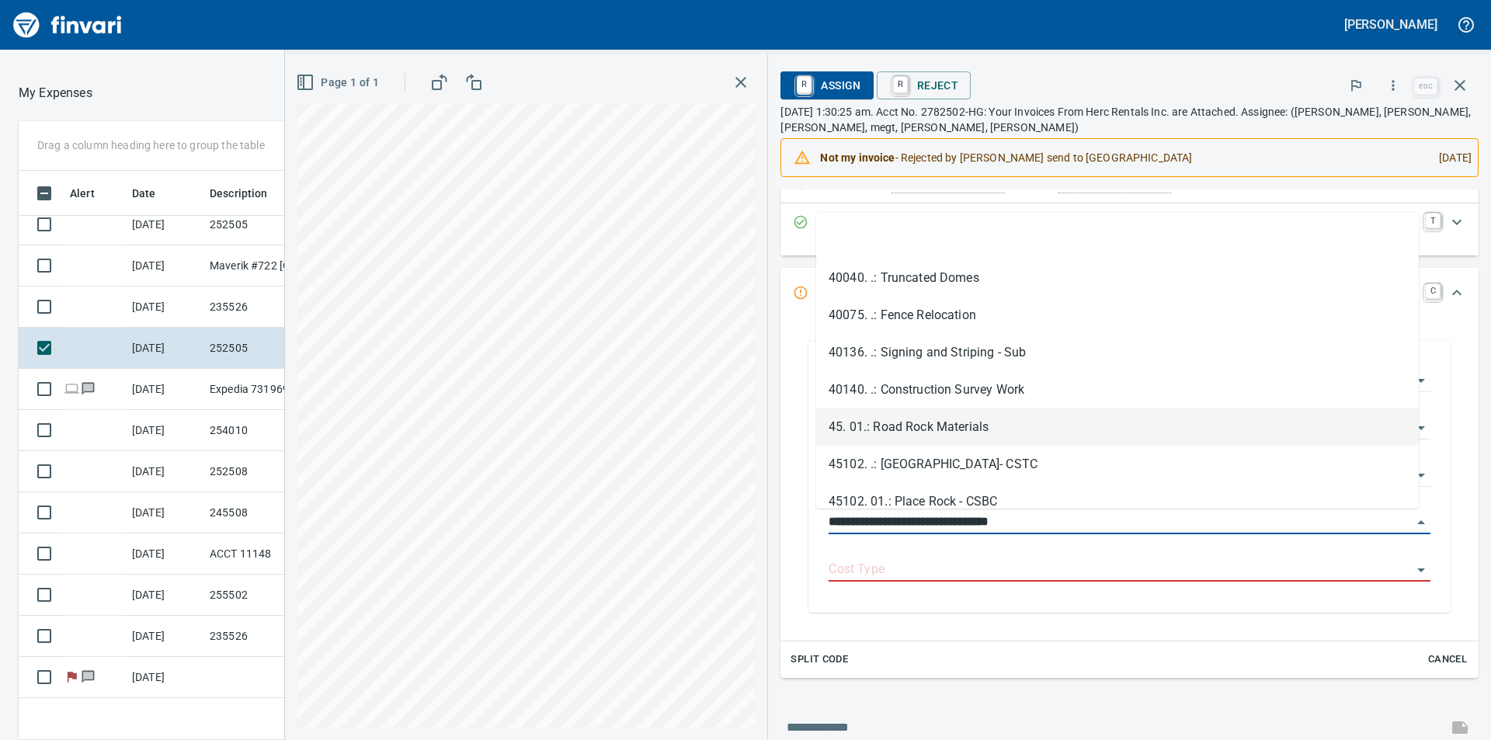
scroll to position [1863, 0]
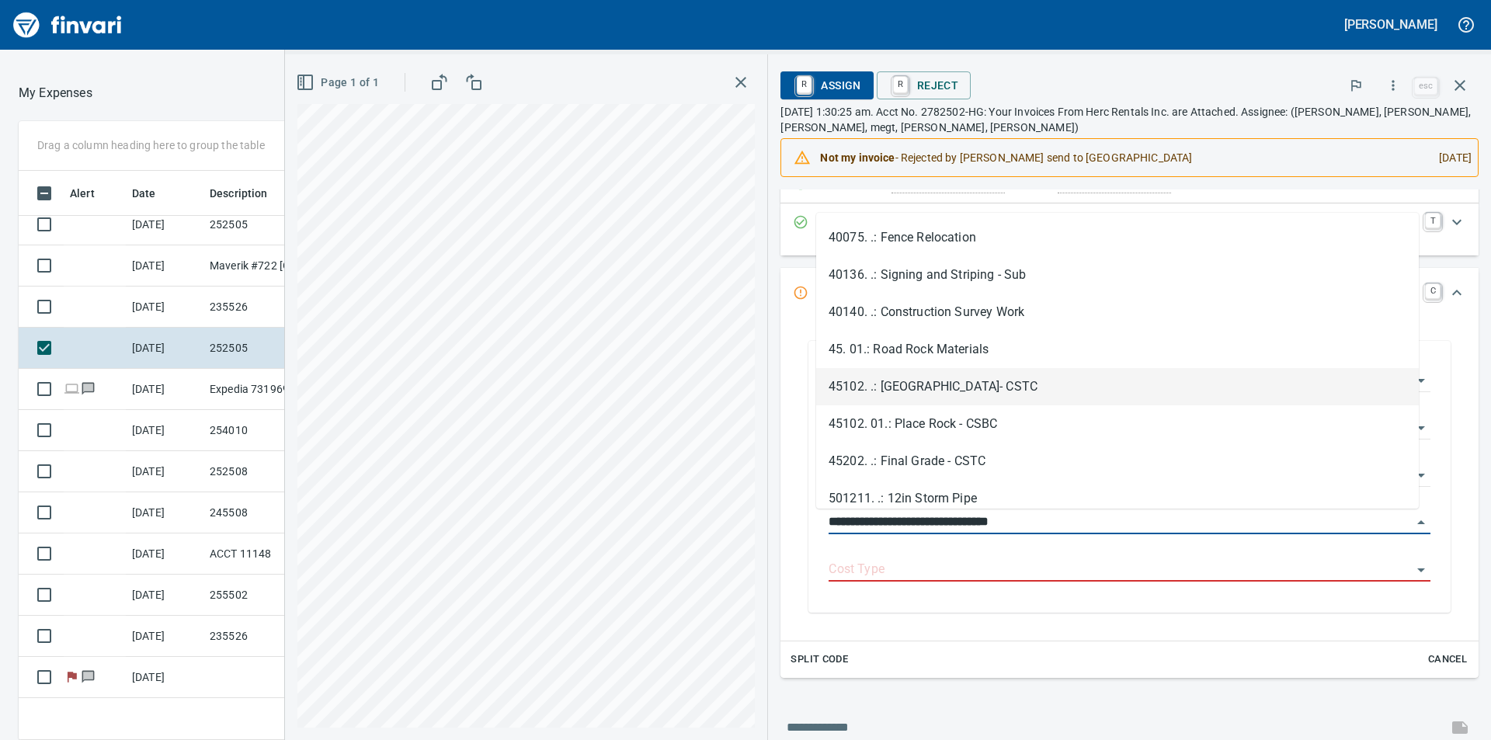
click at [938, 384] on li "45102. .: [GEOGRAPHIC_DATA]- CSTC" at bounding box center [1117, 386] width 602 height 37
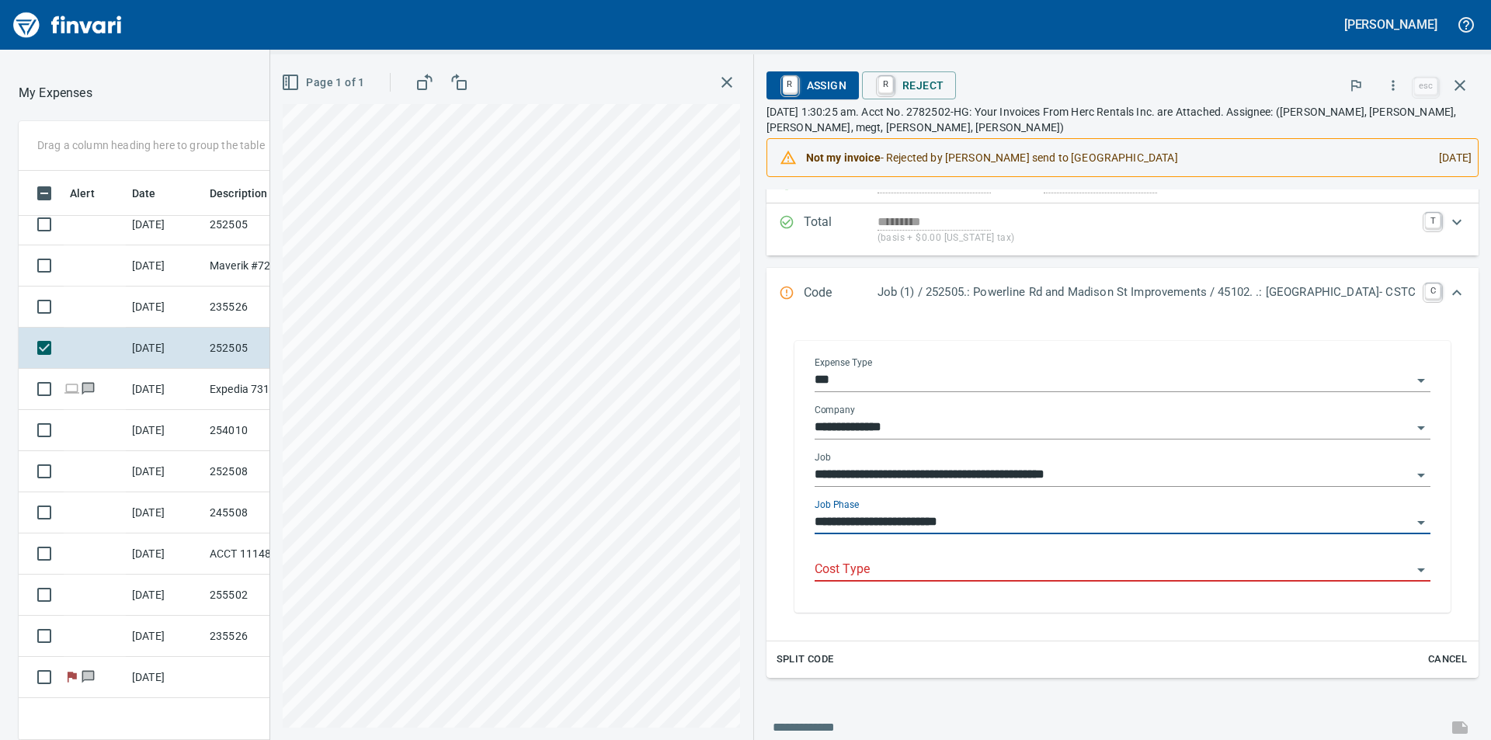
type input "**********"
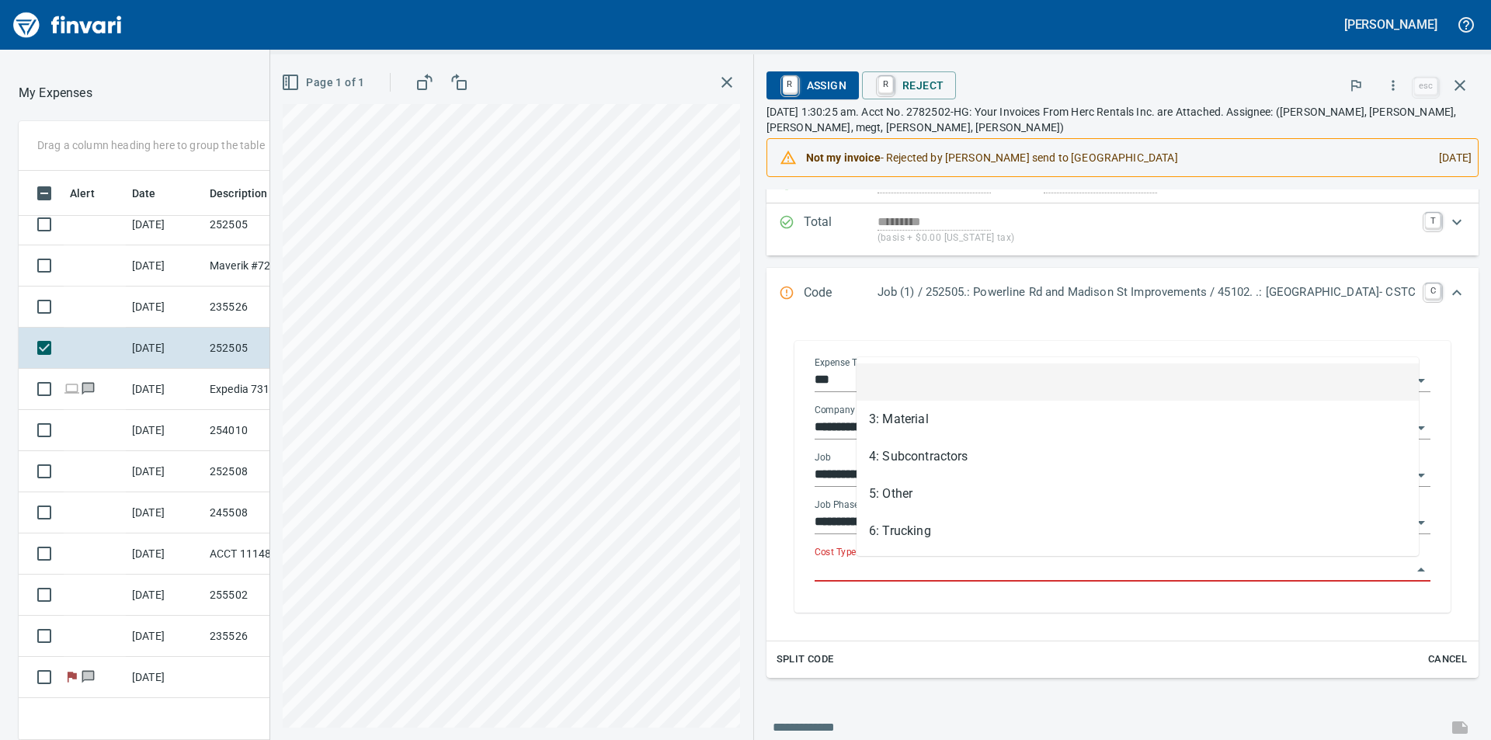
click at [977, 574] on input "Cost Type" at bounding box center [1112, 570] width 597 height 22
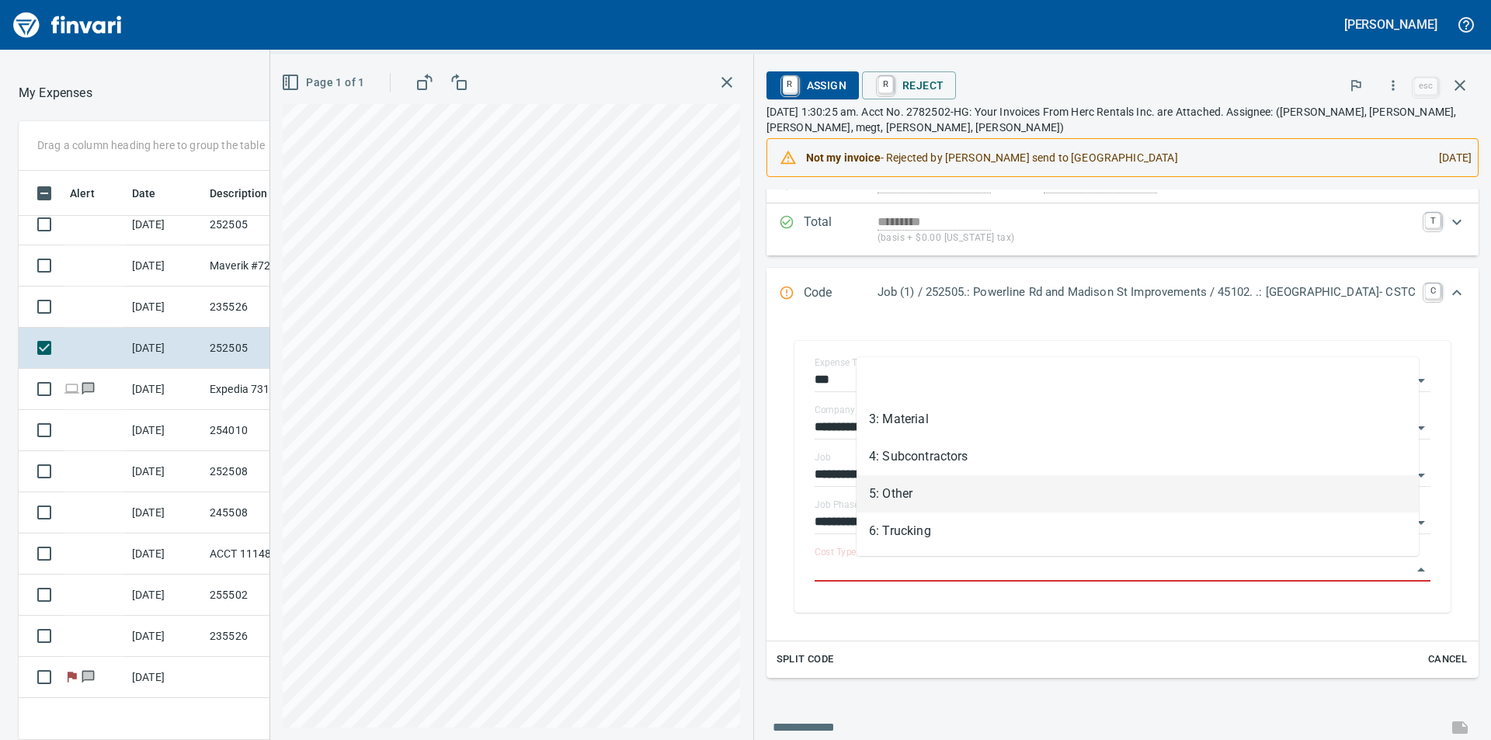
click at [913, 493] on li "5: Other" at bounding box center [1137, 493] width 562 height 37
type input "********"
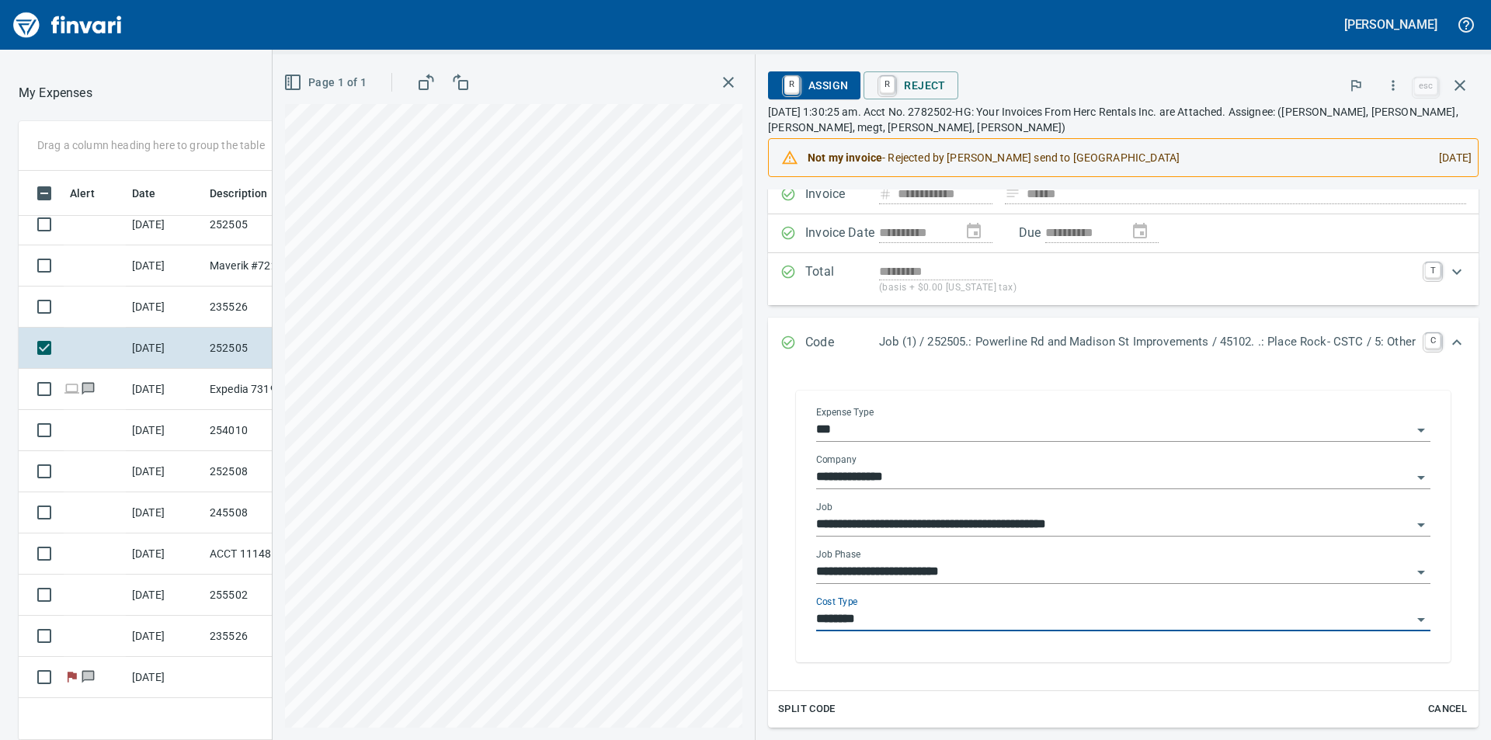
scroll to position [0, 0]
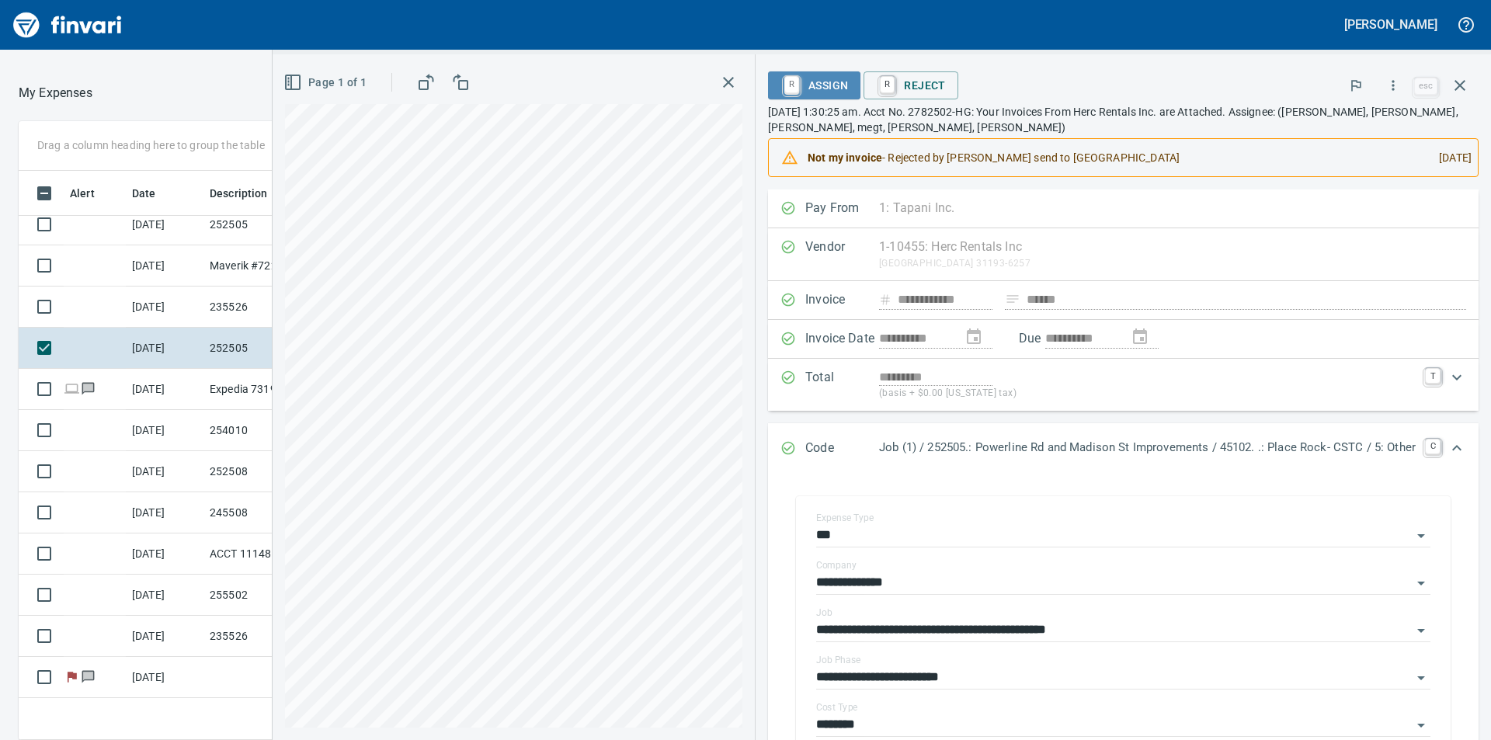
click at [814, 82] on span "R Assign" at bounding box center [814, 85] width 68 height 26
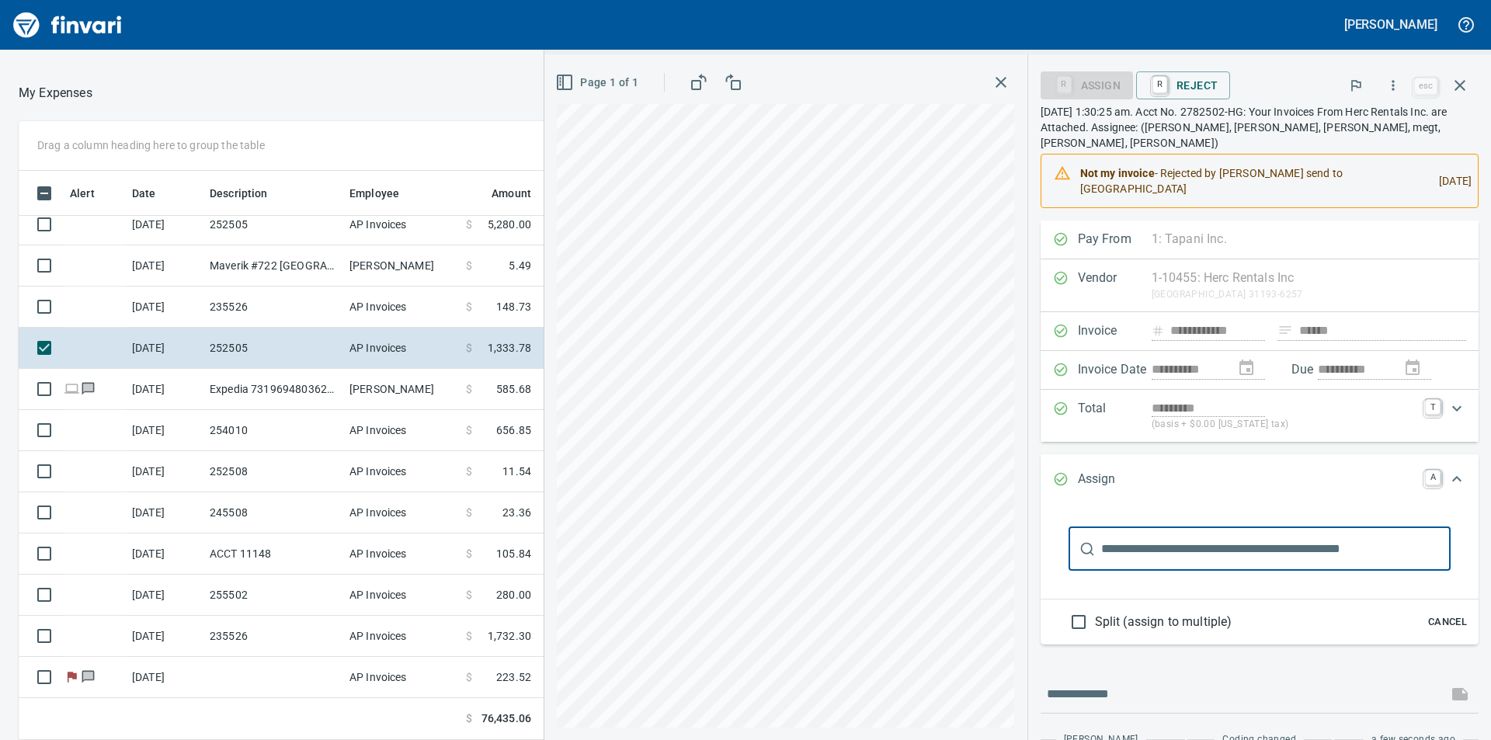
click at [1157, 527] on input "text" at bounding box center [1275, 548] width 349 height 43
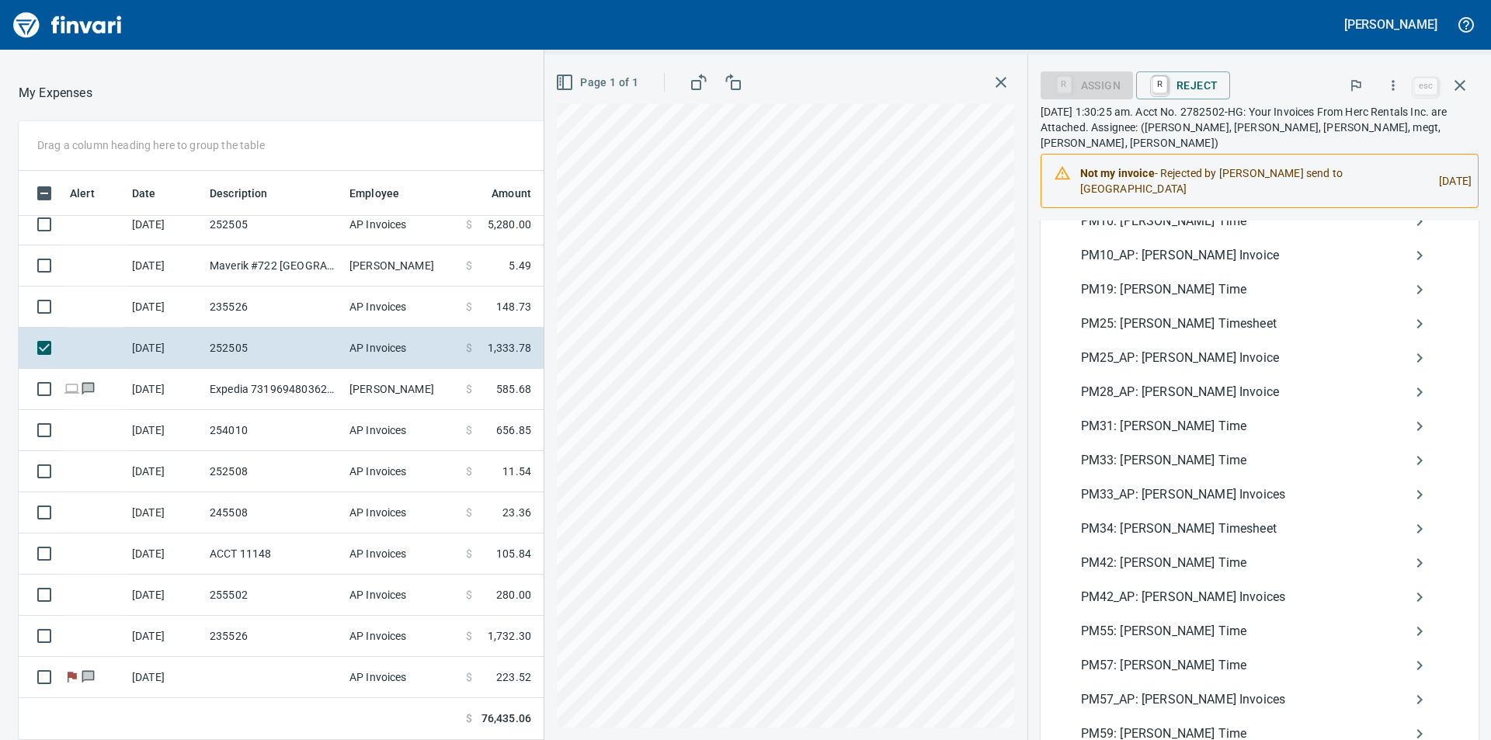
scroll to position [543, 0]
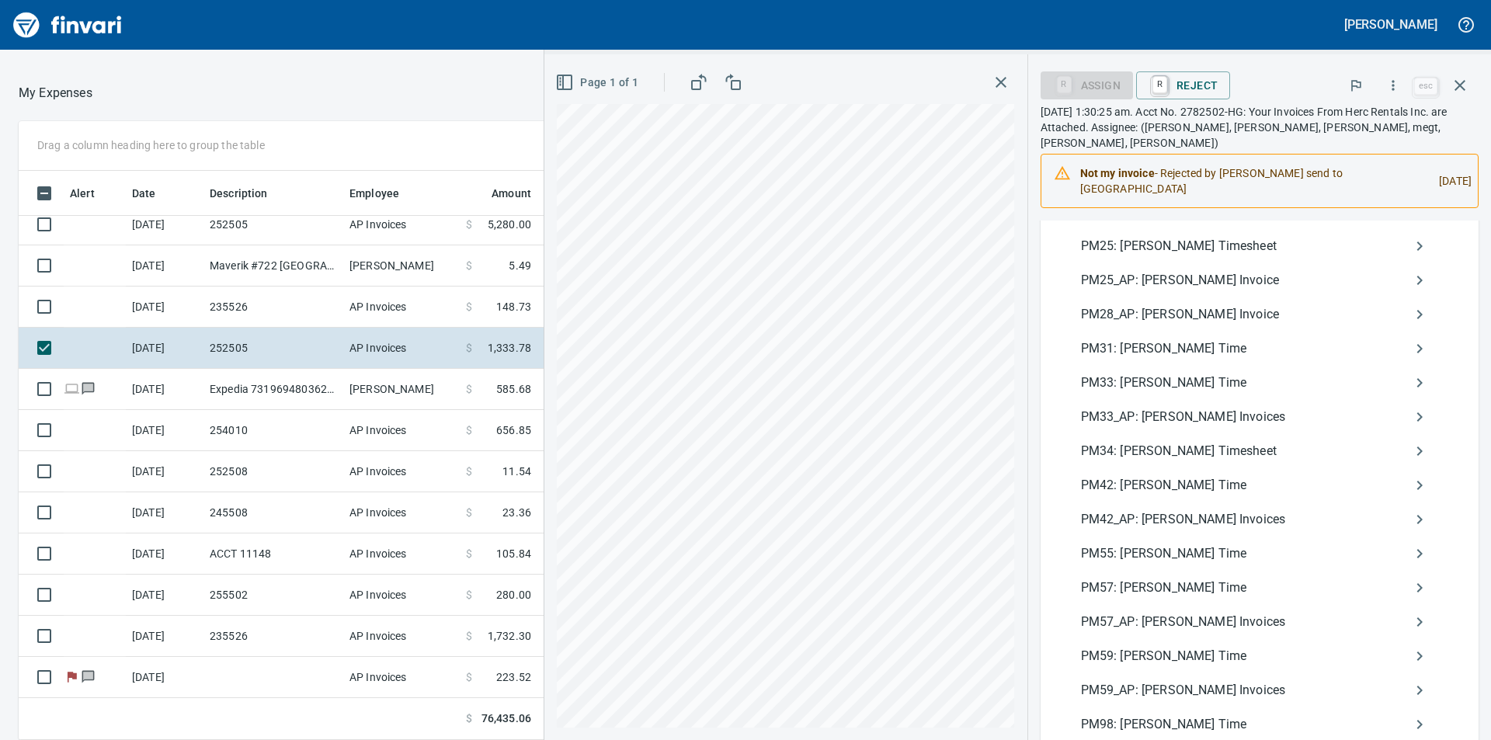
type input "*****"
click at [1140, 681] on span "PM59_AP: [PERSON_NAME] Invoices" at bounding box center [1247, 690] width 332 height 19
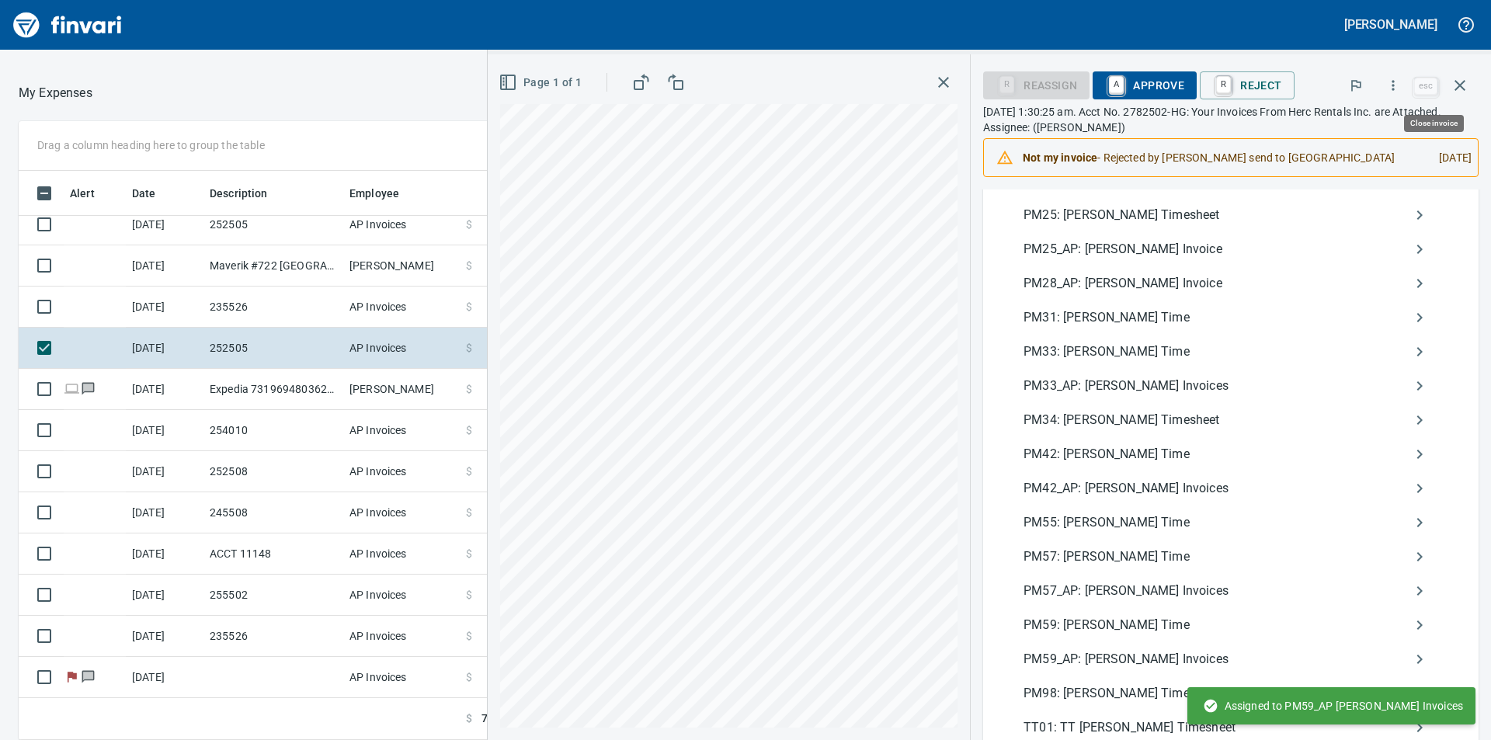
scroll to position [557, 1030]
click at [1175, 85] on span "A Approve" at bounding box center [1144, 85] width 79 height 26
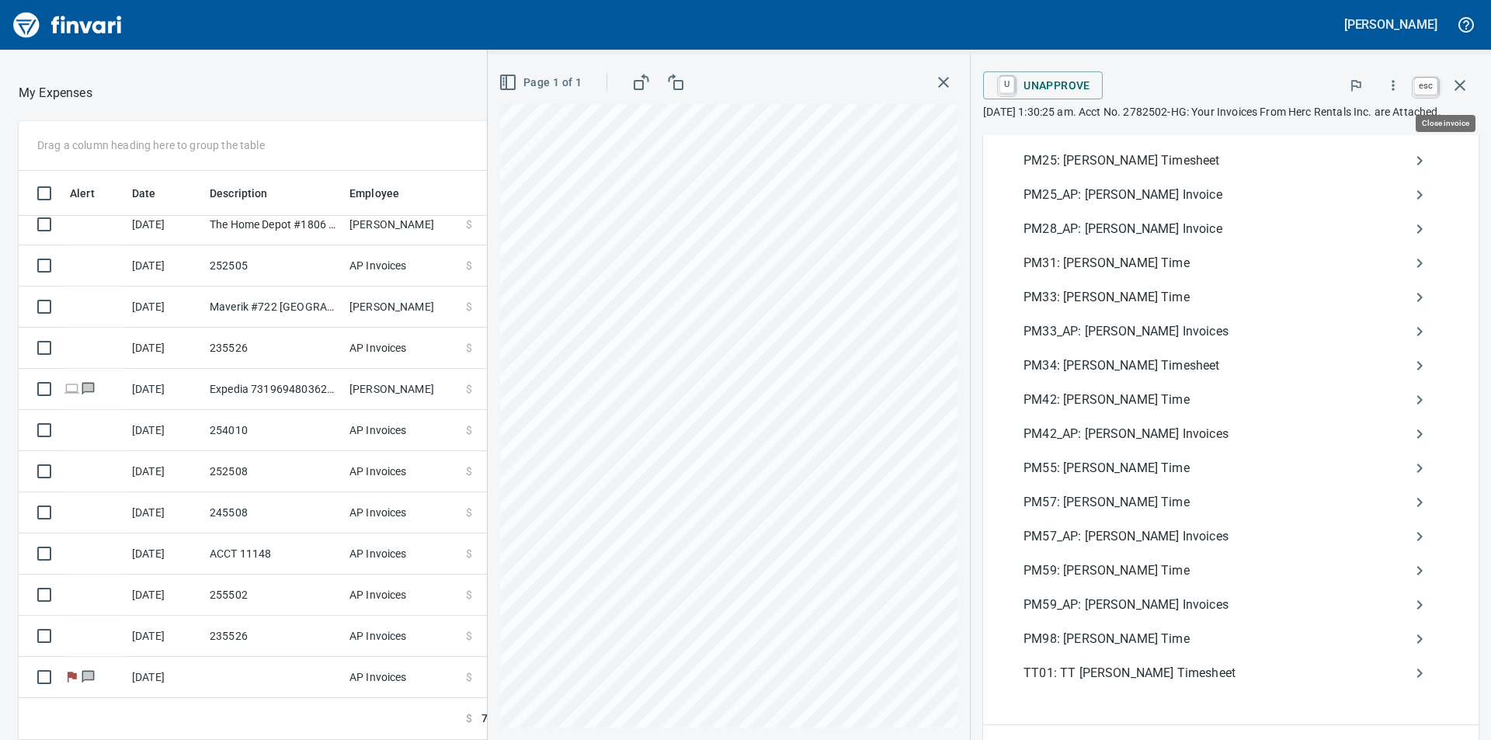
click at [1458, 85] on icon "button" at bounding box center [1459, 85] width 19 height 19
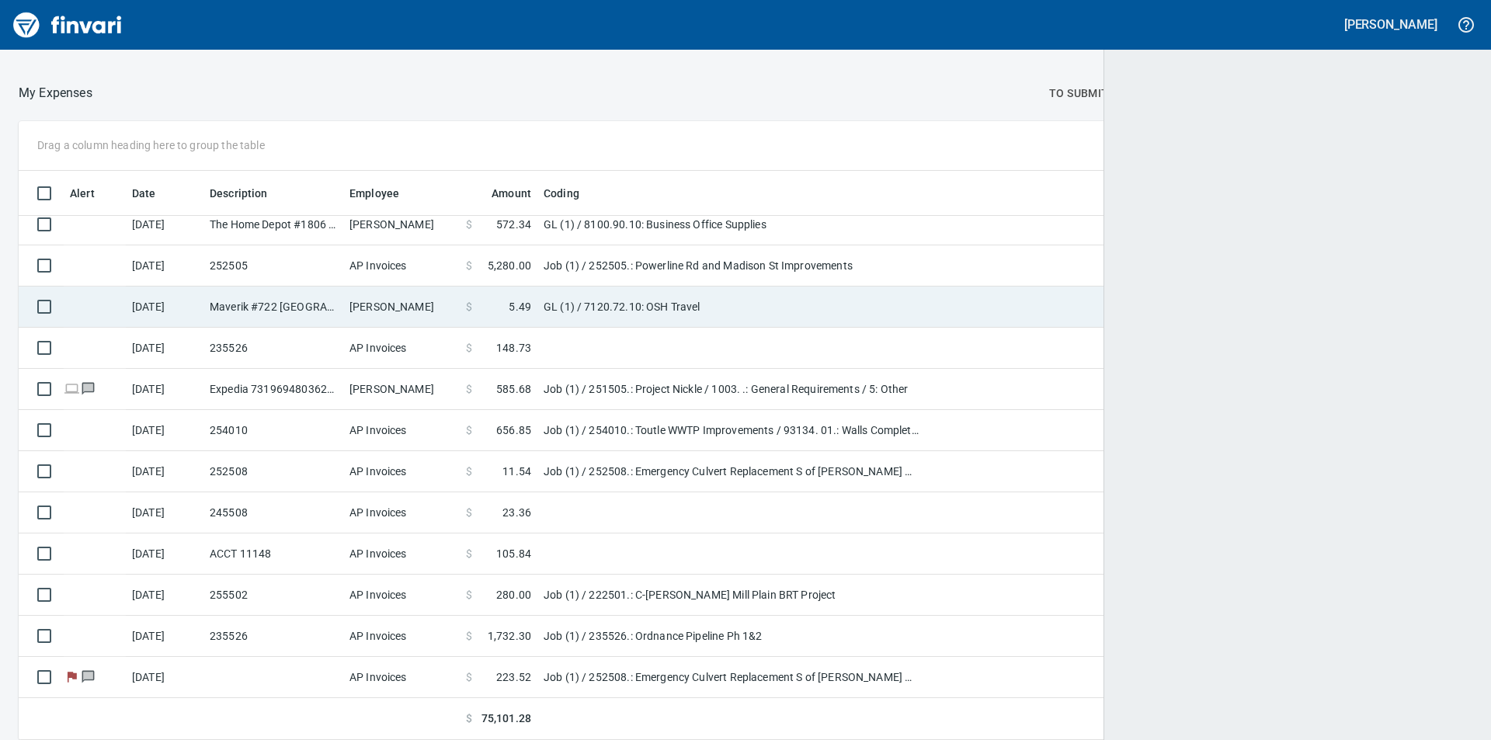
scroll to position [557, 1418]
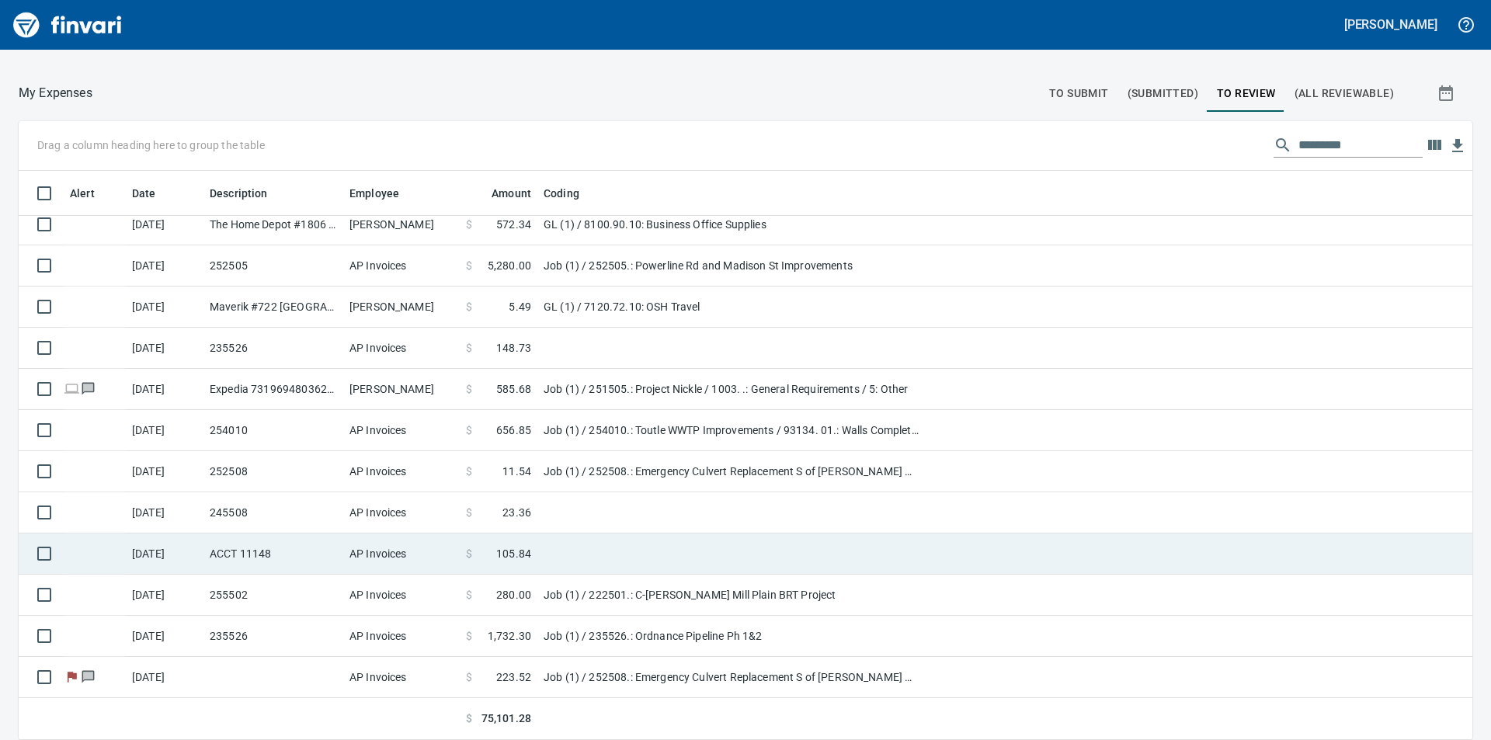
click at [519, 550] on span "105.84" at bounding box center [513, 554] width 35 height 16
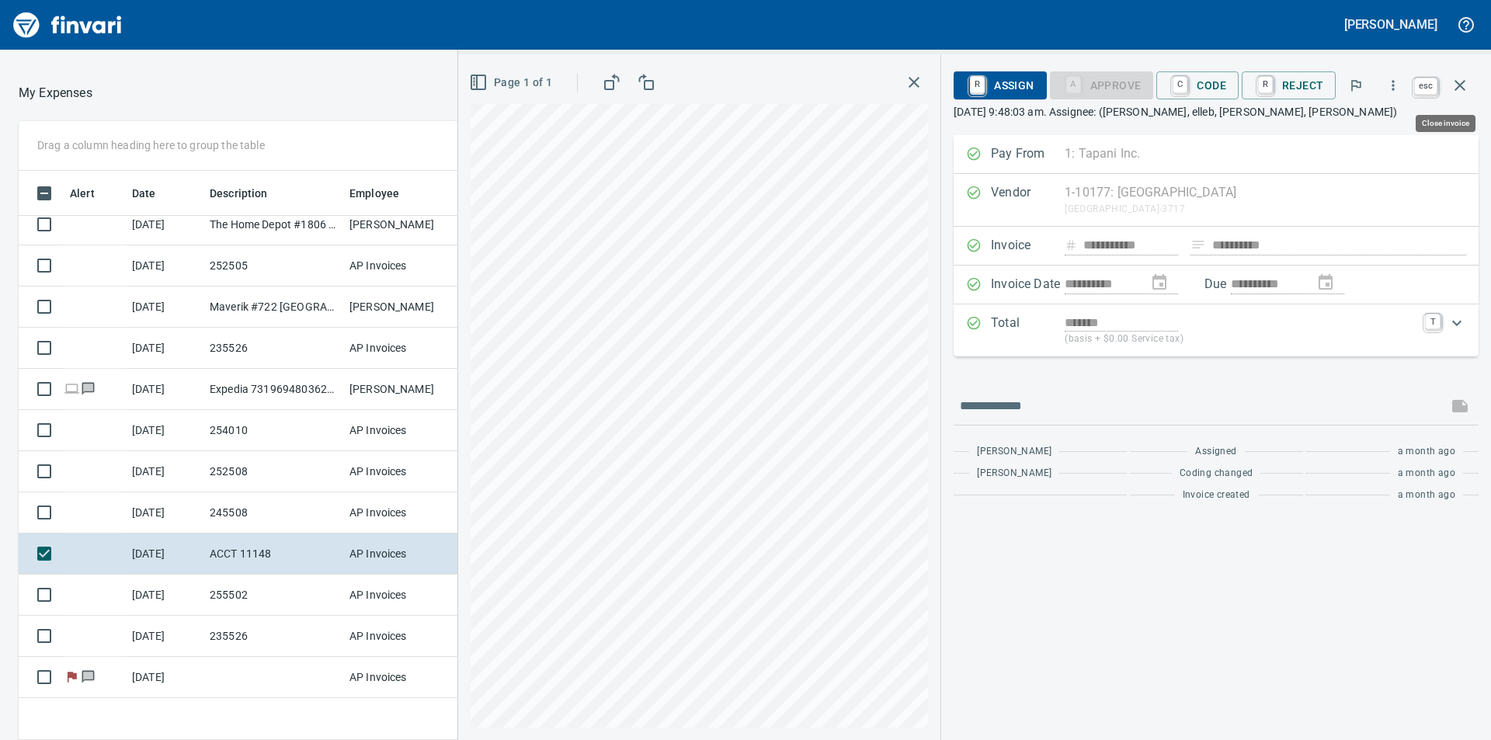
scroll to position [557, 1030]
click at [1459, 82] on icon "button" at bounding box center [1459, 85] width 19 height 19
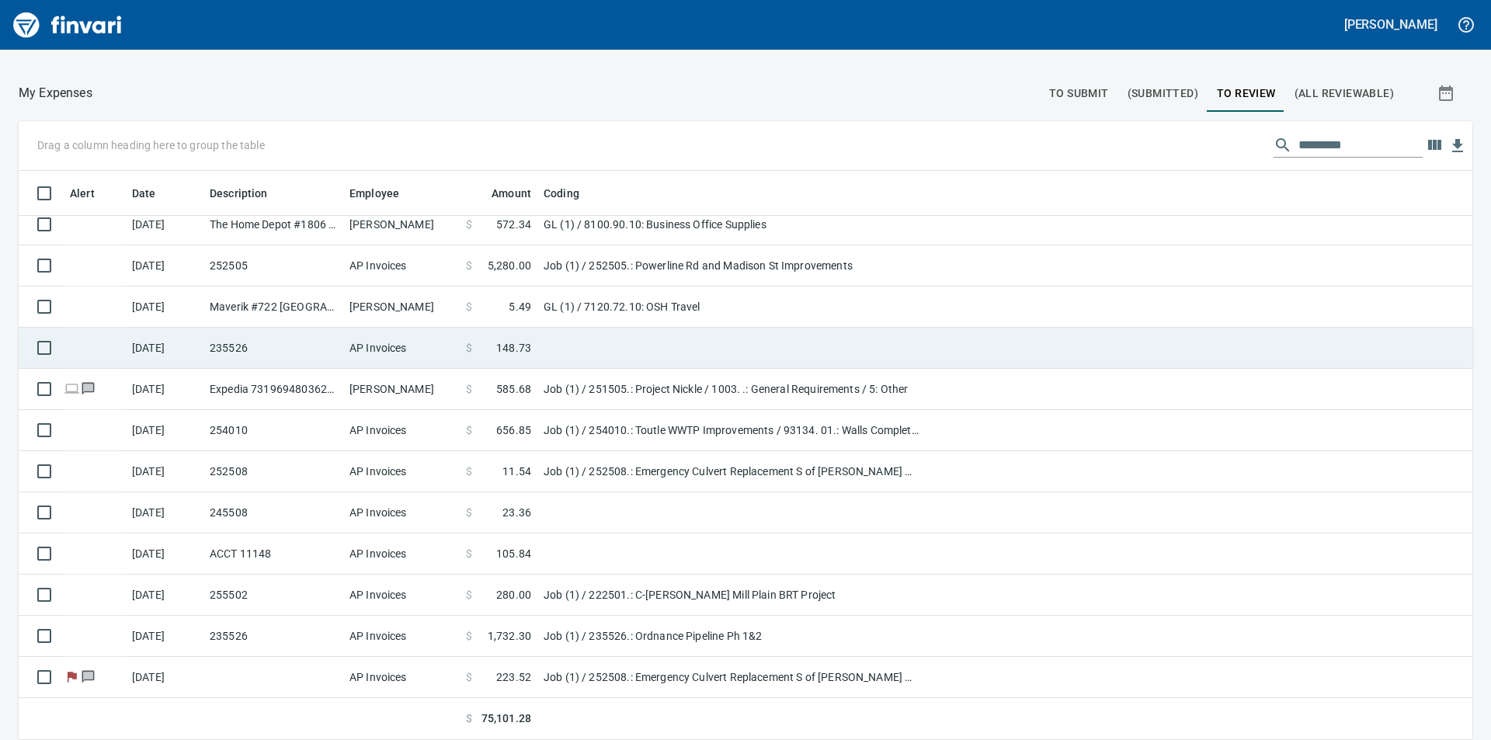
scroll to position [557, 1418]
click at [525, 345] on span "148.73" at bounding box center [513, 348] width 35 height 16
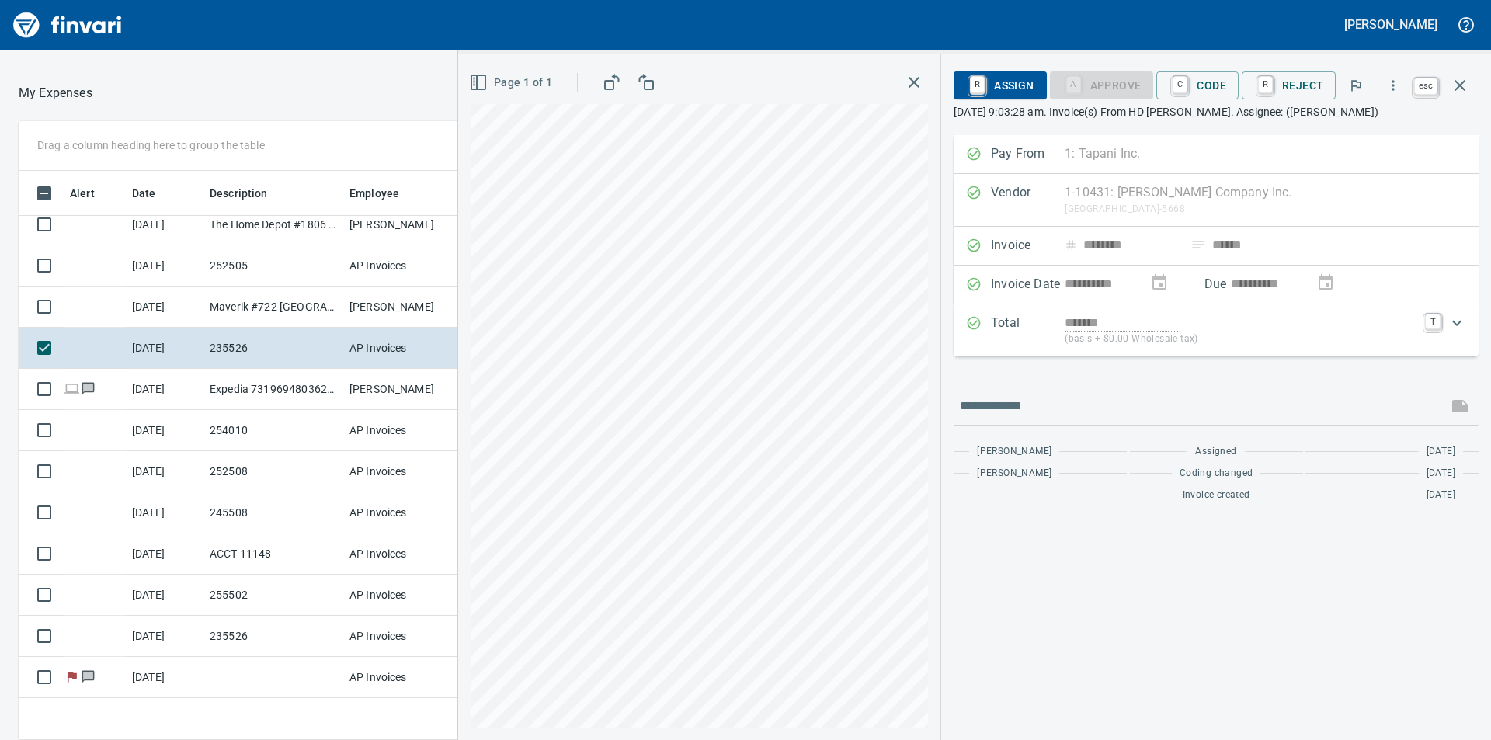
scroll to position [557, 1030]
click at [1458, 85] on icon "button" at bounding box center [1459, 85] width 11 height 11
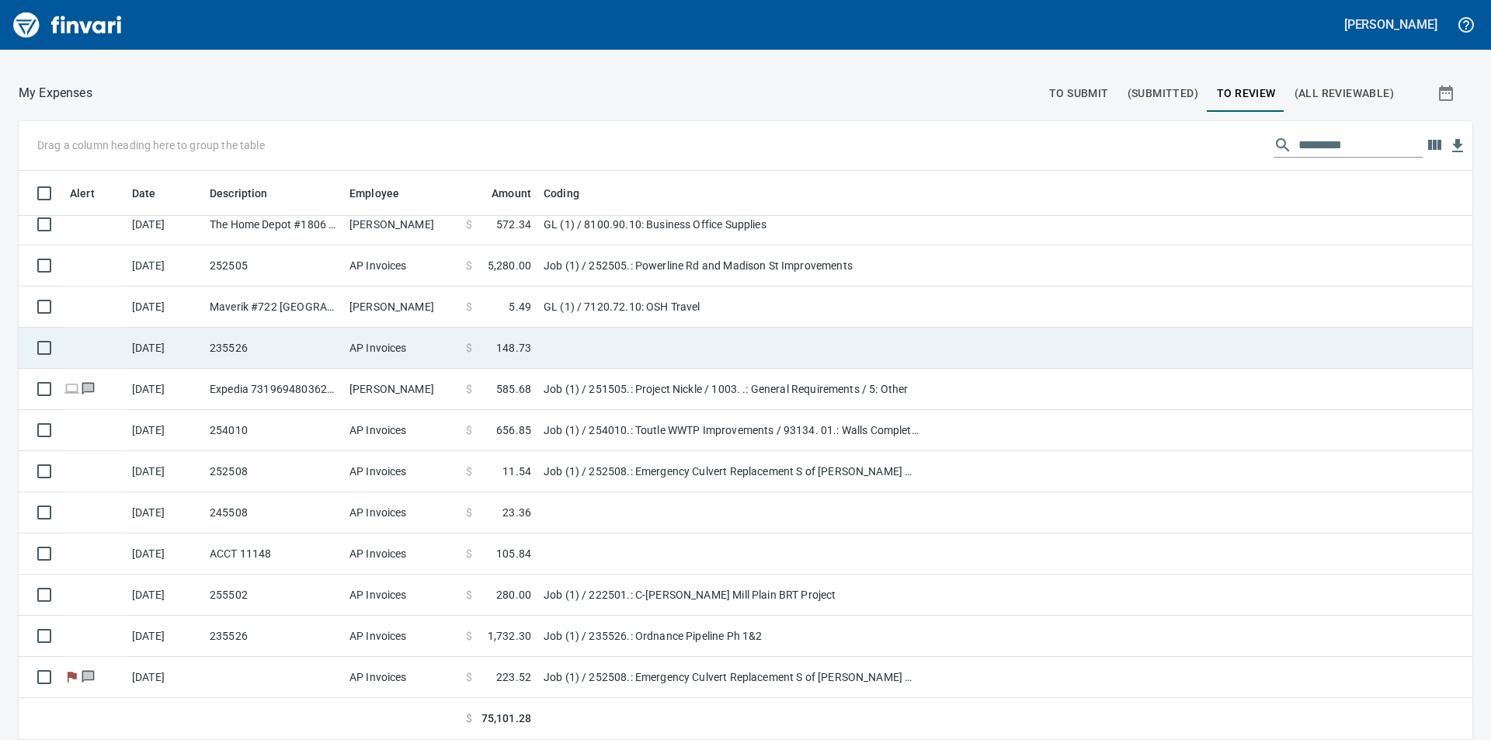
scroll to position [1663, 0]
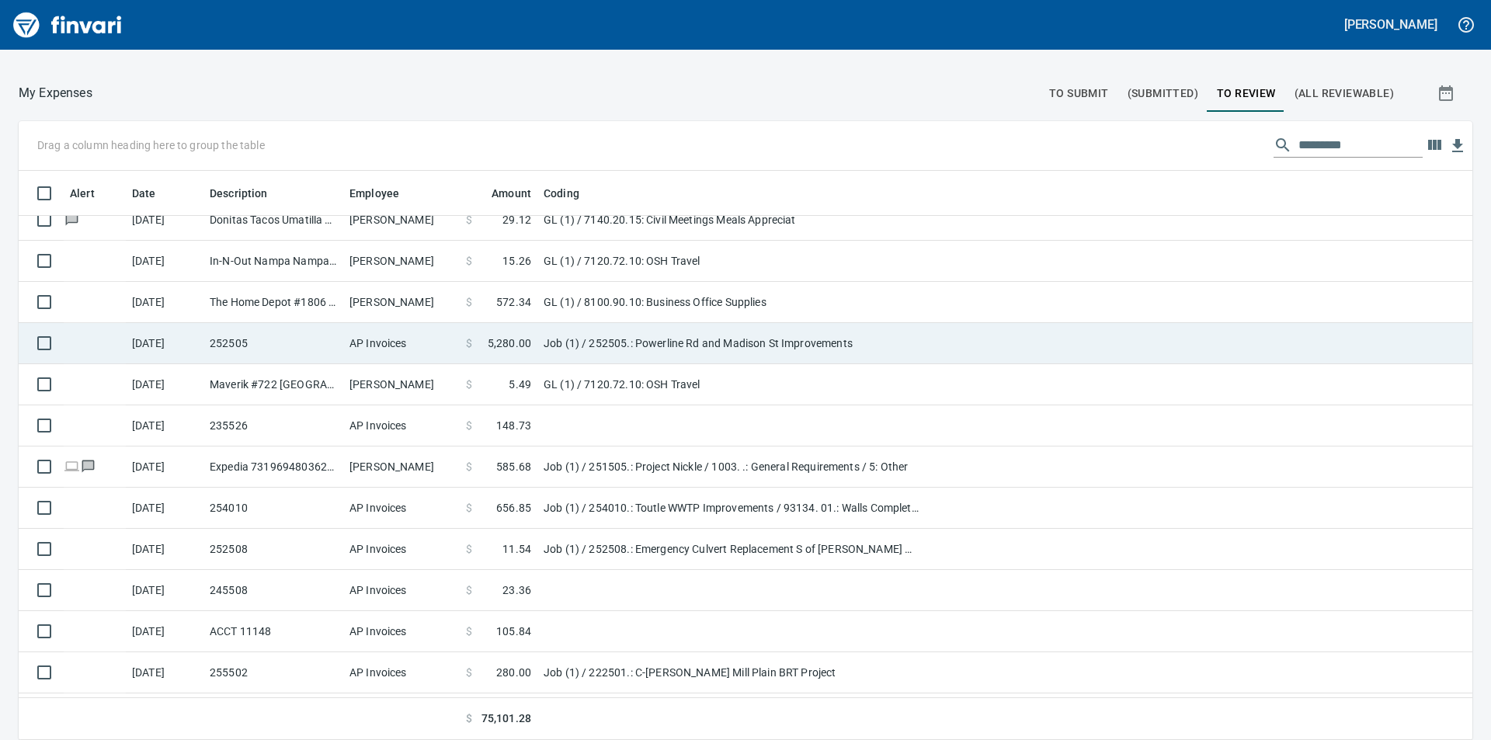
click at [590, 336] on td "Job (1) / 252505.: Powerline Rd and Madison St Improvements" at bounding box center [731, 343] width 388 height 41
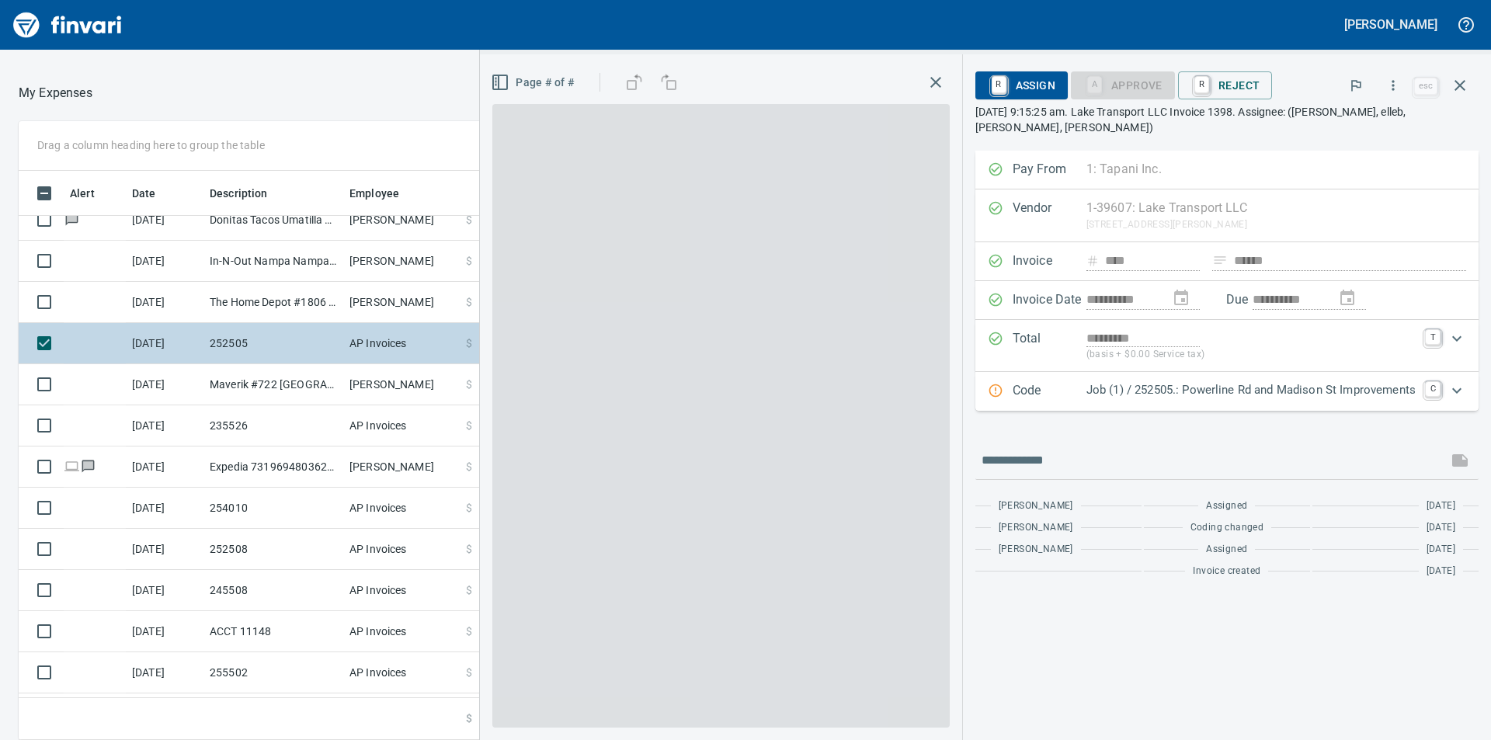
scroll to position [557, 1030]
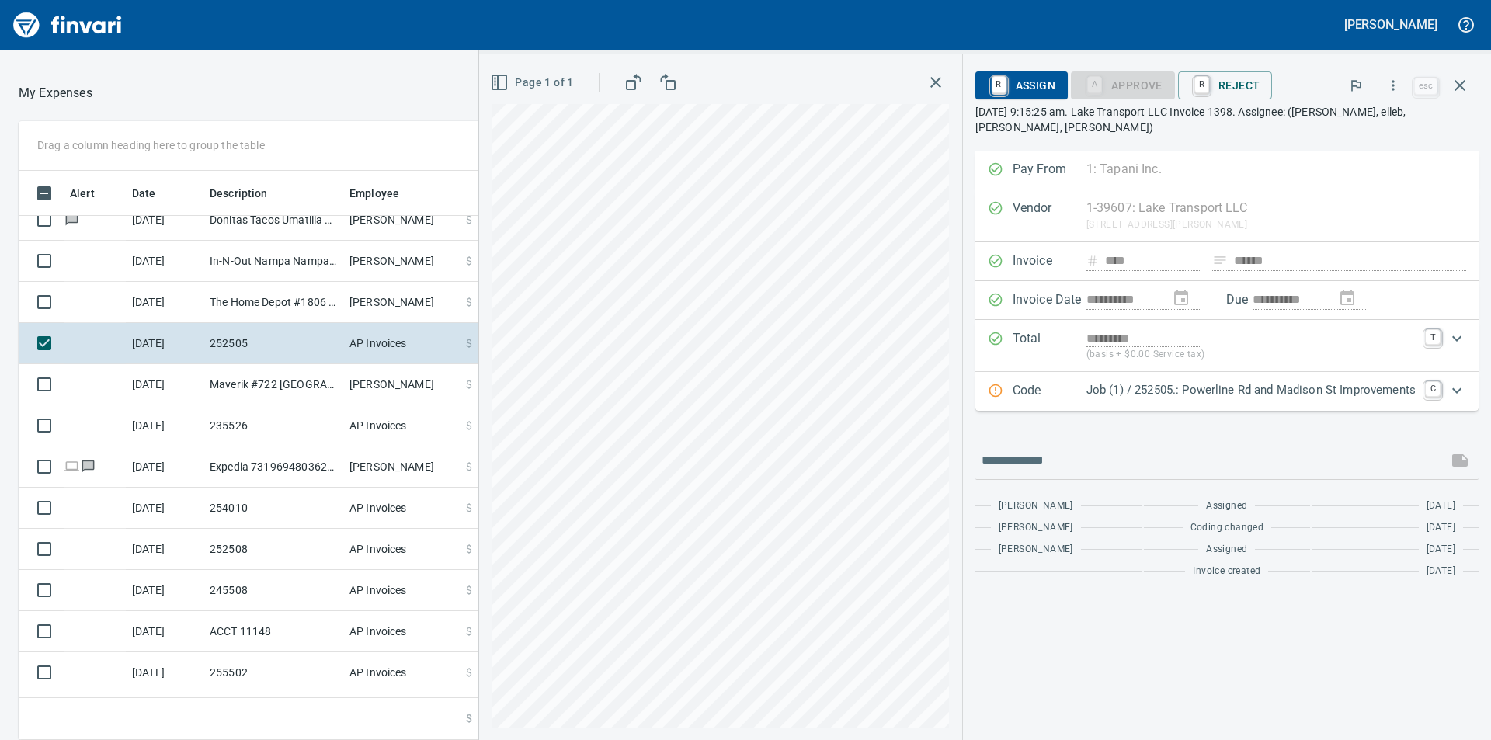
click at [1459, 381] on icon "Expand" at bounding box center [1456, 390] width 19 height 19
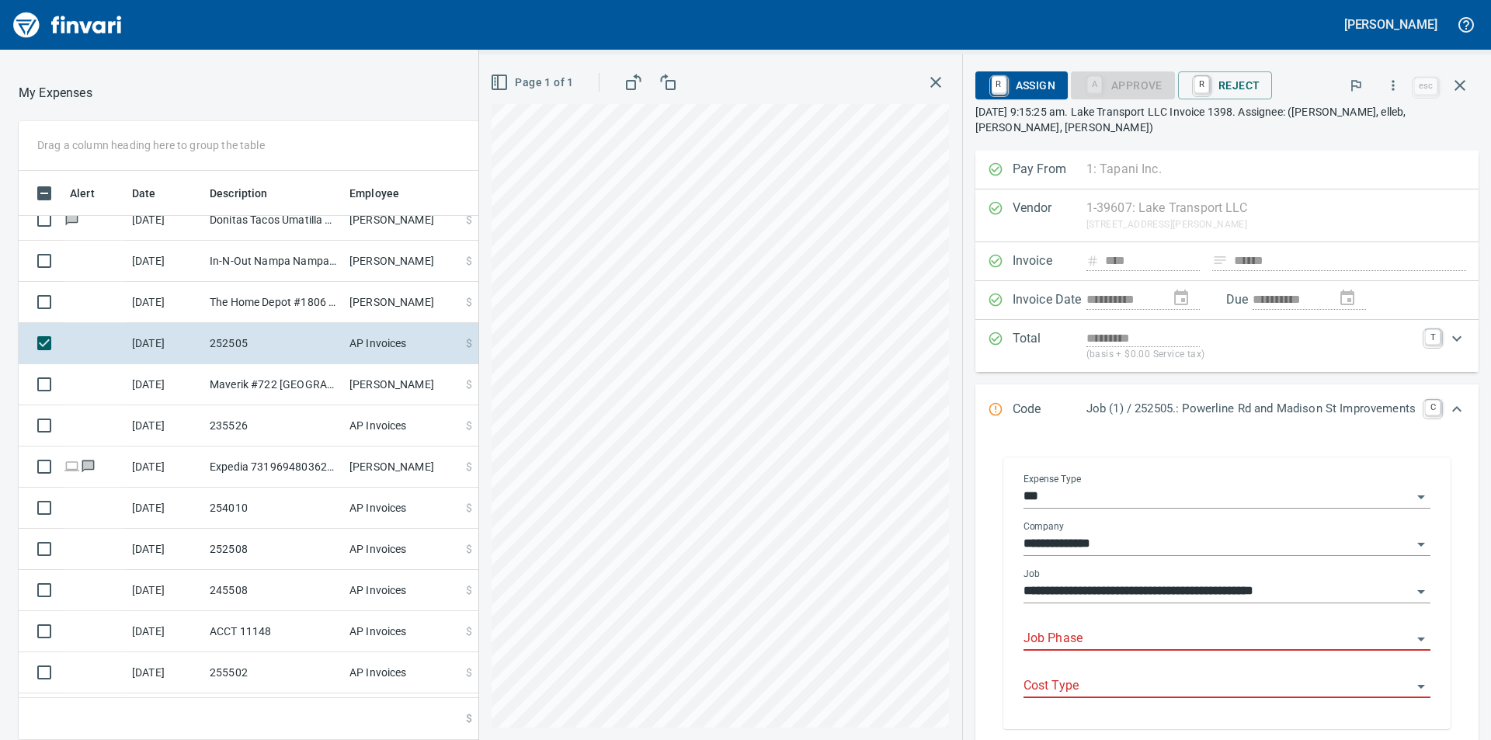
click at [1150, 628] on input "Job Phase" at bounding box center [1217, 639] width 388 height 22
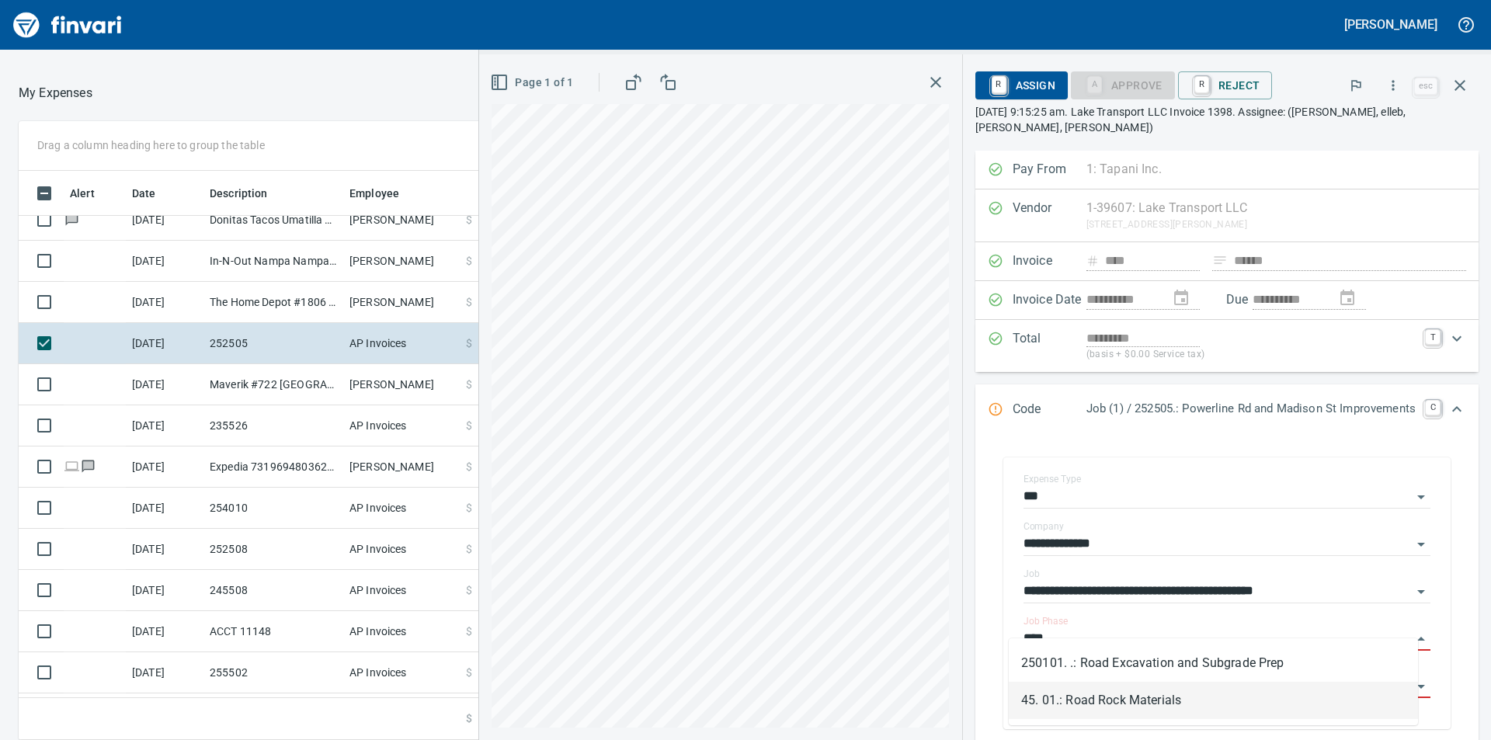
click at [1106, 698] on li "45. 01.: Road Rock Materials" at bounding box center [1212, 700] width 409 height 37
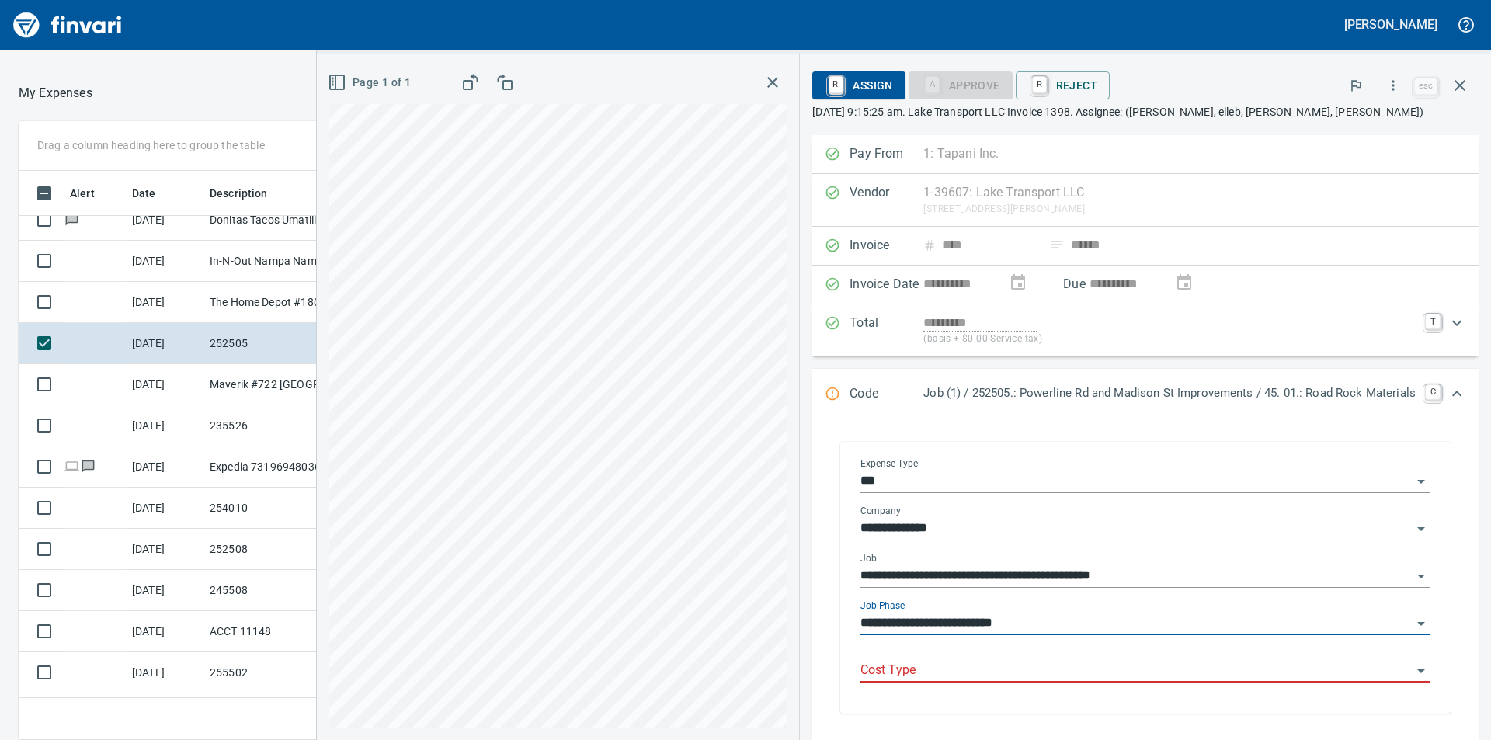
scroll to position [78, 0]
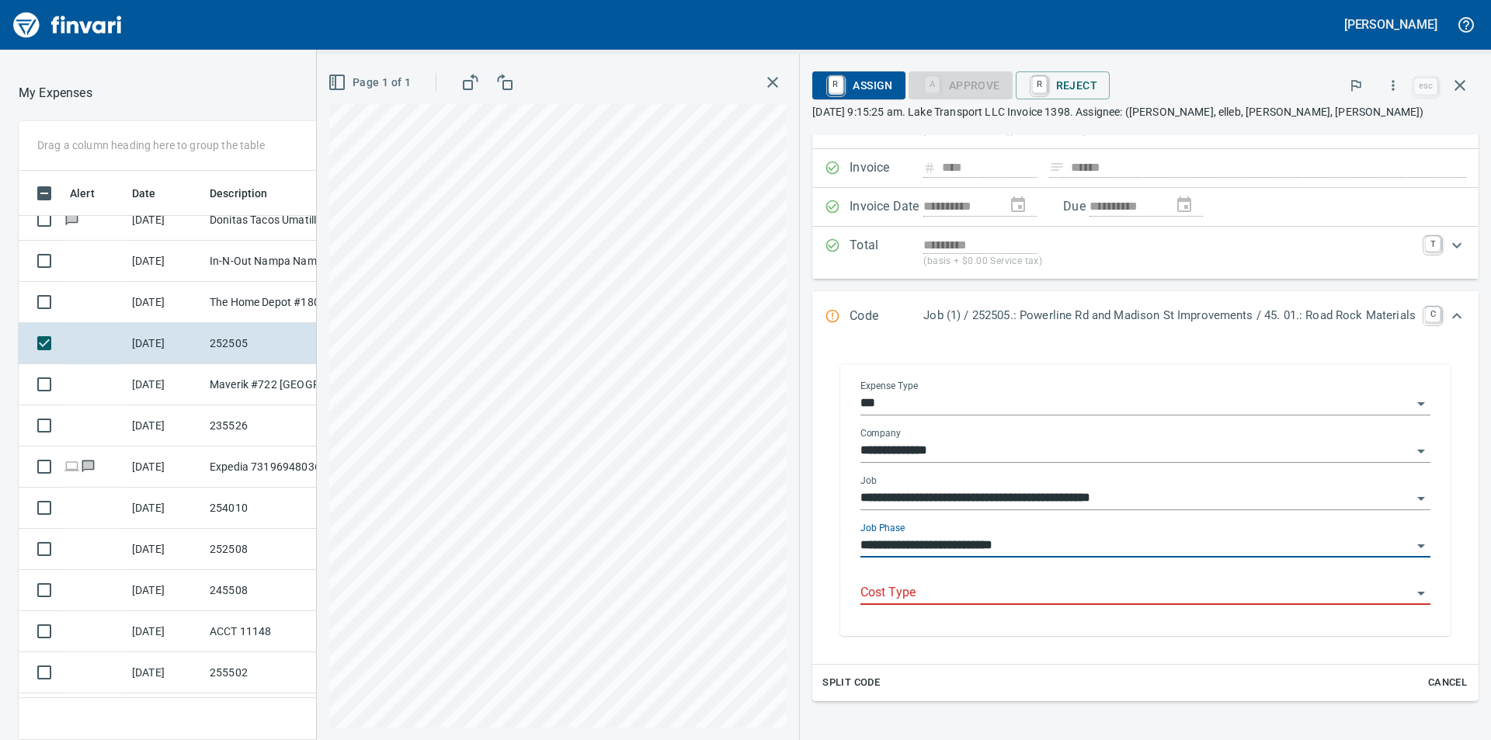
type input "**********"
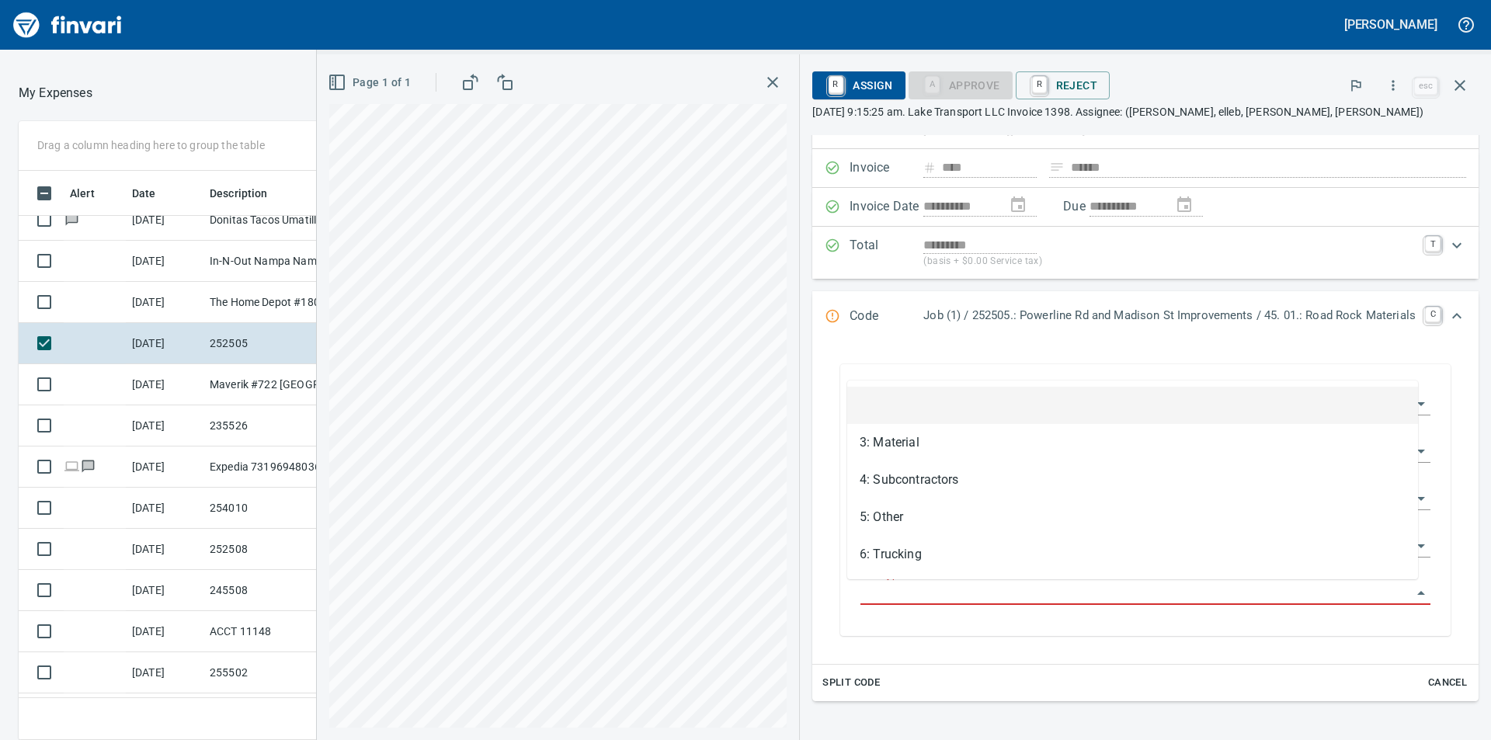
click at [999, 597] on input "Cost Type" at bounding box center [1135, 593] width 551 height 22
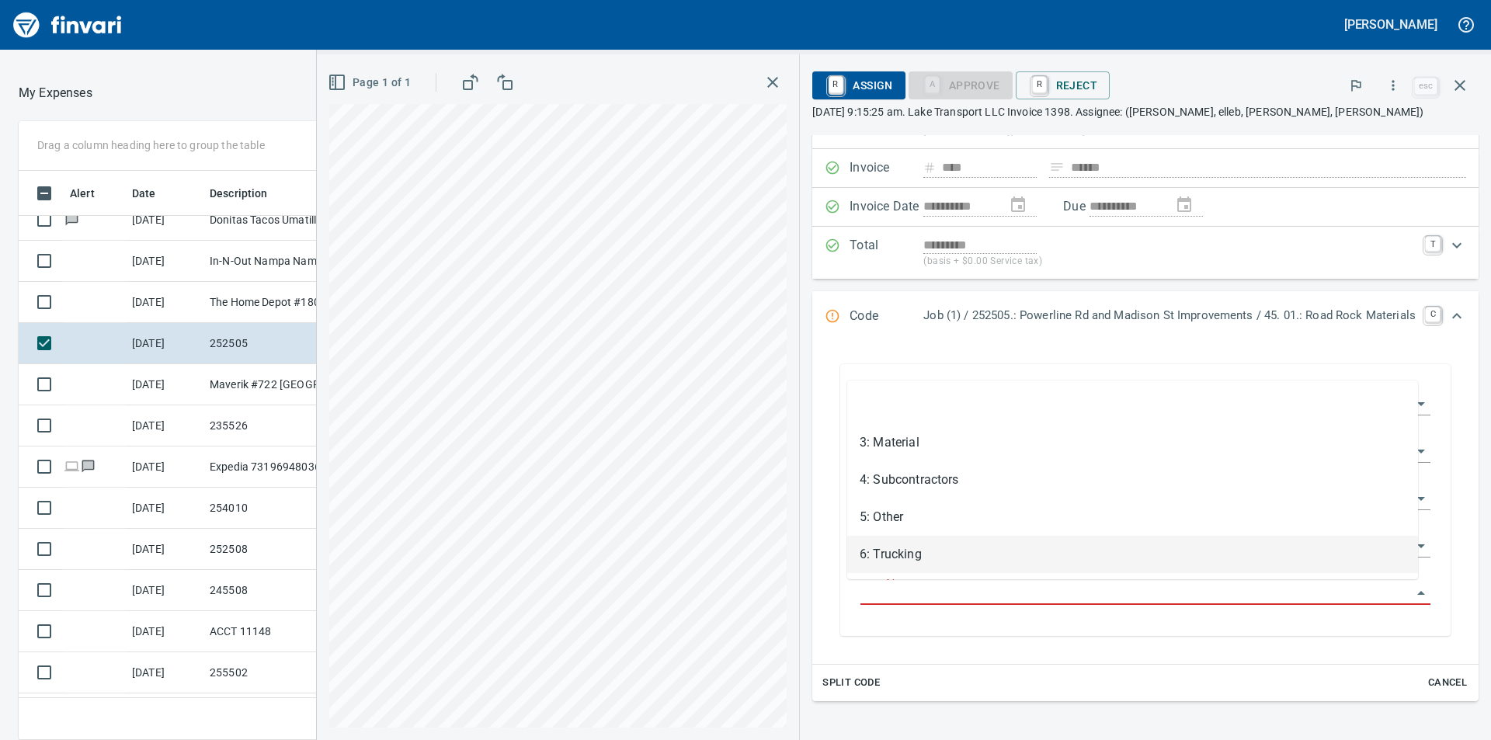
drag, startPoint x: 919, startPoint y: 556, endPoint x: 1041, endPoint y: 522, distance: 126.6
click at [920, 556] on li "6: Trucking" at bounding box center [1132, 554] width 571 height 37
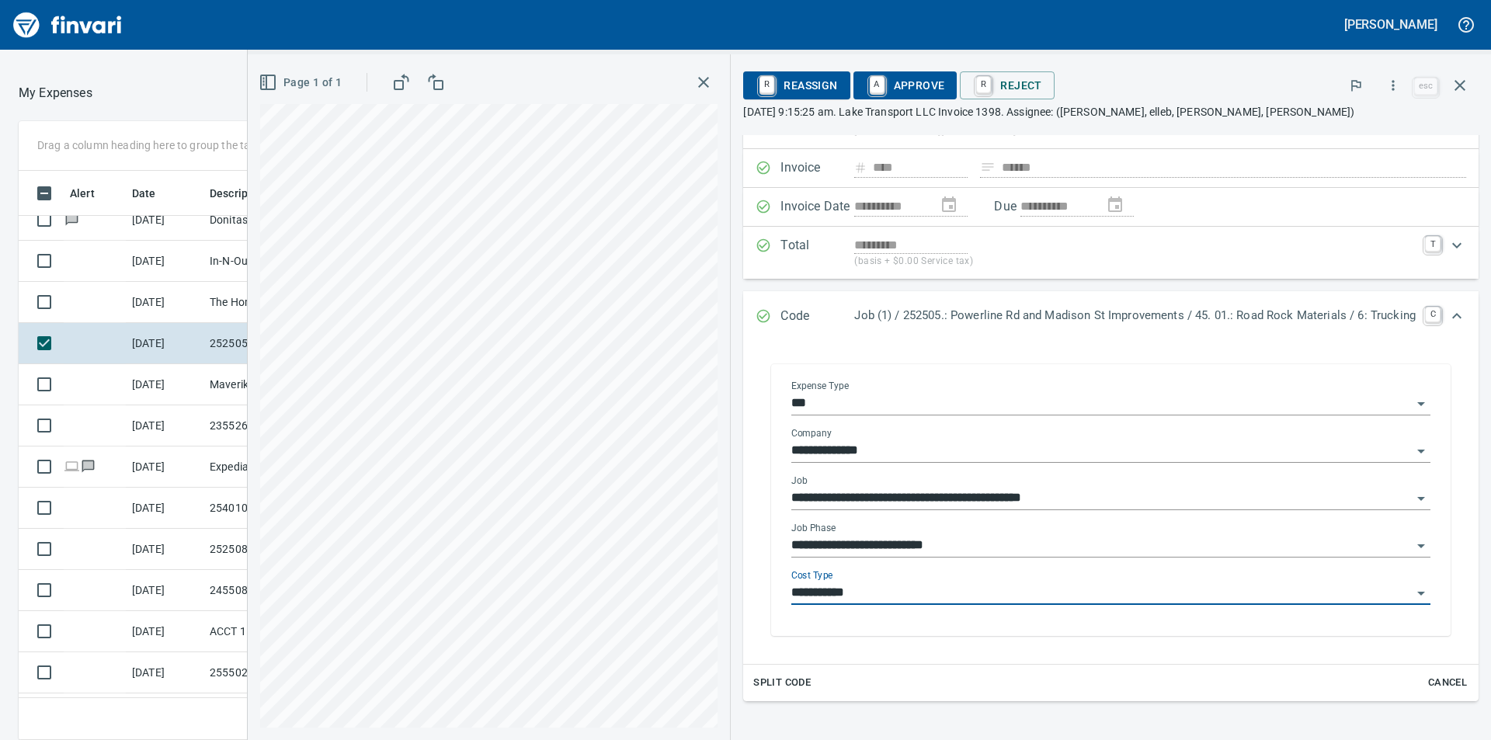
type input "**********"
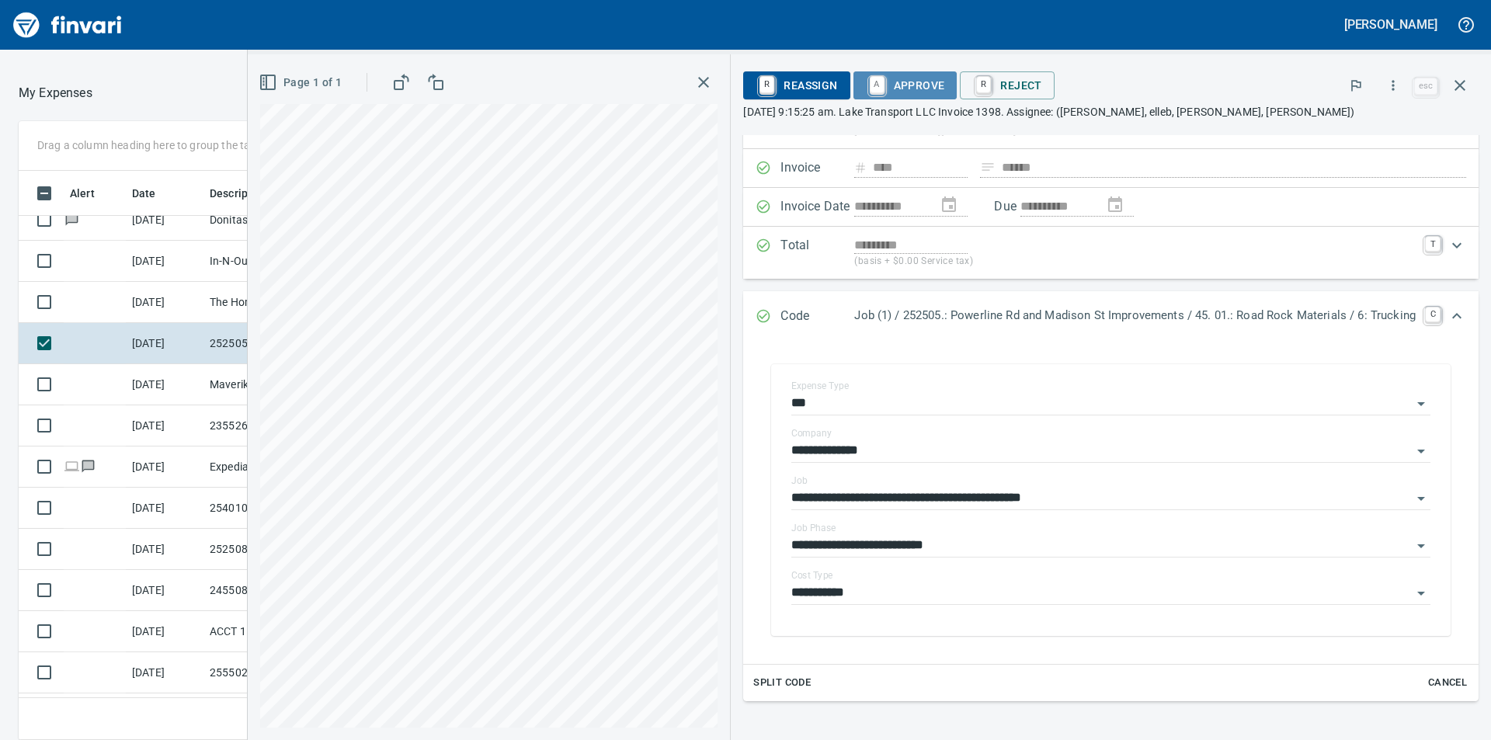
click at [904, 86] on span "A Approve" at bounding box center [905, 85] width 79 height 26
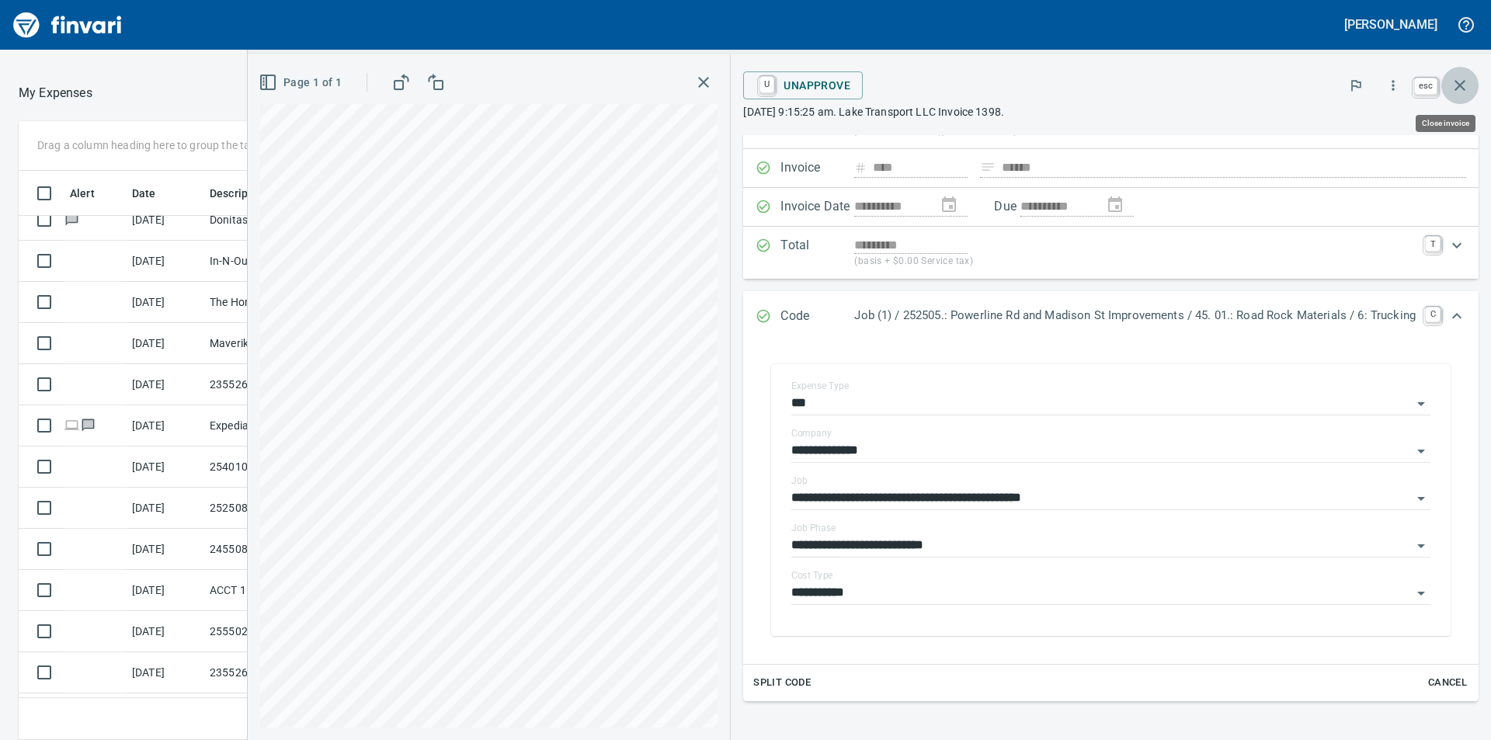
click at [1458, 85] on icon "button" at bounding box center [1459, 85] width 19 height 19
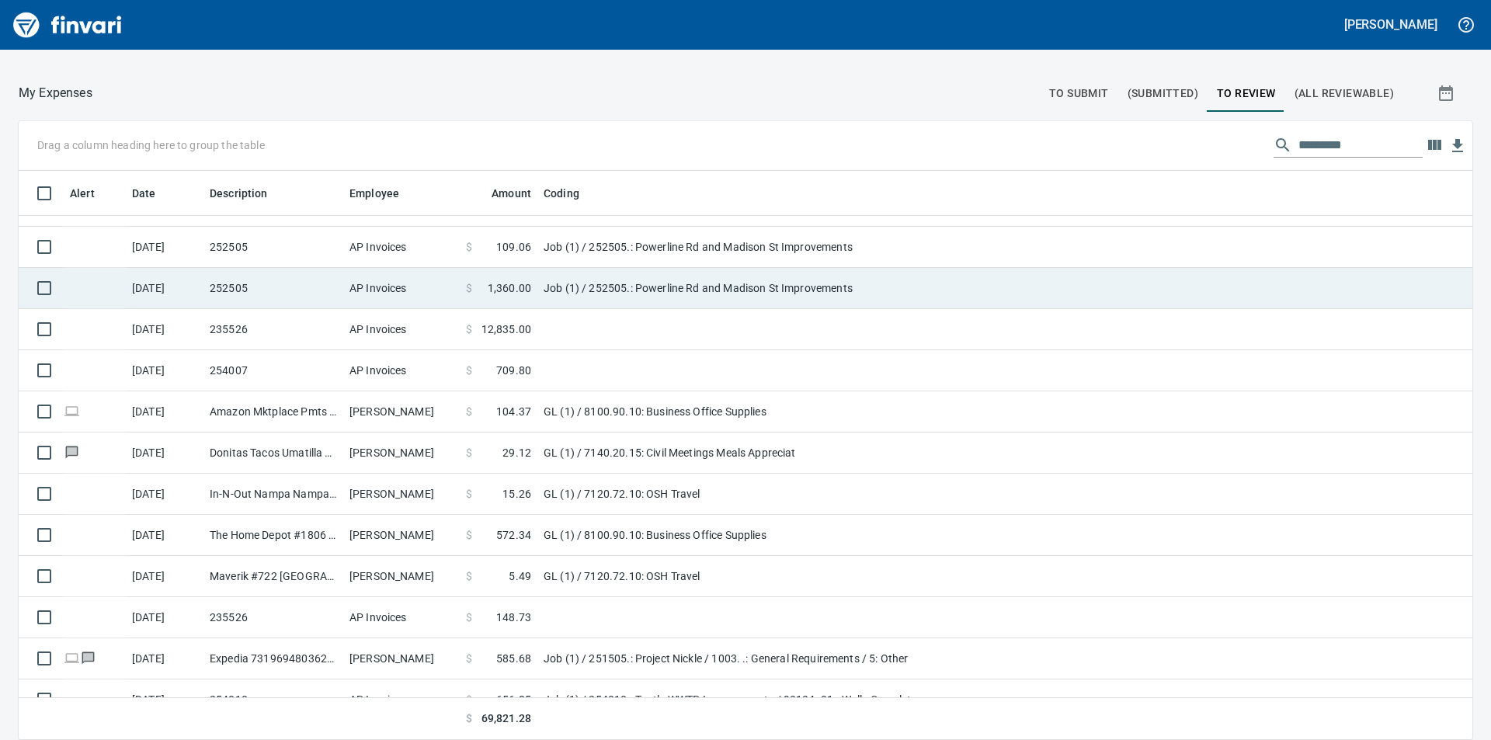
click at [624, 281] on td "Job (1) / 252505.: Powerline Rd and Madison St Improvements" at bounding box center [731, 288] width 388 height 41
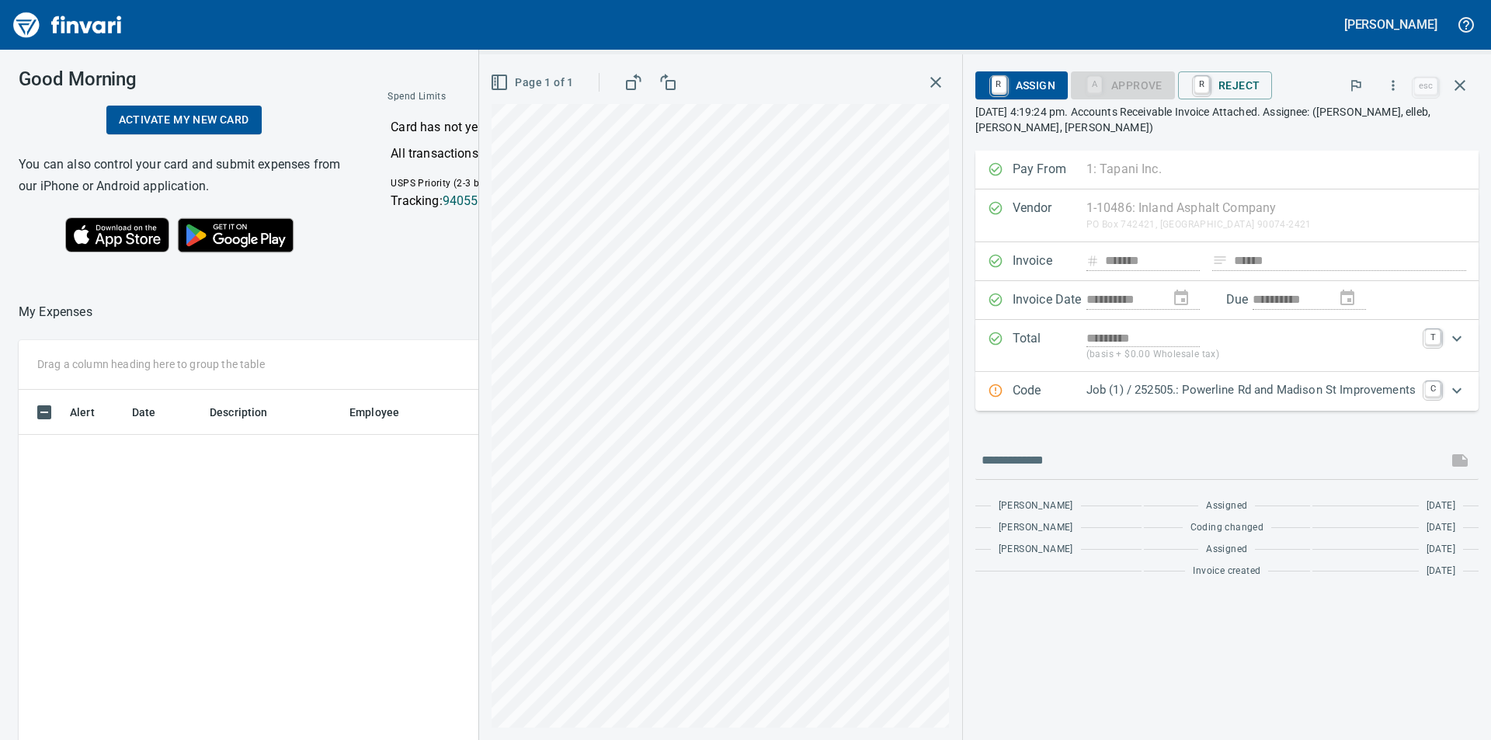
scroll to position [557, 1030]
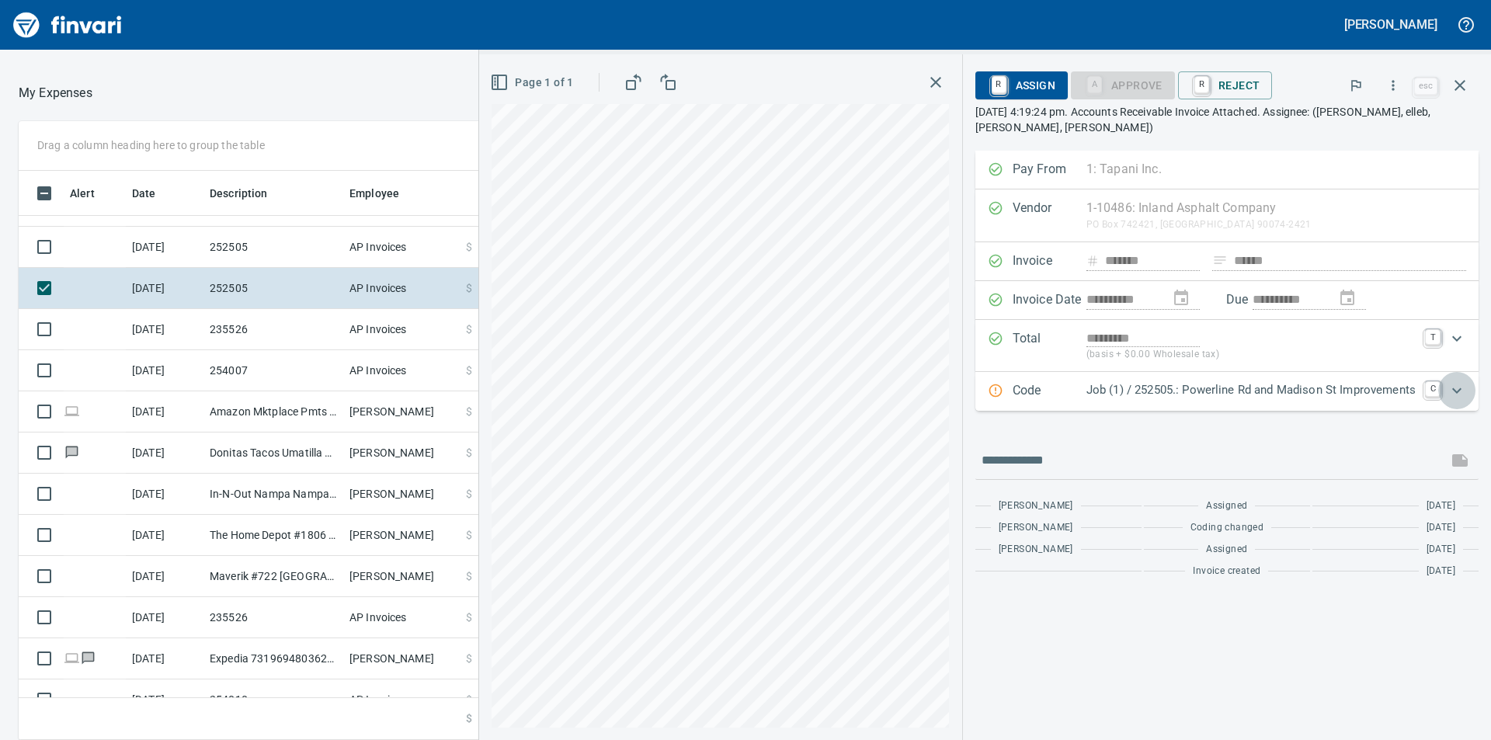
click at [1460, 390] on icon "Expand" at bounding box center [1456, 389] width 9 height 5
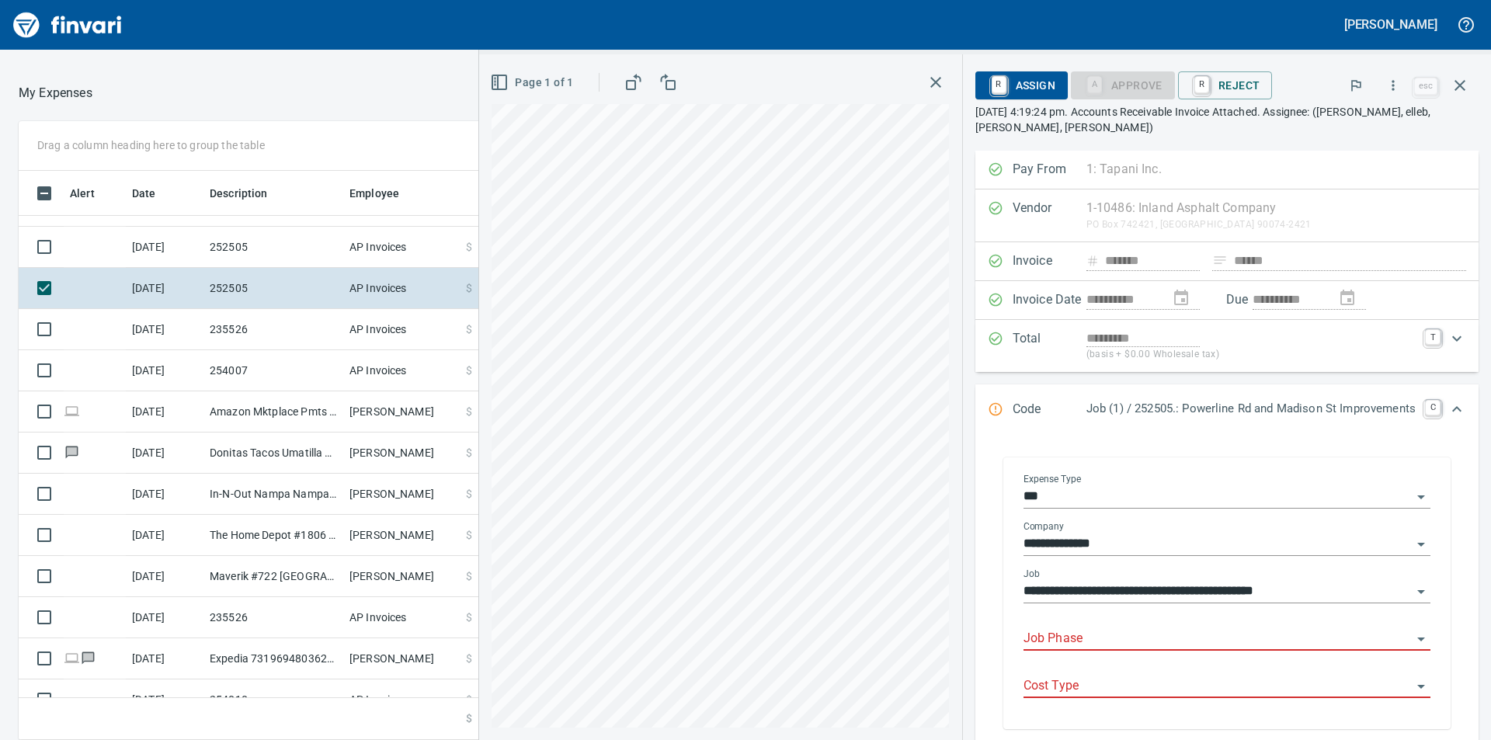
scroll to position [78, 0]
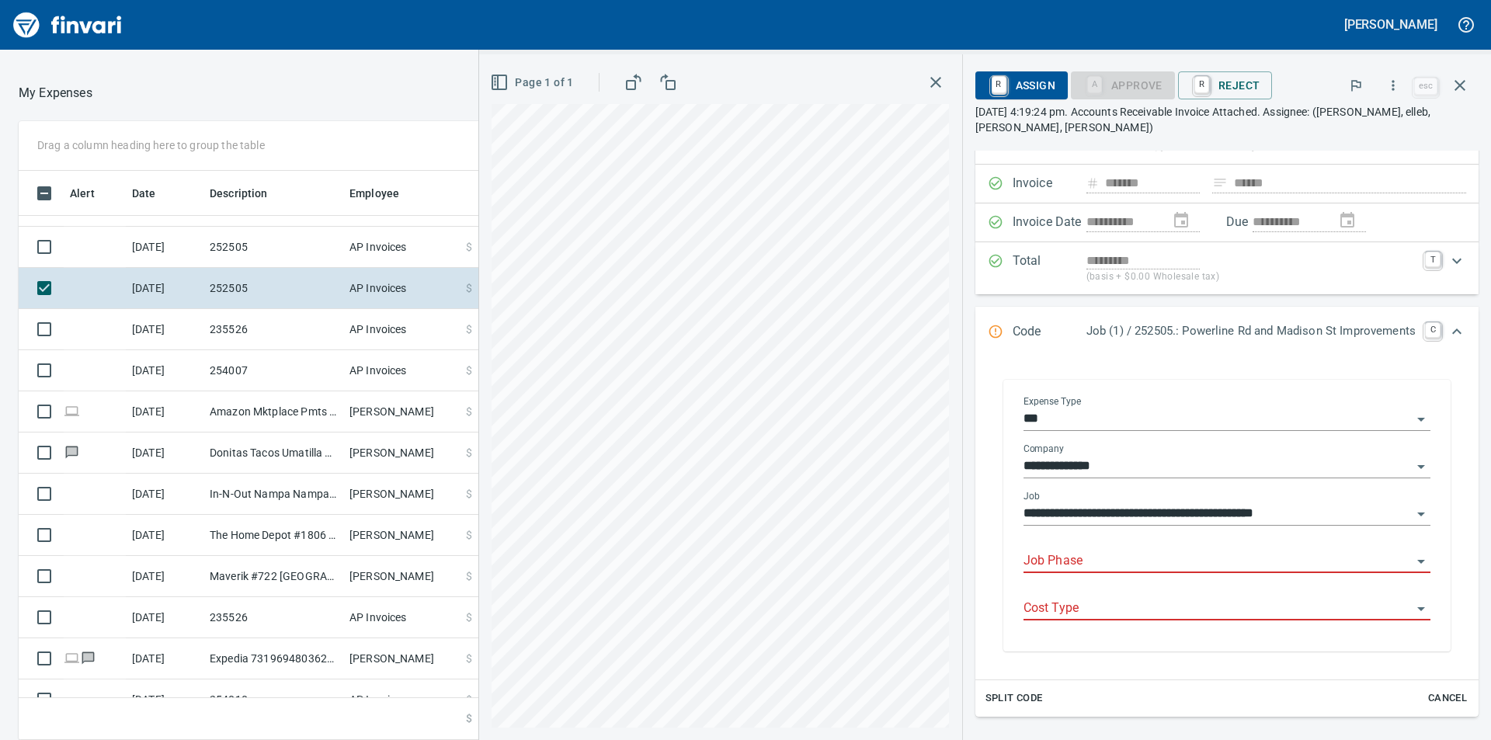
click at [1160, 550] on body "Steven Ingram Good Morning Activate my new card You can also control your card …" at bounding box center [745, 370] width 1491 height 740
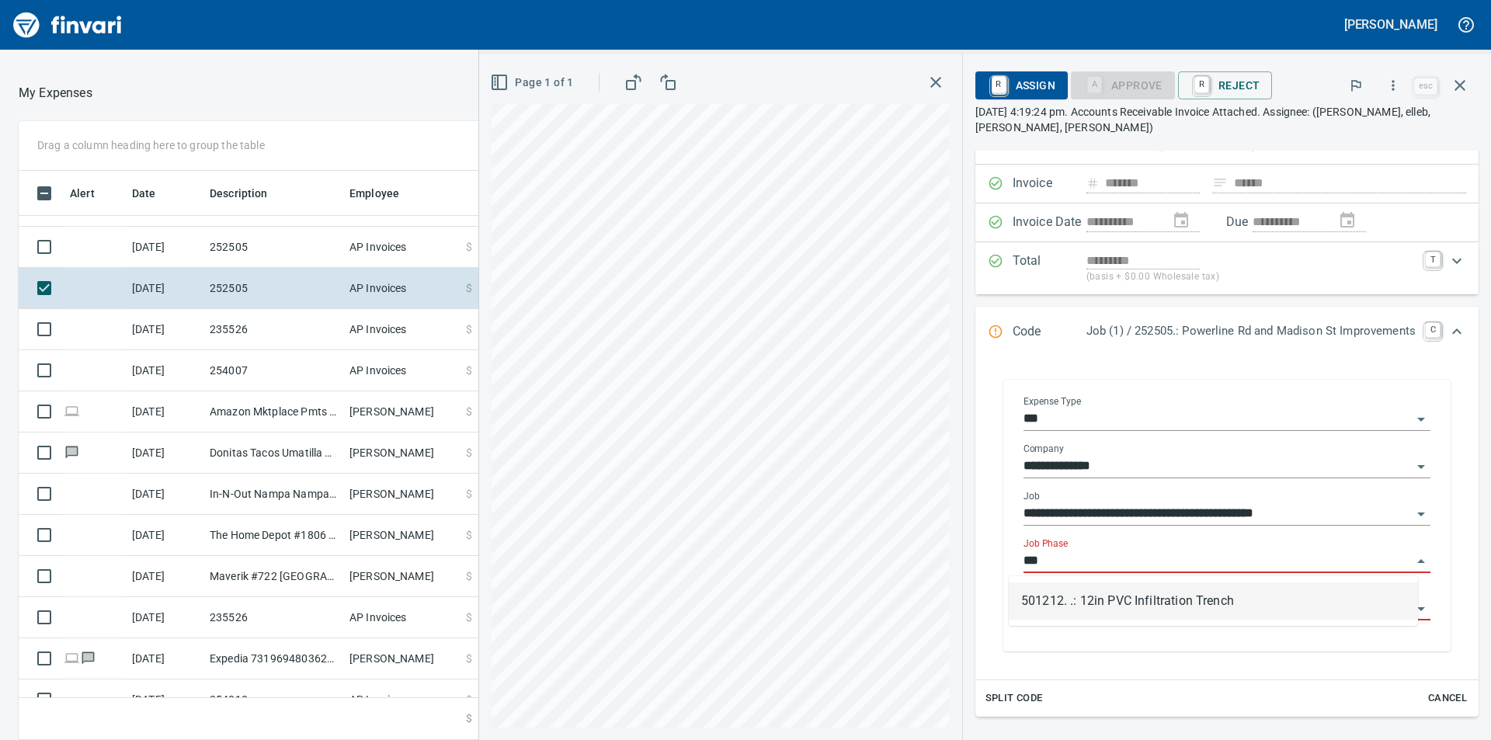
scroll to position [557, 1030]
click at [1127, 599] on li "501212. .: 12in PVC Infiltration Trench" at bounding box center [1212, 600] width 409 height 37
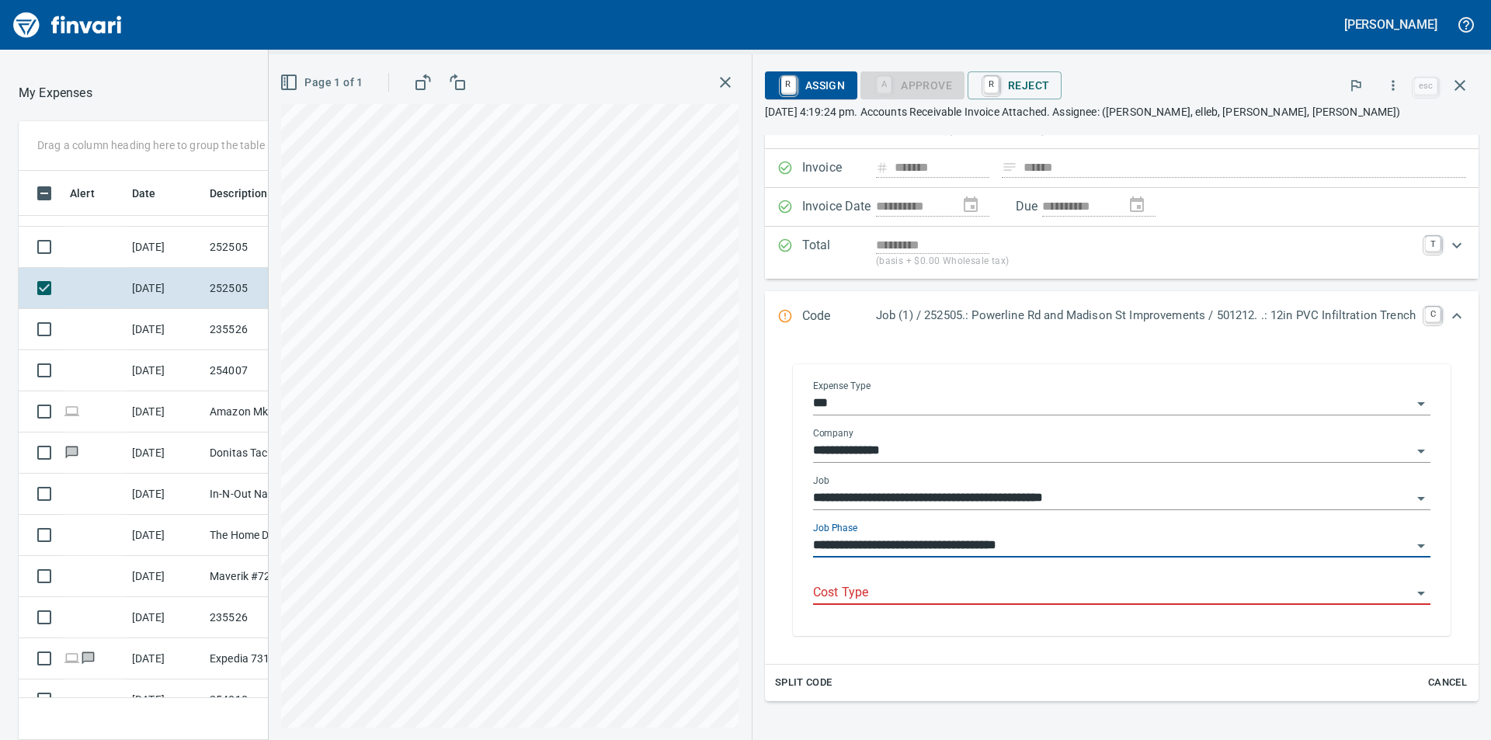
type input "**********"
click at [1105, 618] on div "**********" at bounding box center [1121, 502] width 642 height 268
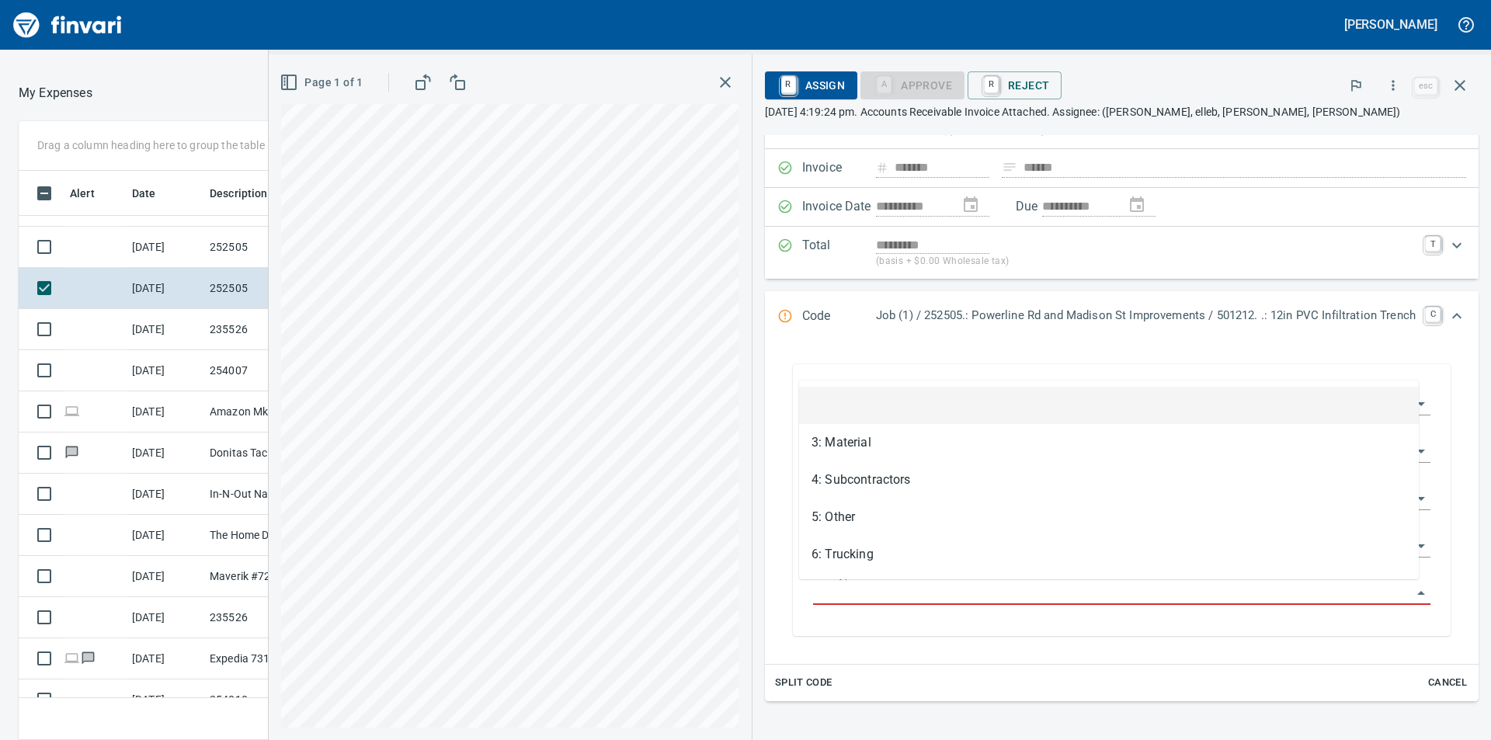
click at [1022, 592] on input "Cost Type" at bounding box center [1112, 593] width 599 height 22
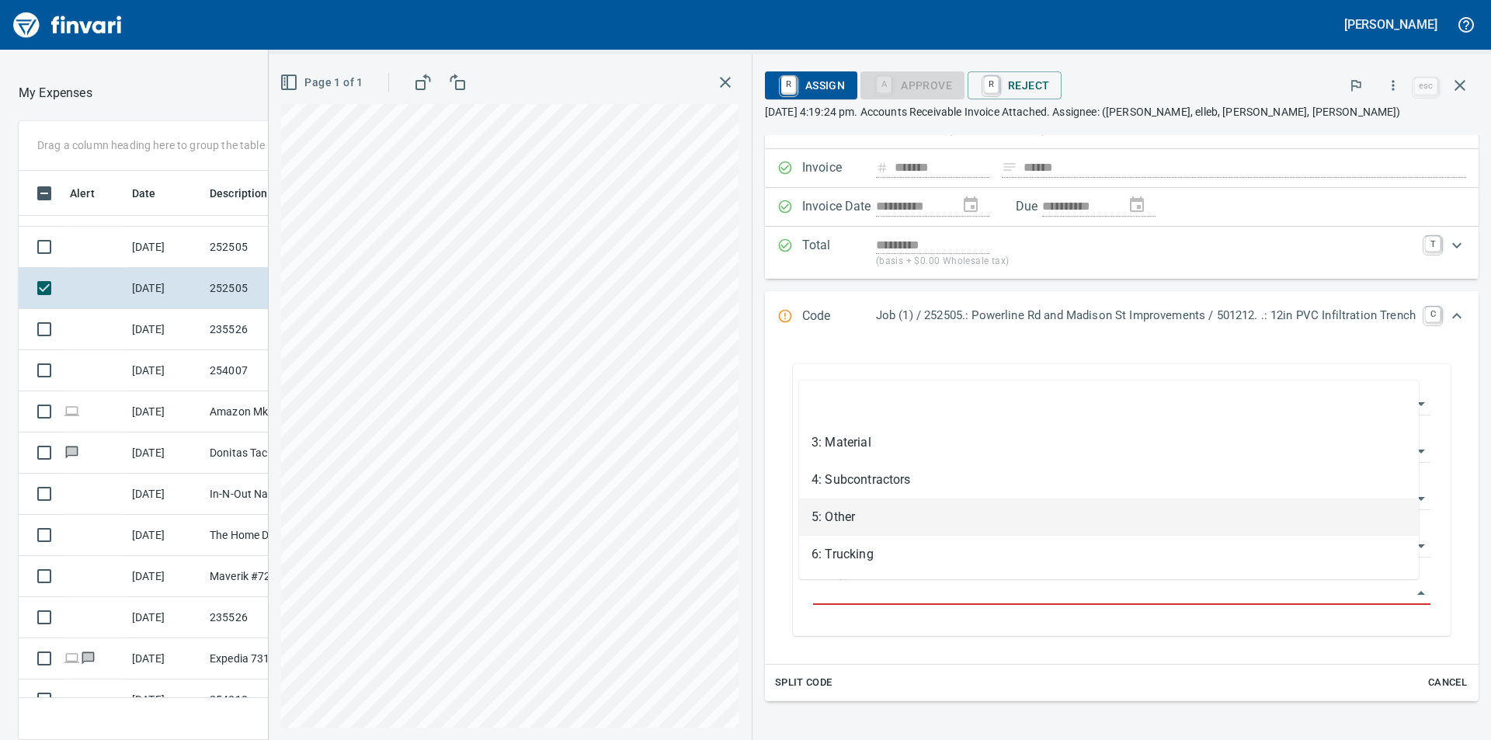
click at [858, 517] on li "5: Other" at bounding box center [1109, 516] width 620 height 37
type input "********"
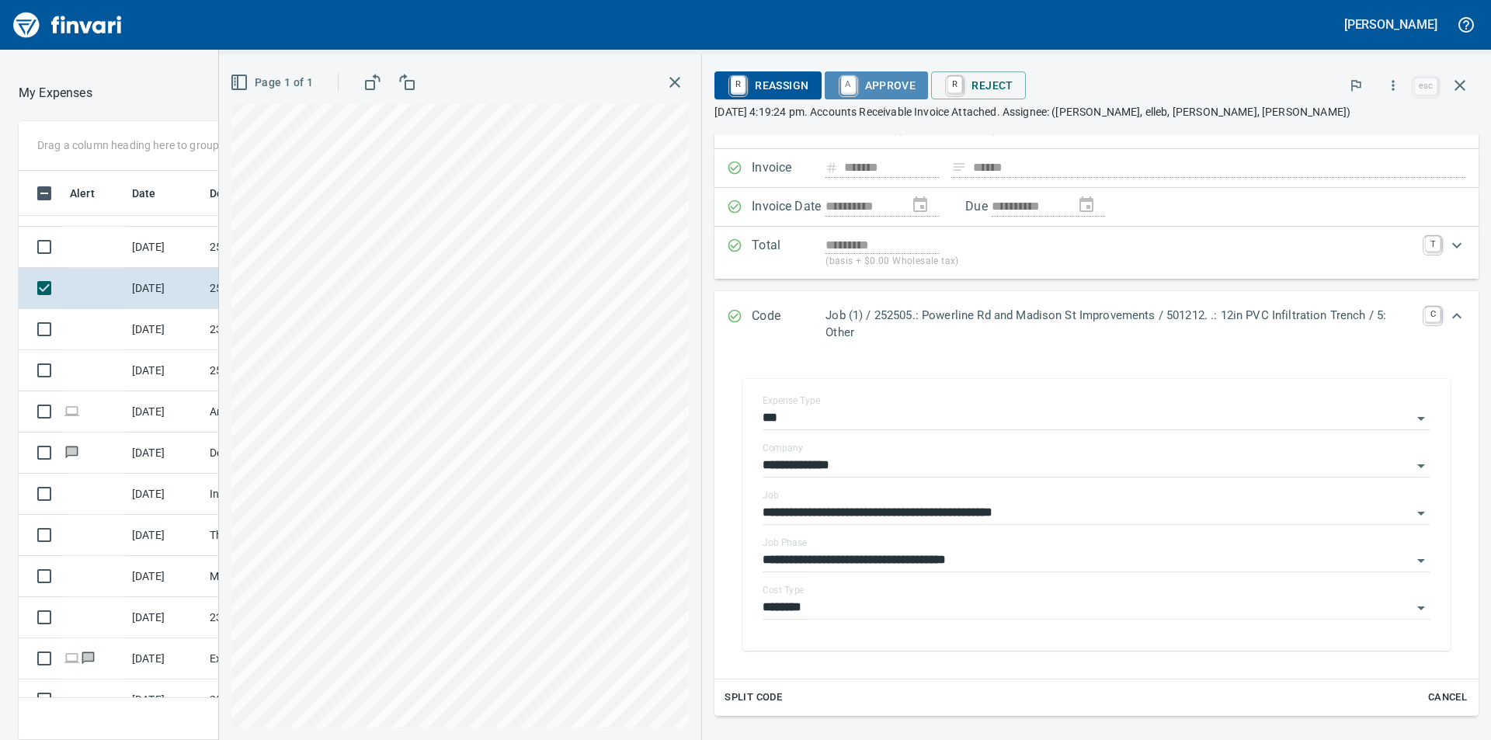
click at [887, 82] on span "A Approve" at bounding box center [876, 85] width 79 height 26
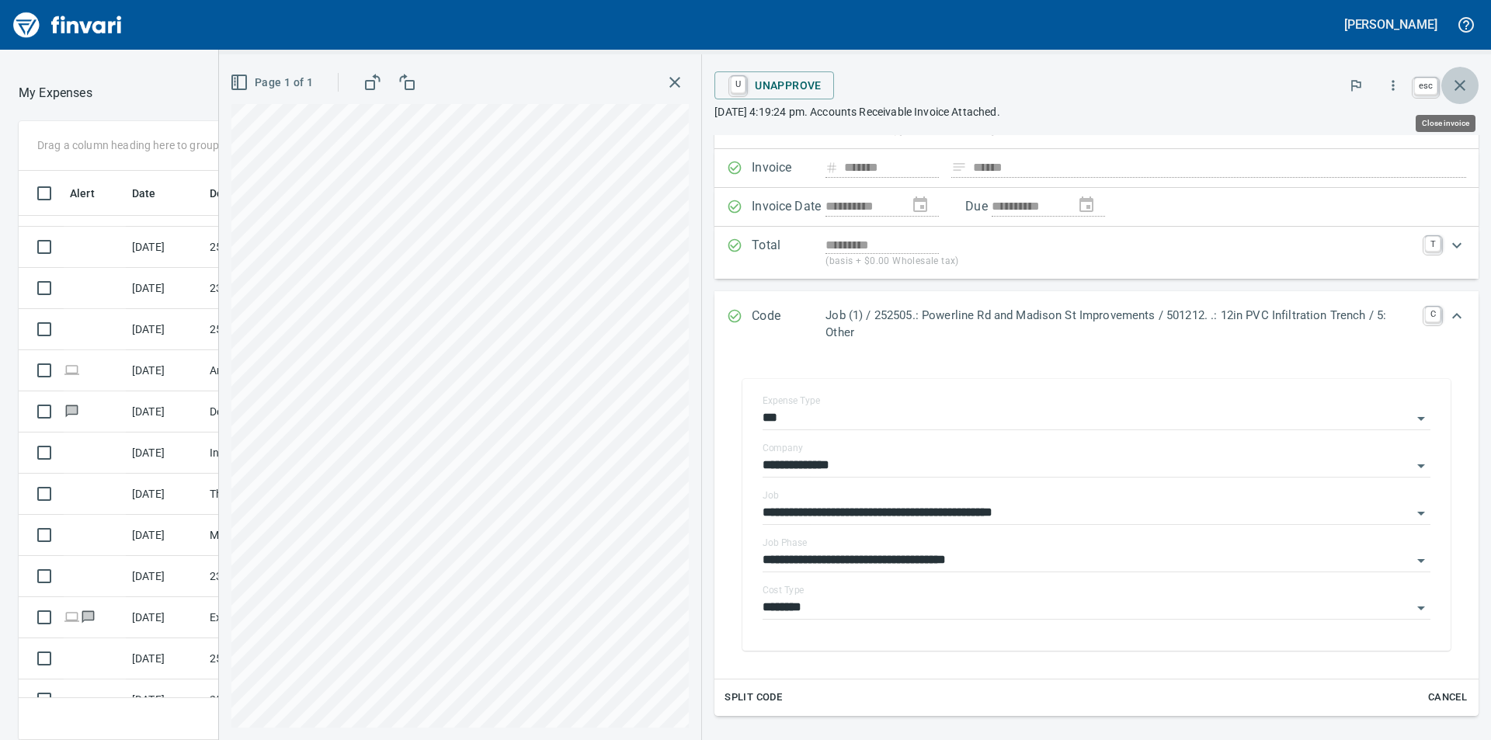
click at [1459, 84] on icon "button" at bounding box center [1459, 85] width 11 height 11
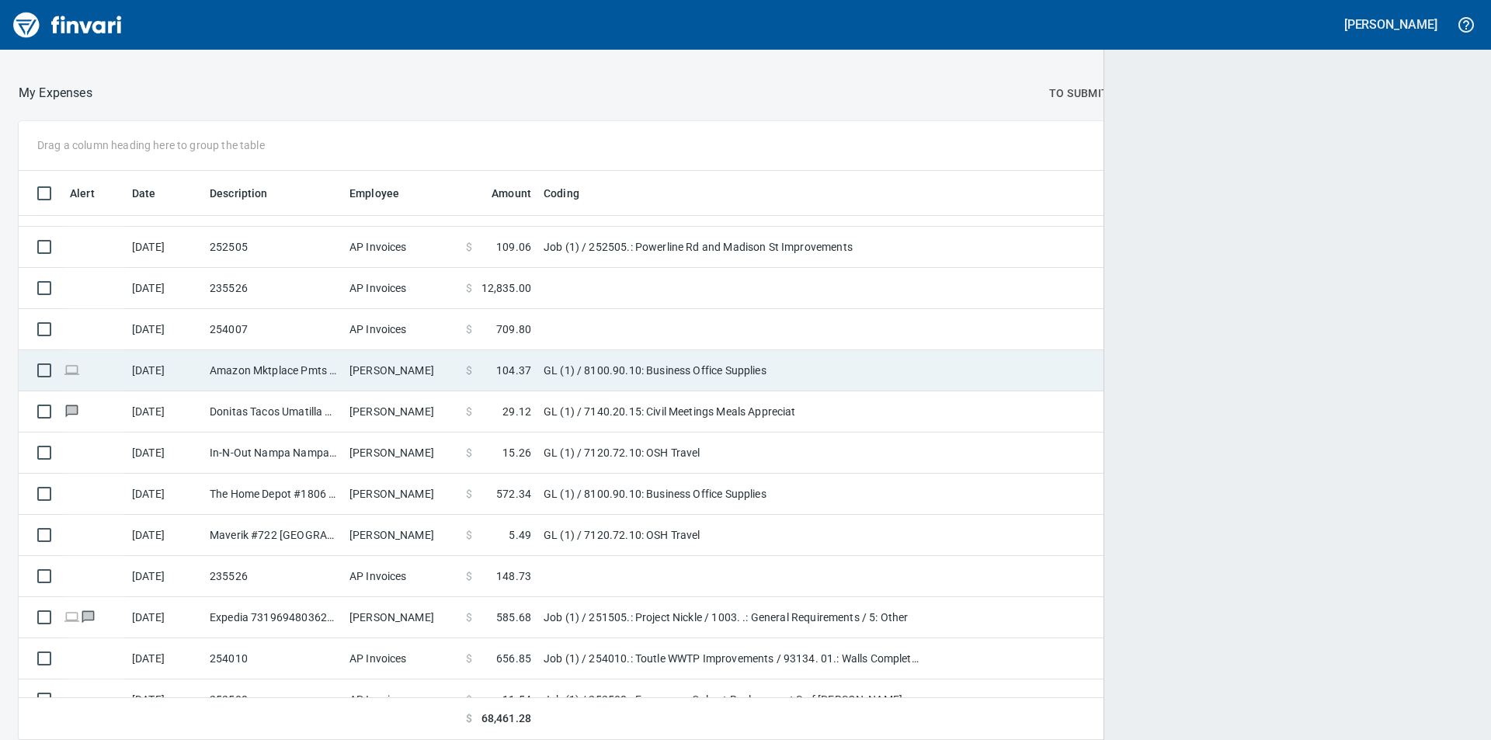
scroll to position [557, 1418]
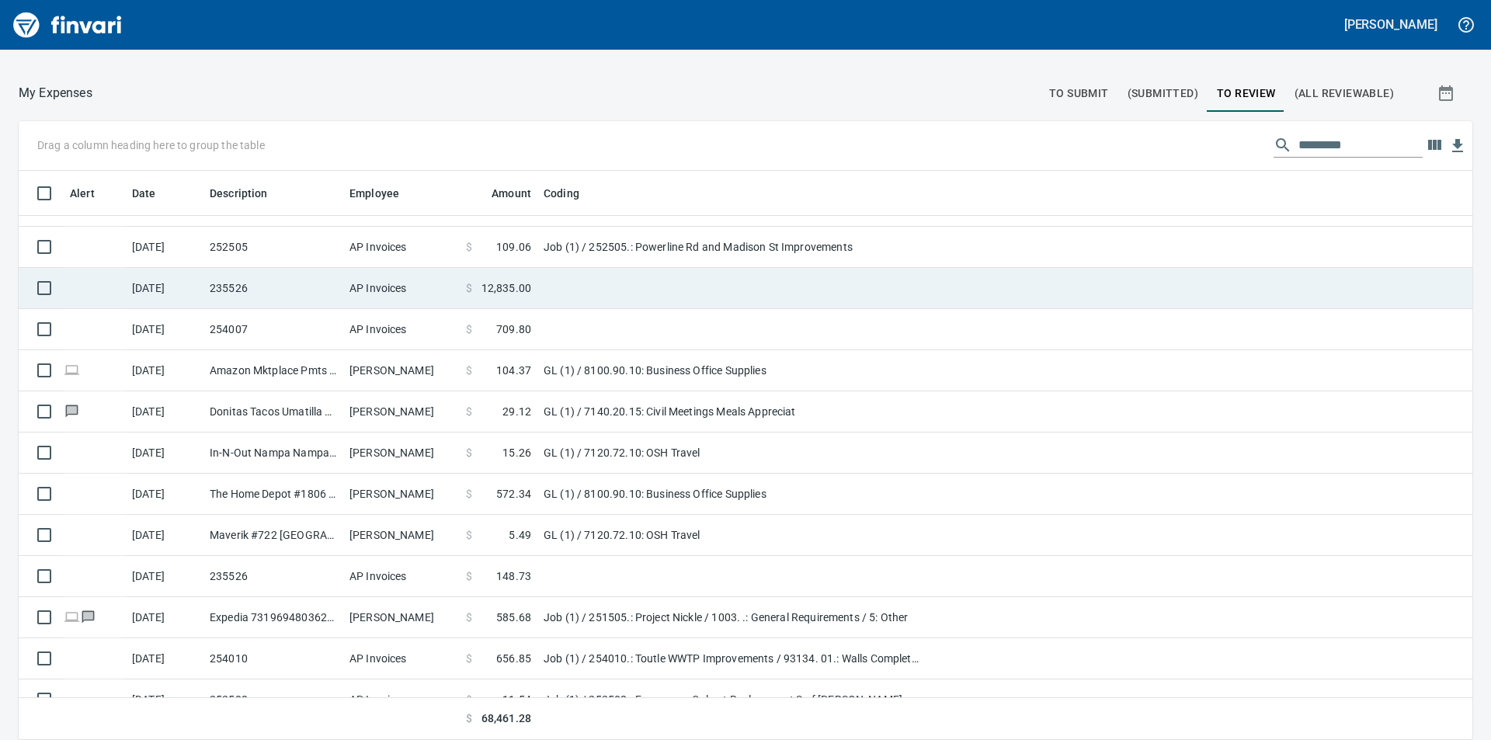
click at [519, 280] on span "12,835.00" at bounding box center [506, 288] width 50 height 16
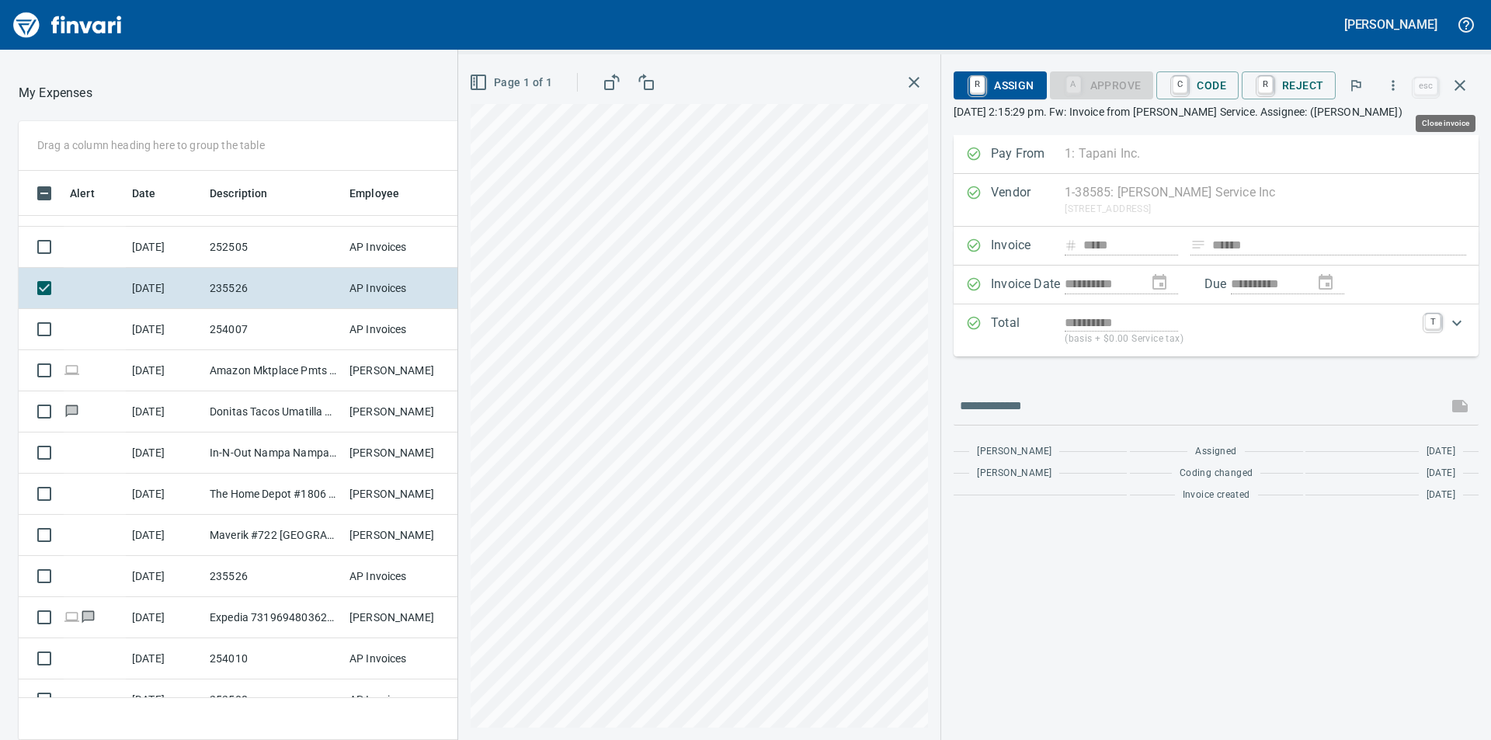
scroll to position [557, 1030]
click at [1211, 84] on span "C Code" at bounding box center [1196, 85] width 57 height 26
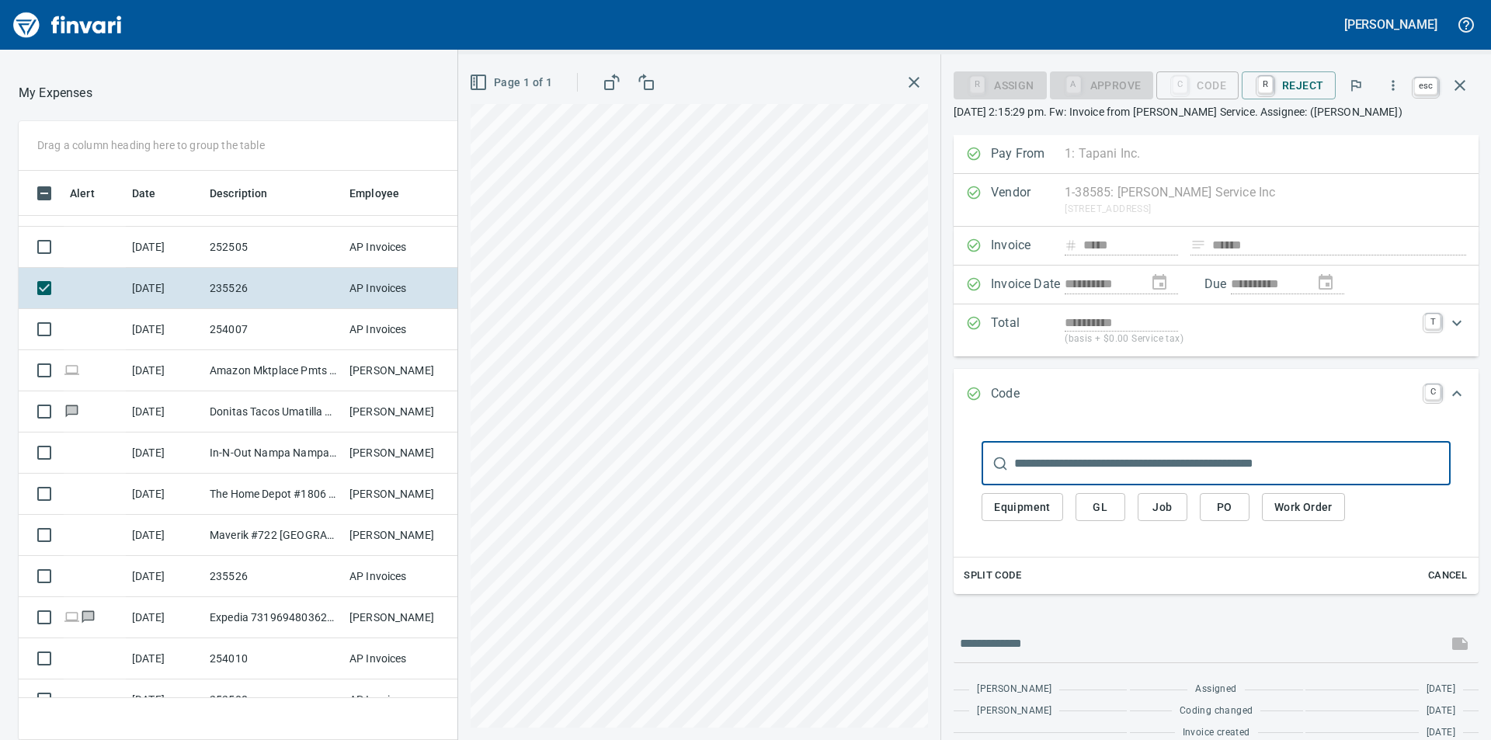
click at [1460, 87] on icon "button" at bounding box center [1459, 85] width 11 height 11
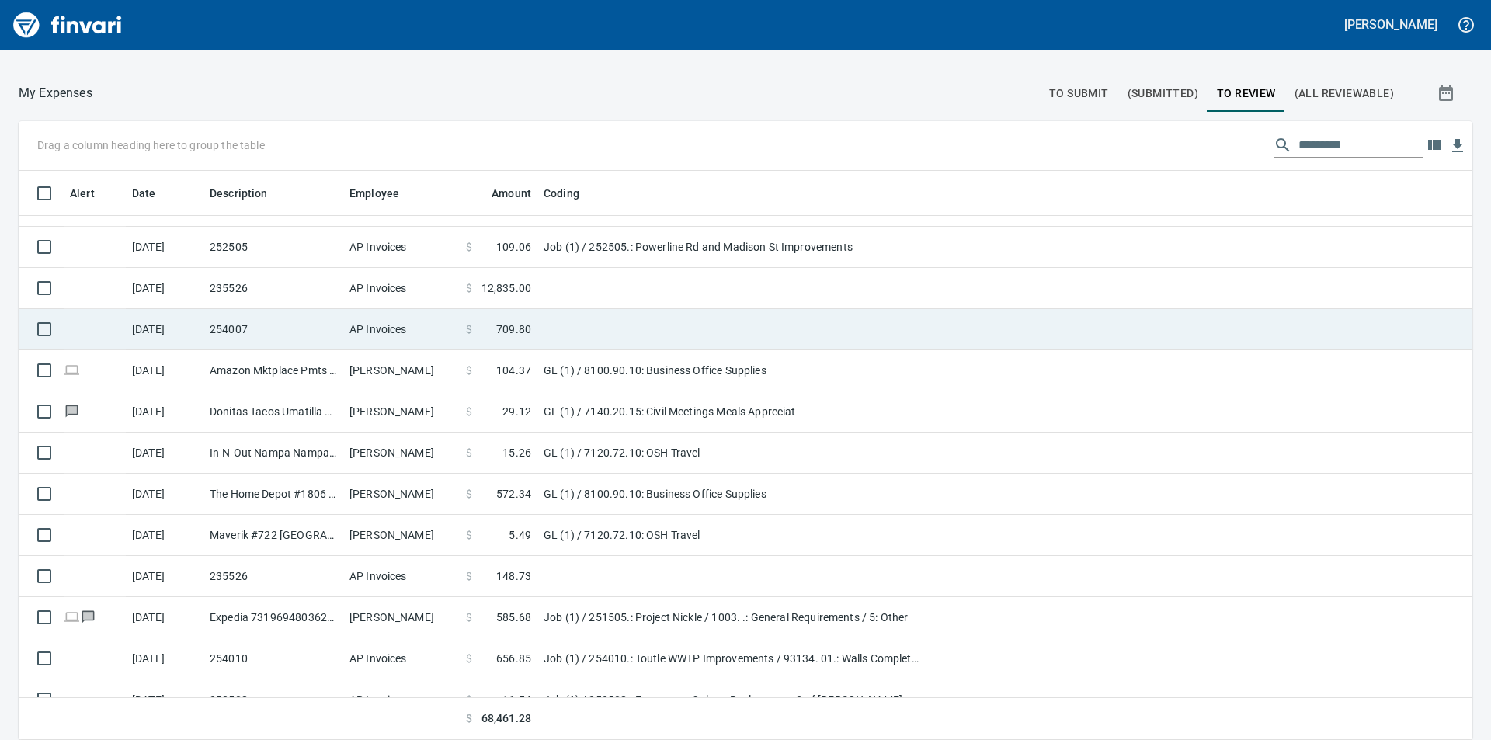
scroll to position [1352, 0]
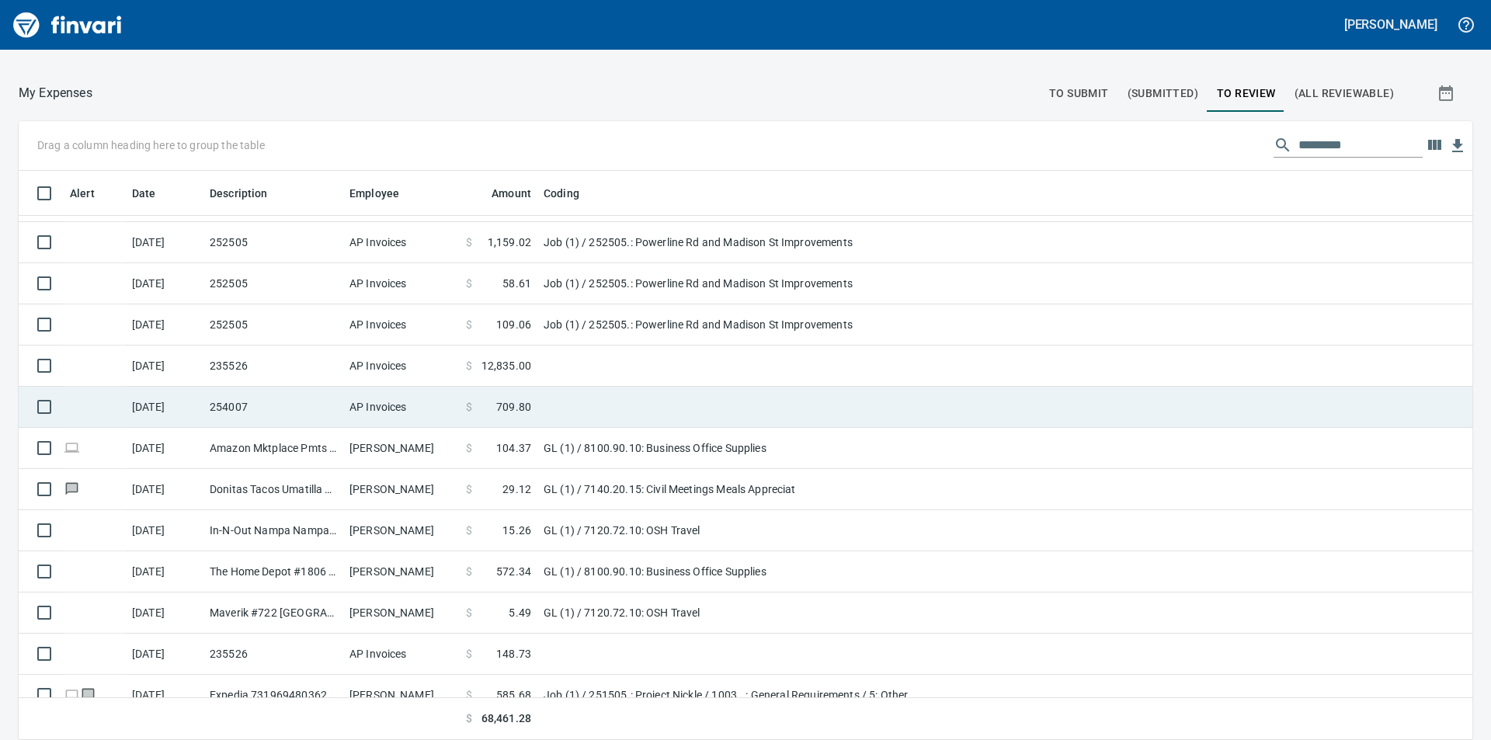
click at [515, 406] on span "709.80" at bounding box center [513, 407] width 35 height 16
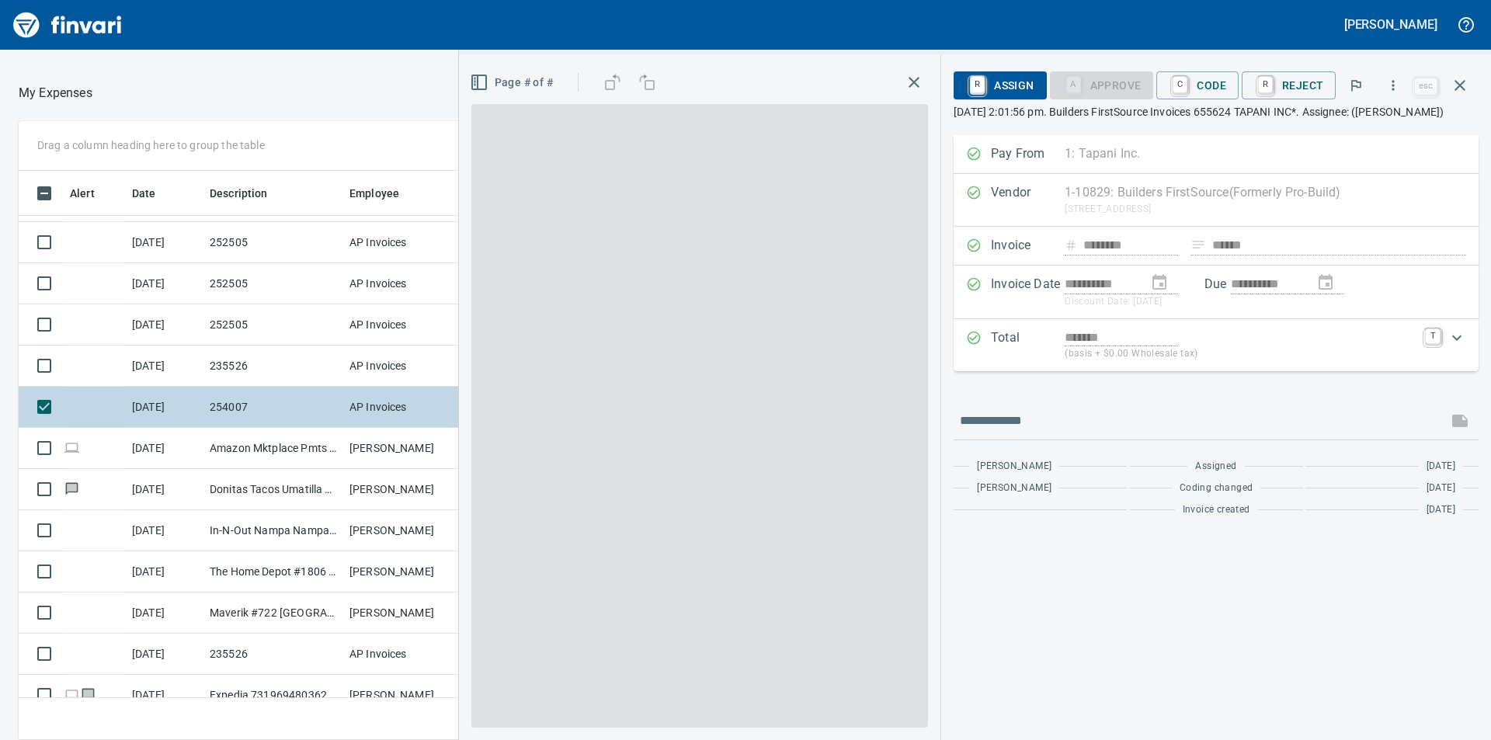
scroll to position [557, 1030]
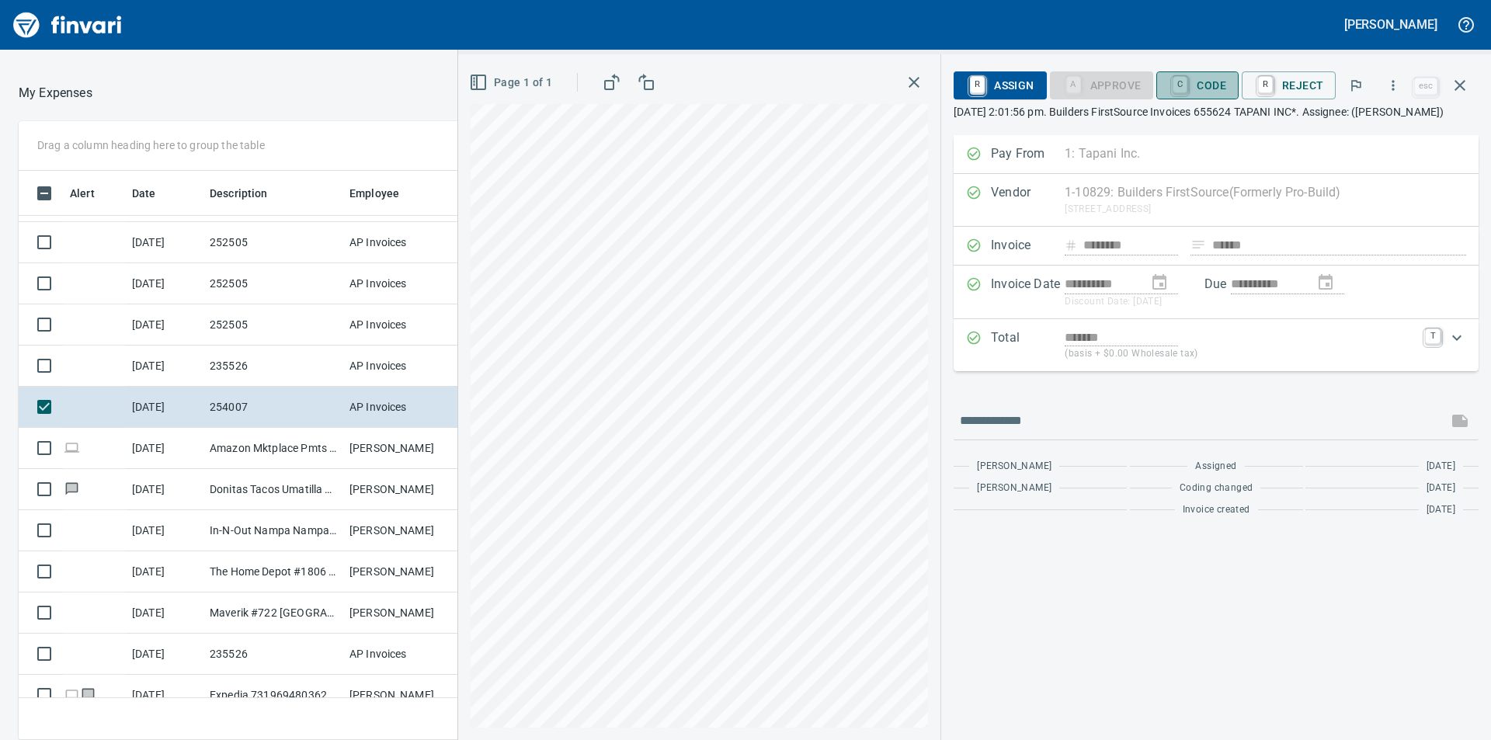
click at [1213, 92] on span "C Code" at bounding box center [1196, 85] width 57 height 26
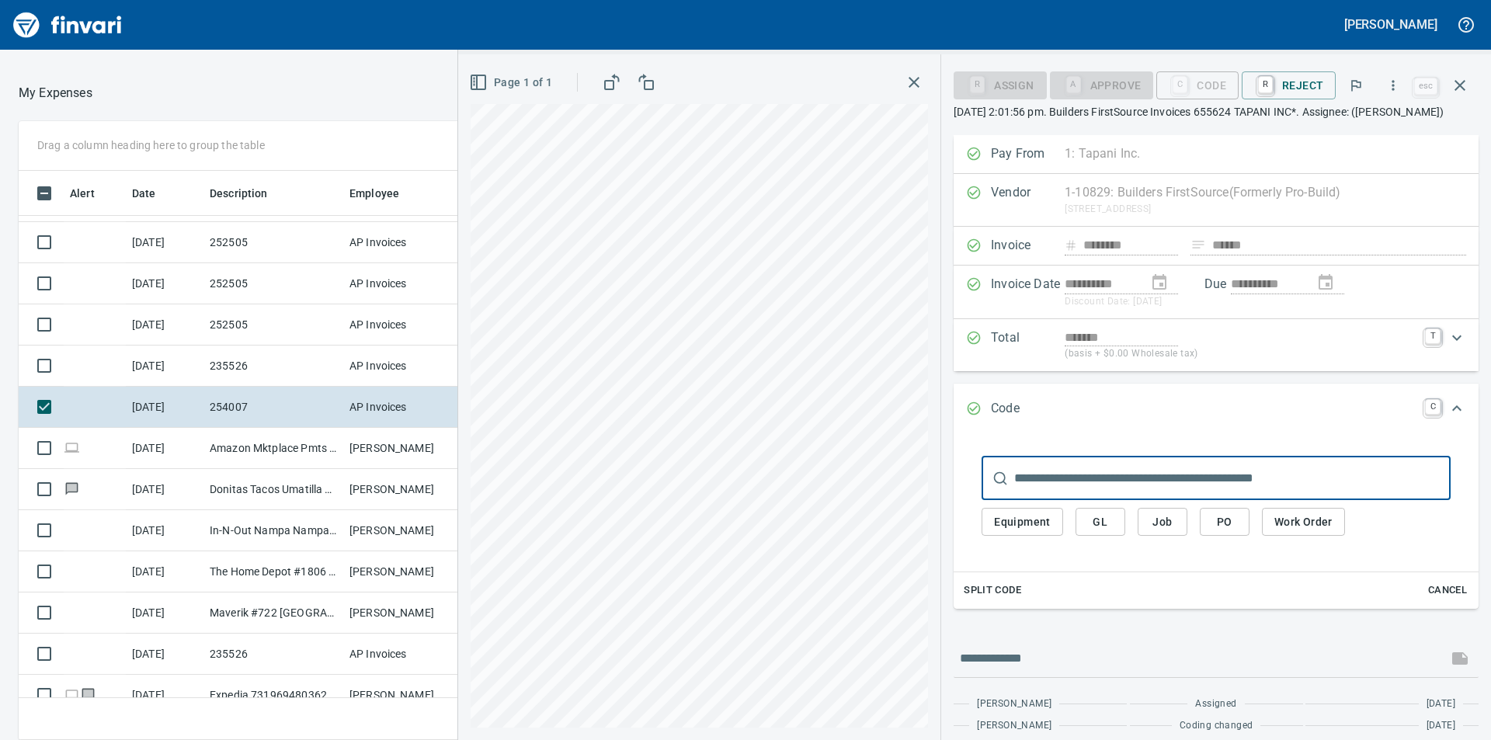
click at [1204, 478] on input "text" at bounding box center [1232, 477] width 436 height 43
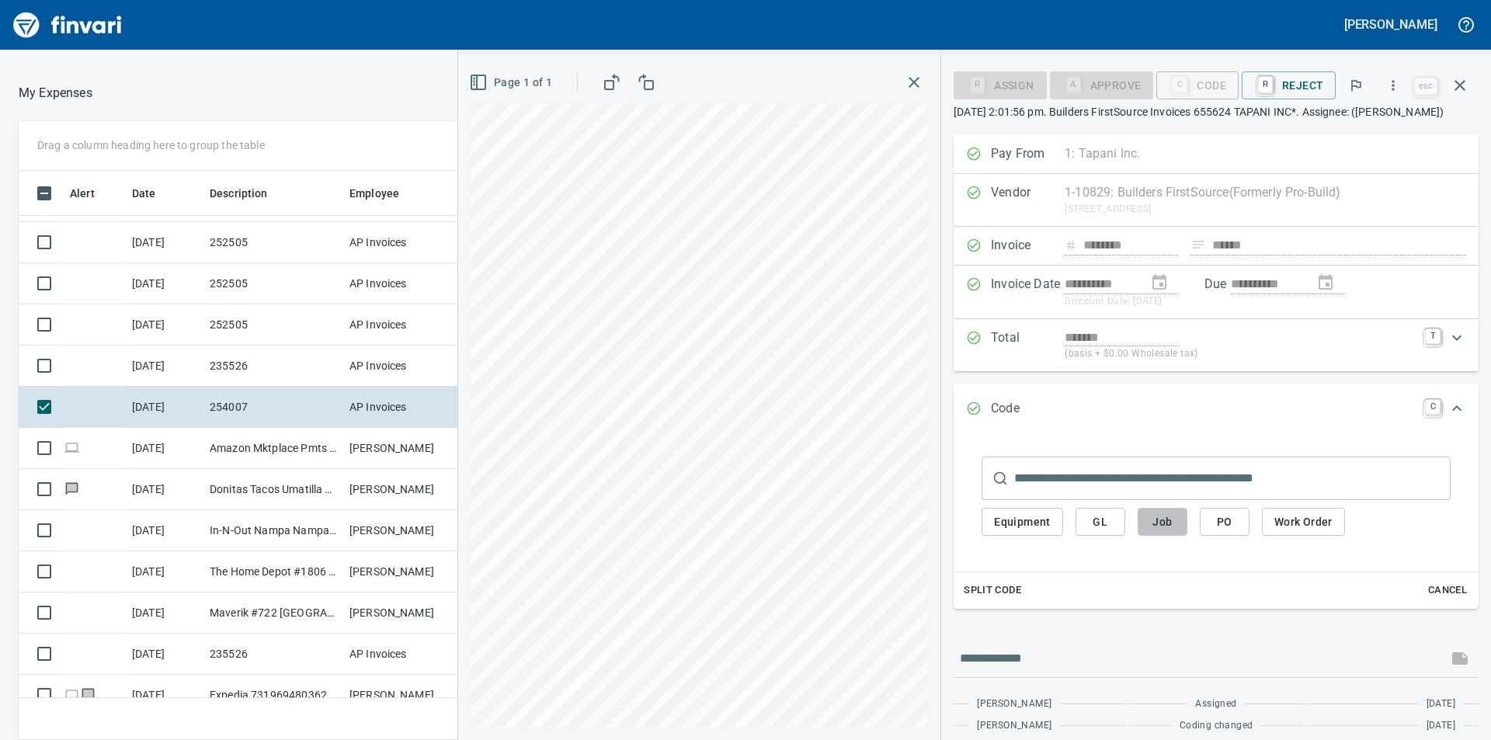
click at [1173, 522] on span "Job" at bounding box center [1162, 521] width 25 height 19
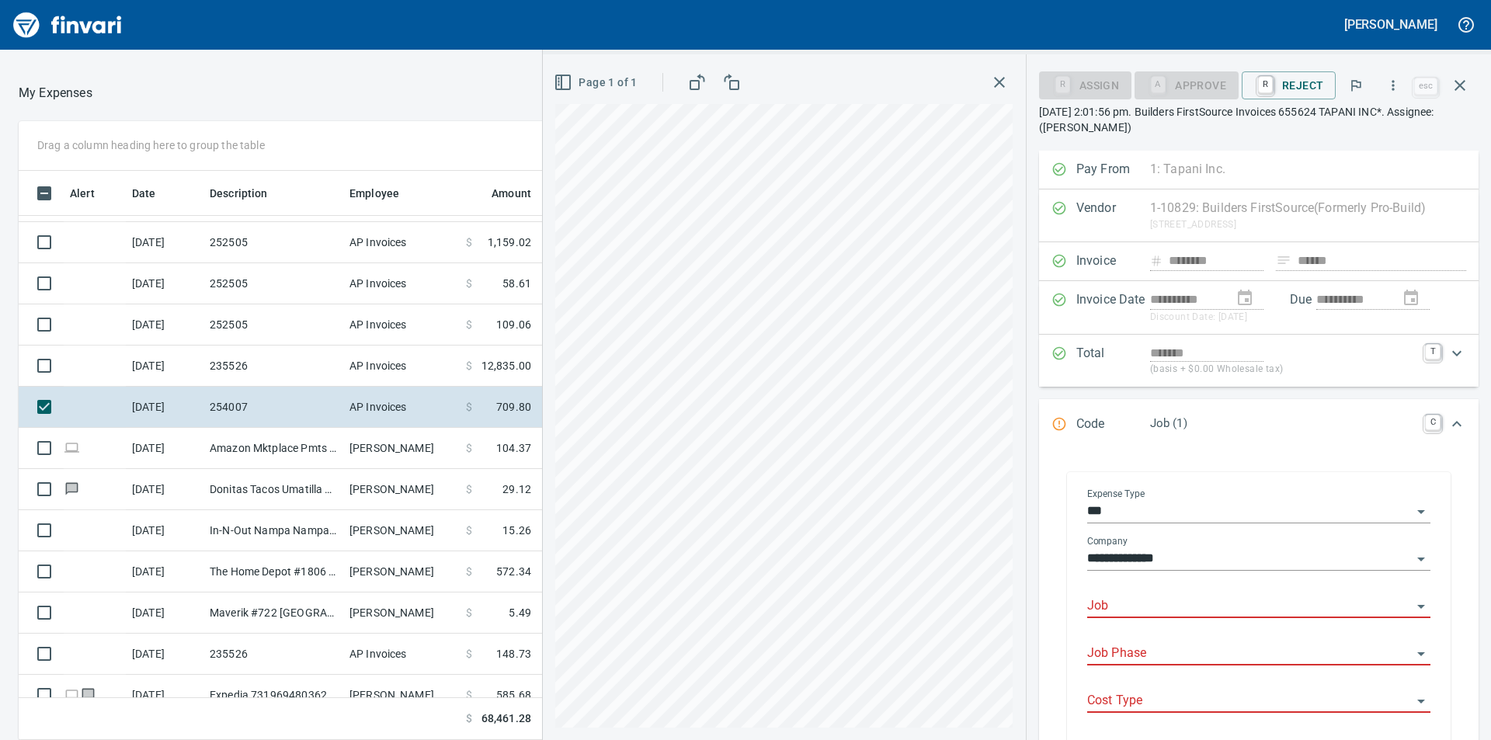
scroll to position [155, 0]
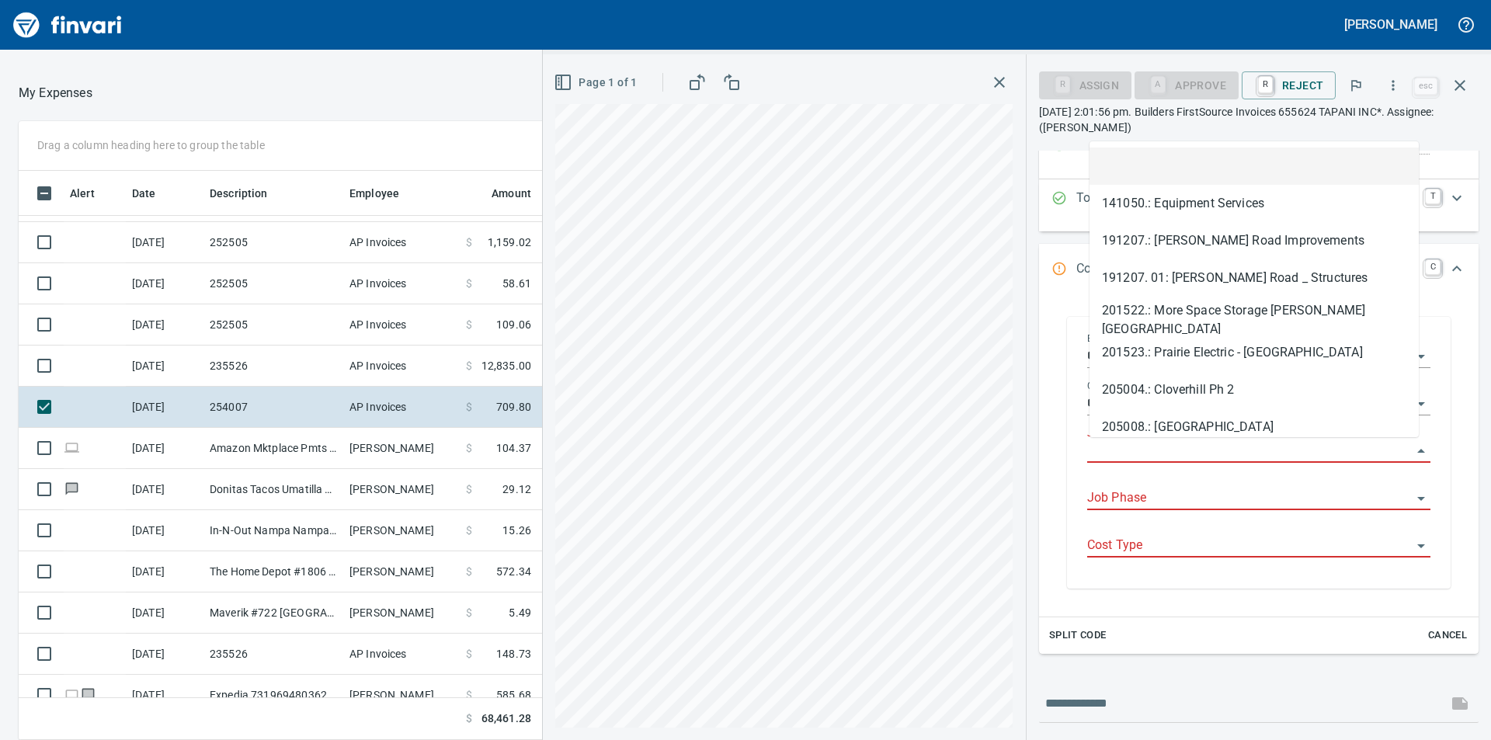
click at [1192, 456] on input "Job" at bounding box center [1249, 451] width 325 height 22
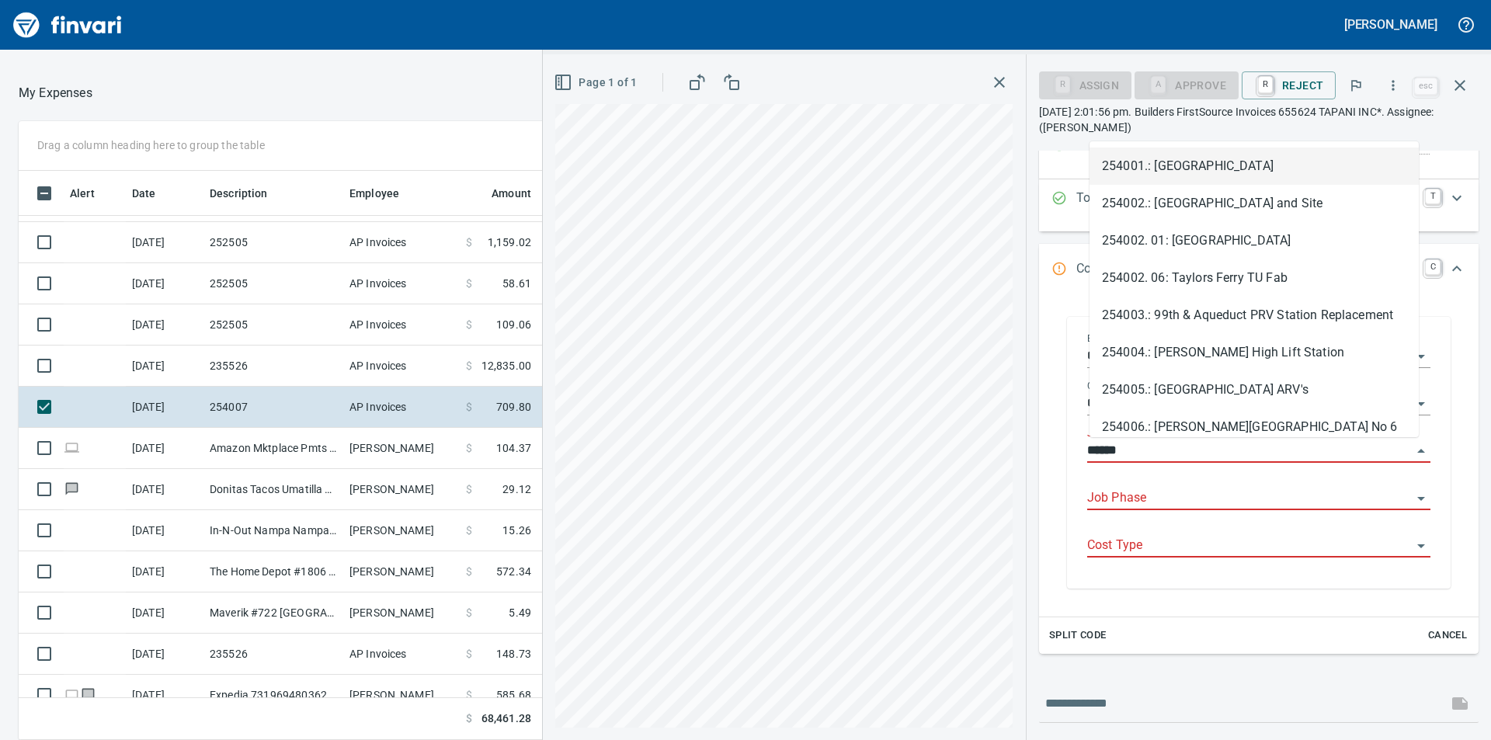
scroll to position [557, 1030]
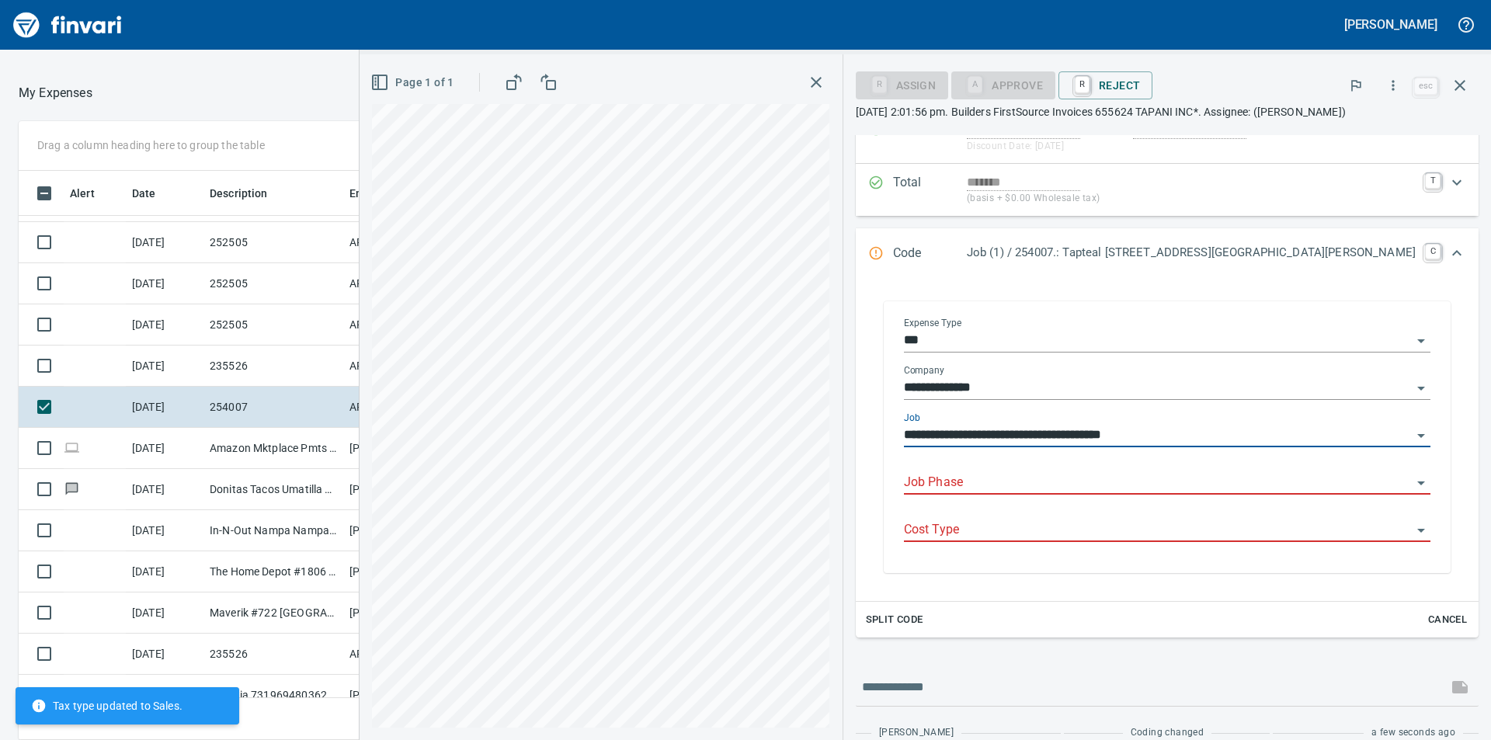
type input "**********"
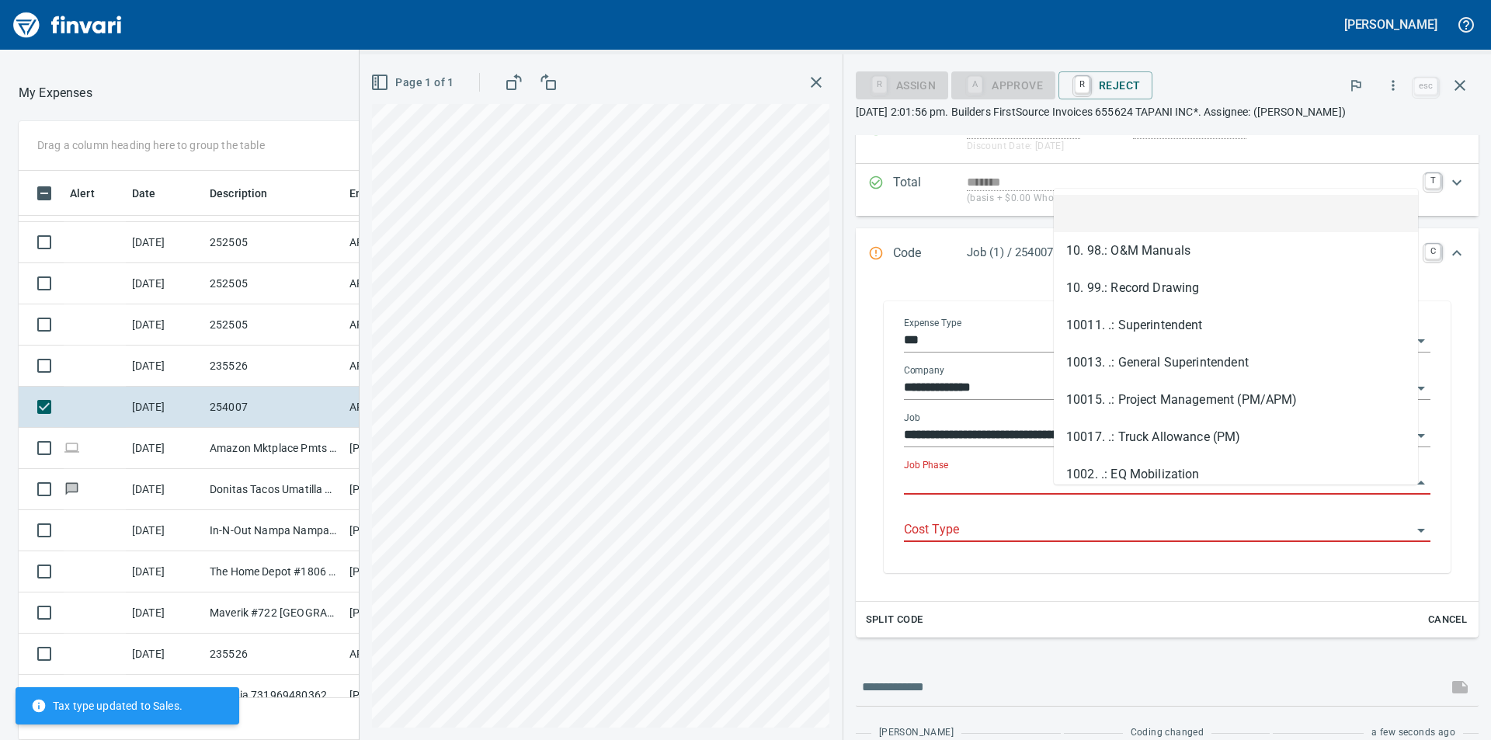
click at [1158, 494] on input "Job Phase" at bounding box center [1158, 483] width 508 height 22
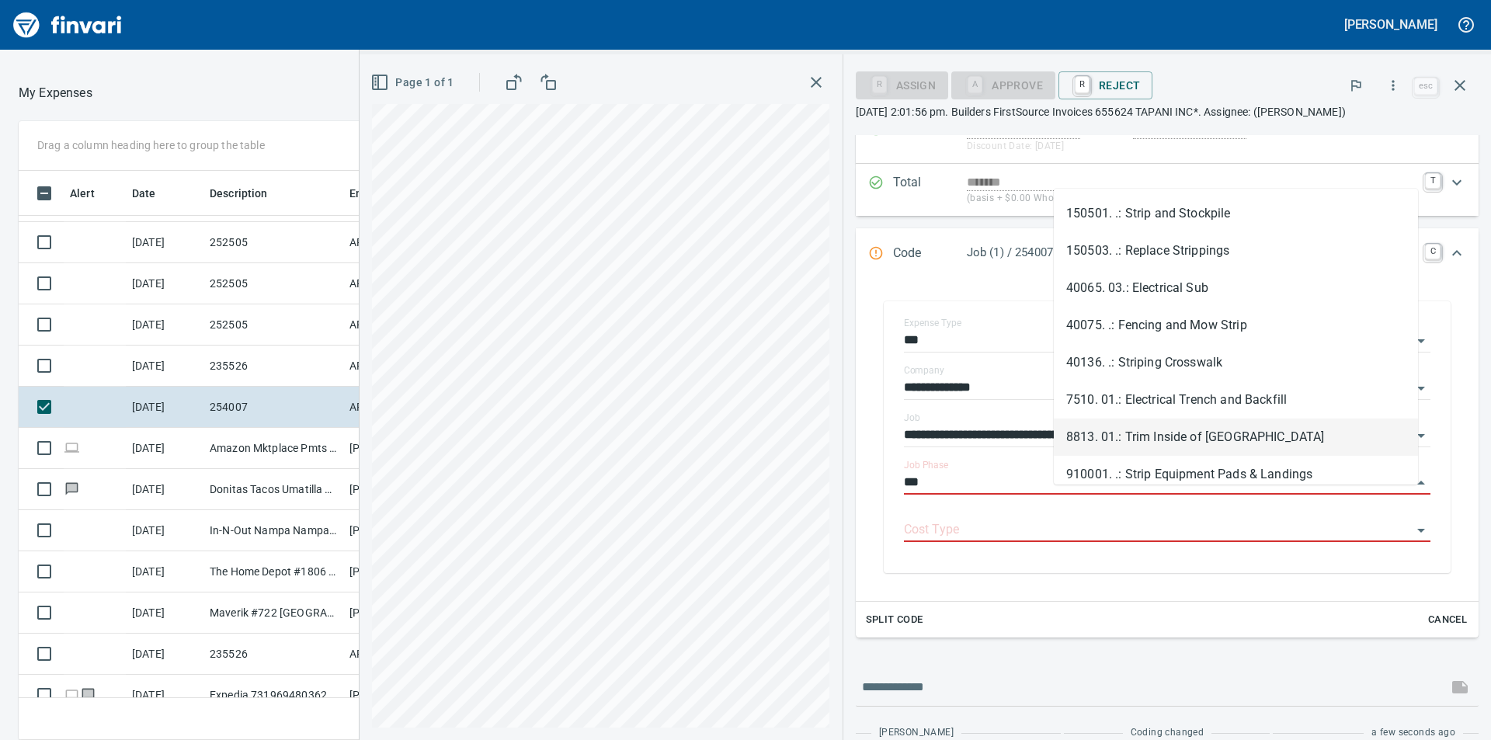
click at [1224, 431] on li "8813. 01.: Trim Inside of Pump Building" at bounding box center [1235, 436] width 364 height 37
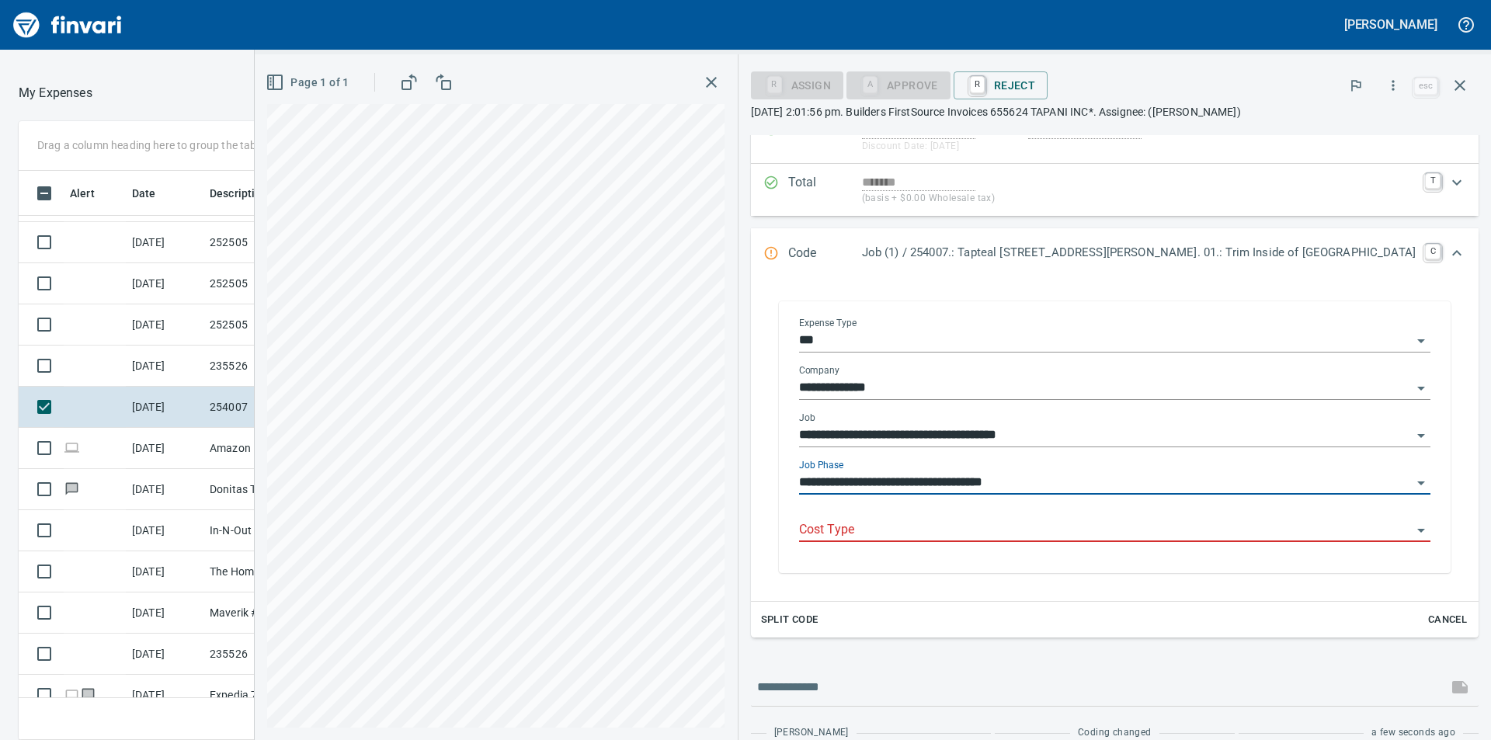
type input "**********"
click at [1081, 535] on input "Cost Type" at bounding box center [1105, 530] width 613 height 22
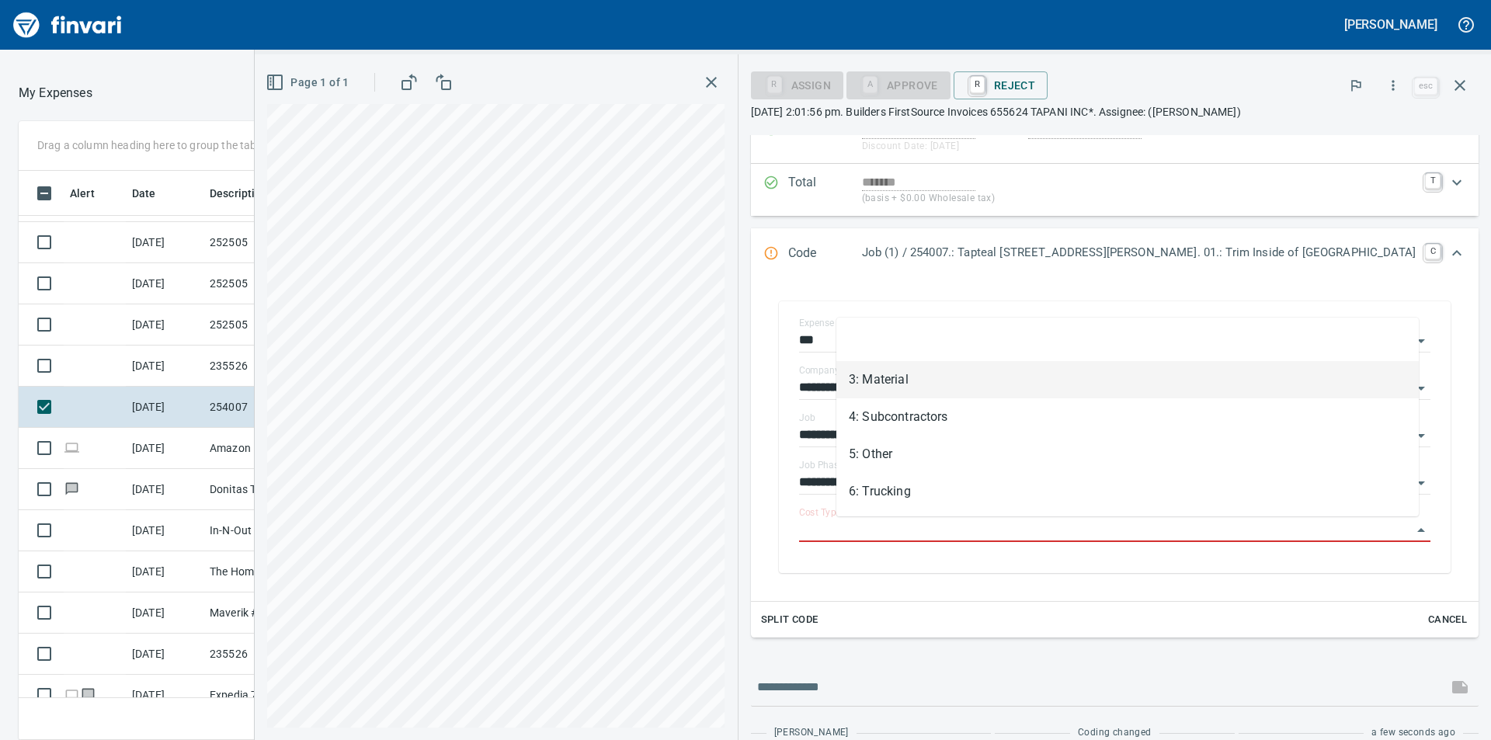
click at [918, 382] on li "3: Material" at bounding box center [1127, 379] width 582 height 37
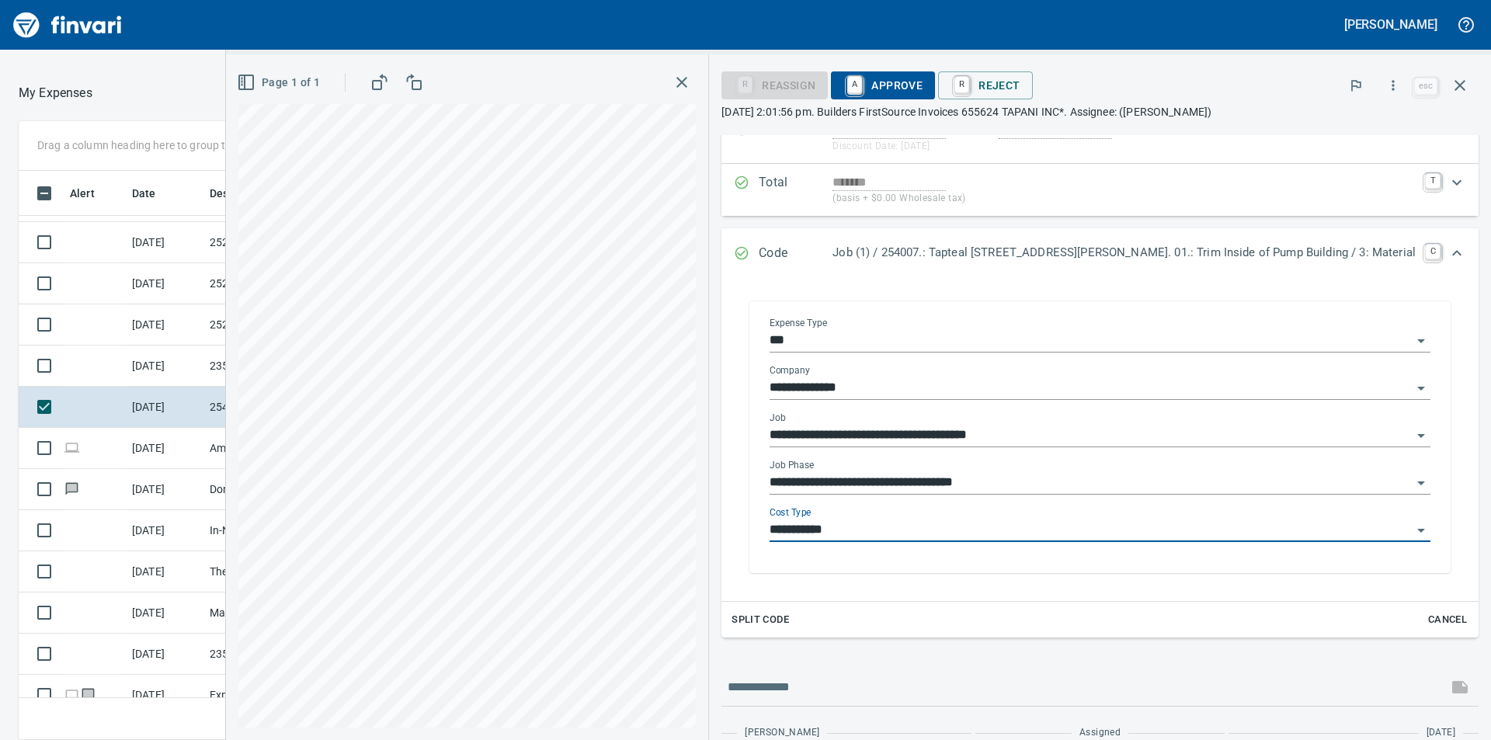
type input "**********"
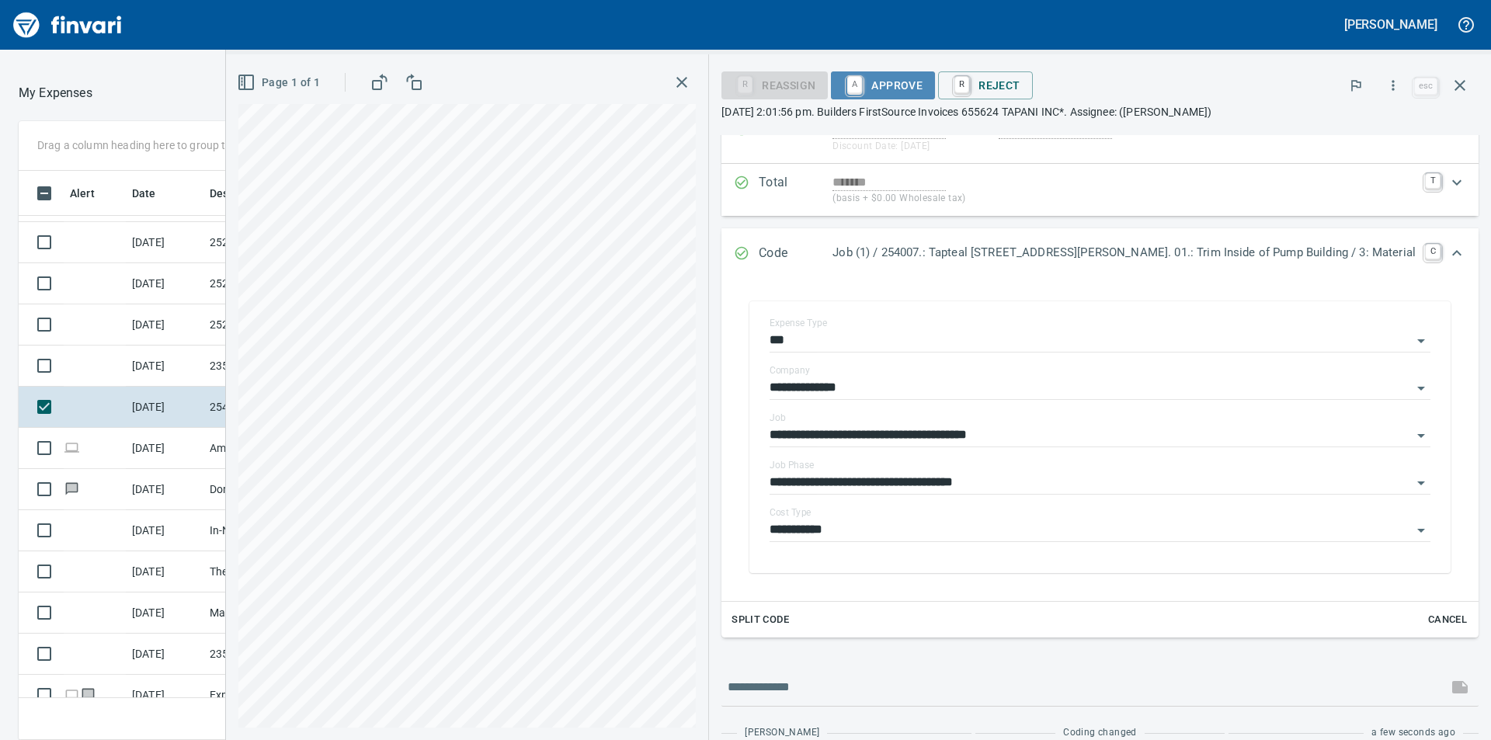
click at [899, 85] on span "A Approve" at bounding box center [882, 85] width 79 height 26
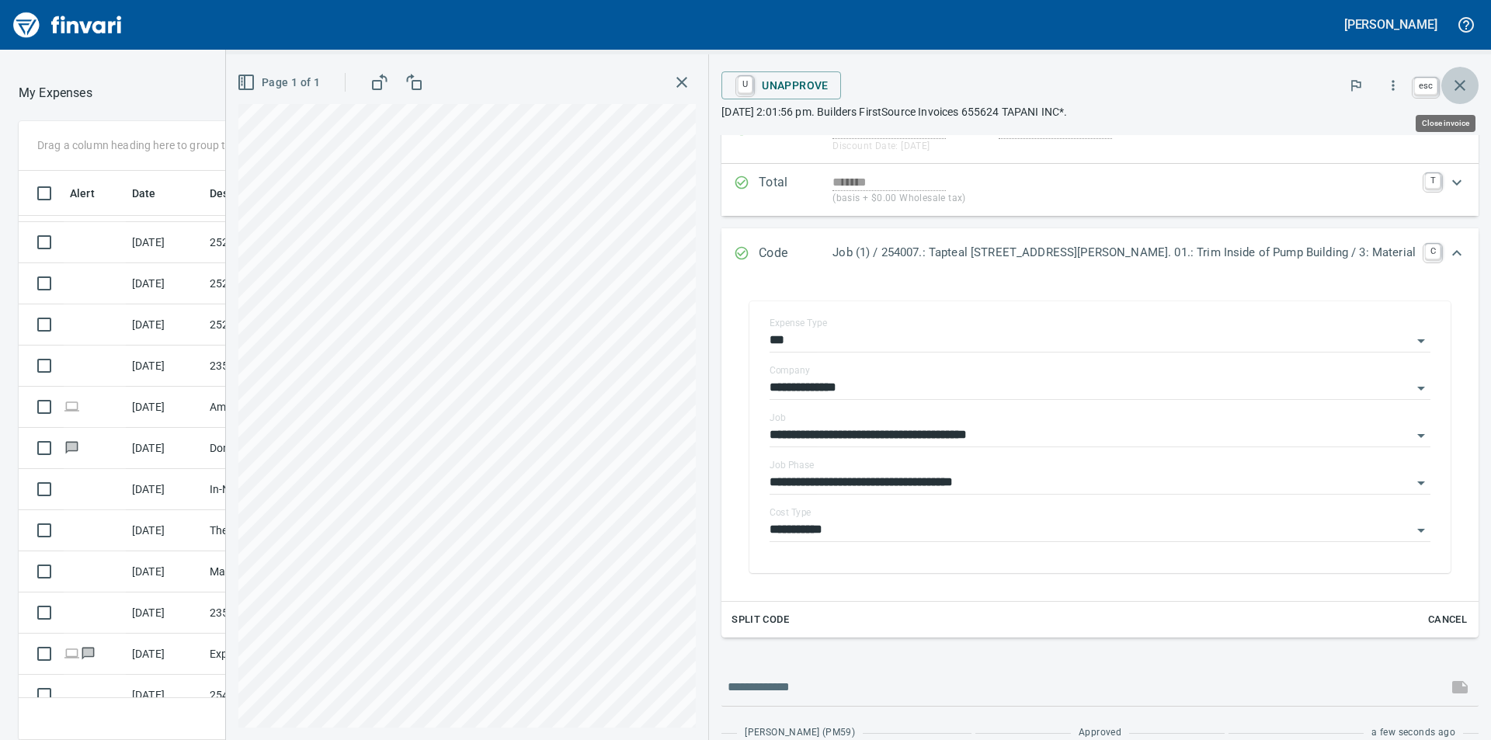
click at [1455, 83] on icon "button" at bounding box center [1459, 85] width 19 height 19
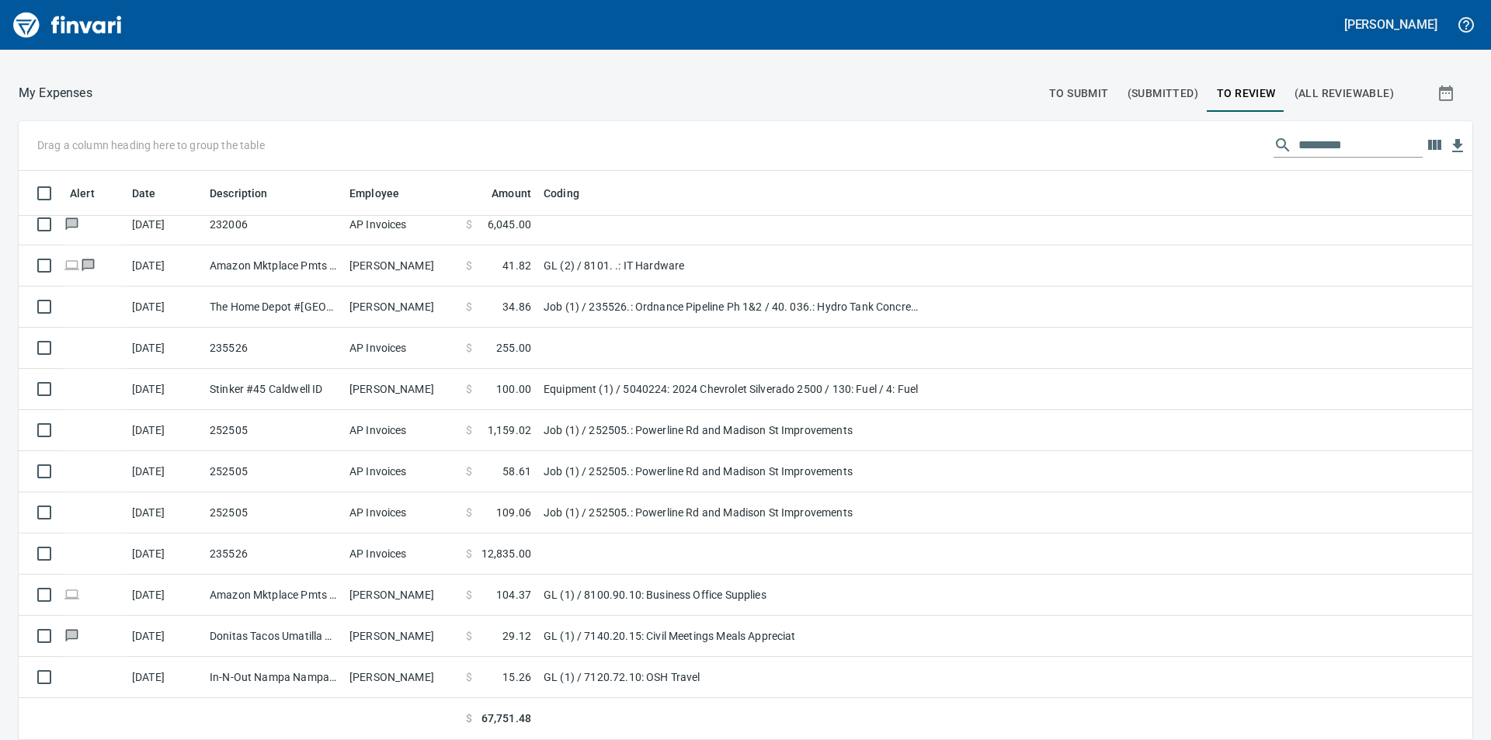
scroll to position [1242, 0]
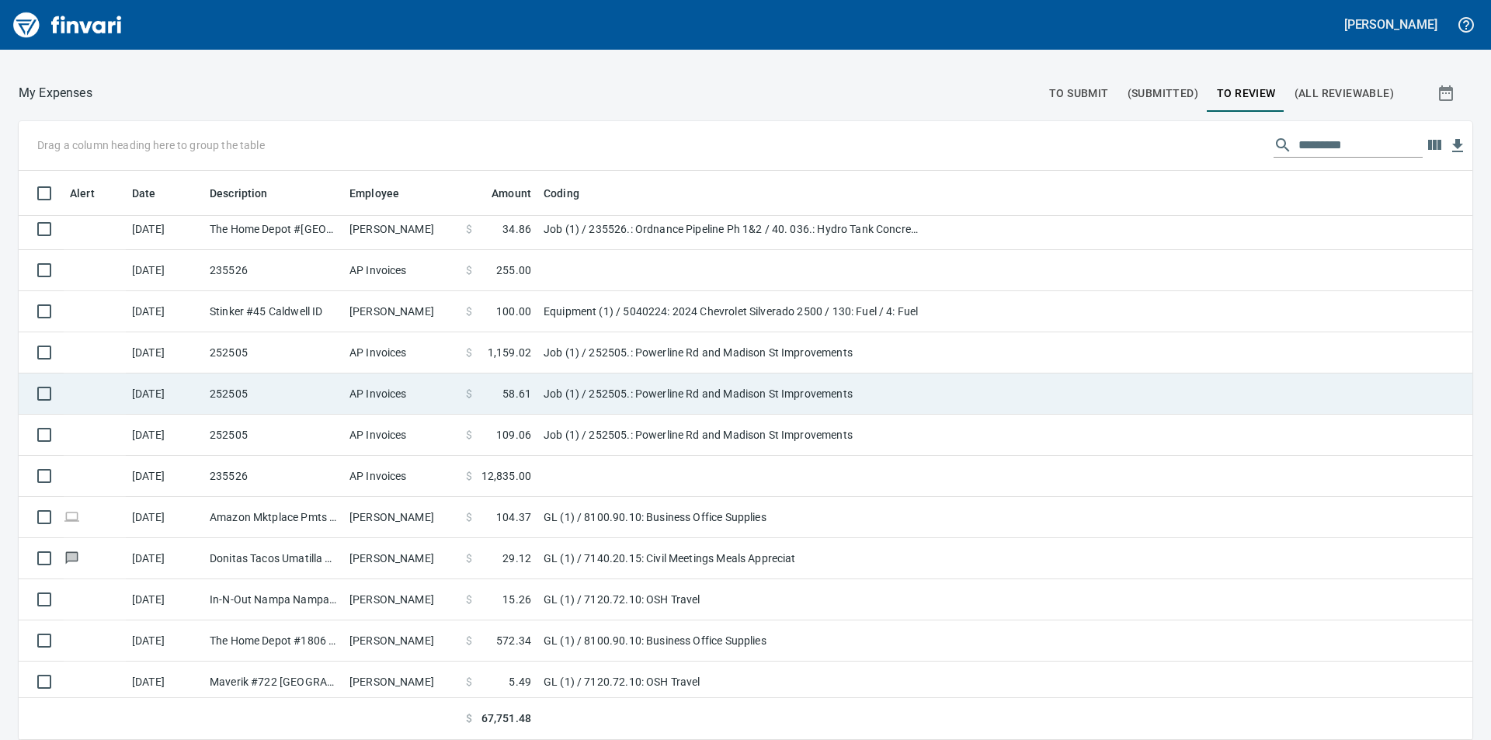
click at [651, 387] on td "Job (1) / 252505.: Powerline Rd and Madison St Improvements" at bounding box center [731, 393] width 388 height 41
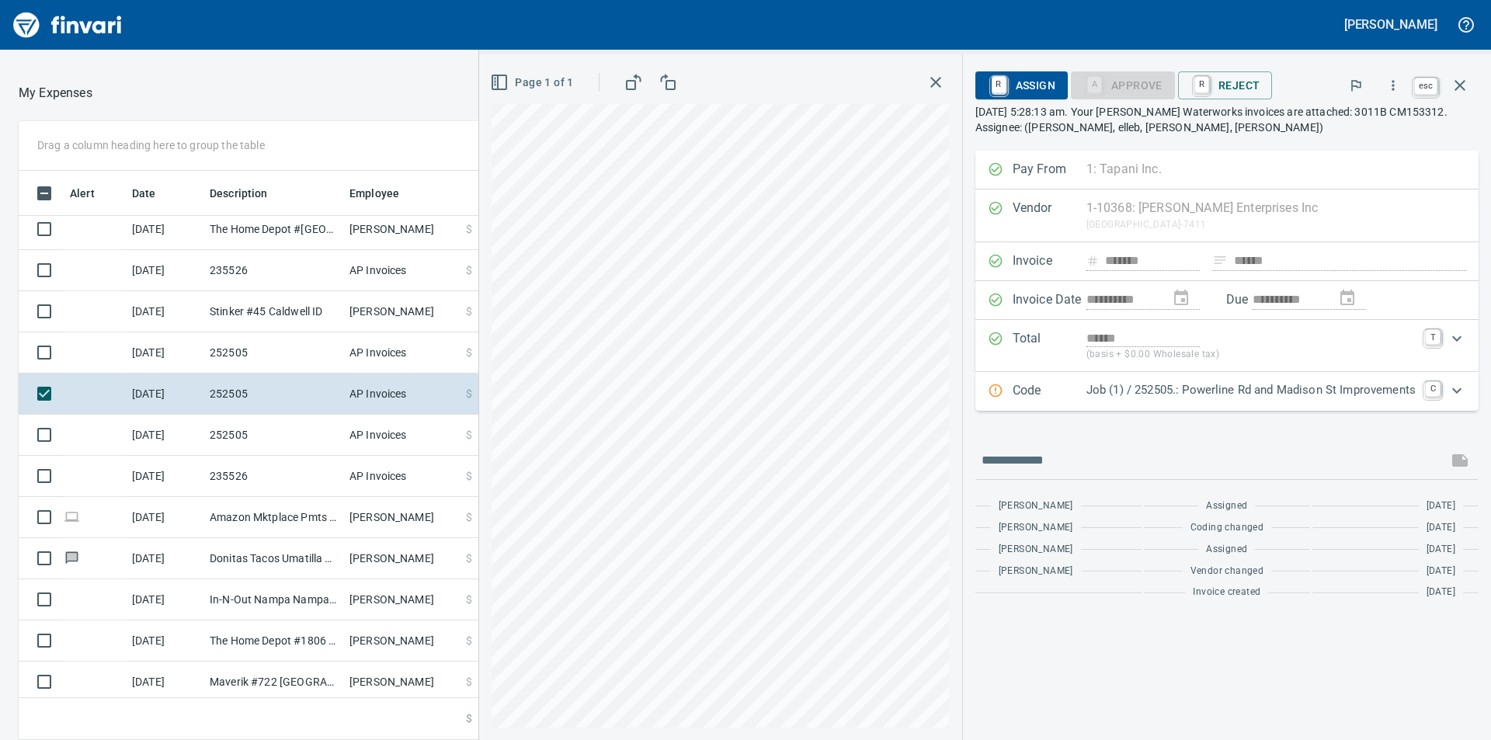
scroll to position [557, 1030]
click at [1462, 87] on icon "button" at bounding box center [1459, 85] width 11 height 11
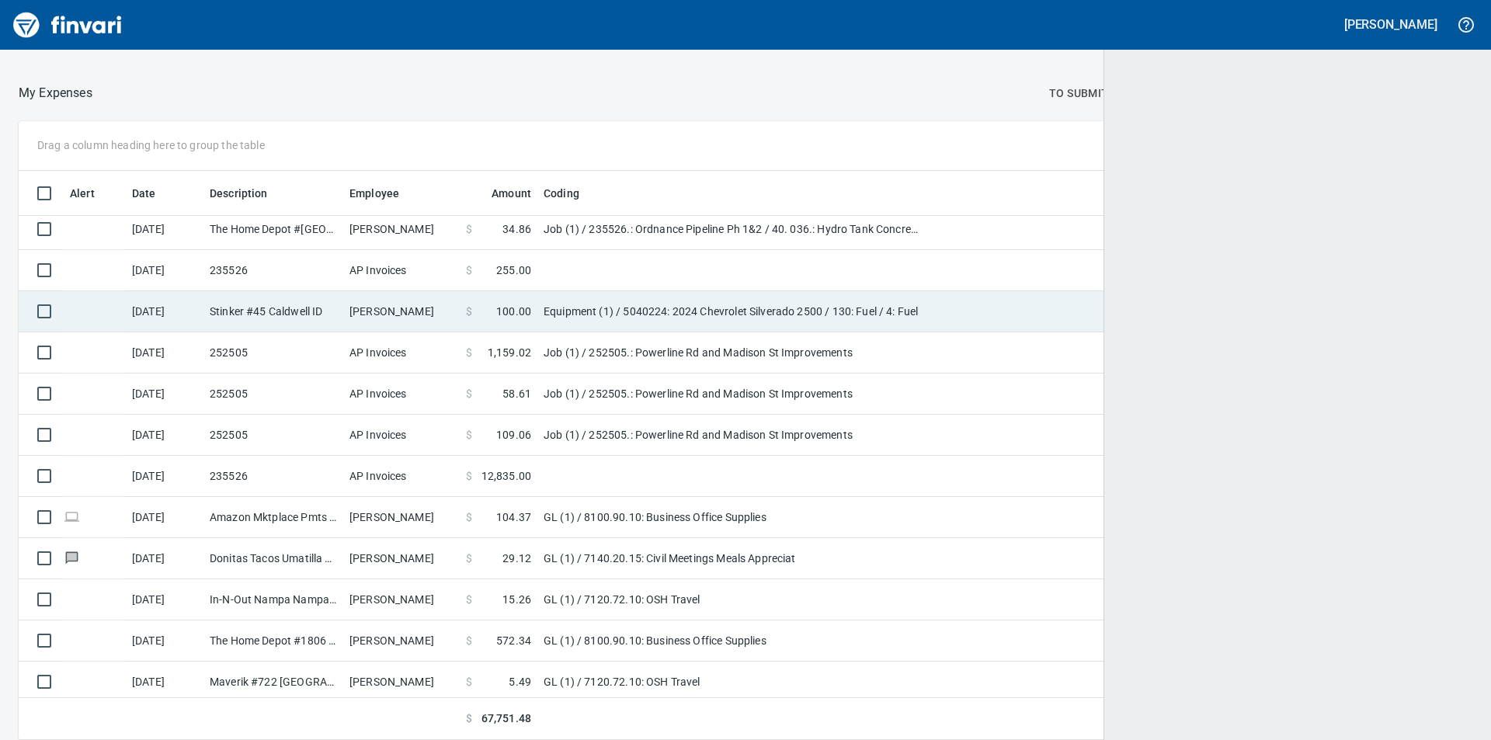
scroll to position [557, 1411]
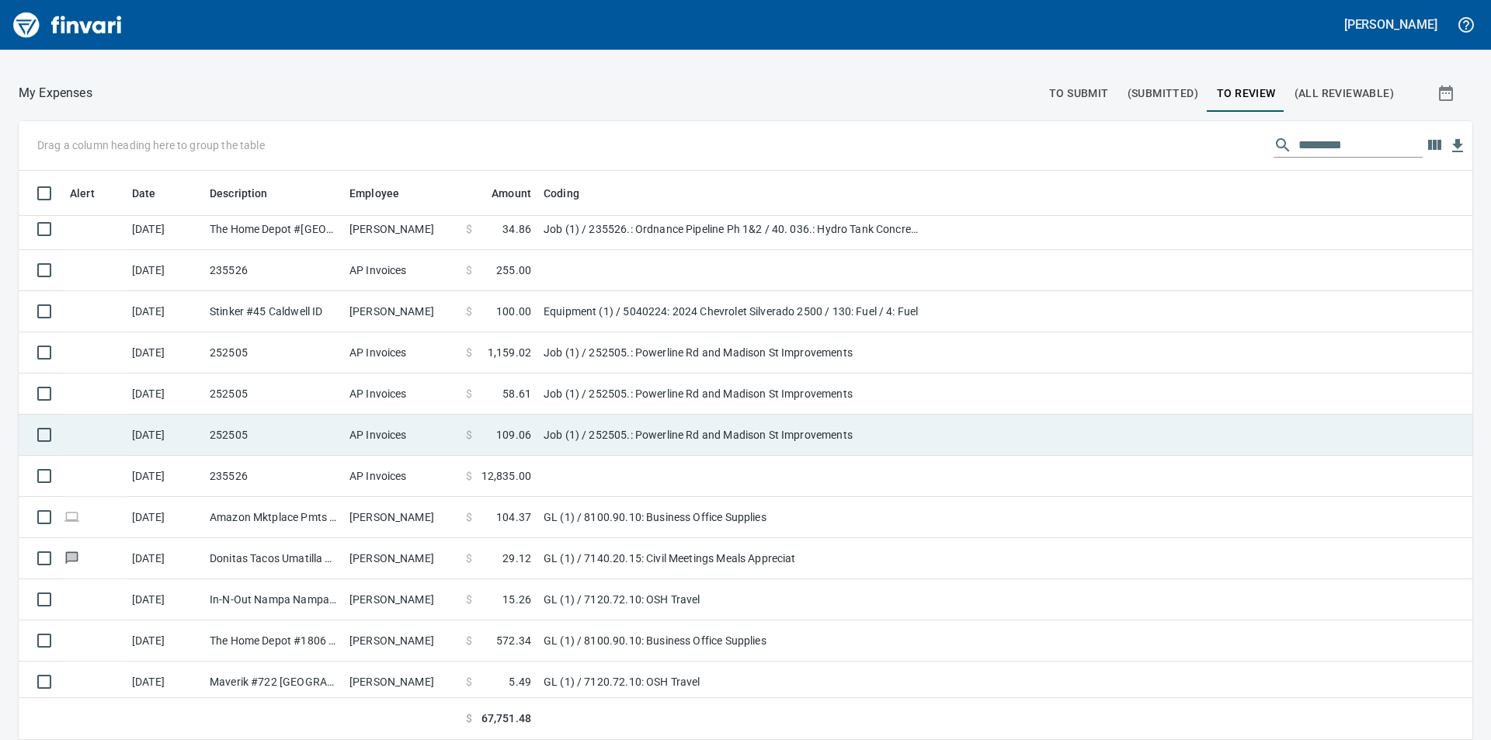
click at [587, 430] on td "Job (1) / 252505.: Powerline Rd and Madison St Improvements" at bounding box center [731, 435] width 388 height 41
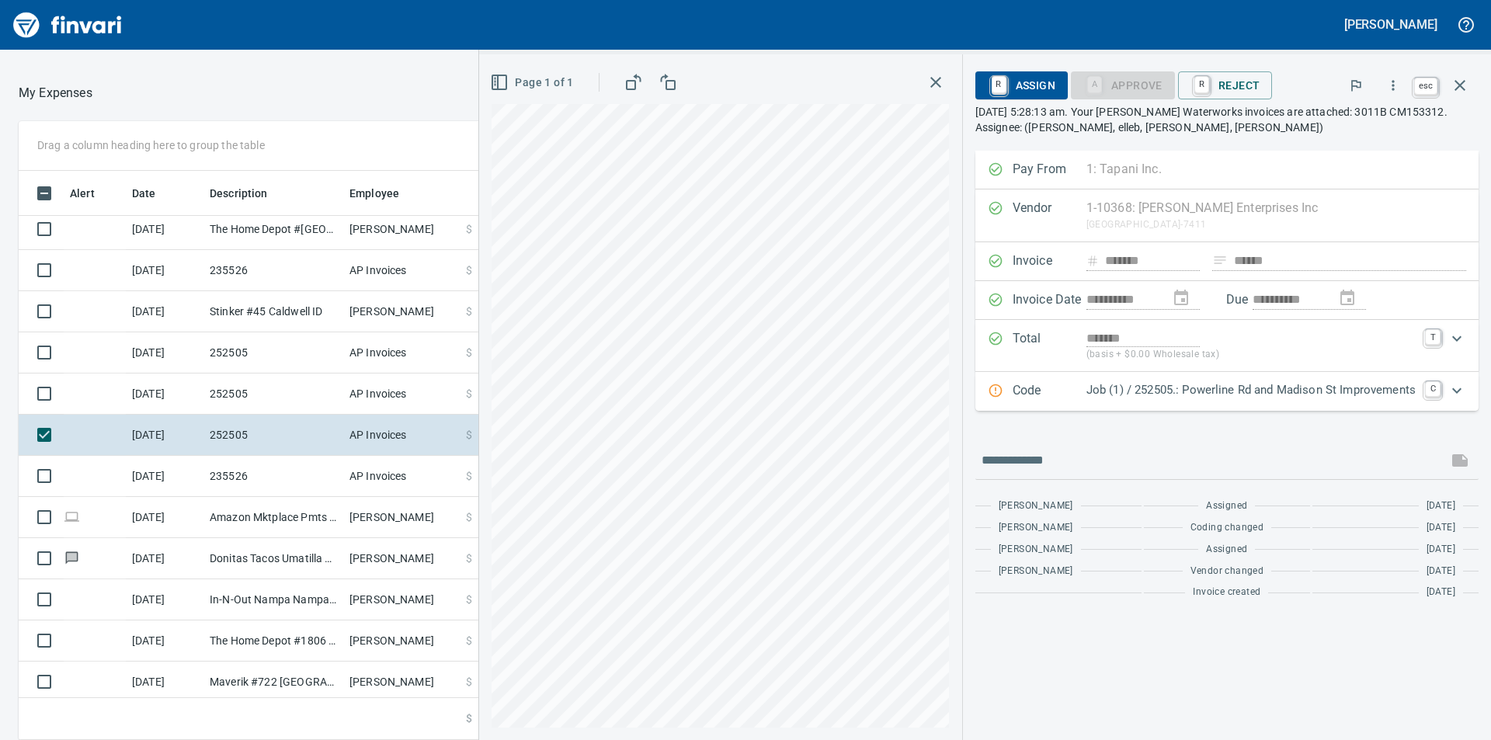
scroll to position [557, 1030]
click at [1468, 82] on icon "button" at bounding box center [1459, 85] width 19 height 19
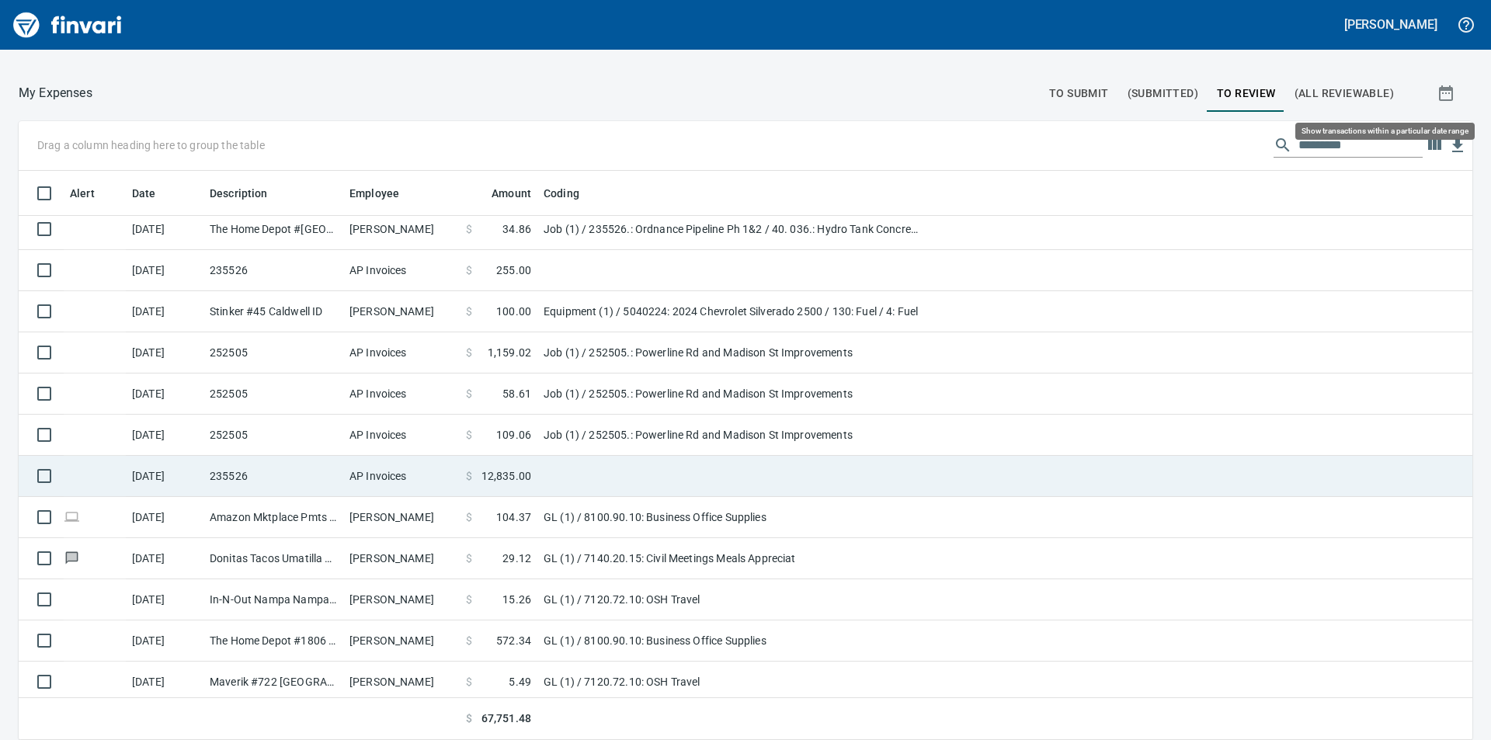
scroll to position [557, 1418]
click at [499, 472] on span "12,835.00" at bounding box center [506, 476] width 50 height 16
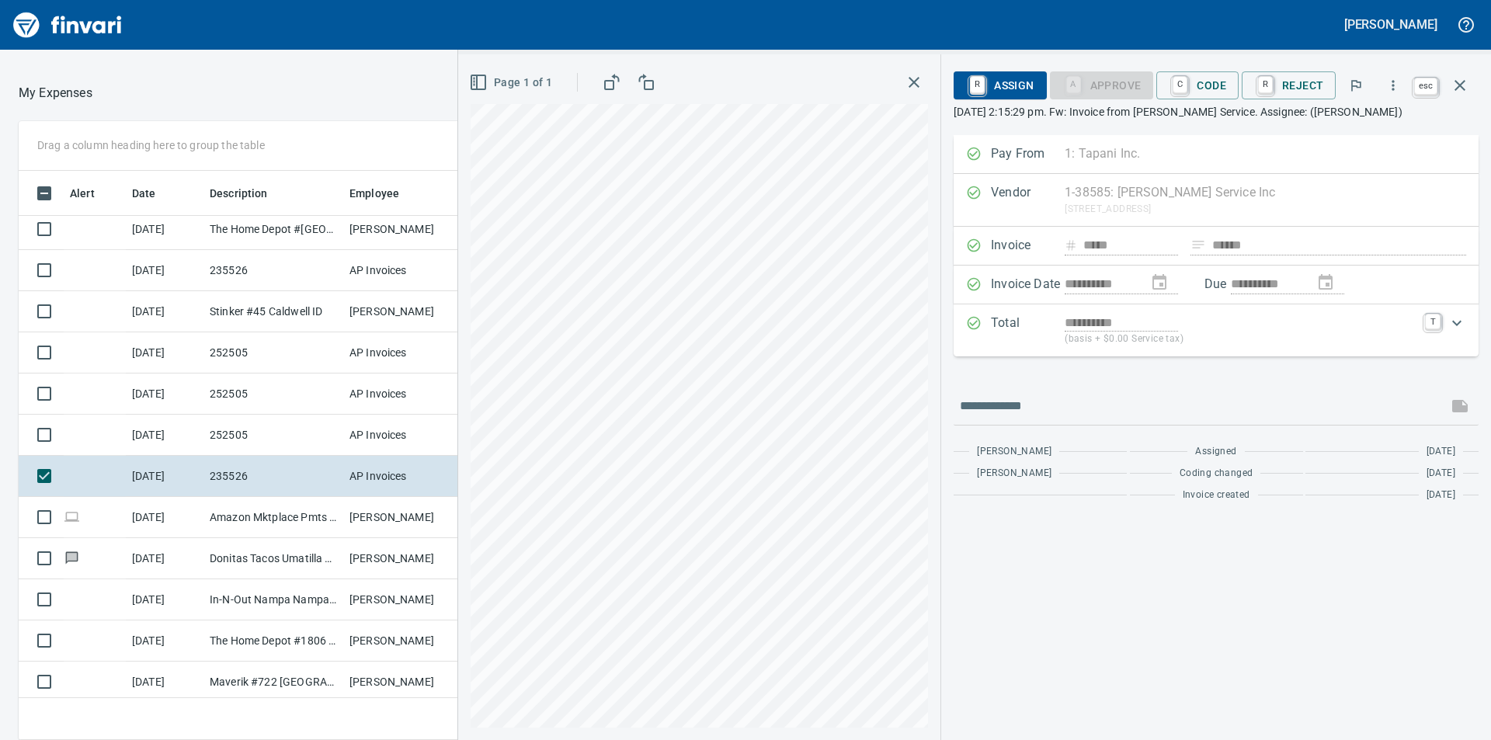
scroll to position [557, 1030]
click at [1458, 85] on icon "button" at bounding box center [1459, 85] width 19 height 19
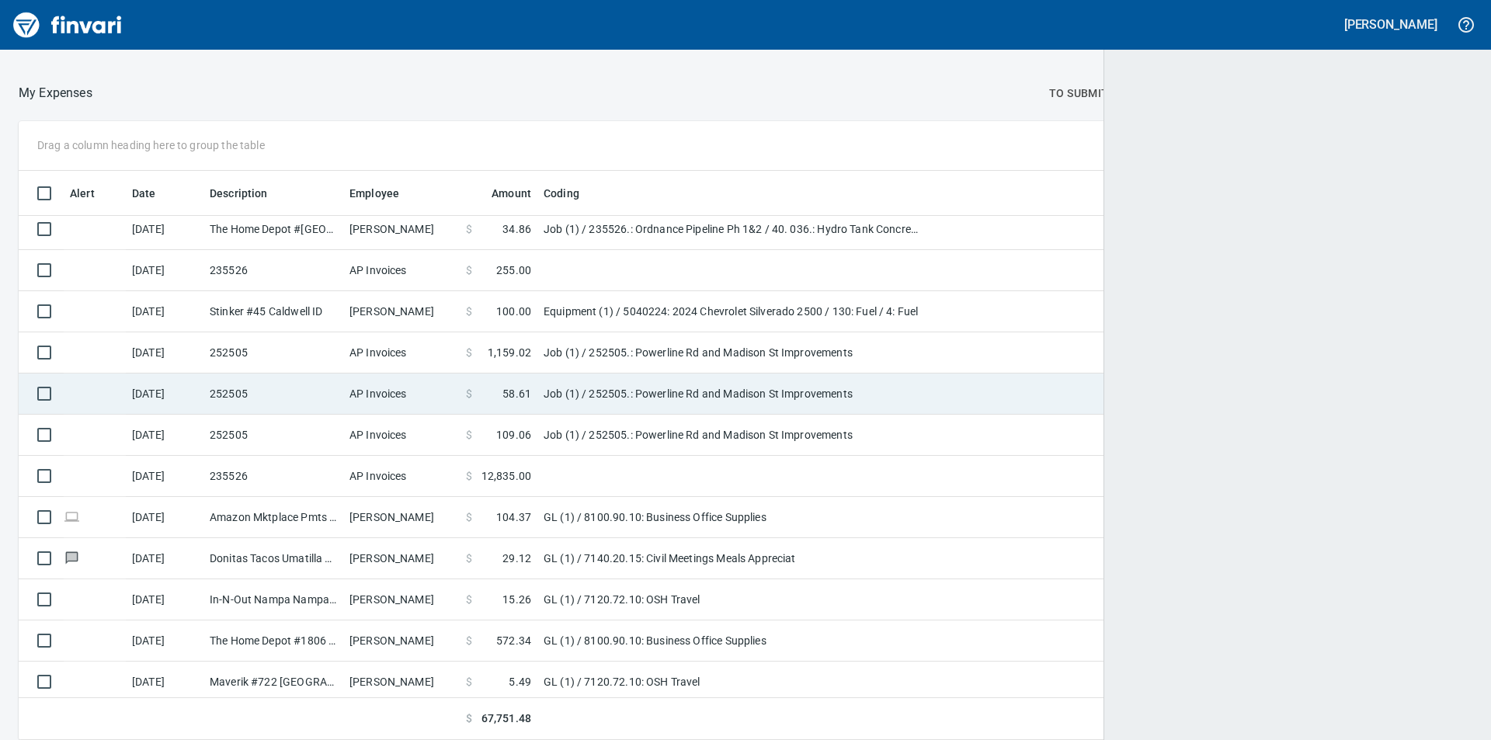
scroll to position [557, 1418]
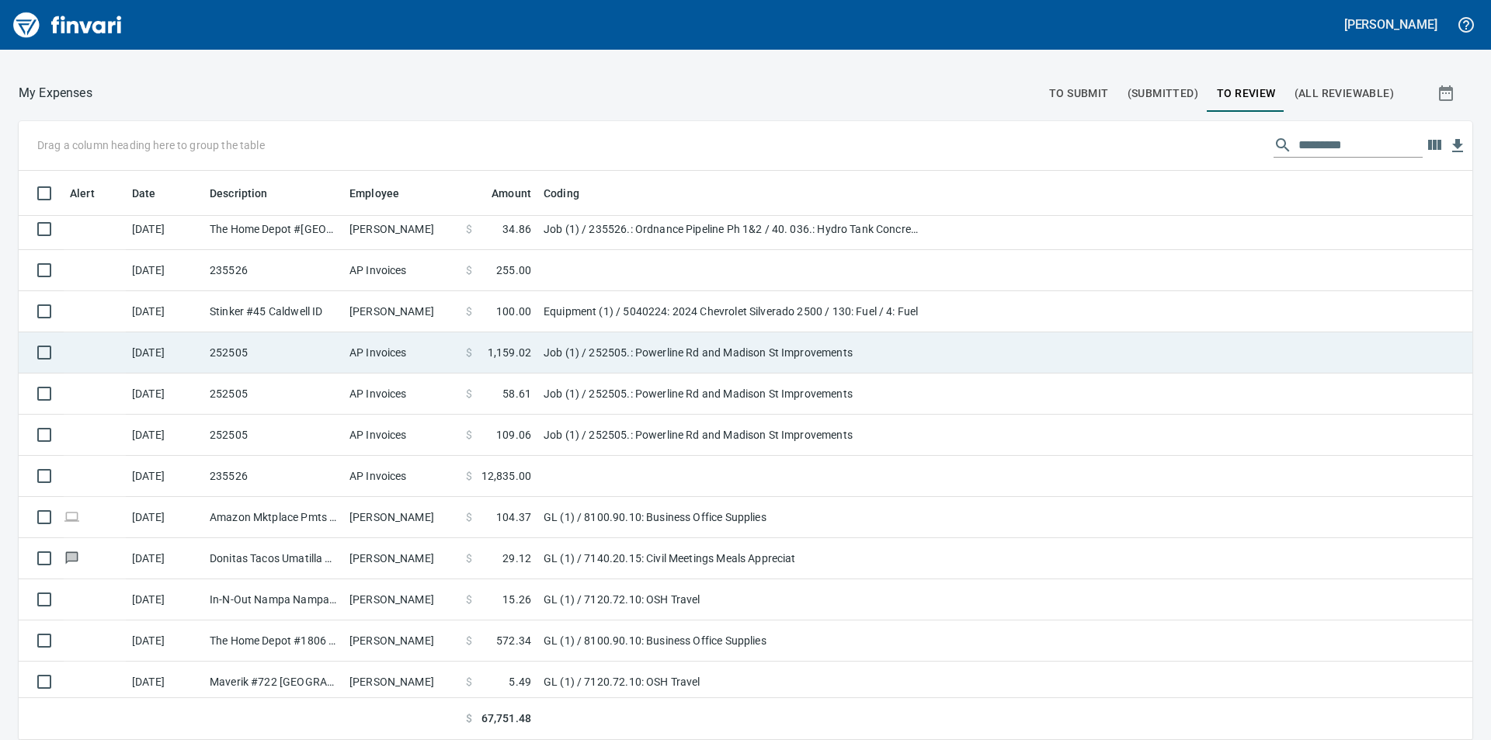
click at [575, 352] on td "Job (1) / 252505.: Powerline Rd and Madison St Improvements" at bounding box center [731, 352] width 388 height 41
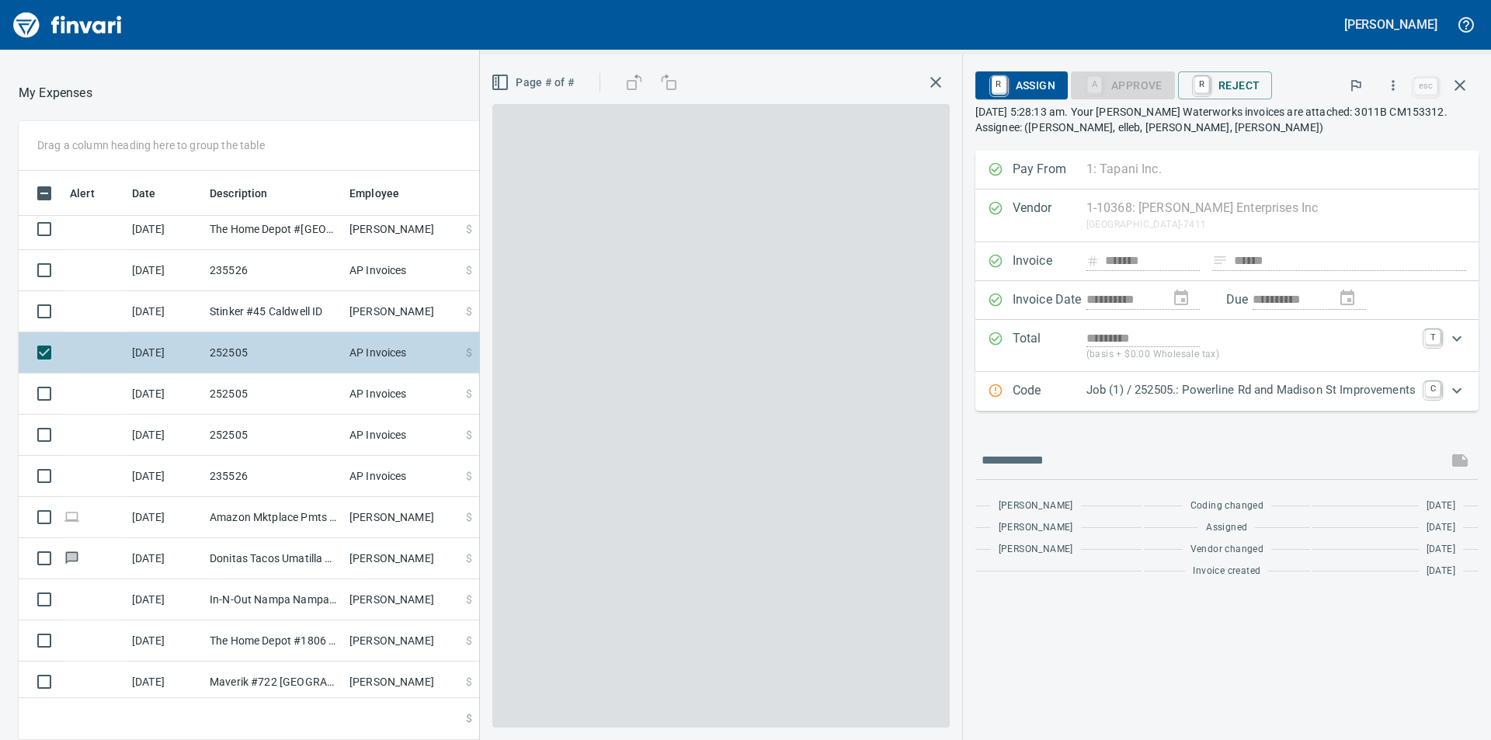
scroll to position [557, 1030]
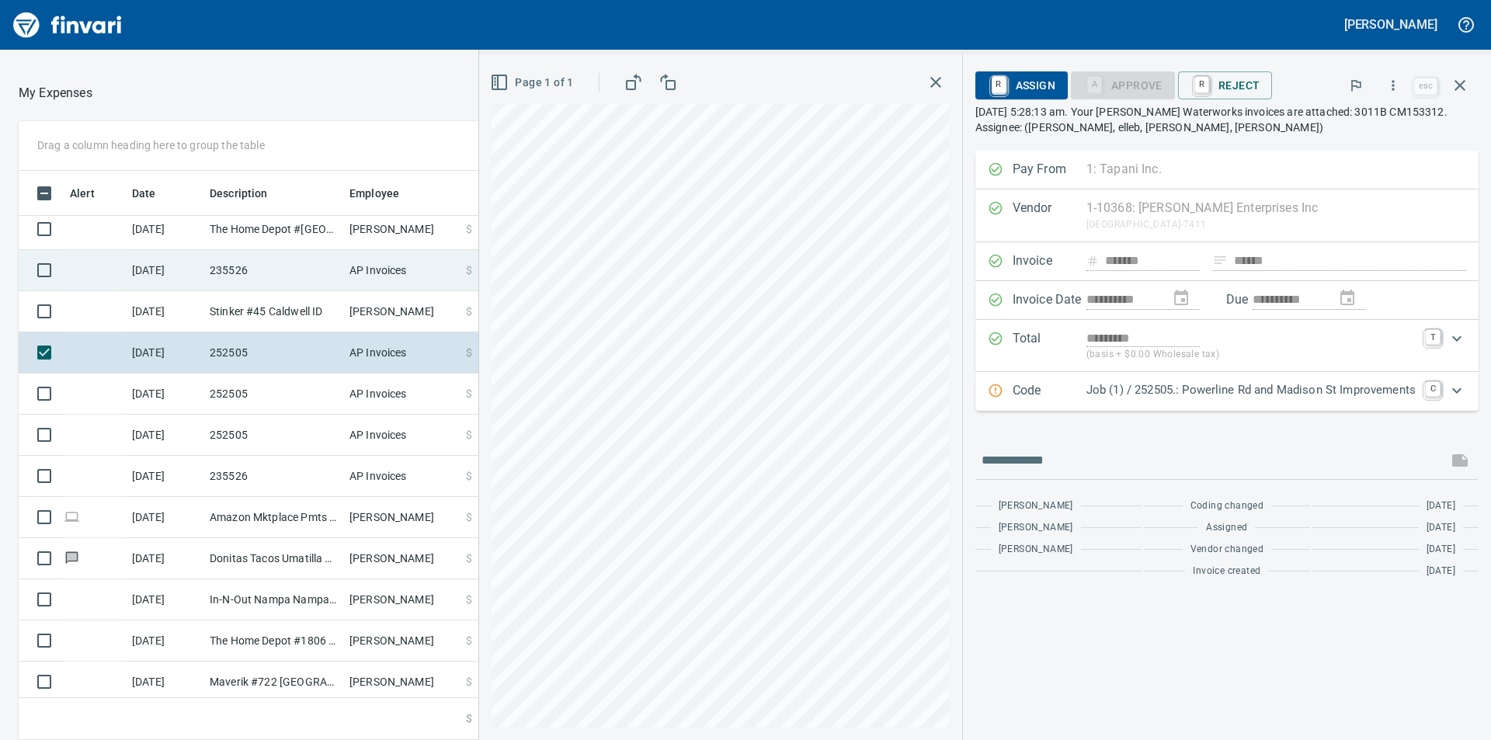
click at [393, 269] on td "AP Invoices" at bounding box center [401, 270] width 116 height 41
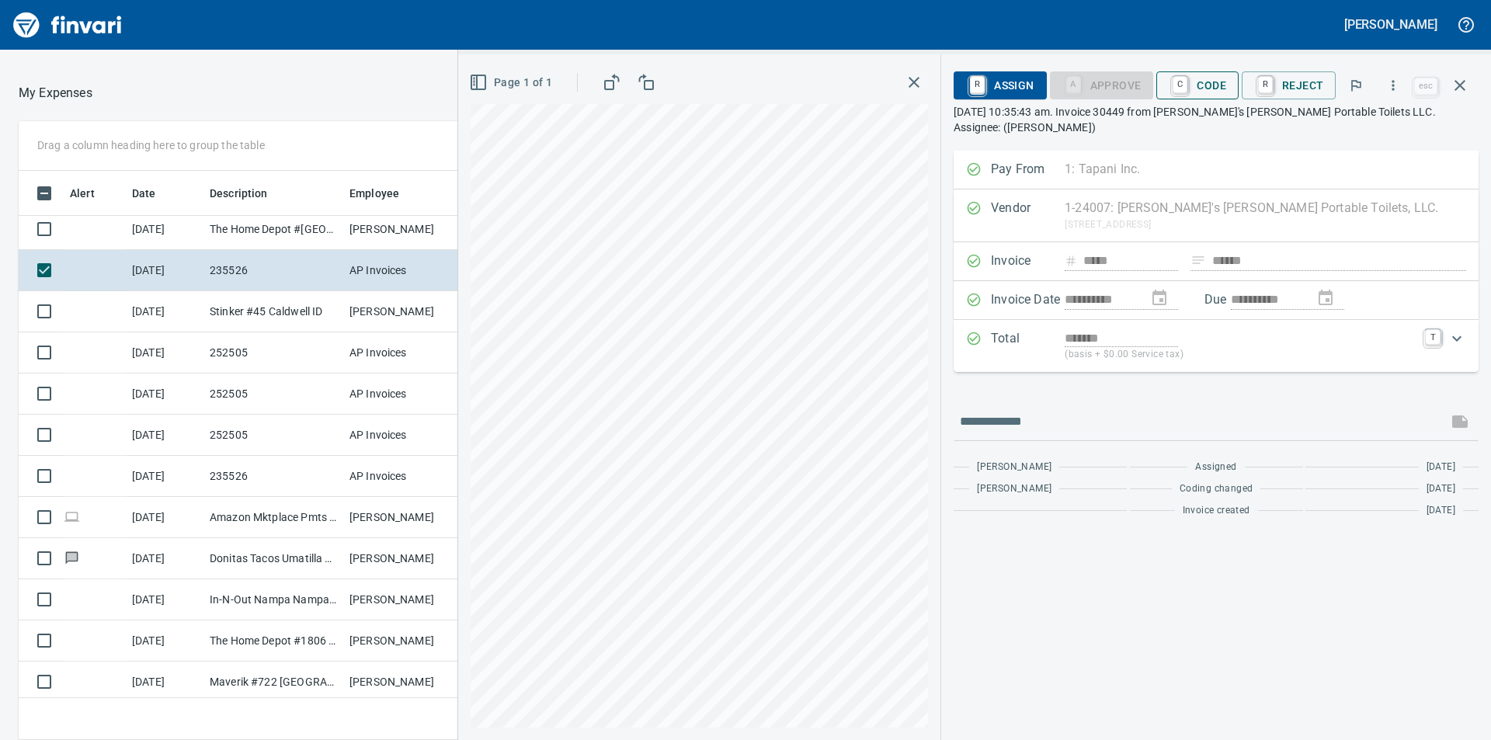
click at [1223, 85] on span "C Code" at bounding box center [1196, 85] width 57 height 26
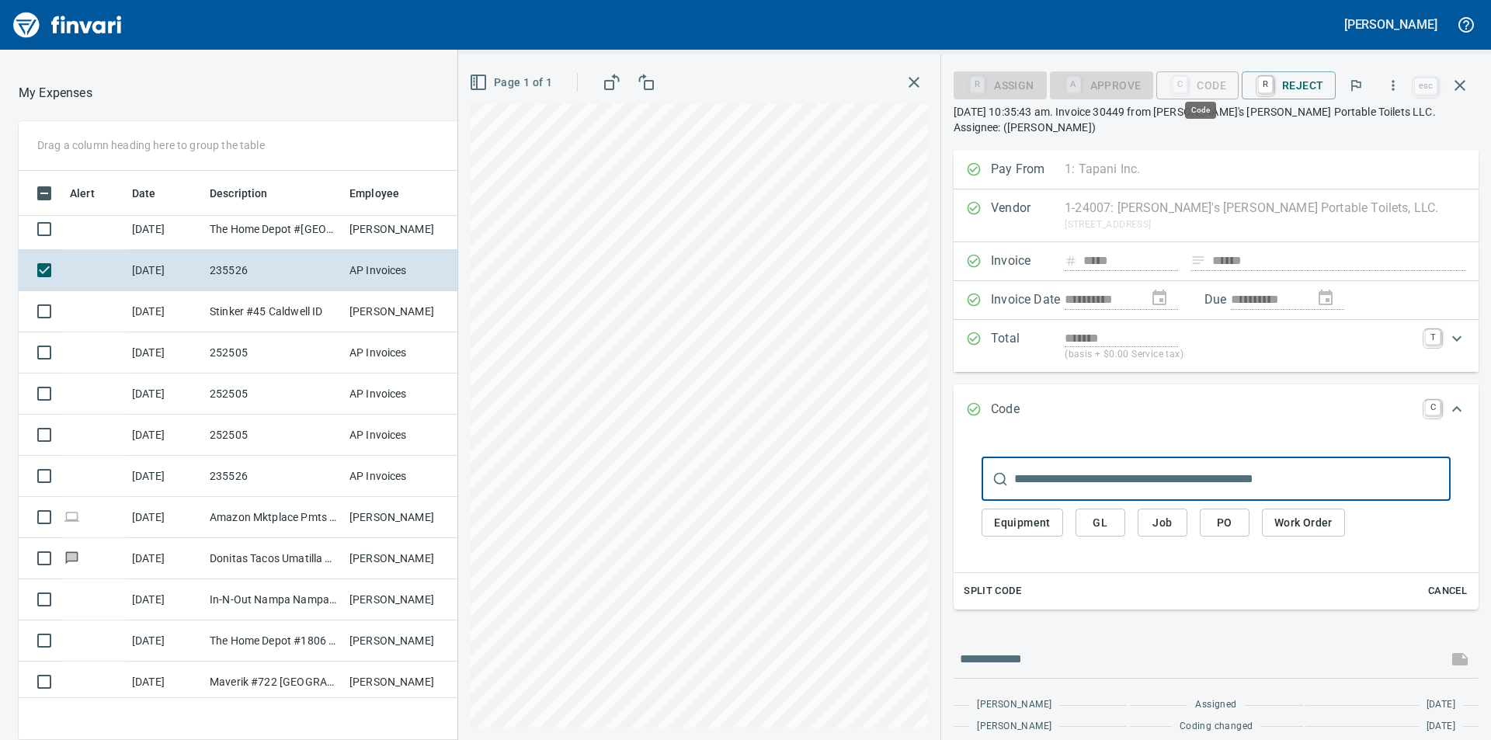
scroll to position [557, 1030]
click at [1165, 512] on button "Job" at bounding box center [1162, 523] width 50 height 29
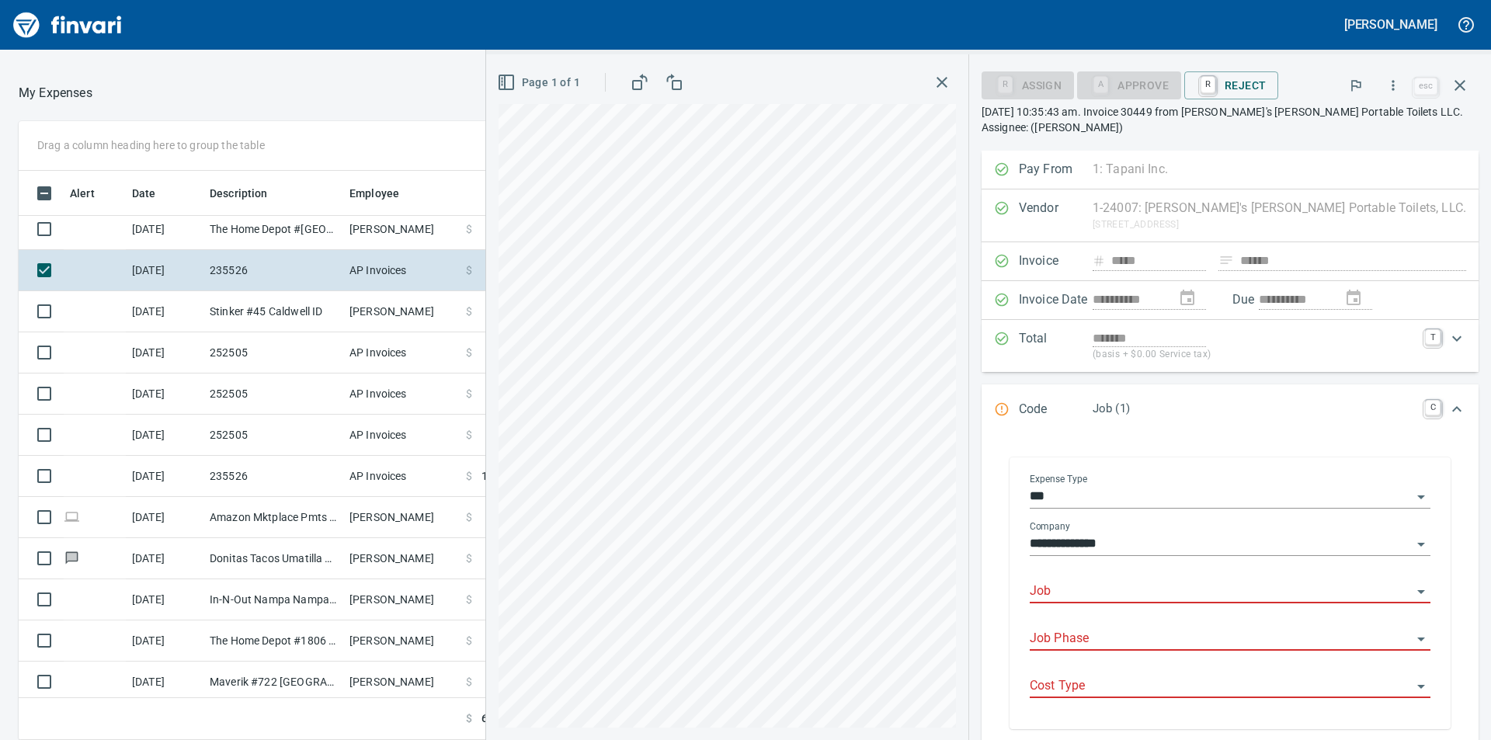
scroll to position [78, 0]
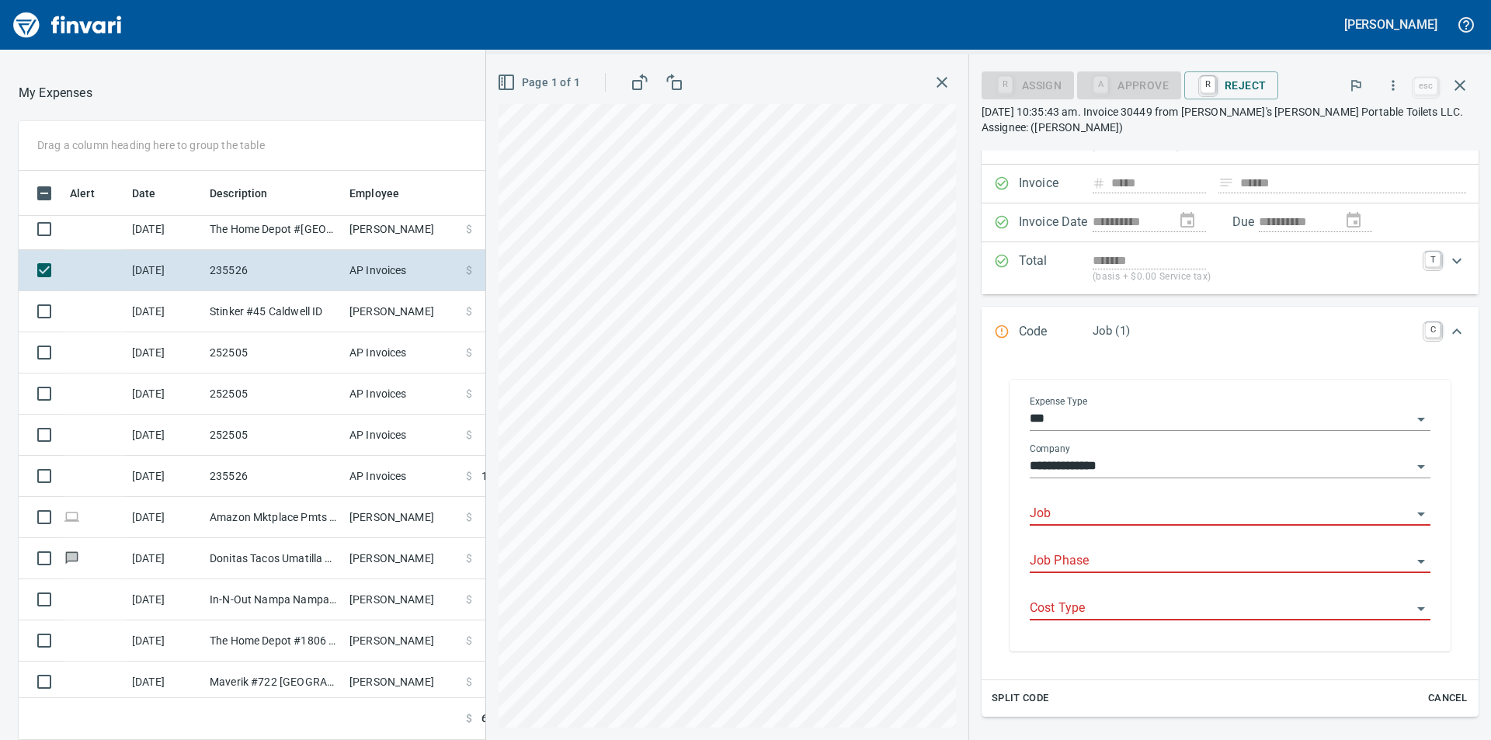
click at [1178, 513] on input "Job" at bounding box center [1220, 514] width 382 height 22
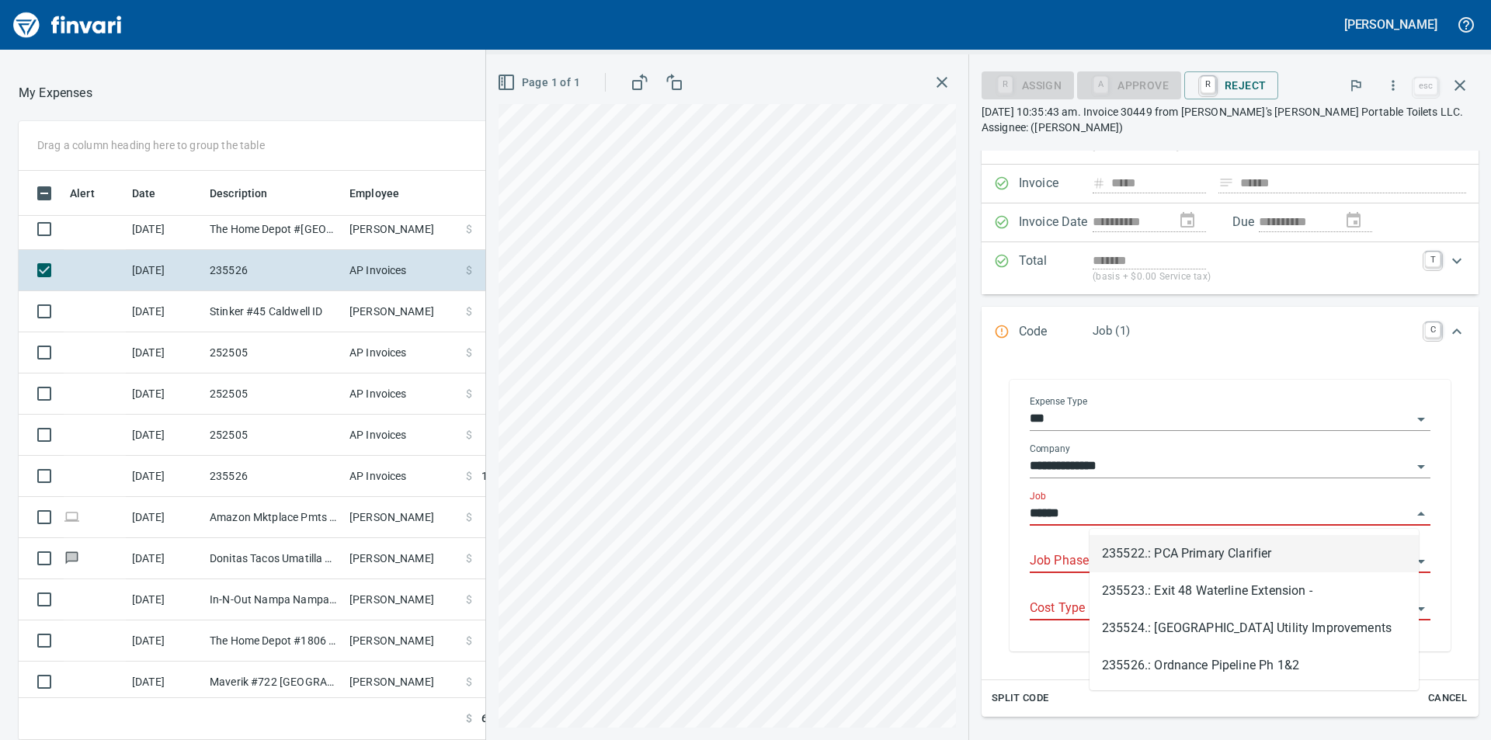
scroll to position [557, 1030]
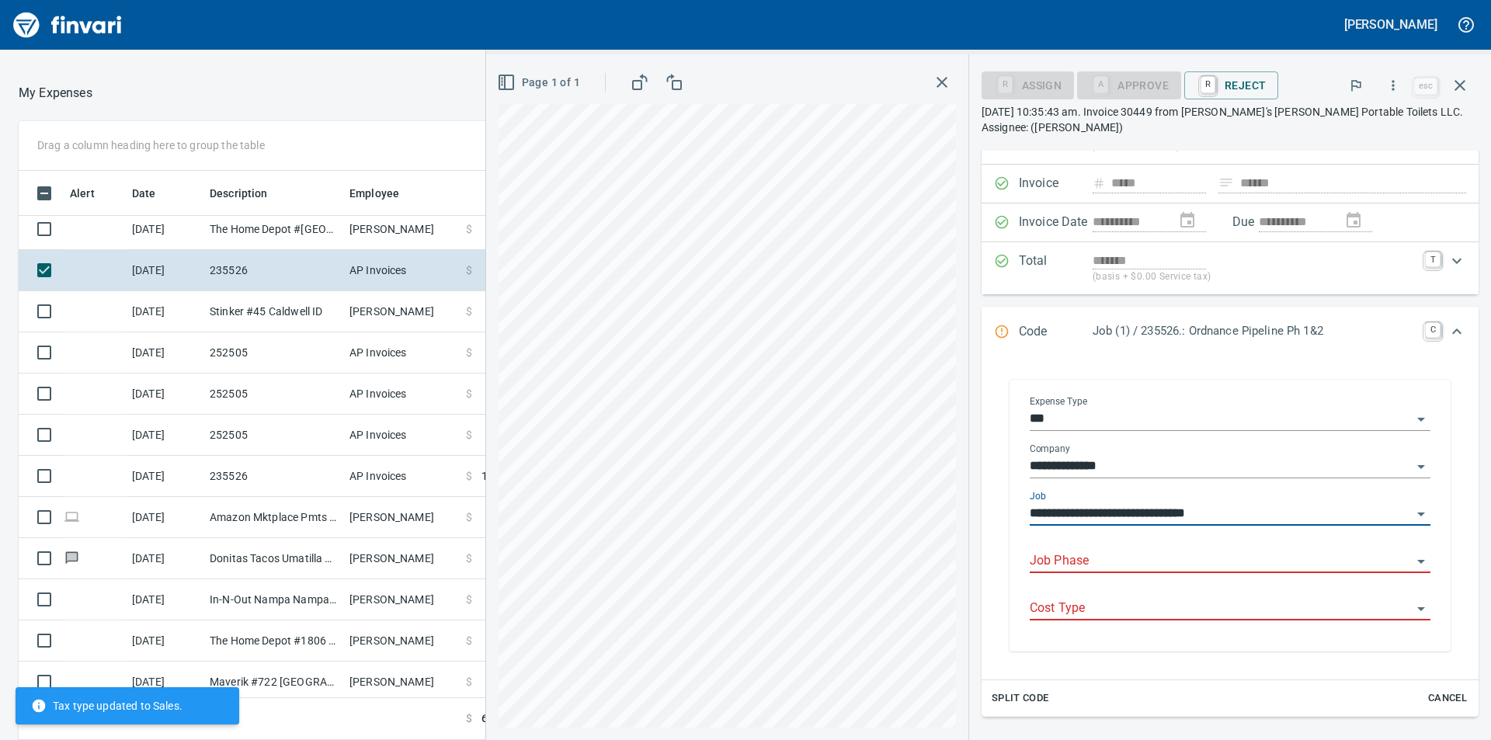
type input "**********"
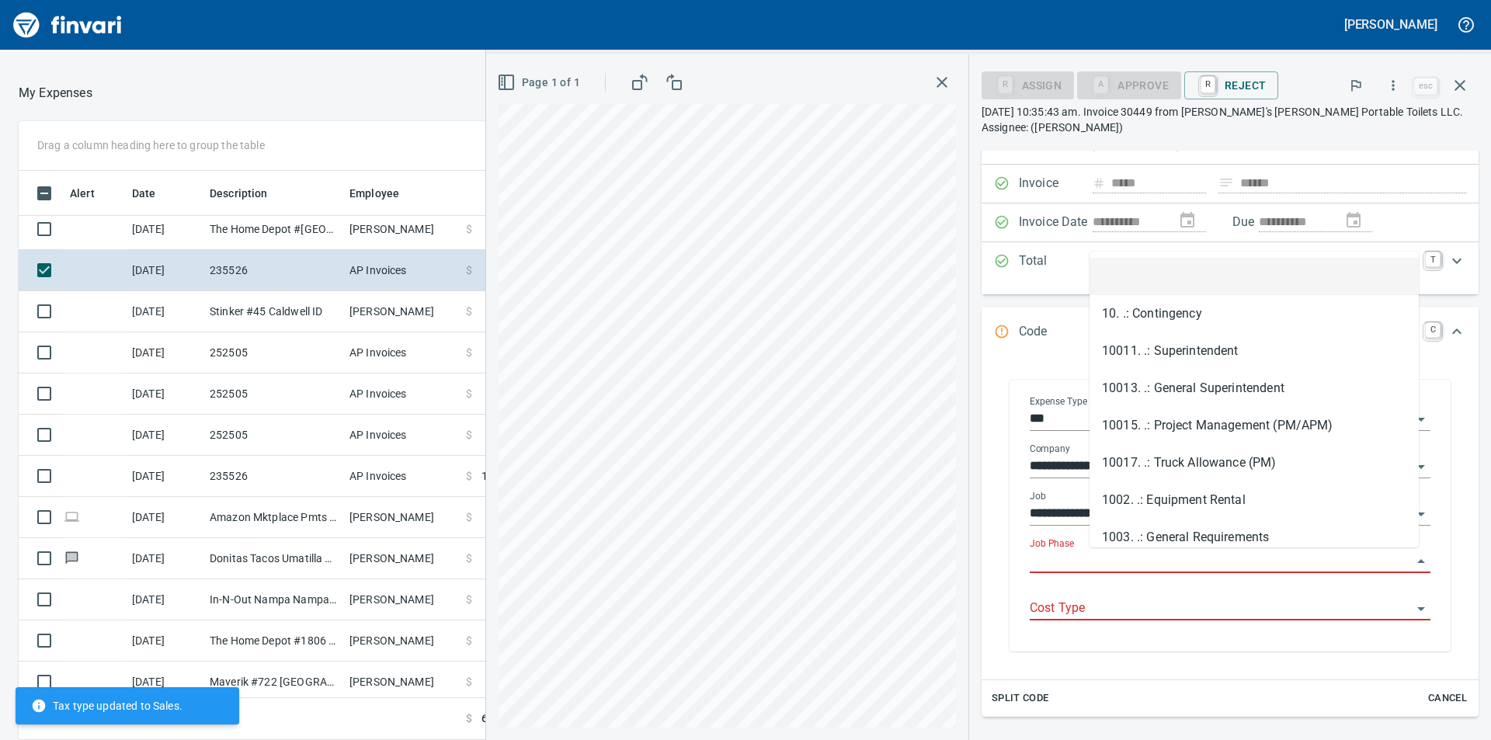
click at [1210, 568] on input "Job Phase" at bounding box center [1220, 561] width 382 height 22
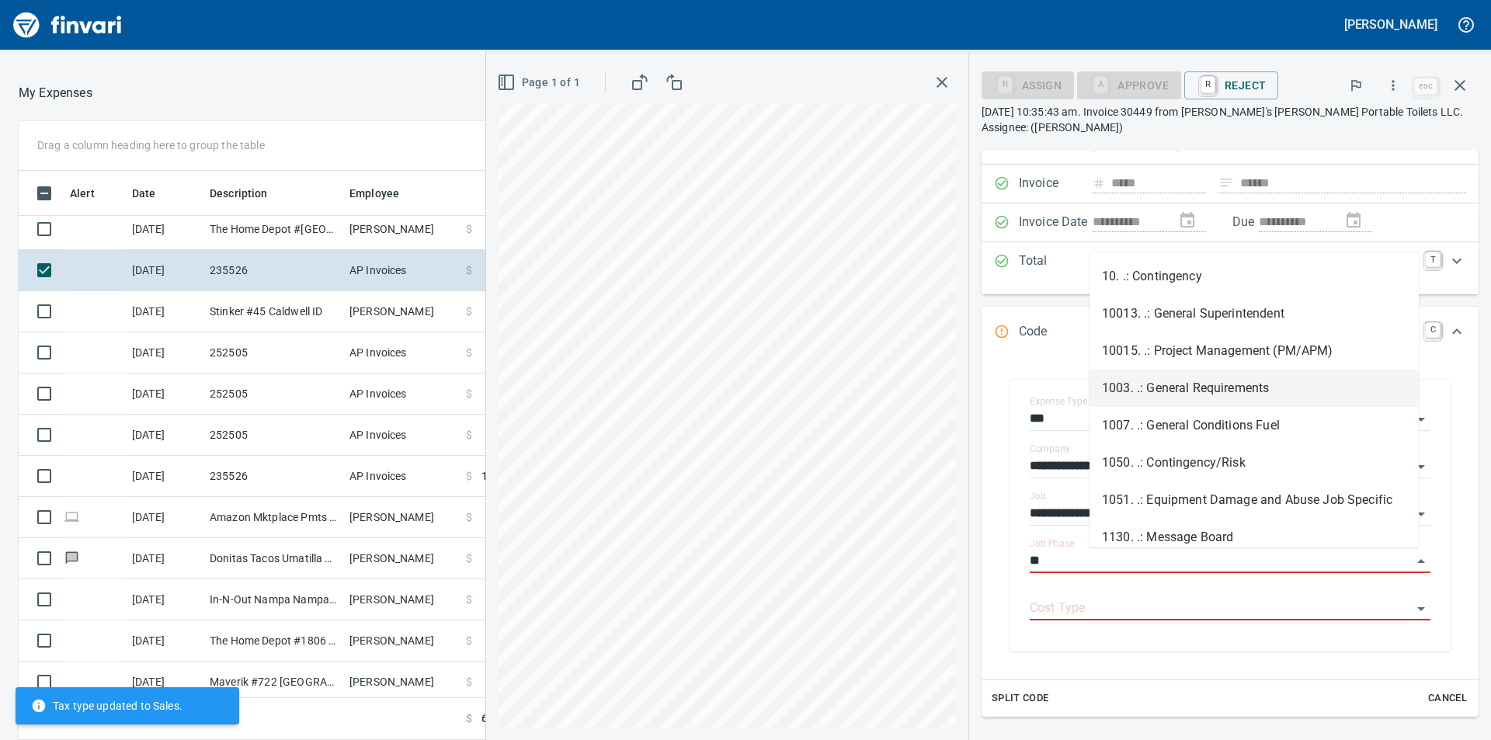
click at [1204, 393] on li "1003. .: General Requirements" at bounding box center [1253, 388] width 329 height 37
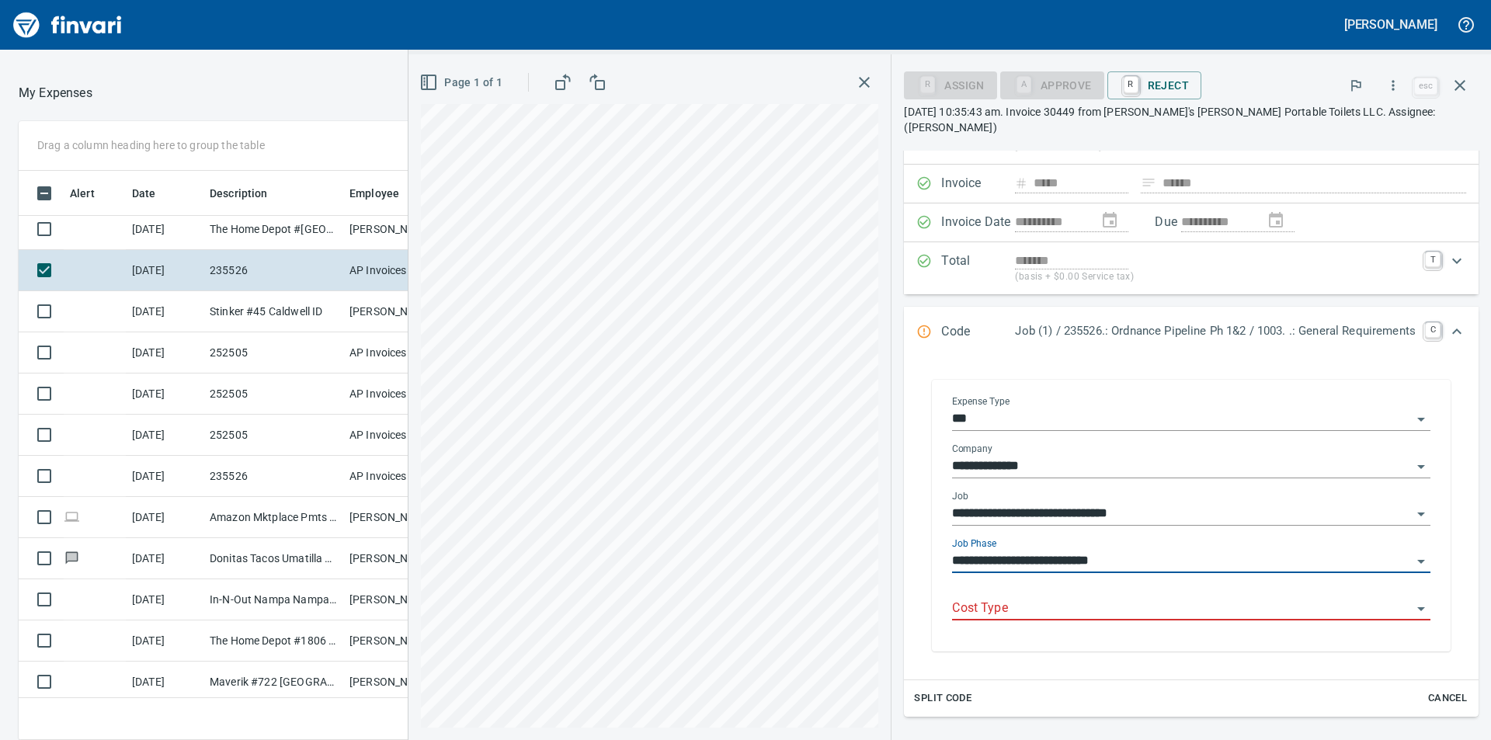
type input "**********"
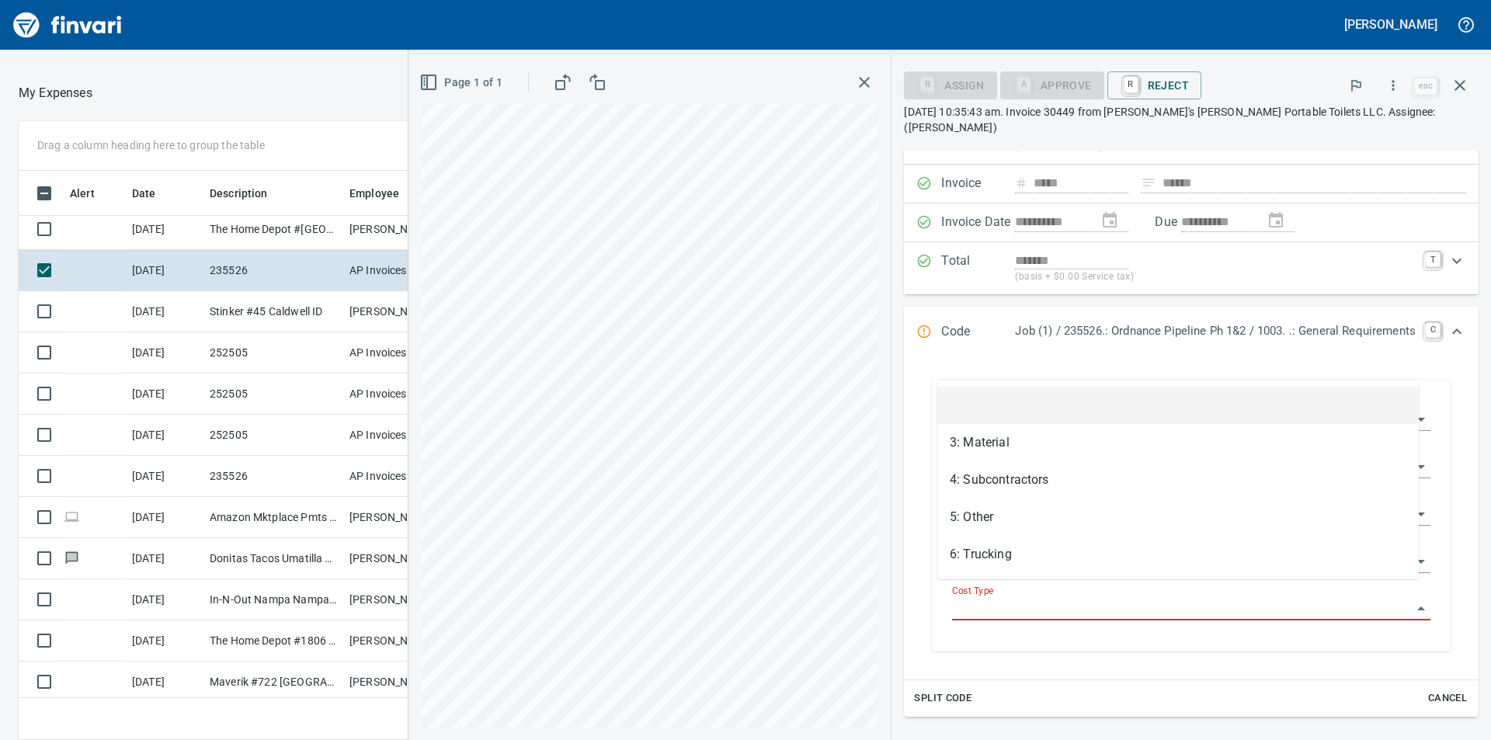
click at [1149, 598] on input "Cost Type" at bounding box center [1182, 609] width 460 height 22
click at [1001, 515] on li "5: Other" at bounding box center [1177, 516] width 481 height 37
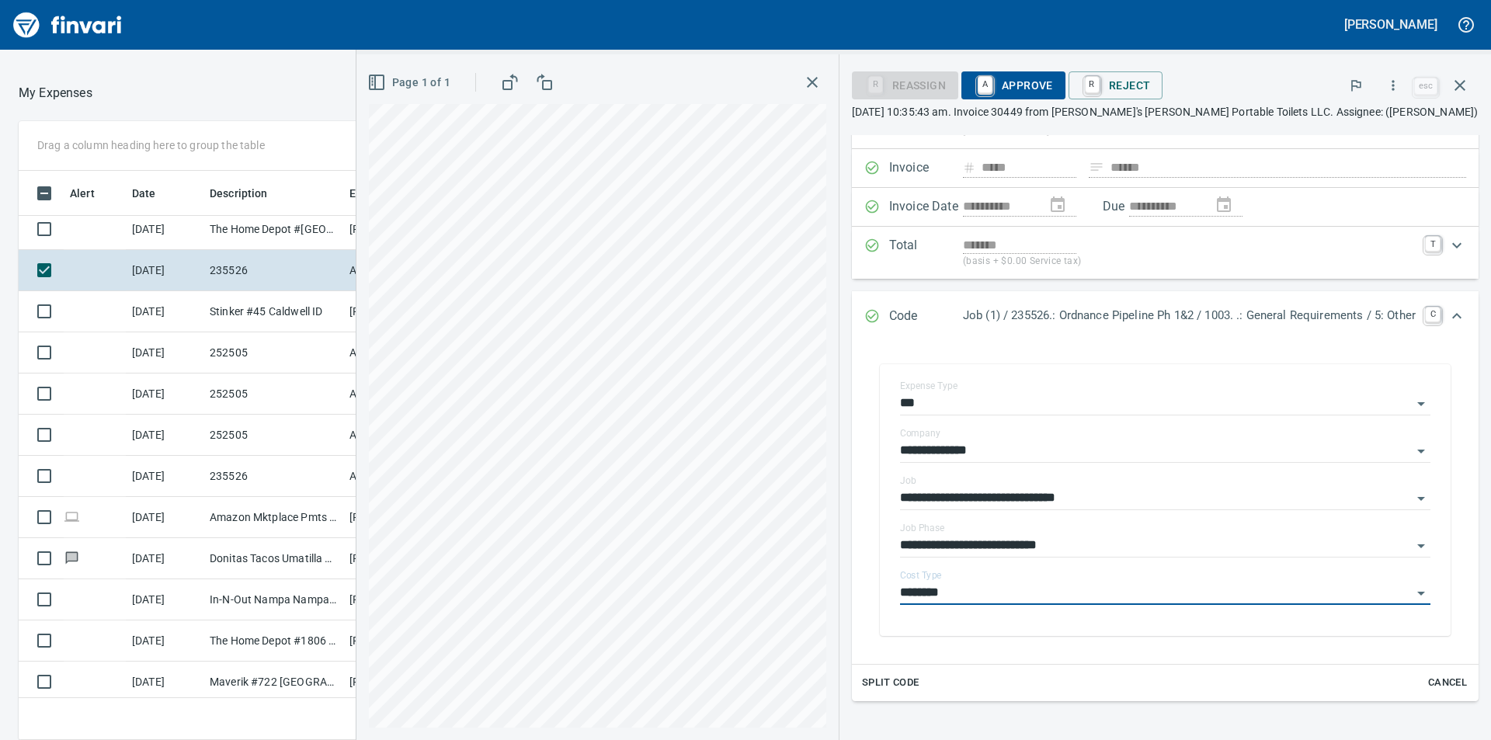
type input "********"
click at [998, 89] on span "A Approve" at bounding box center [1013, 85] width 79 height 26
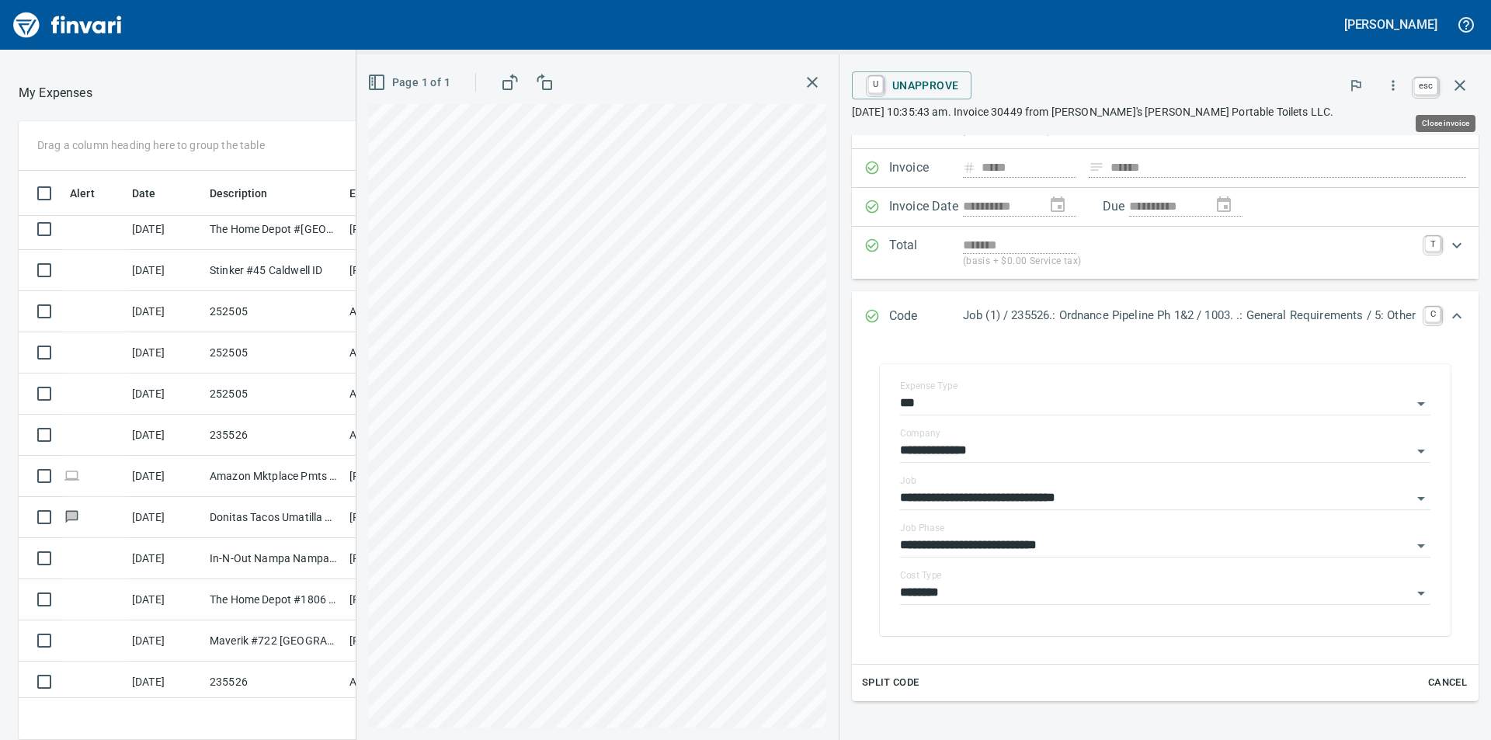
click at [1467, 87] on icon "button" at bounding box center [1459, 85] width 19 height 19
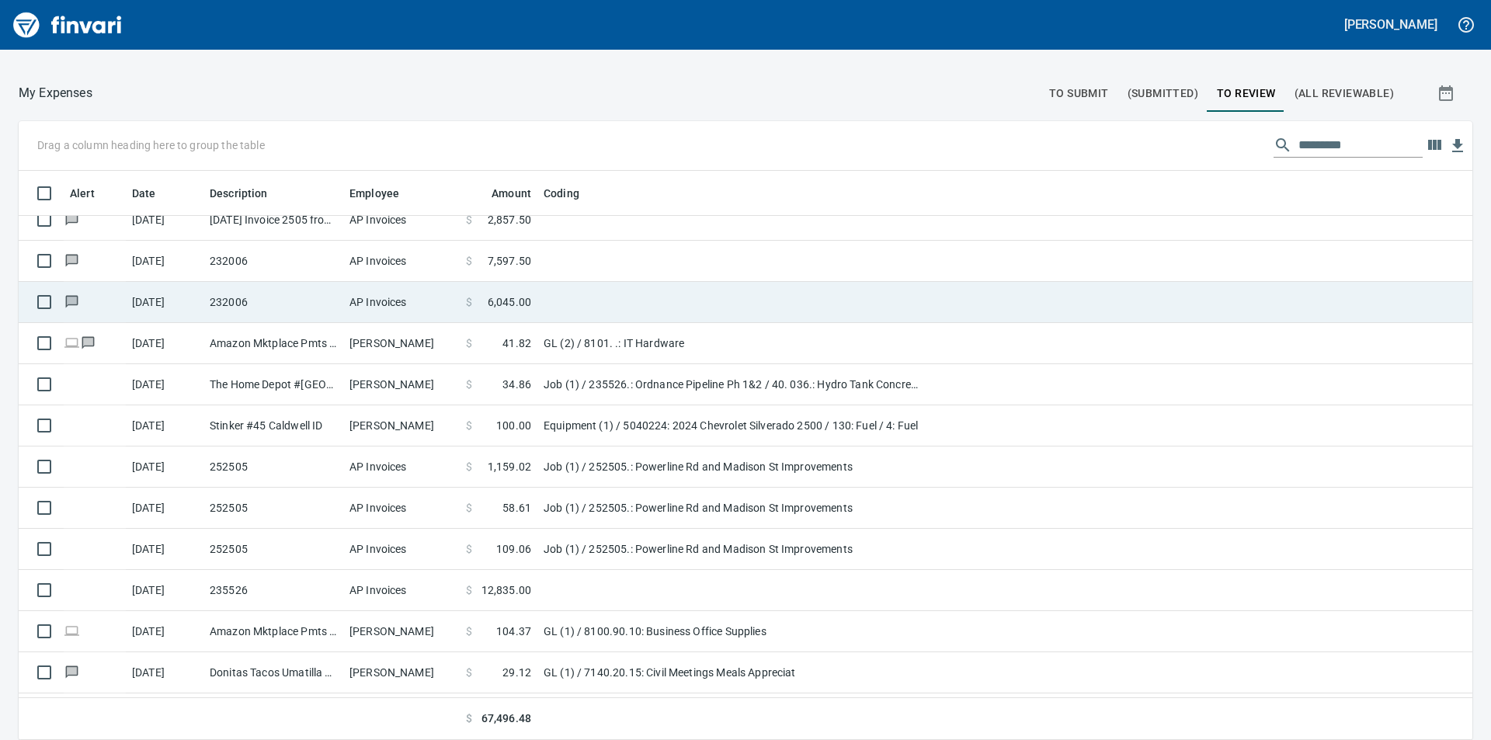
scroll to position [1009, 0]
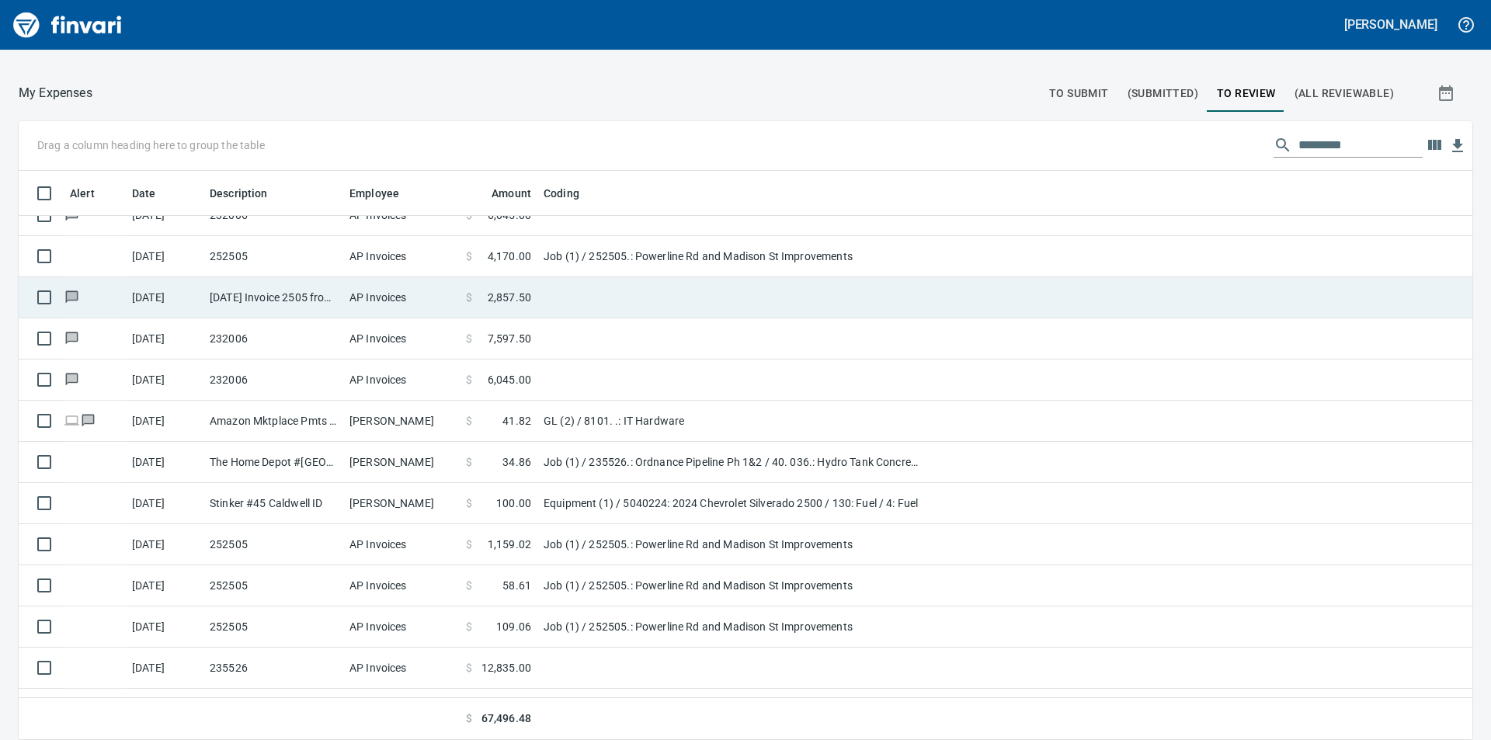
click at [509, 297] on span "2,857.50" at bounding box center [509, 298] width 43 height 16
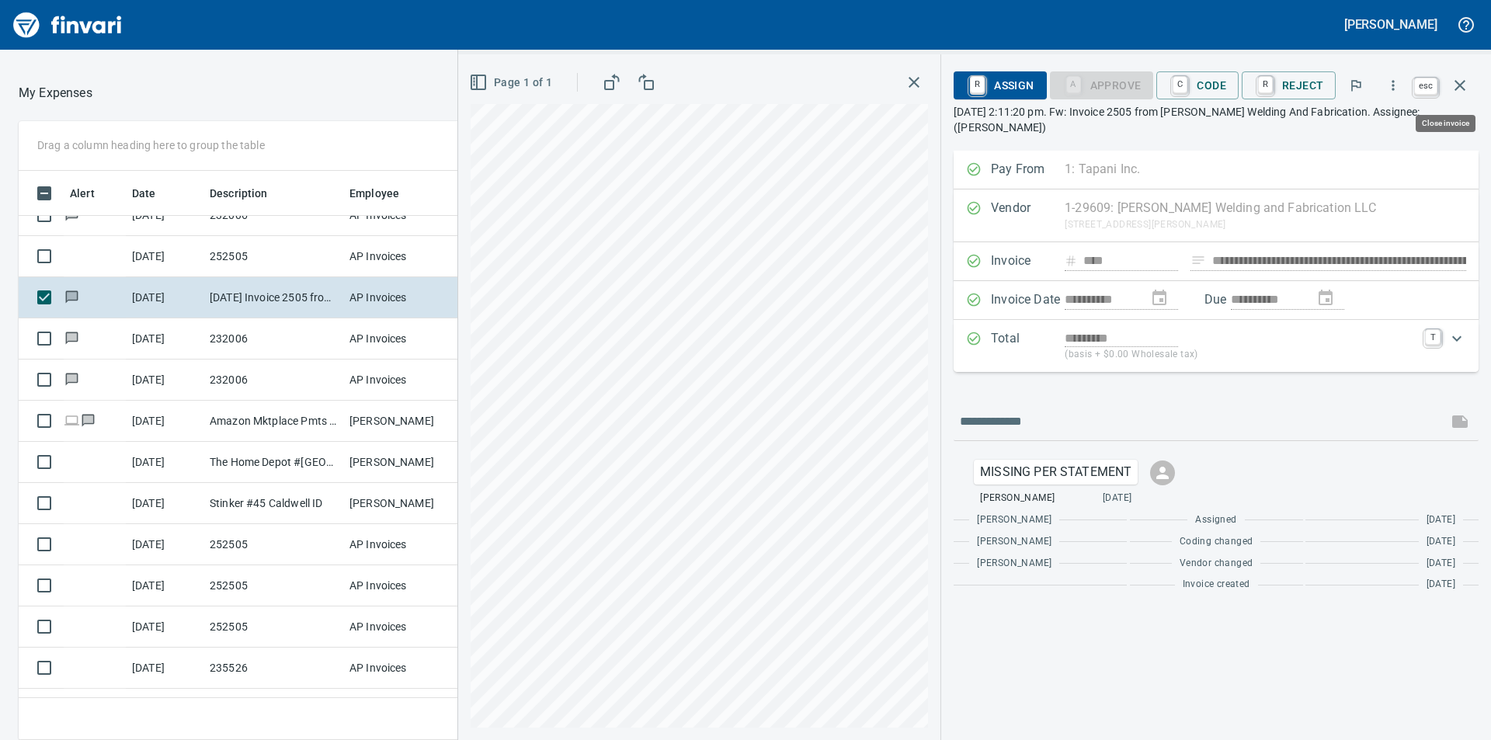
scroll to position [557, 1030]
click at [1463, 89] on icon "button" at bounding box center [1459, 85] width 11 height 11
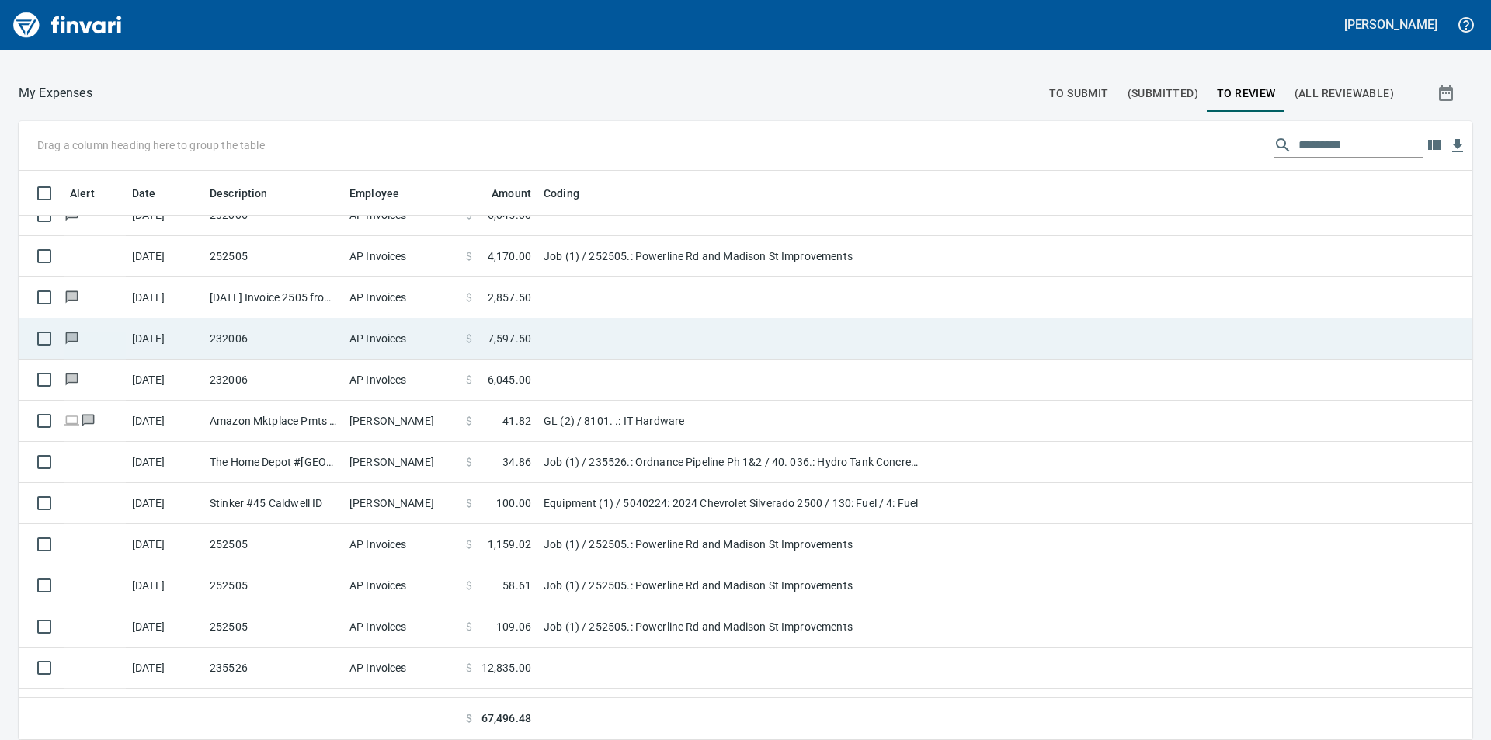
scroll to position [932, 0]
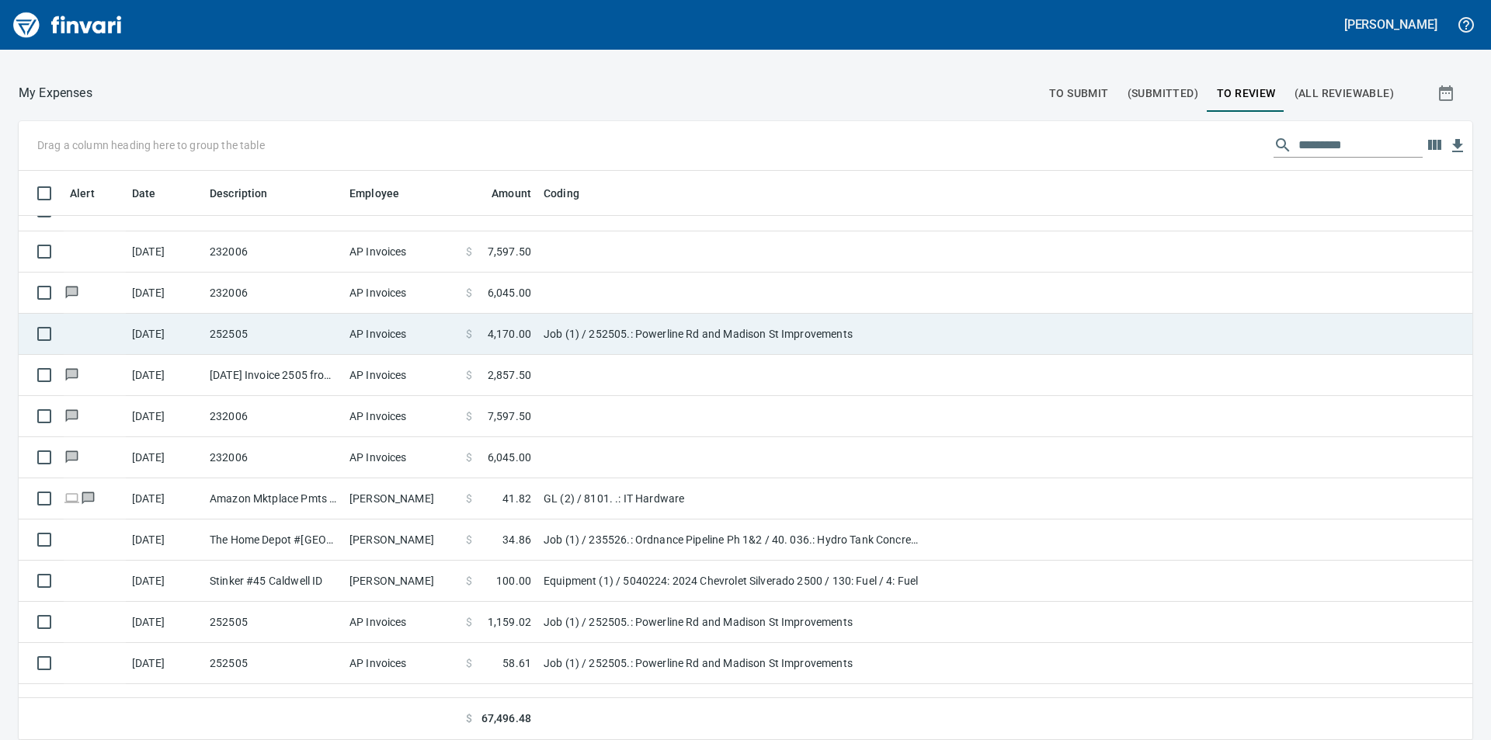
click at [549, 327] on td "Job (1) / 252505.: Powerline Rd and Madison St Improvements" at bounding box center [731, 334] width 388 height 41
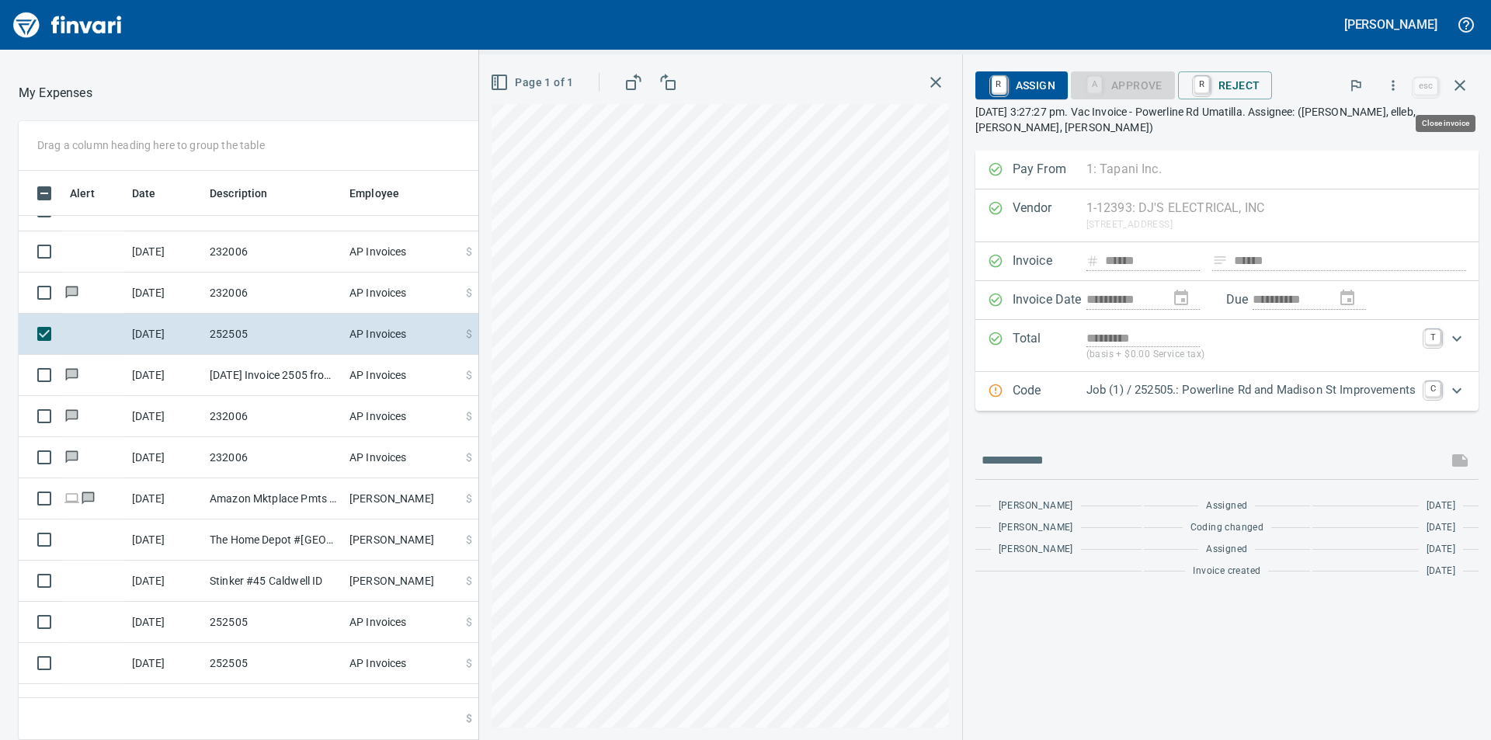
scroll to position [557, 1030]
click at [1460, 390] on icon "Expand" at bounding box center [1456, 390] width 19 height 19
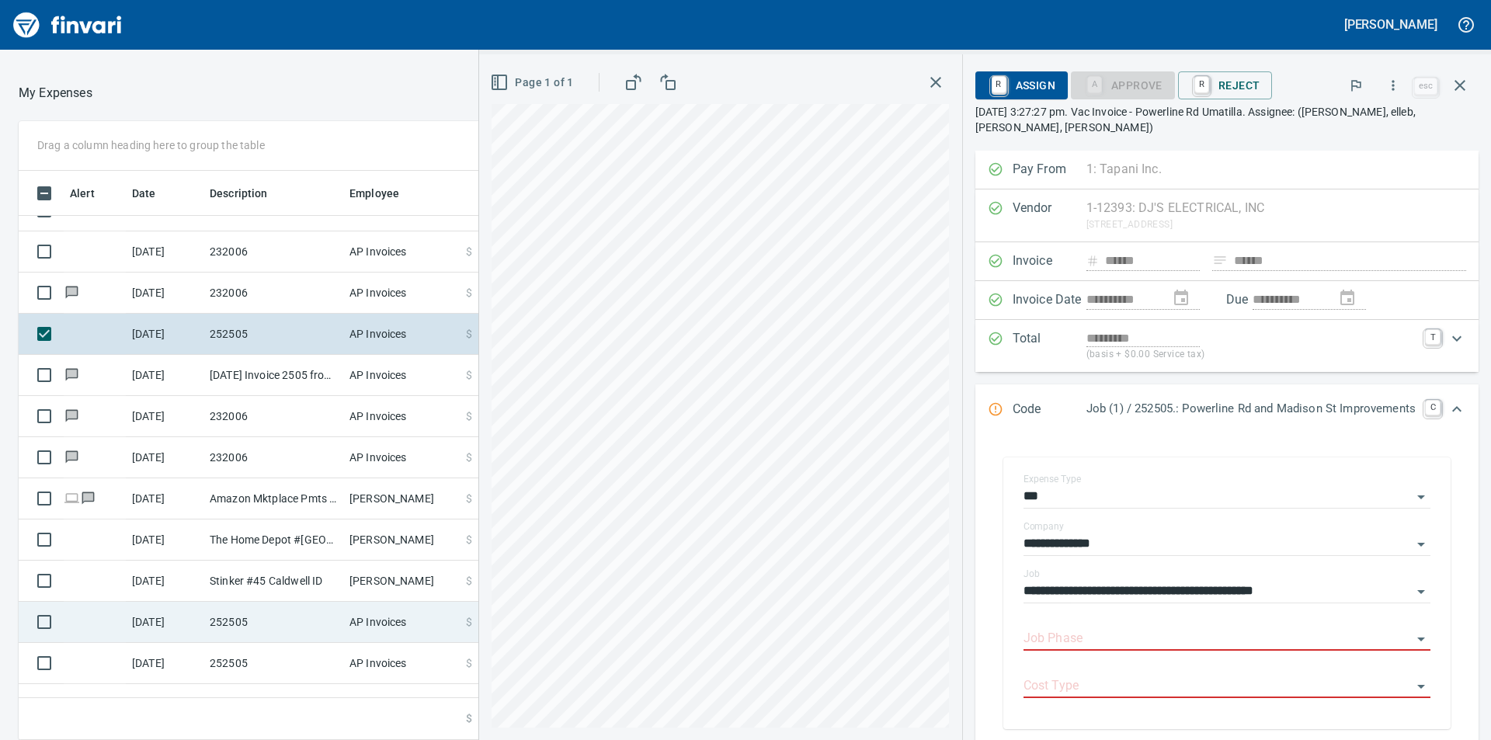
click at [398, 613] on td "AP Invoices" at bounding box center [401, 622] width 116 height 41
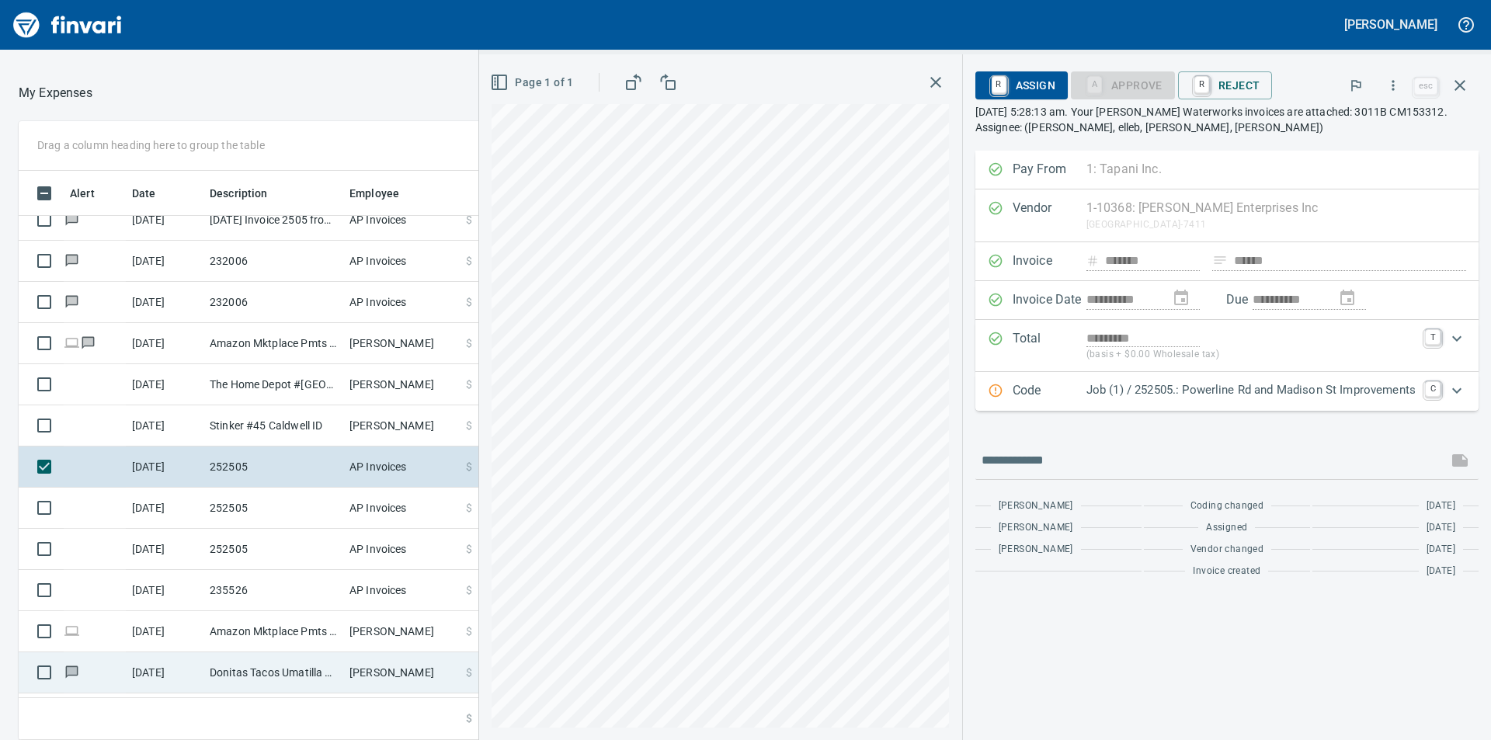
scroll to position [1165, 0]
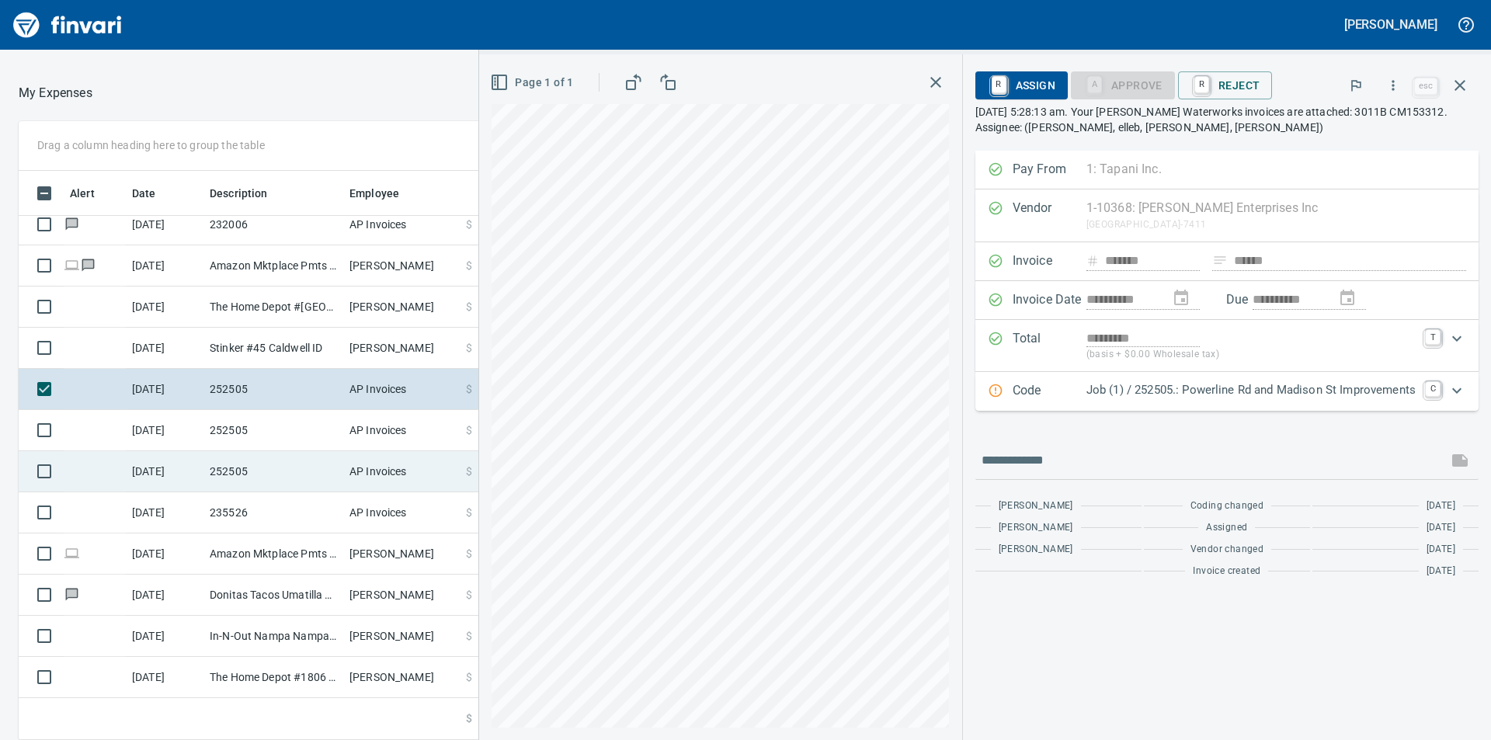
click at [380, 474] on td "AP Invoices" at bounding box center [401, 471] width 116 height 41
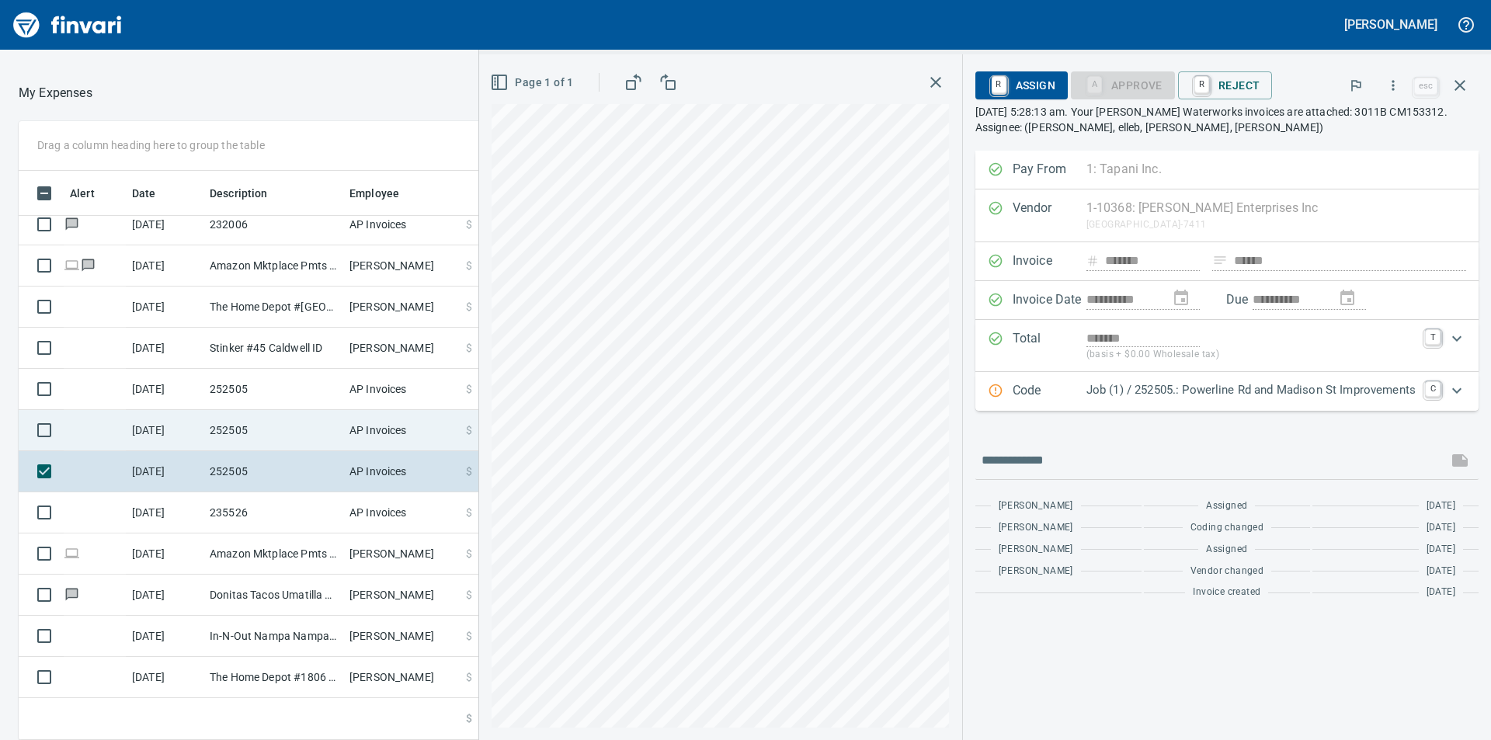
click at [414, 436] on td "AP Invoices" at bounding box center [401, 430] width 116 height 41
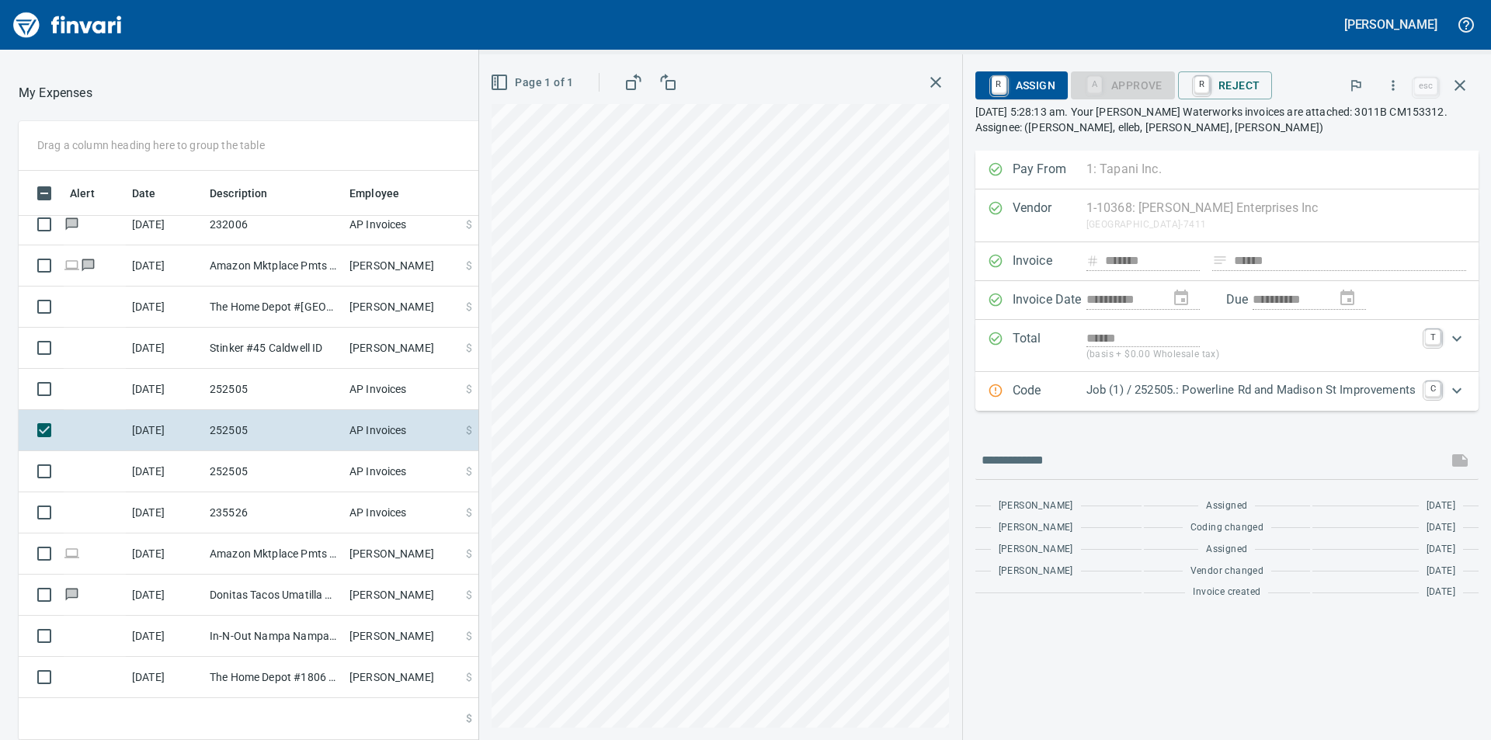
click at [1463, 392] on icon "Expand" at bounding box center [1456, 390] width 19 height 19
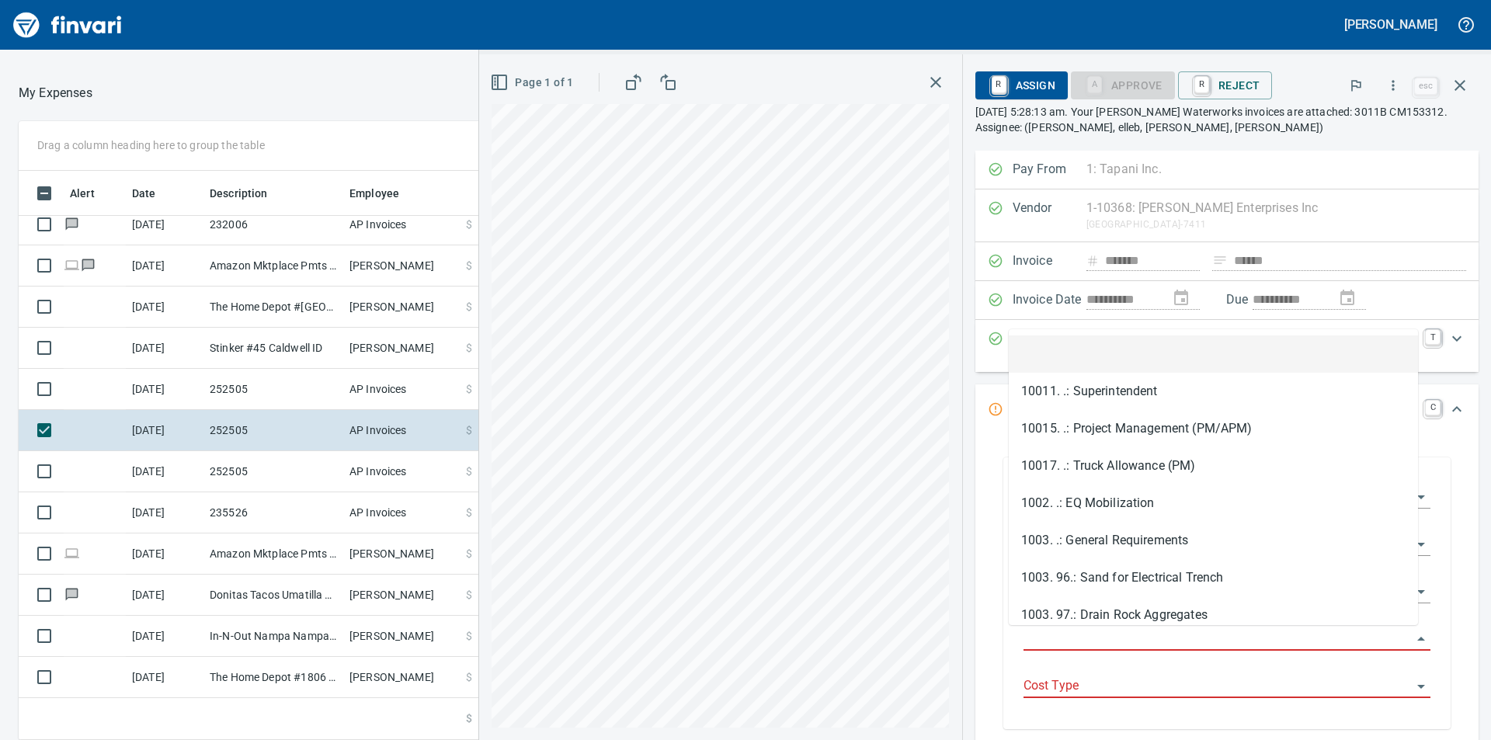
scroll to position [557, 1030]
click at [1323, 640] on input "Job Phase" at bounding box center [1217, 639] width 388 height 22
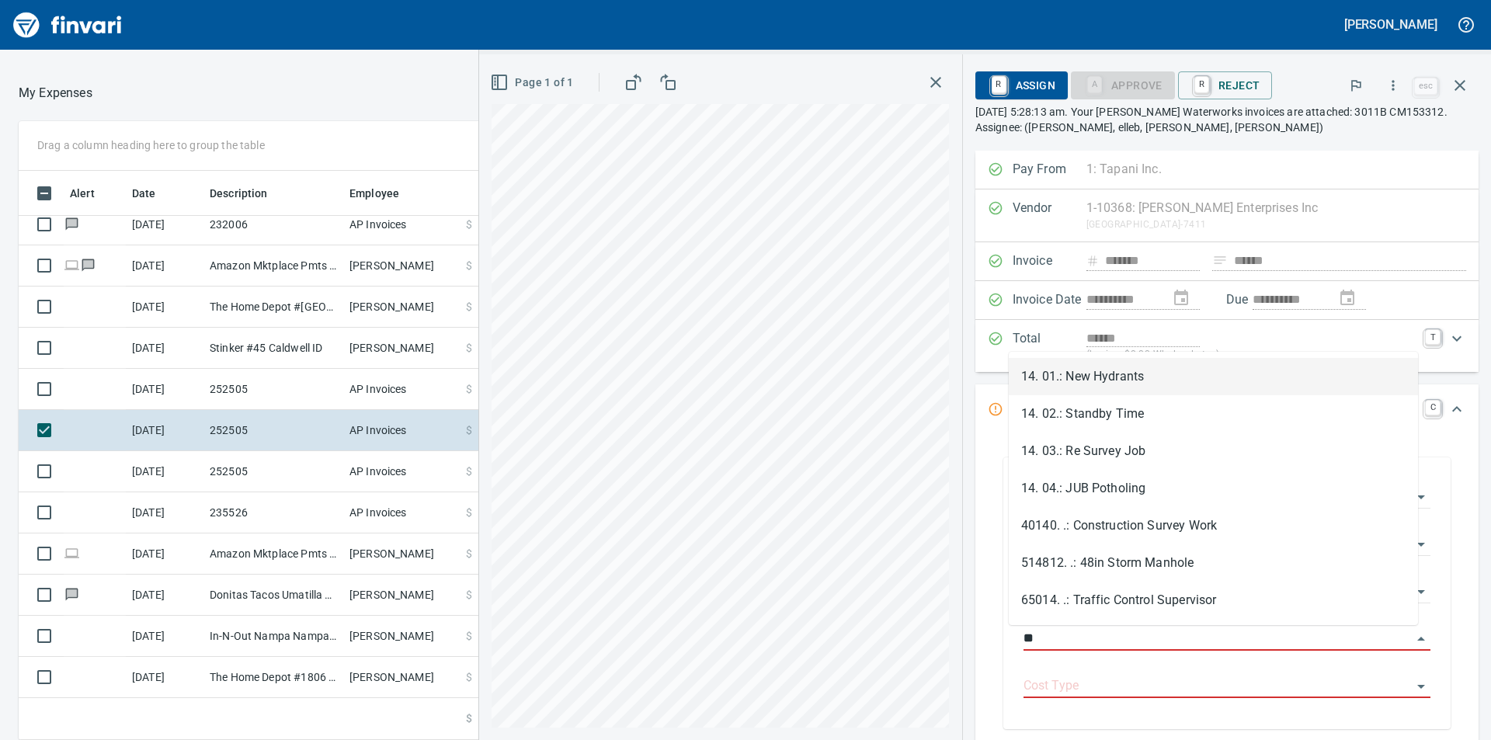
type input "**"
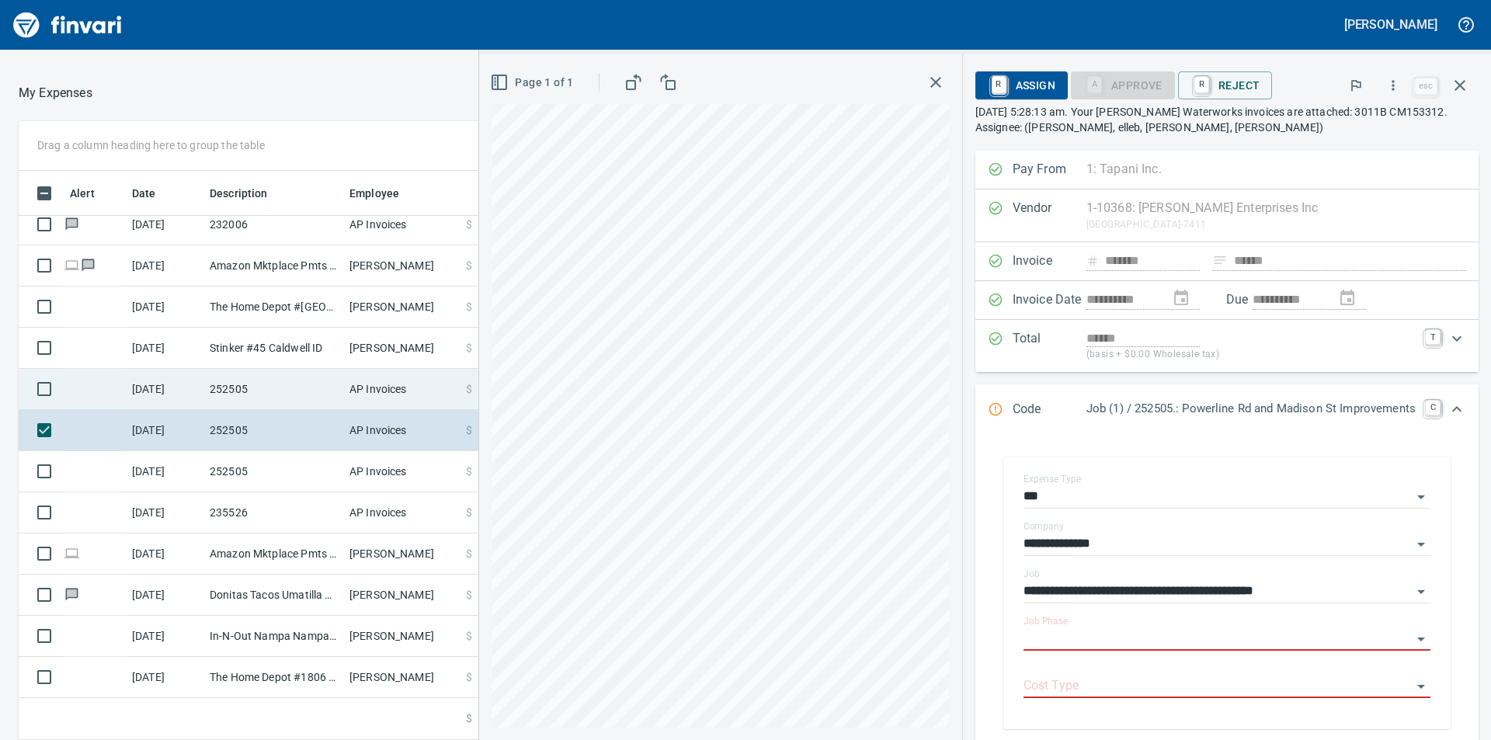
click at [390, 384] on td "AP Invoices" at bounding box center [401, 389] width 116 height 41
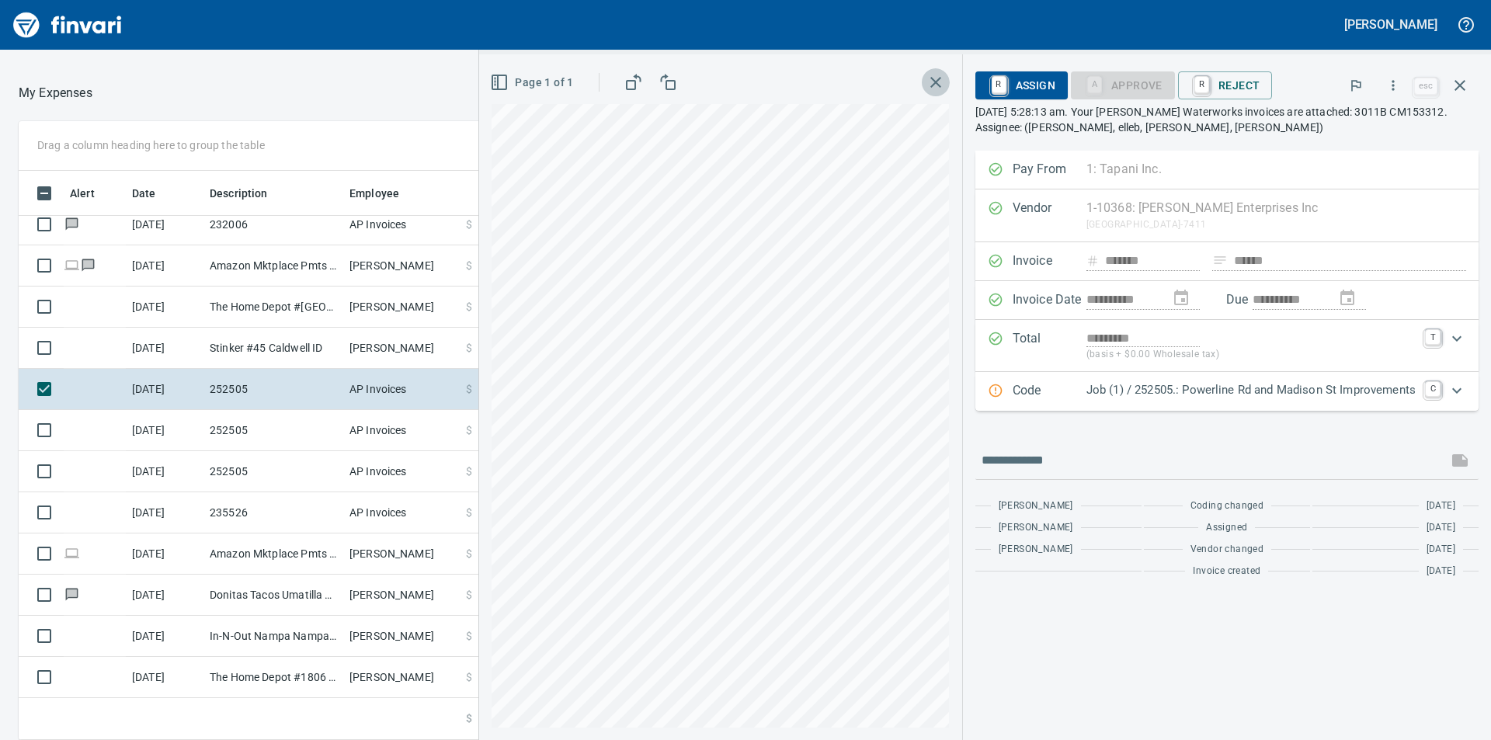
click at [929, 81] on icon "button" at bounding box center [935, 82] width 19 height 19
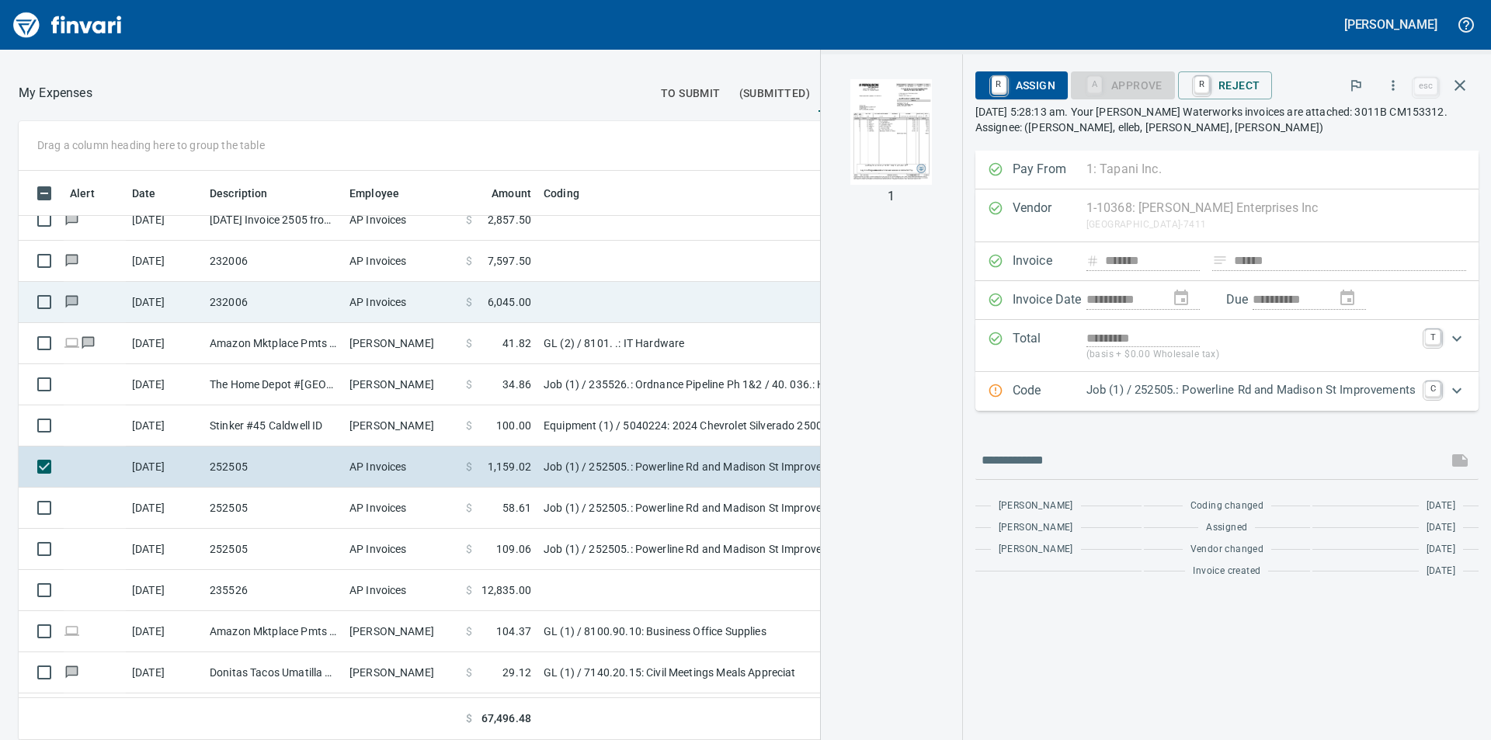
scroll to position [932, 0]
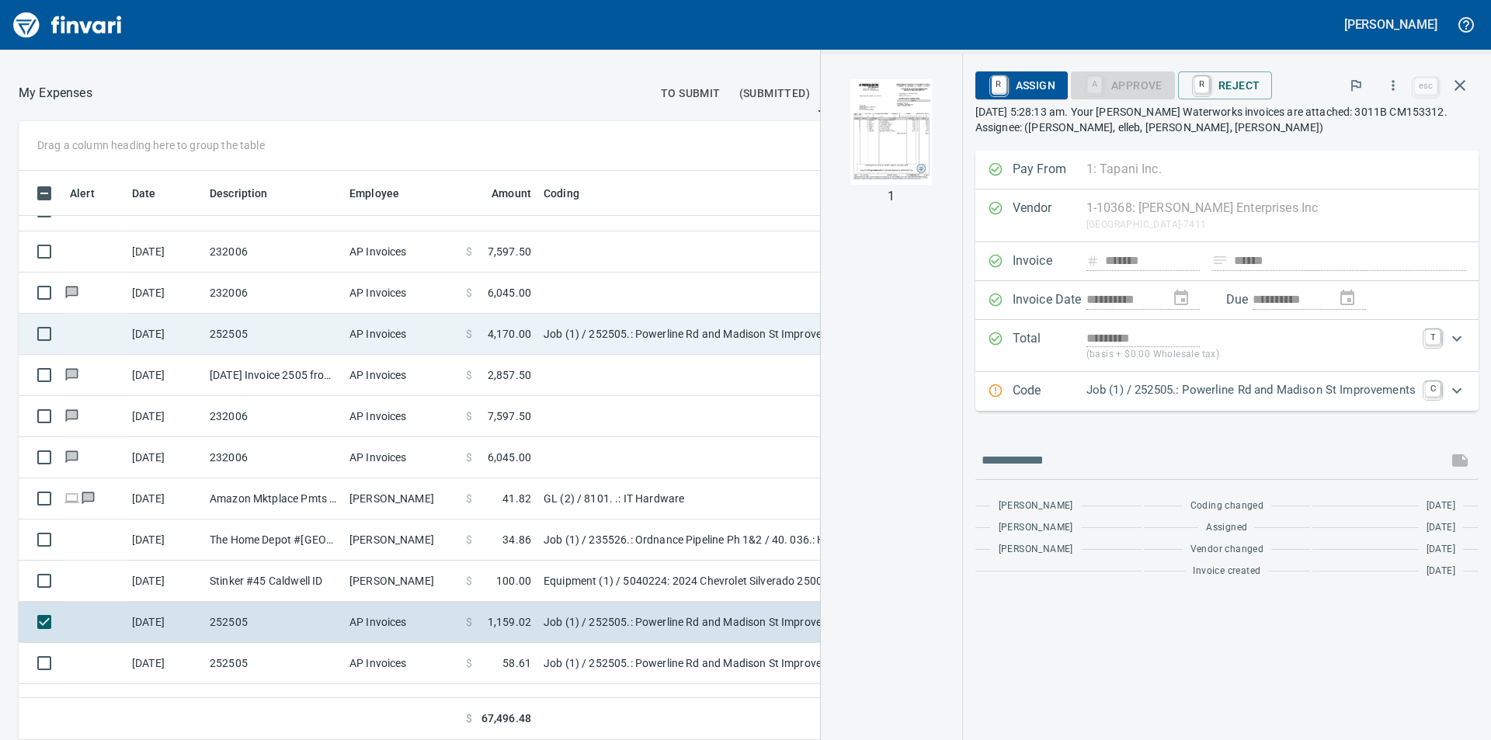
click at [564, 338] on td "Job (1) / 252505.: Powerline Rd and Madison St Improvements" at bounding box center [731, 334] width 388 height 41
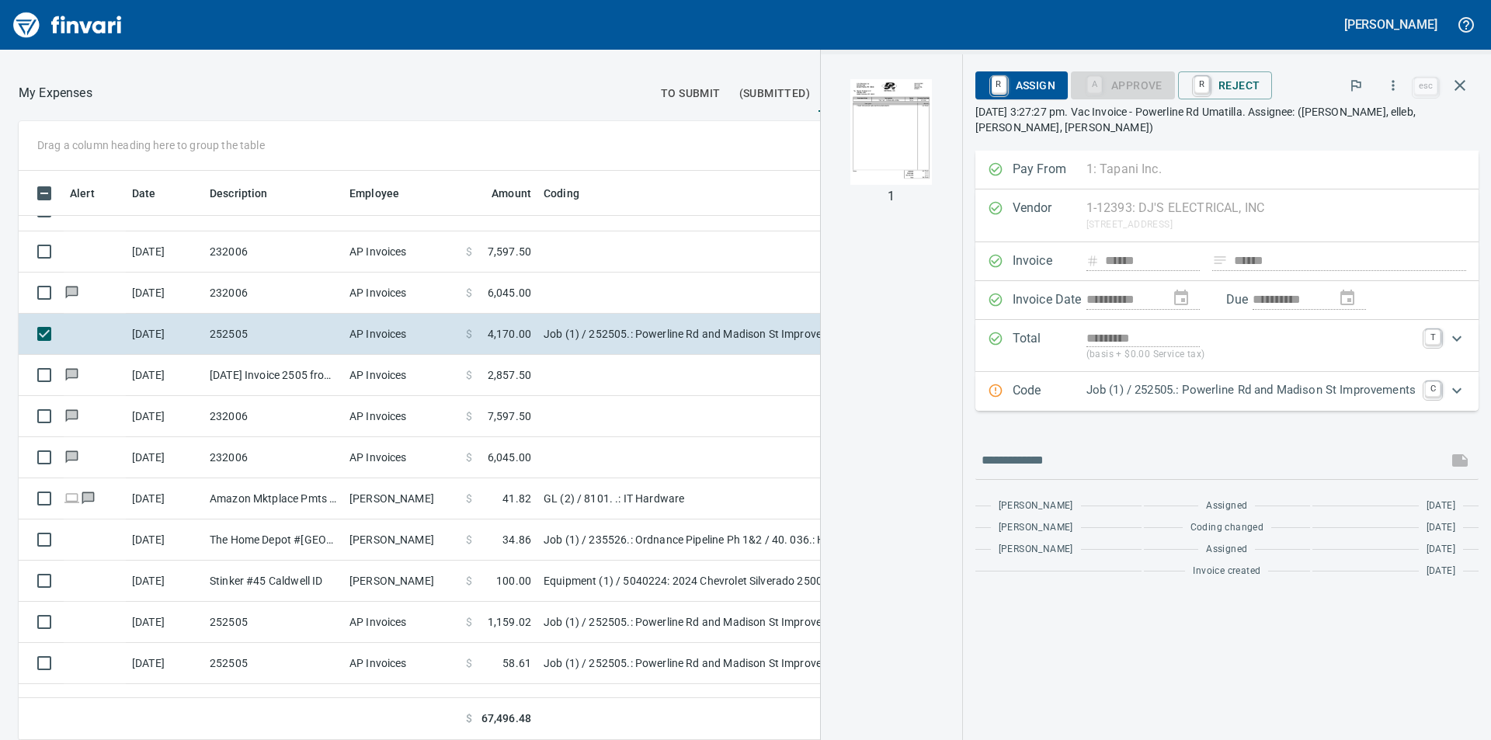
click at [914, 113] on img "button" at bounding box center [891, 132] width 106 height 106
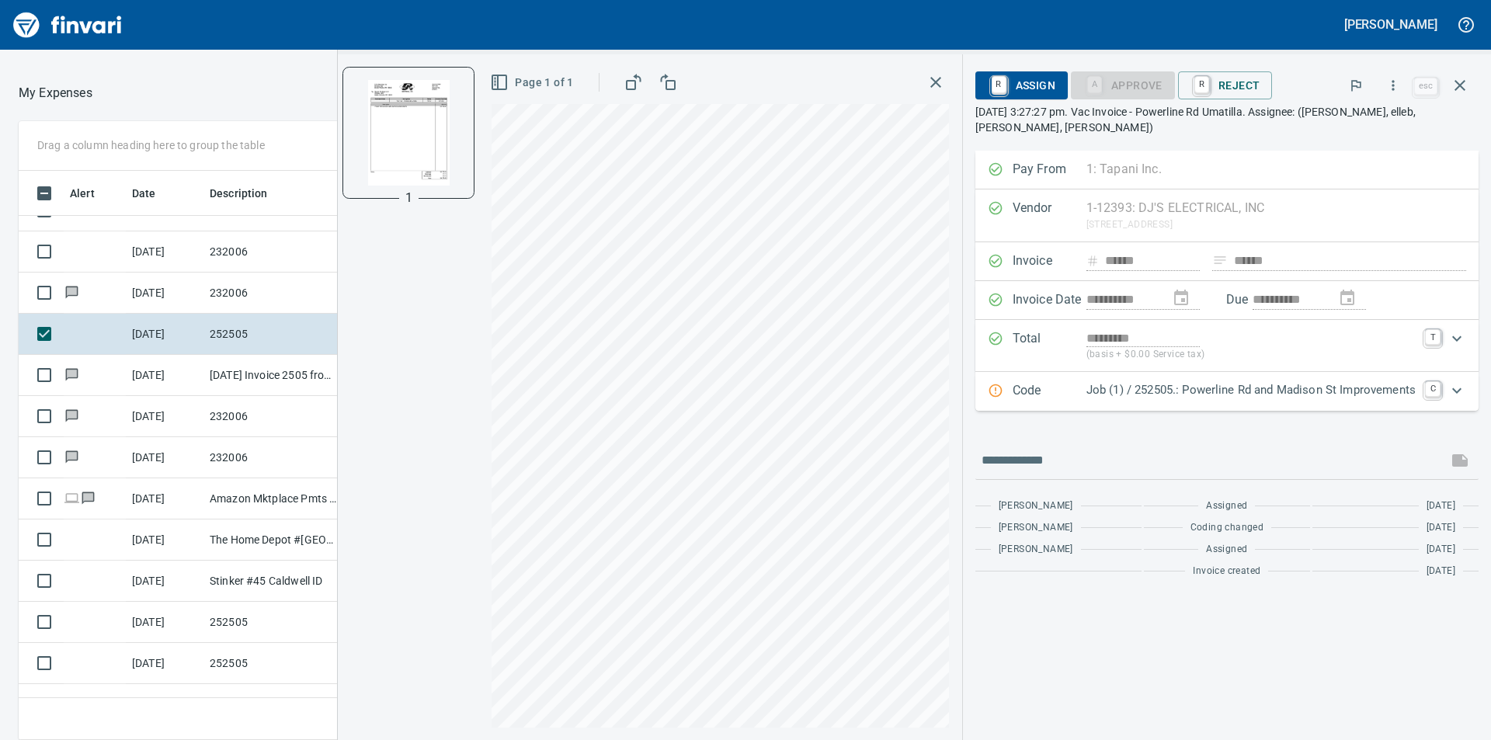
click at [1453, 387] on icon "Expand" at bounding box center [1456, 390] width 19 height 19
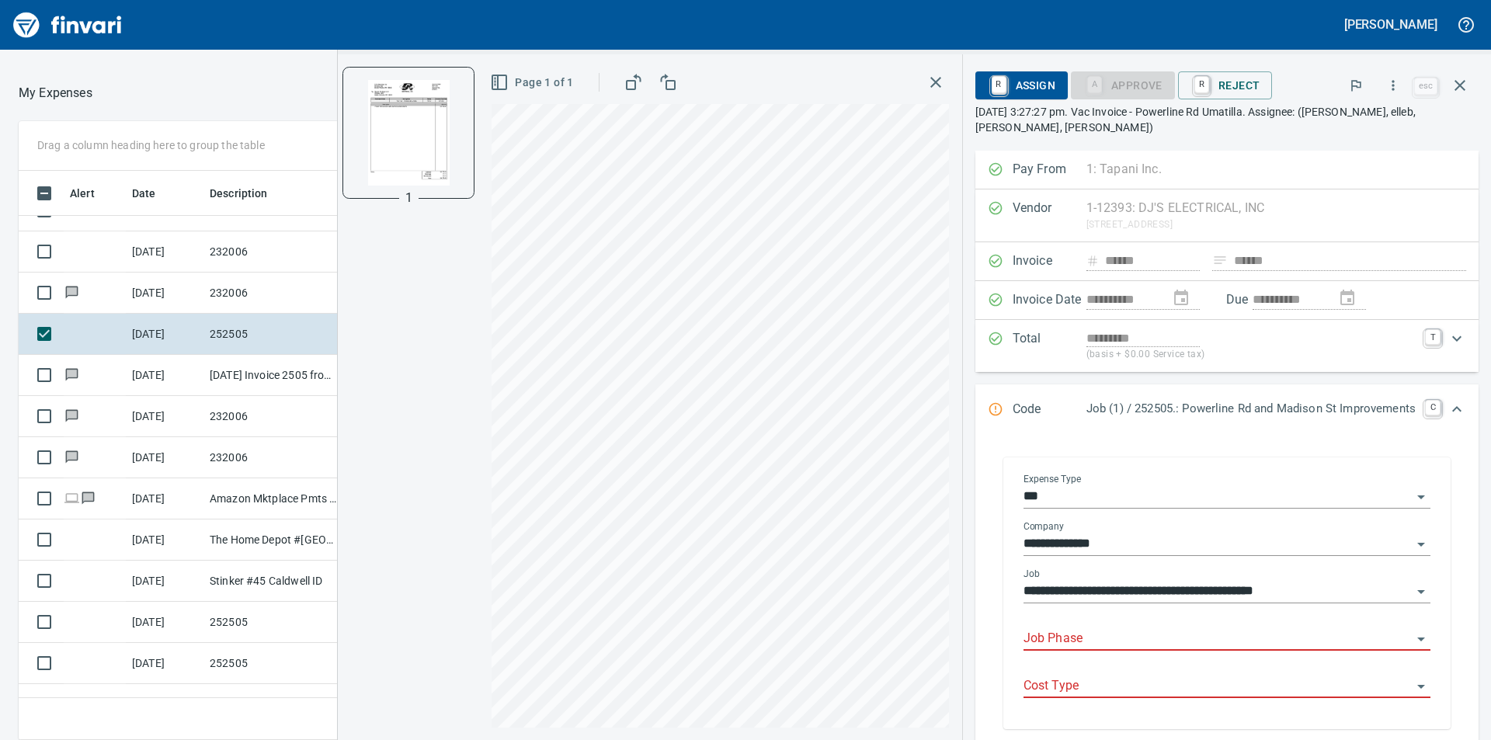
scroll to position [78, 0]
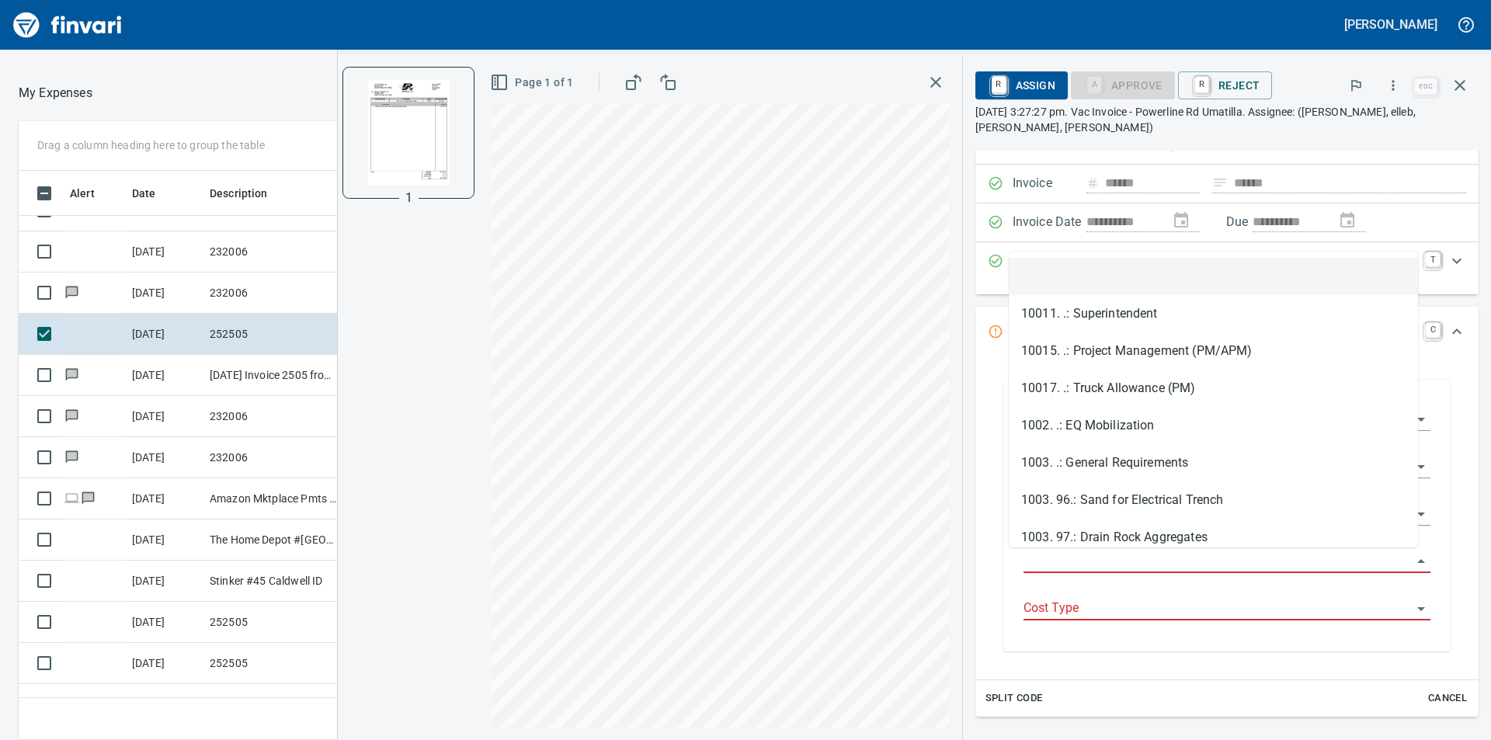
click at [1173, 566] on input "Job Phase" at bounding box center [1217, 561] width 388 height 22
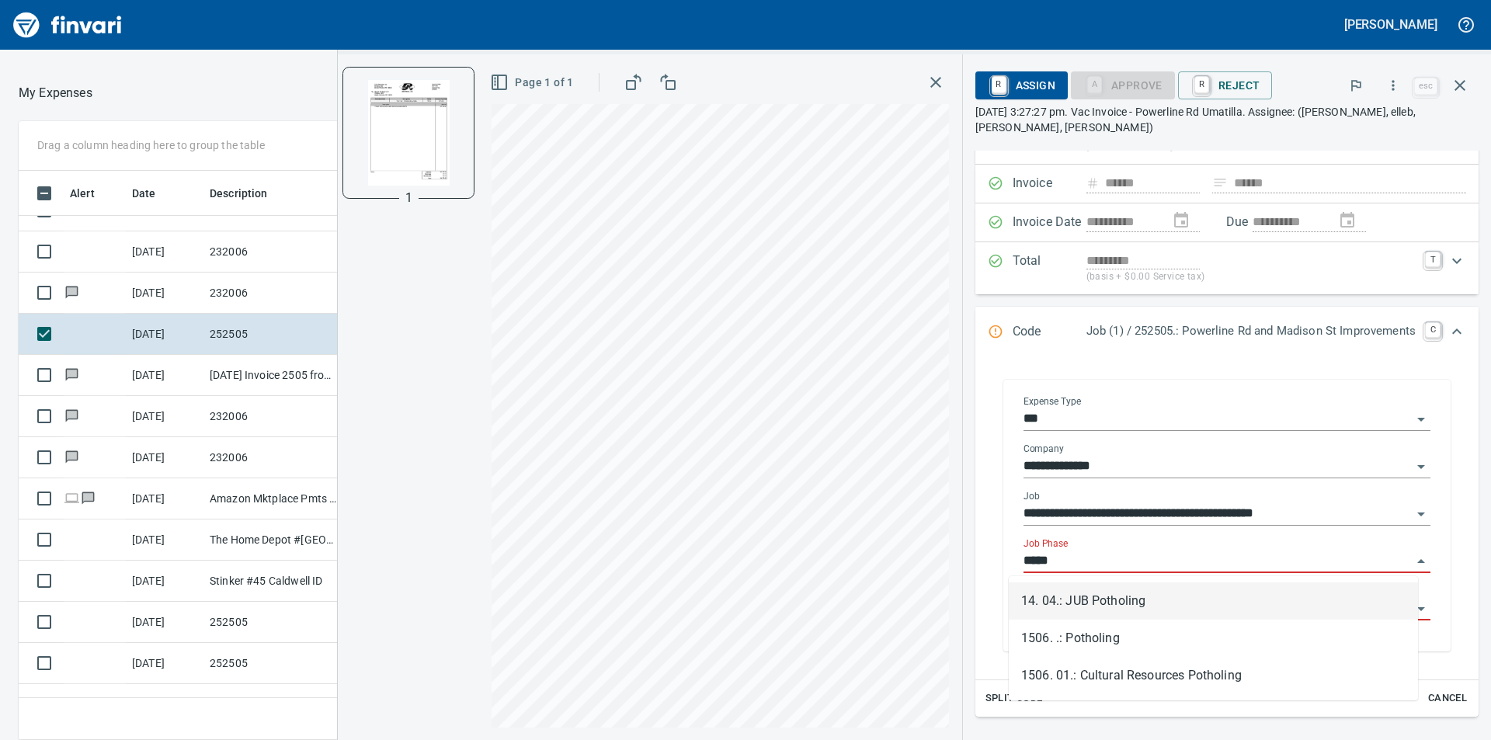
scroll to position [557, 1030]
click at [1093, 634] on li "1506. .: Potholing" at bounding box center [1212, 638] width 409 height 37
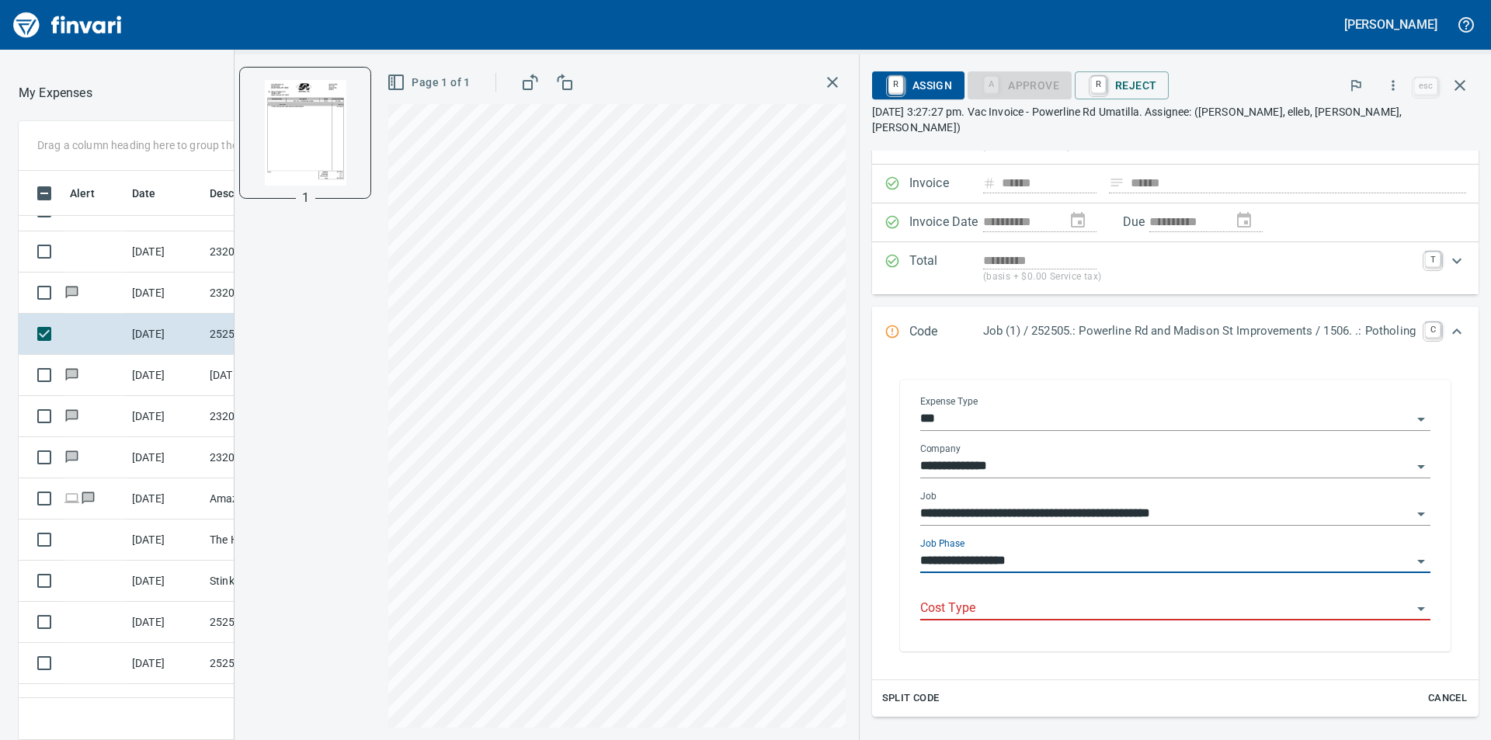
type input "**********"
click at [1093, 598] on input "Cost Type" at bounding box center [1165, 609] width 491 height 22
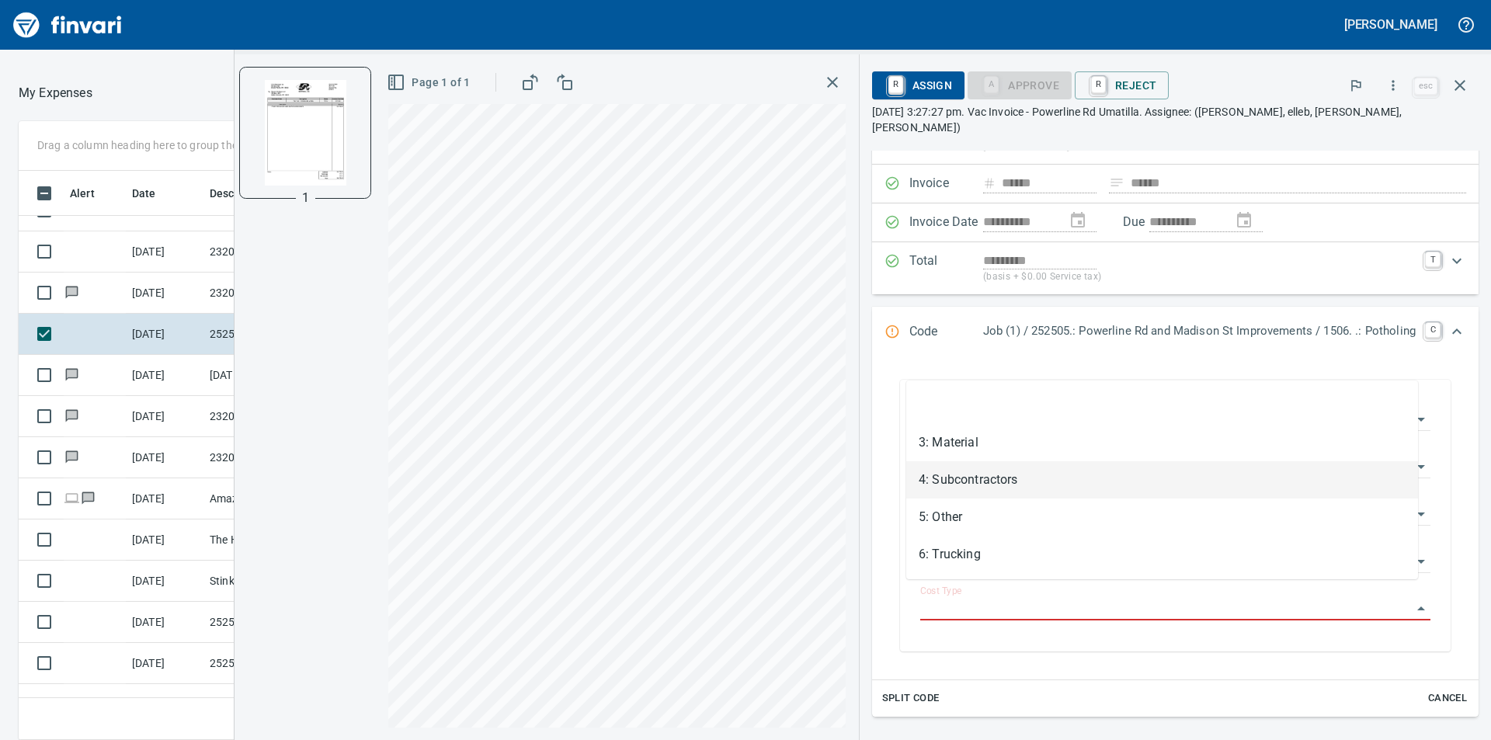
click at [983, 482] on li "4: Subcontractors" at bounding box center [1162, 479] width 512 height 37
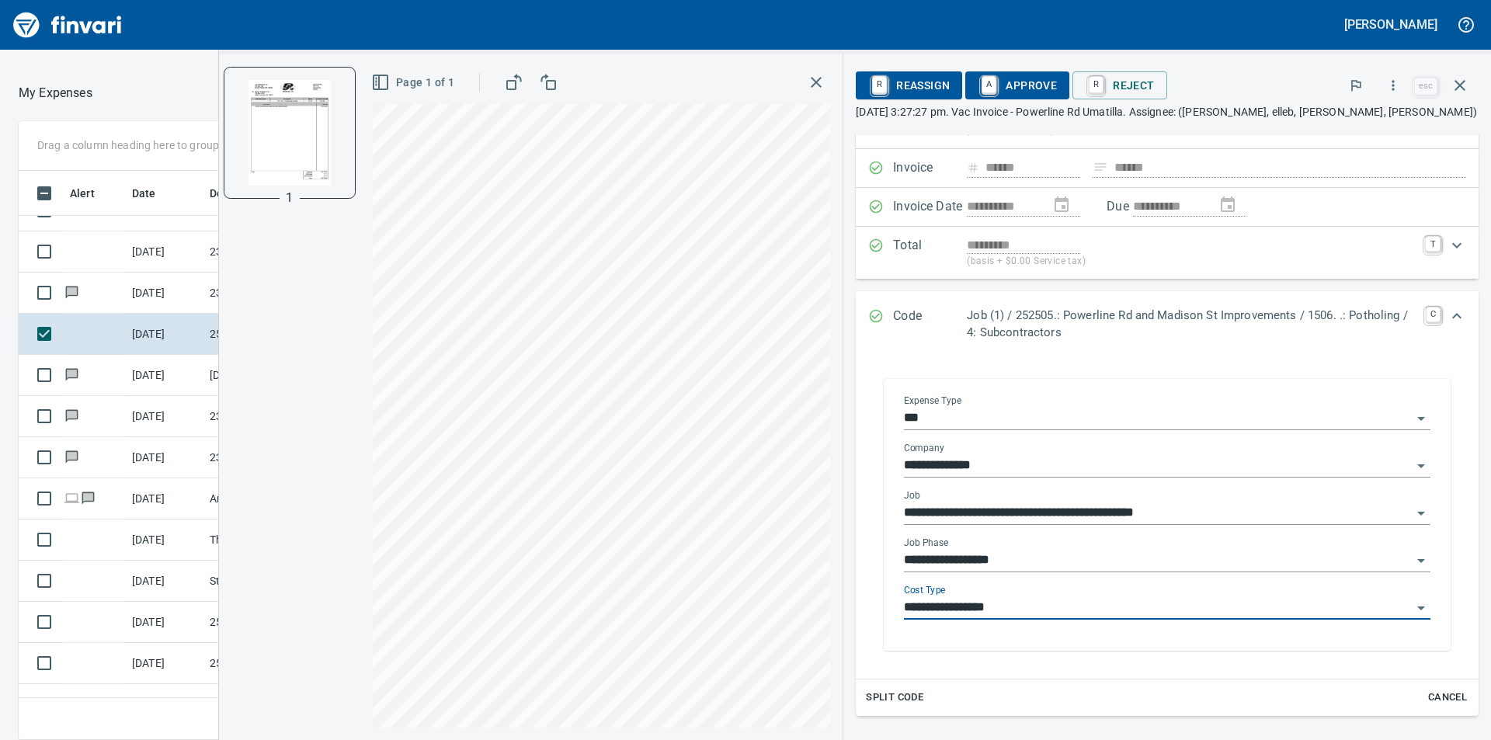
type input "**********"
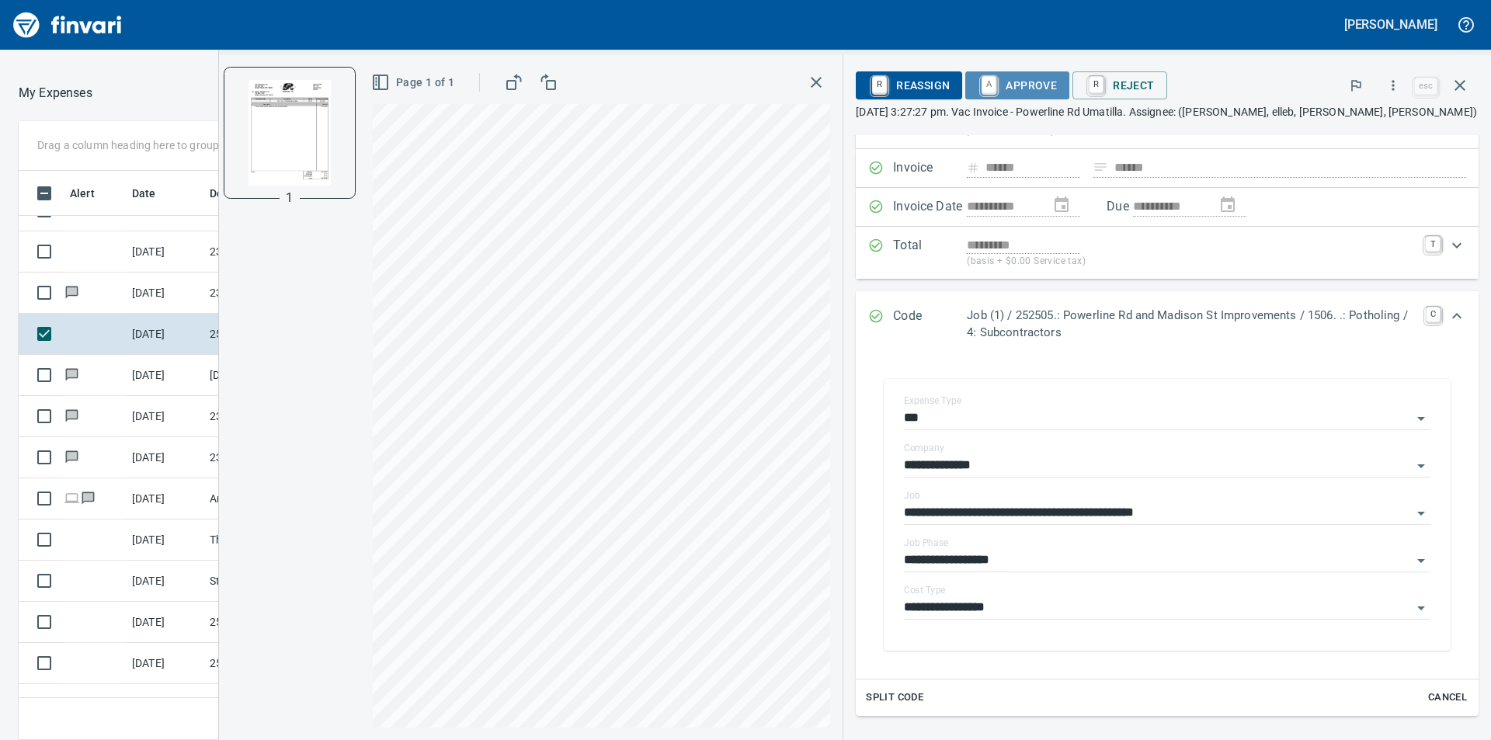
click at [1033, 85] on span "A Approve" at bounding box center [1016, 85] width 79 height 26
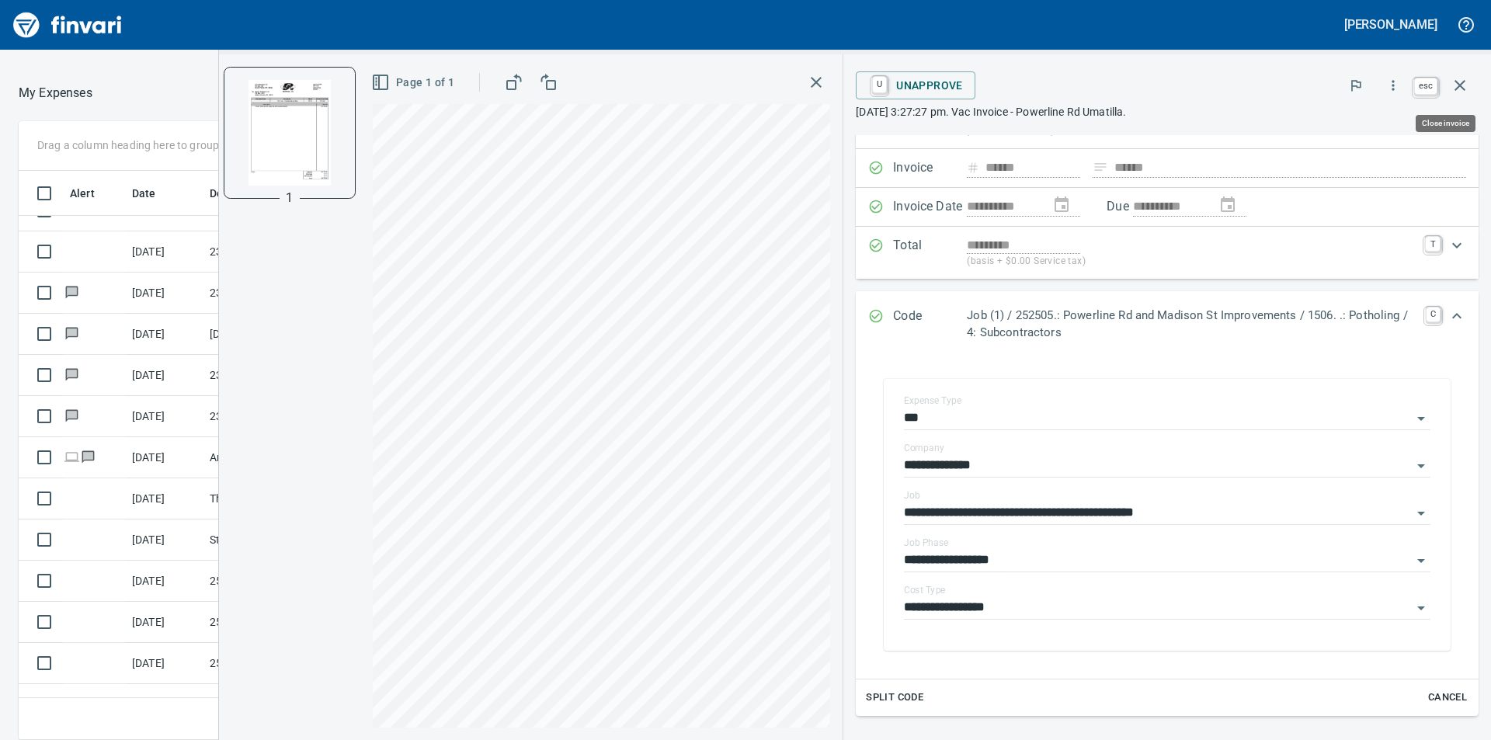
click at [1460, 84] on icon "button" at bounding box center [1459, 85] width 19 height 19
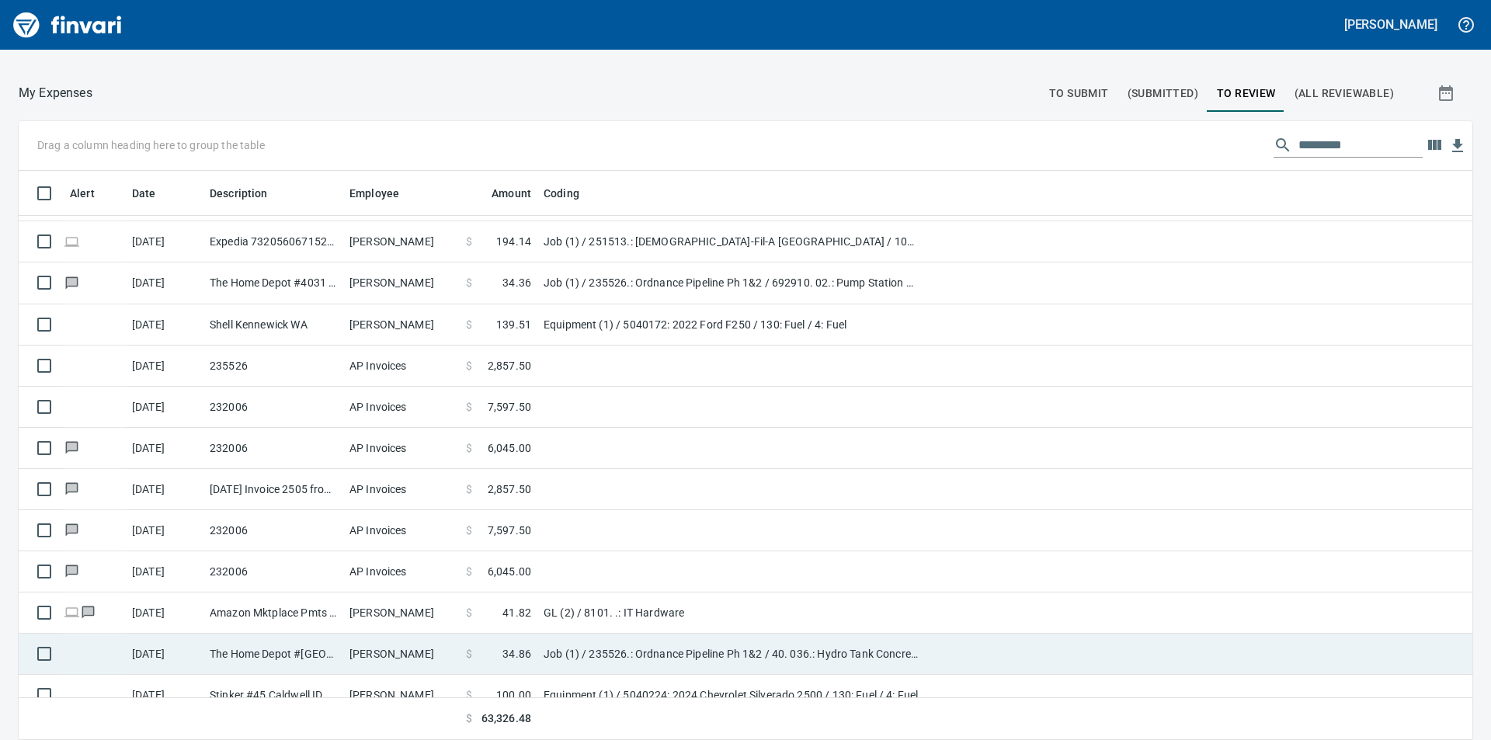
scroll to position [699, 0]
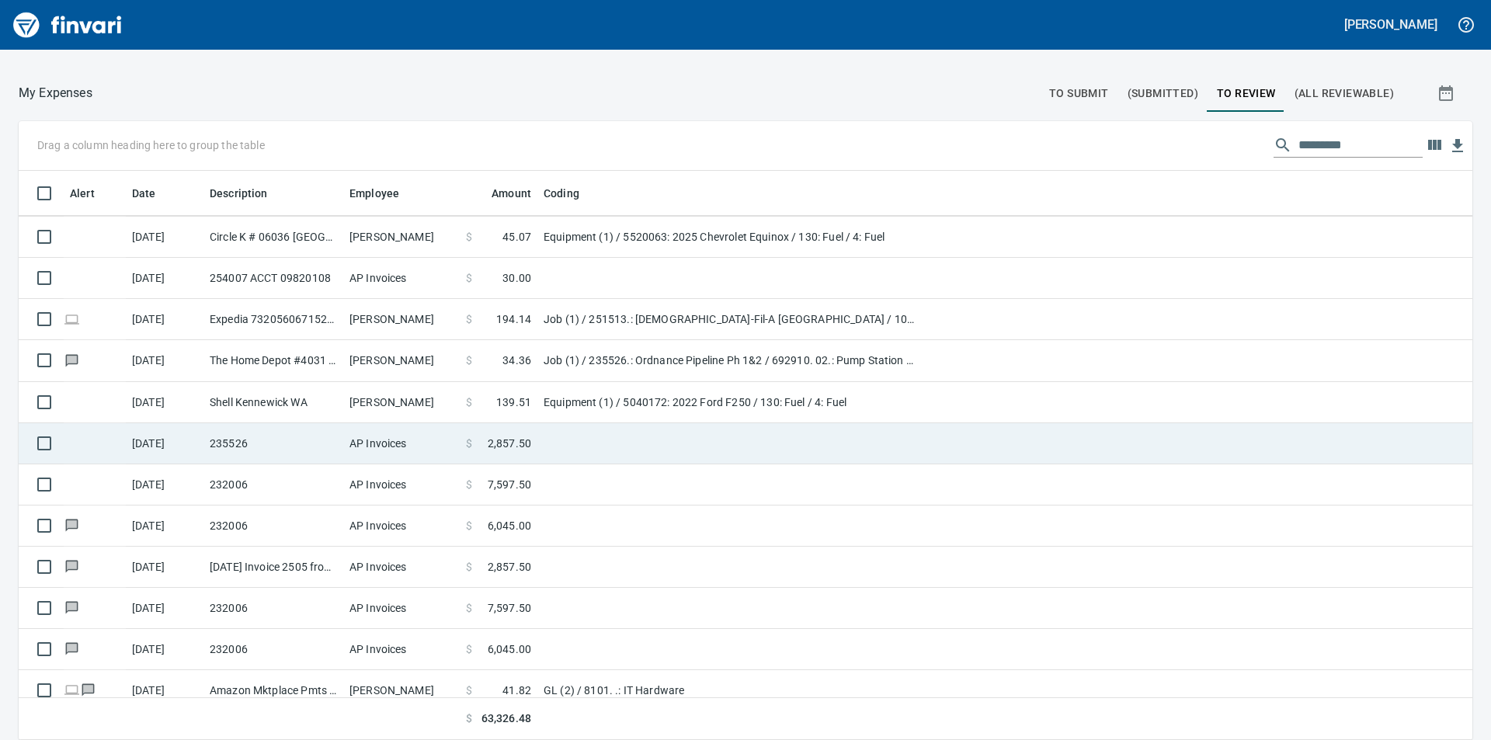
click at [505, 441] on span "2,857.50" at bounding box center [509, 444] width 43 height 16
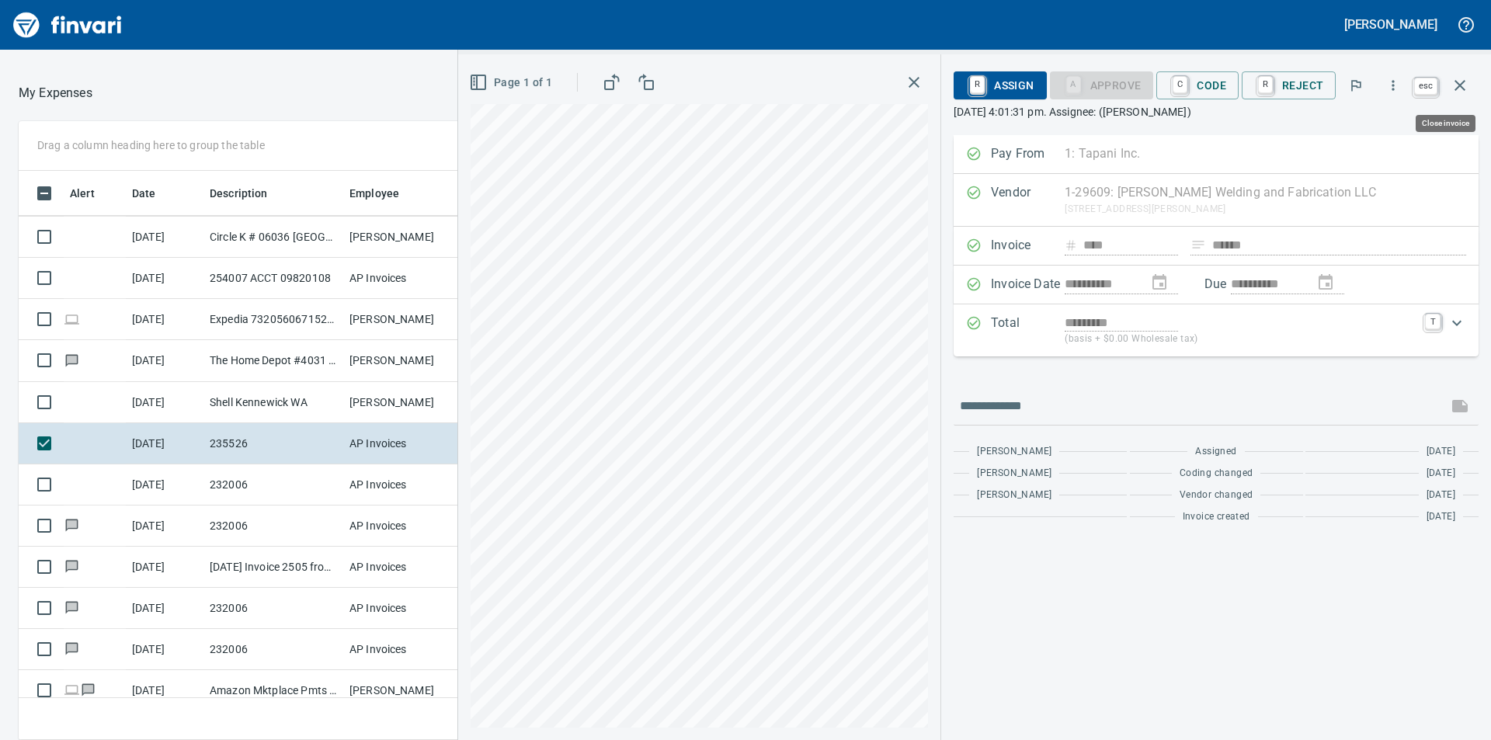
scroll to position [557, 1030]
click at [1467, 86] on icon "button" at bounding box center [1459, 85] width 19 height 19
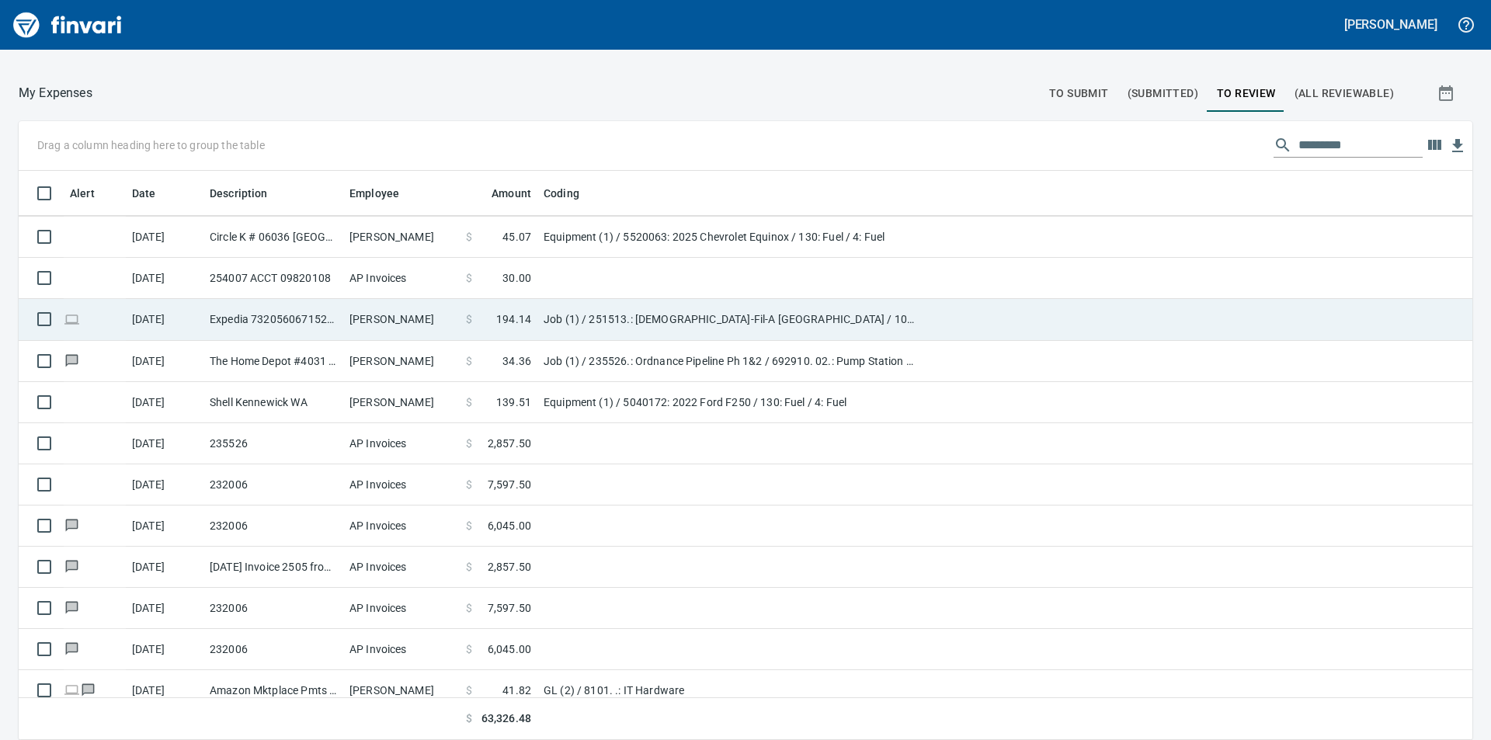
scroll to position [621, 0]
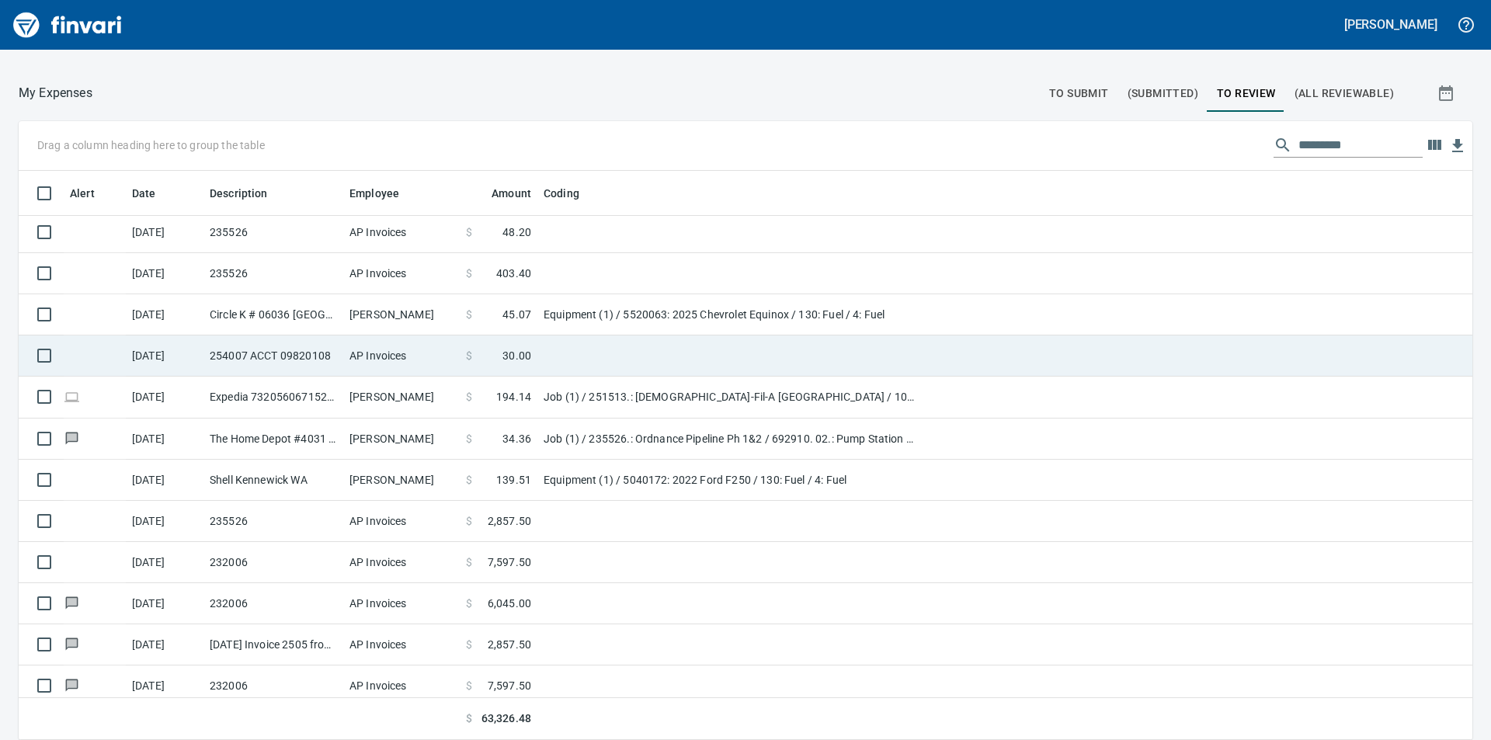
click at [337, 352] on td "254007 ACCT 09820108" at bounding box center [273, 355] width 140 height 41
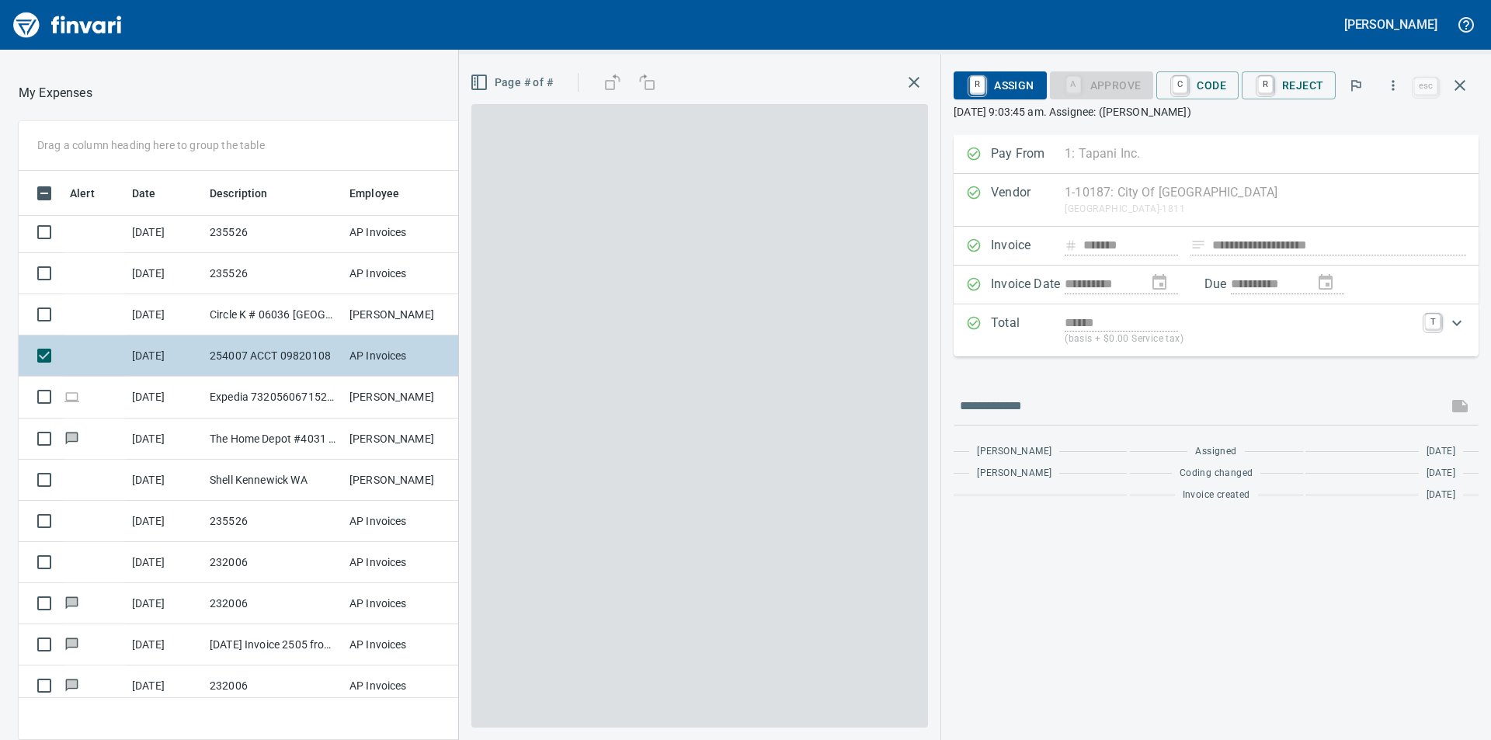
scroll to position [557, 1030]
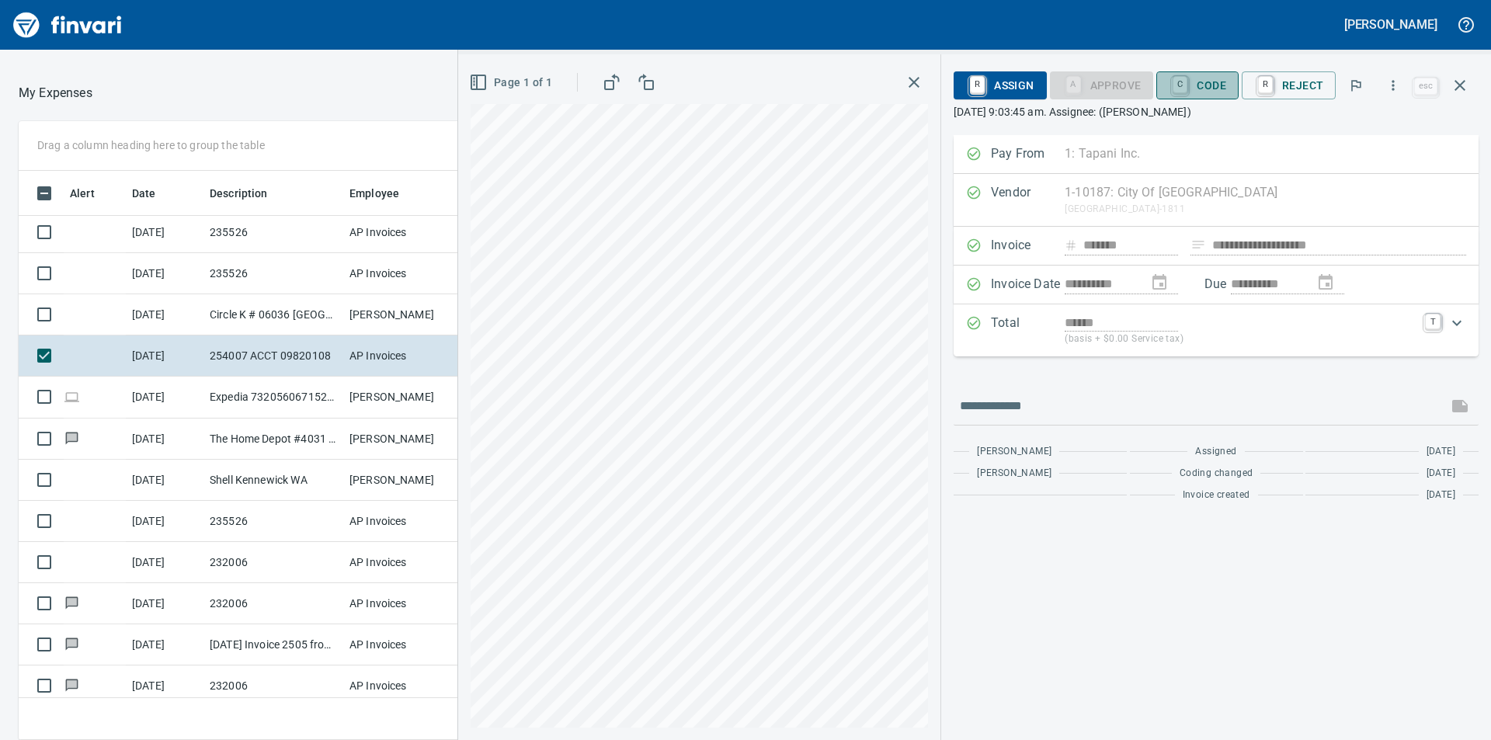
click at [1213, 82] on span "C Code" at bounding box center [1196, 85] width 57 height 26
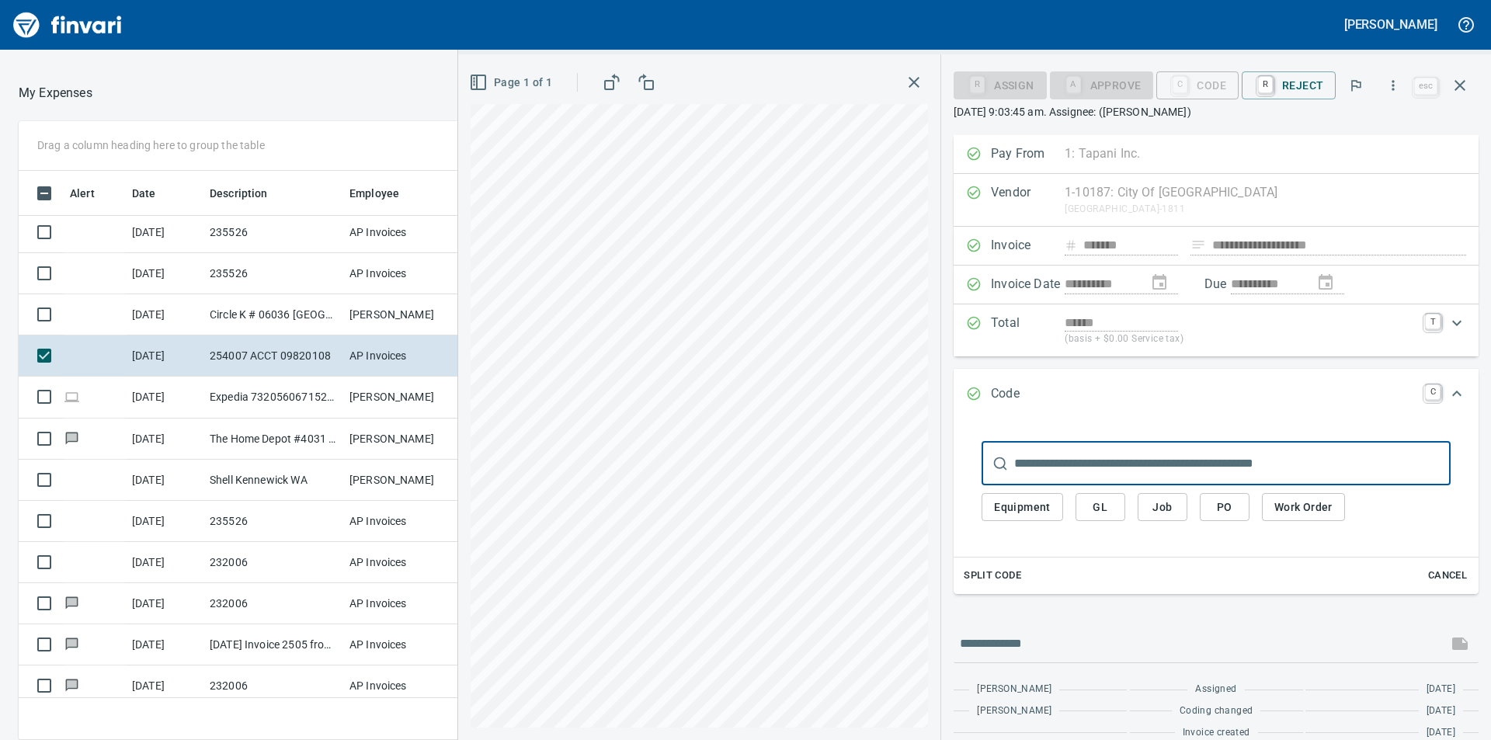
click at [1161, 500] on span "Job" at bounding box center [1162, 507] width 25 height 19
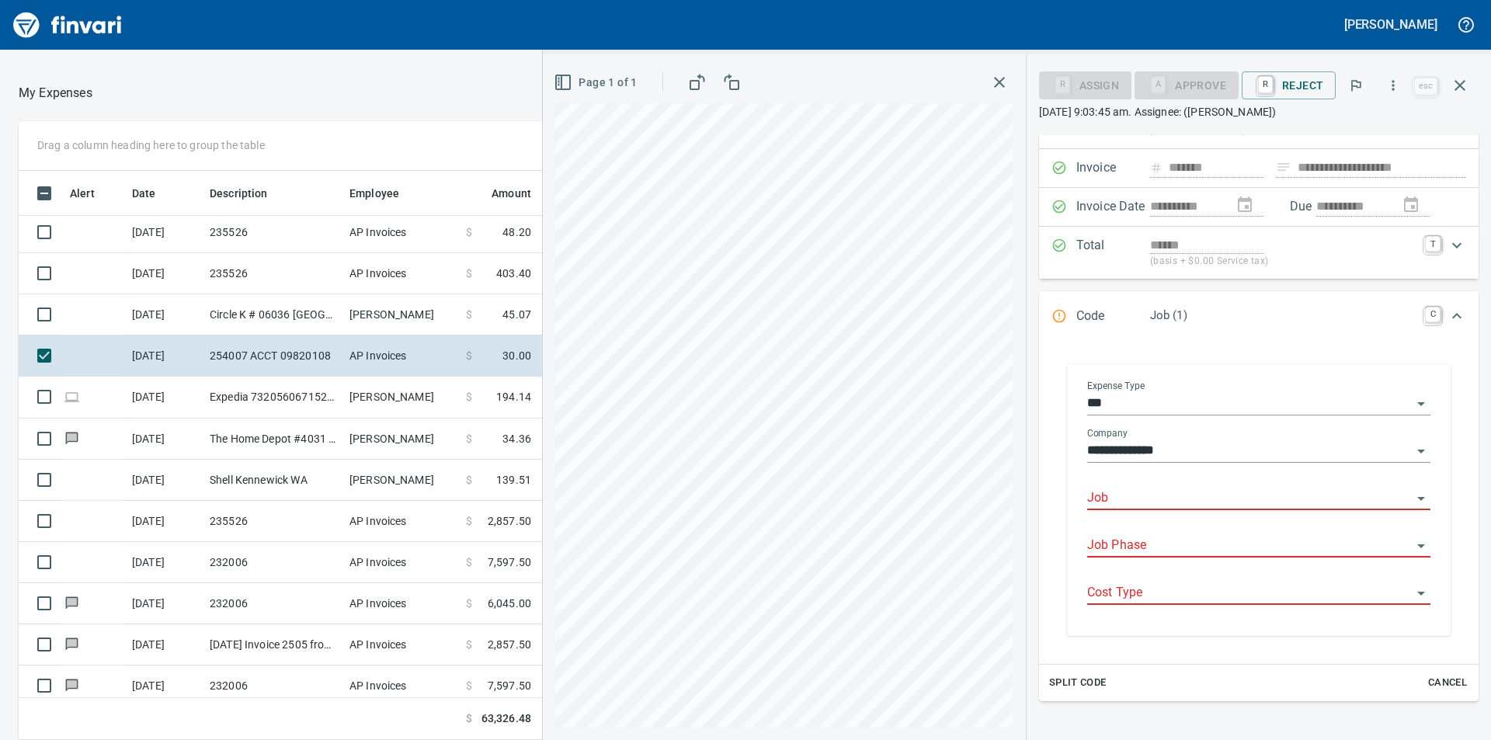
scroll to position [155, 0]
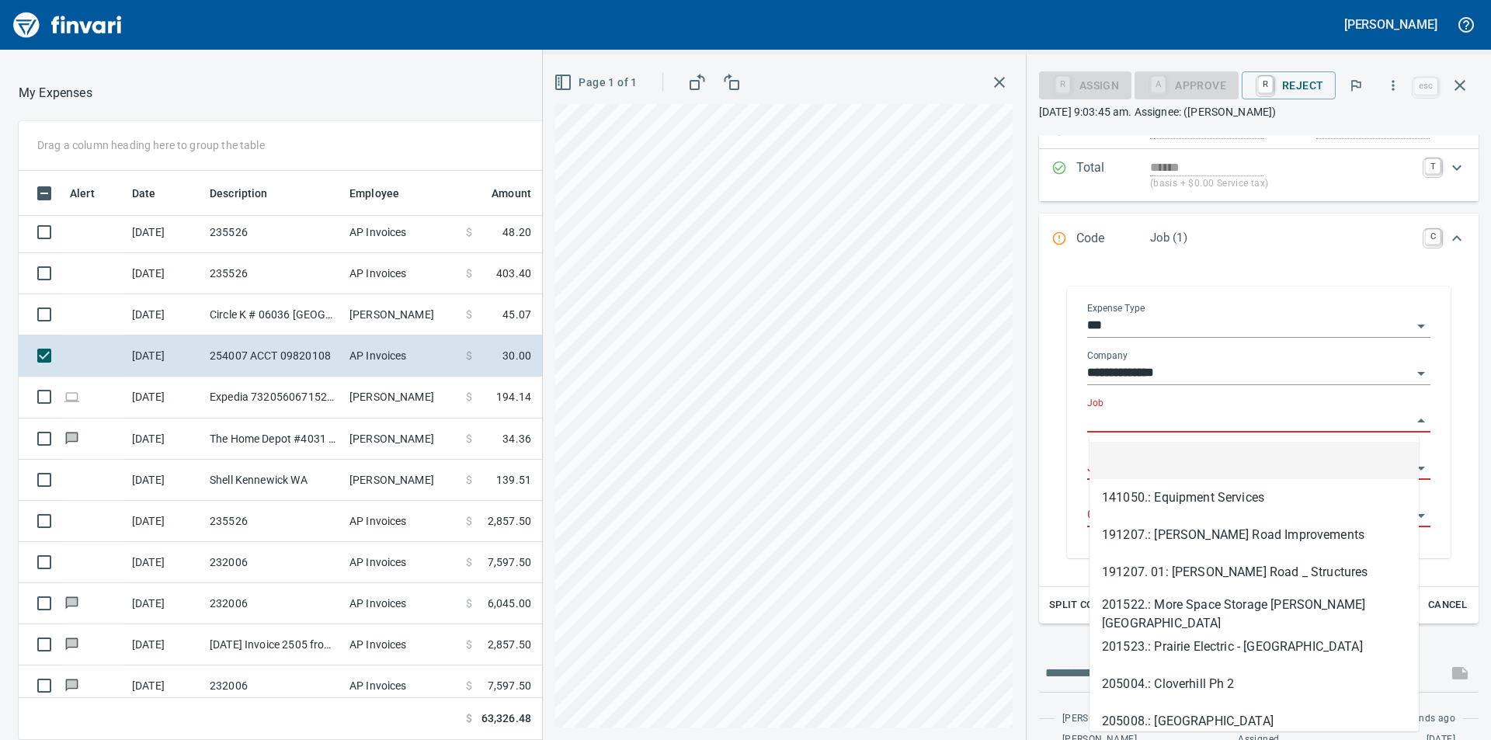
click at [1198, 420] on input "Job" at bounding box center [1249, 421] width 325 height 22
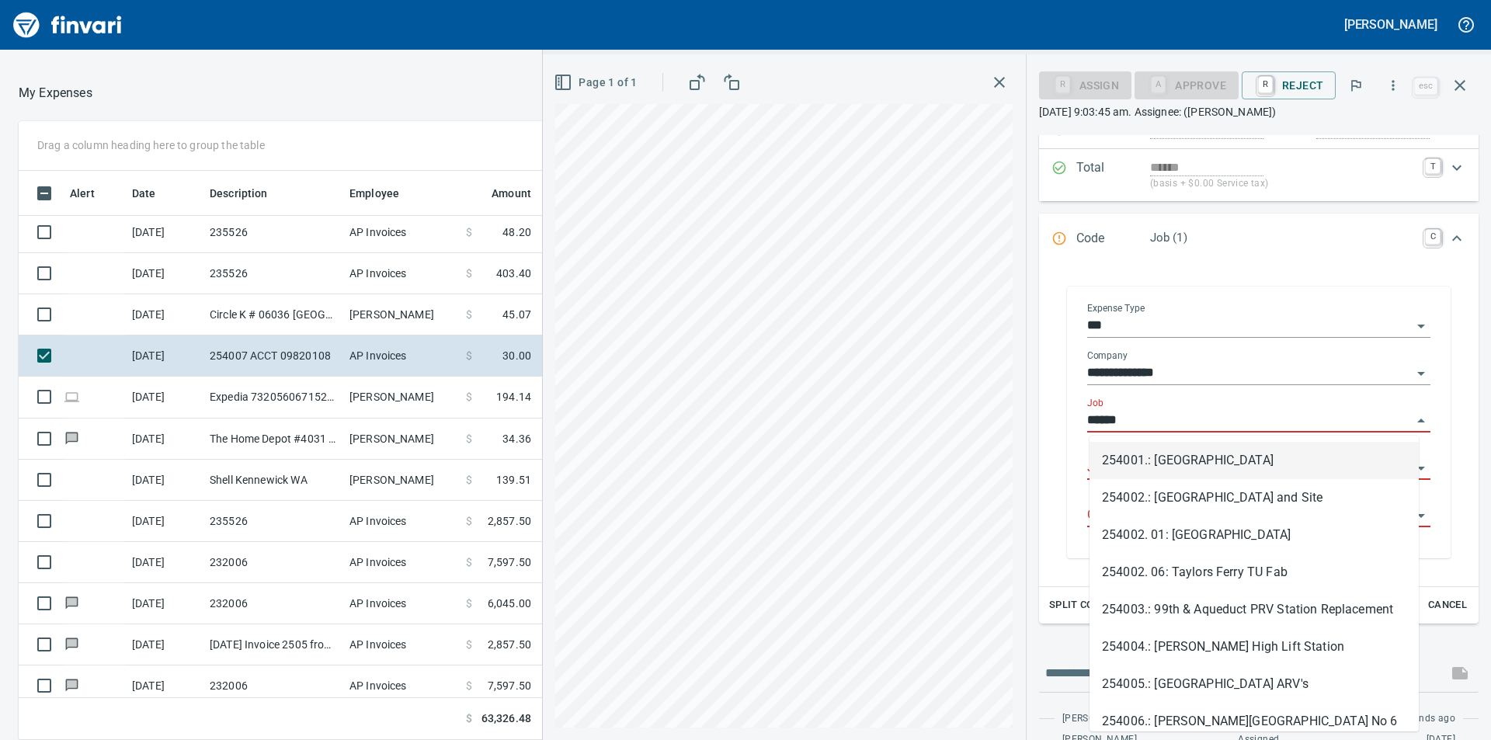
scroll to position [557, 1030]
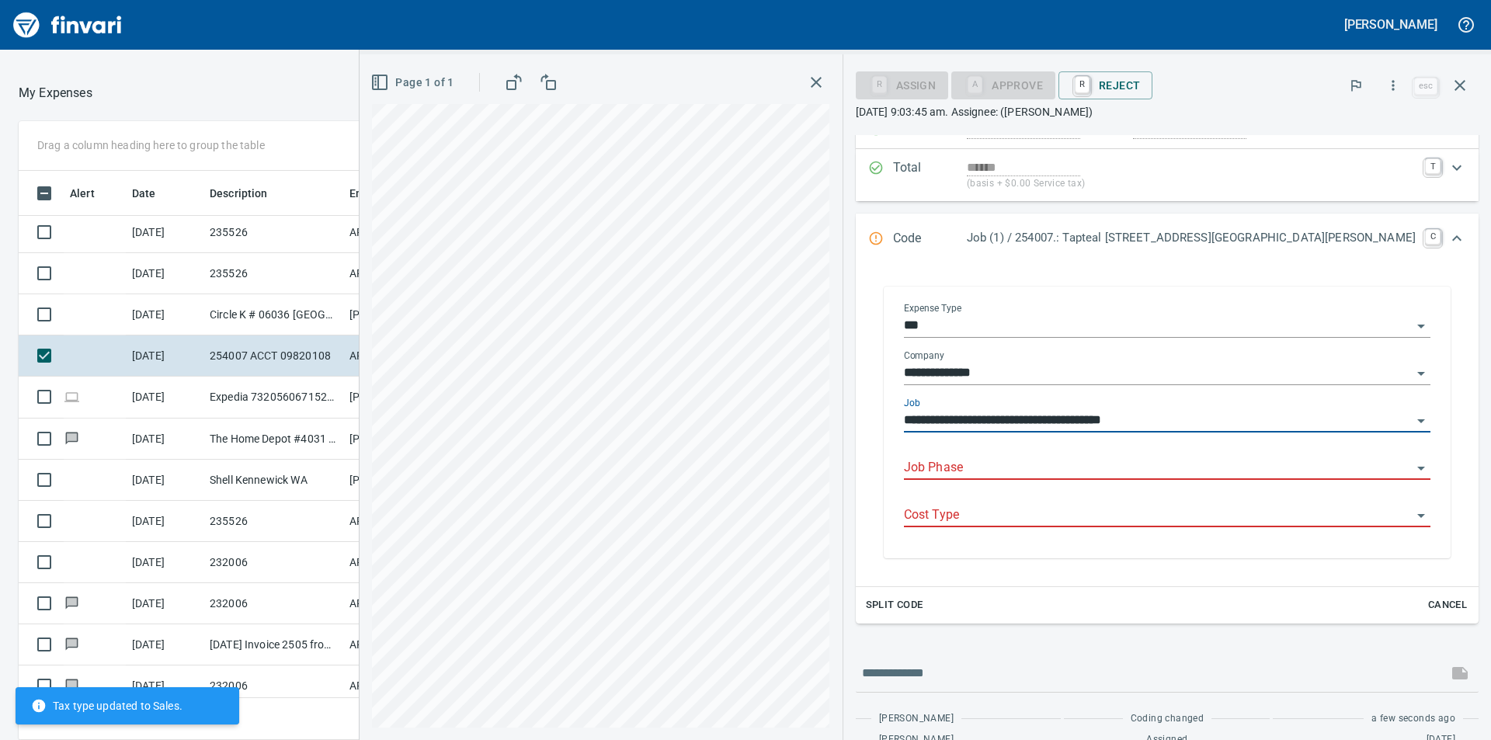
type input "**********"
click at [1164, 467] on input "Job Phase" at bounding box center [1158, 468] width 508 height 22
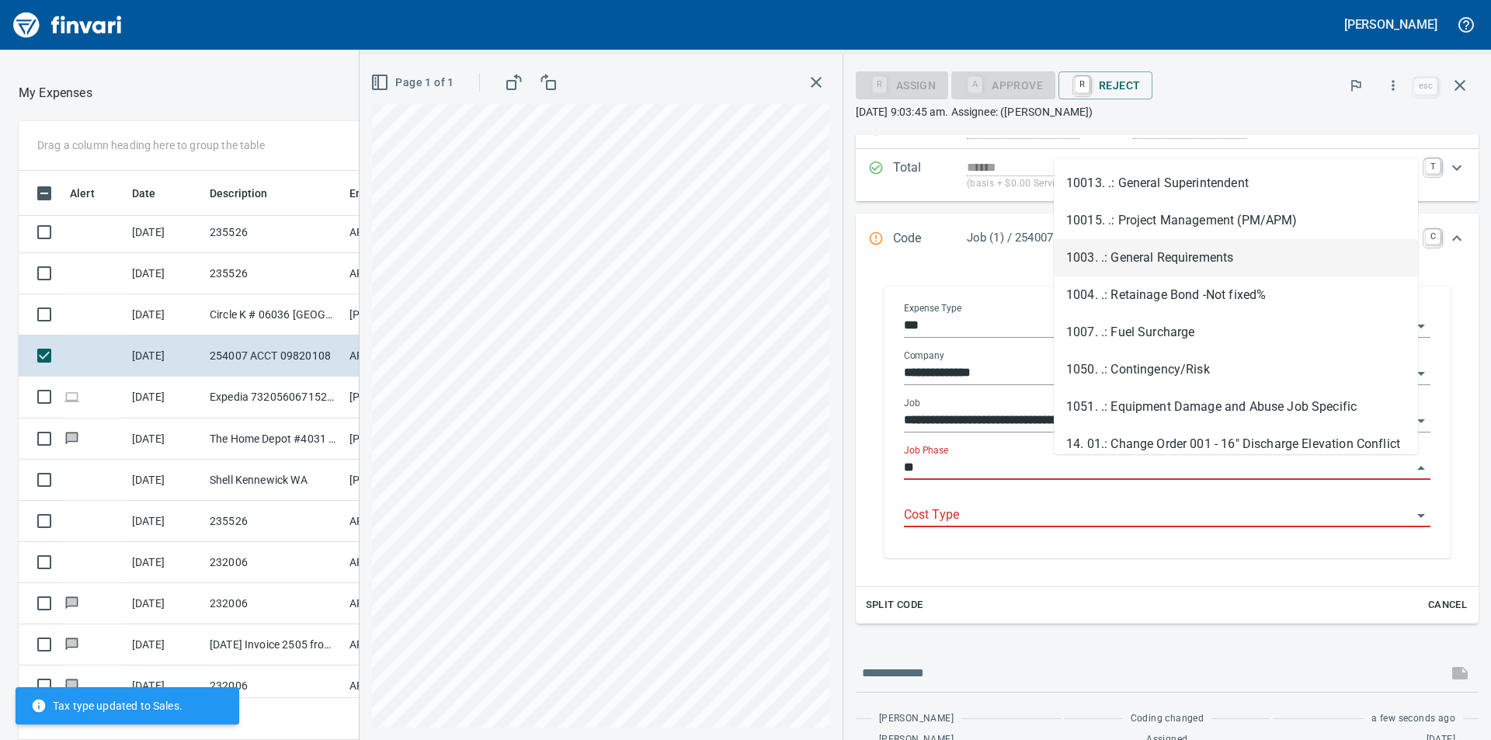
drag, startPoint x: 1157, startPoint y: 256, endPoint x: 1140, endPoint y: 481, distance: 225.8
click at [1157, 255] on li "1003. .: General Requirements" at bounding box center [1235, 257] width 364 height 37
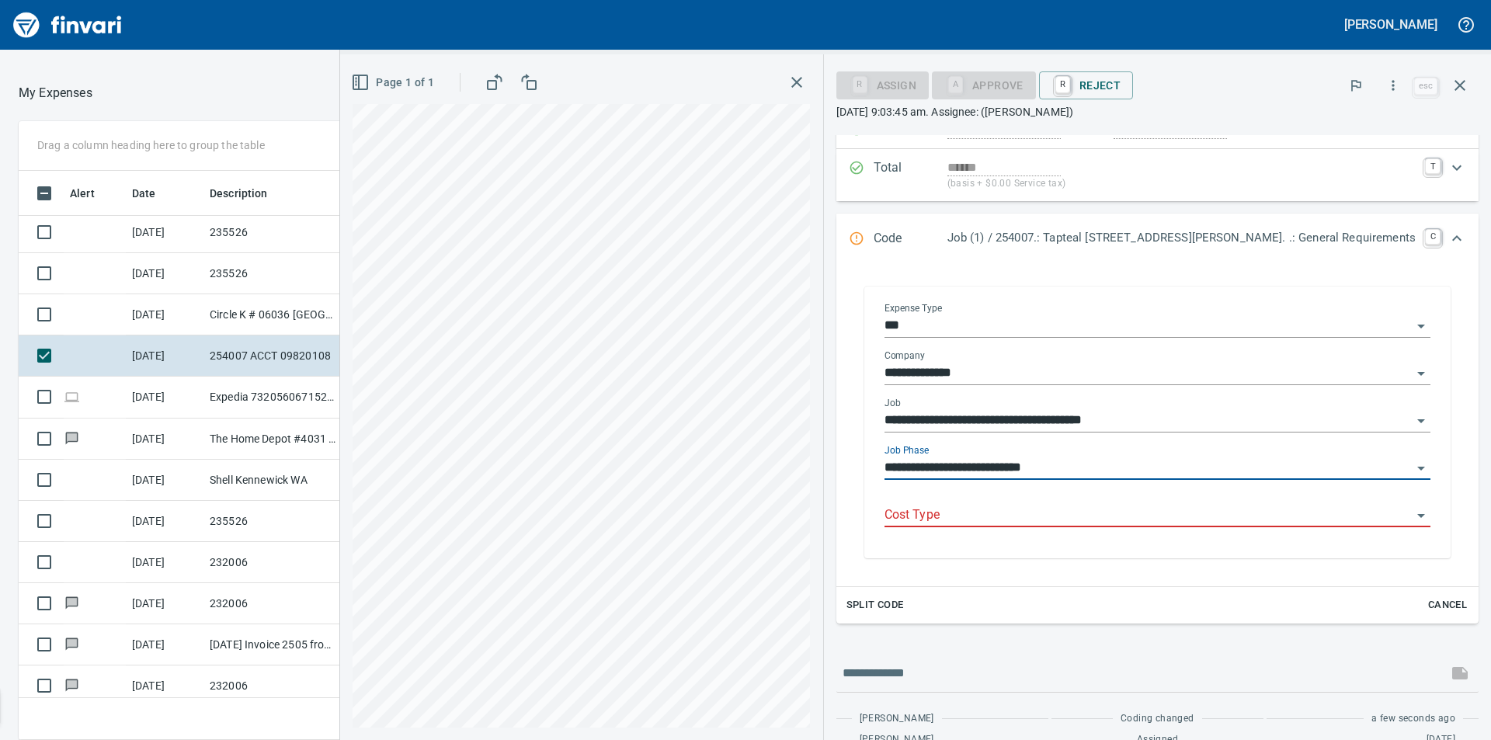
type input "**********"
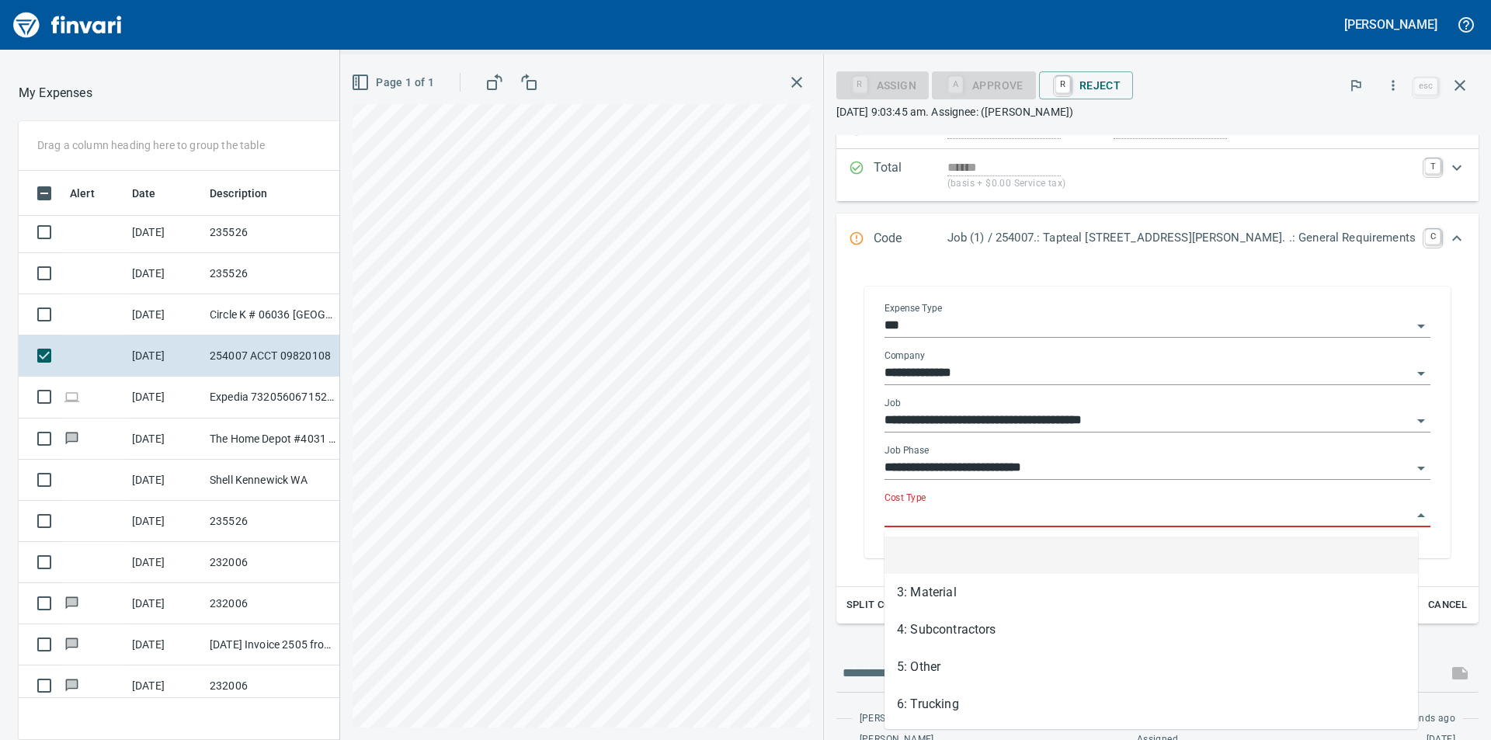
click at [1136, 519] on input "Cost Type" at bounding box center [1147, 516] width 527 height 22
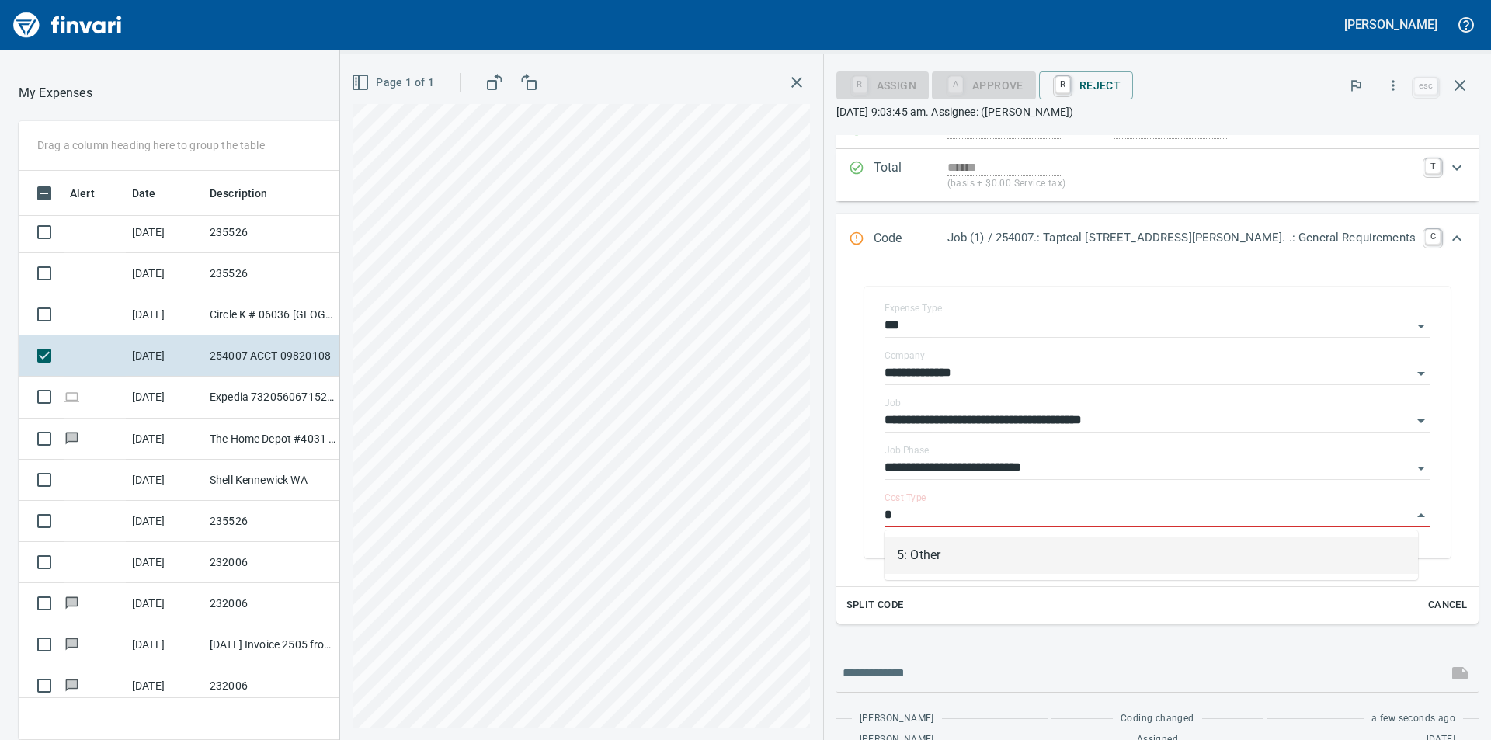
click at [1026, 544] on li "5: Other" at bounding box center [1150, 554] width 533 height 37
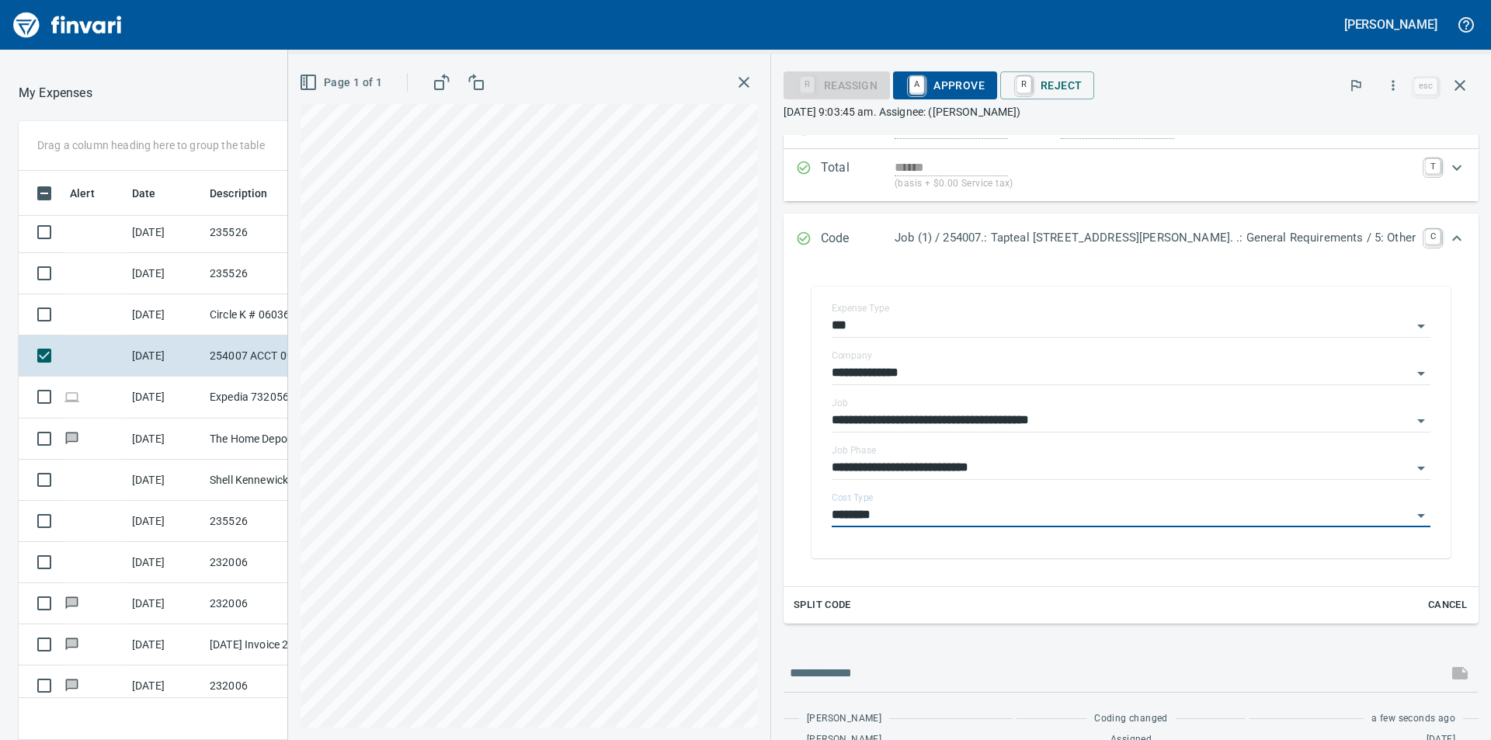
type input "********"
click at [984, 81] on span "A Approve" at bounding box center [944, 85] width 79 height 26
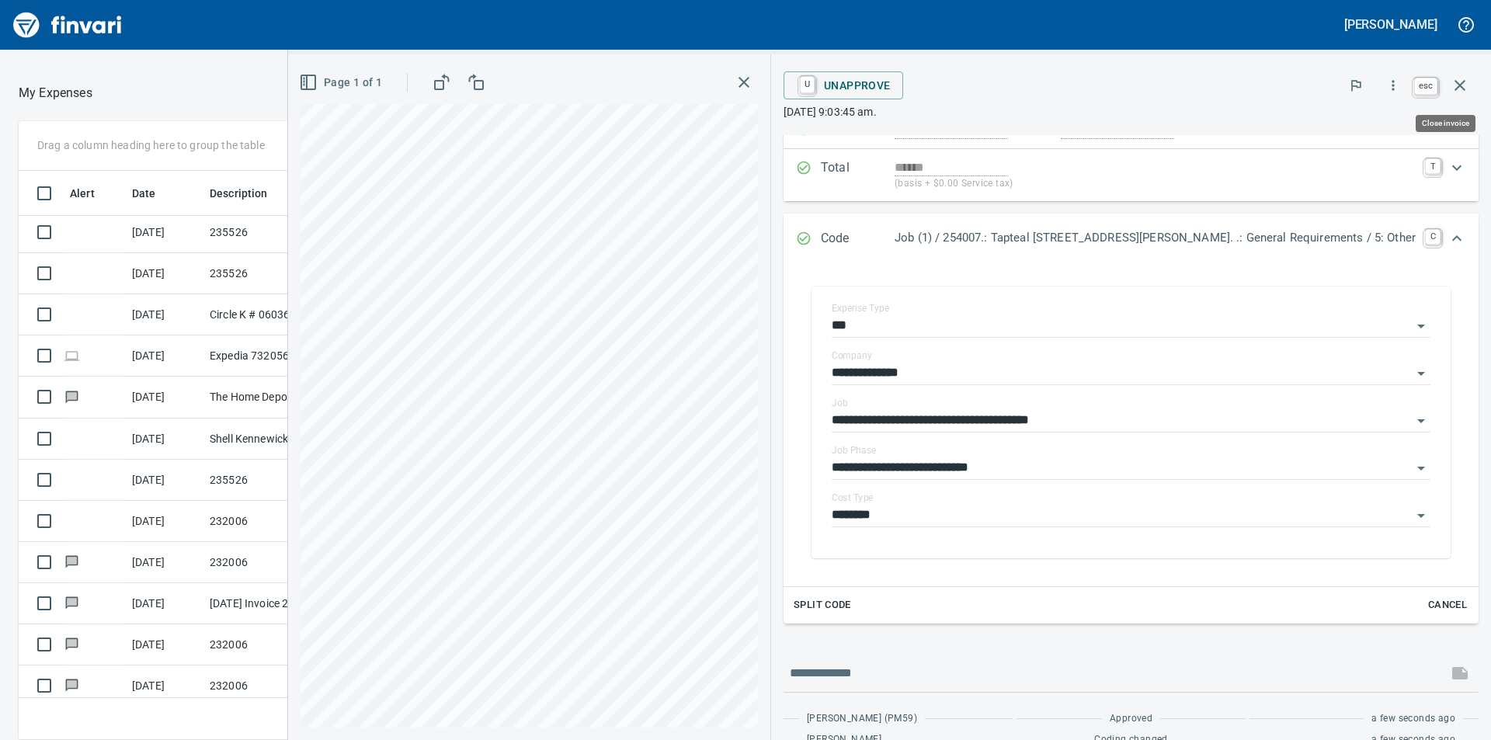
click at [1464, 86] on icon "button" at bounding box center [1459, 85] width 19 height 19
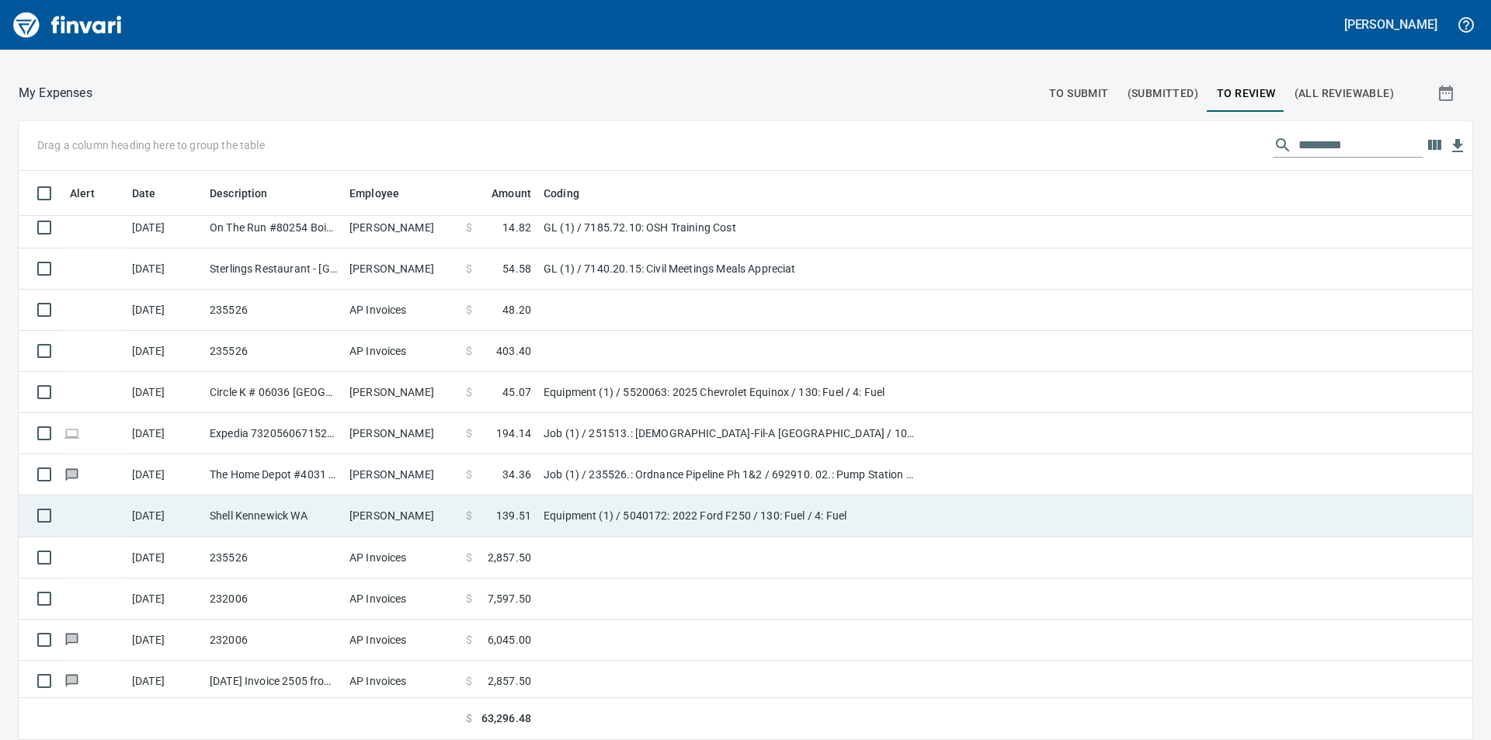
scroll to position [388, 0]
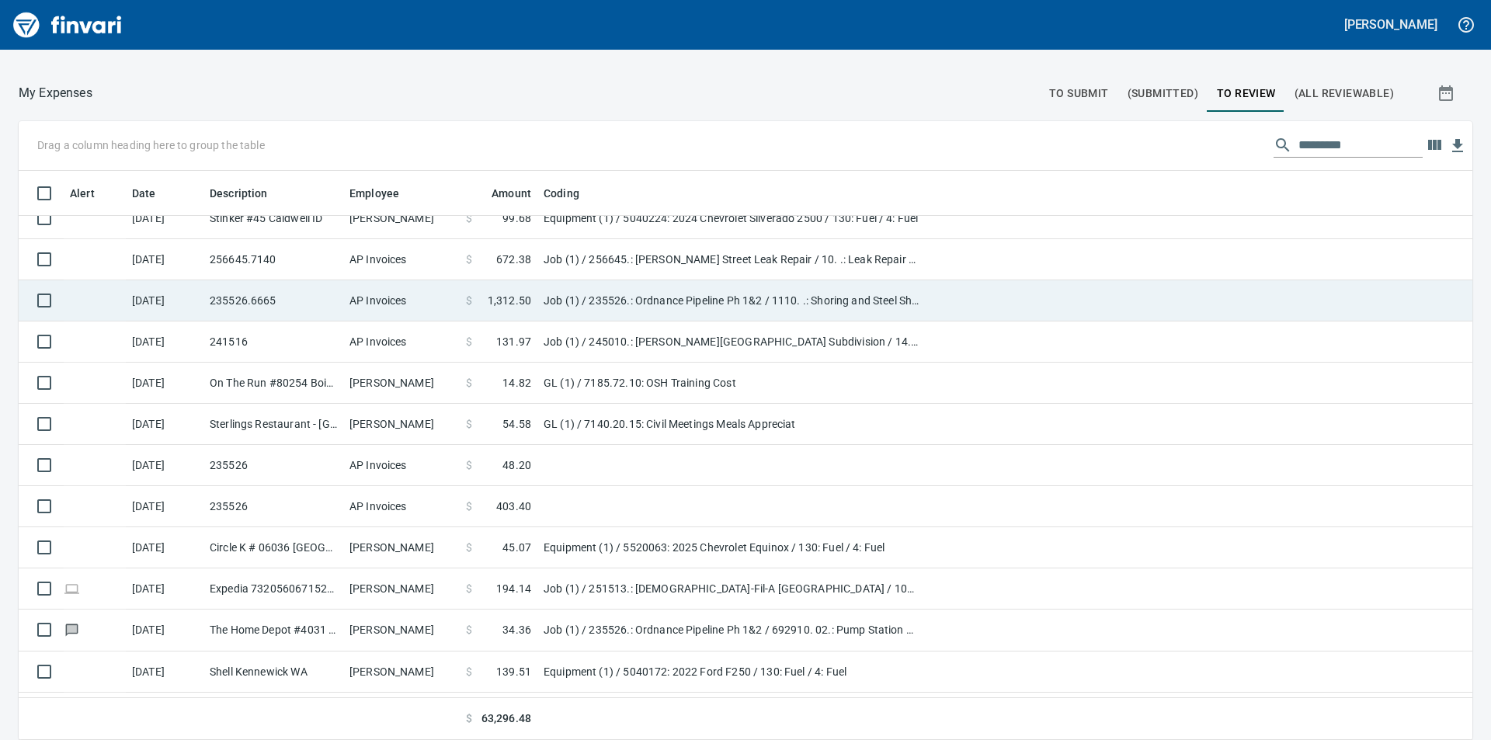
click at [620, 297] on td "Job (1) / 235526.: Ordnance Pipeline Ph 1&2 / 1110. .: Shoring and Steel Sheets…" at bounding box center [731, 300] width 388 height 41
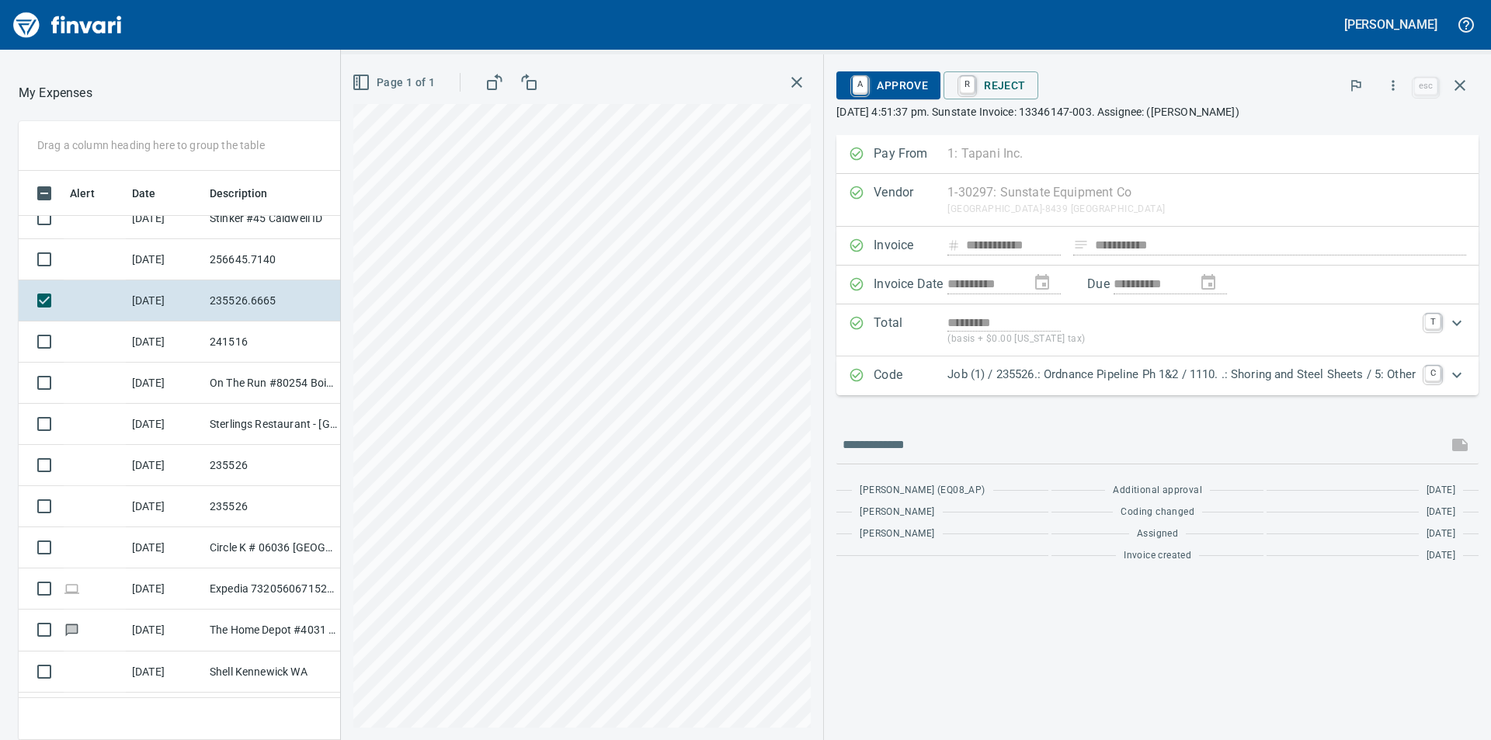
click at [918, 90] on span "A Approve" at bounding box center [888, 85] width 79 height 26
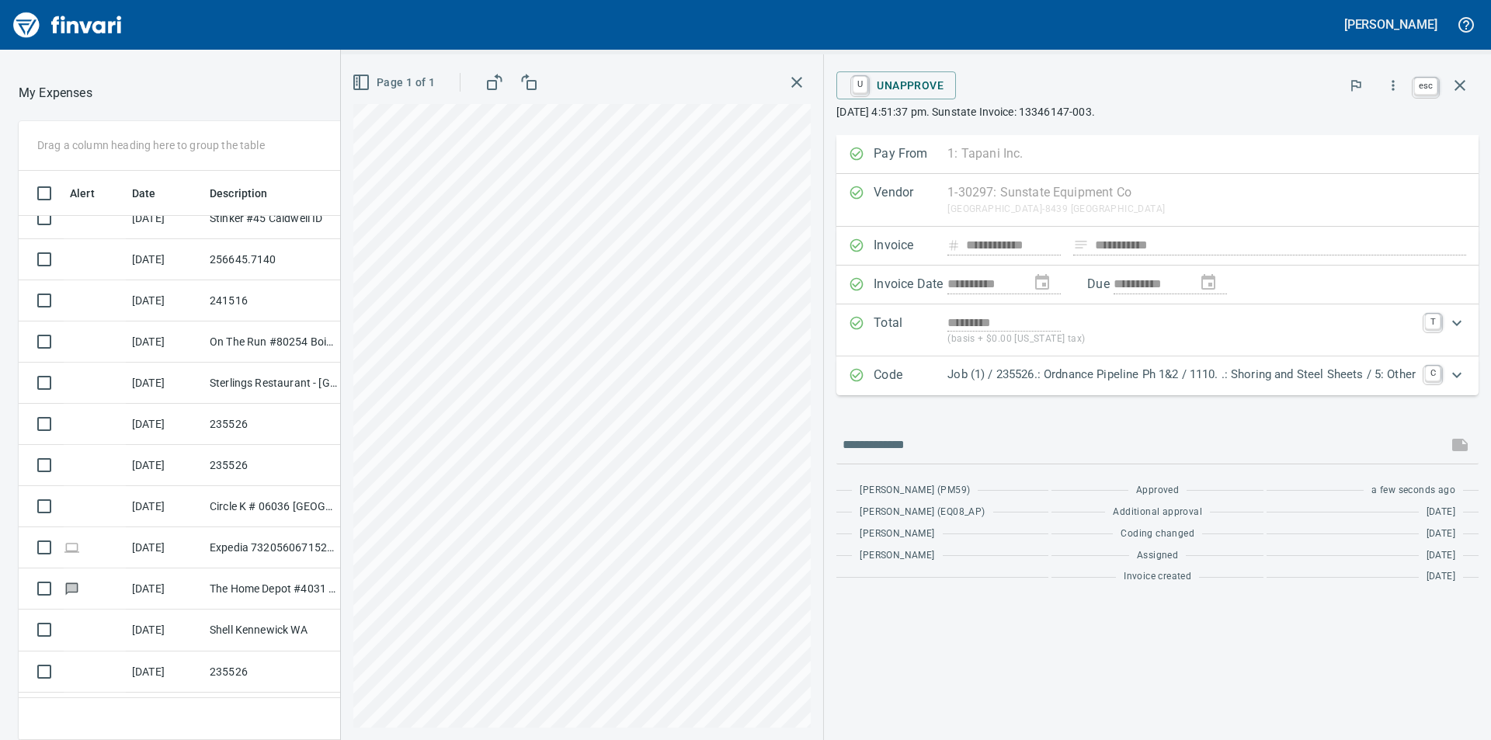
scroll to position [557, 1030]
click at [1459, 87] on icon "button" at bounding box center [1459, 85] width 11 height 11
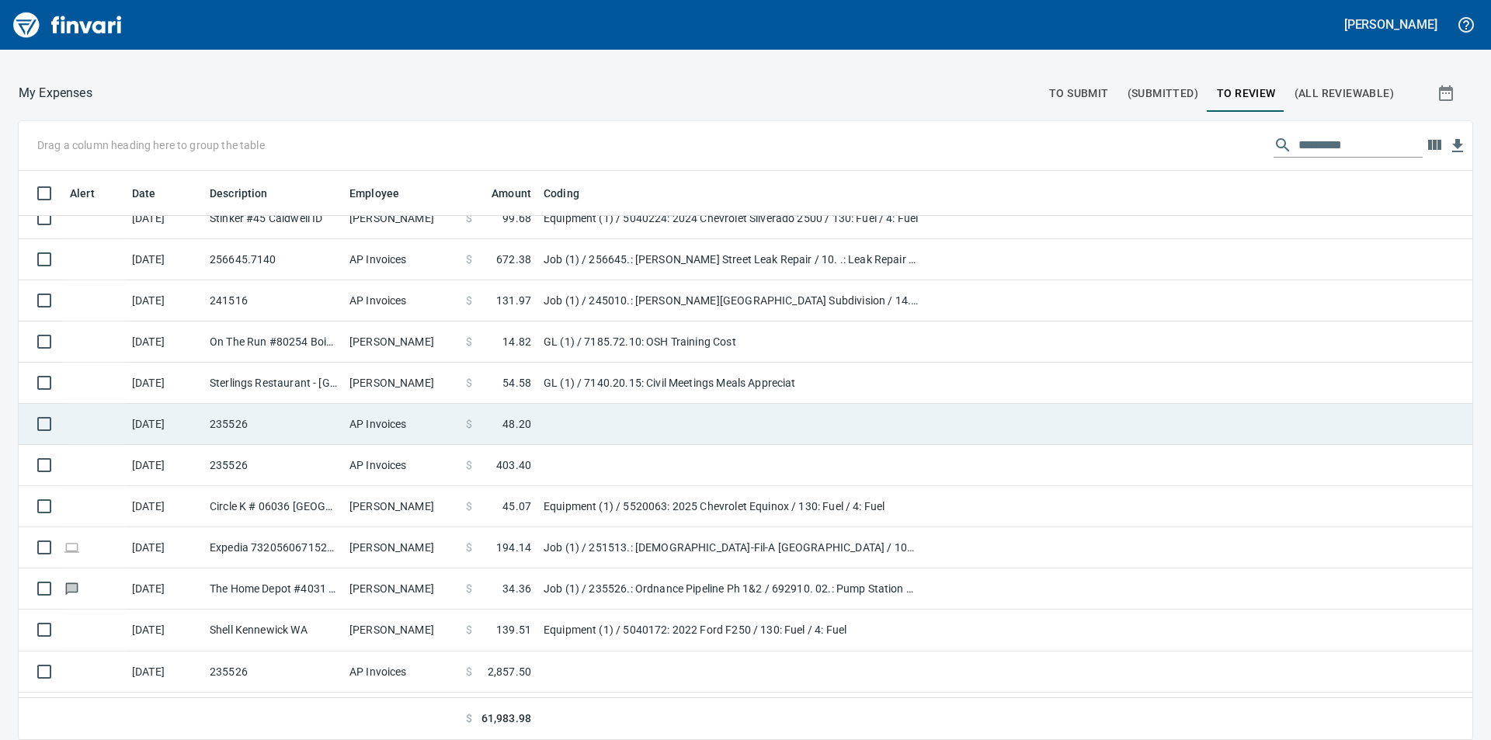
click at [518, 424] on span "48.20" at bounding box center [516, 424] width 29 height 16
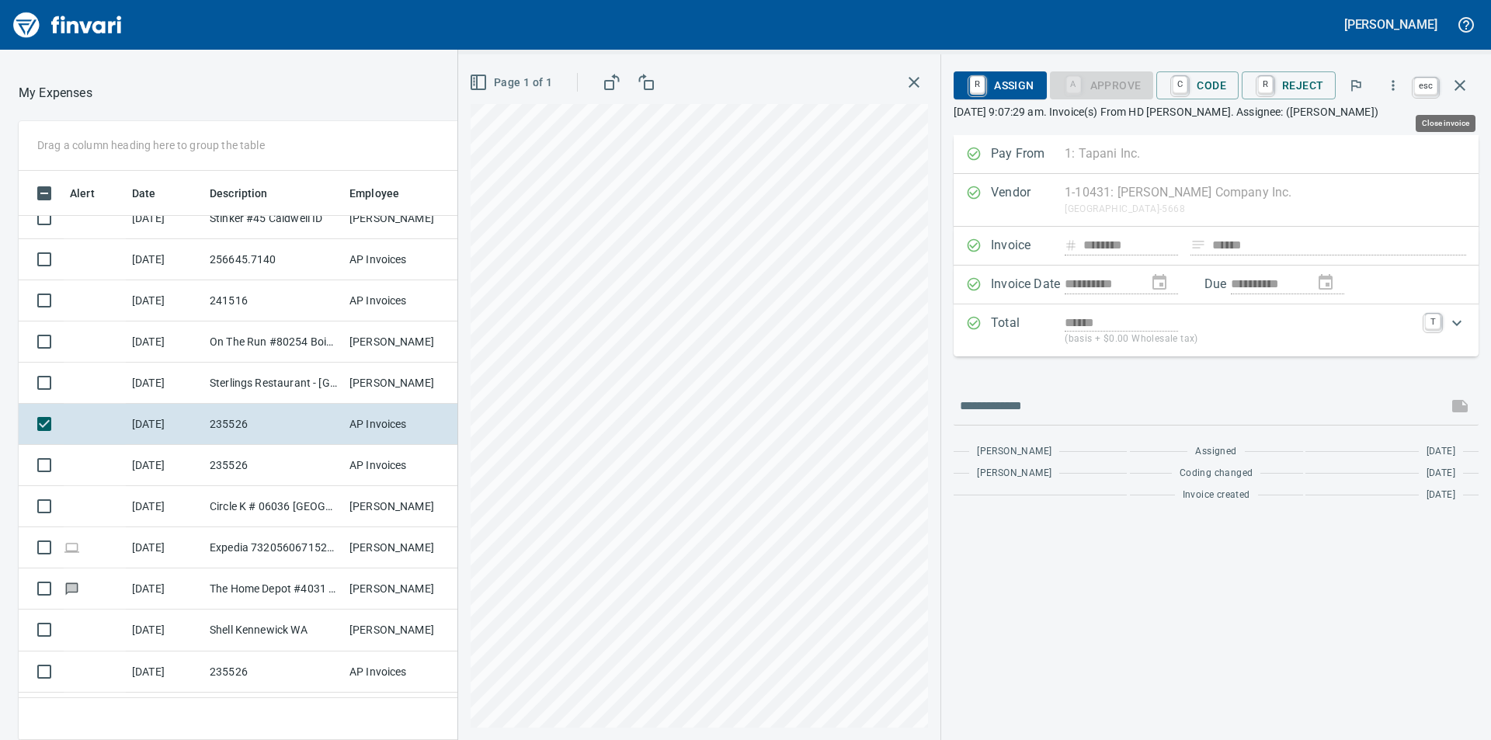
scroll to position [557, 1030]
click at [1457, 88] on icon "button" at bounding box center [1459, 85] width 11 height 11
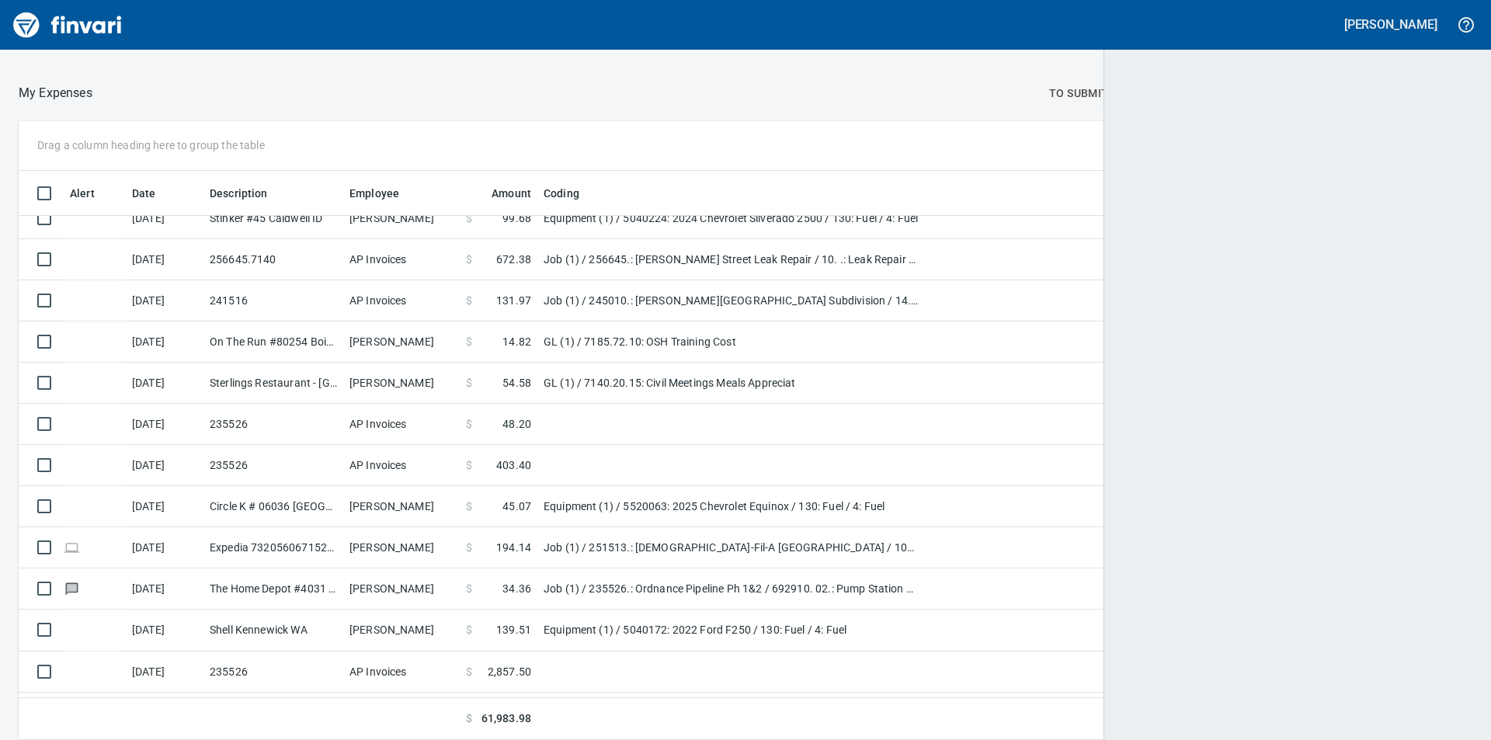
scroll to position [2, 0]
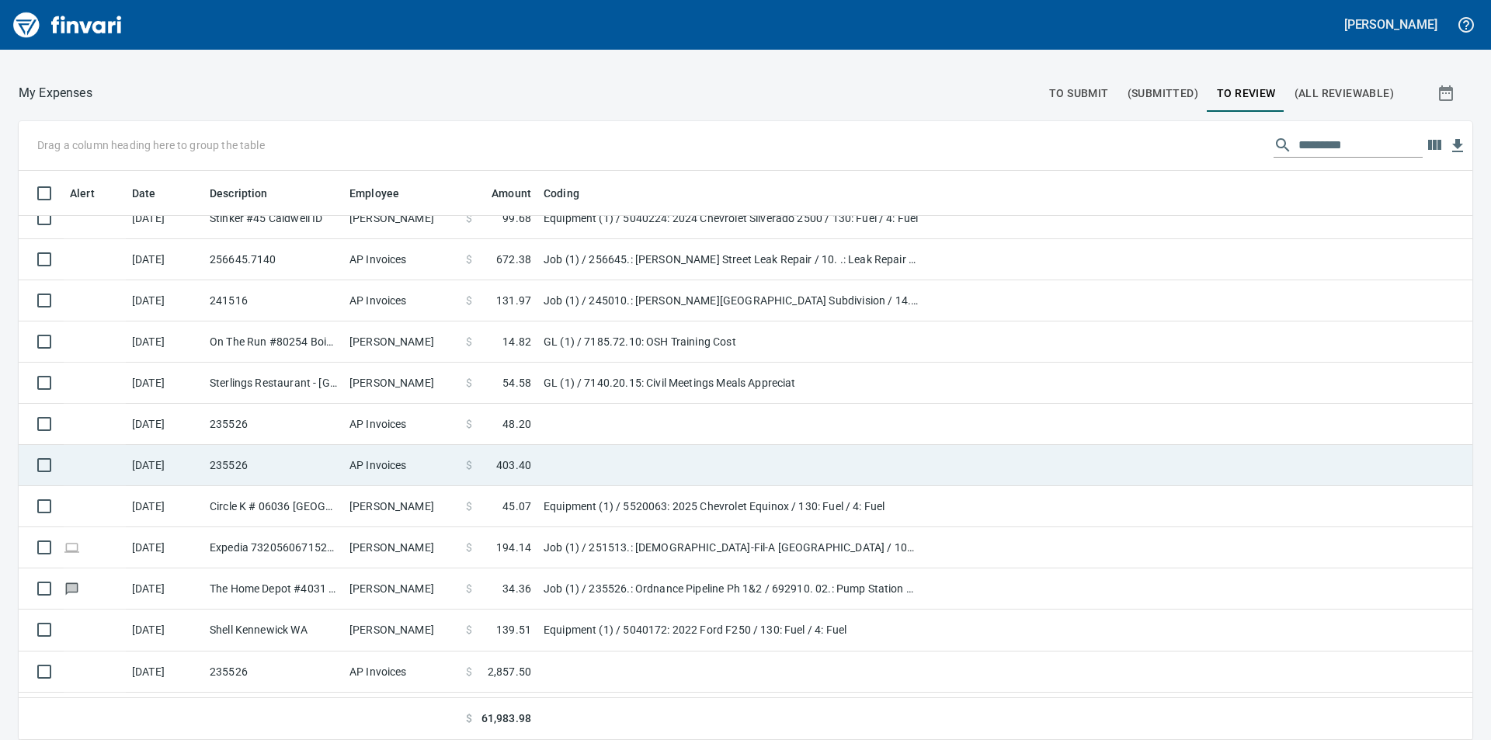
click at [498, 459] on span "403.40" at bounding box center [513, 465] width 35 height 16
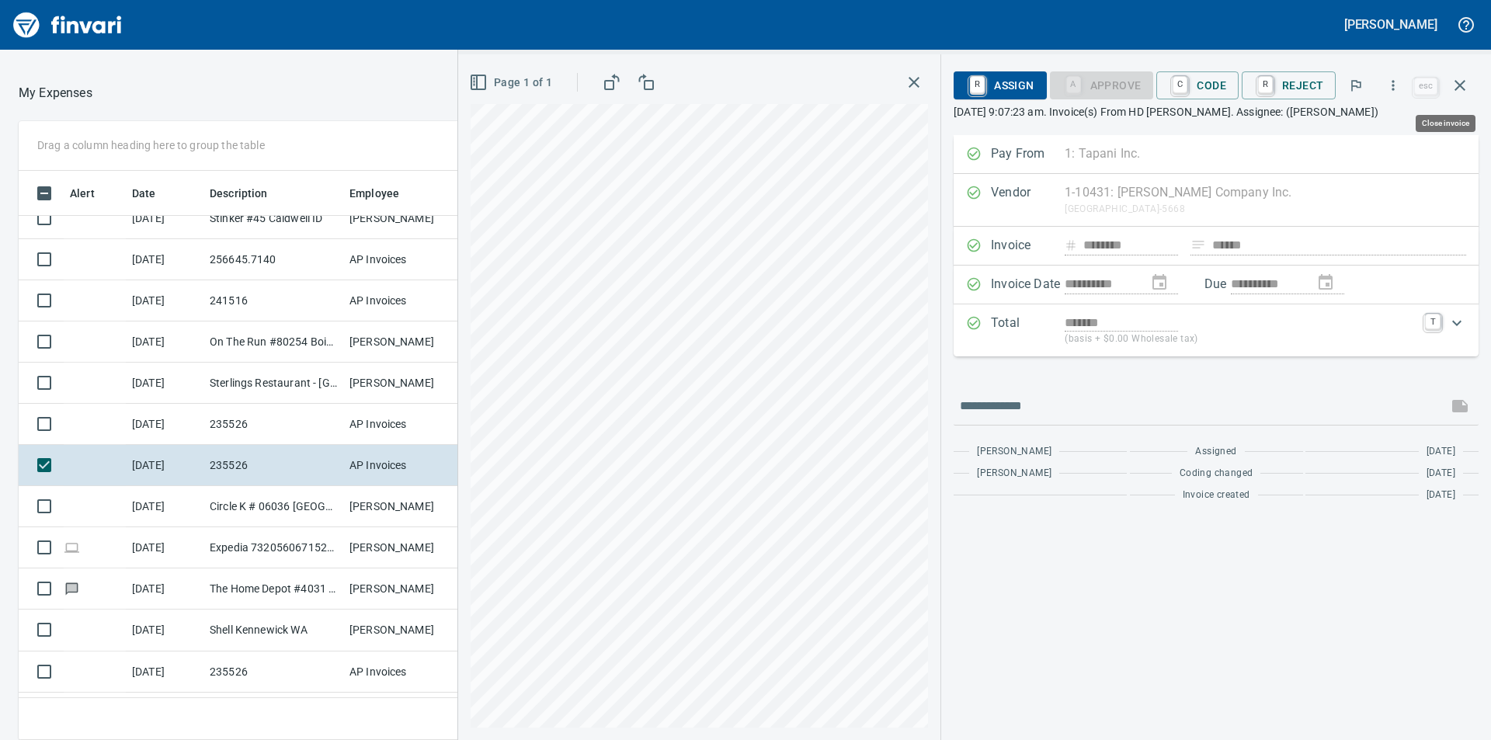
click at [1467, 85] on icon "button" at bounding box center [1459, 85] width 19 height 19
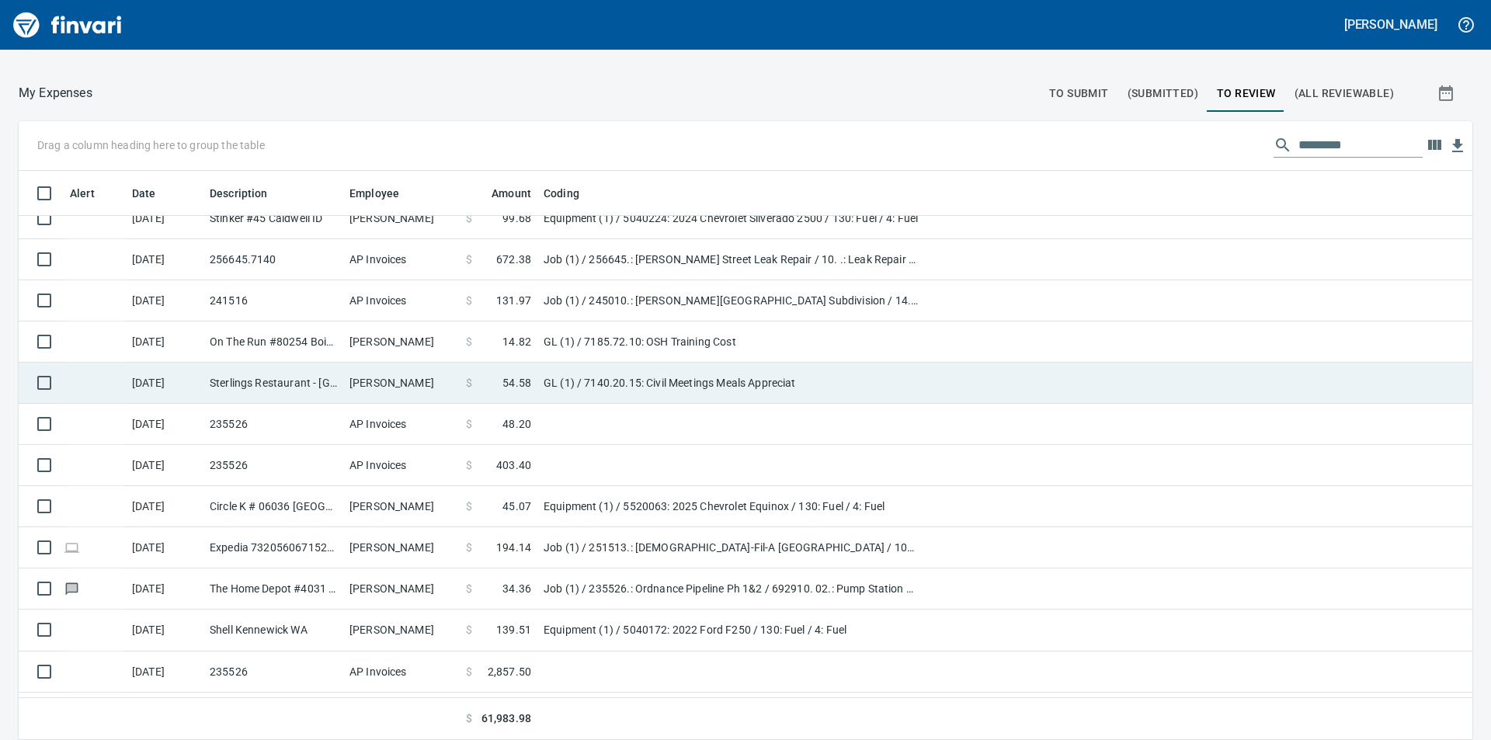
scroll to position [311, 0]
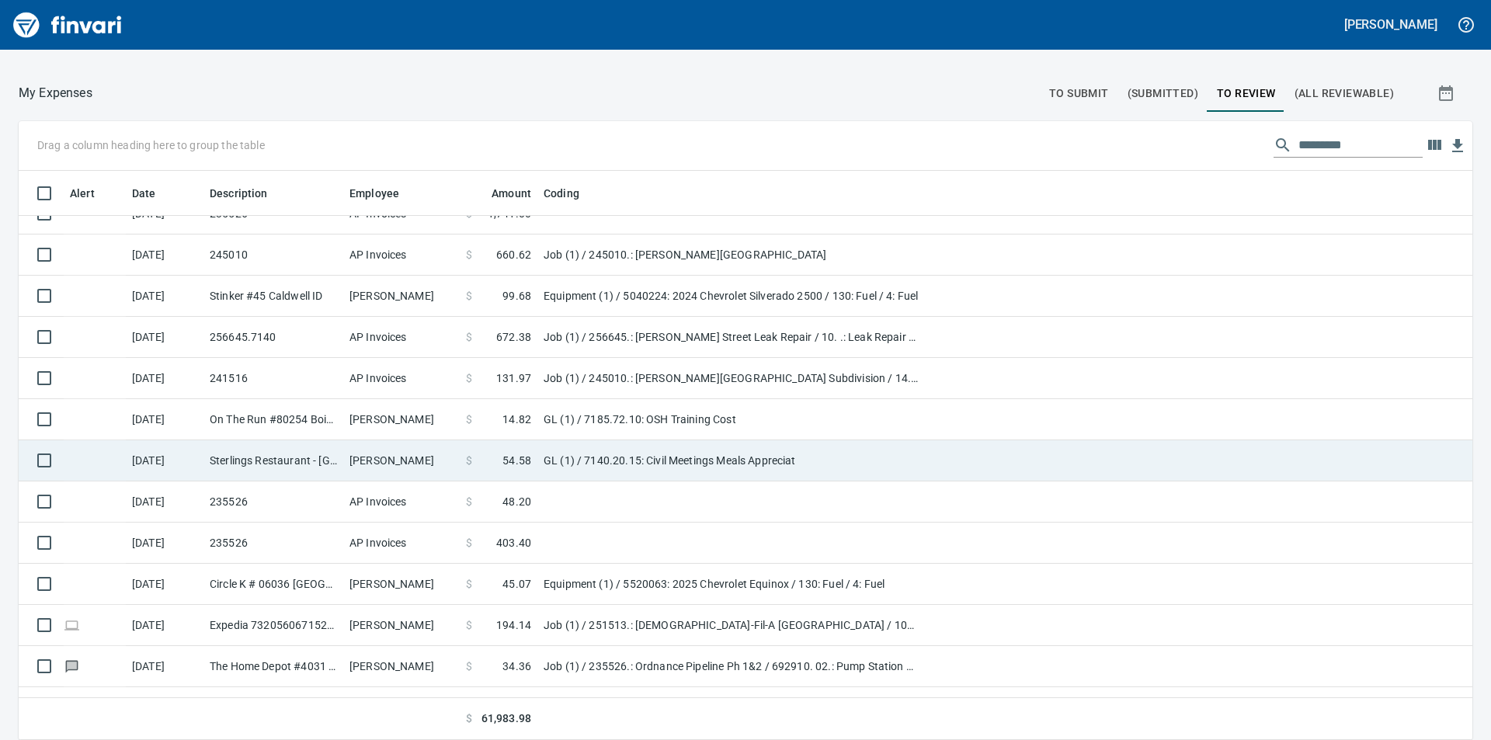
click at [592, 462] on td "GL (1) / 7140.20.15: Civil Meetings Meals Appreciat" at bounding box center [731, 460] width 388 height 41
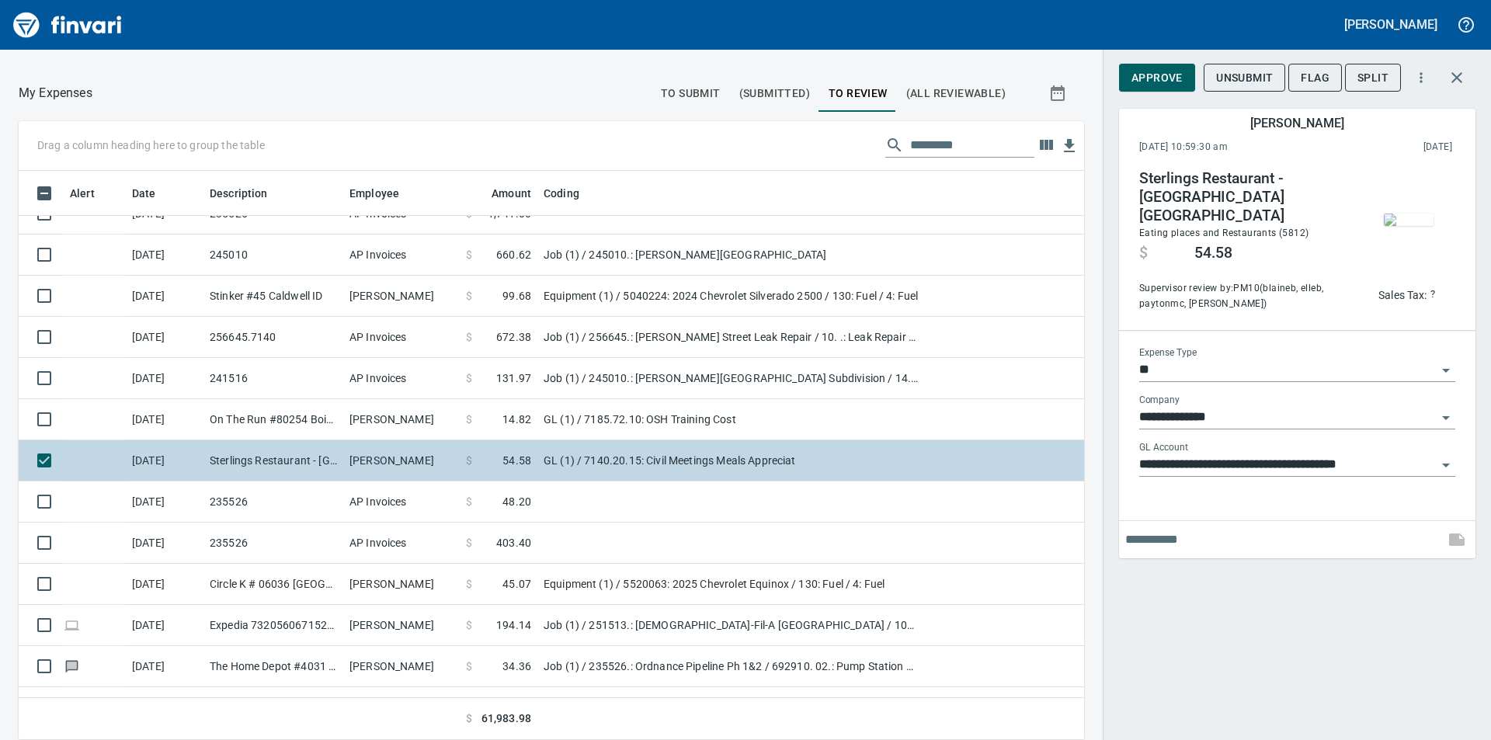
scroll to position [557, 1030]
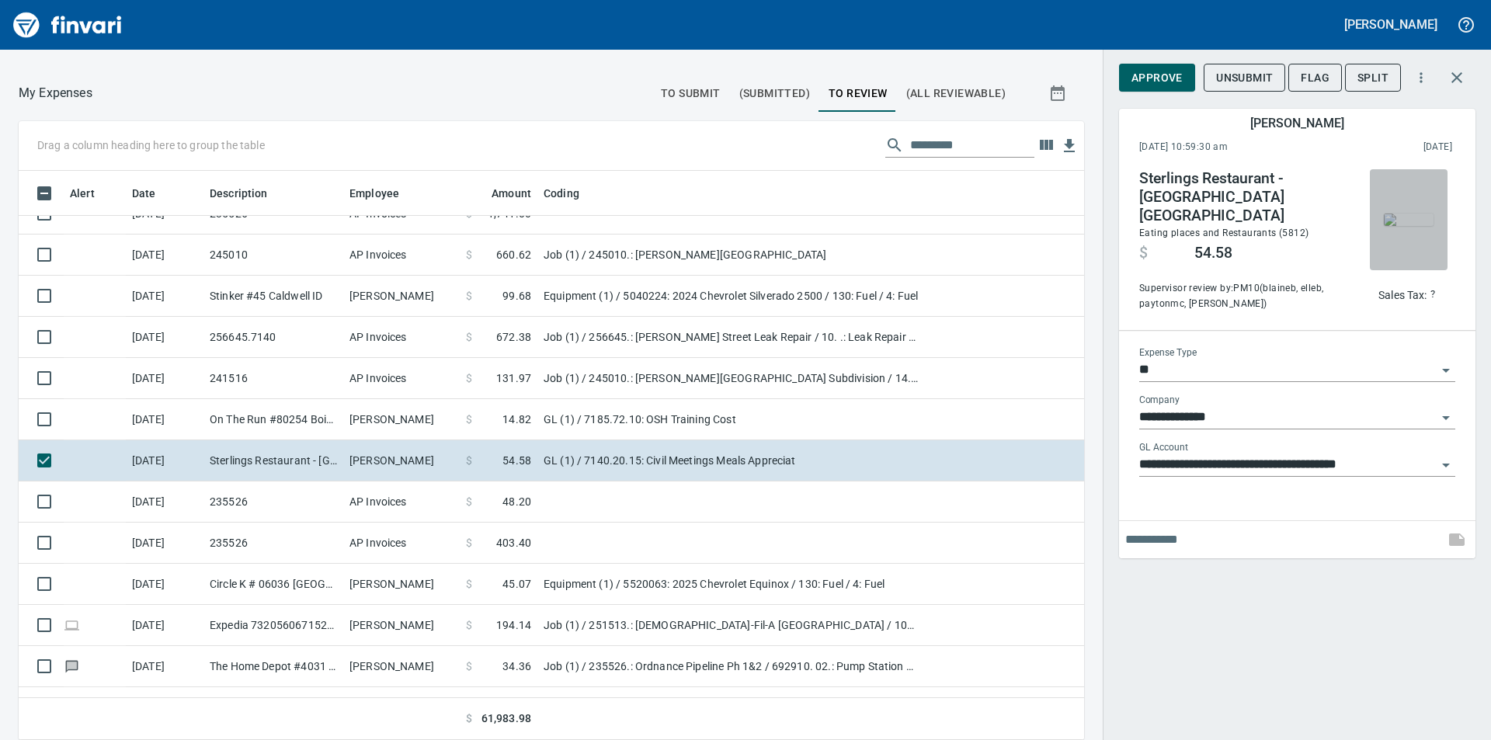
click at [1415, 213] on img "button" at bounding box center [1408, 219] width 50 height 12
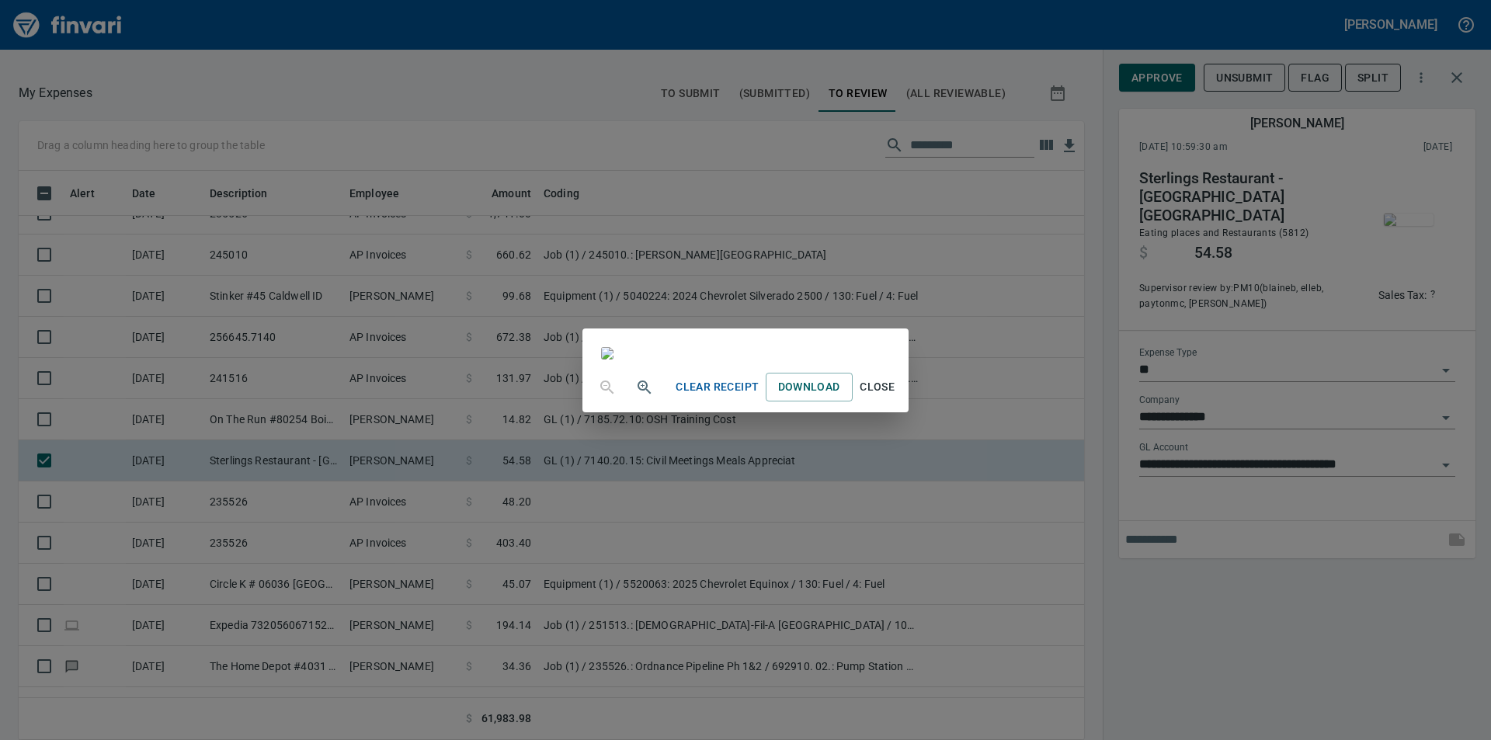
scroll to position [78, 0]
click at [1419, 118] on div "Clear Receipt Download Close" at bounding box center [745, 370] width 1491 height 740
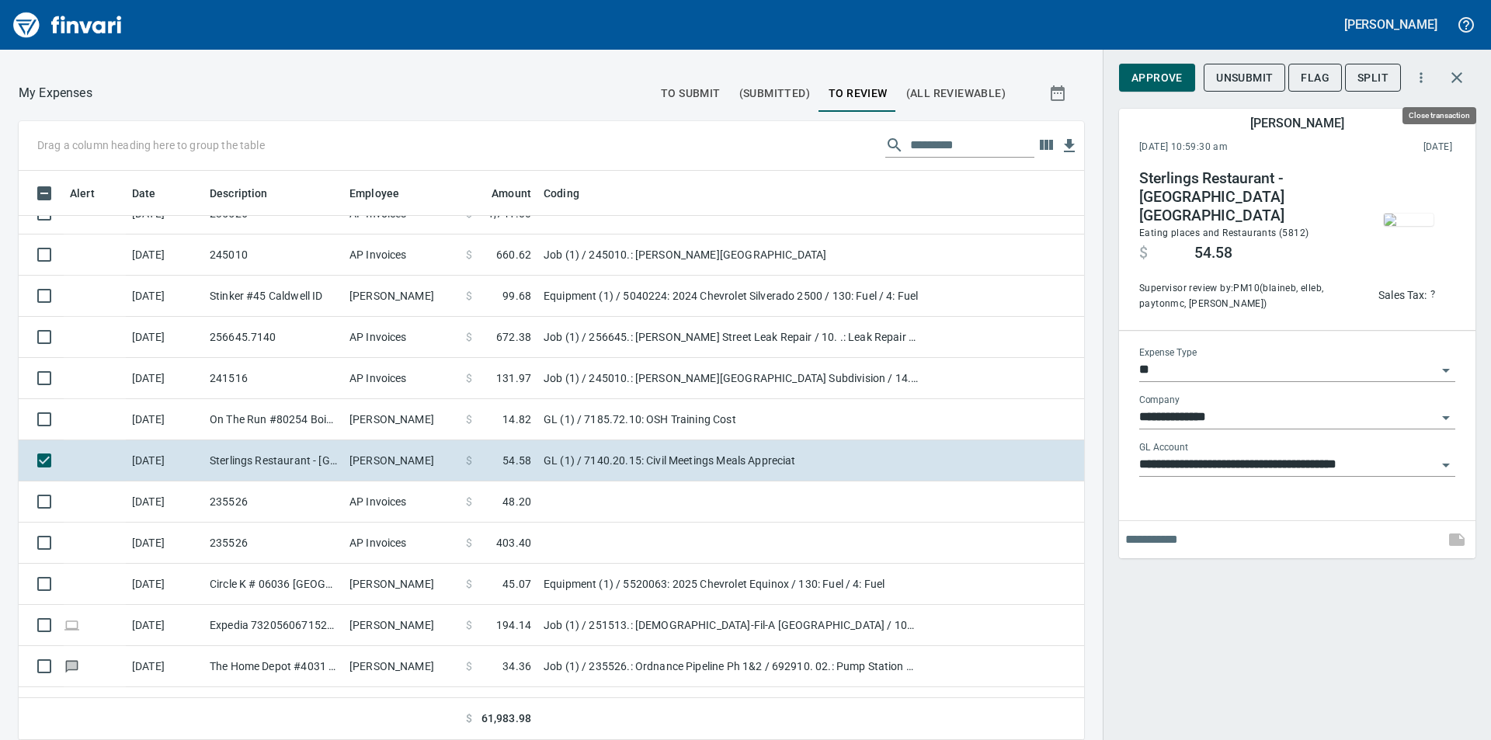
scroll to position [557, 1030]
click at [1457, 78] on icon "button" at bounding box center [1456, 77] width 11 height 11
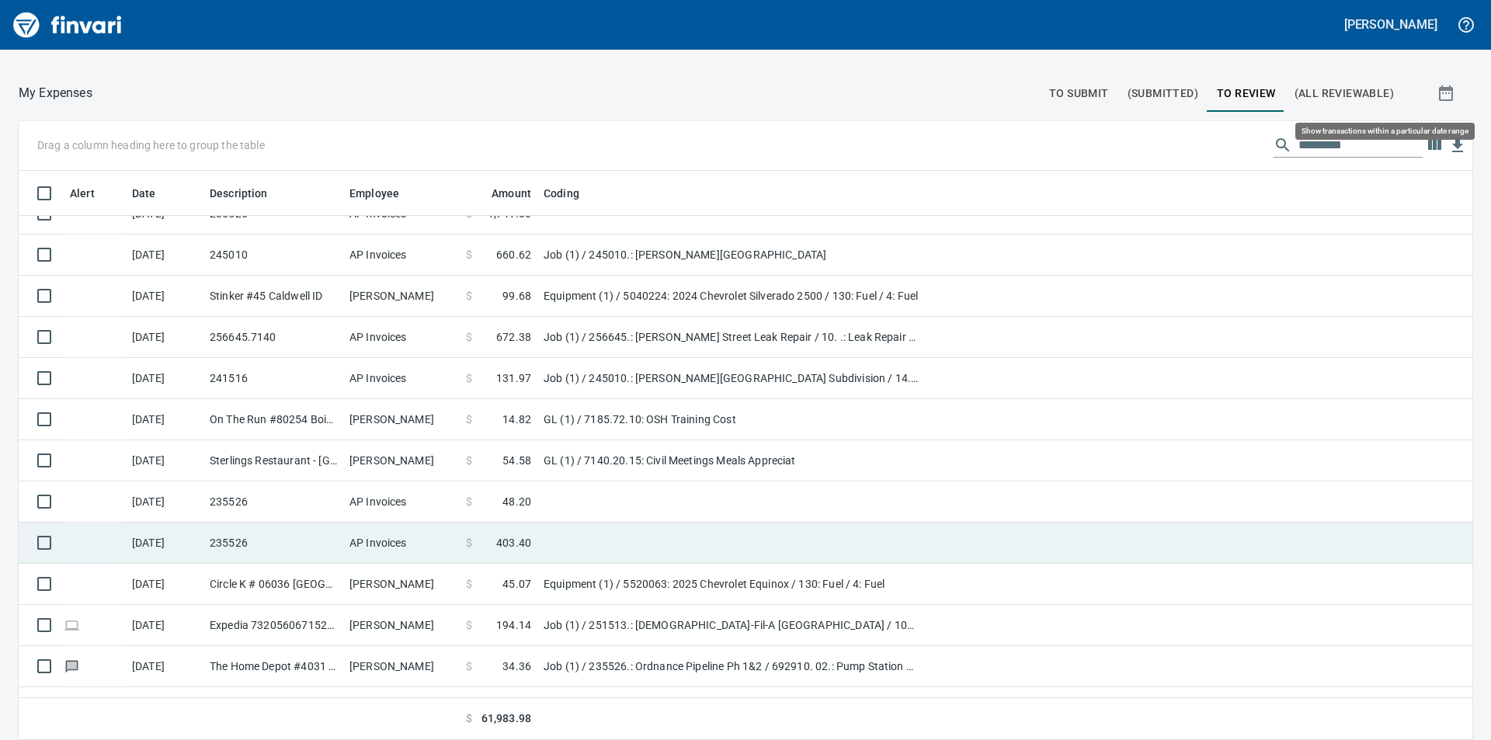
scroll to position [557, 1418]
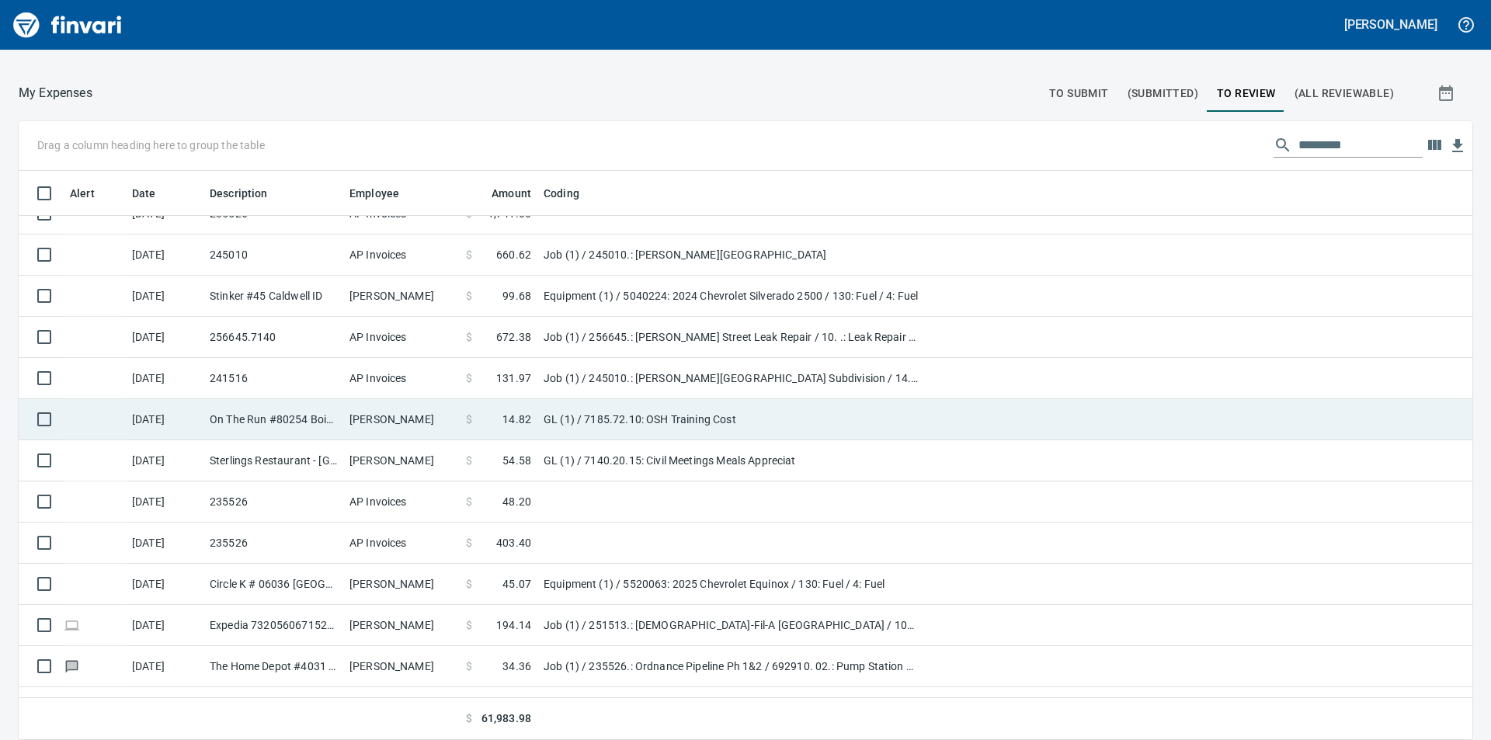
click at [603, 417] on td "GL (1) / 7185.72.10: OSH Training Cost" at bounding box center [731, 419] width 388 height 41
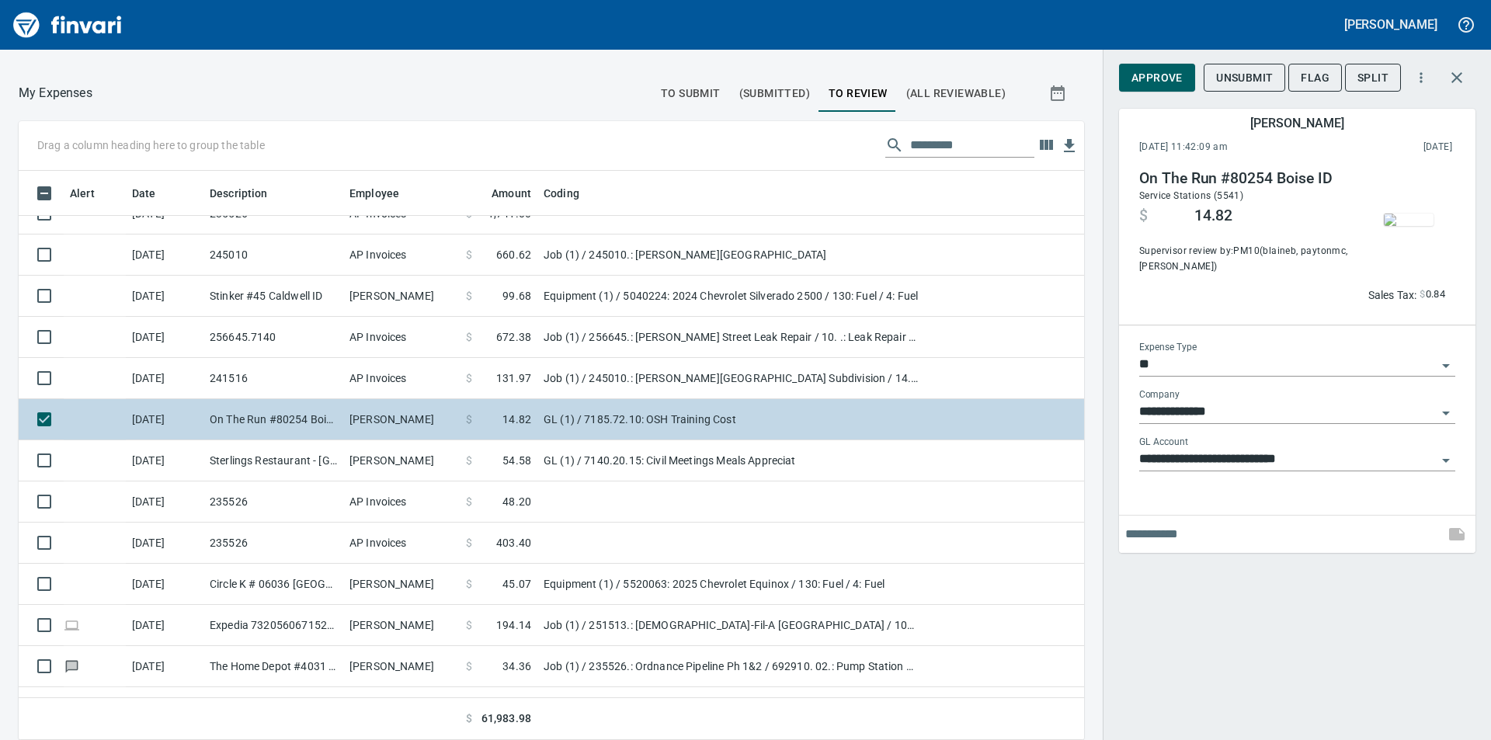
scroll to position [557, 1030]
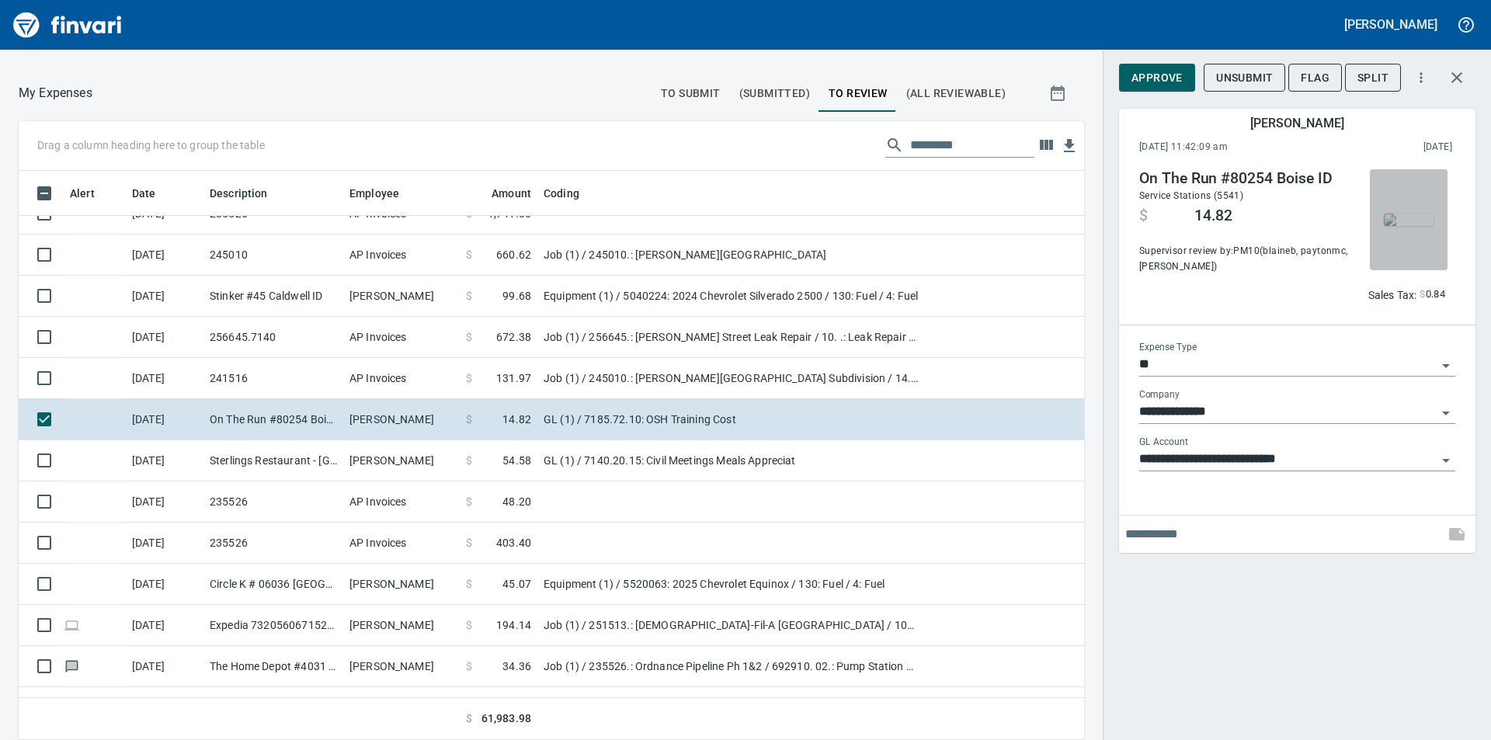
click at [1401, 222] on img "button" at bounding box center [1408, 219] width 50 height 12
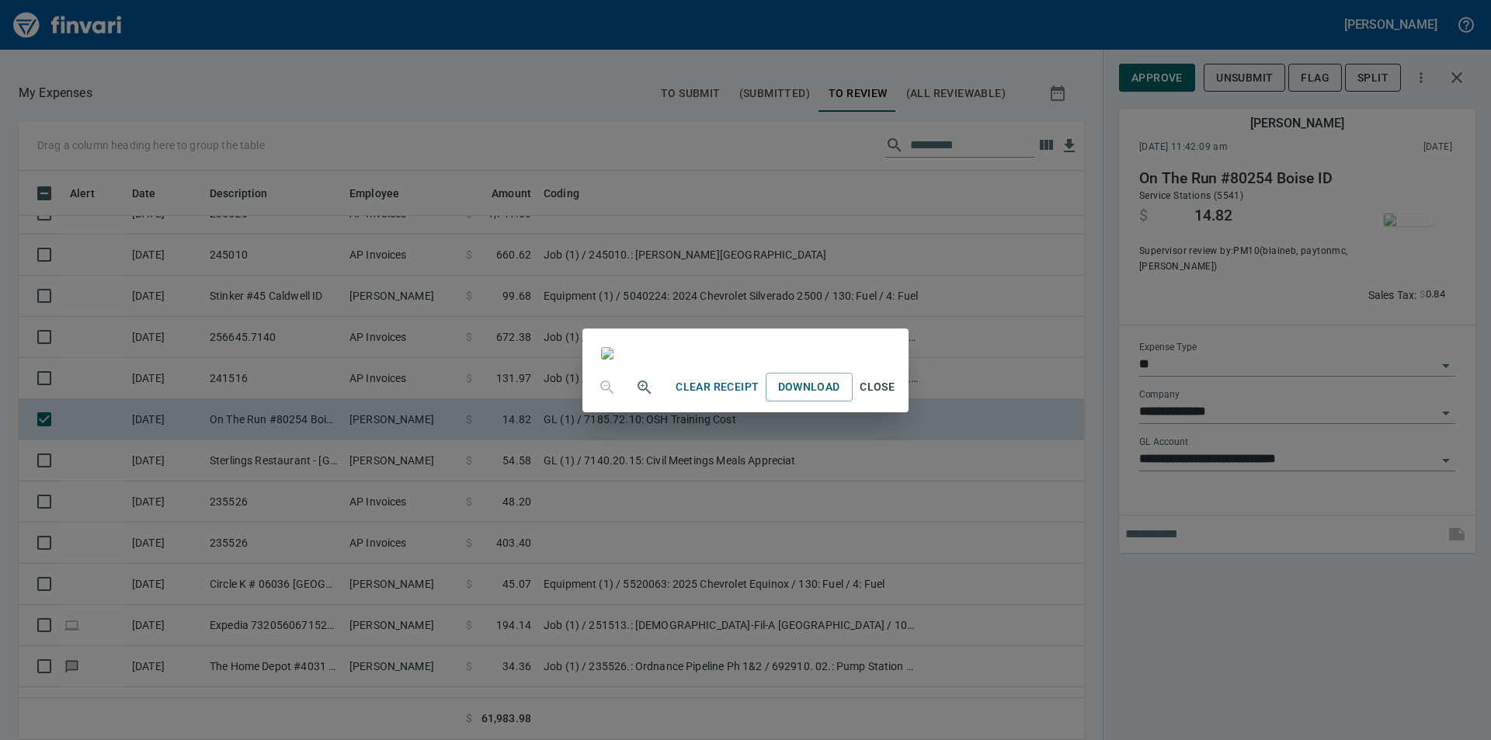
click at [1459, 78] on div "Clear Receipt Download Close" at bounding box center [745, 370] width 1491 height 740
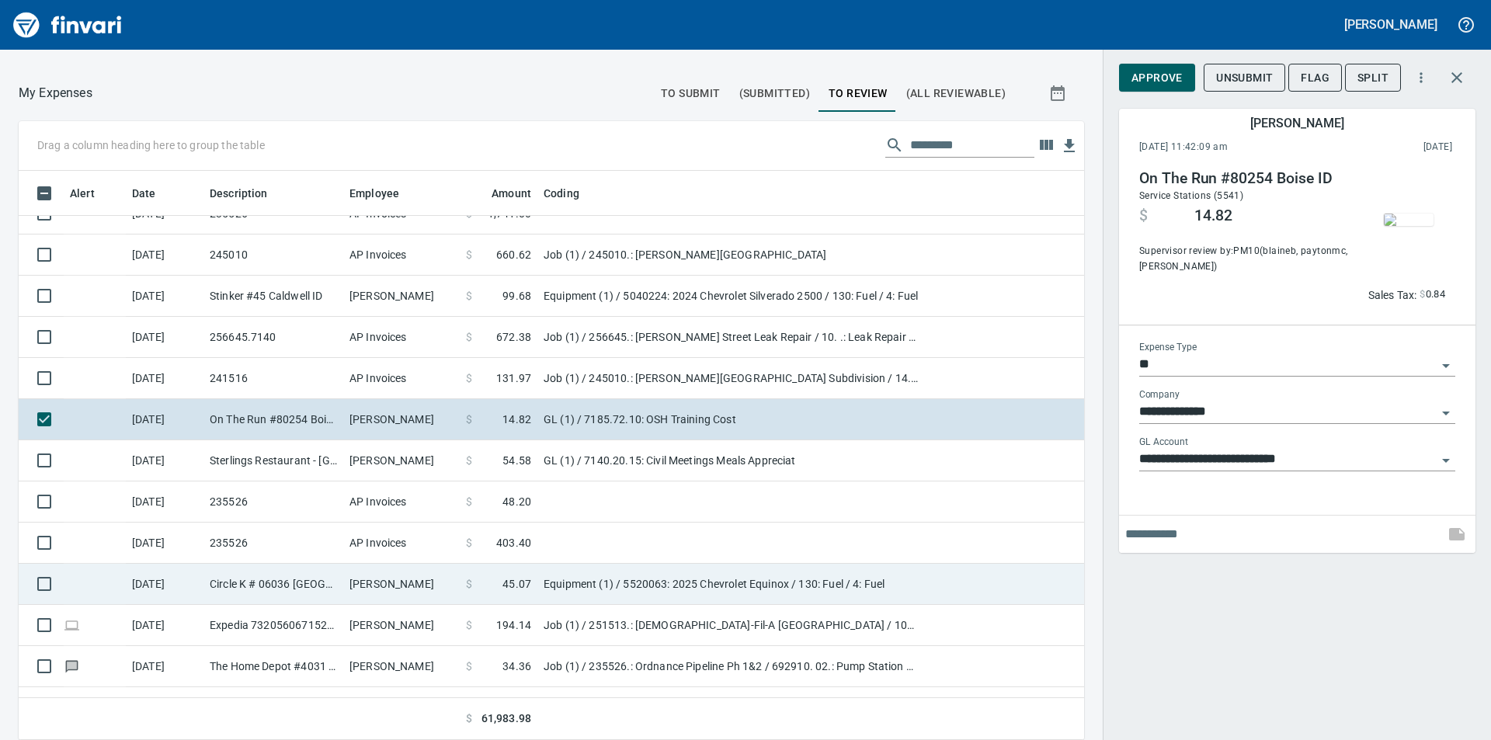
click at [590, 581] on td "Equipment (1) / 5520063: 2025 Chevrolet Equinox / 130: Fuel / 4: Fuel" at bounding box center [731, 584] width 388 height 41
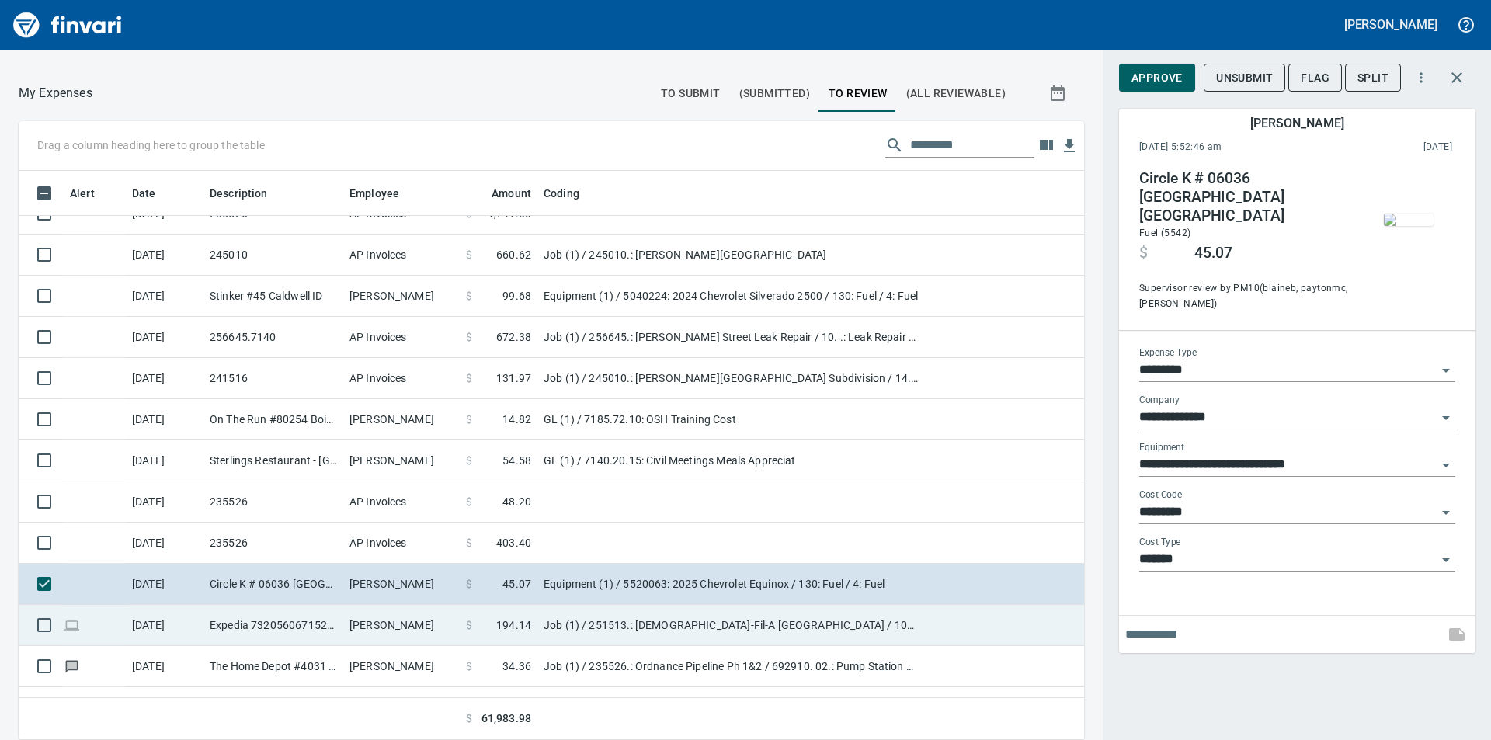
click at [588, 618] on td "Job (1) / 251513.: [DEMOGRAPHIC_DATA]-Fil-A [GEOGRAPHIC_DATA] / 1003. .: Genera…" at bounding box center [731, 625] width 388 height 41
type input "***"
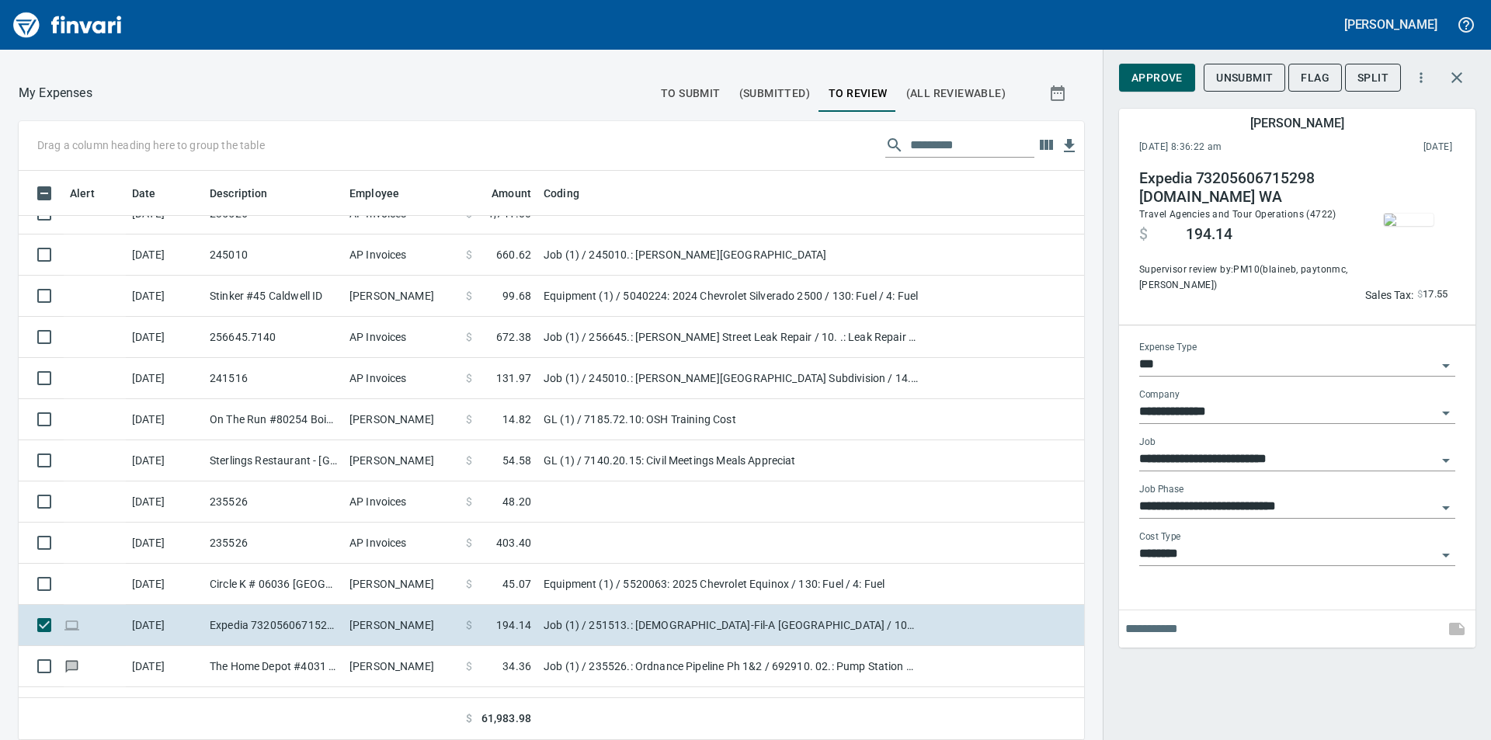
click at [1410, 224] on img "button" at bounding box center [1408, 219] width 50 height 12
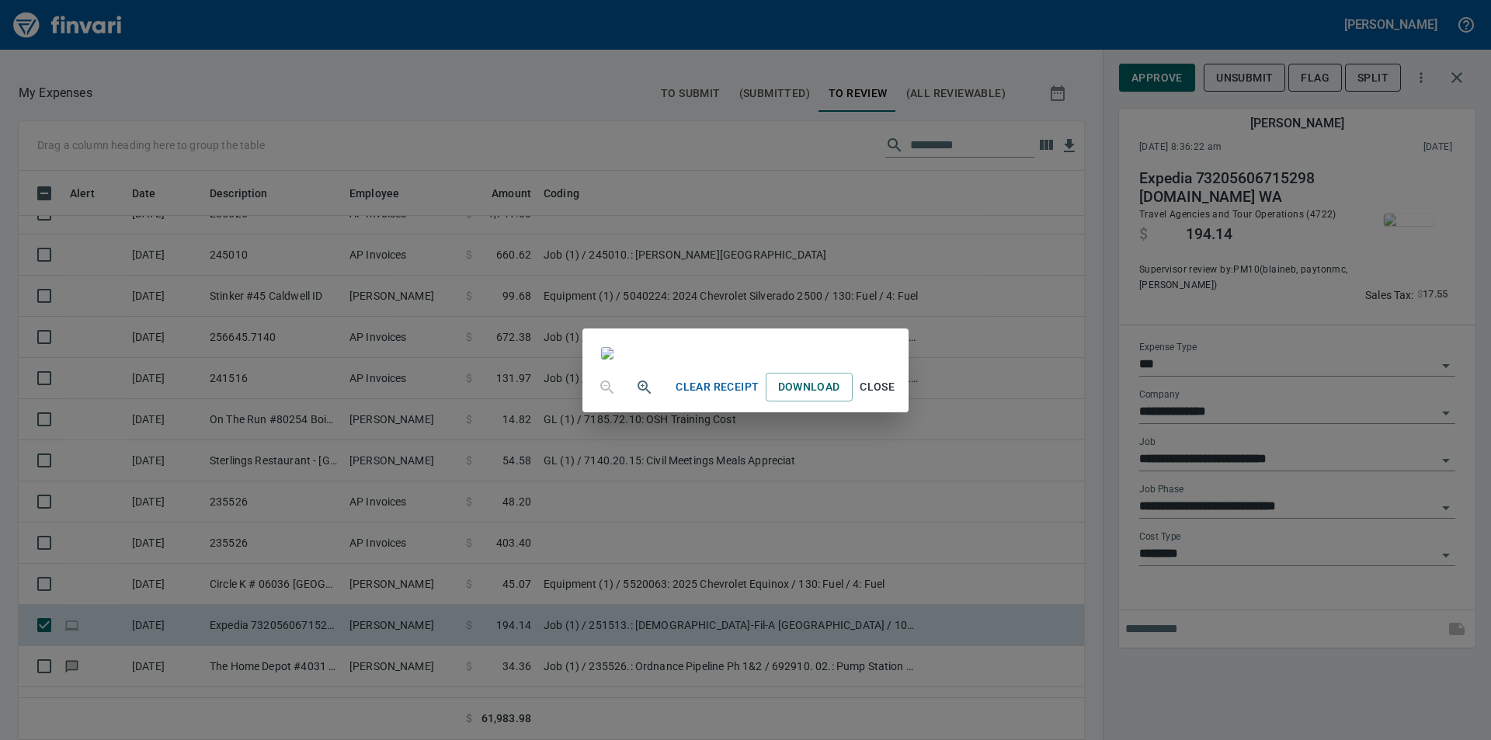
click at [1404, 123] on div "Clear Receipt Download Close" at bounding box center [745, 370] width 1491 height 740
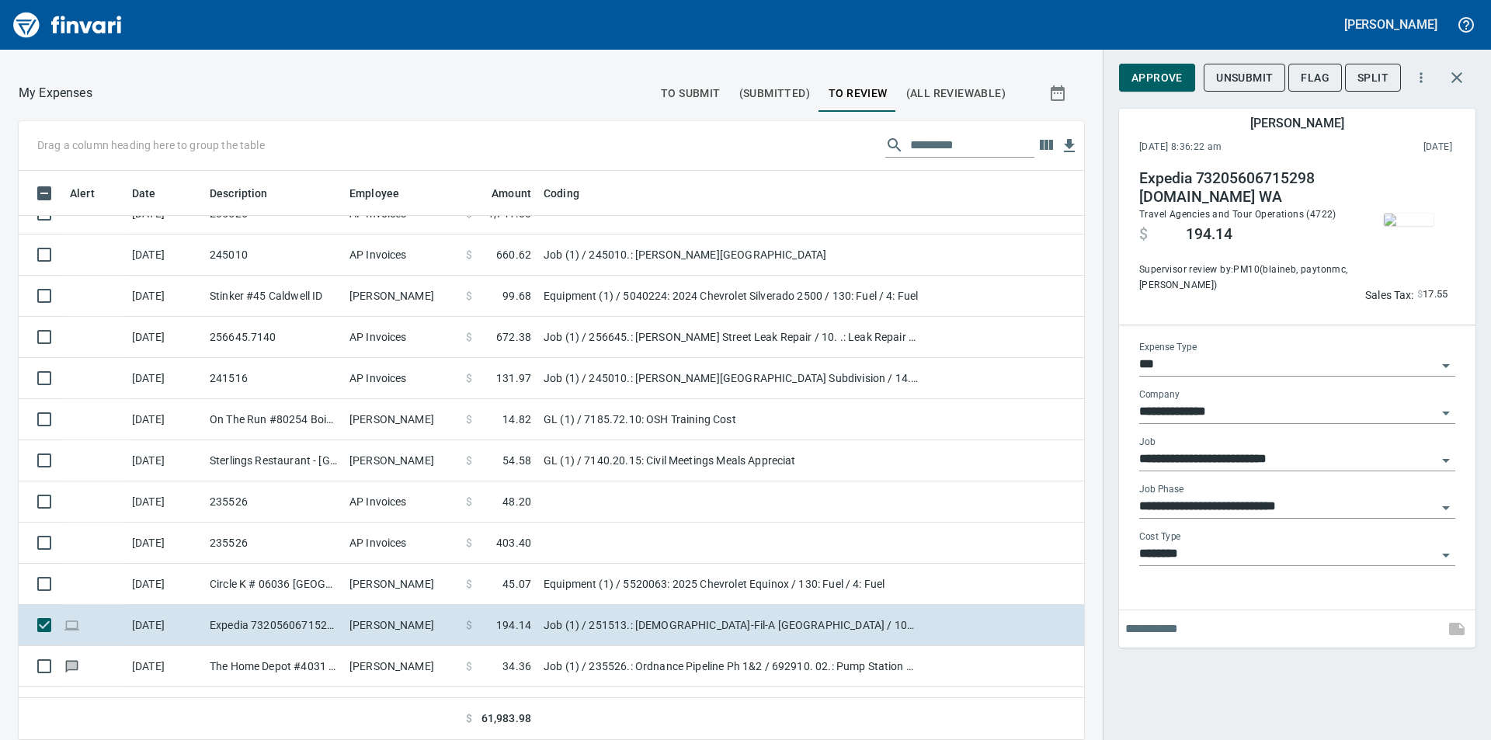
scroll to position [557, 1030]
click at [1454, 82] on icon "button" at bounding box center [1456, 77] width 19 height 19
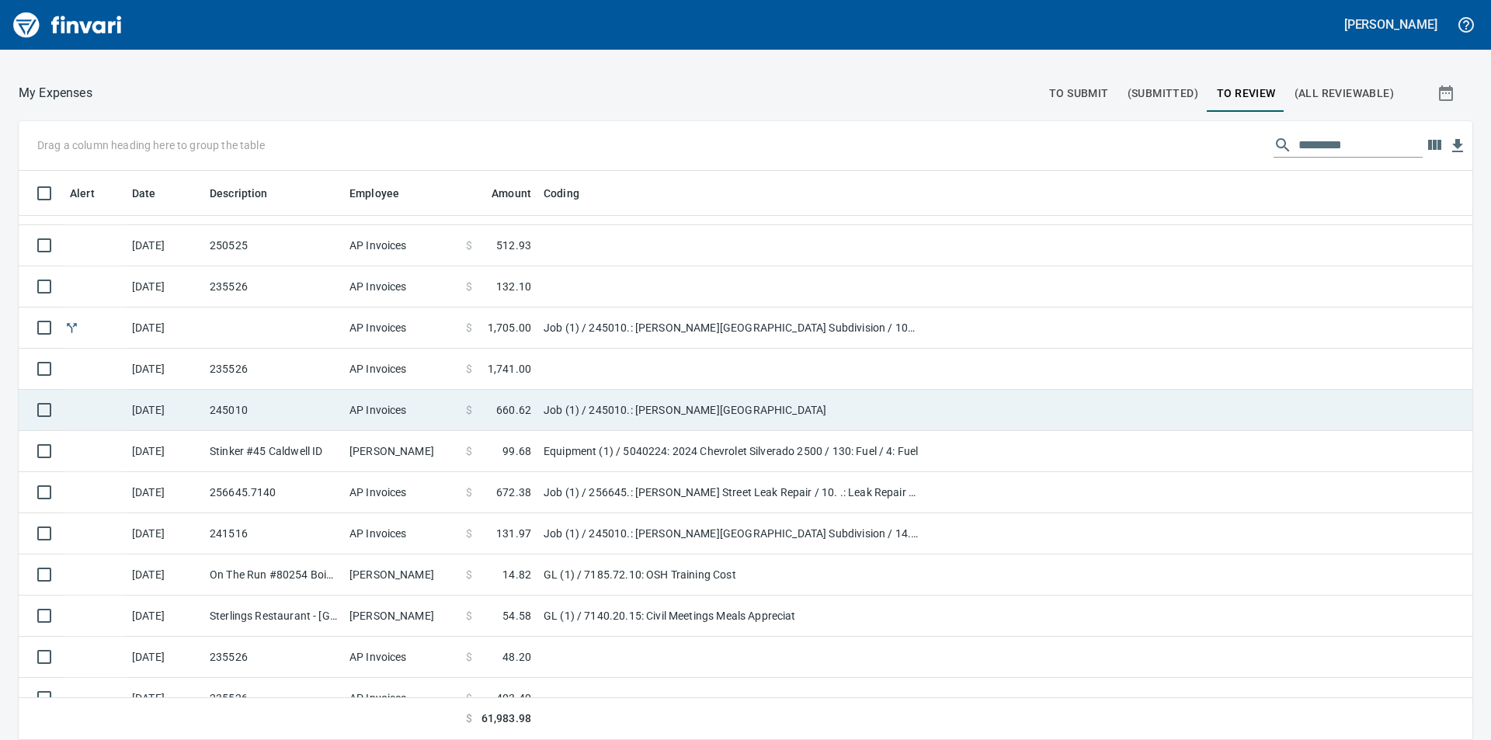
scroll to position [78, 0]
